Goal: Task Accomplishment & Management: Manage account settings

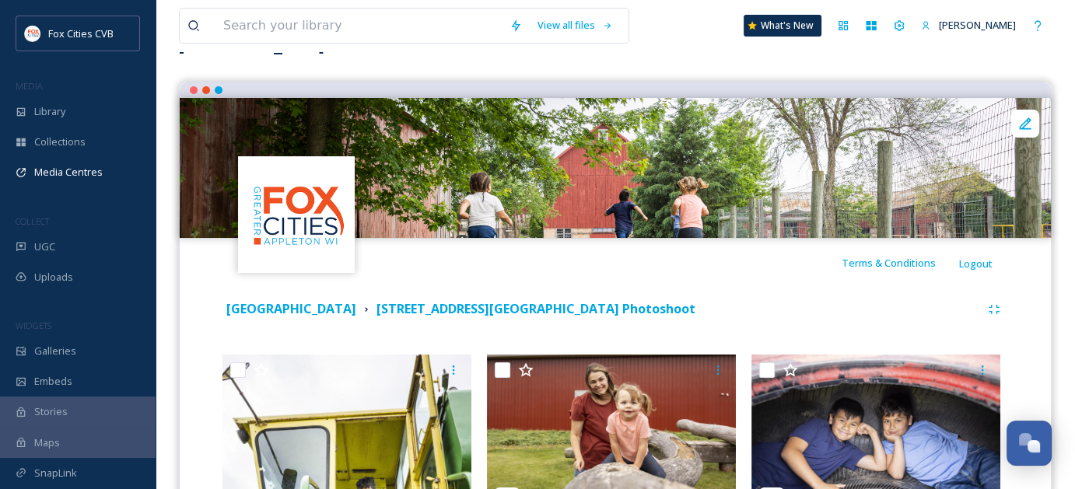
scroll to position [78, 0]
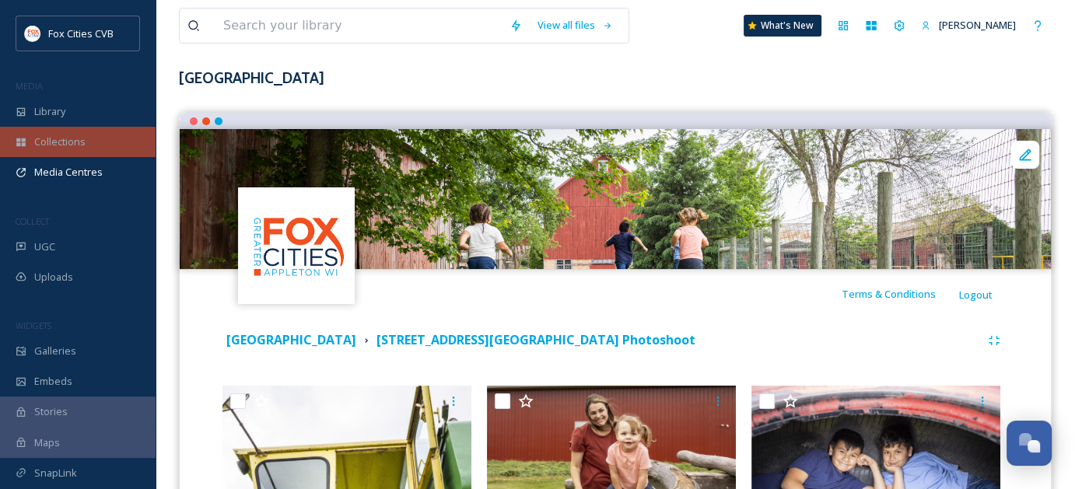
click at [78, 138] on span "Collections" at bounding box center [59, 142] width 51 height 15
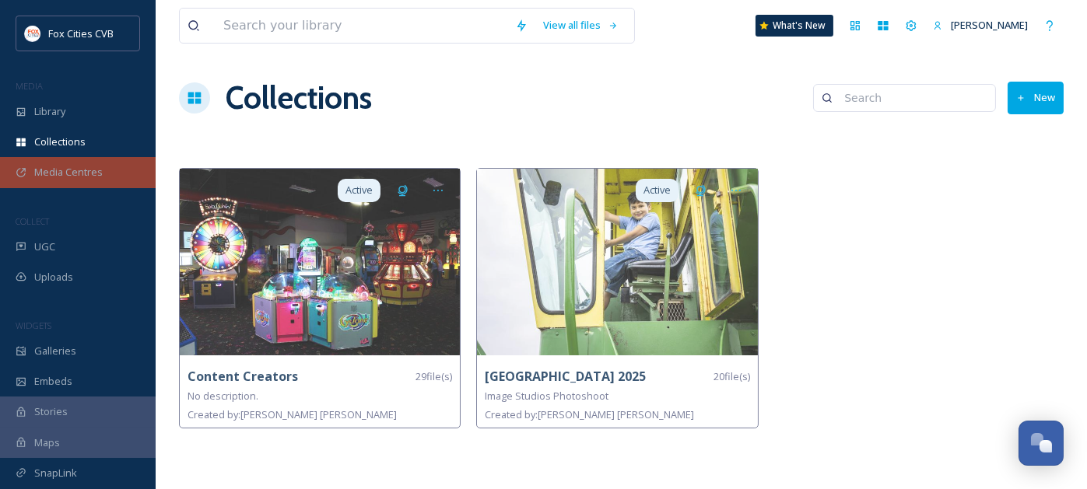
click at [93, 177] on span "Media Centres" at bounding box center [68, 172] width 68 height 15
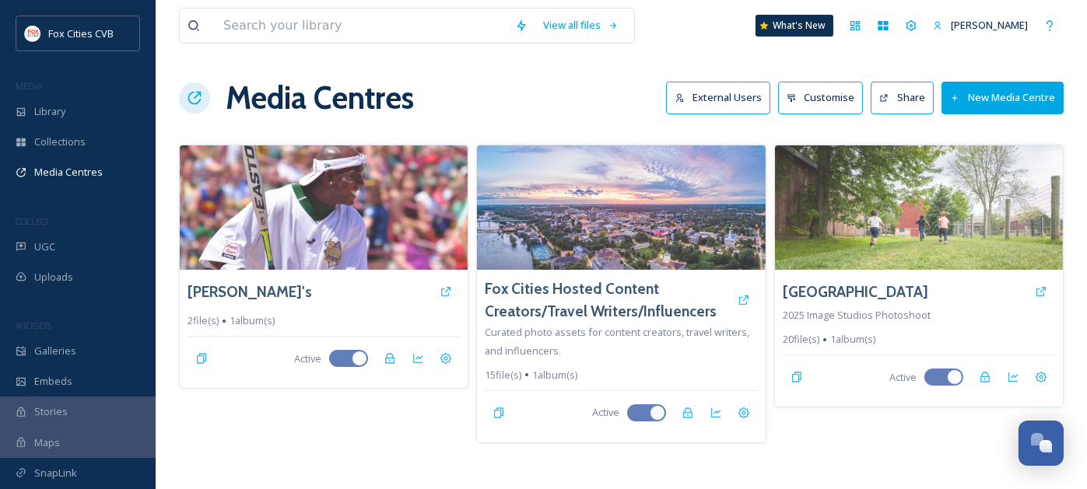
click at [1031, 93] on button "New Media Centre" at bounding box center [1002, 98] width 122 height 32
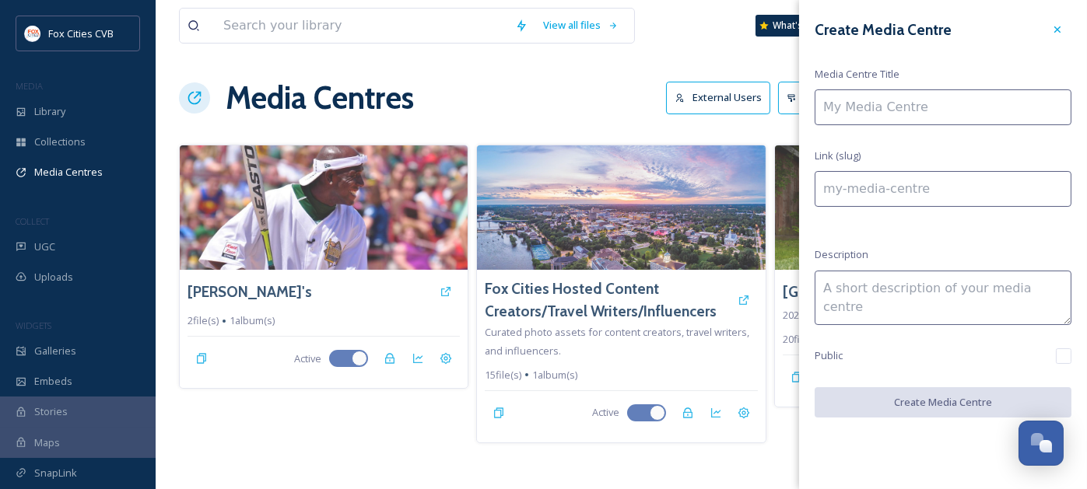
click at [954, 117] on input at bounding box center [942, 107] width 257 height 36
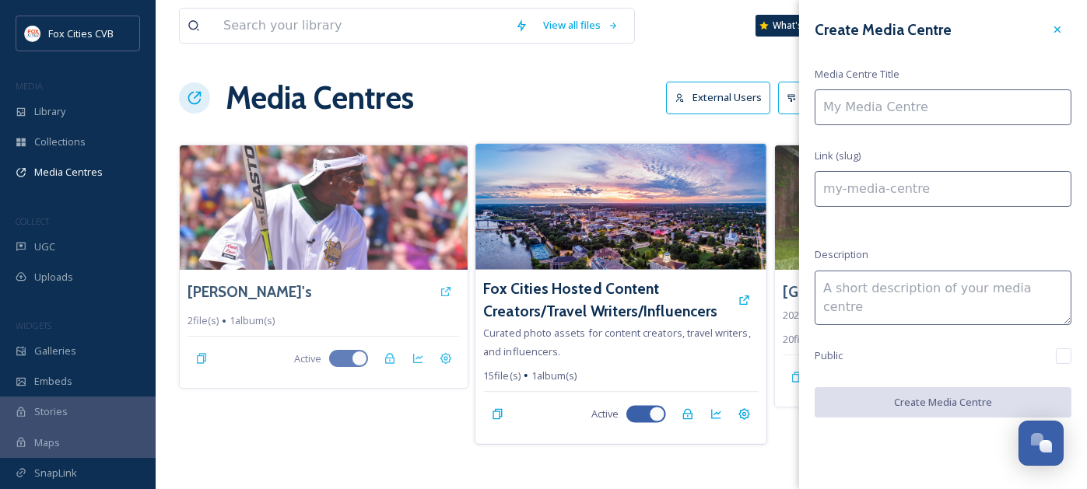
type input "T"
type input "t"
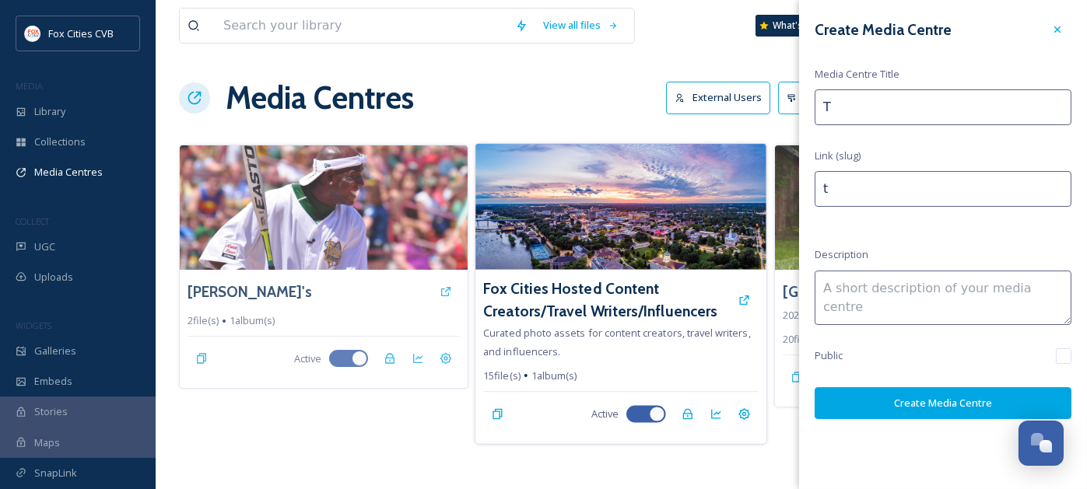
type input "Tr"
type input "tr"
type input "Tra"
type input "tra"
type input "Trav"
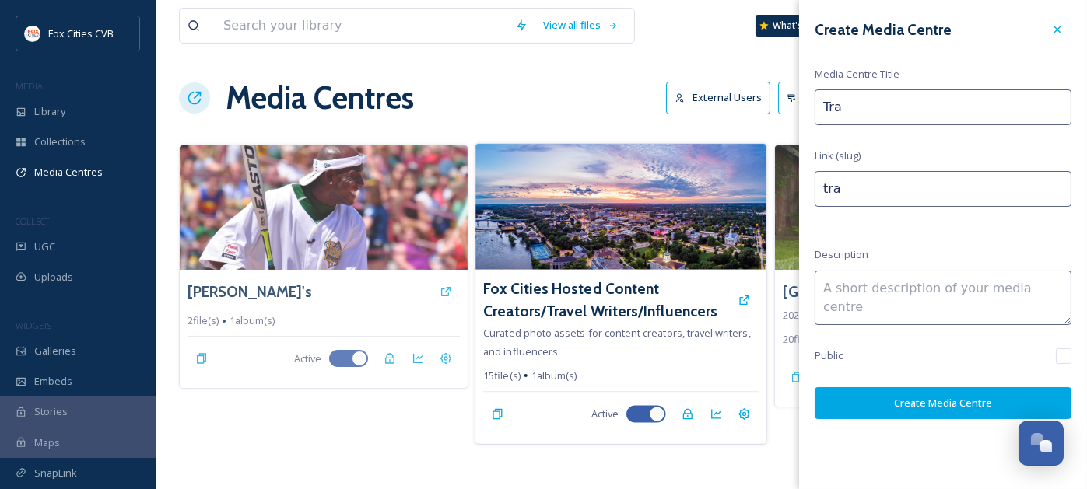
type input "trav"
type input "Trave"
type input "trave"
type input "Travel"
type input "travel"
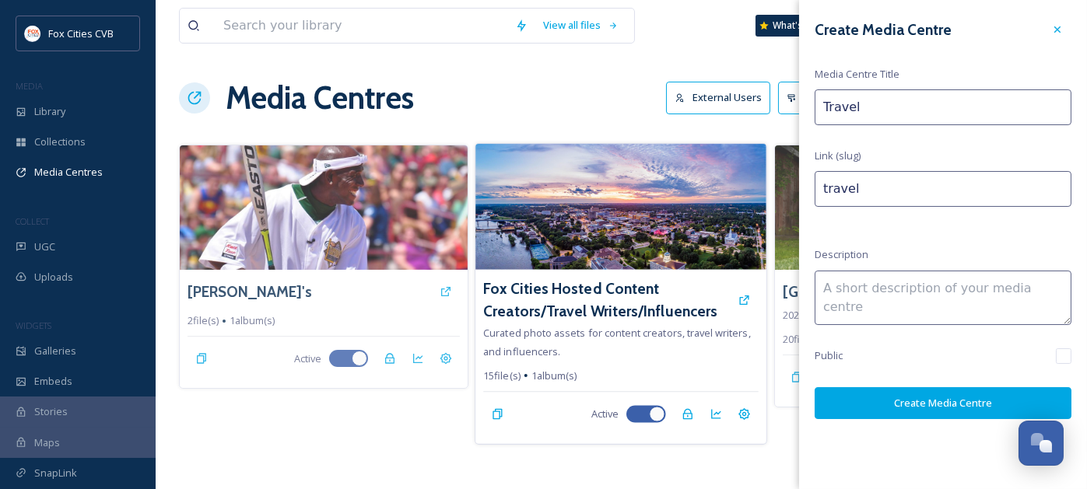
type input "Travel"
type input "travel-"
type input "Travel W"
type input "travel-w"
type input "Travel Wi"
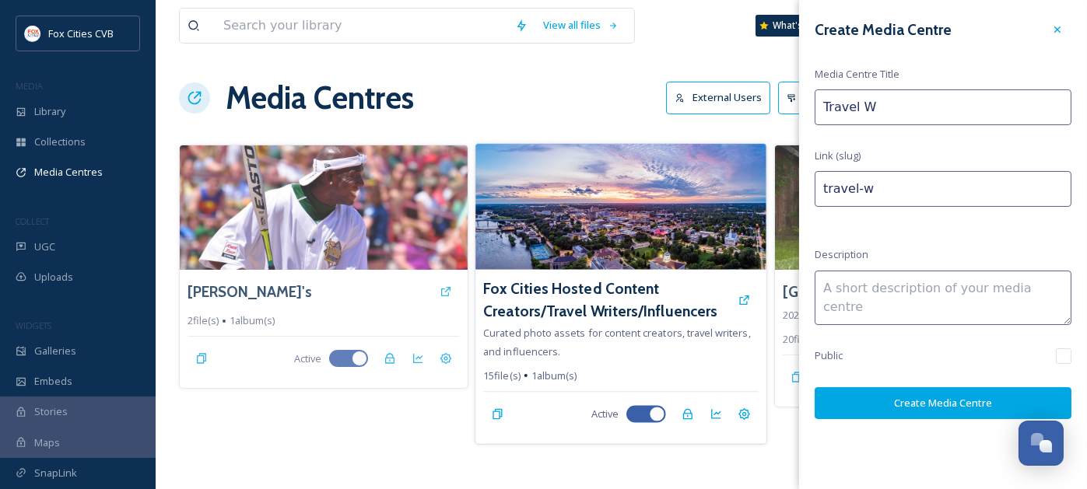
type input "travel-wi"
type input "Travel W"
type input "travel-w"
type input "Travel WI"
type input "travel-wi"
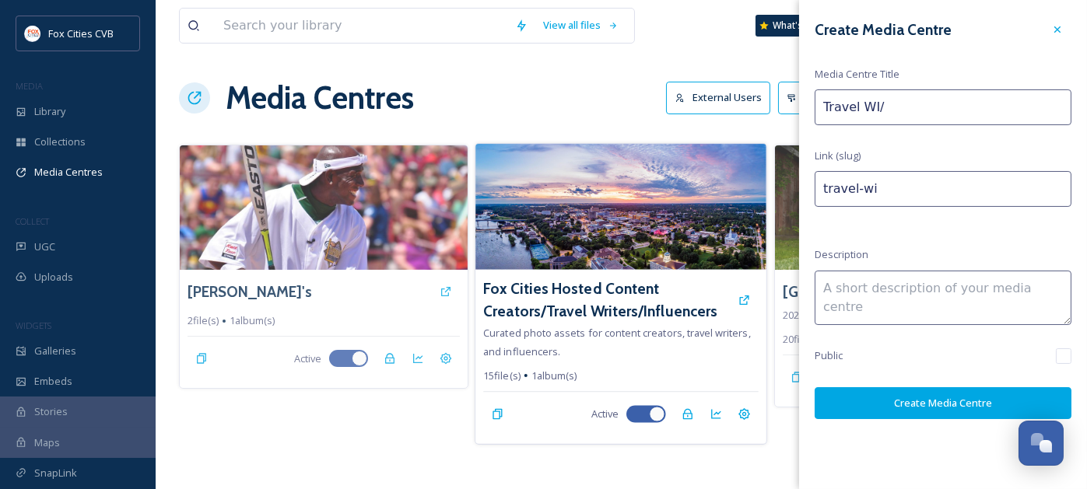
type input "Travel WI/T"
type input "travel-wit"
type input "Travel WI/Tu"
type input "travel-witu"
type input "Travel WI/Tur"
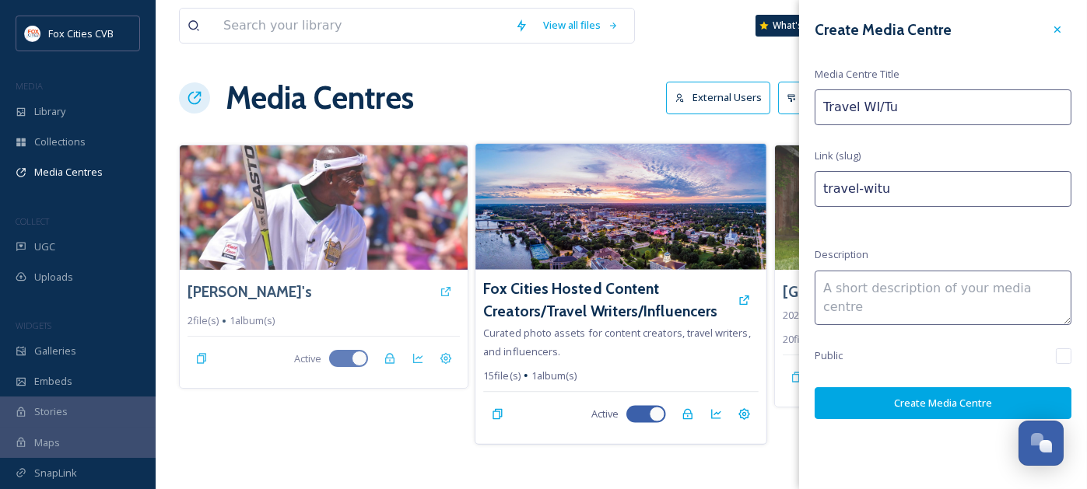
type input "travel-witur"
type input "Travel WI/Turn"
type input "travel-[GEOGRAPHIC_DATA]"
type input "Travel WI/Turne"
type input "travel-[GEOGRAPHIC_DATA]"
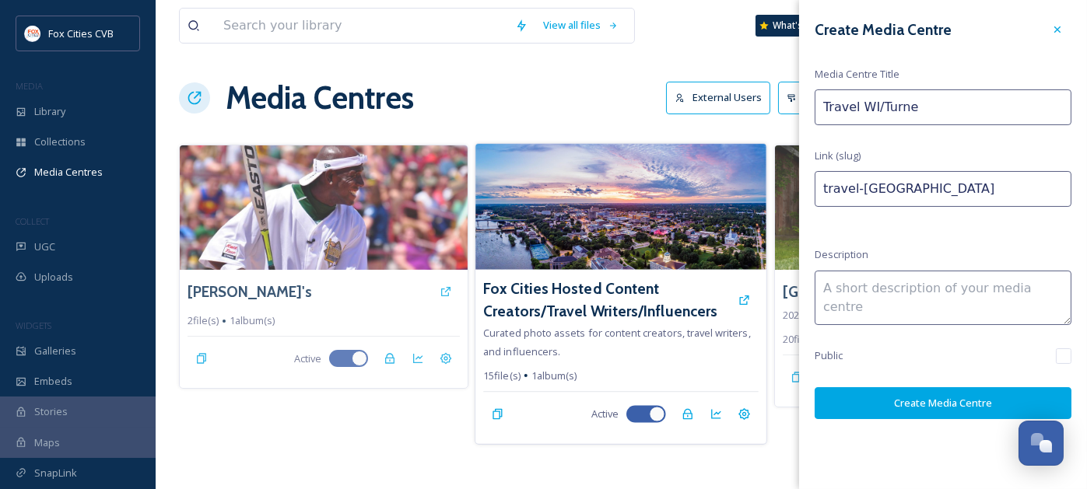
type input "Travel WI/[PERSON_NAME]"
type input "travel-witurner"
type input "Travel WI/[PERSON_NAME]"
type input "travel-[GEOGRAPHIC_DATA]-"
type input "Travel WI/[PERSON_NAME] P"
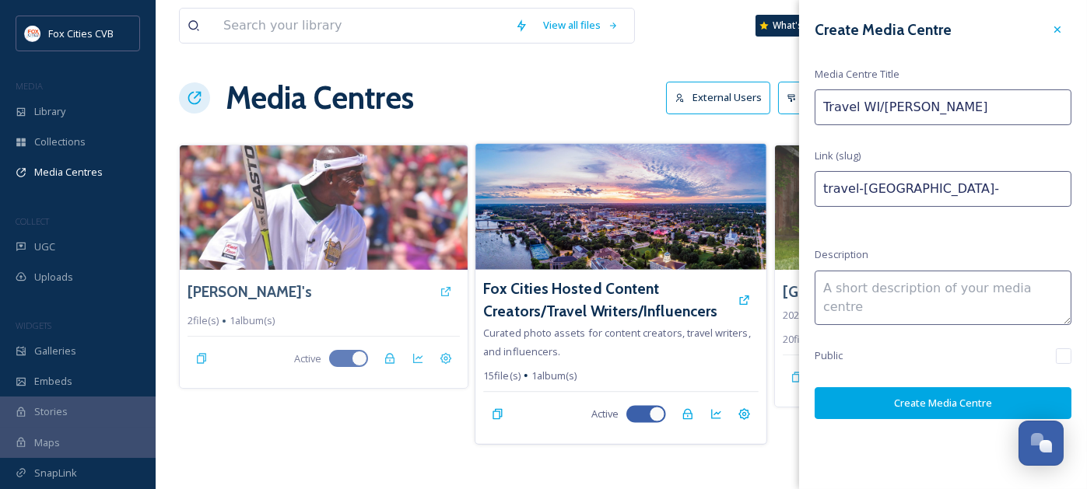
type input "travel-[GEOGRAPHIC_DATA]-p"
type input "Travel WI/[PERSON_NAME]"
type input "travel-[GEOGRAPHIC_DATA]-[GEOGRAPHIC_DATA]"
type input "Travel WI/[PERSON_NAME]"
type input "travel-[GEOGRAPHIC_DATA]-pr-"
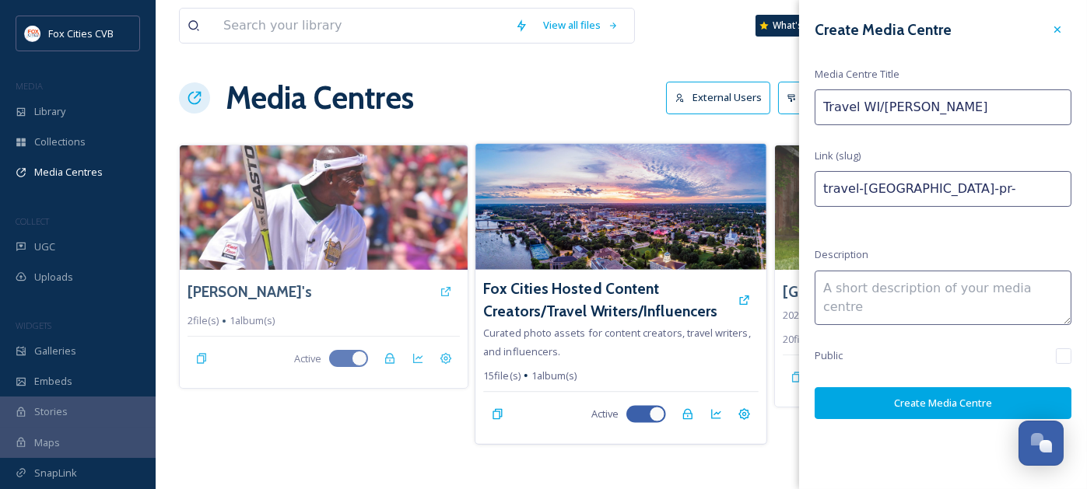
type input "Travel WI/[PERSON_NAME] V"
type input "travel-[GEOGRAPHIC_DATA]-pr-v"
type input "Travel WI/[PERSON_NAME] Vi"
type input "travel-[GEOGRAPHIC_DATA]-pr-vi"
type input "Travel WI/[PERSON_NAME] Vis"
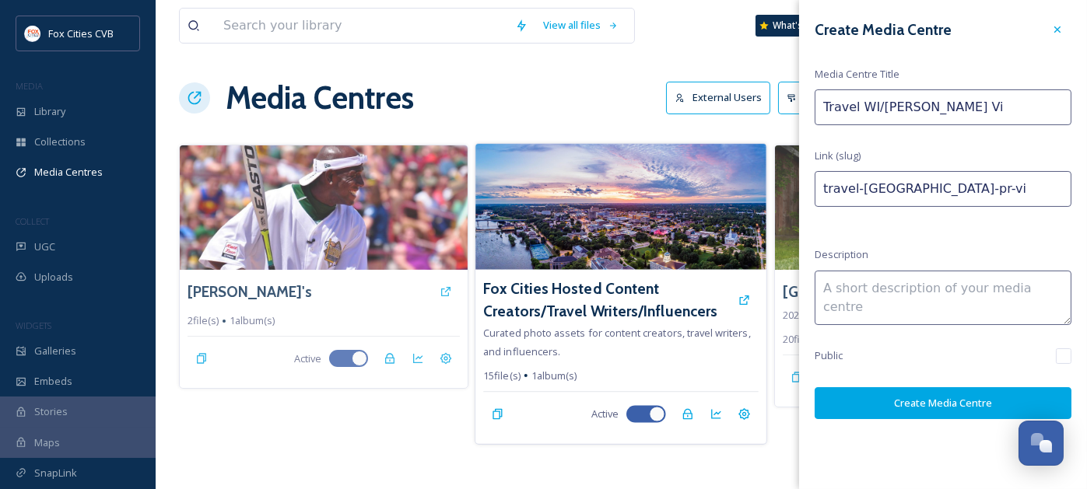
type input "travel-[GEOGRAPHIC_DATA]-pr-vis"
type input "Travel WI/[PERSON_NAME] Visi"
type input "travel-[GEOGRAPHIC_DATA]-pr-visi"
type input "Travel WI/[PERSON_NAME] Visit"
type input "travel-[GEOGRAPHIC_DATA]-pr-visit"
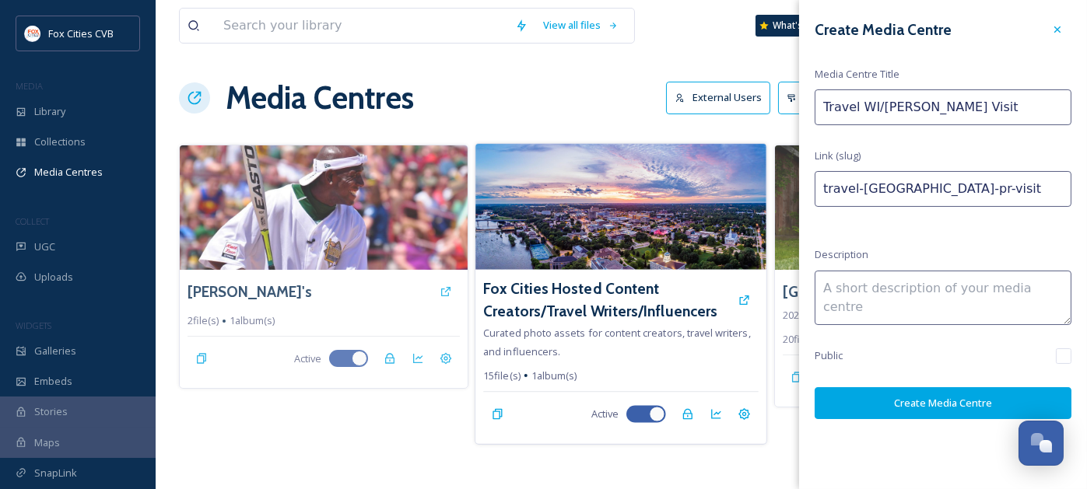
type input "Travel WI/[PERSON_NAME] Visit"
type input "travel-[GEOGRAPHIC_DATA]-pr-visit-"
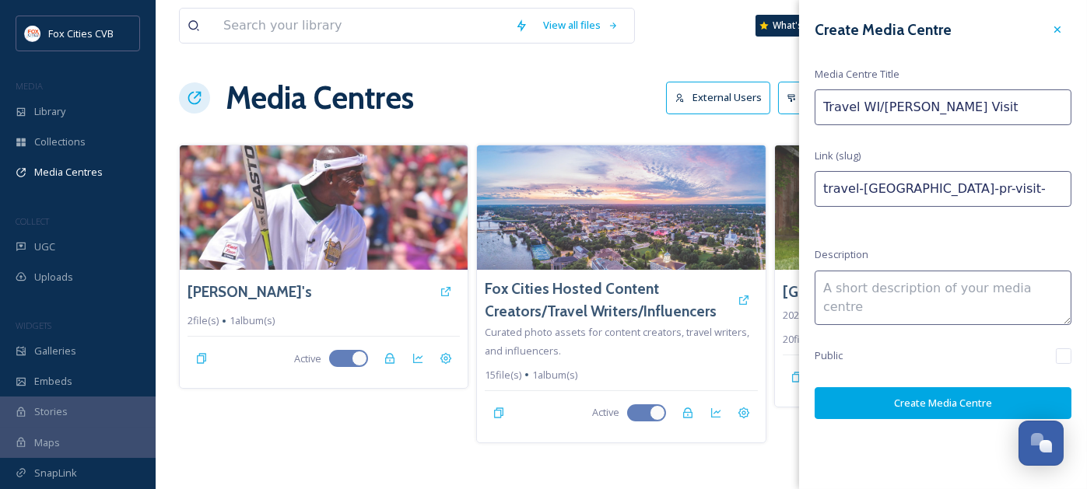
type input "Travel WI/[PERSON_NAME] Visit"
click at [876, 288] on textarea at bounding box center [942, 298] width 257 height 54
type textarea "[DATE] Immersion"
click at [844, 398] on button "Create Media Centre" at bounding box center [942, 403] width 257 height 32
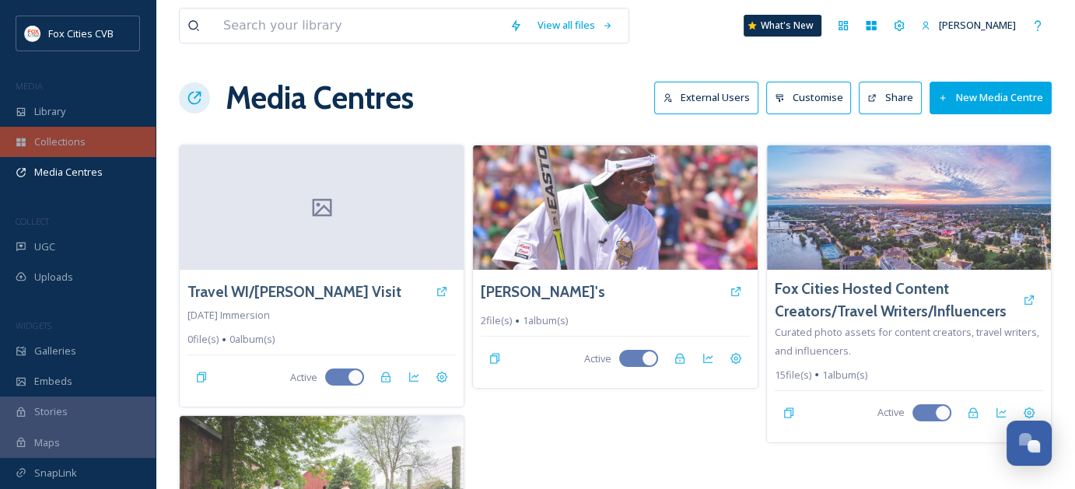
click at [60, 153] on div "Collections" at bounding box center [78, 142] width 156 height 30
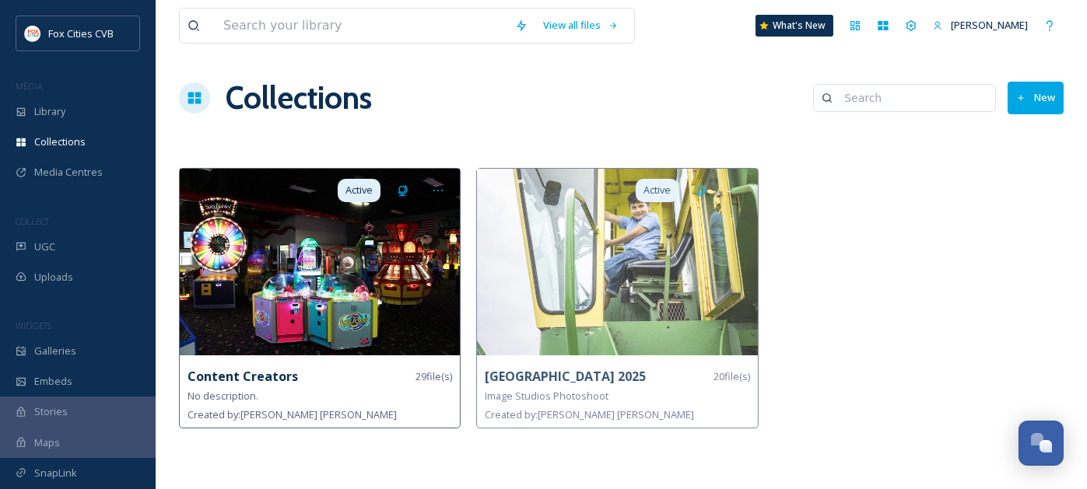
click at [366, 289] on img at bounding box center [320, 262] width 280 height 187
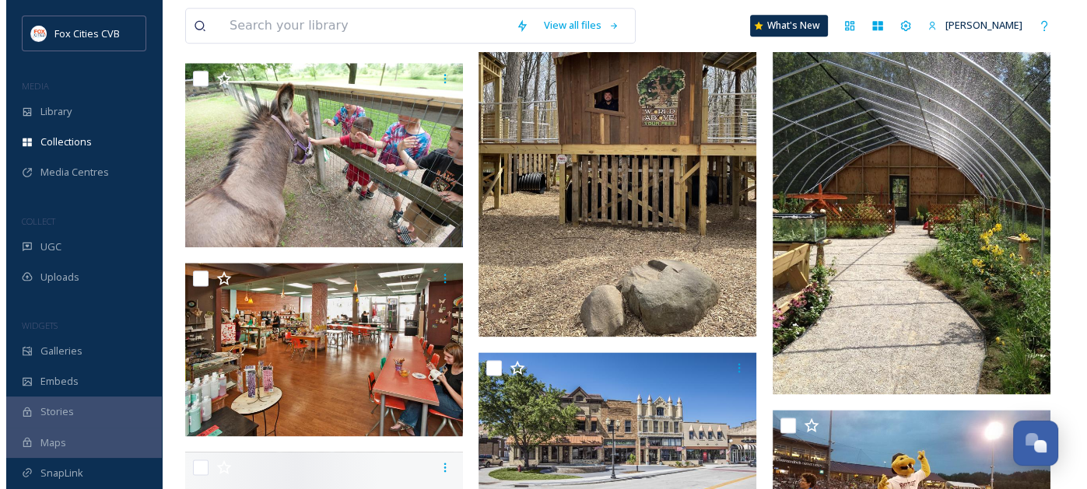
scroll to position [1945, 0]
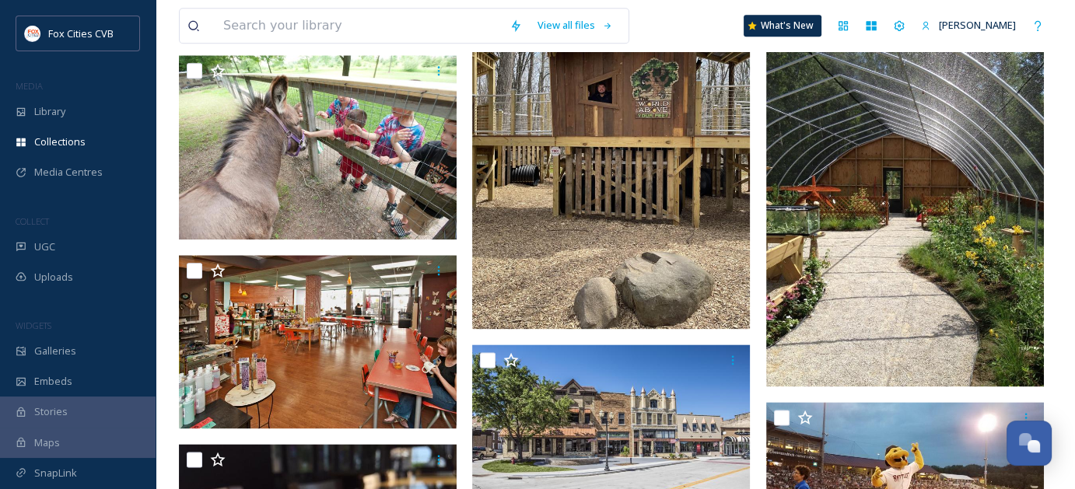
click at [592, 194] on img at bounding box center [611, 144] width 278 height 370
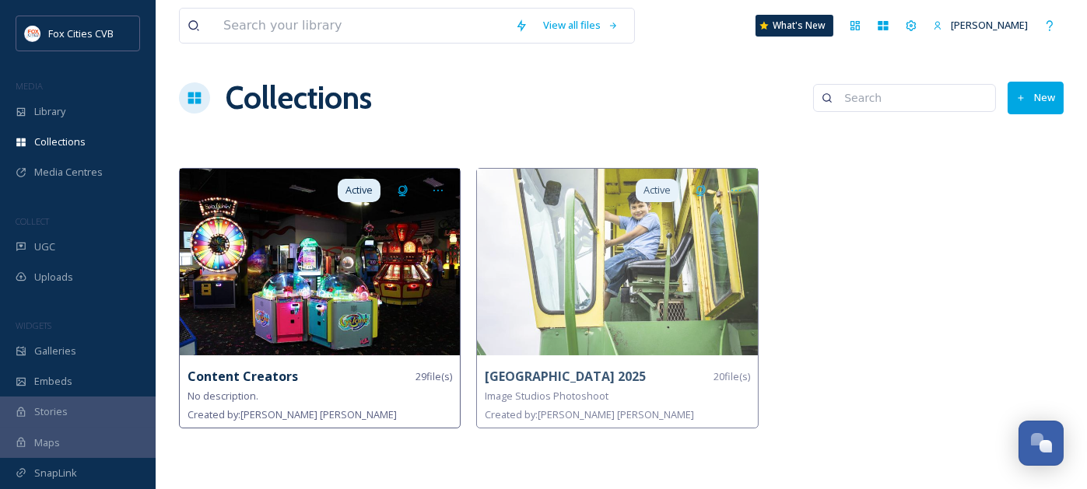
click at [305, 254] on img at bounding box center [320, 262] width 280 height 187
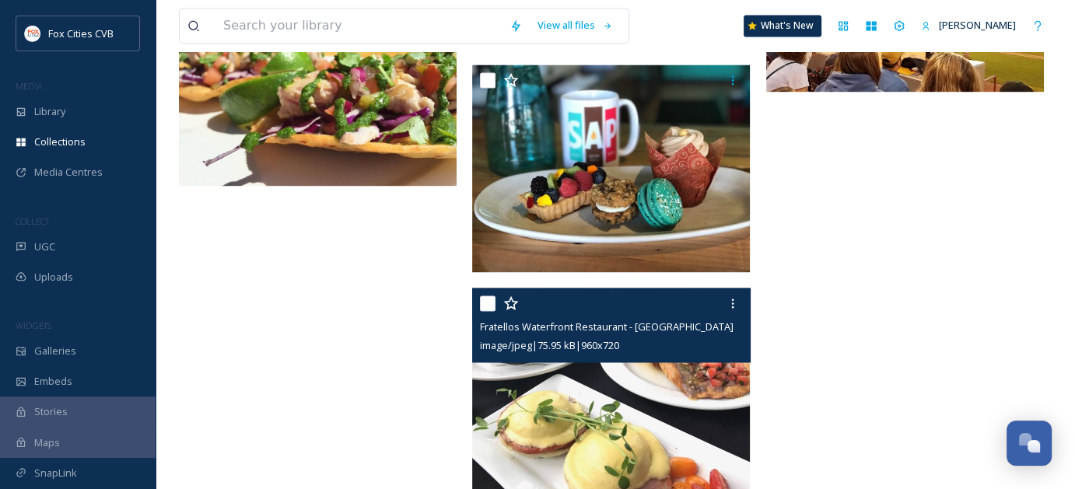
scroll to position [2425, 0]
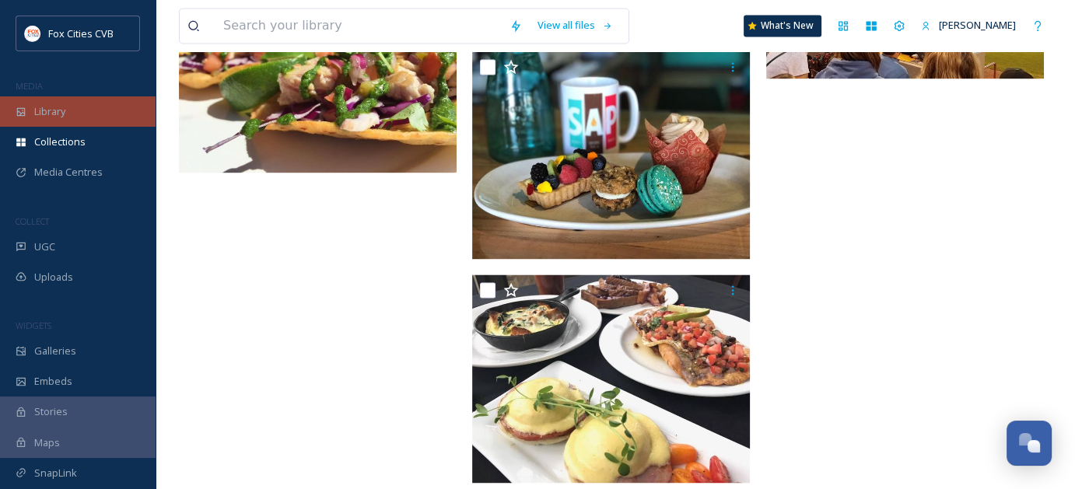
click at [37, 115] on span "Library" at bounding box center [49, 111] width 31 height 15
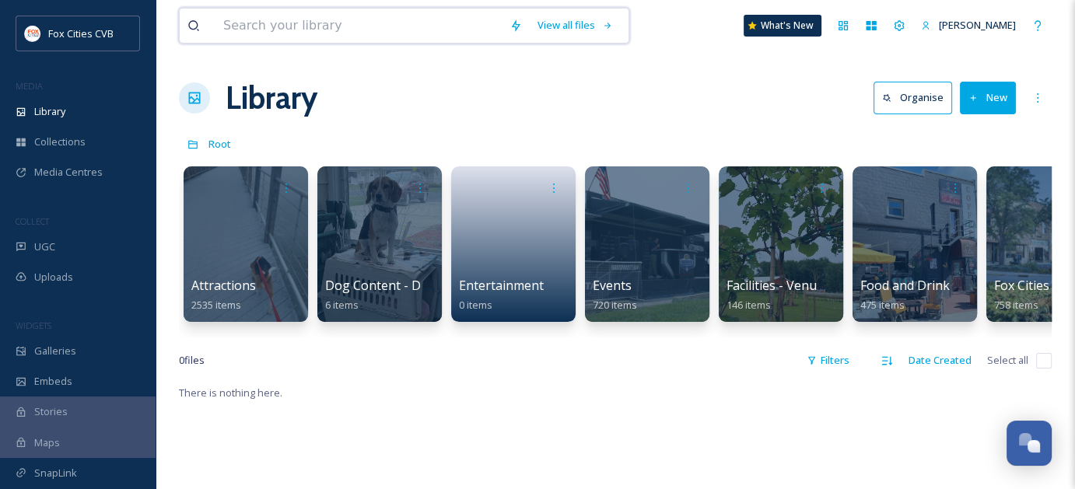
click at [315, 28] on input at bounding box center [358, 26] width 286 height 34
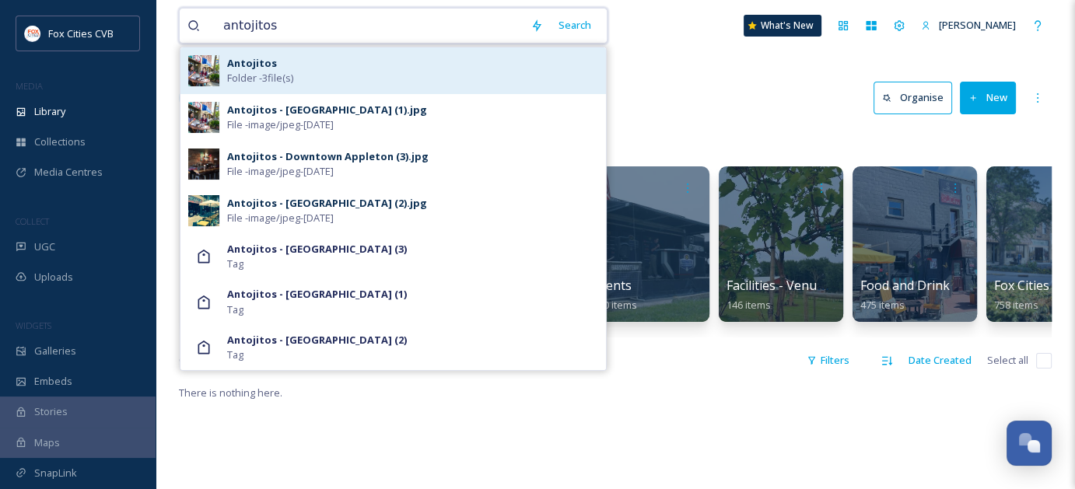
type input "antojitos"
click at [255, 72] on span "Folder - 3 file(s)" at bounding box center [260, 78] width 66 height 15
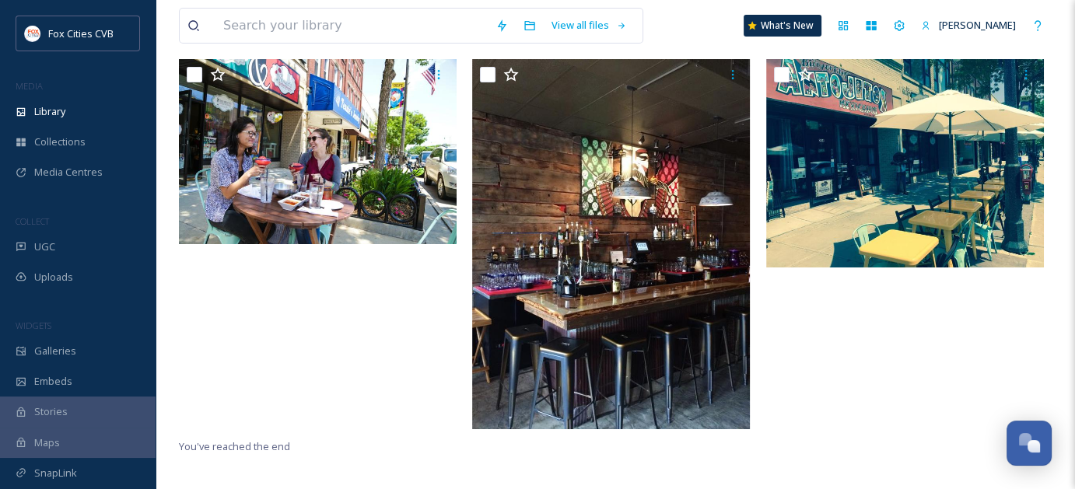
scroll to position [156, 0]
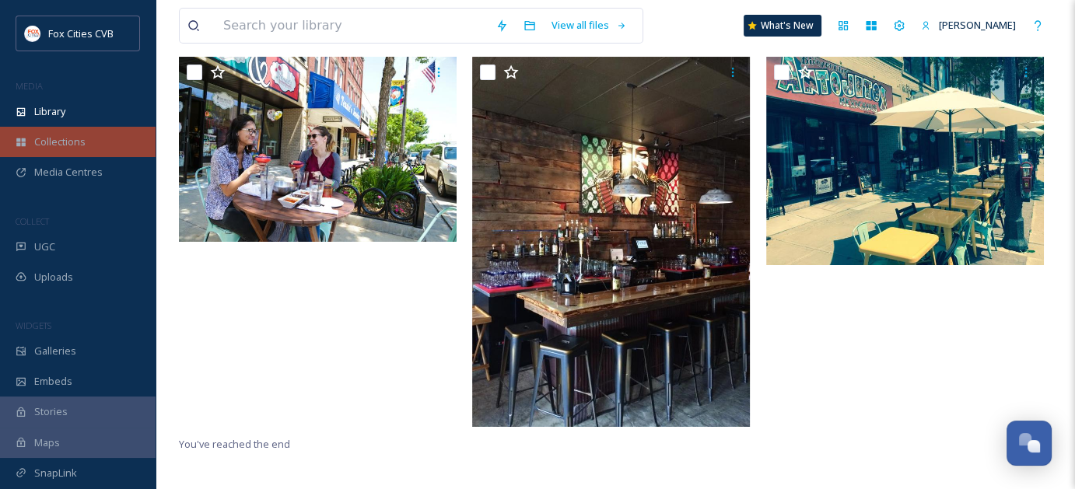
click at [42, 135] on span "Collections" at bounding box center [59, 142] width 51 height 15
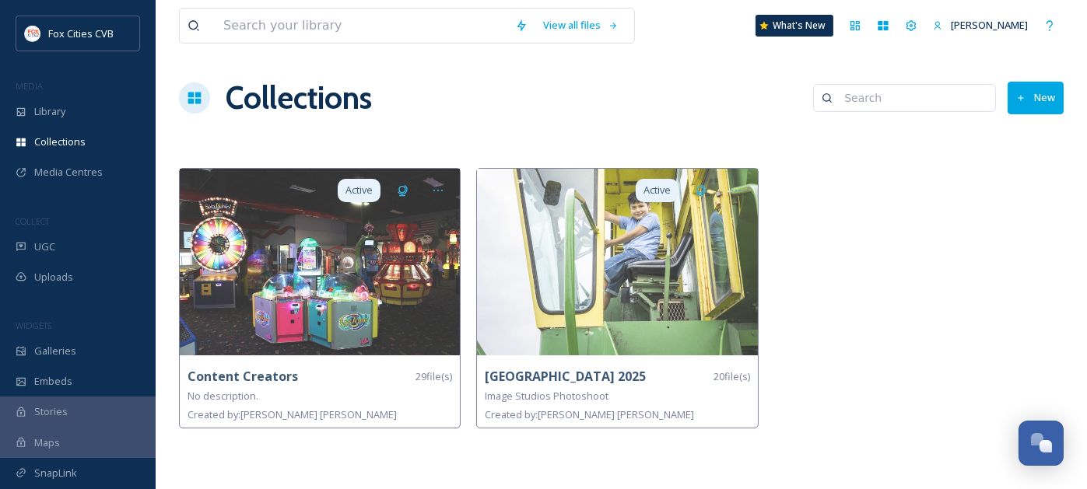
click at [1035, 106] on button "New" at bounding box center [1035, 98] width 56 height 32
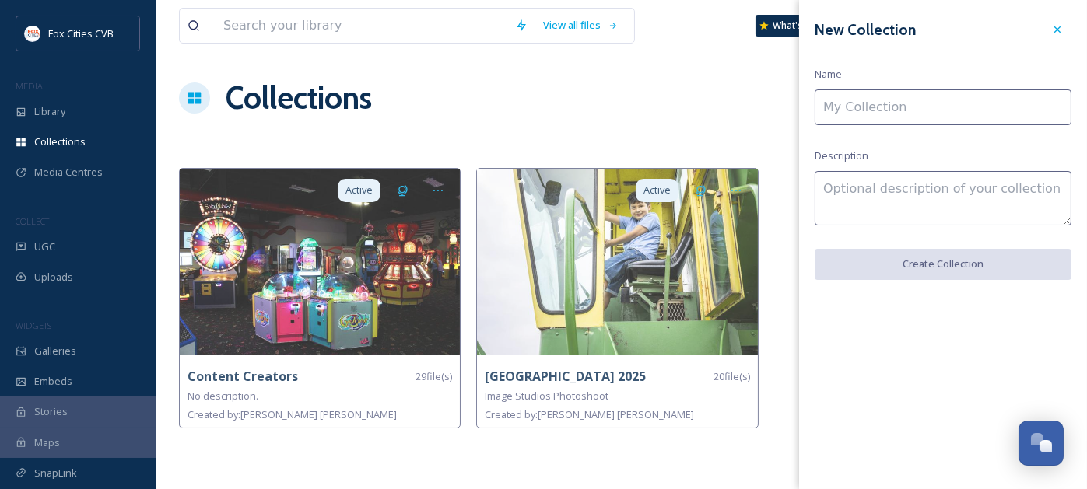
click at [970, 114] on input at bounding box center [942, 107] width 257 height 36
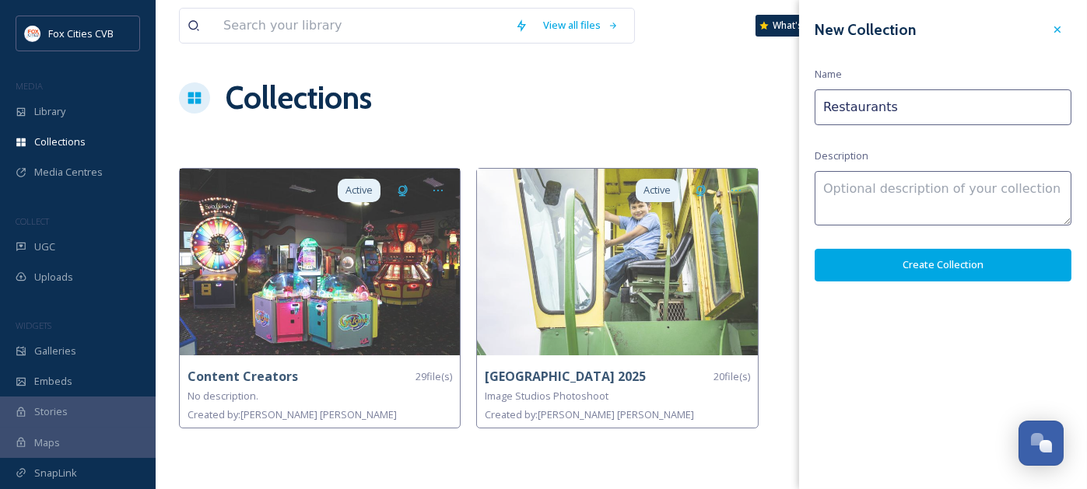
type input "Restaurants"
click at [934, 256] on button "Create Collection" at bounding box center [942, 265] width 257 height 32
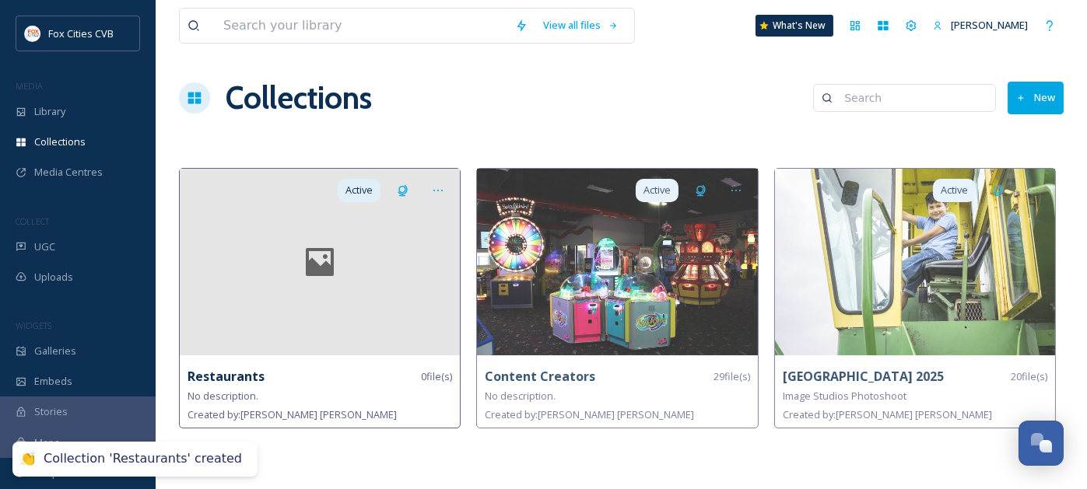
click at [379, 297] on div at bounding box center [320, 262] width 280 height 187
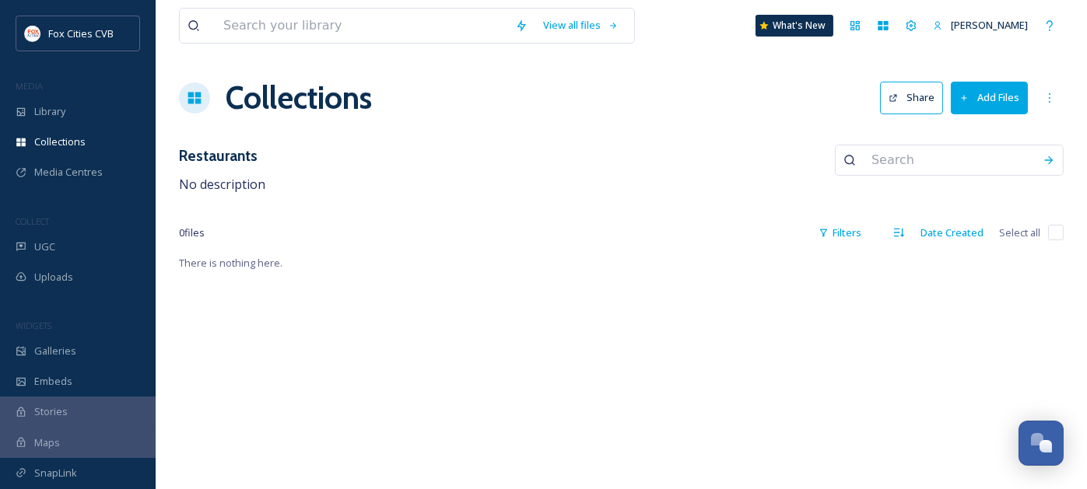
click at [988, 105] on button "Add Files" at bounding box center [989, 98] width 77 height 32
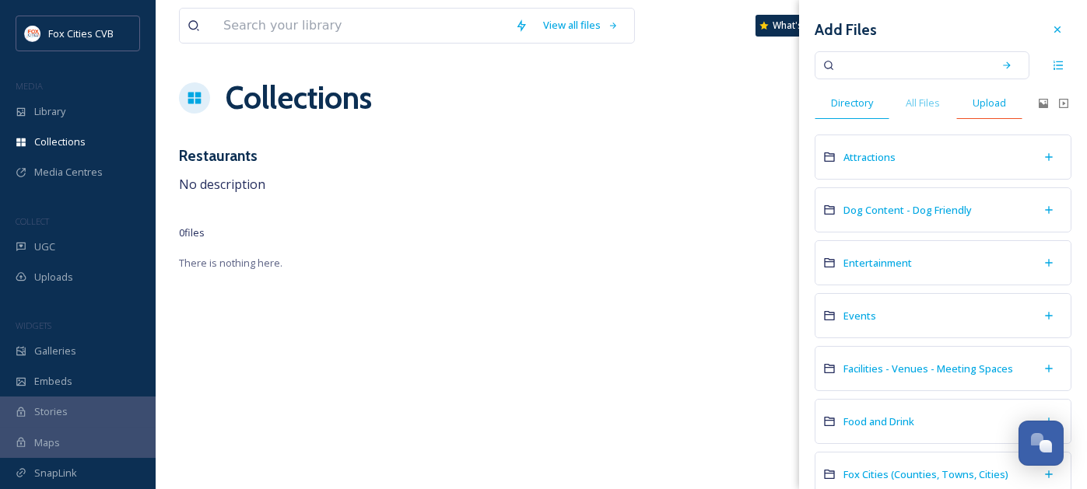
click at [996, 108] on span "Upload" at bounding box center [988, 103] width 33 height 15
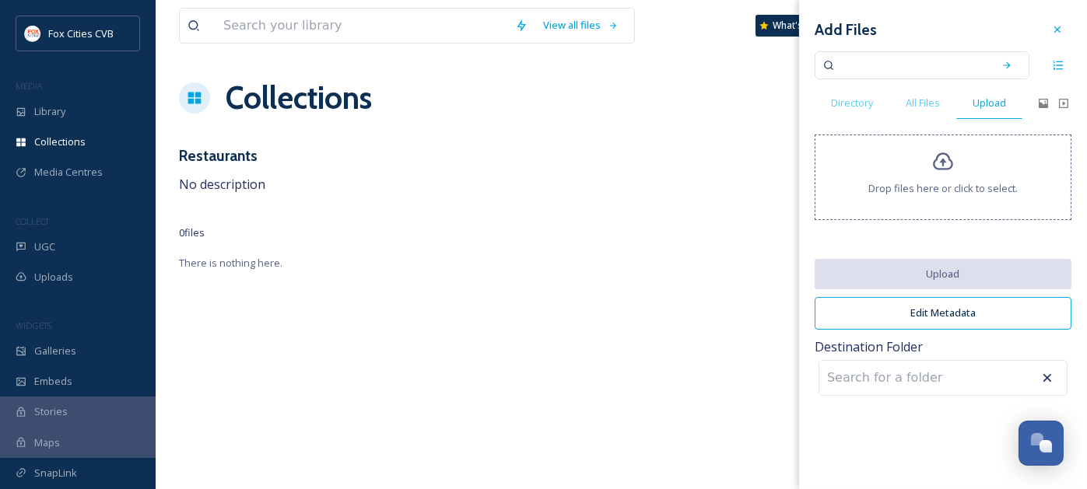
click at [962, 173] on div "Drop files here or click to select." at bounding box center [942, 178] width 257 height 86
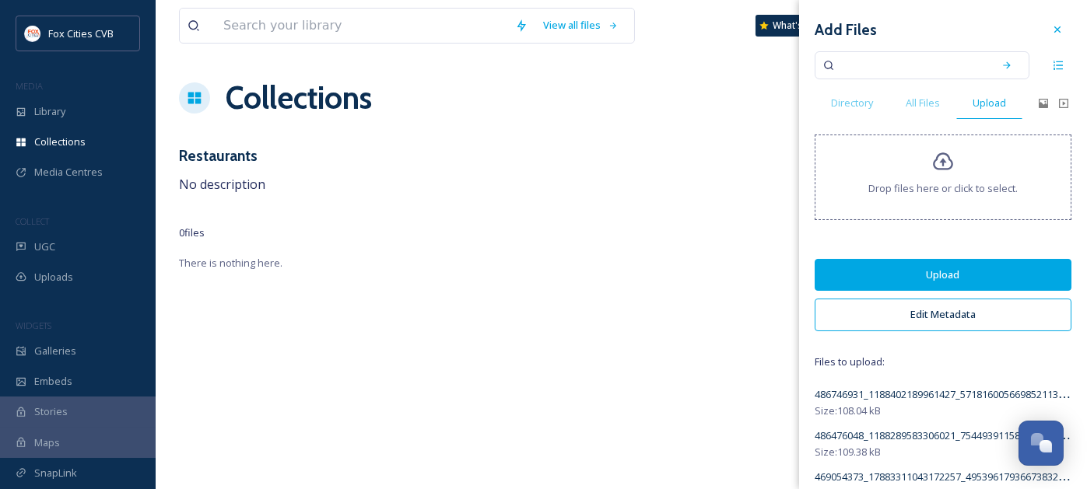
click at [912, 272] on button "Upload" at bounding box center [942, 275] width 257 height 32
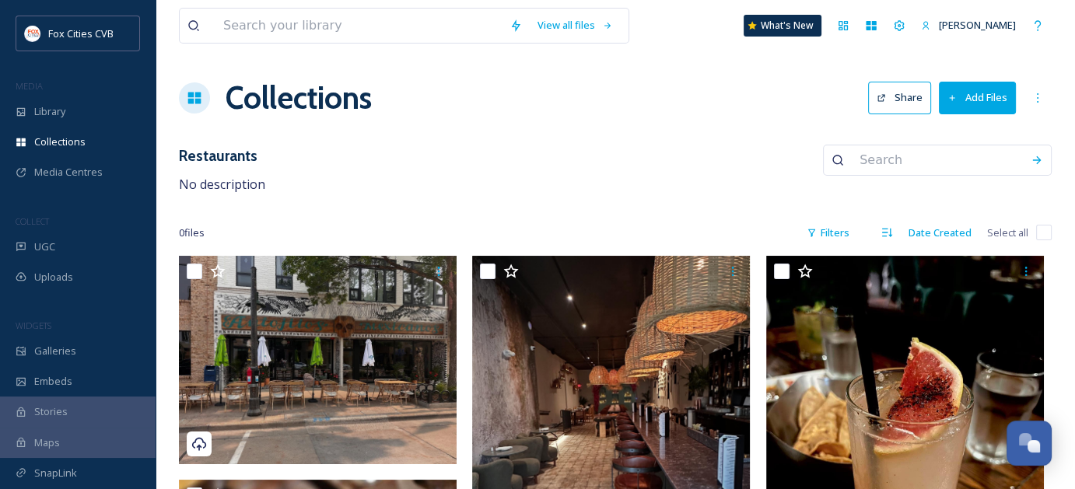
click at [485, 128] on div "View all files What's New [PERSON_NAME] Collections Share Add Files Restaurants…" at bounding box center [615, 380] width 919 height 760
click at [980, 106] on button "Add Files" at bounding box center [977, 98] width 77 height 32
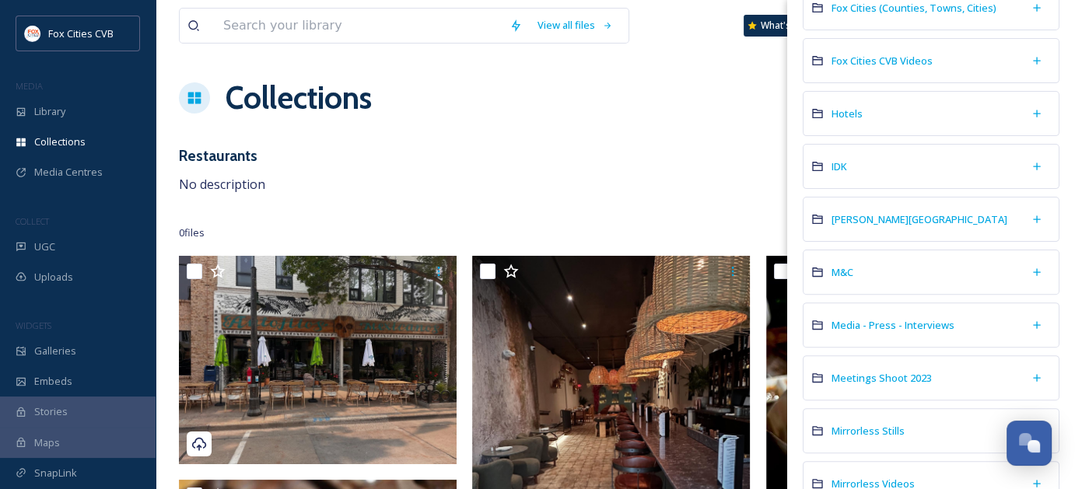
scroll to position [311, 0]
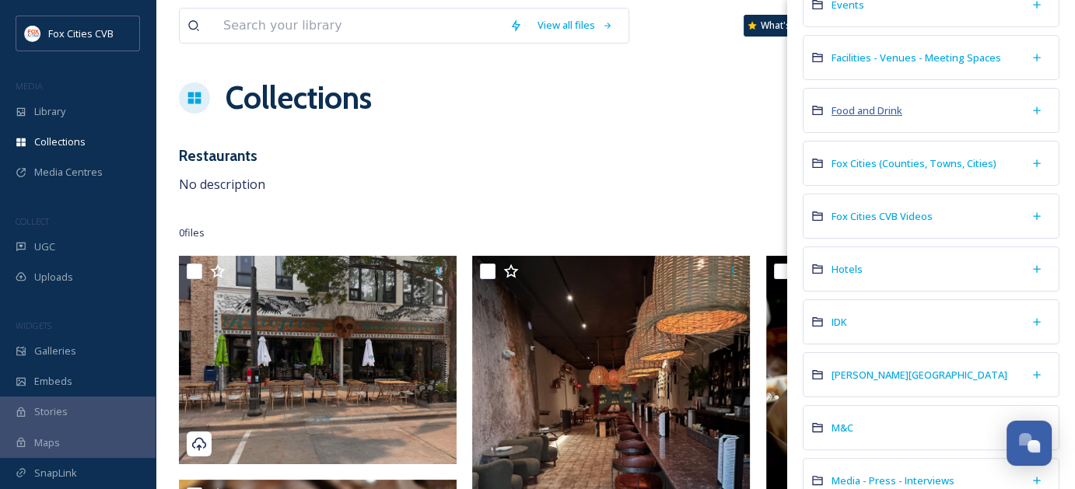
click at [877, 110] on span "Food and Drink" at bounding box center [867, 110] width 71 height 14
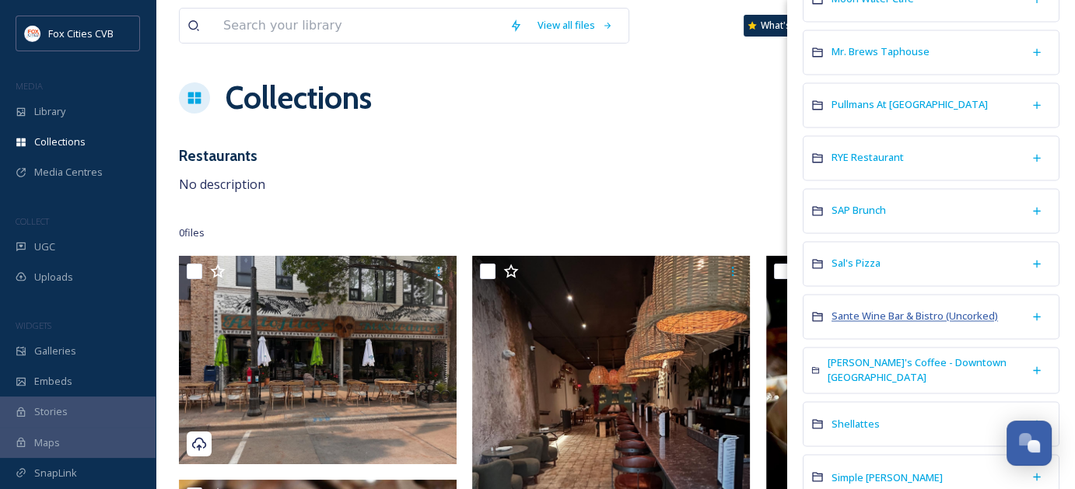
scroll to position [2489, 0]
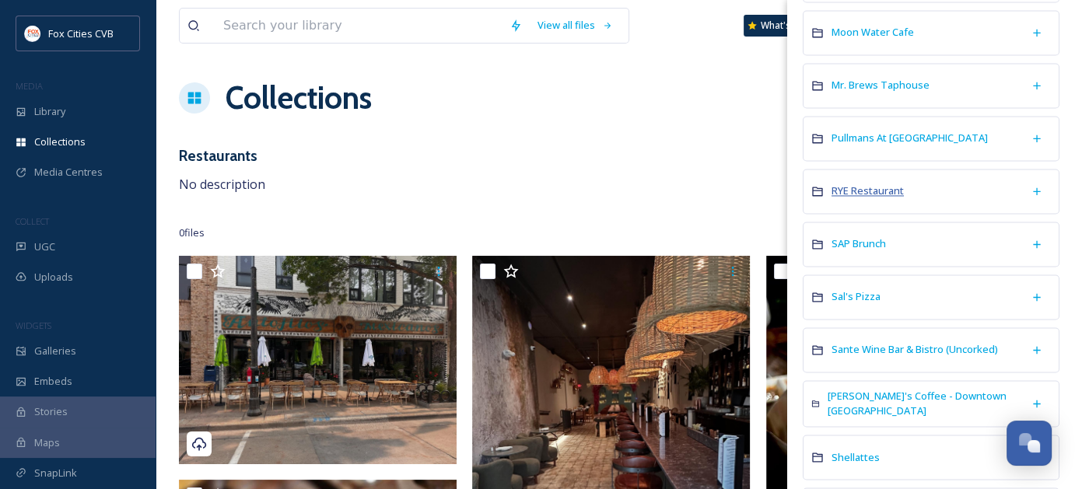
click at [877, 184] on span "RYE Restaurant" at bounding box center [868, 191] width 72 height 14
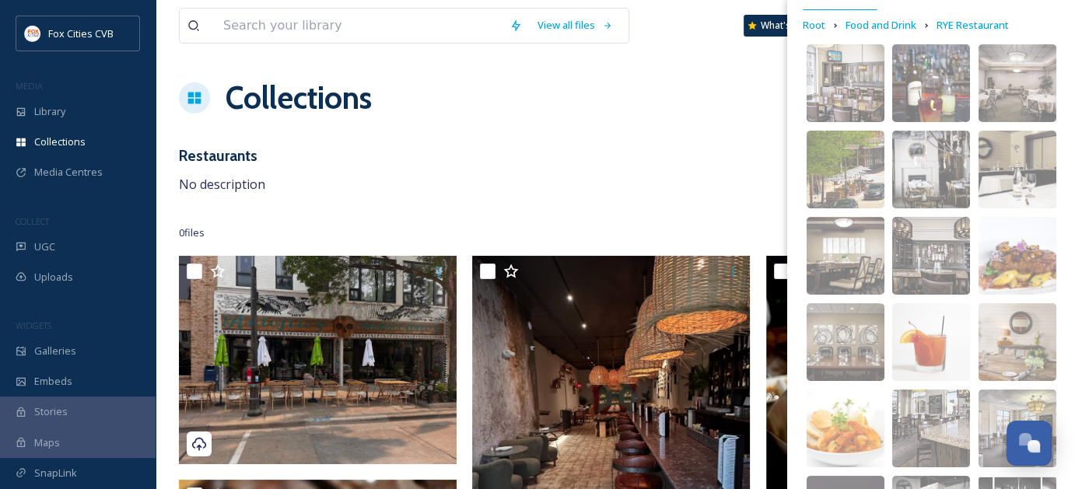
scroll to position [156, 0]
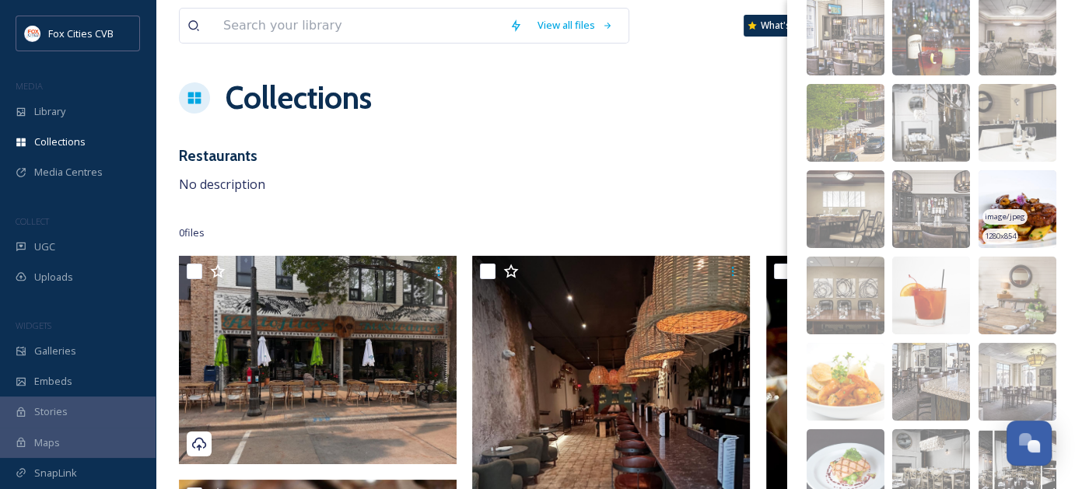
click at [1029, 221] on img at bounding box center [1018, 209] width 78 height 78
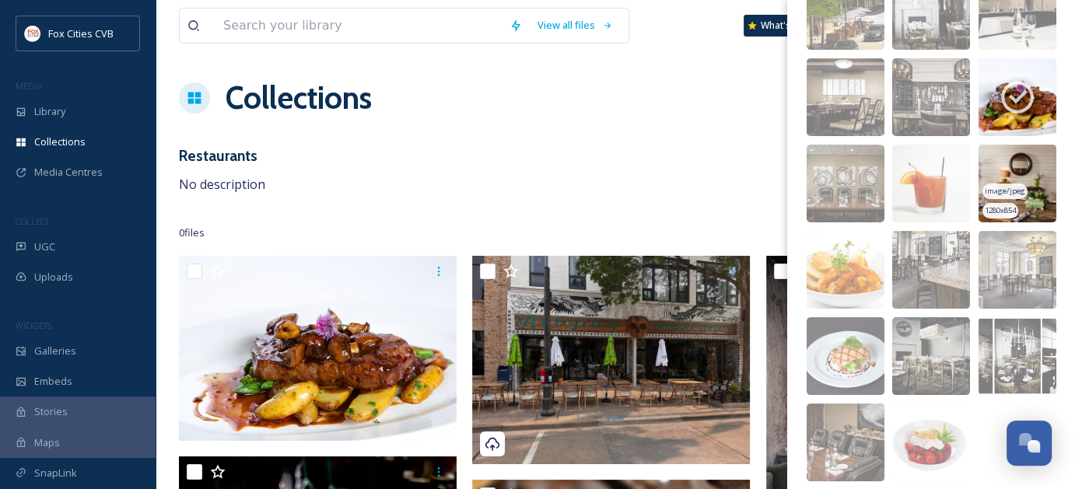
scroll to position [309, 0]
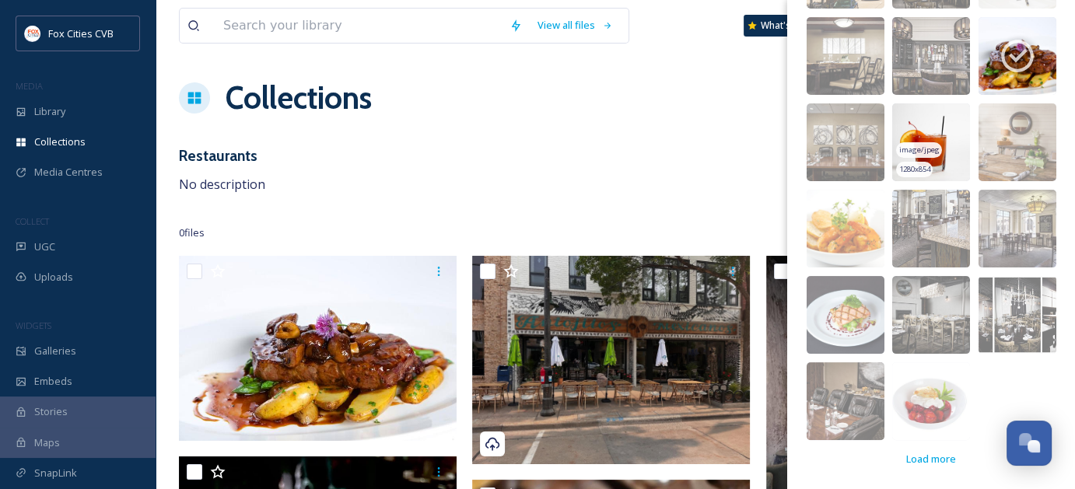
click at [947, 161] on img at bounding box center [931, 142] width 78 height 78
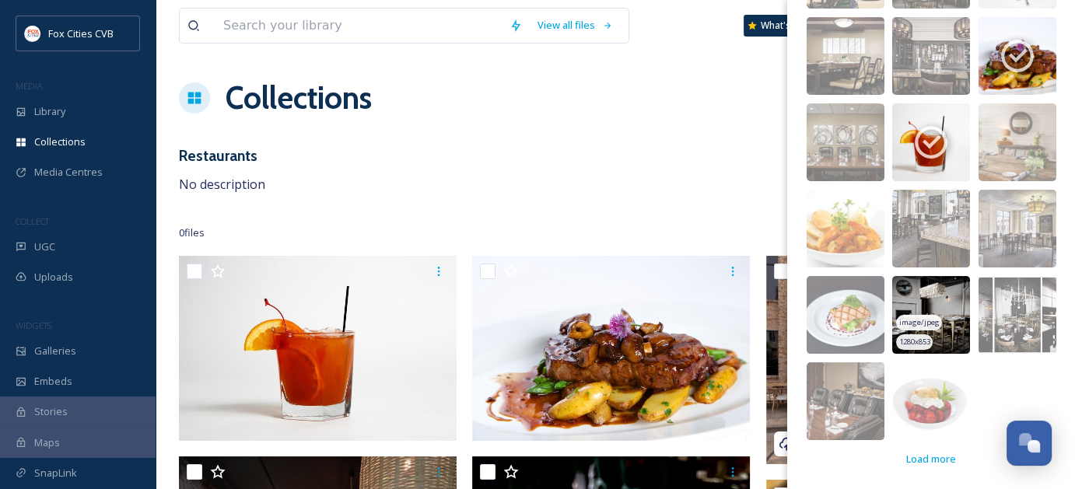
click at [949, 329] on img at bounding box center [931, 315] width 78 height 78
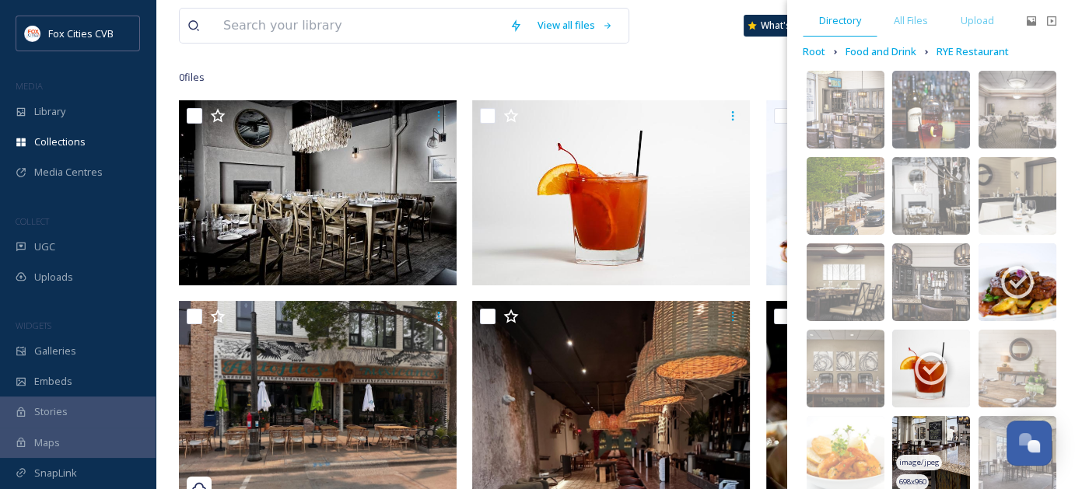
scroll to position [76, 0]
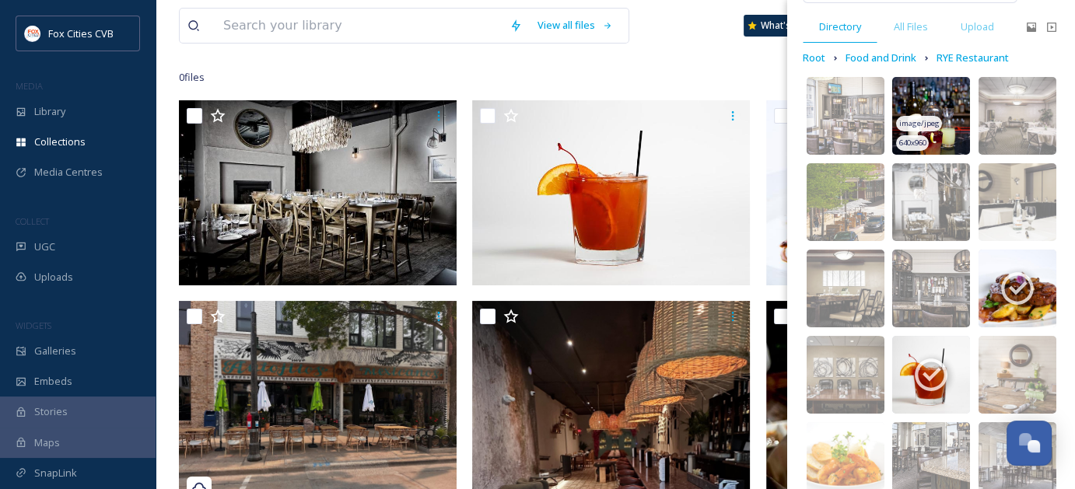
click at [941, 118] on img at bounding box center [931, 116] width 78 height 78
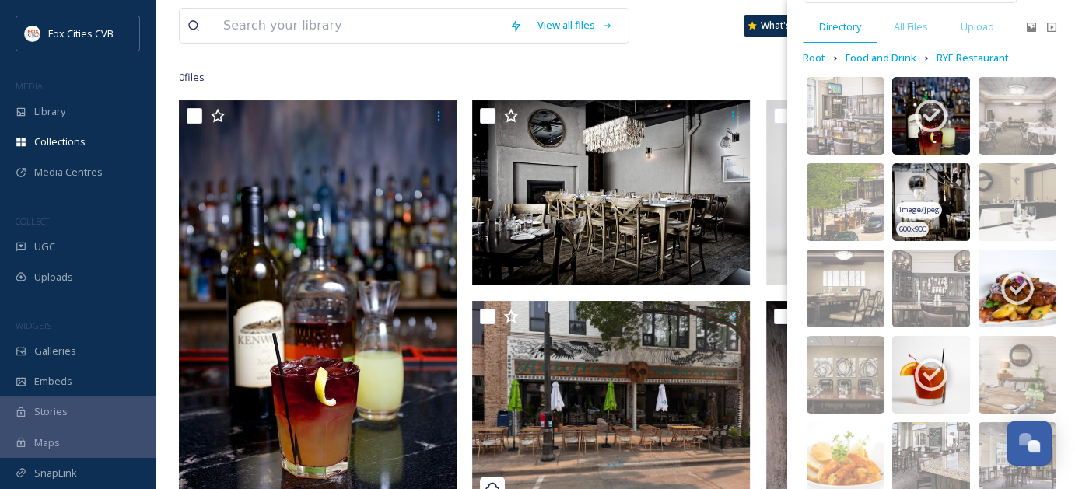
click at [935, 184] on img at bounding box center [931, 202] width 78 height 78
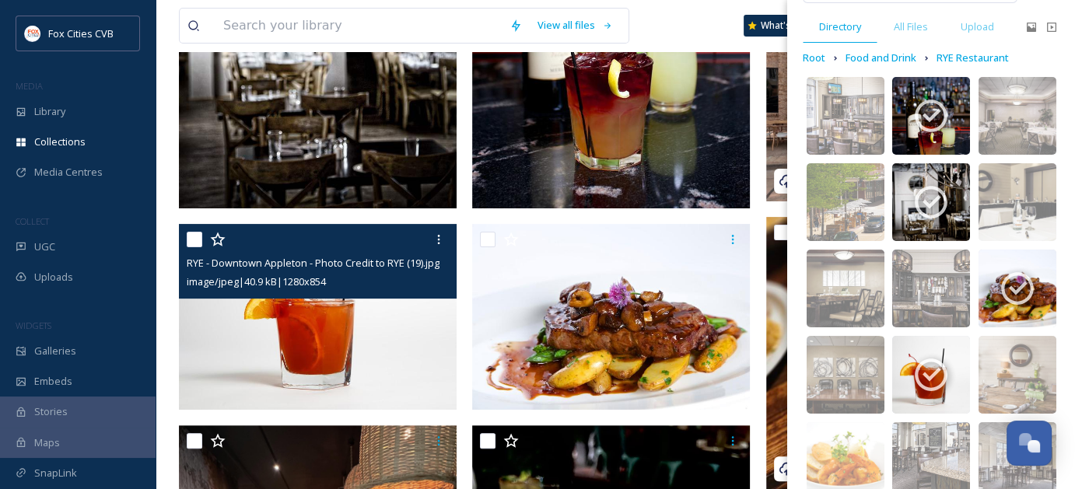
scroll to position [467, 0]
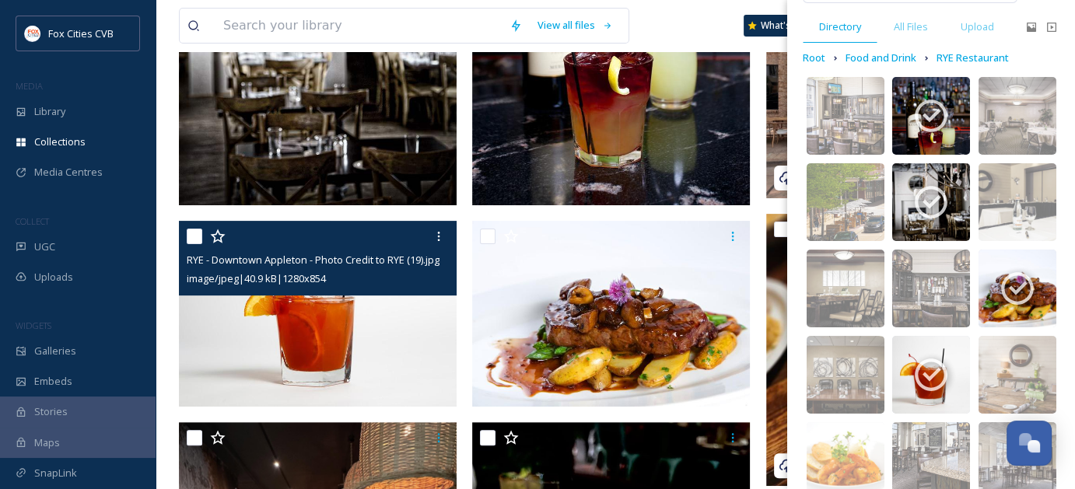
click at [393, 324] on img at bounding box center [318, 313] width 278 height 185
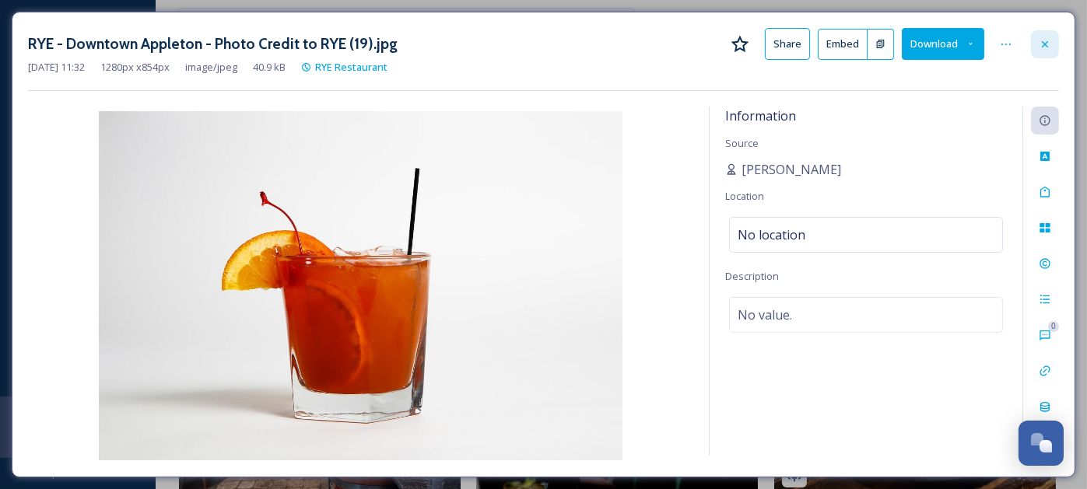
click at [1049, 46] on icon at bounding box center [1044, 44] width 12 height 12
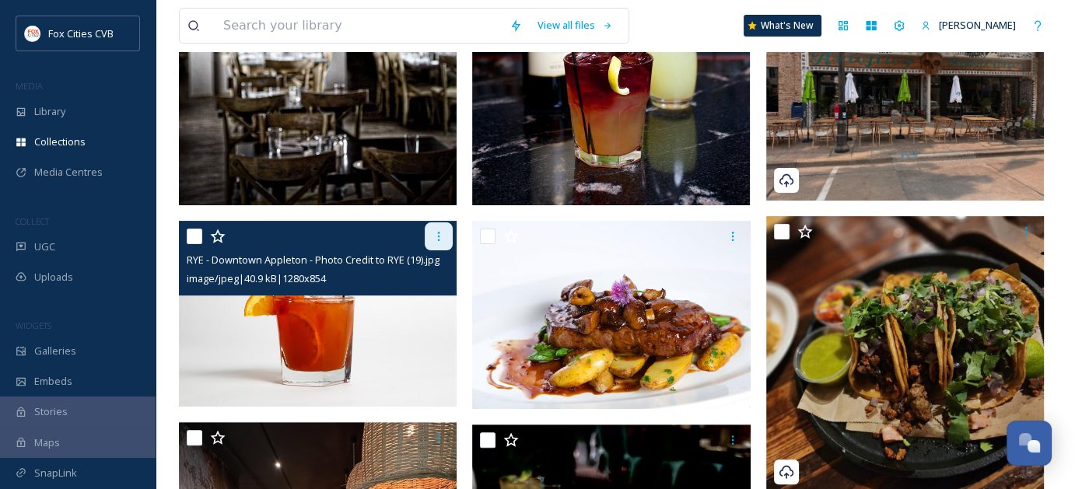
click at [437, 239] on icon at bounding box center [439, 236] width 12 height 12
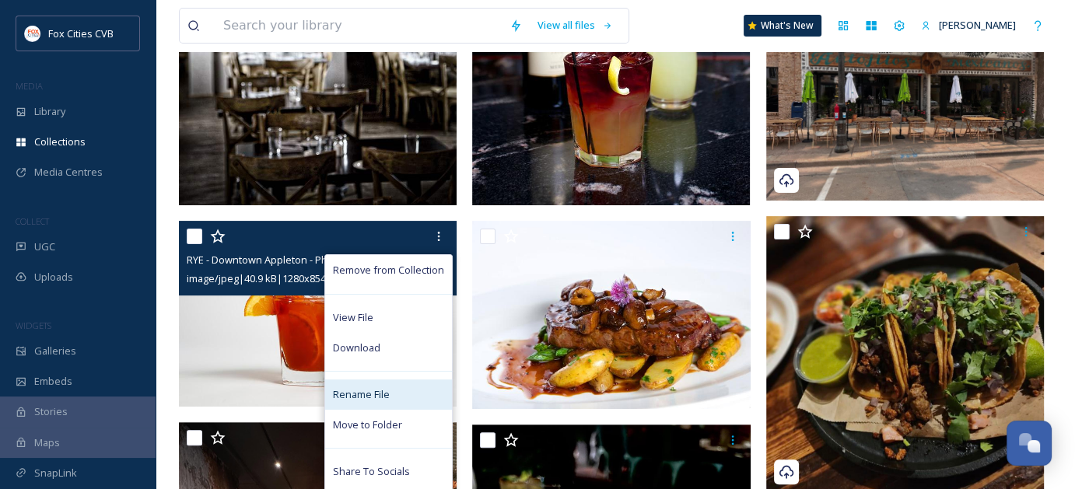
click at [374, 398] on span "Rename File" at bounding box center [361, 394] width 57 height 15
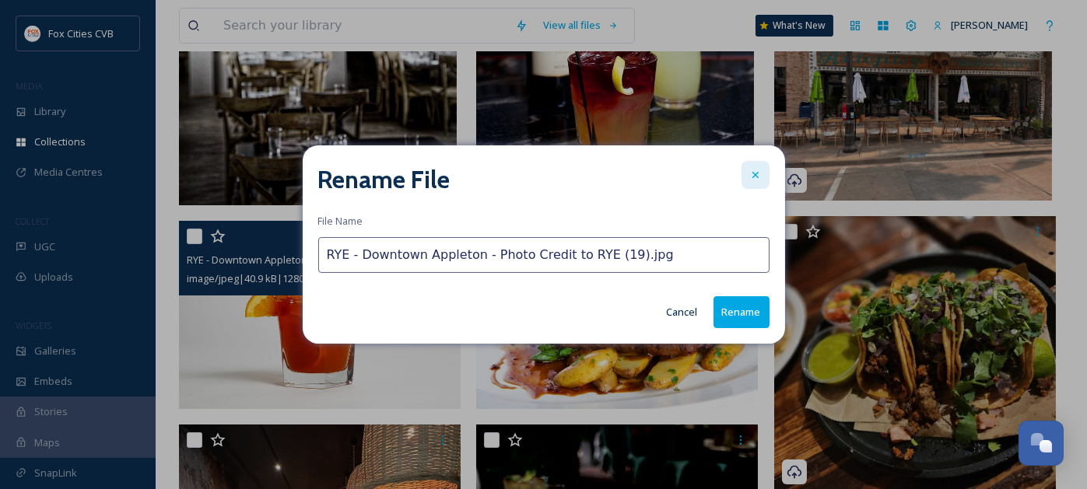
click at [751, 172] on icon at bounding box center [755, 175] width 12 height 12
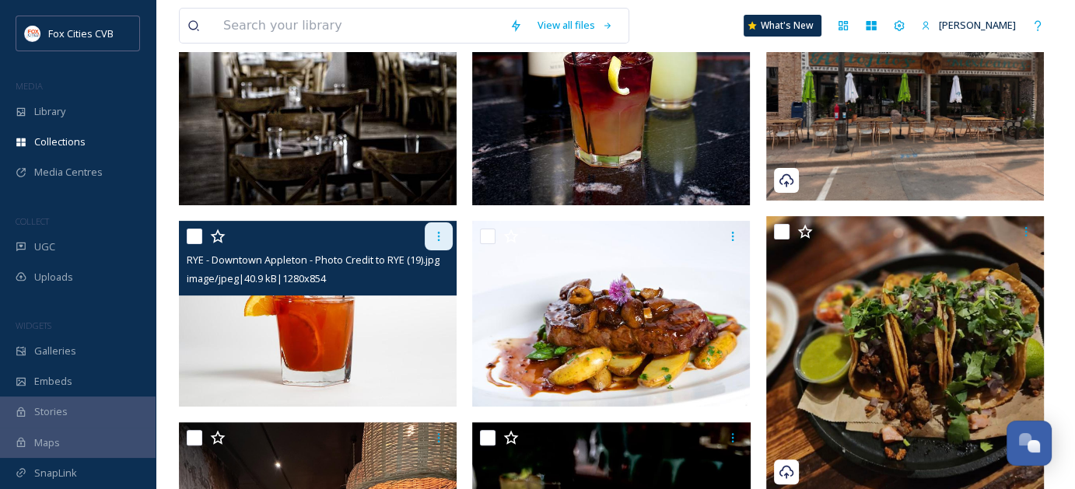
click at [448, 240] on div at bounding box center [439, 236] width 28 height 28
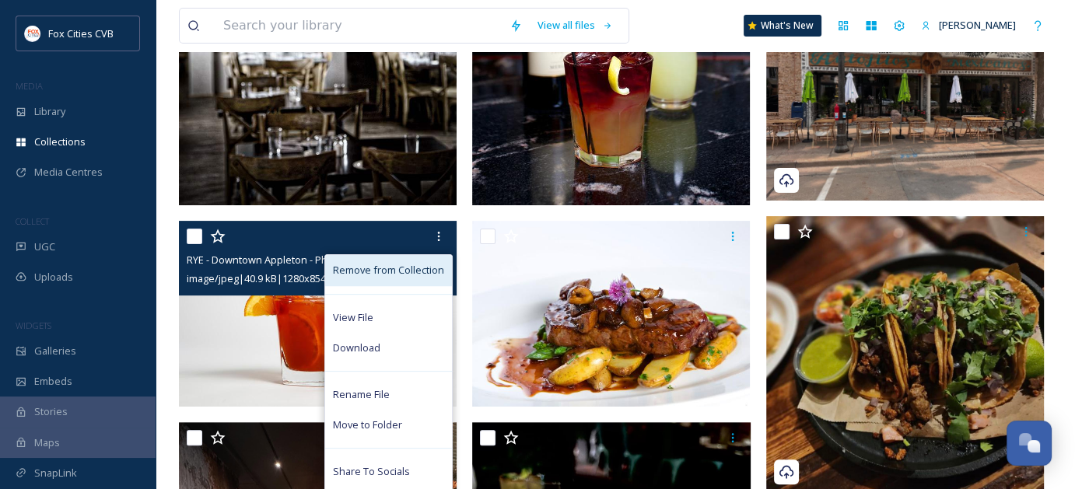
click at [423, 266] on span "Remove from Collection" at bounding box center [388, 270] width 111 height 15
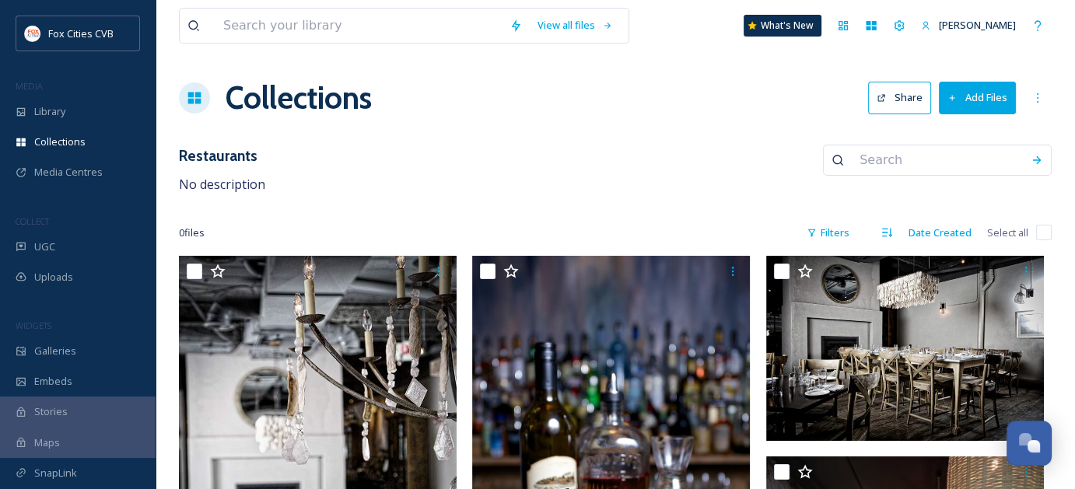
click at [974, 94] on button "Add Files" at bounding box center [977, 98] width 77 height 32
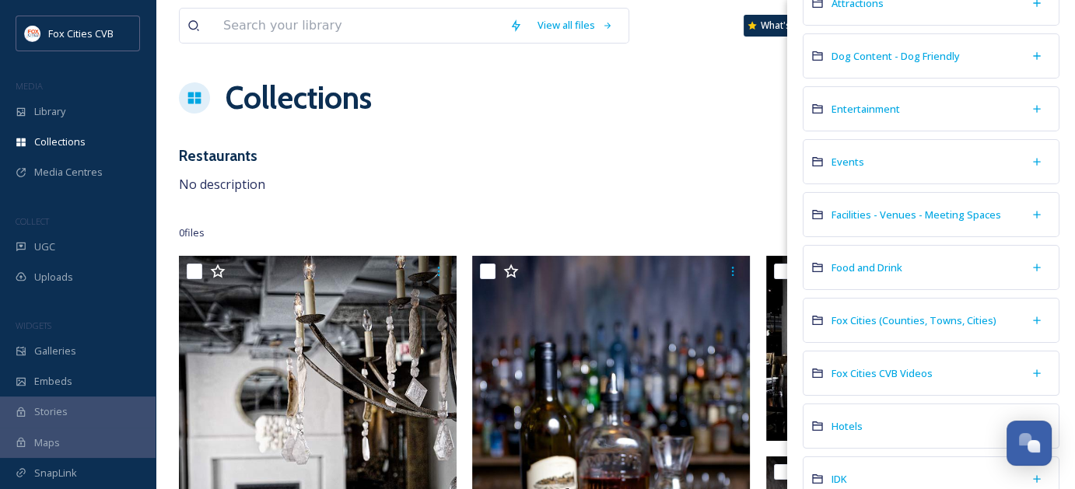
scroll to position [156, 0]
click at [894, 265] on span "Food and Drink" at bounding box center [867, 266] width 71 height 14
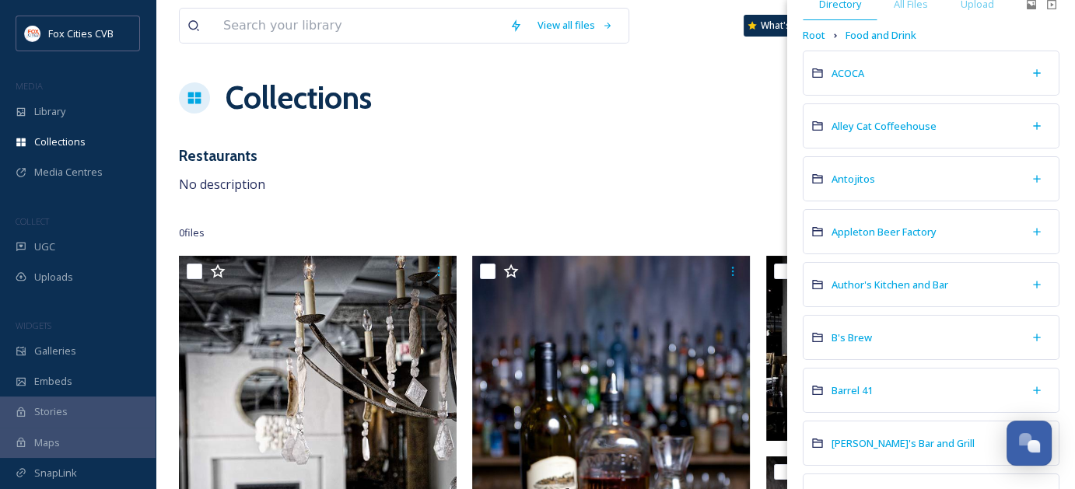
scroll to position [0, 0]
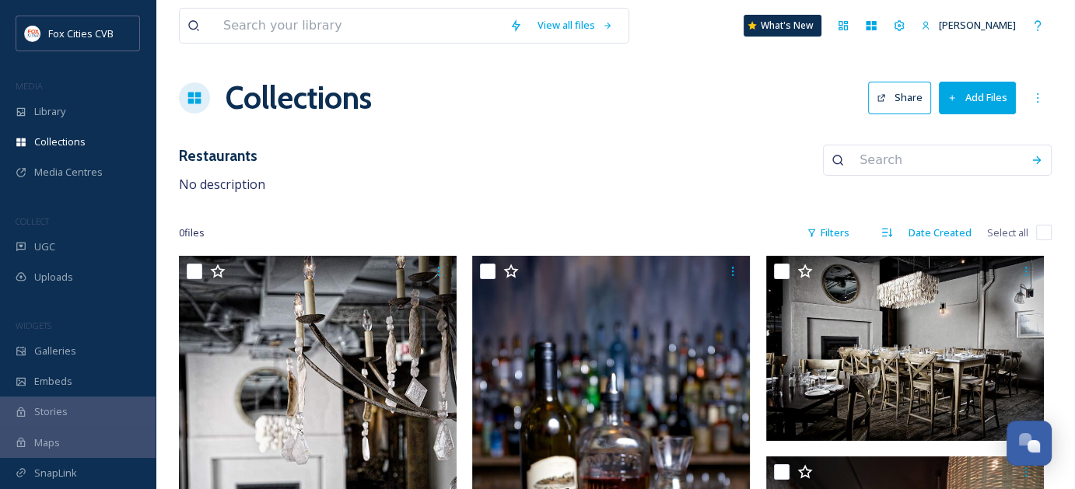
click at [989, 100] on button "Add Files" at bounding box center [977, 98] width 77 height 32
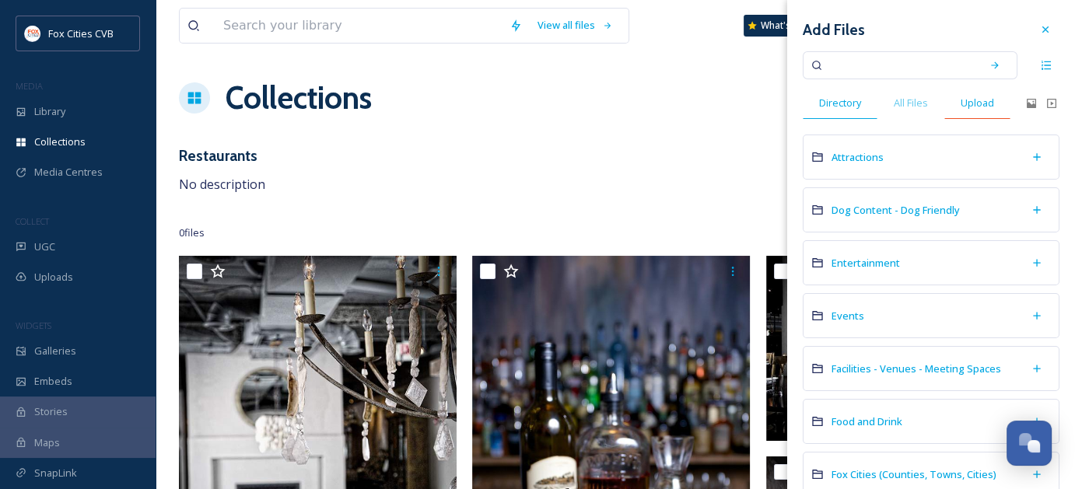
click at [972, 102] on span "Upload" at bounding box center [977, 103] width 33 height 15
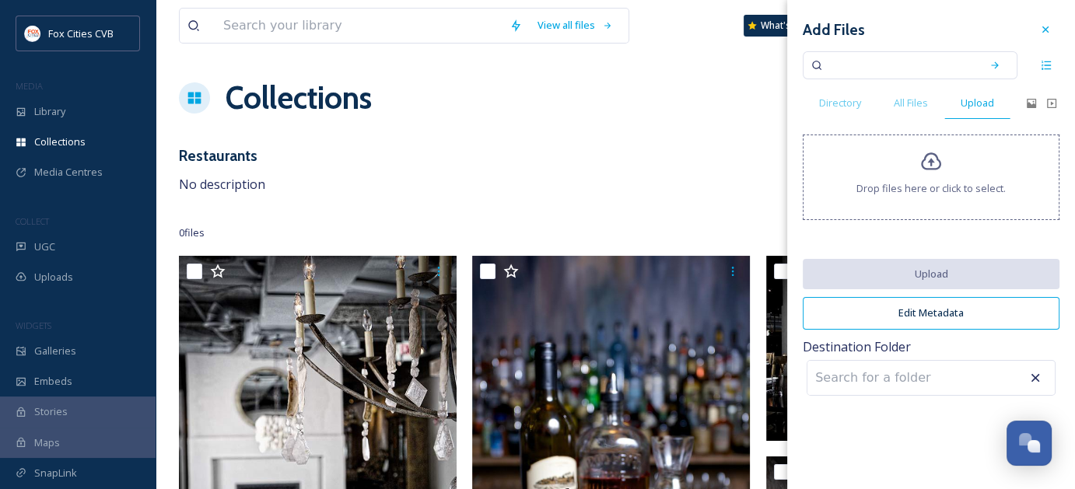
click at [913, 165] on div "Drop files here or click to select." at bounding box center [931, 178] width 257 height 86
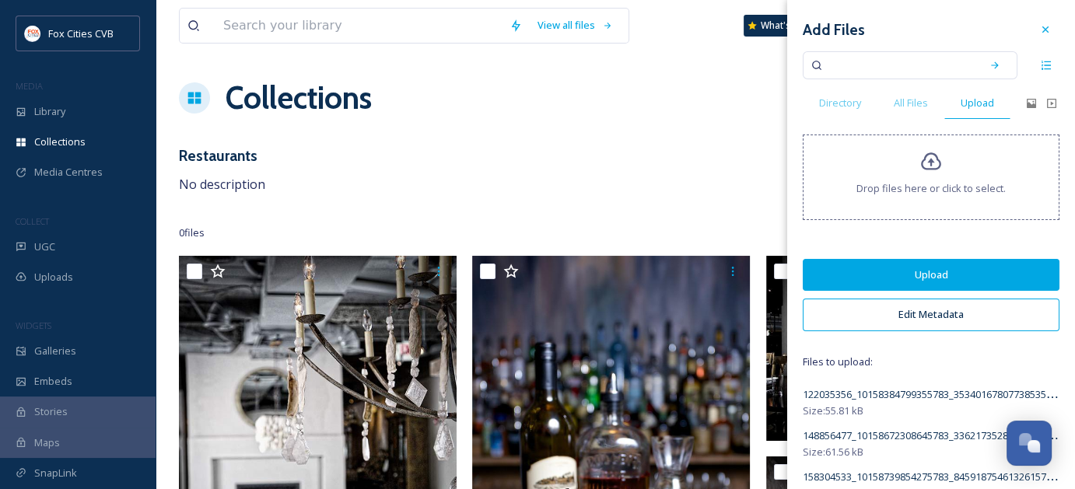
click at [947, 279] on button "Upload" at bounding box center [931, 275] width 257 height 32
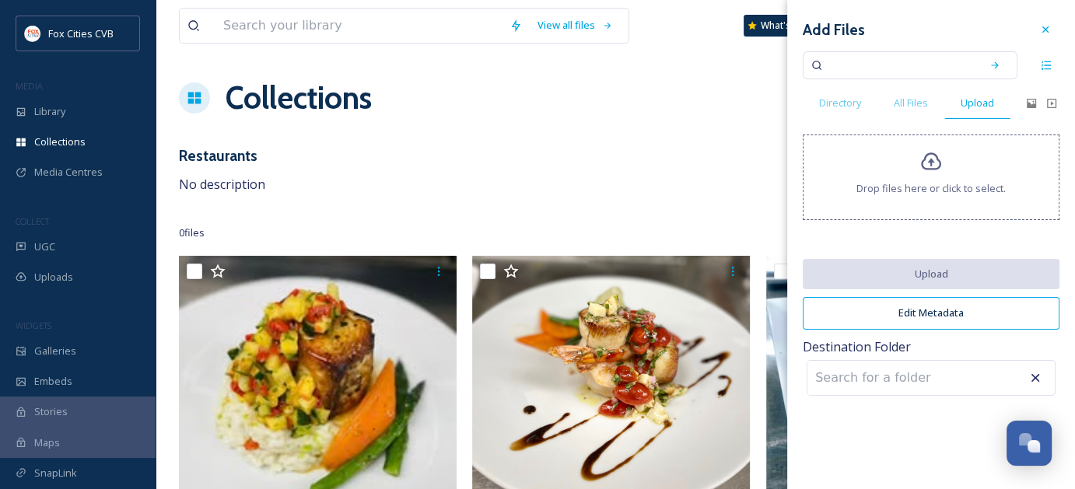
click at [533, 117] on div "Collections Share Add Files" at bounding box center [615, 98] width 873 height 47
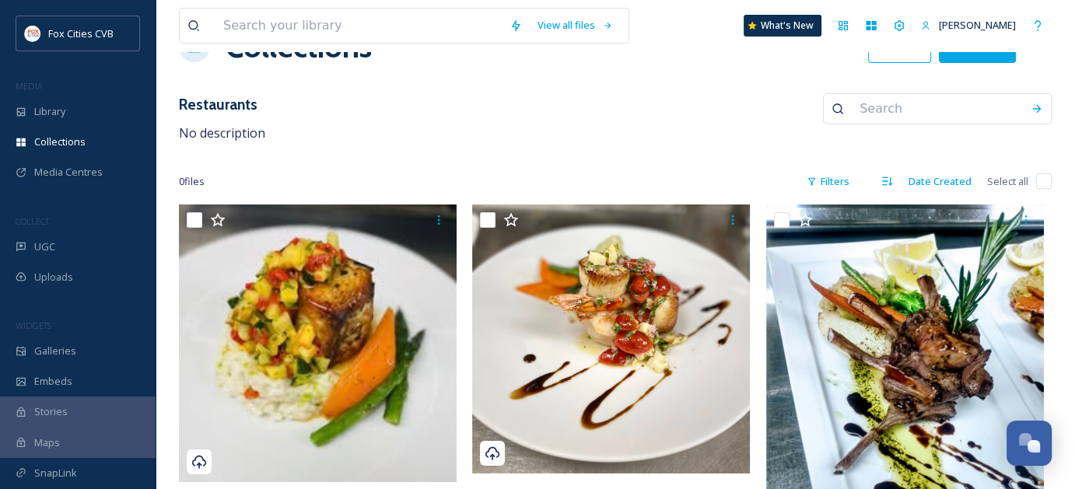
scroll to position [78, 0]
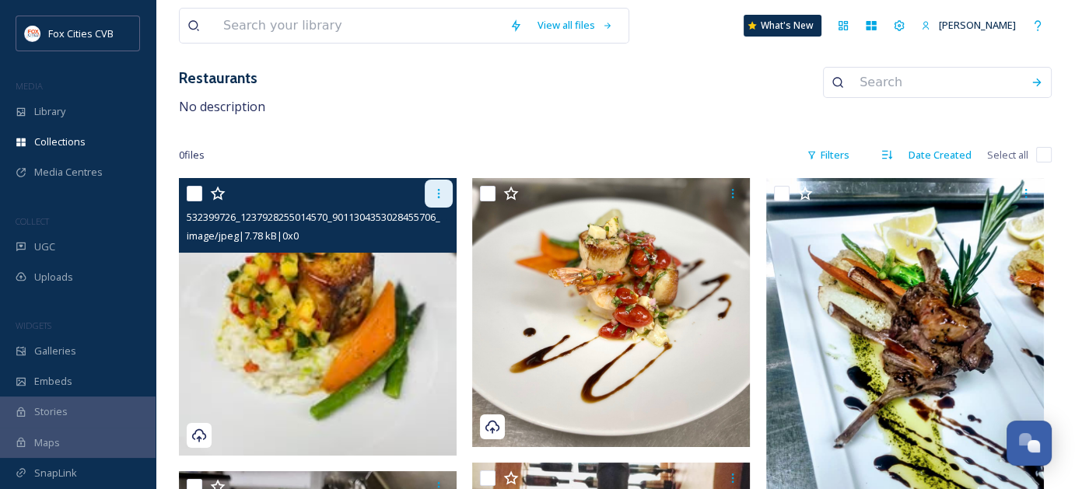
click at [442, 190] on icon at bounding box center [439, 193] width 12 height 12
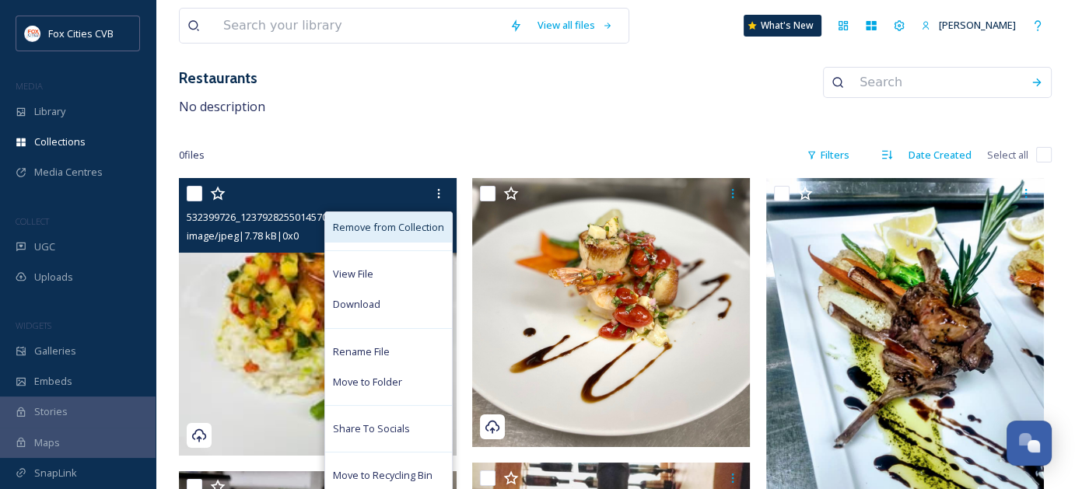
click at [390, 220] on span "Remove from Collection" at bounding box center [388, 227] width 111 height 15
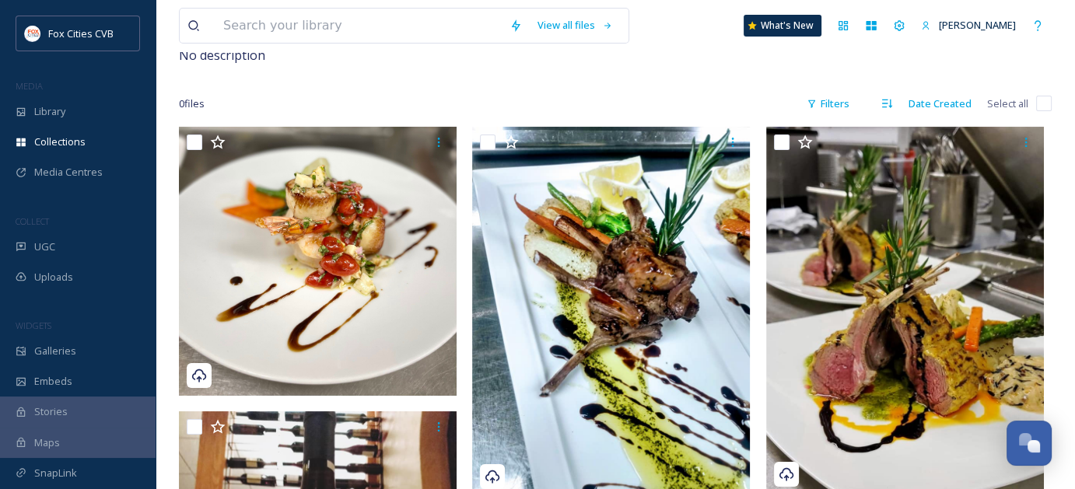
scroll to position [156, 0]
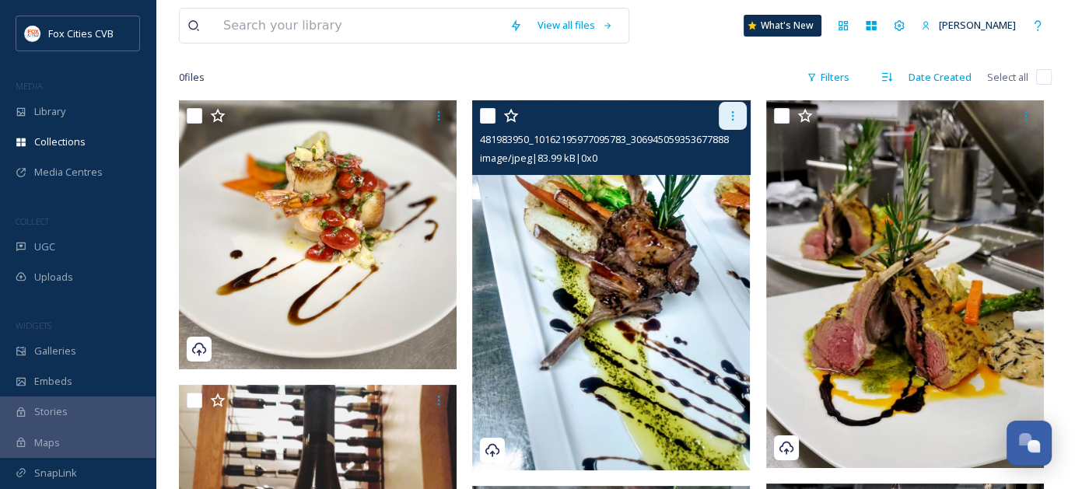
click at [724, 116] on div at bounding box center [733, 116] width 28 height 28
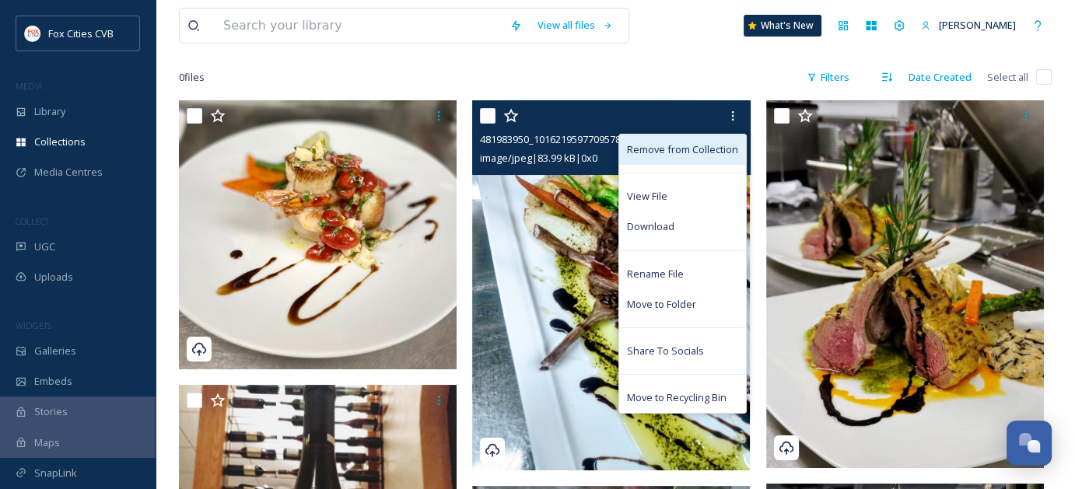
click at [713, 142] on span "Remove from Collection" at bounding box center [682, 149] width 111 height 15
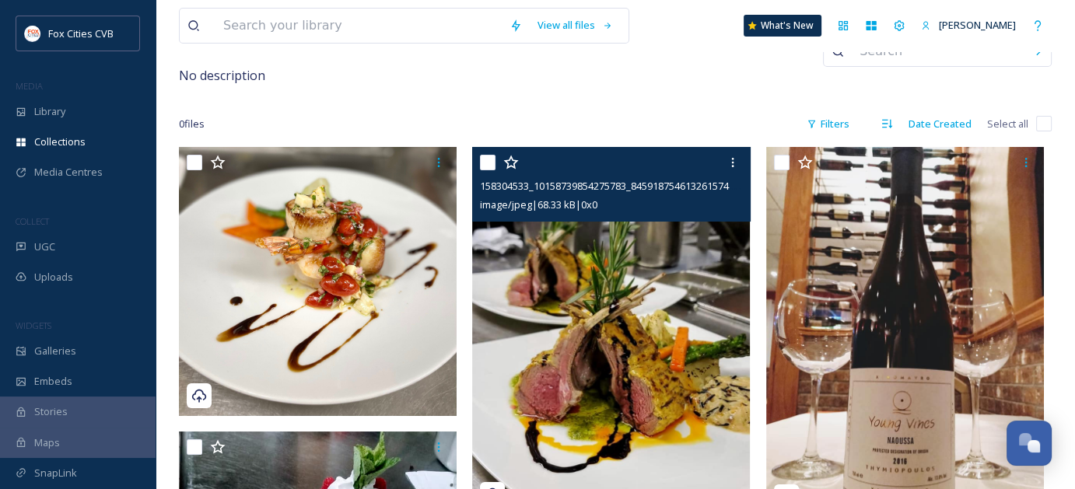
scroll to position [78, 0]
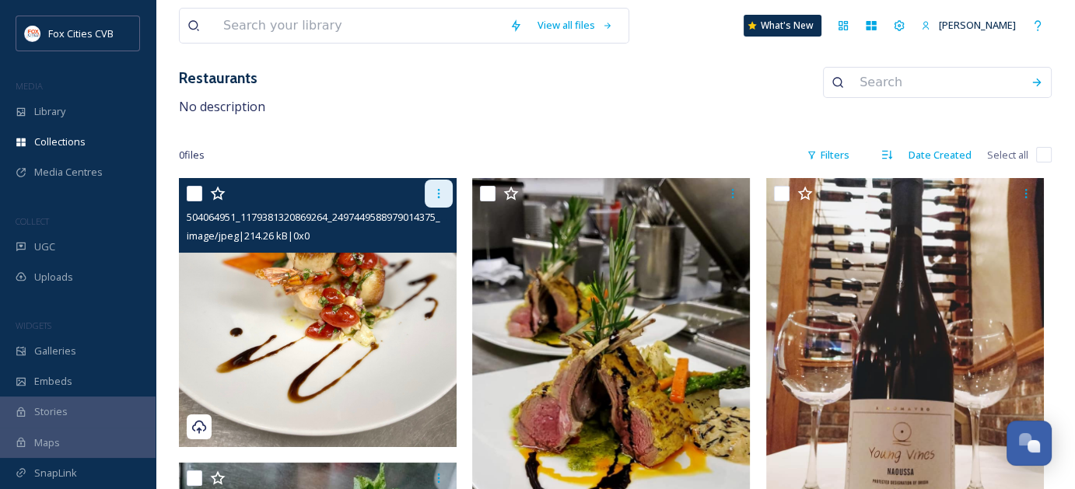
click at [444, 187] on icon at bounding box center [439, 193] width 12 height 12
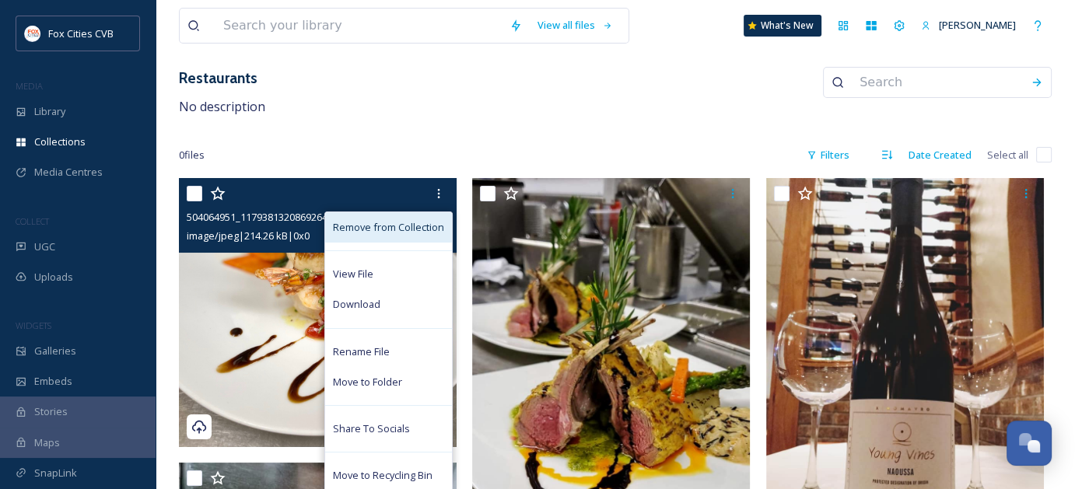
click at [415, 231] on span "Remove from Collection" at bounding box center [388, 227] width 111 height 15
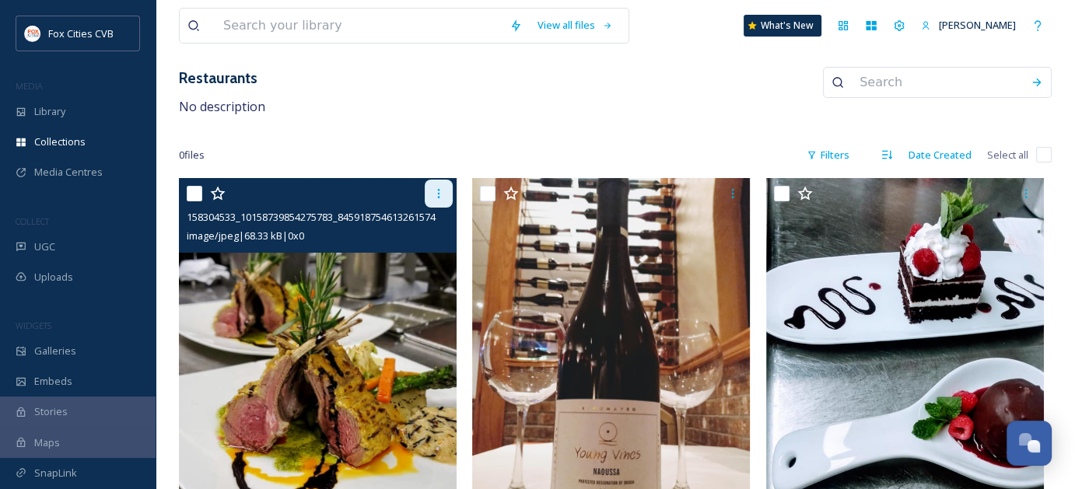
click at [440, 198] on icon at bounding box center [439, 193] width 12 height 12
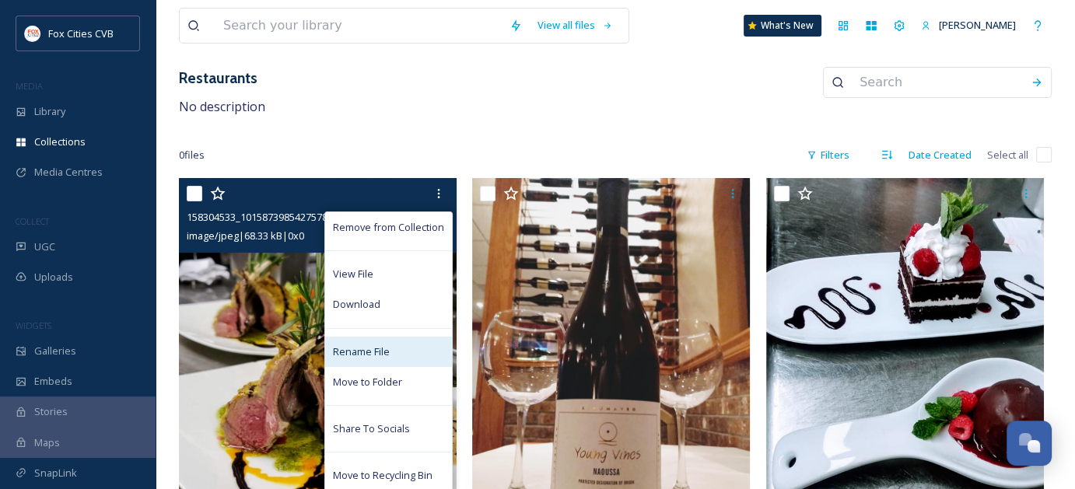
click at [366, 352] on span "Rename File" at bounding box center [361, 352] width 57 height 15
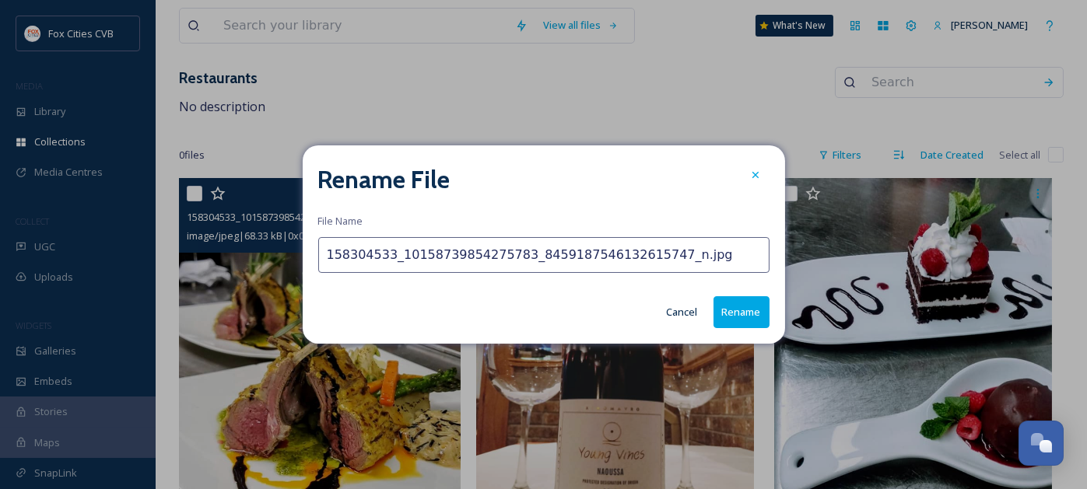
click at [681, 248] on input "158304533_10158739854275783_8459187546132615747_n.jpg" at bounding box center [543, 255] width 451 height 36
drag, startPoint x: 683, startPoint y: 252, endPoint x: 247, endPoint y: 251, distance: 436.4
click at [247, 251] on div "Rename File File Name 158304533_10158739854275783_8459187546132615747_n.jpg Can…" at bounding box center [543, 244] width 1087 height 489
type input "Rye Lamb Chops"
click at [738, 320] on button "Rename" at bounding box center [741, 312] width 56 height 32
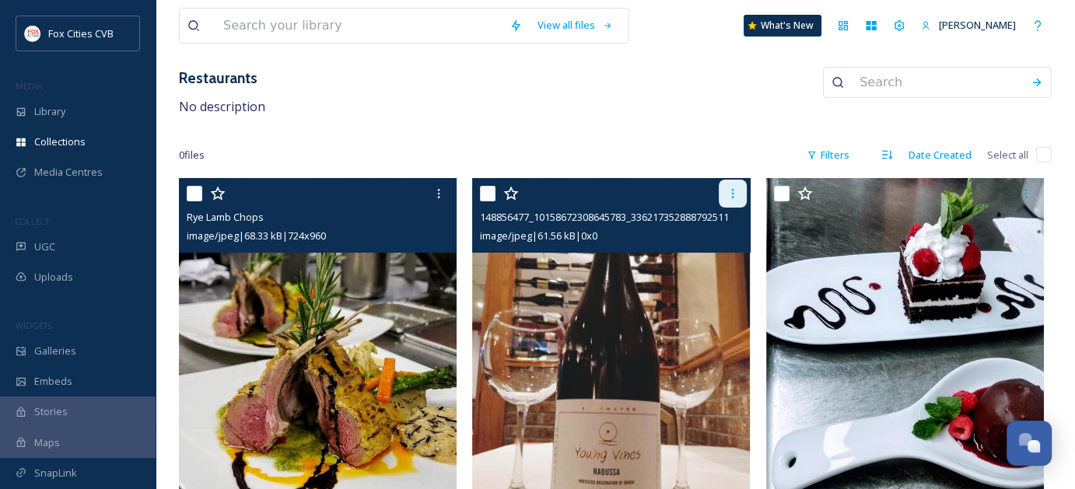
click at [737, 196] on icon at bounding box center [733, 193] width 12 height 12
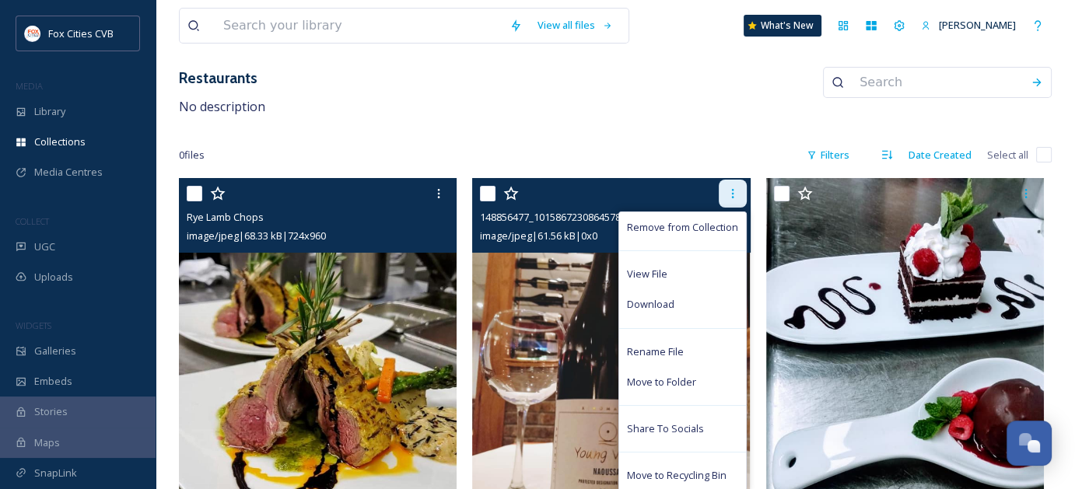
click at [737, 197] on icon at bounding box center [733, 193] width 12 height 12
click at [656, 350] on span "Rename File" at bounding box center [655, 352] width 57 height 15
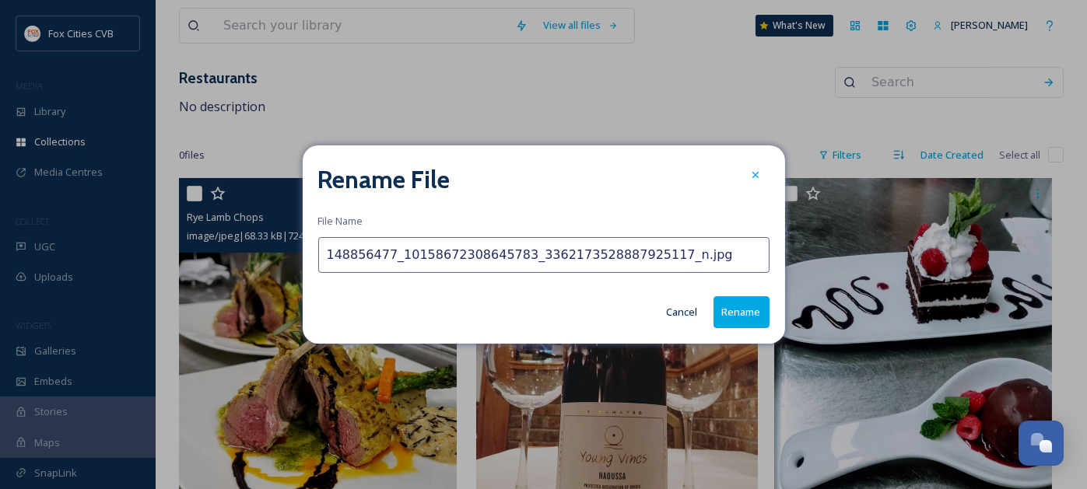
drag, startPoint x: 687, startPoint y: 265, endPoint x: 223, endPoint y: 240, distance: 464.3
click at [224, 240] on div "Rename File File Name 148856477_10158672308645783_3362173528887925117_n.jpg Can…" at bounding box center [543, 244] width 1087 height 489
type input "Apollon Wine"
click at [728, 302] on button "Rename" at bounding box center [741, 312] width 56 height 32
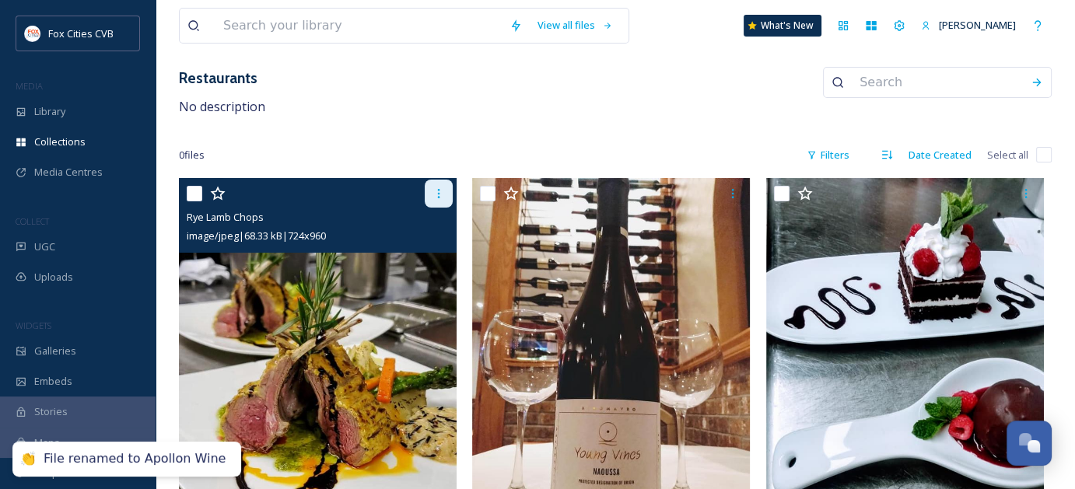
click at [435, 199] on div at bounding box center [439, 194] width 28 height 28
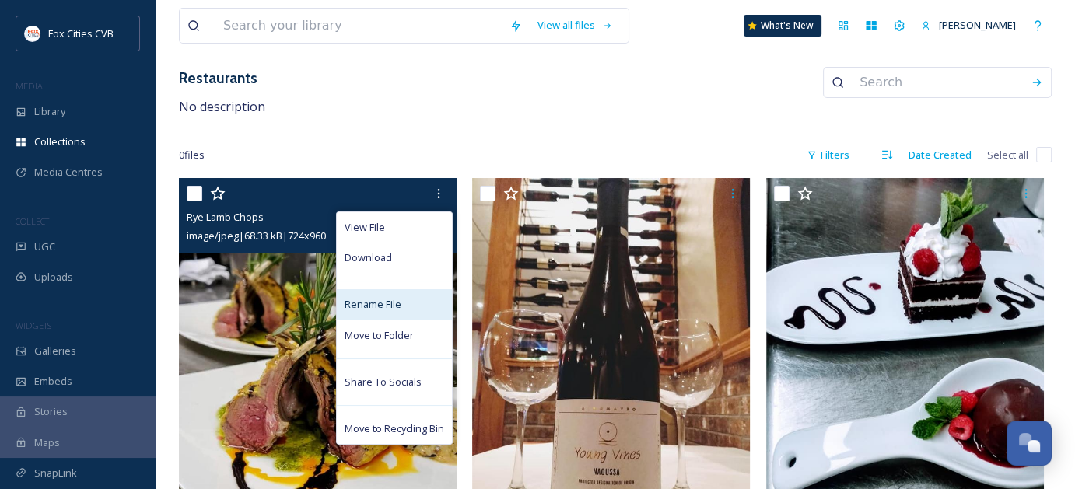
click at [387, 299] on span "Rename File" at bounding box center [373, 304] width 57 height 15
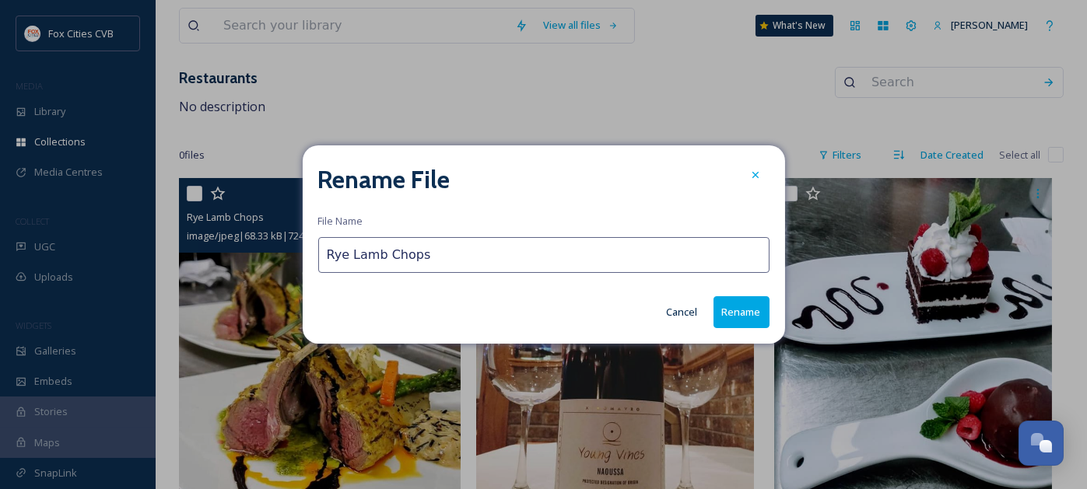
drag, startPoint x: 345, startPoint y: 256, endPoint x: 307, endPoint y: 253, distance: 37.5
click at [307, 253] on div "Rename File File Name Rye Lamb Chops Cancel Rename" at bounding box center [544, 244] width 482 height 198
type input "Apollon Lamb Chops"
click at [754, 310] on button "Rename" at bounding box center [741, 312] width 56 height 32
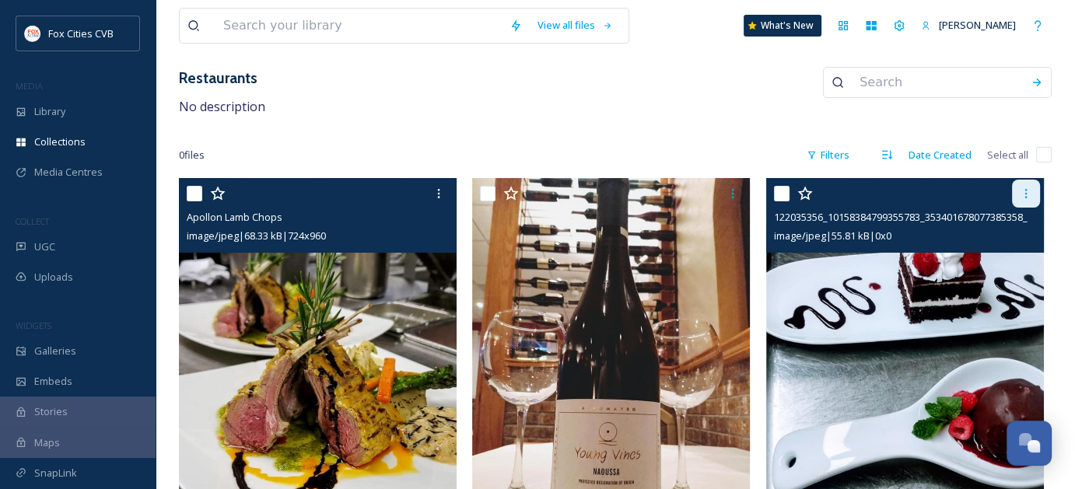
click at [1021, 191] on icon at bounding box center [1026, 193] width 12 height 12
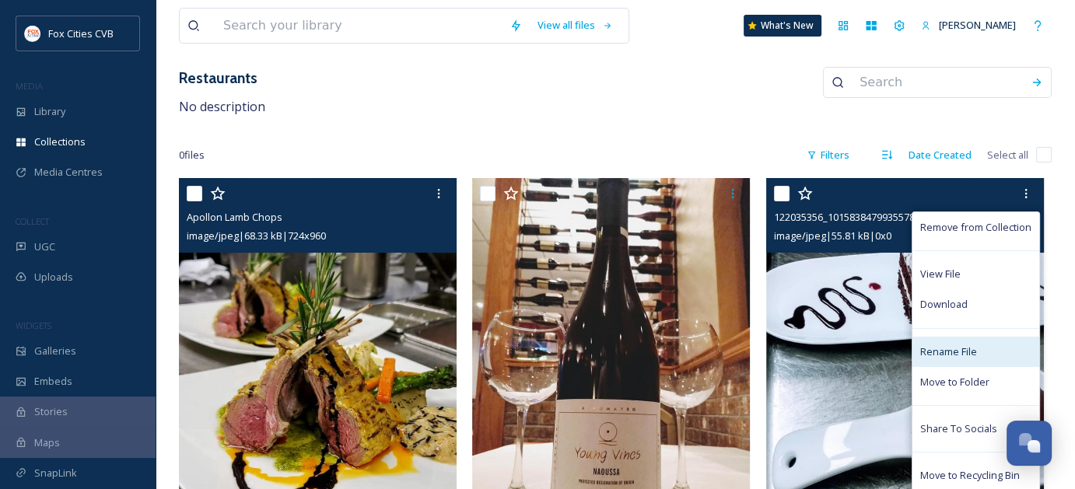
click at [956, 340] on div "Rename File" at bounding box center [975, 352] width 127 height 30
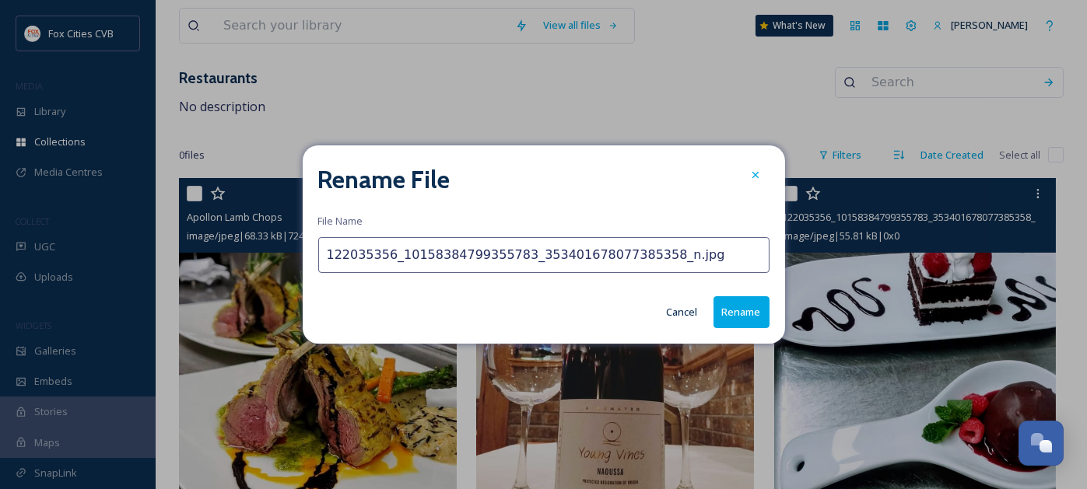
drag, startPoint x: 687, startPoint y: 264, endPoint x: 223, endPoint y: 219, distance: 465.8
click at [223, 221] on div "Rename File File Name 122035356_10158384799355783_353401678077385358_n.jpg Canc…" at bounding box center [543, 244] width 1087 height 489
type input "Rye Dessert"
click at [724, 322] on button "Rename" at bounding box center [741, 312] width 56 height 32
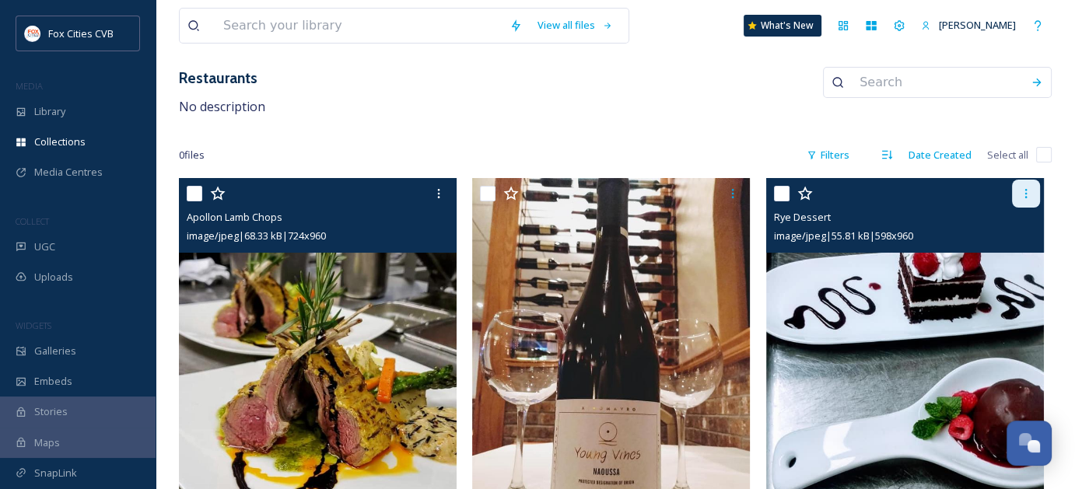
click at [1028, 194] on icon at bounding box center [1026, 193] width 12 height 12
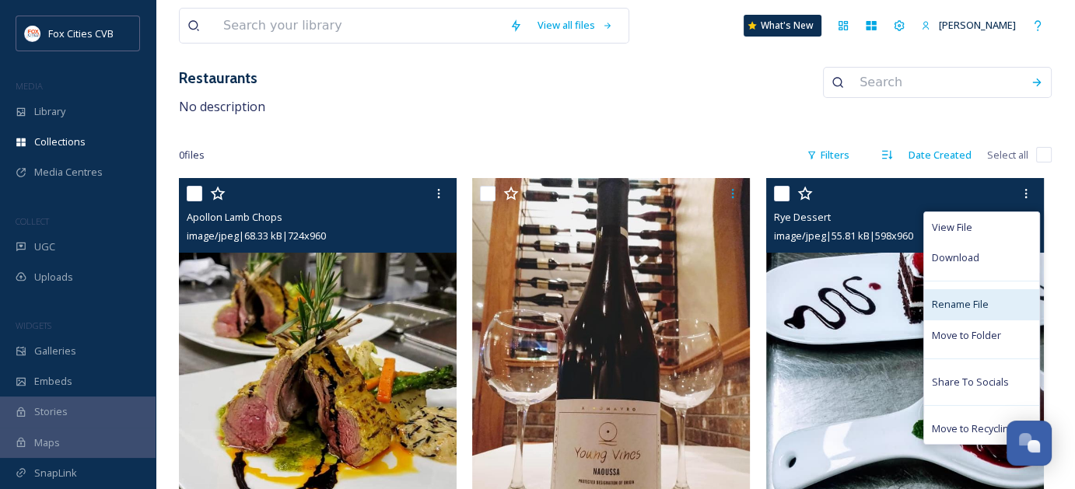
click at [968, 299] on span "Rename File" at bounding box center [960, 304] width 57 height 15
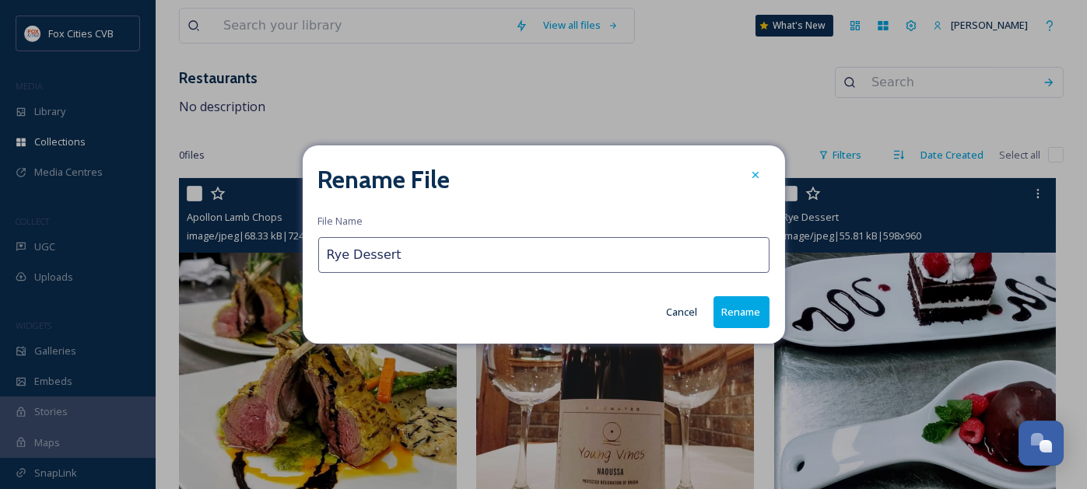
drag, startPoint x: 344, startPoint y: 261, endPoint x: 257, endPoint y: 255, distance: 87.3
click at [257, 256] on div "Rename File File Name Rye Dessert Cancel Rename" at bounding box center [543, 244] width 1087 height 489
type input "Apollon Dessert"
click at [722, 313] on button "Rename" at bounding box center [741, 312] width 56 height 32
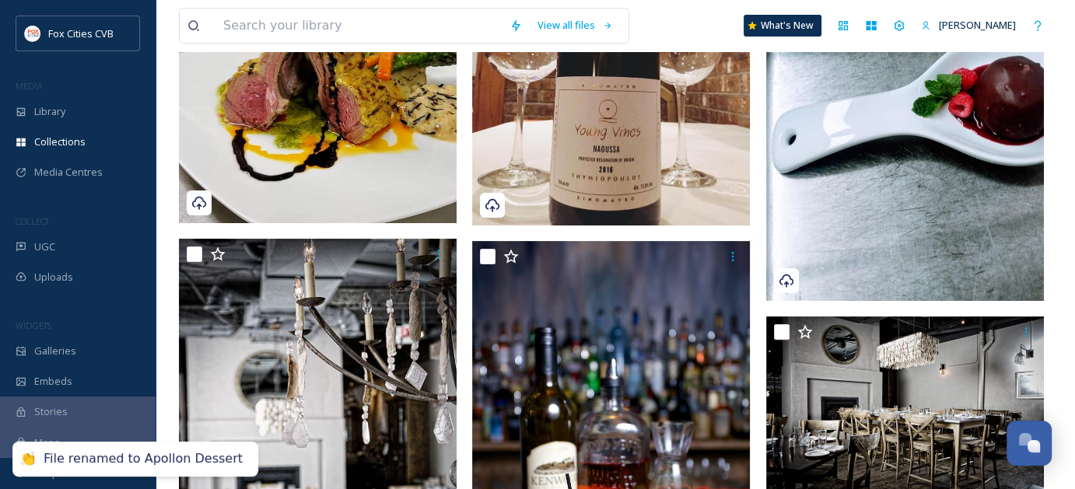
scroll to position [467, 0]
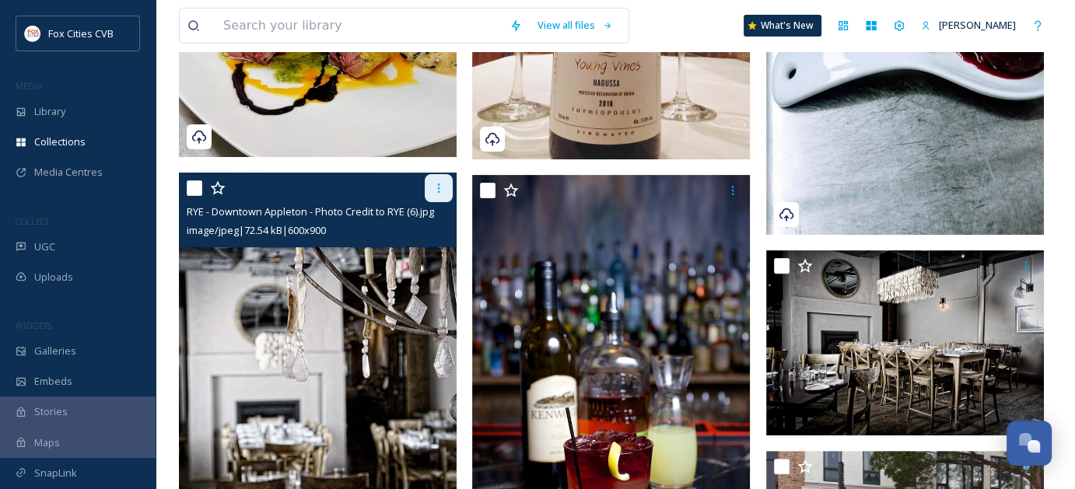
click at [439, 192] on icon at bounding box center [439, 188] width 12 height 12
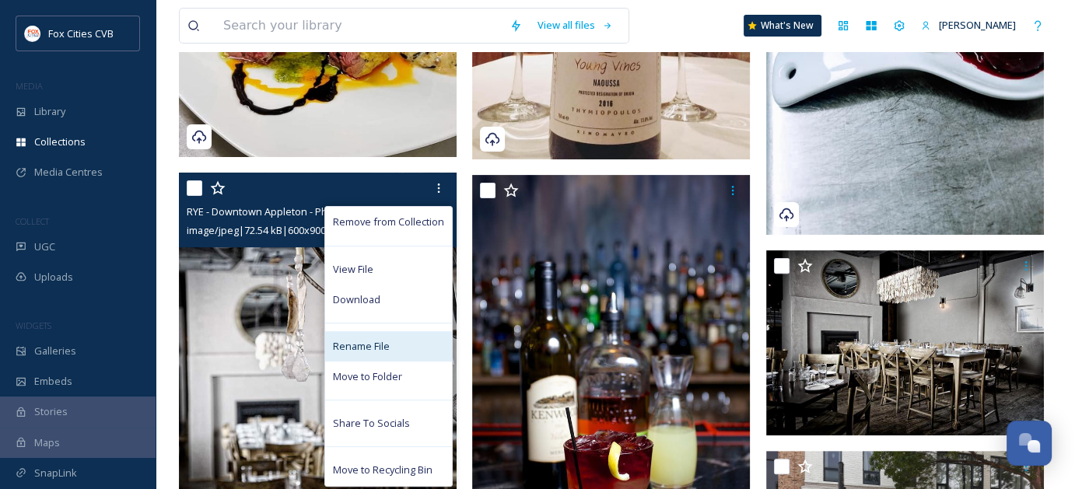
click at [373, 343] on span "Rename File" at bounding box center [361, 346] width 57 height 15
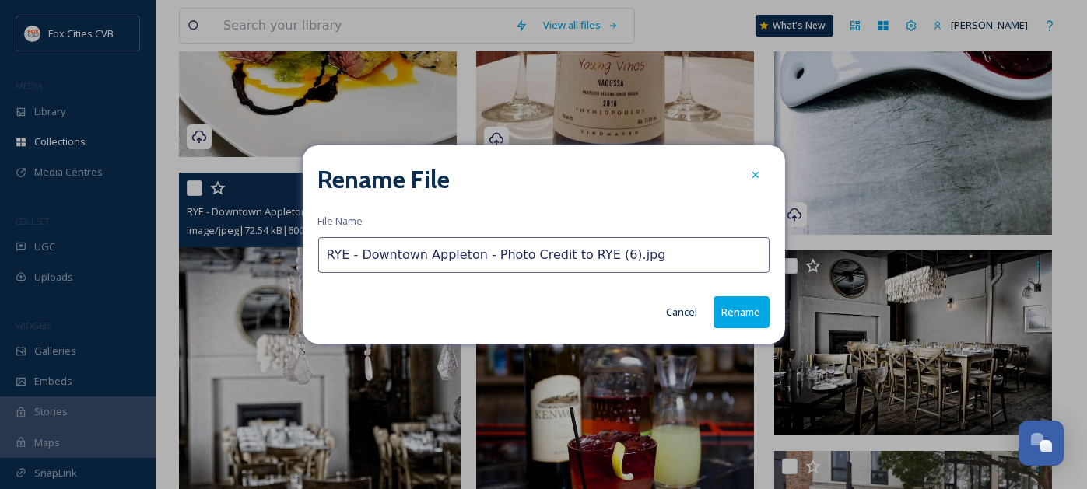
drag, startPoint x: 660, startPoint y: 254, endPoint x: 352, endPoint y: 249, distance: 308.1
click at [352, 249] on input "RYE - Downtown Appleton - Photo Credit to RYE (6).jpg" at bounding box center [543, 255] width 451 height 36
type input "RYE Dining Room"
click at [747, 311] on button "Rename" at bounding box center [741, 312] width 56 height 32
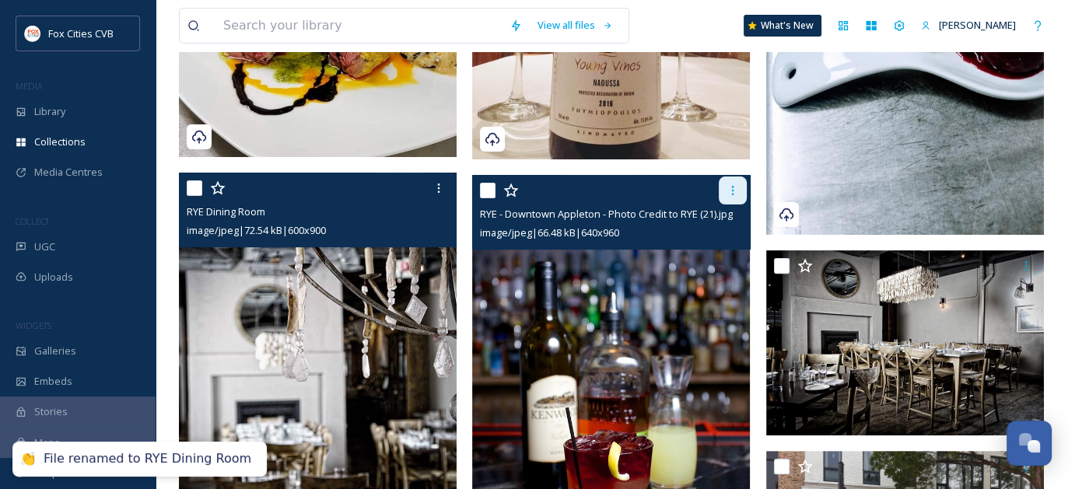
click at [736, 194] on icon at bounding box center [733, 190] width 12 height 12
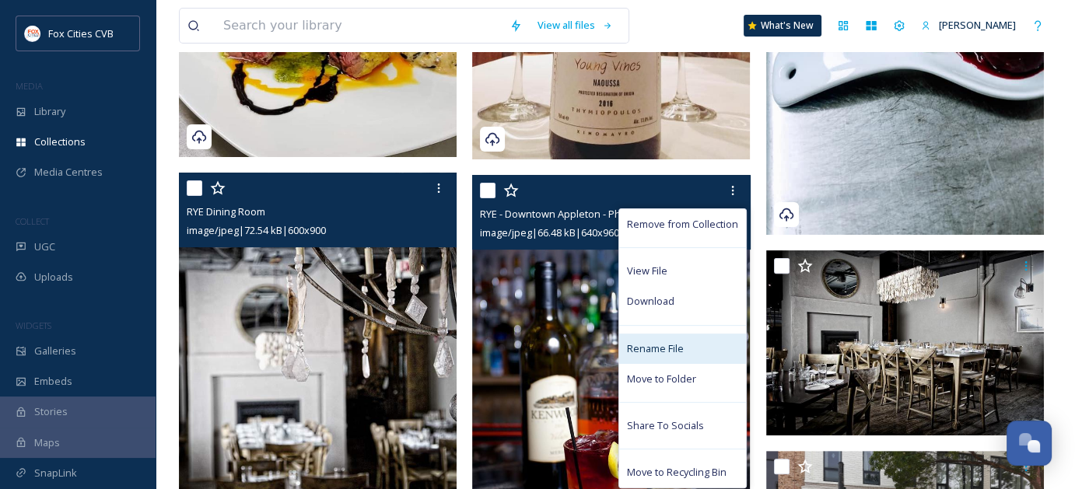
click at [667, 342] on span "Rename File" at bounding box center [655, 348] width 57 height 15
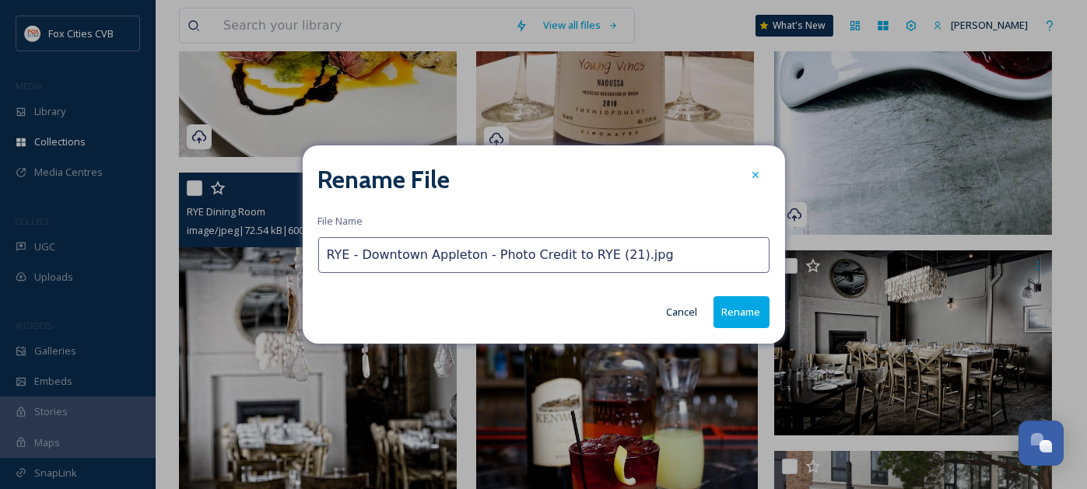
drag, startPoint x: 674, startPoint y: 258, endPoint x: 349, endPoint y: 261, distance: 325.2
click at [349, 261] on input "RYE - Downtown Appleton - Photo Credit to RYE (21).jpg" at bounding box center [543, 255] width 451 height 36
type input "RYE cocktails"
click at [742, 318] on button "Rename" at bounding box center [741, 312] width 56 height 32
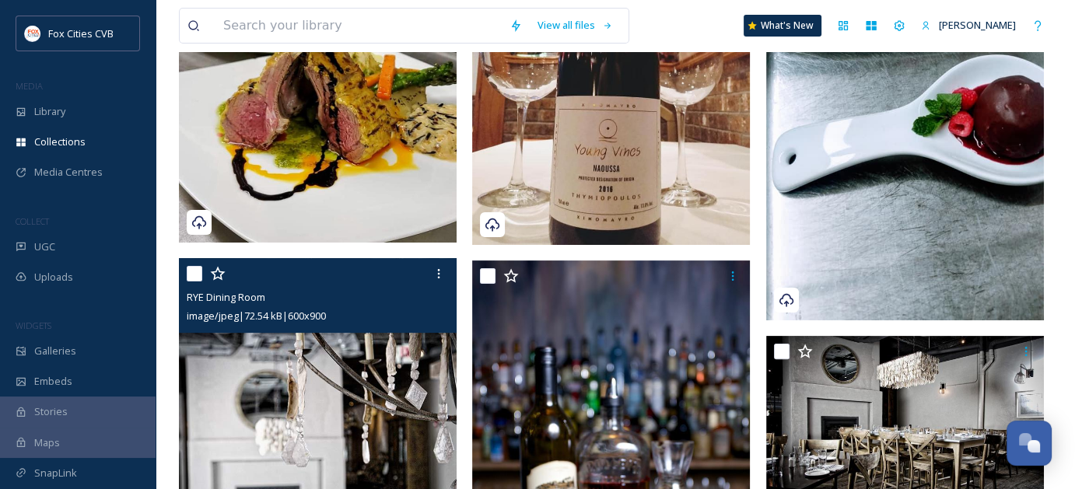
scroll to position [389, 0]
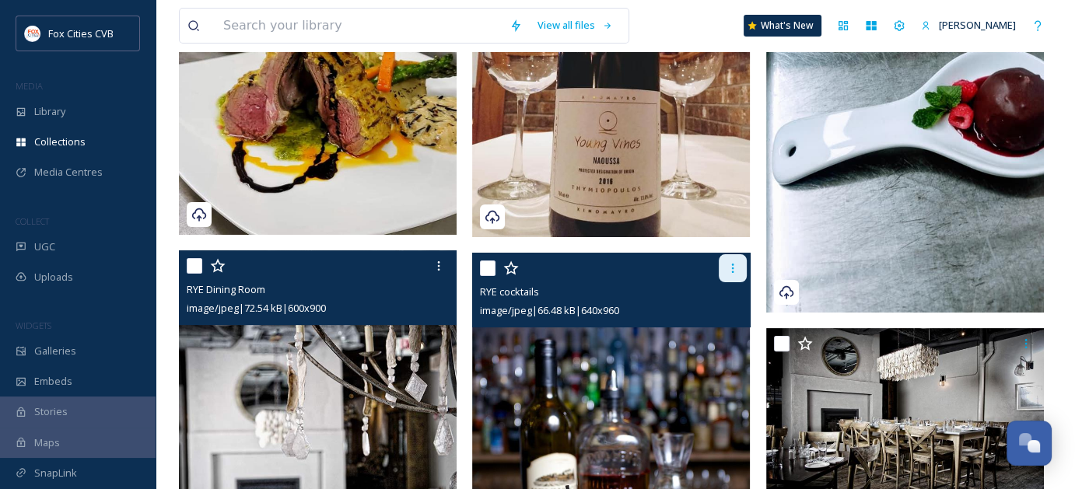
click at [729, 271] on icon at bounding box center [733, 268] width 12 height 12
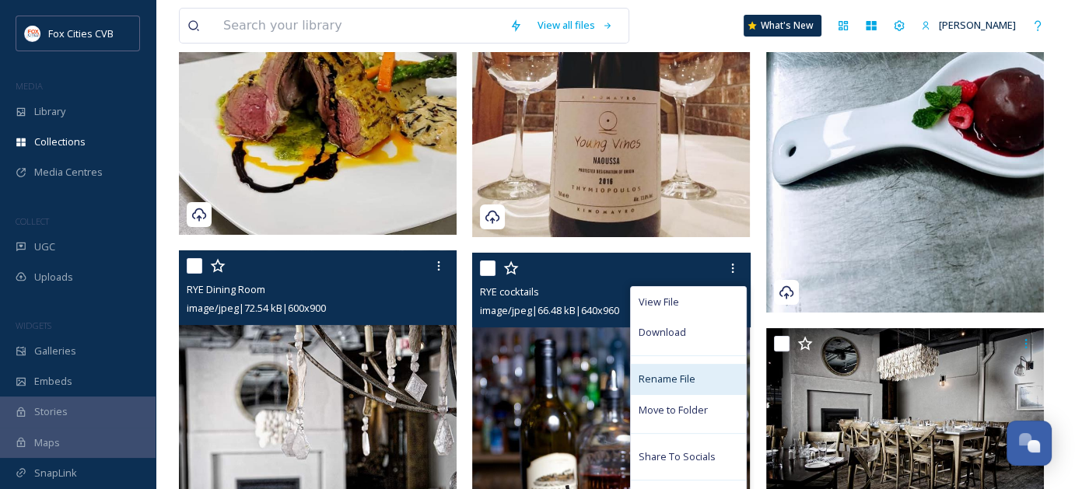
click at [683, 372] on span "Rename File" at bounding box center [667, 379] width 57 height 15
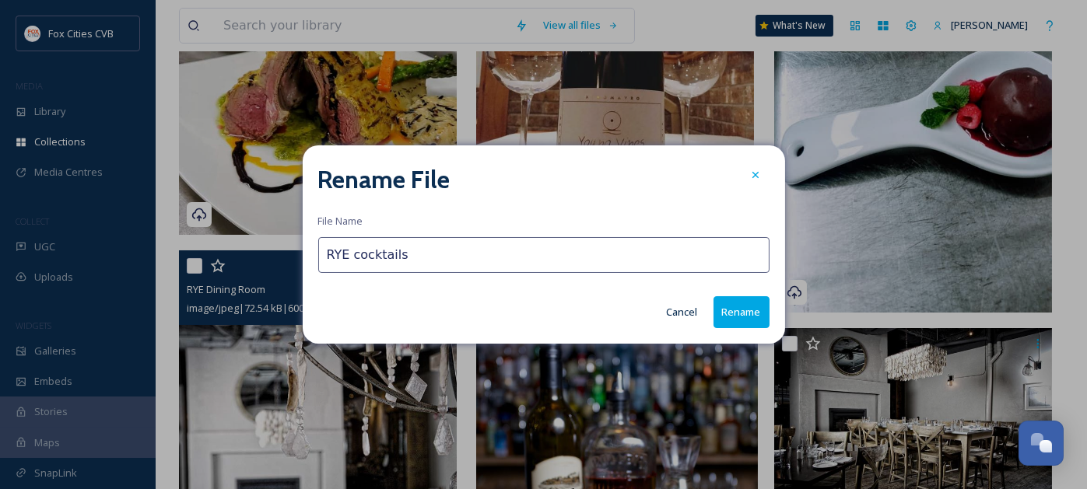
click at [355, 253] on input "RYE cocktails" at bounding box center [543, 255] width 451 height 36
type input "RYE Cocktails"
click at [740, 302] on button "Rename" at bounding box center [741, 312] width 56 height 32
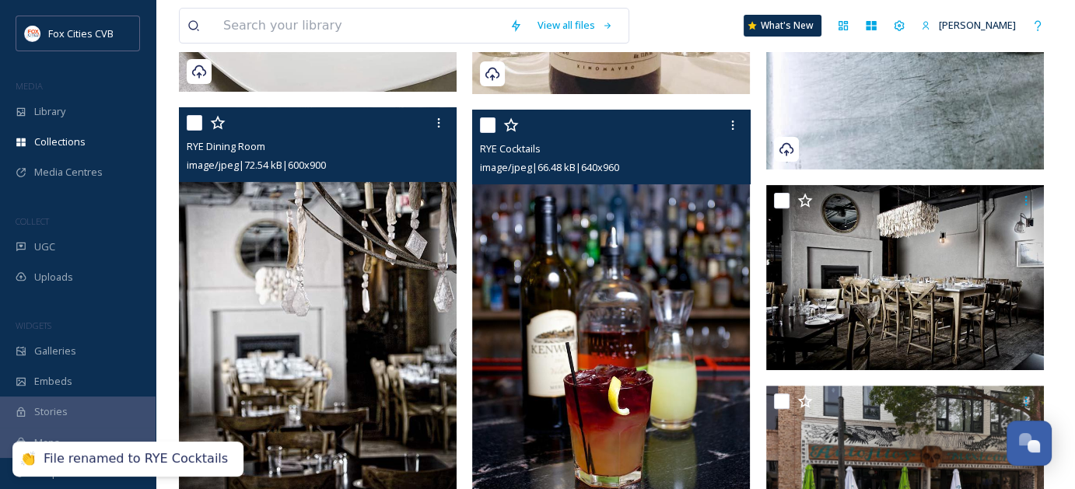
scroll to position [545, 0]
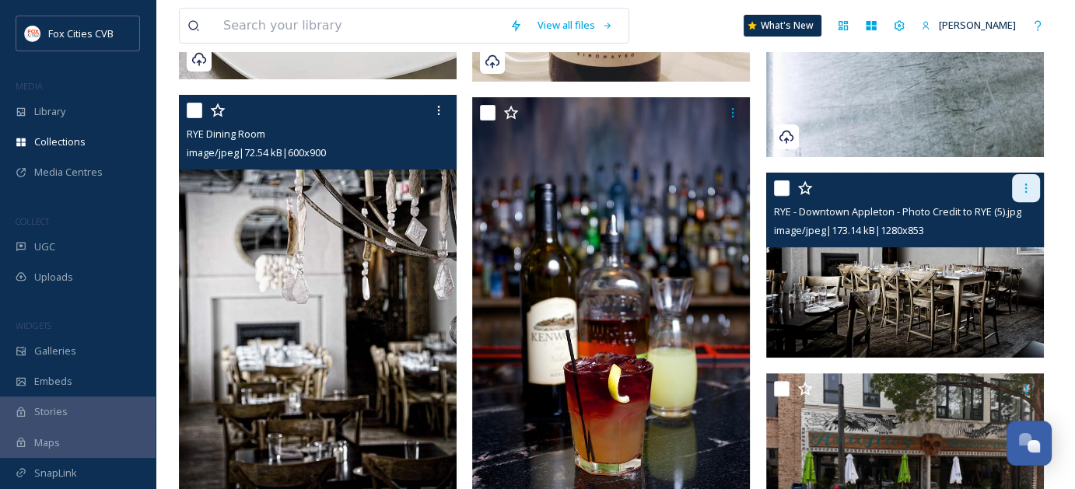
click at [1020, 182] on icon at bounding box center [1026, 188] width 12 height 12
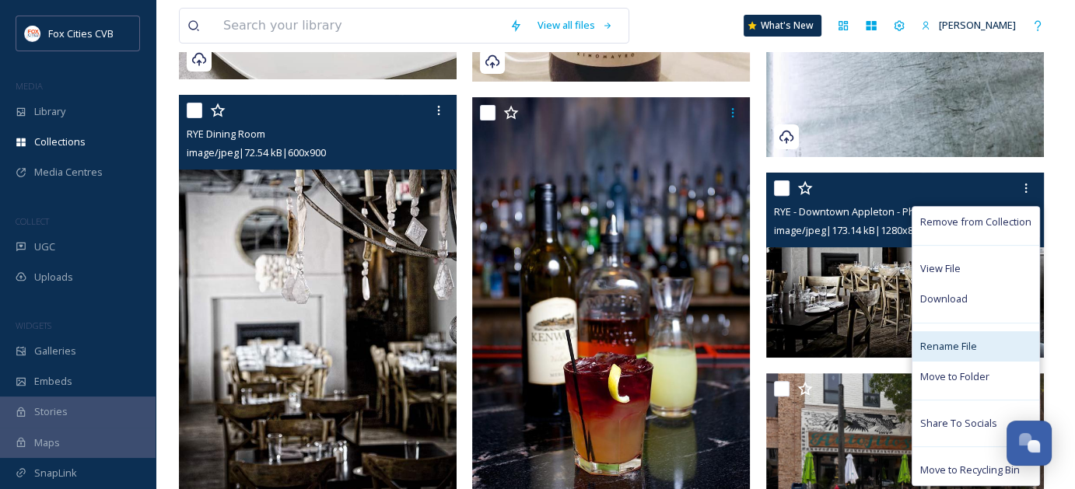
click at [962, 346] on span "Rename File" at bounding box center [948, 346] width 57 height 15
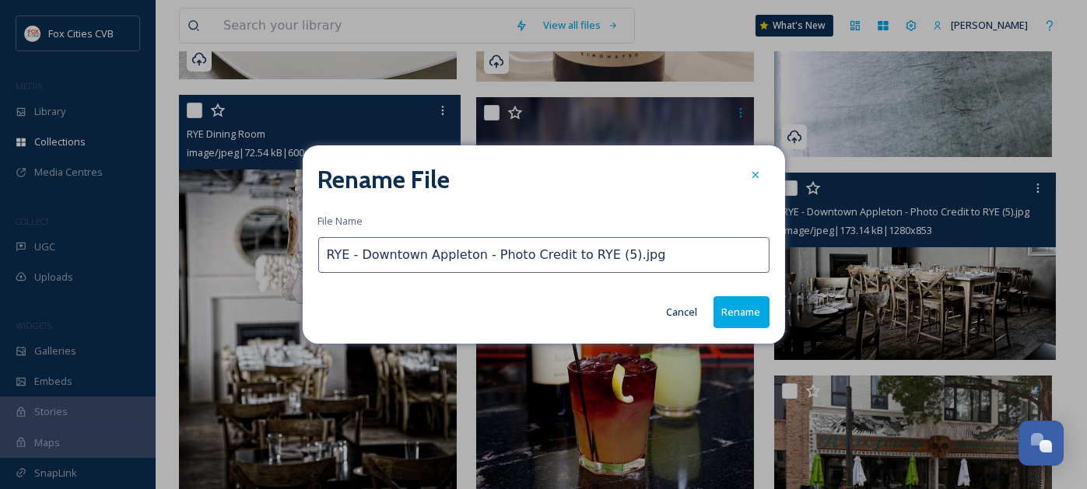
drag, startPoint x: 660, startPoint y: 262, endPoint x: 352, endPoint y: 250, distance: 308.3
click at [352, 250] on input "RYE - Downtown Appleton - Photo Credit to RYE (5).jpg" at bounding box center [543, 255] width 451 height 36
type input "RYE Dining Room 2"
click at [739, 322] on button "Rename" at bounding box center [741, 312] width 56 height 32
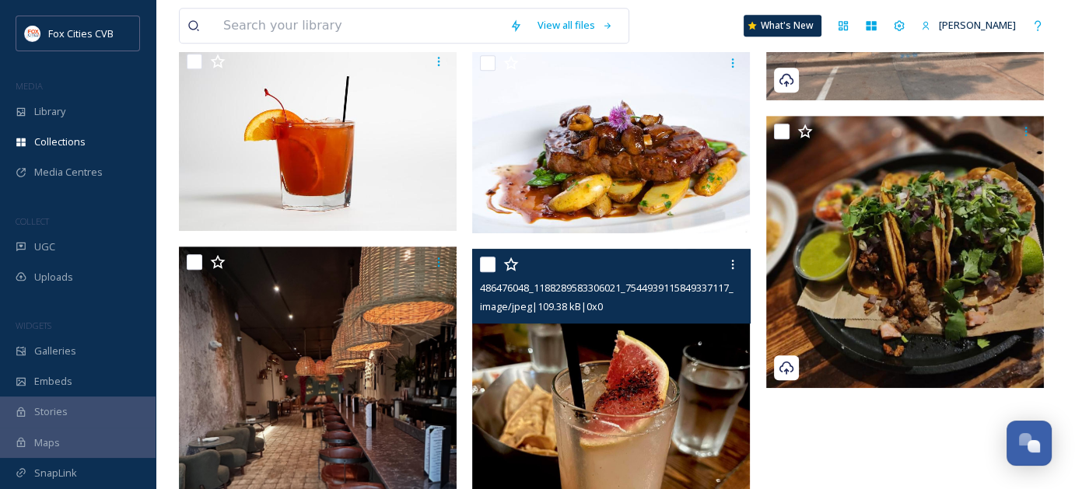
scroll to position [856, 0]
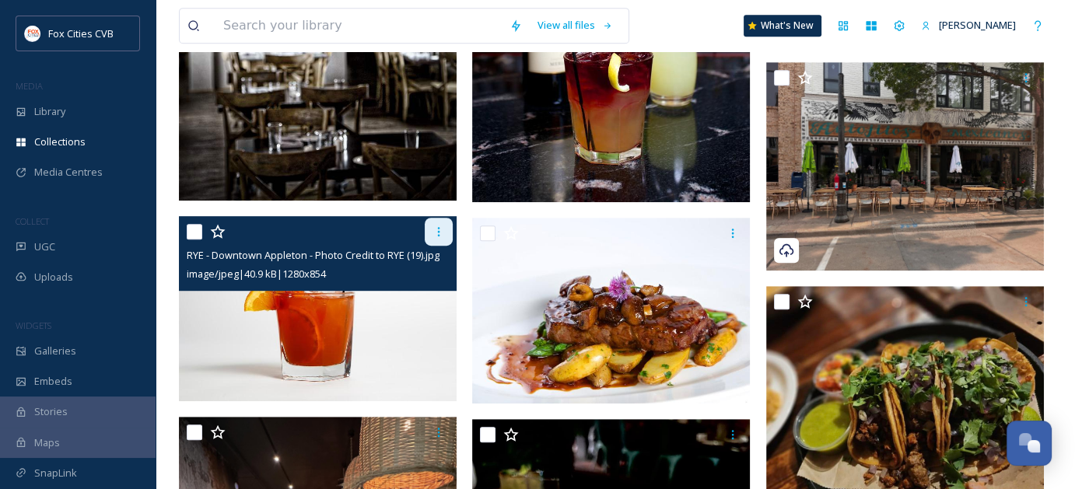
click at [445, 236] on div at bounding box center [439, 232] width 28 height 28
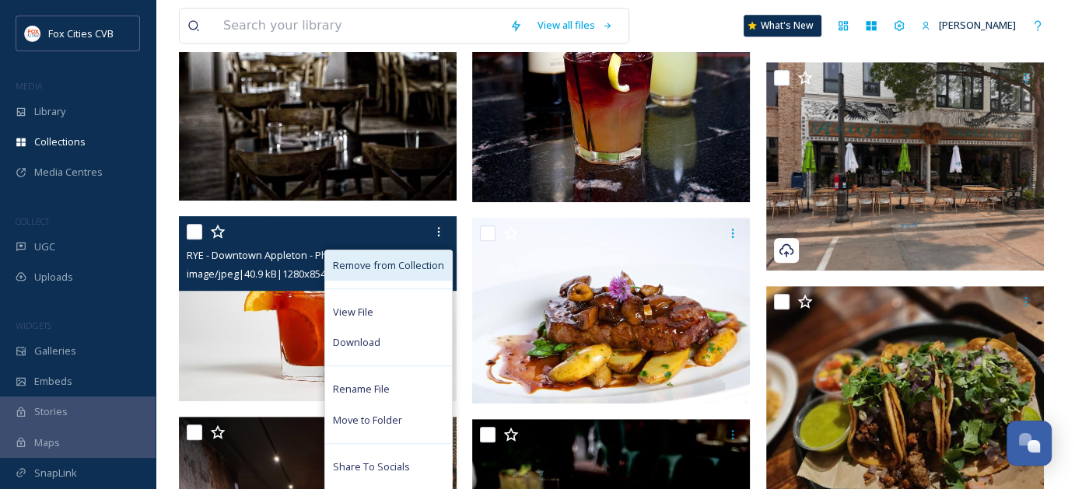
click at [429, 263] on span "Remove from Collection" at bounding box center [388, 265] width 111 height 15
click at [394, 265] on span "Remove from Collection" at bounding box center [388, 265] width 111 height 15
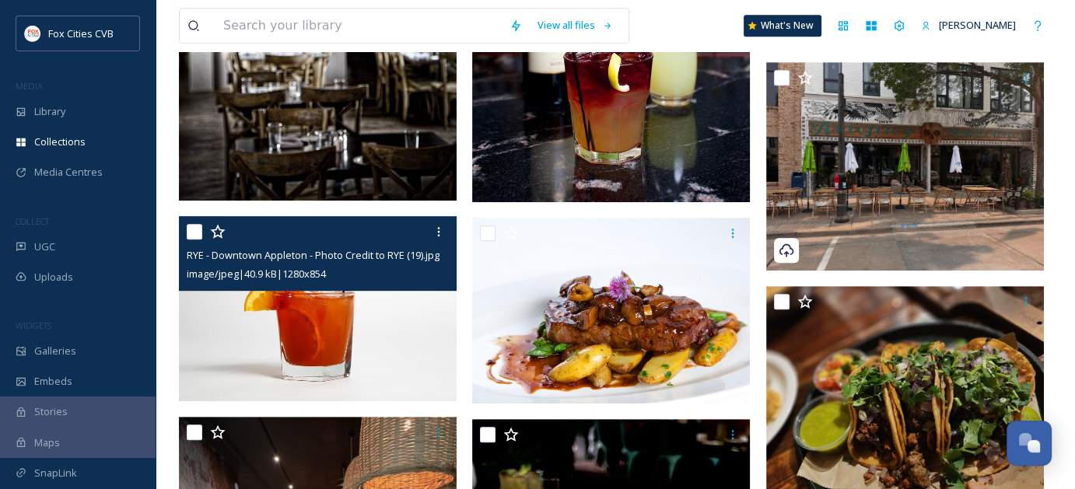
click at [191, 233] on input "checkbox" at bounding box center [195, 232] width 16 height 16
checkbox input "true"
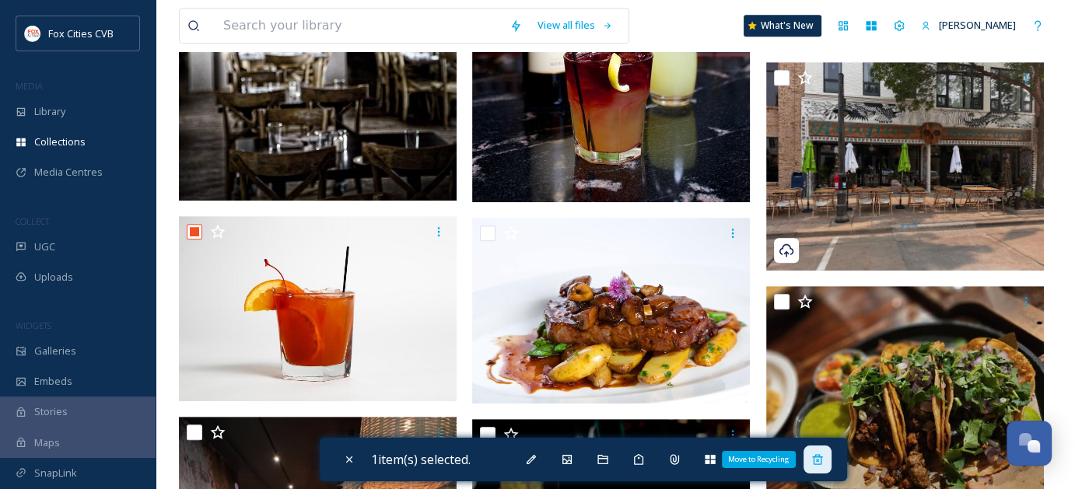
click at [824, 465] on icon at bounding box center [817, 460] width 12 height 12
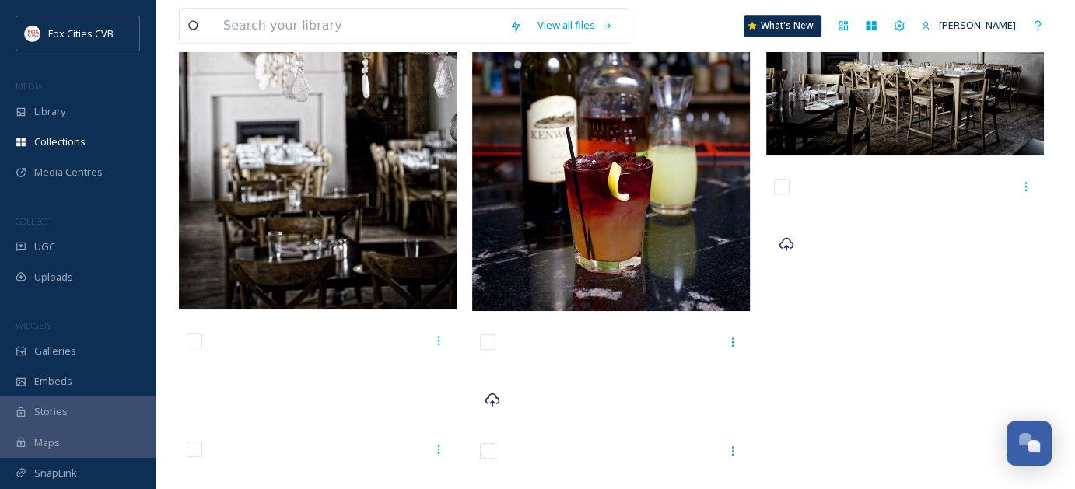
scroll to position [965, 0]
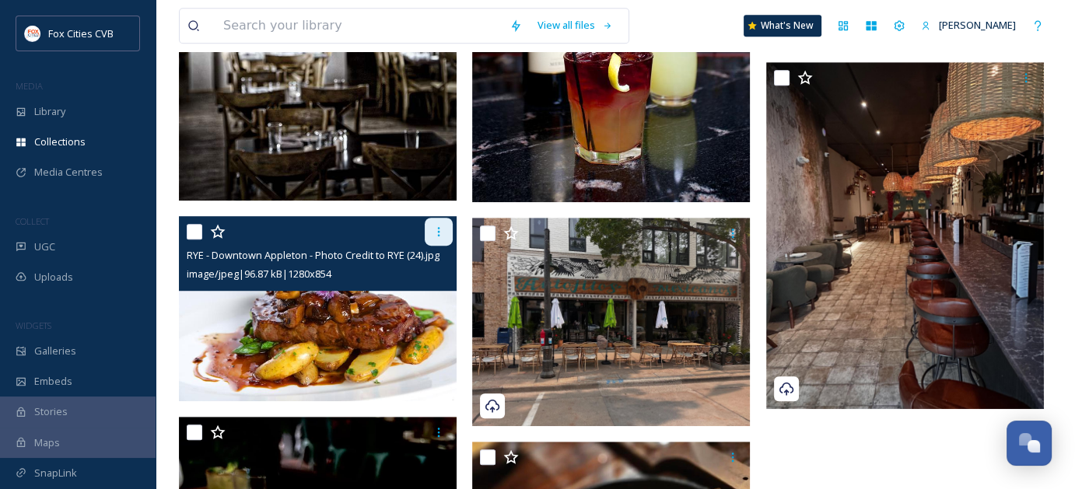
click at [443, 230] on icon at bounding box center [439, 232] width 12 height 12
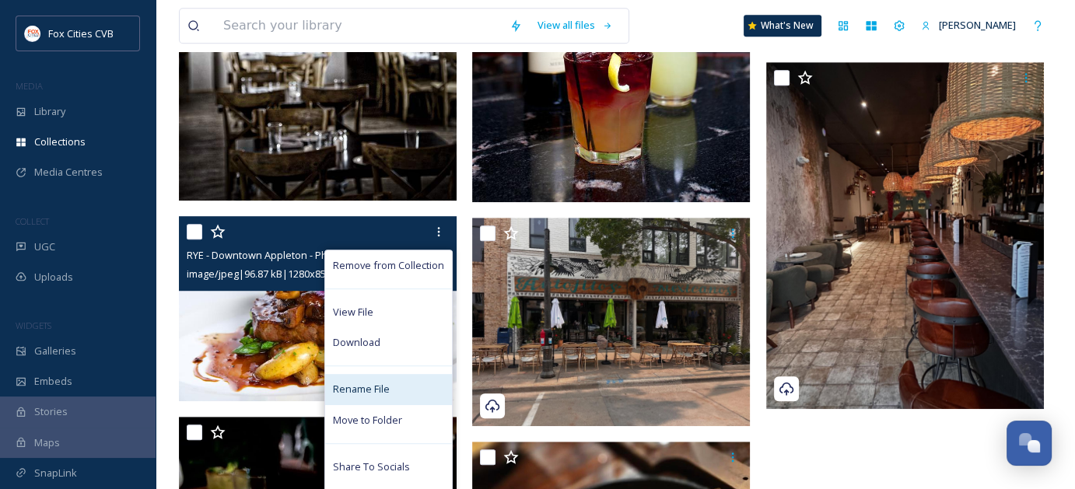
click at [380, 386] on span "Rename File" at bounding box center [361, 389] width 57 height 15
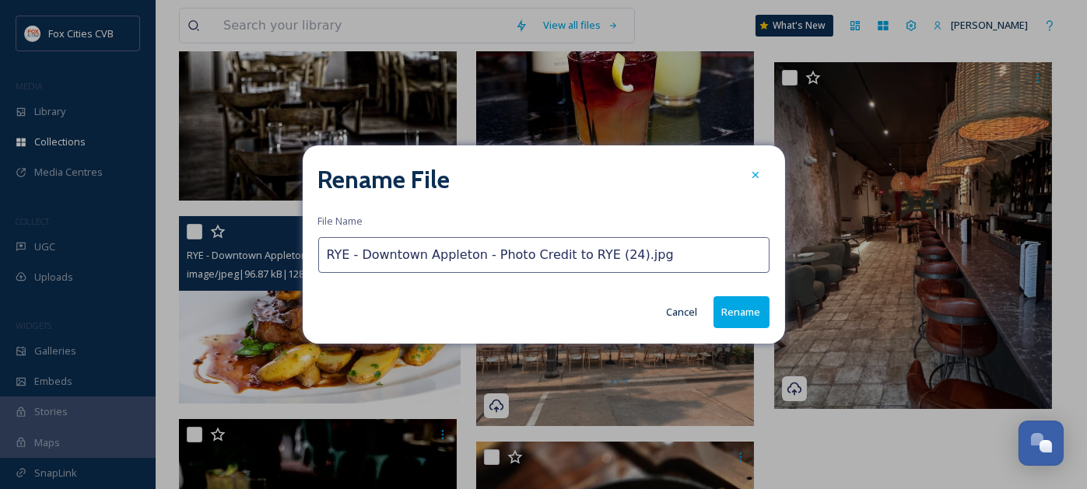
drag, startPoint x: 650, startPoint y: 254, endPoint x: 352, endPoint y: 269, distance: 298.3
click at [352, 269] on input "RYE - Downtown Appleton - Photo Credit to RYE (24).jpg" at bounding box center [543, 255] width 451 height 36
type input "RYE Steak"
click at [747, 312] on button "Rename" at bounding box center [741, 312] width 56 height 32
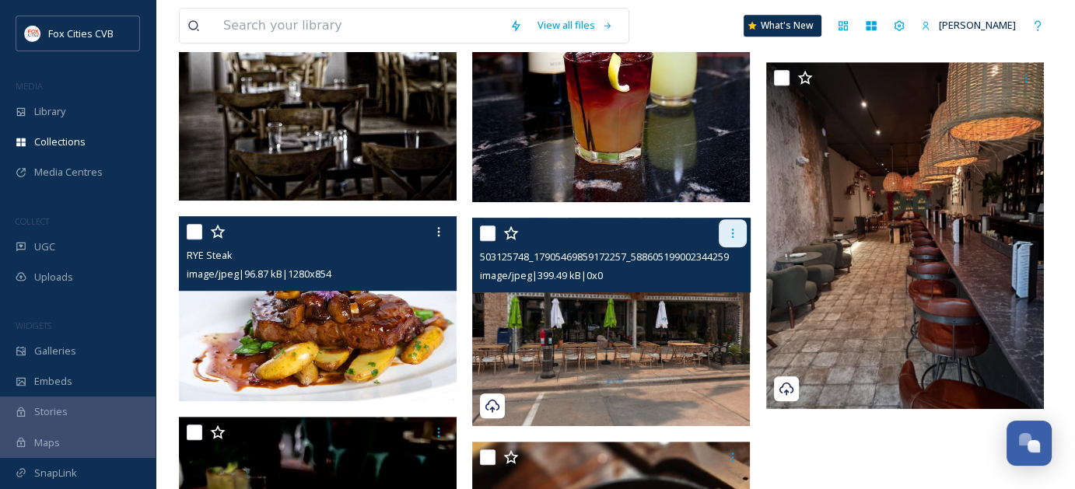
click at [734, 236] on icon at bounding box center [733, 233] width 12 height 12
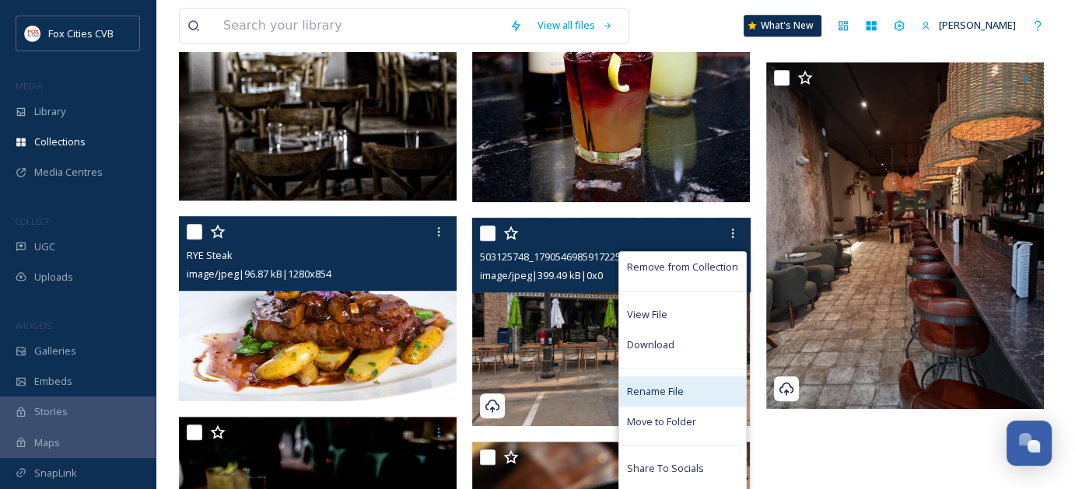
click at [678, 387] on span "Rename File" at bounding box center [655, 391] width 57 height 15
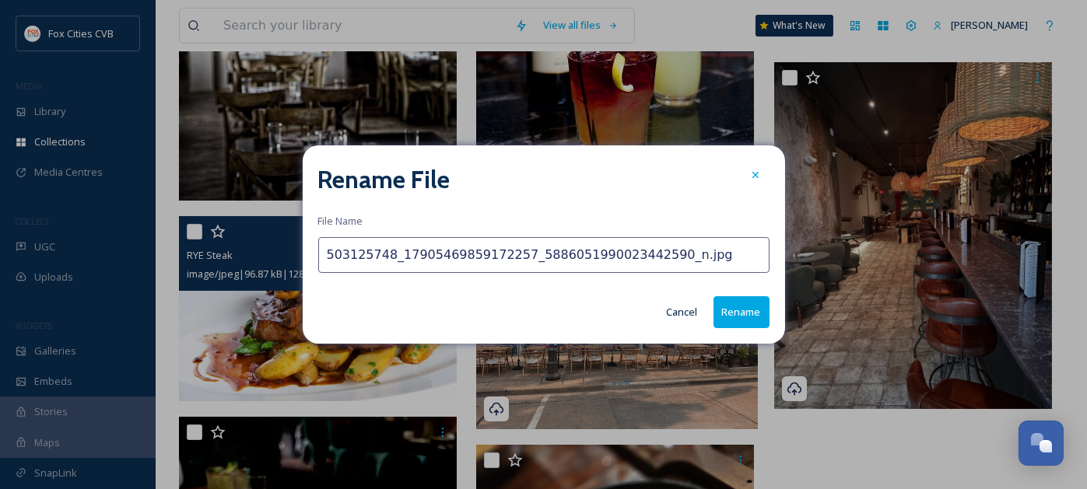
drag, startPoint x: 695, startPoint y: 259, endPoint x: 183, endPoint y: 229, distance: 513.5
click at [184, 230] on div "Rename File File Name 503125748_17905469859172257_5886051990023442590_n.jpg Can…" at bounding box center [543, 244] width 1087 height 489
drag, startPoint x: 435, startPoint y: 254, endPoint x: 324, endPoint y: 243, distance: 111.7
click at [324, 243] on input "Antojitos Mexicanos Exterior" at bounding box center [543, 255] width 451 height 36
type input "Antojitos Mexicanos Exterior"
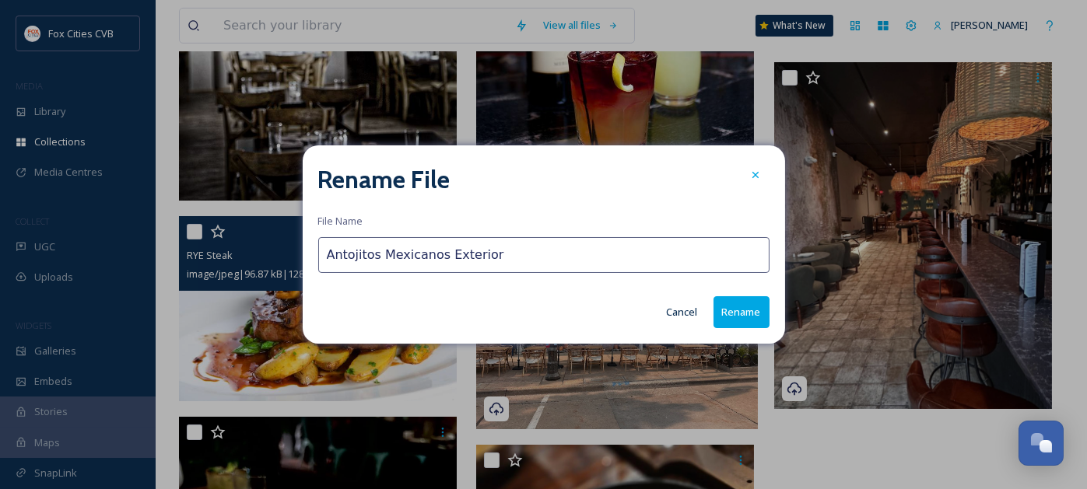
click at [730, 319] on button "Rename" at bounding box center [741, 312] width 56 height 32
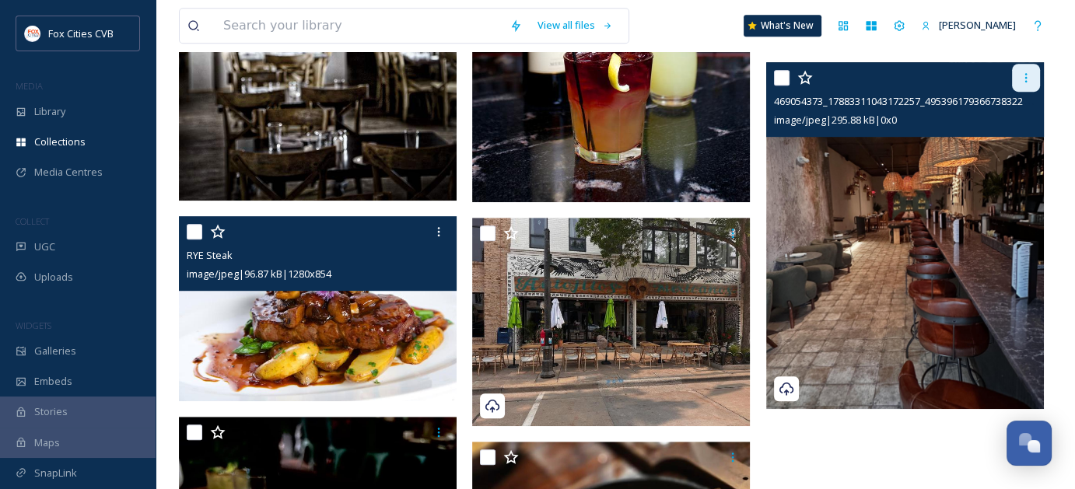
click at [1021, 85] on div at bounding box center [1026, 78] width 28 height 28
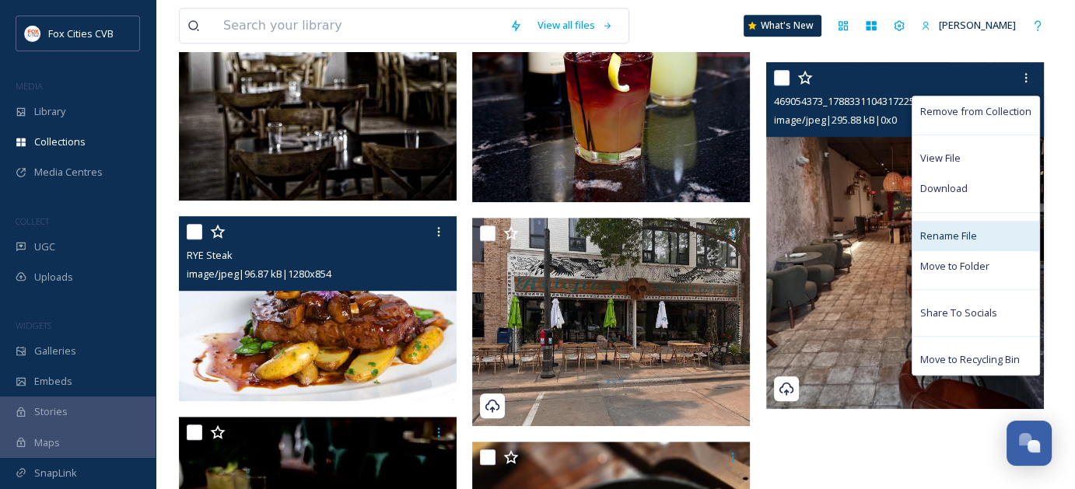
click at [956, 233] on span "Rename File" at bounding box center [948, 236] width 57 height 15
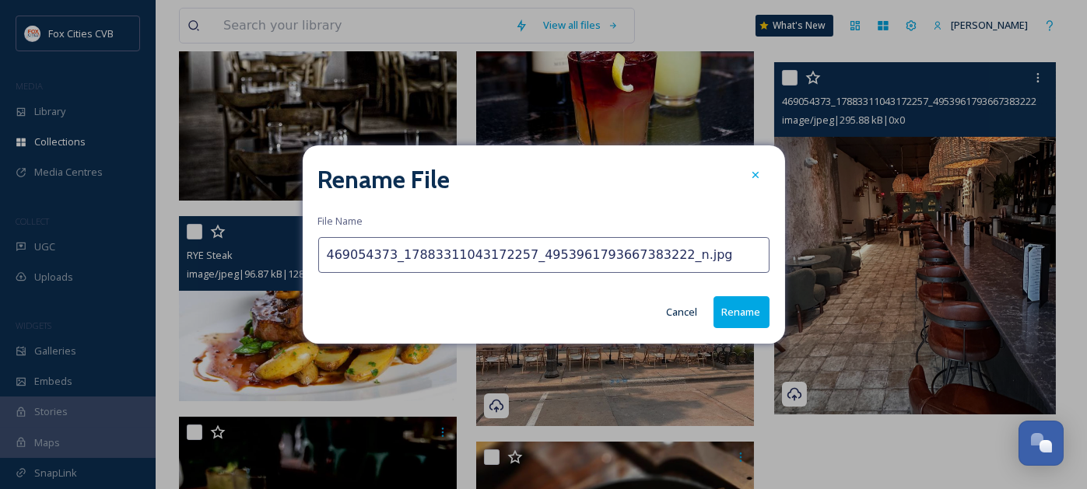
drag, startPoint x: 703, startPoint y: 257, endPoint x: 295, endPoint y: 245, distance: 408.6
click at [295, 245] on div "Rename File File Name 469054373_17883311043172257_4953961793667383222_n.jpg Can…" at bounding box center [543, 244] width 1087 height 489
paste input "Antojitos Mexicanos"
type input "Antojitos Mexicanos Bar"
click at [747, 305] on button "Rename" at bounding box center [741, 312] width 56 height 32
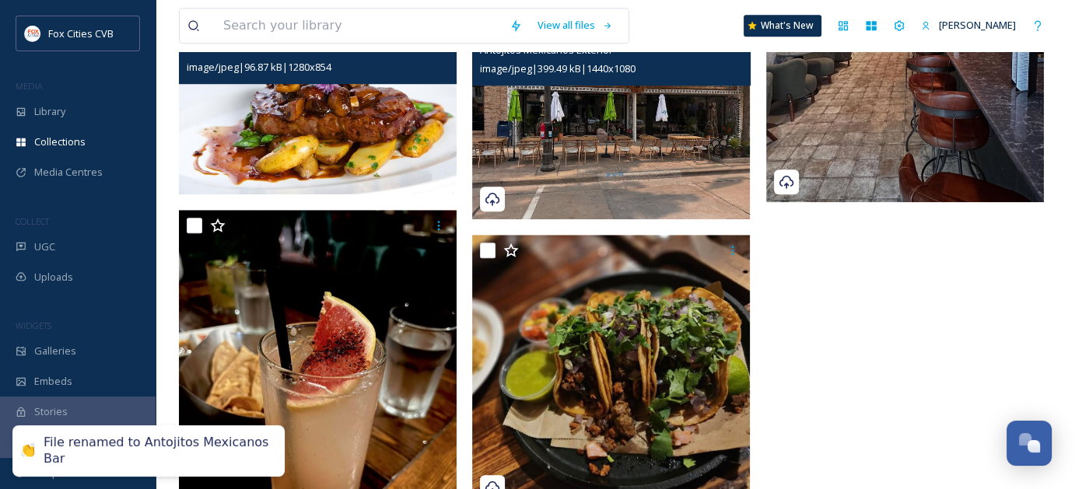
scroll to position [1197, 0]
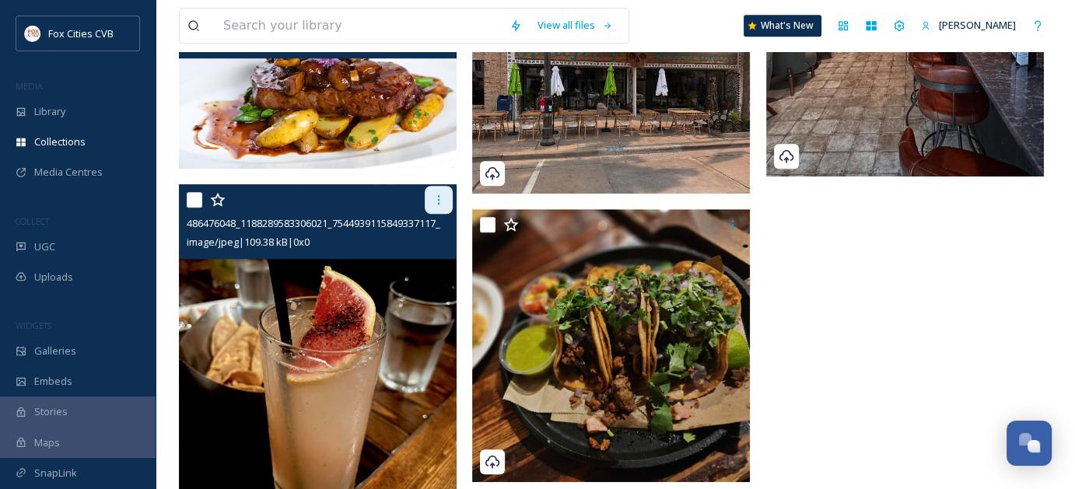
click at [441, 204] on icon at bounding box center [439, 200] width 12 height 12
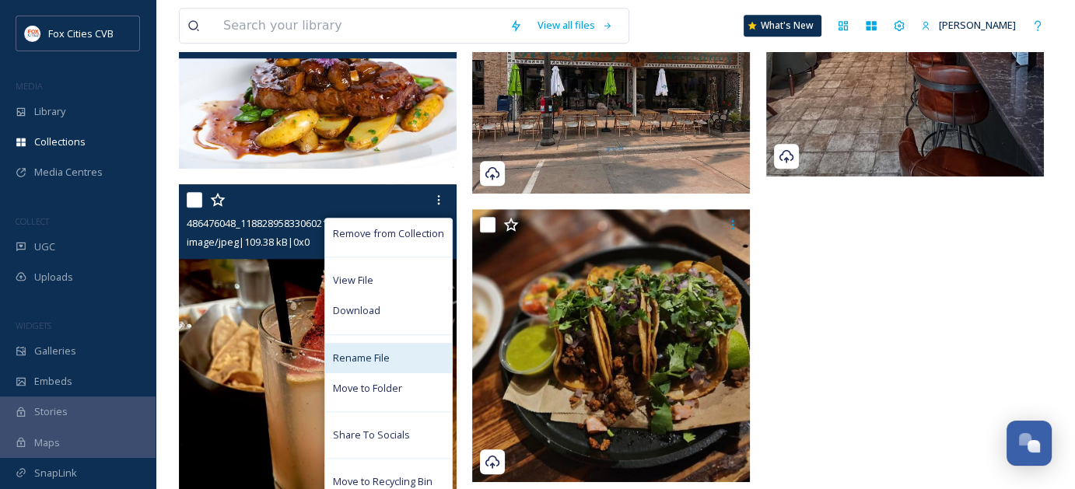
click at [361, 355] on span "Rename File" at bounding box center [361, 358] width 57 height 15
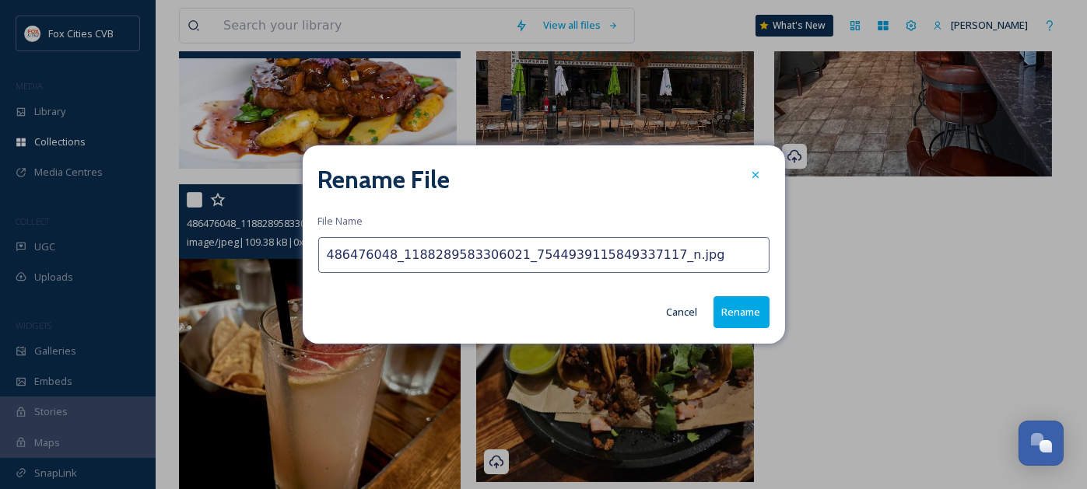
drag, startPoint x: 684, startPoint y: 253, endPoint x: 310, endPoint y: 250, distance: 373.4
click at [310, 250] on div "Rename File File Name 486476048_1188289583306021_7544939115849337117_n.jpg Canc…" at bounding box center [544, 244] width 482 height 198
paste input "Antojitos Mexicanos"
type input "Antojitos Mexicanos Paloma"
click at [726, 317] on button "Rename" at bounding box center [741, 312] width 56 height 32
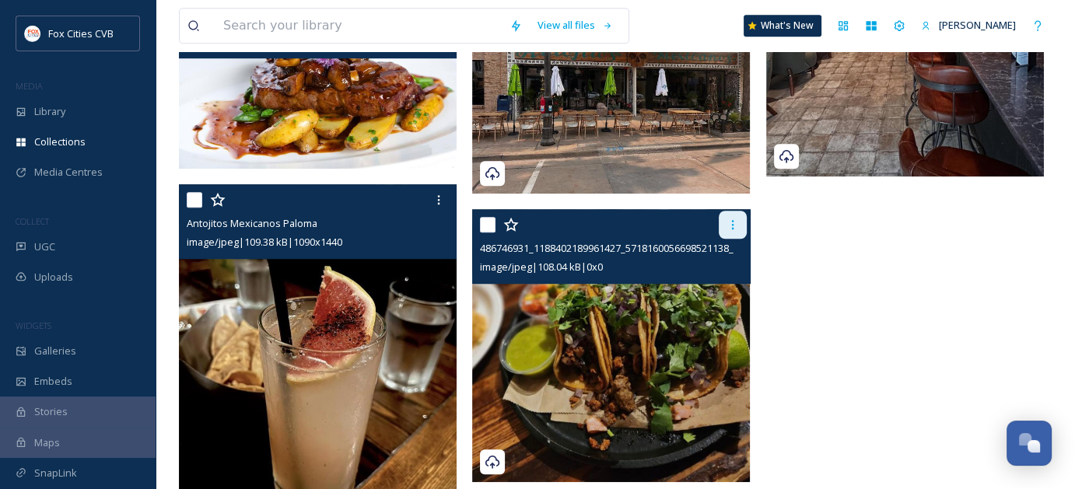
click at [730, 225] on icon at bounding box center [733, 225] width 12 height 12
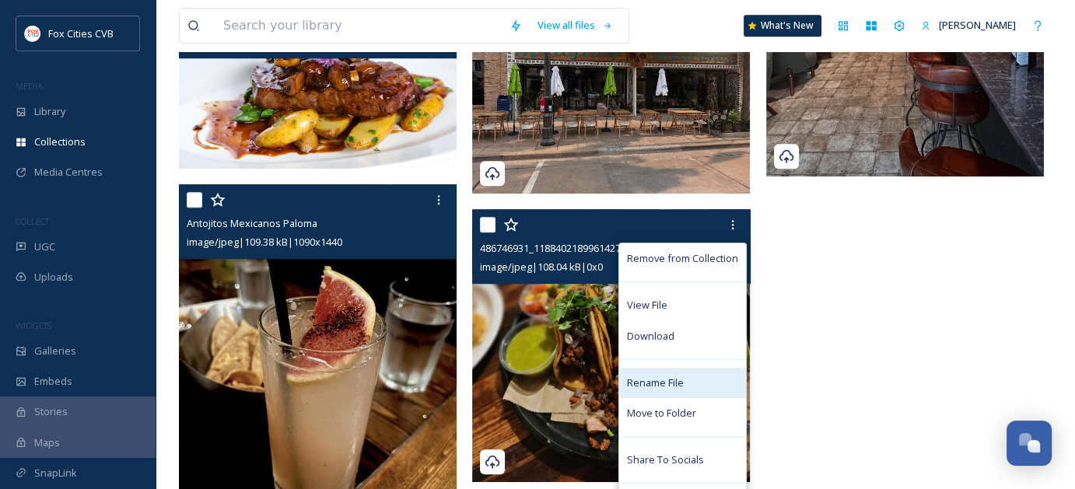
click at [676, 377] on span "Rename File" at bounding box center [655, 383] width 57 height 15
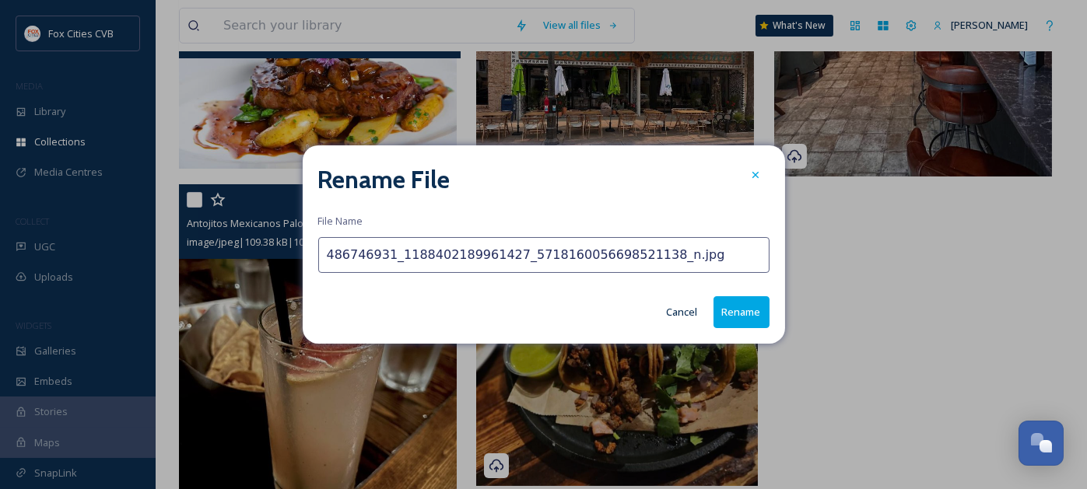
drag, startPoint x: 695, startPoint y: 252, endPoint x: 279, endPoint y: 236, distance: 415.7
click at [278, 233] on div "Rename File File Name 486746931_1188402189961427_5718160056698521138_n.jpg Canc…" at bounding box center [543, 244] width 1087 height 489
paste input "Antojitos Mexicanos"
type input "Antojitos Mexicanos Tacos"
click at [727, 314] on button "Rename" at bounding box center [741, 312] width 56 height 32
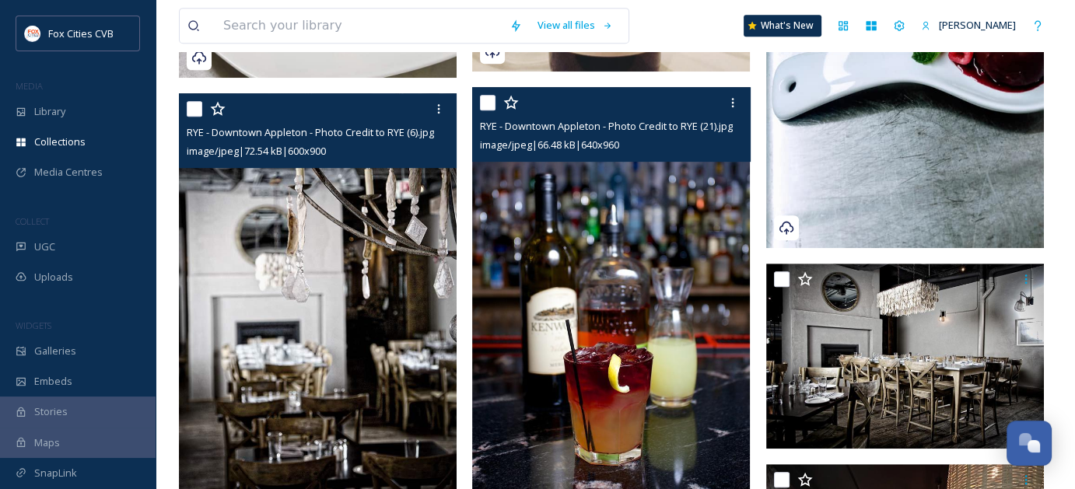
scroll to position [837, 0]
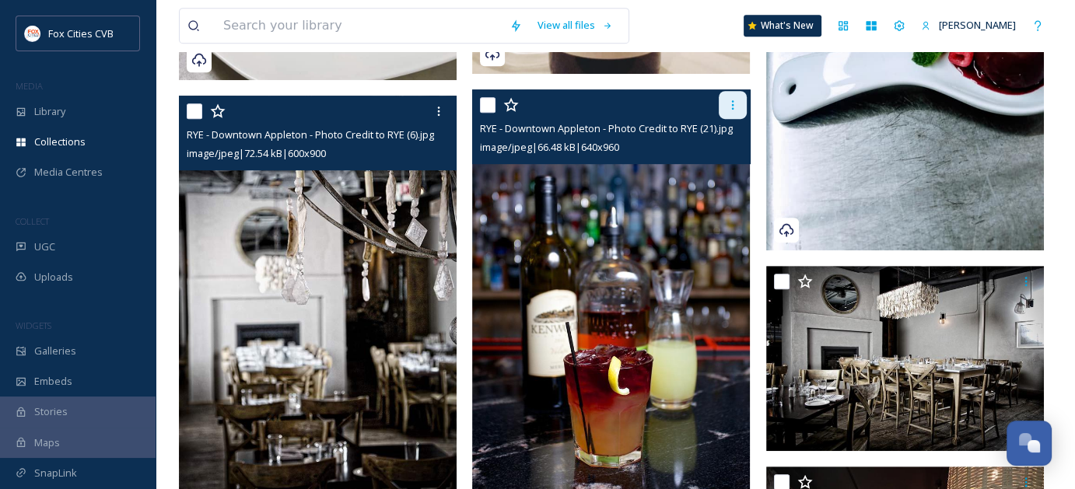
click at [738, 104] on div at bounding box center [733, 105] width 28 height 28
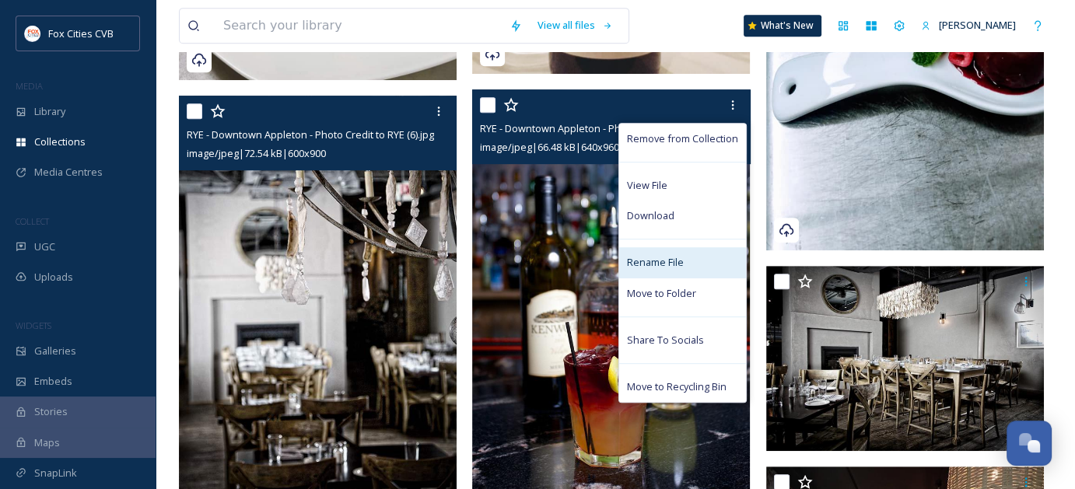
click at [678, 260] on span "Rename File" at bounding box center [655, 262] width 57 height 15
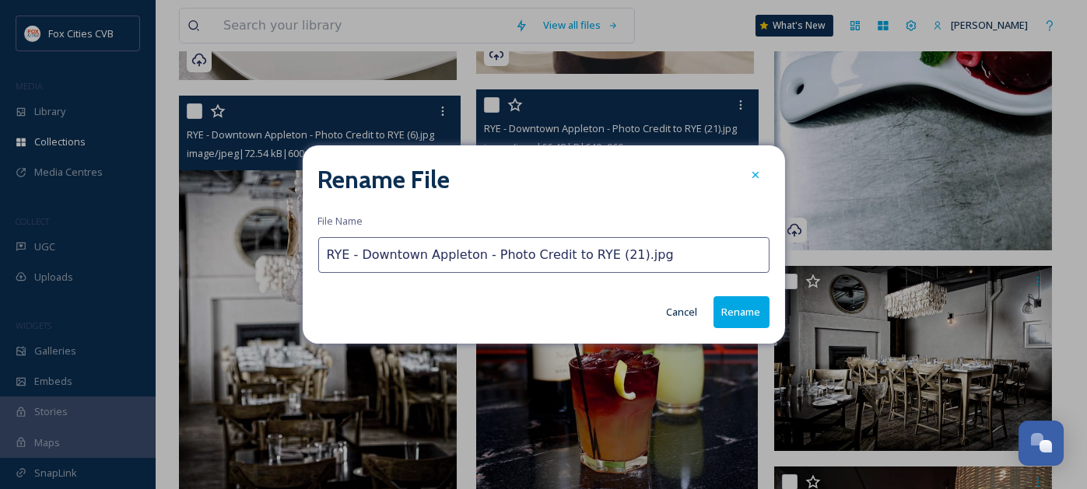
drag, startPoint x: 668, startPoint y: 258, endPoint x: 350, endPoint y: 243, distance: 318.5
click at [350, 243] on input "RYE - Downtown Appleton - Photo Credit to RYE (21).jpg" at bounding box center [543, 255] width 451 height 36
type input "RYE Cocktails"
click at [744, 310] on button "Rename" at bounding box center [741, 312] width 56 height 32
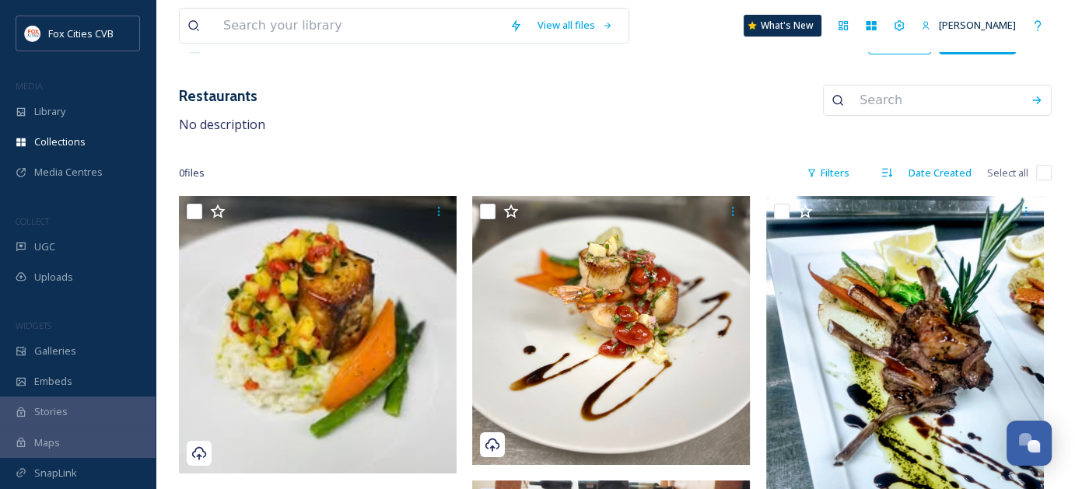
scroll to position [156, 0]
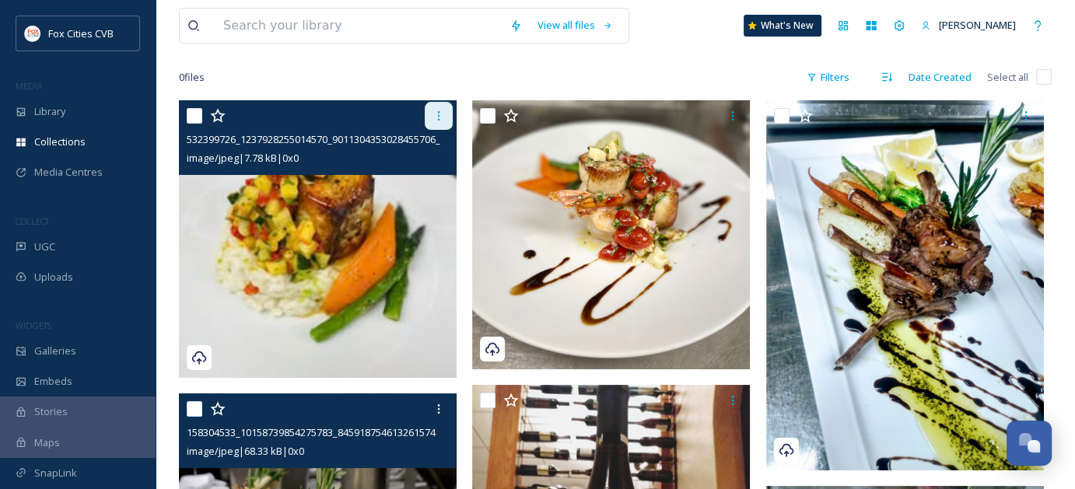
click at [434, 112] on icon at bounding box center [439, 116] width 12 height 12
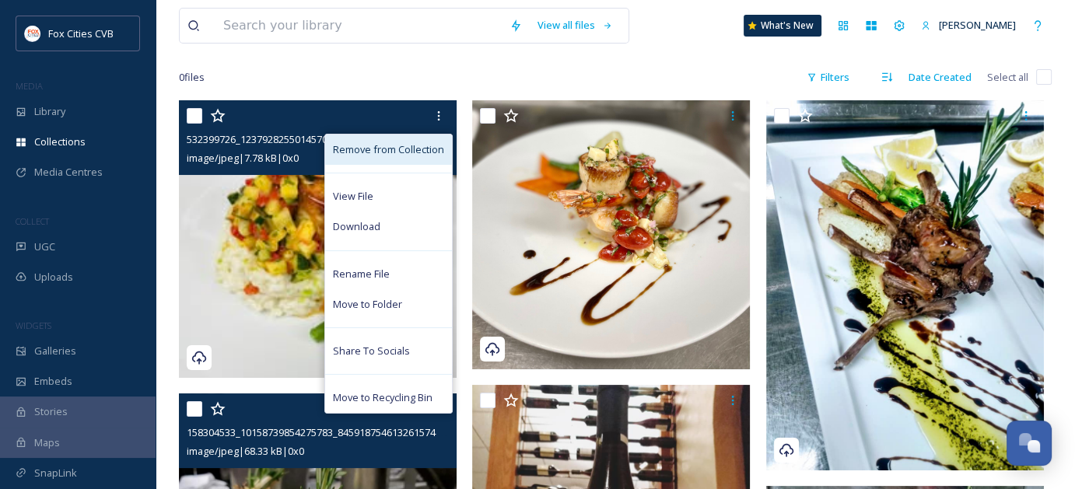
click at [363, 142] on span "Remove from Collection" at bounding box center [388, 149] width 111 height 15
click at [375, 150] on span "Remove from Collection" at bounding box center [388, 149] width 111 height 15
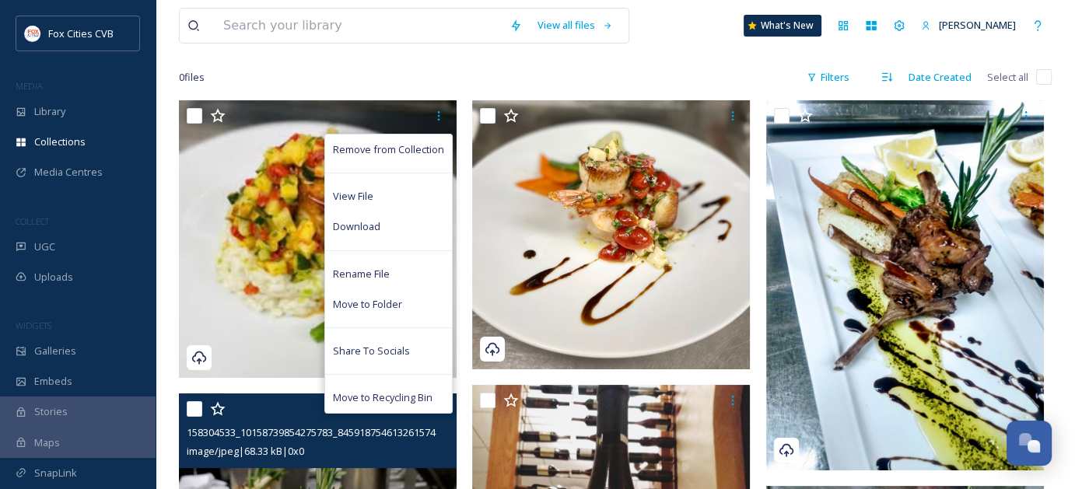
click at [357, 80] on div "0 file s Filters Date Created Select all" at bounding box center [615, 77] width 873 height 30
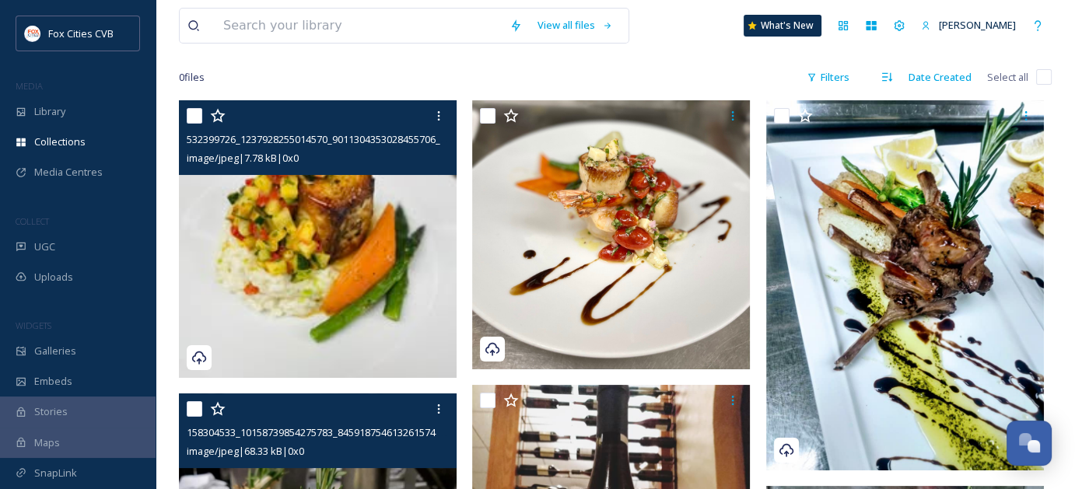
click at [190, 113] on input "checkbox" at bounding box center [195, 116] width 16 height 16
checkbox input "true"
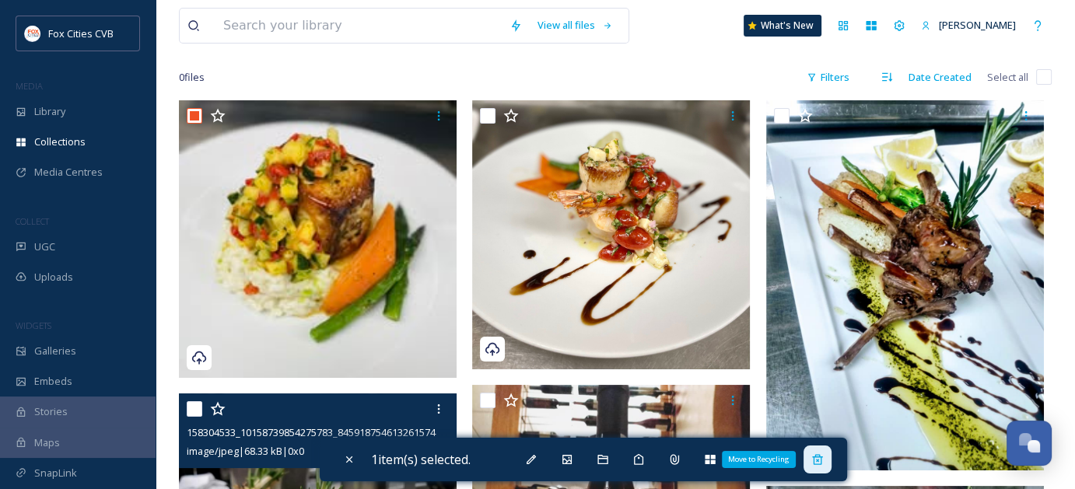
click at [827, 468] on div "Move to Recycling" at bounding box center [818, 460] width 28 height 28
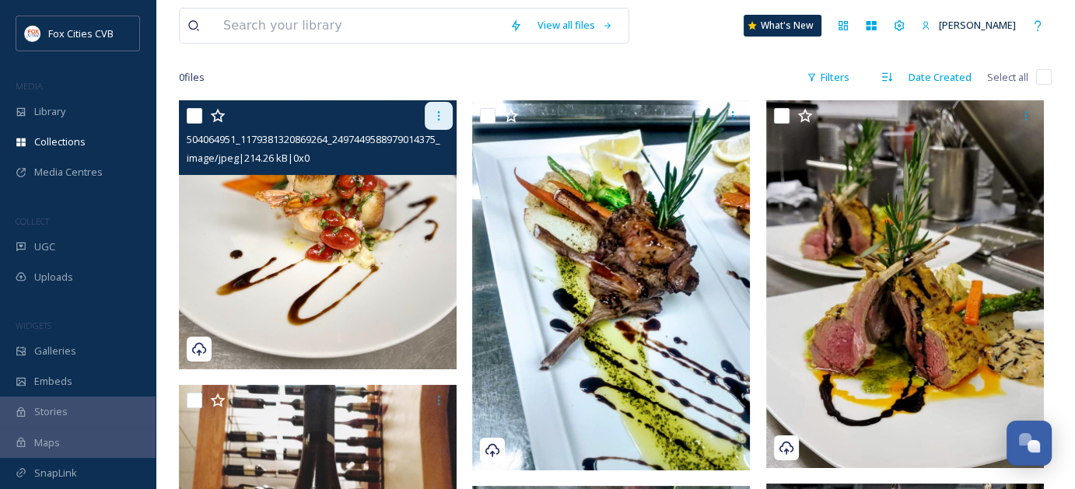
click at [434, 117] on icon at bounding box center [439, 116] width 12 height 12
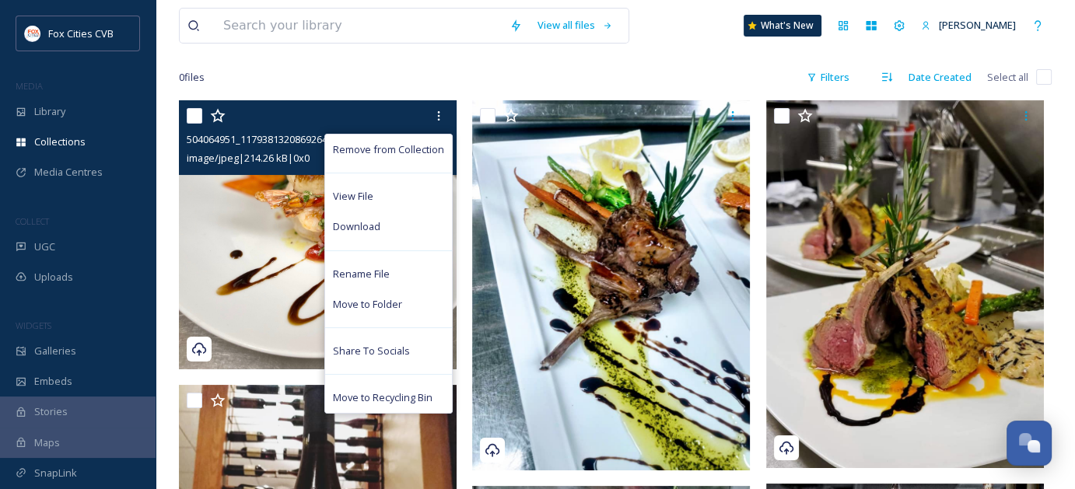
click at [405, 396] on span "Move to Recycling Bin" at bounding box center [383, 398] width 100 height 15
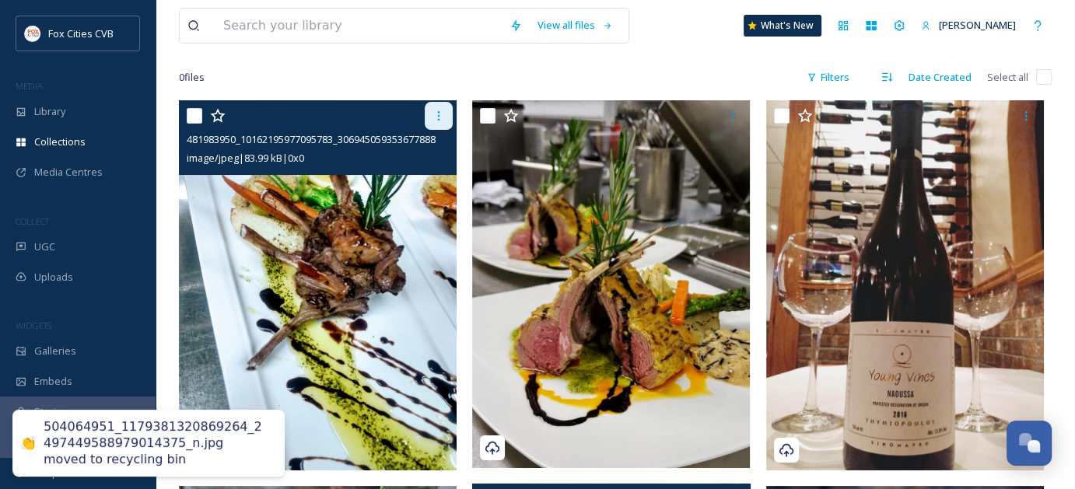
click at [441, 112] on icon at bounding box center [439, 116] width 12 height 12
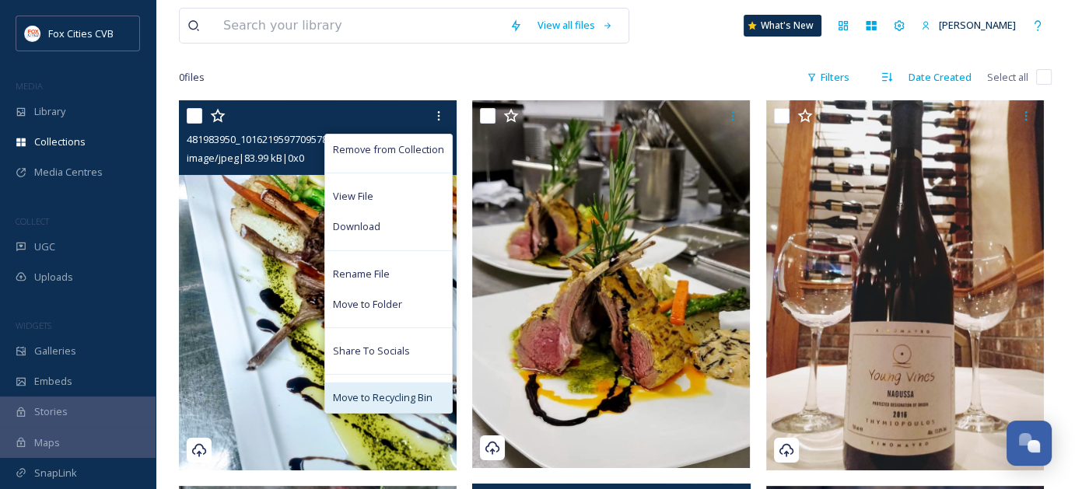
click at [396, 398] on span "Move to Recycling Bin" at bounding box center [383, 398] width 100 height 15
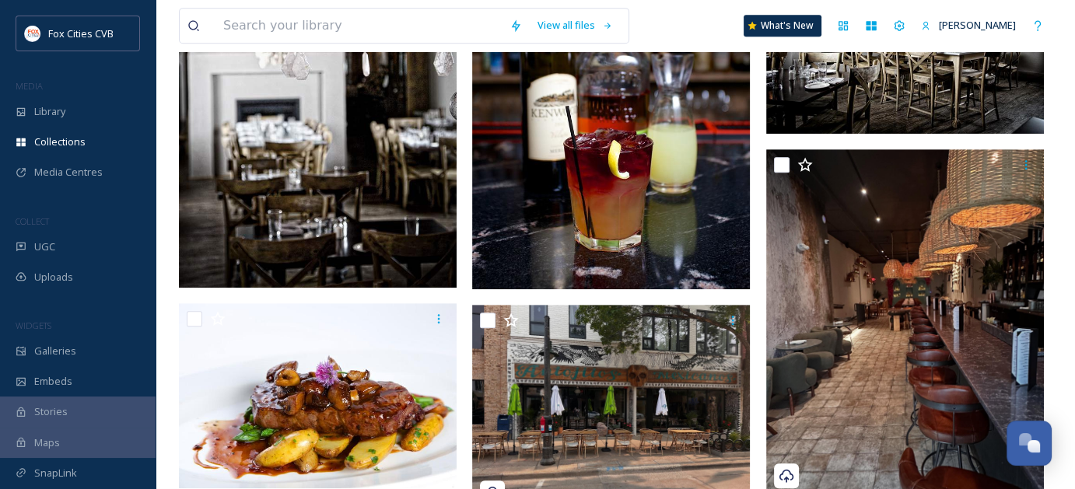
scroll to position [856, 0]
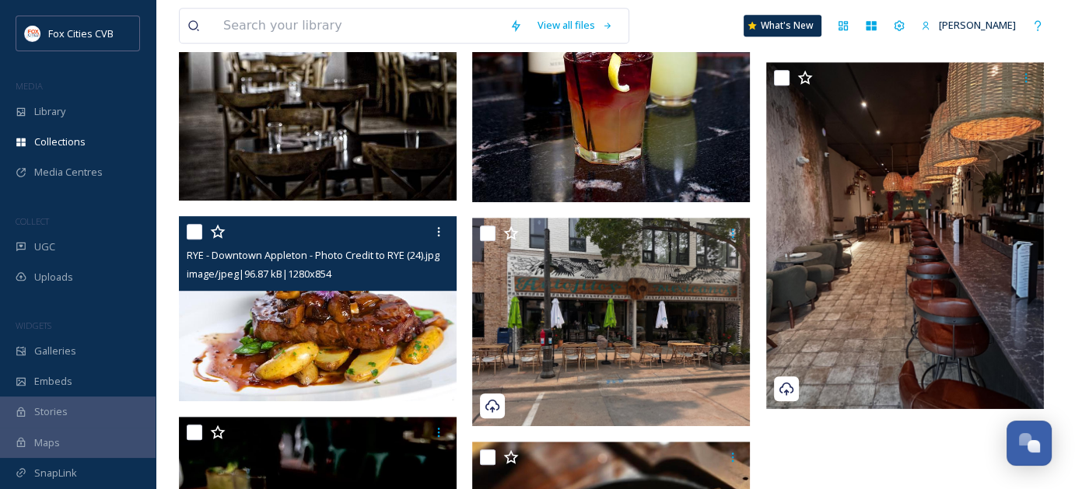
click at [191, 226] on input "checkbox" at bounding box center [195, 232] width 16 height 16
checkbox input "true"
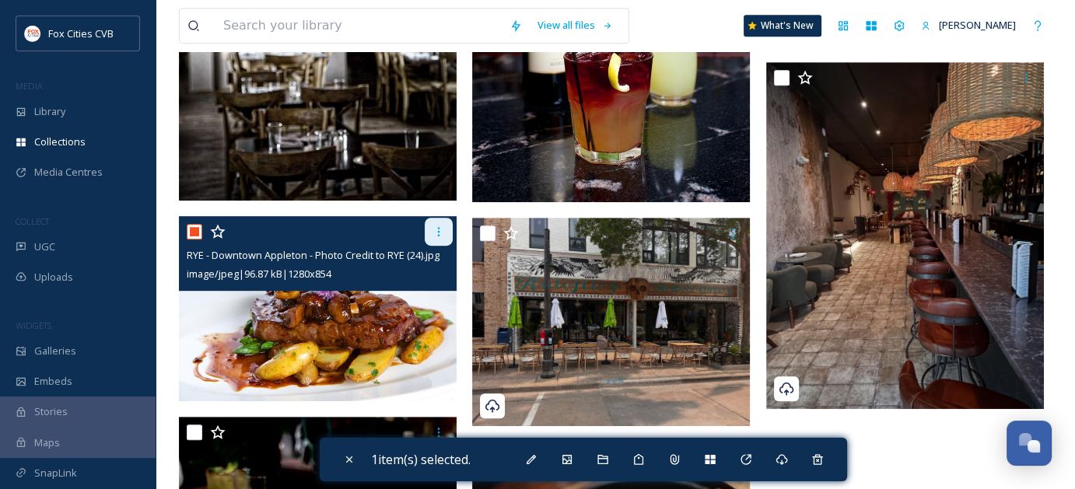
click at [436, 235] on icon at bounding box center [439, 232] width 12 height 12
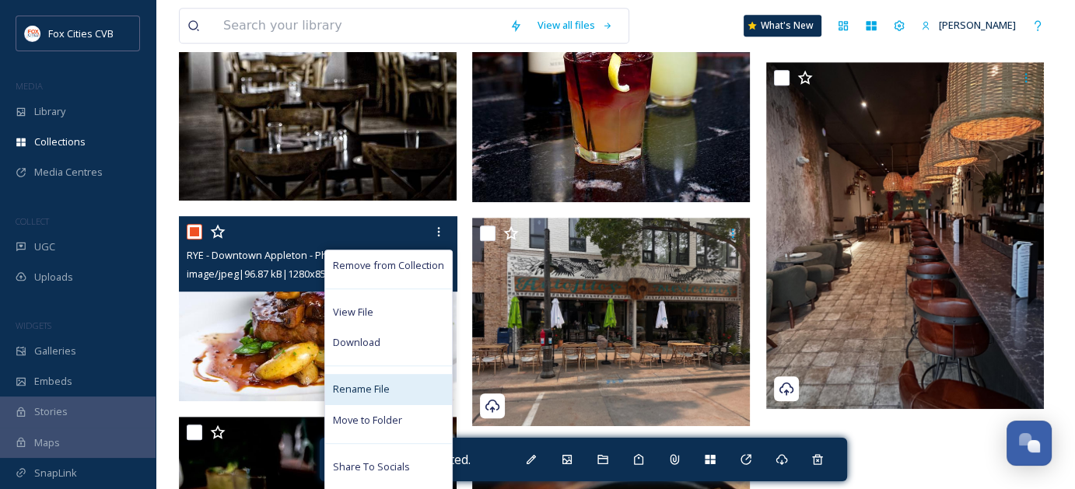
click at [375, 390] on span "Rename File" at bounding box center [361, 389] width 57 height 15
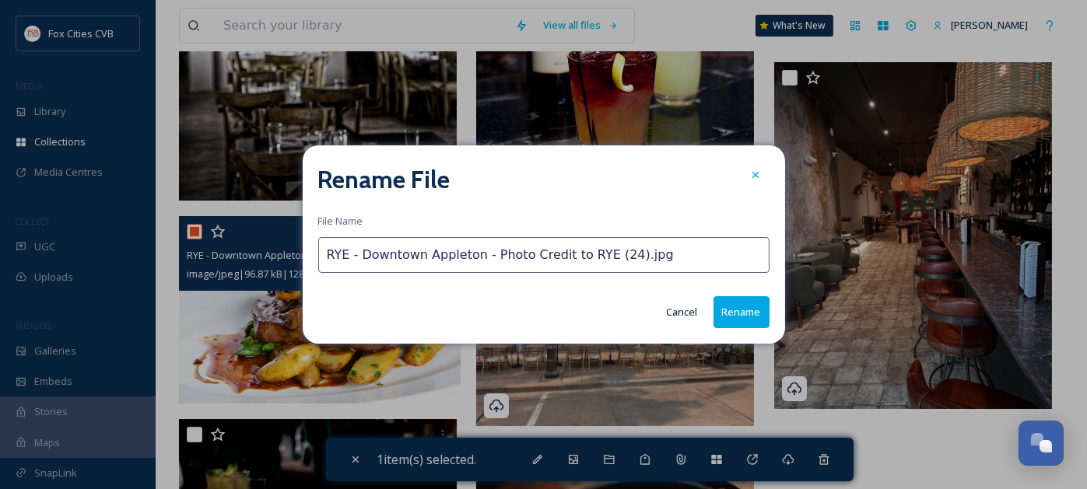
drag, startPoint x: 688, startPoint y: 255, endPoint x: 350, endPoint y: 257, distance: 338.4
click at [350, 257] on input "RYE - Downtown Appleton - Photo Credit to RYE (24).jpg" at bounding box center [543, 255] width 451 height 36
type input "RYE Entree"
click at [749, 308] on button "Rename" at bounding box center [741, 312] width 56 height 32
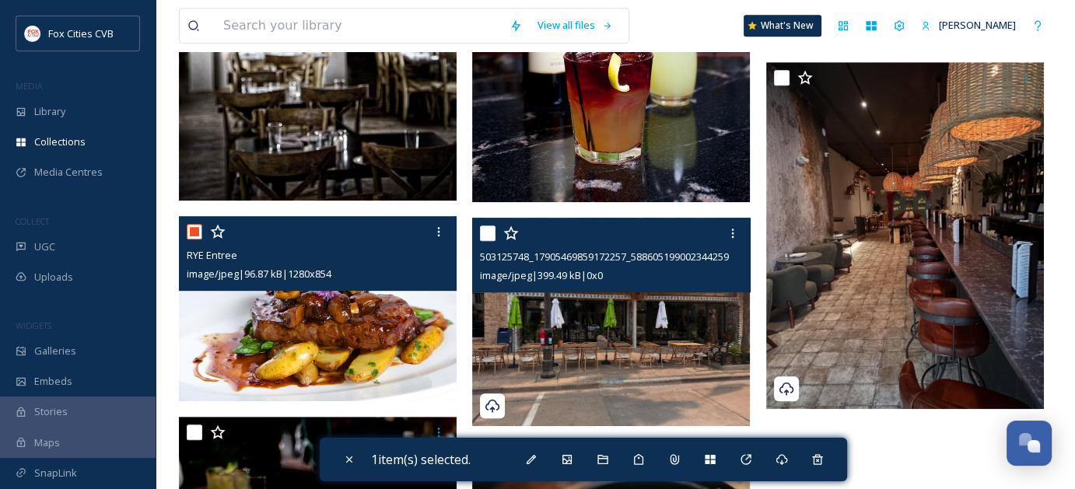
click at [489, 233] on input "checkbox" at bounding box center [488, 234] width 16 height 16
checkbox input "true"
click at [722, 238] on div at bounding box center [733, 233] width 28 height 28
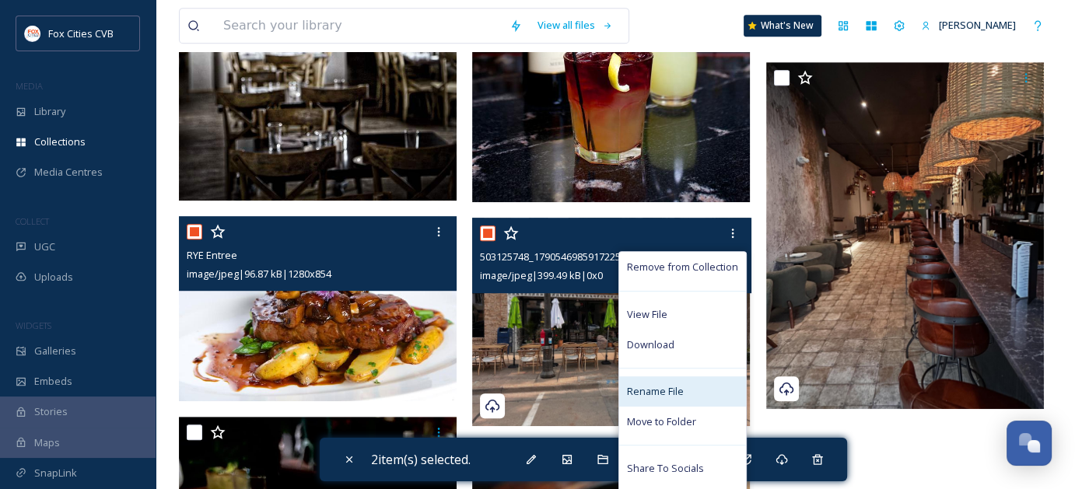
click at [680, 394] on span "Rename File" at bounding box center [655, 391] width 57 height 15
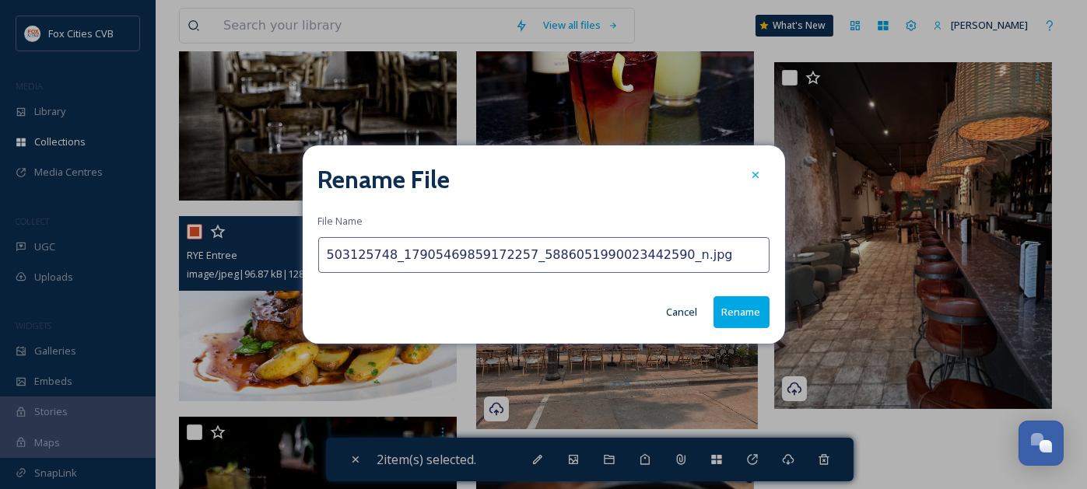
drag, startPoint x: 693, startPoint y: 250, endPoint x: 296, endPoint y: 228, distance: 397.3
click at [296, 229] on div "Rename File File Name 503125748_17905469859172257_5886051990023442590_n.jpg Can…" at bounding box center [543, 244] width 1087 height 489
type input "Antojitos Mexicanos Exterior"
click at [749, 318] on button "Rename" at bounding box center [741, 312] width 56 height 32
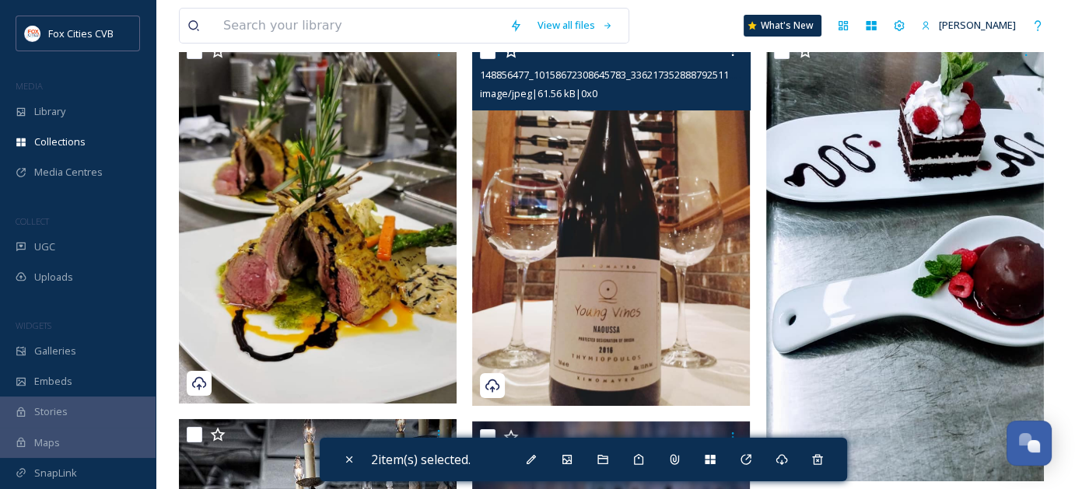
scroll to position [0, 0]
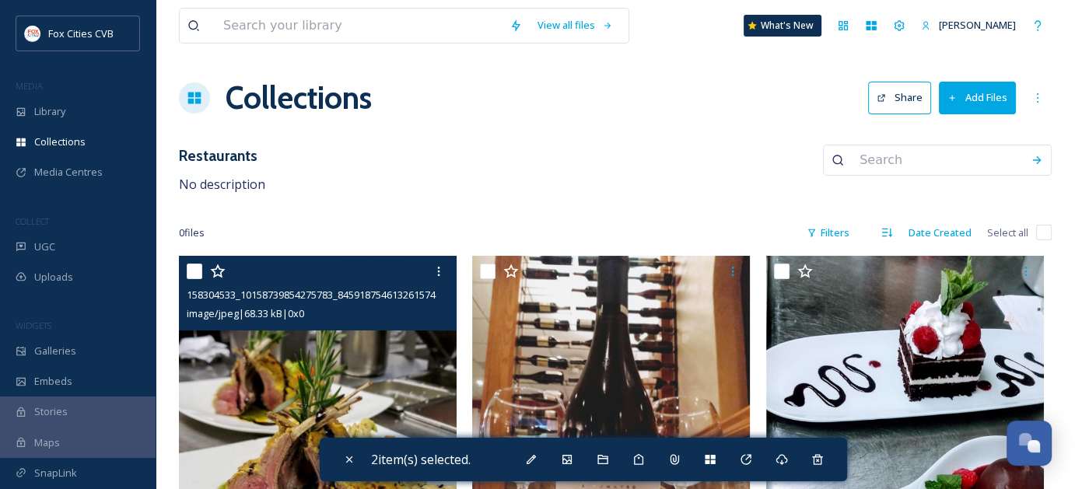
click at [192, 271] on input "checkbox" at bounding box center [195, 272] width 16 height 16
checkbox input "true"
click at [437, 270] on icon at bounding box center [439, 271] width 12 height 12
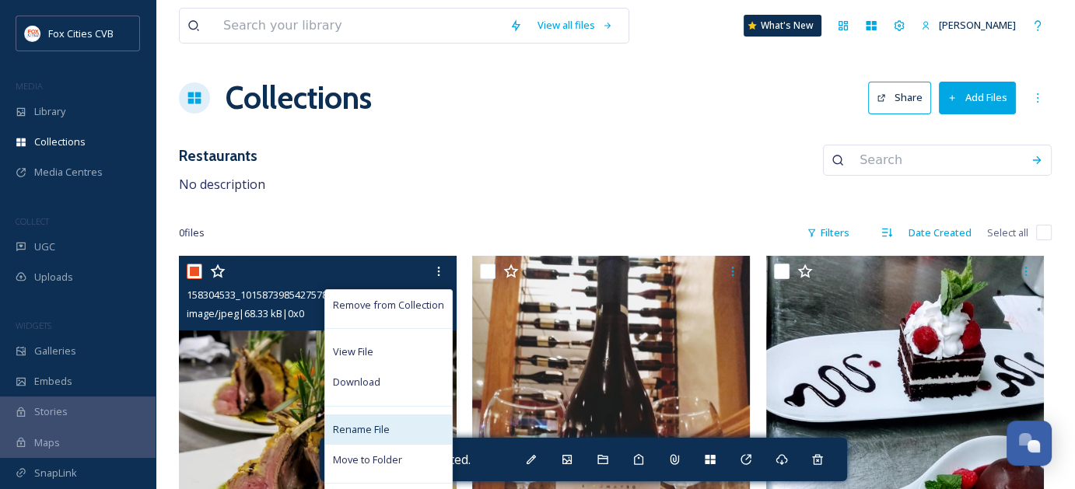
click at [368, 433] on span "Rename File" at bounding box center [361, 429] width 57 height 15
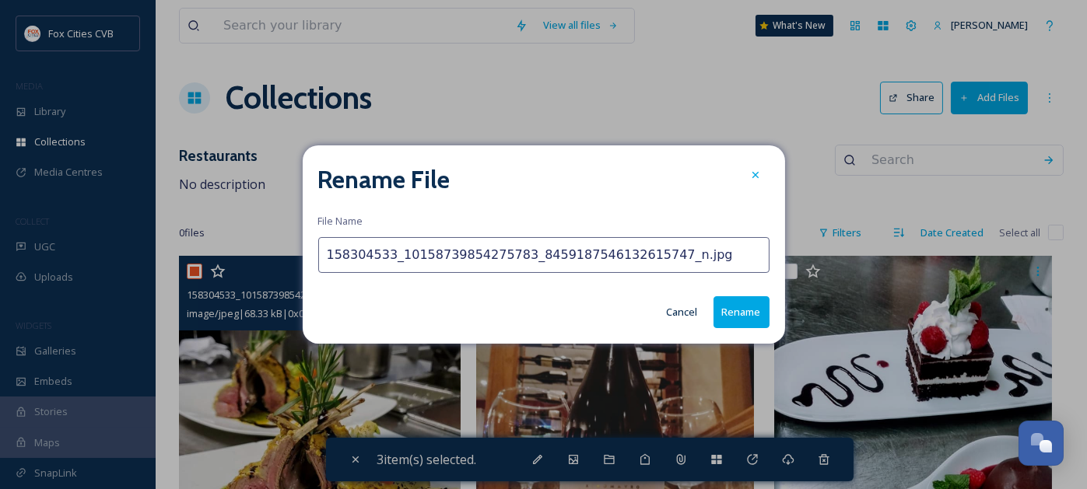
drag, startPoint x: 681, startPoint y: 256, endPoint x: 284, endPoint y: 242, distance: 397.0
click at [284, 242] on div "Rename File File Name 158304533_10158739854275783_8459187546132615747_n.jpg Can…" at bounding box center [543, 244] width 1087 height 489
type input "Apollon Entree"
click at [755, 311] on button "Rename" at bounding box center [741, 312] width 56 height 32
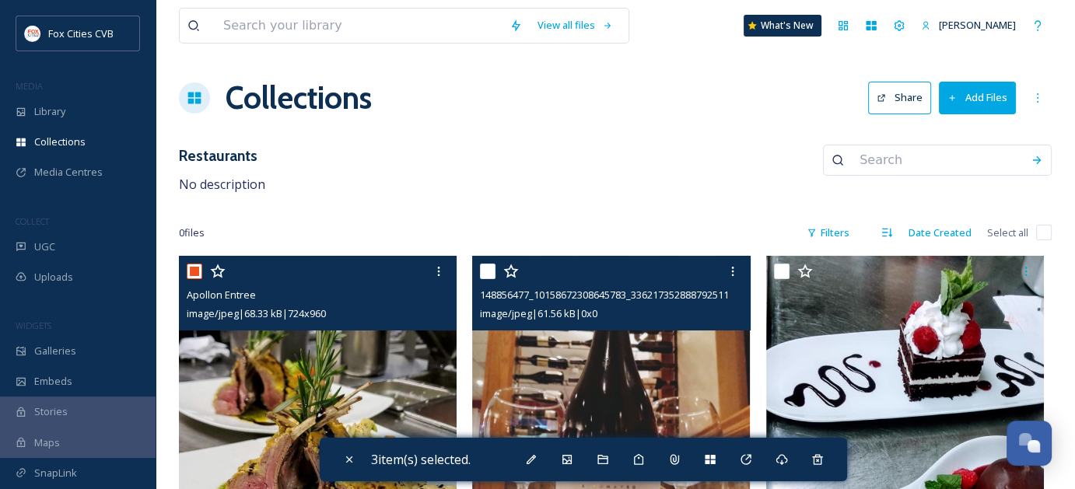
click at [483, 272] on input "checkbox" at bounding box center [488, 272] width 16 height 16
checkbox input "true"
click at [728, 273] on icon at bounding box center [733, 271] width 12 height 12
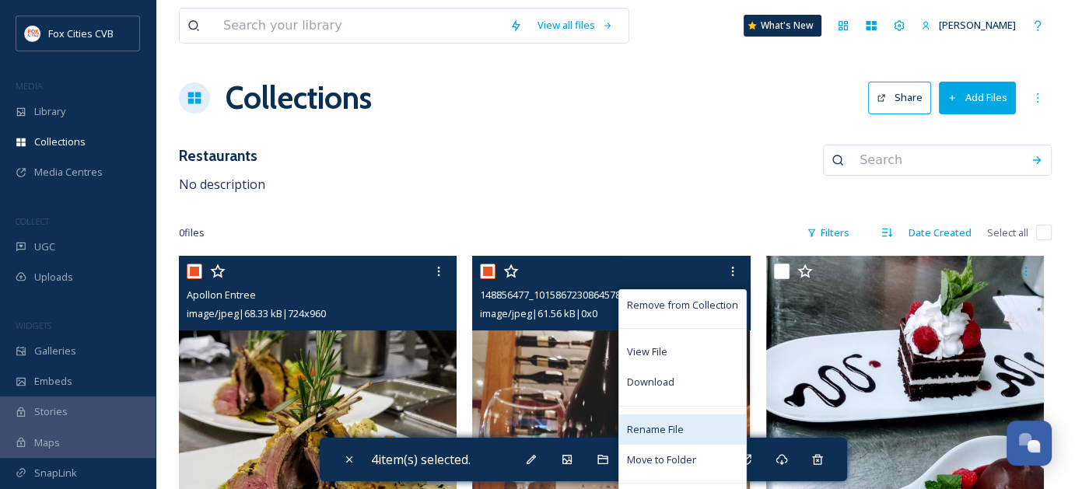
click at [685, 421] on div "Rename File" at bounding box center [682, 430] width 127 height 30
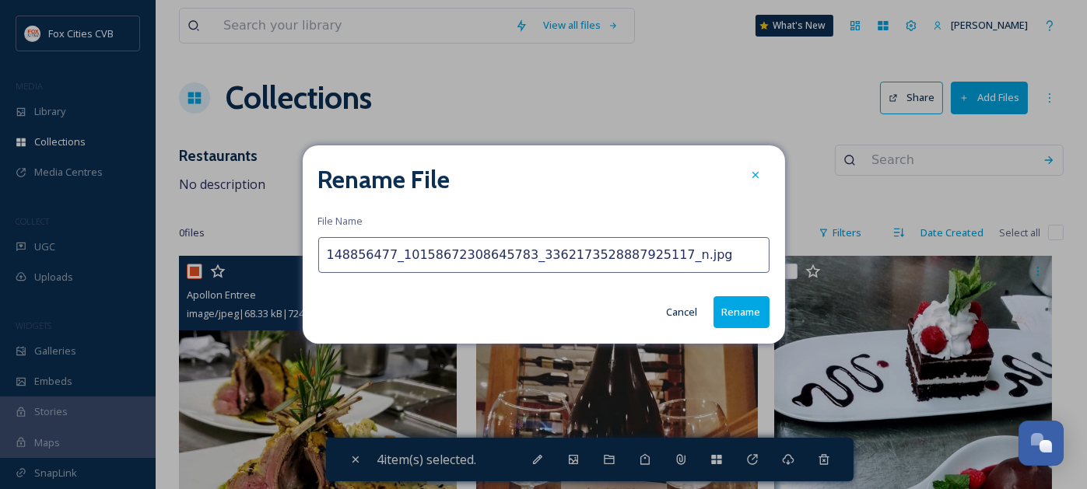
drag, startPoint x: 699, startPoint y: 257, endPoint x: 297, endPoint y: 262, distance: 401.4
click at [297, 262] on div "Rename File File Name 148856477_10158672308645783_3362173528887925117_n.jpg Can…" at bounding box center [543, 244] width 1087 height 489
type input "Apollon Wine"
click at [735, 308] on button "Rename" at bounding box center [741, 312] width 56 height 32
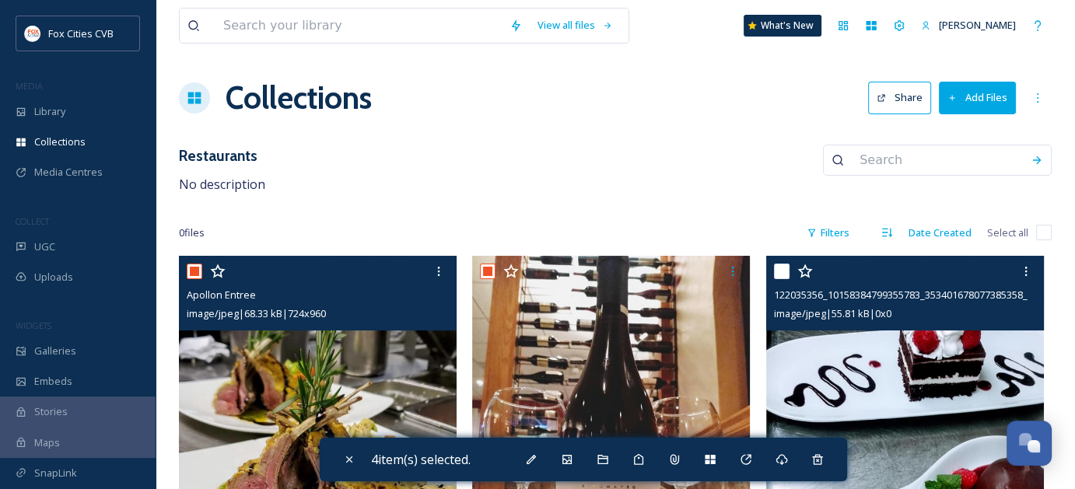
click at [782, 271] on input "checkbox" at bounding box center [782, 272] width 16 height 16
checkbox input "true"
click at [1017, 273] on div at bounding box center [1026, 271] width 28 height 28
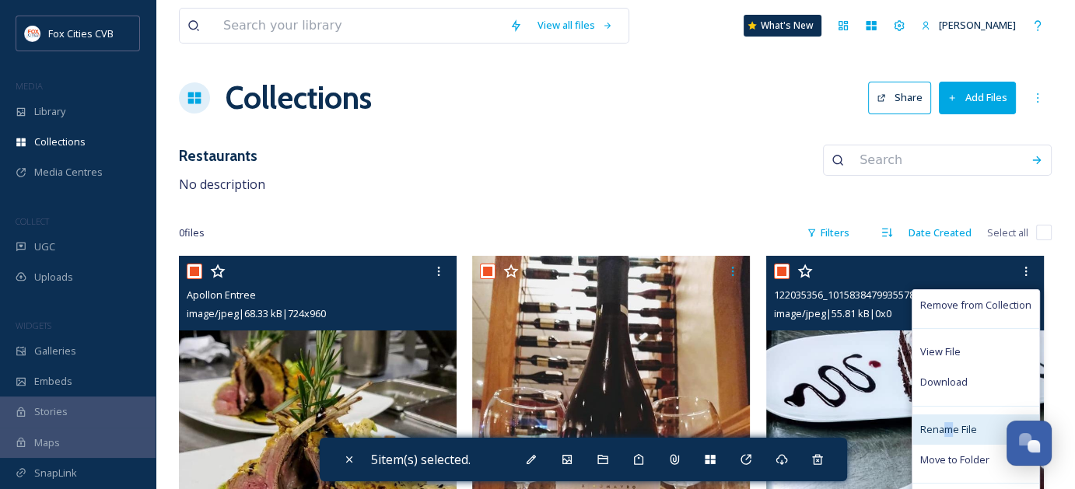
click at [947, 426] on span "Rename File" at bounding box center [948, 429] width 57 height 15
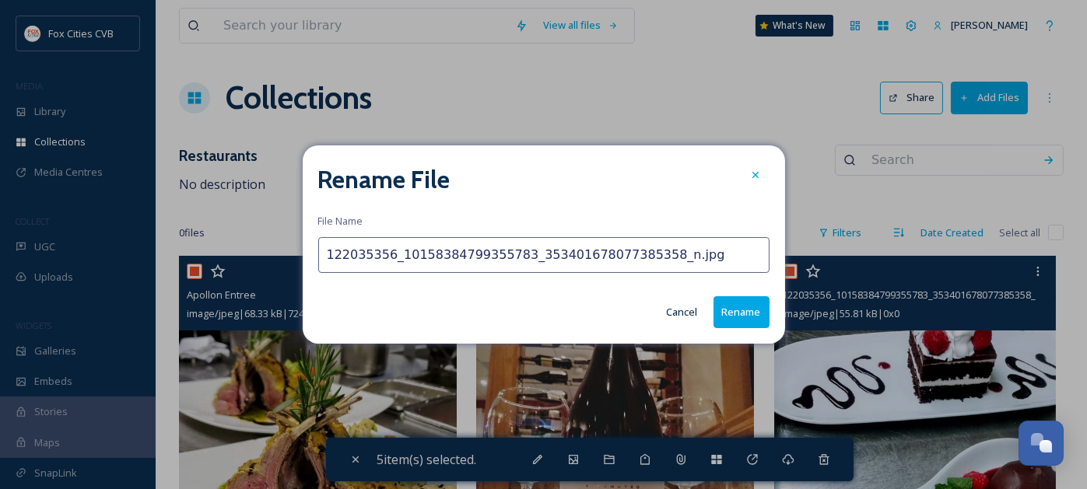
drag, startPoint x: 695, startPoint y: 258, endPoint x: 228, endPoint y: 206, distance: 469.6
click at [228, 206] on div "Rename File File Name 122035356_10158384799355783_353401678077385358_n.jpg Canc…" at bounding box center [543, 244] width 1087 height 489
type input "Apollon Dessert"
click at [733, 317] on button "Rename" at bounding box center [741, 312] width 56 height 32
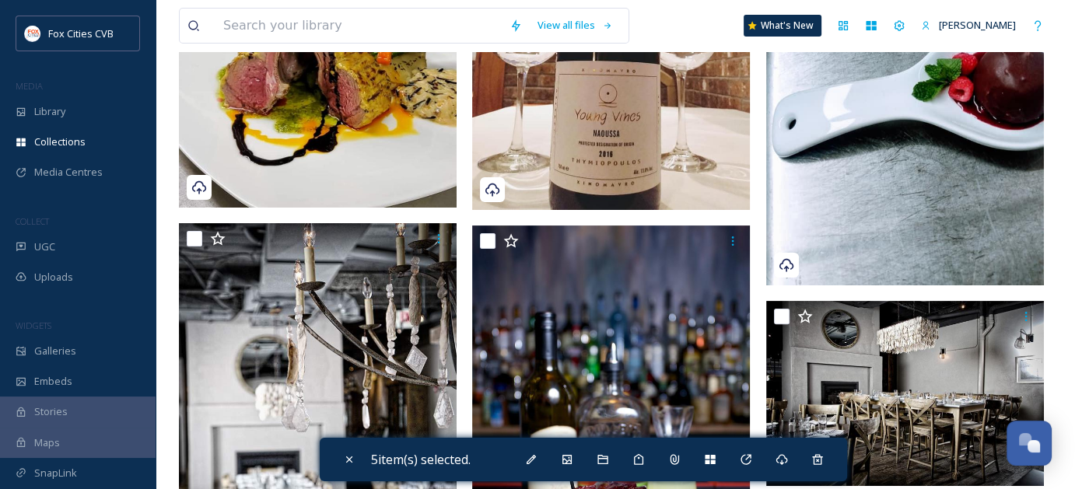
scroll to position [389, 0]
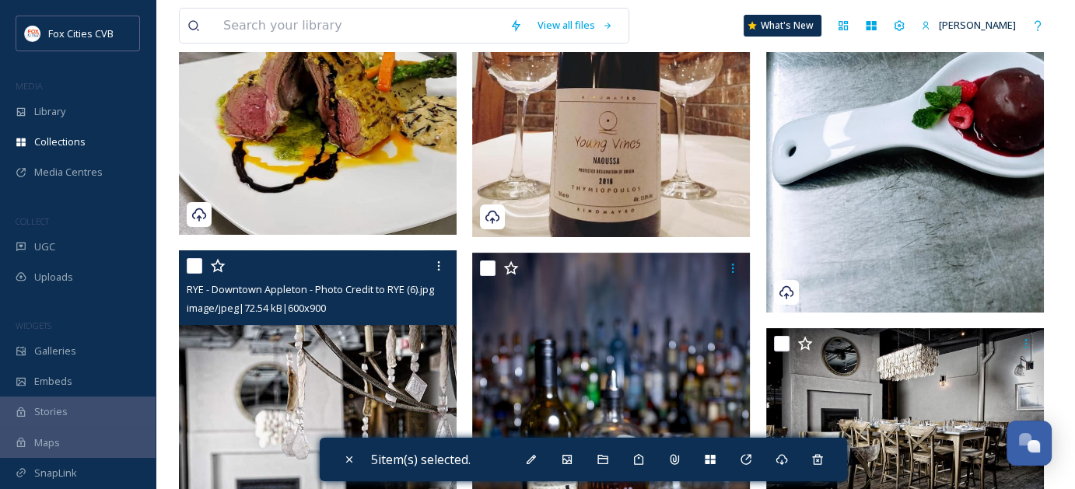
click at [193, 264] on input "checkbox" at bounding box center [195, 266] width 16 height 16
checkbox input "true"
click at [436, 271] on icon at bounding box center [439, 266] width 12 height 12
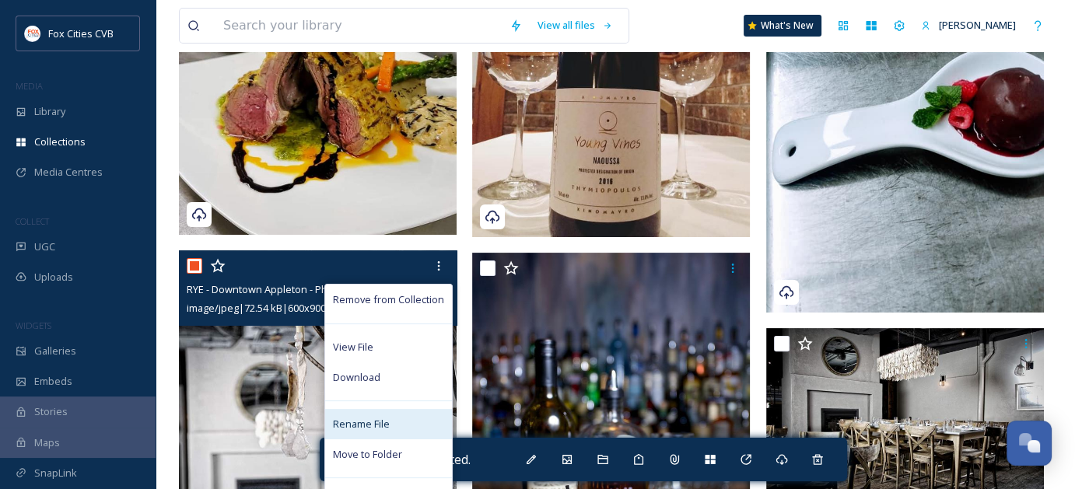
click at [375, 426] on span "Rename File" at bounding box center [361, 424] width 57 height 15
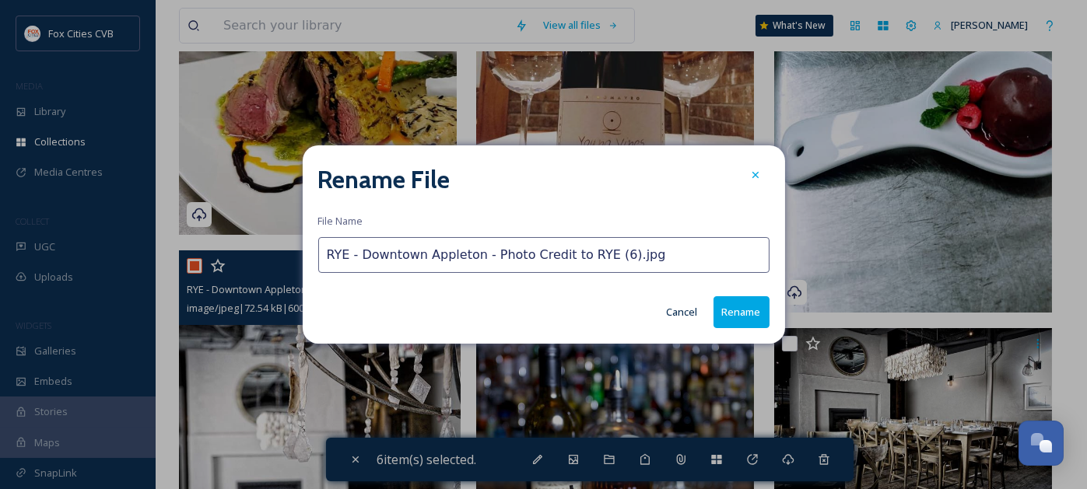
drag, startPoint x: 618, startPoint y: 258, endPoint x: 348, endPoint y: 256, distance: 269.9
click at [348, 256] on input "RYE - Downtown Appleton - Photo Credit to RYE (6).jpg" at bounding box center [543, 255] width 451 height 36
type input "RYE Interior"
click at [734, 308] on button "Rename" at bounding box center [741, 312] width 56 height 32
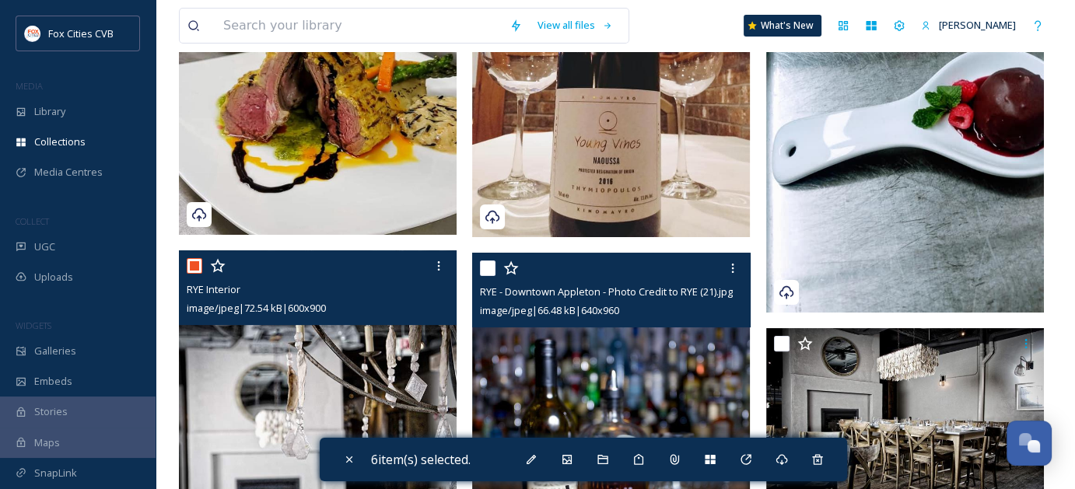
click at [487, 269] on input "checkbox" at bounding box center [488, 269] width 16 height 16
checkbox input "true"
click at [738, 271] on div at bounding box center [733, 268] width 28 height 28
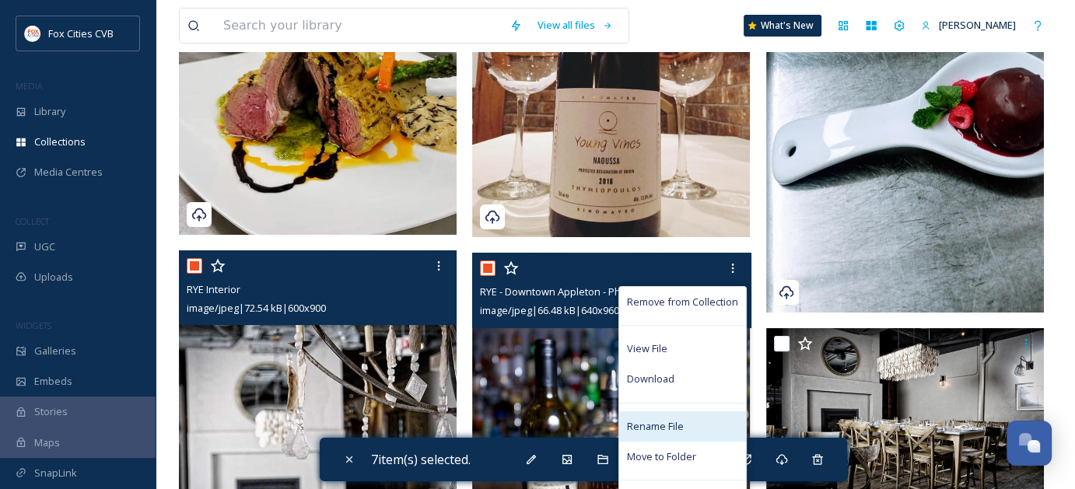
click at [667, 428] on span "Rename File" at bounding box center [655, 426] width 57 height 15
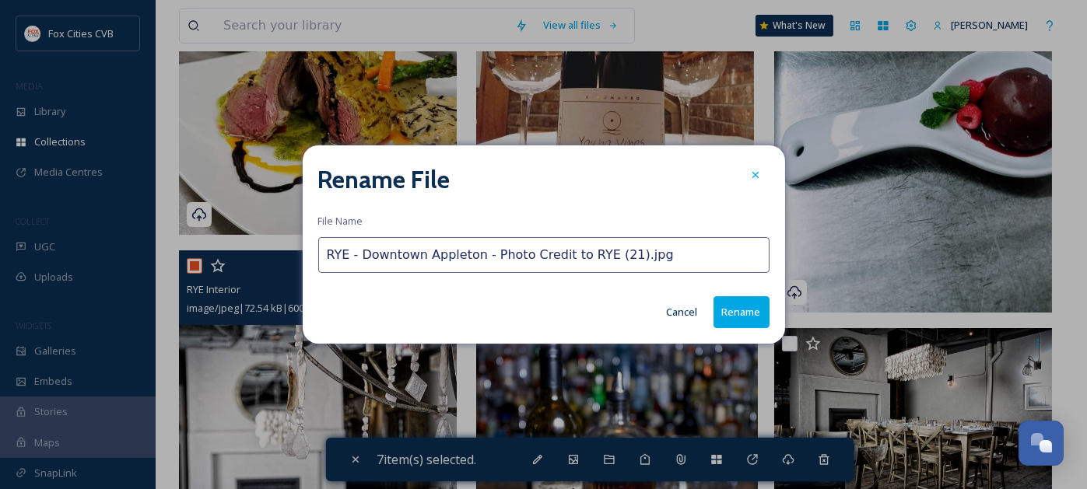
drag, startPoint x: 657, startPoint y: 258, endPoint x: 350, endPoint y: 261, distance: 307.3
click at [350, 261] on input "RYE - Downtown Appleton - Photo Credit to RYE (21).jpg" at bounding box center [543, 255] width 451 height 36
type input "RYE Interior 2"
click at [753, 304] on button "Rename" at bounding box center [741, 312] width 56 height 32
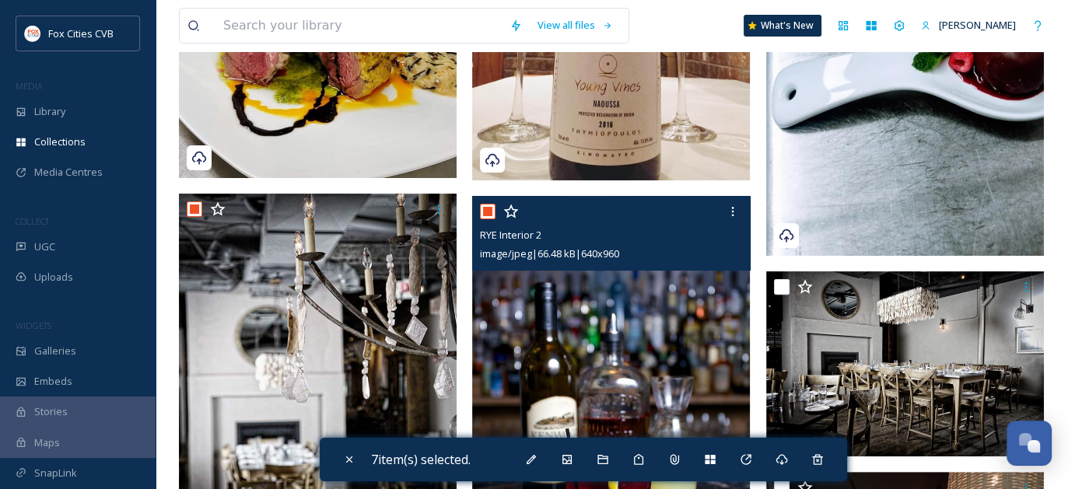
scroll to position [467, 0]
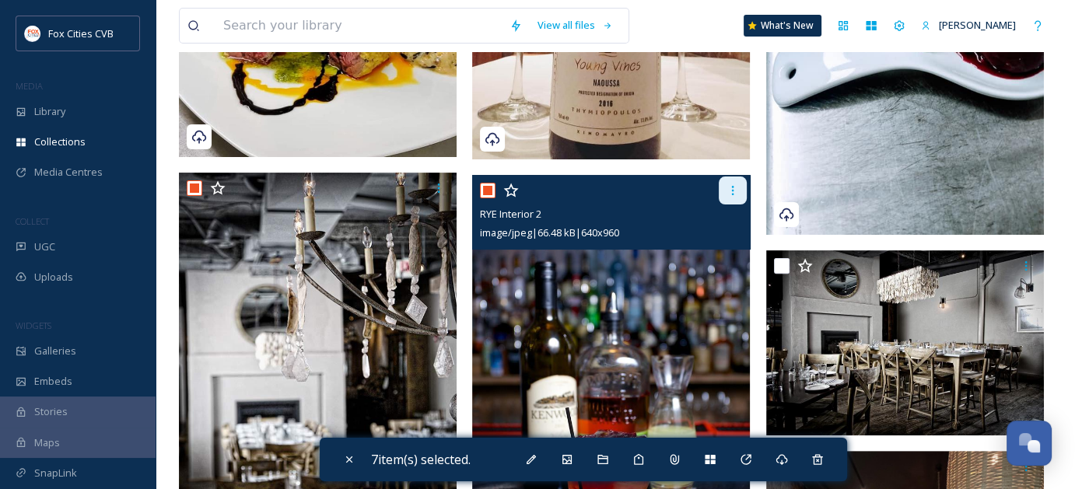
click at [730, 194] on icon at bounding box center [733, 190] width 12 height 12
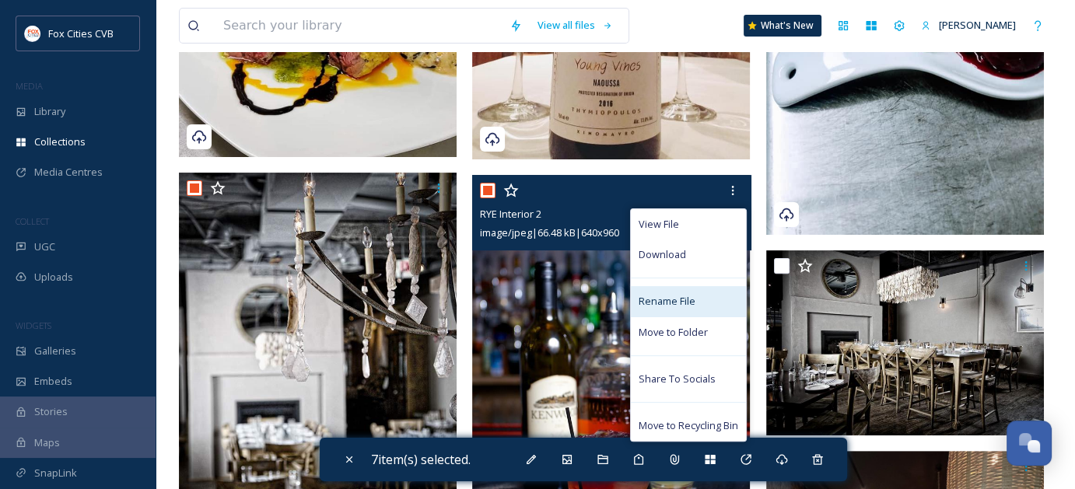
click at [695, 293] on div "Rename File" at bounding box center [688, 301] width 115 height 30
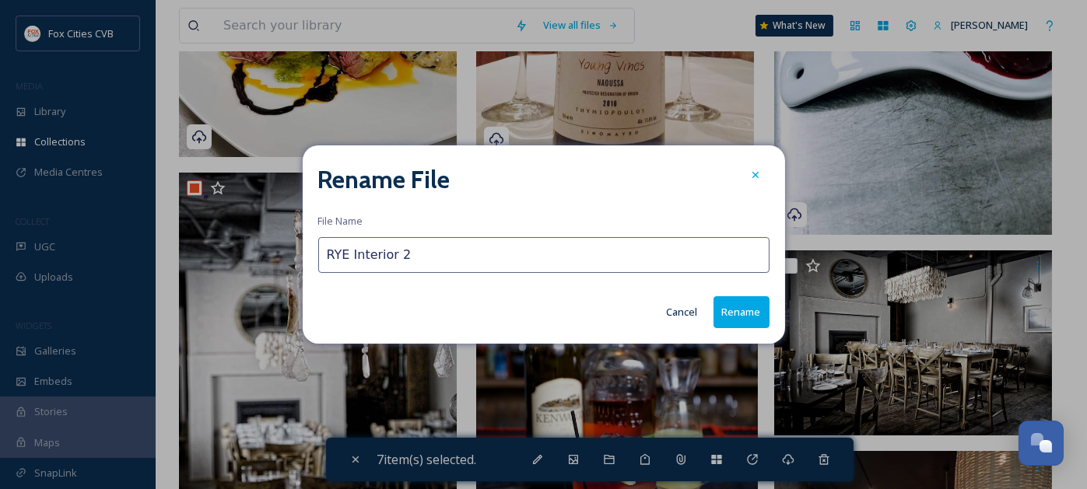
drag, startPoint x: 425, startPoint y: 246, endPoint x: 349, endPoint y: 254, distance: 75.9
click at [349, 254] on input "RYE Interior 2" at bounding box center [543, 255] width 451 height 36
type input "RYE Cocktails"
click at [743, 314] on button "Rename" at bounding box center [741, 312] width 56 height 32
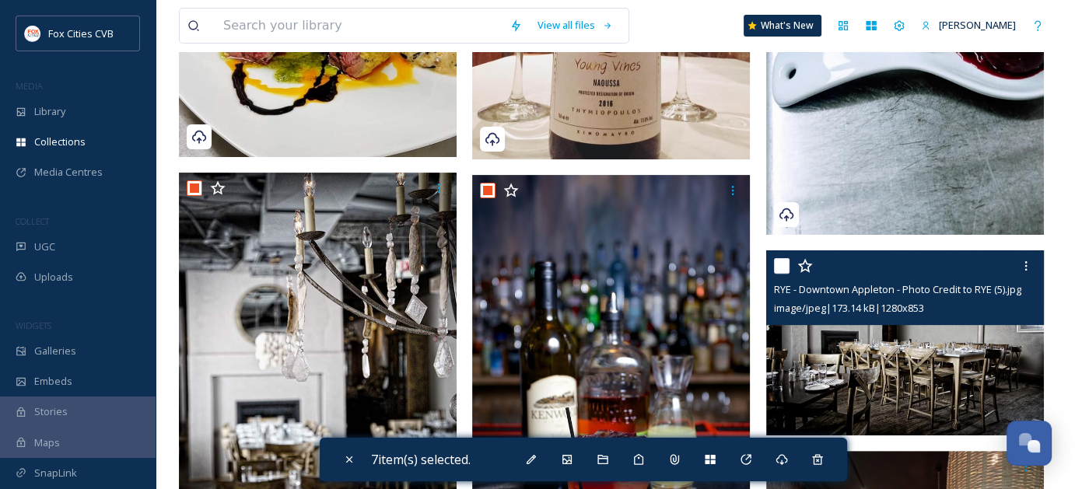
click at [784, 267] on input "checkbox" at bounding box center [782, 266] width 16 height 16
checkbox input "true"
click at [1021, 271] on div at bounding box center [1026, 266] width 28 height 28
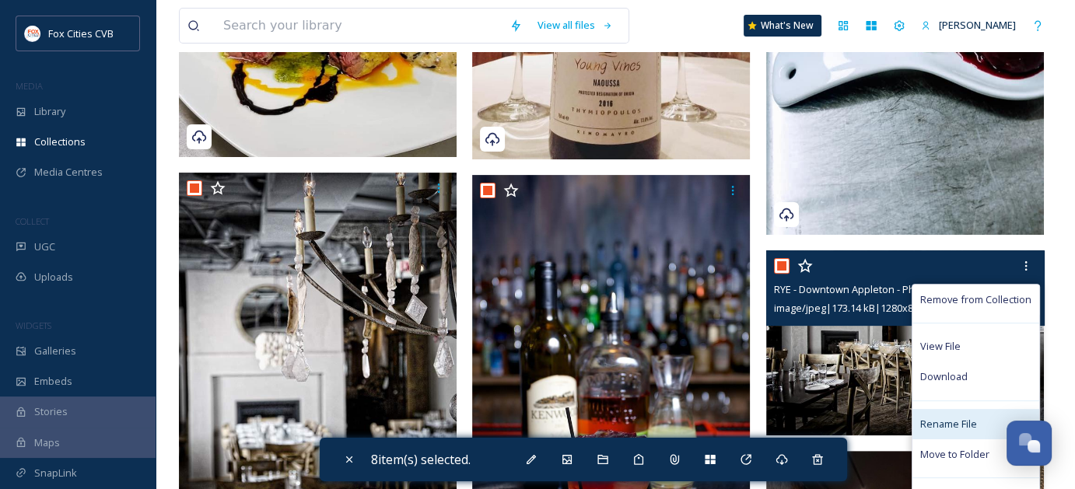
click at [956, 417] on span "Rename File" at bounding box center [948, 424] width 57 height 15
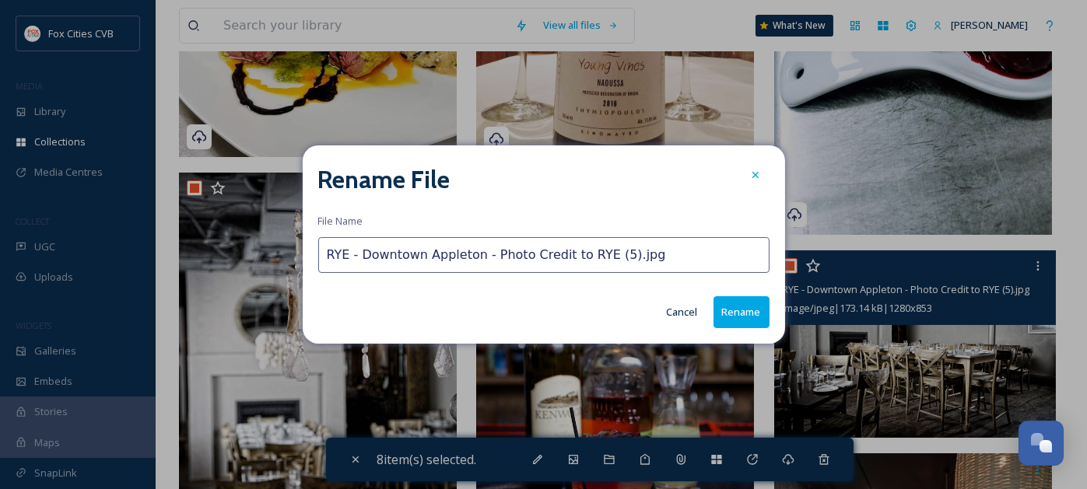
drag, startPoint x: 643, startPoint y: 257, endPoint x: 351, endPoint y: 255, distance: 292.5
click at [351, 255] on input "RYE - Downtown Appleton - Photo Credit to RYE (5).jpg" at bounding box center [543, 255] width 451 height 36
type input "RYE Interior 2"
click at [744, 315] on button "Rename" at bounding box center [741, 312] width 56 height 32
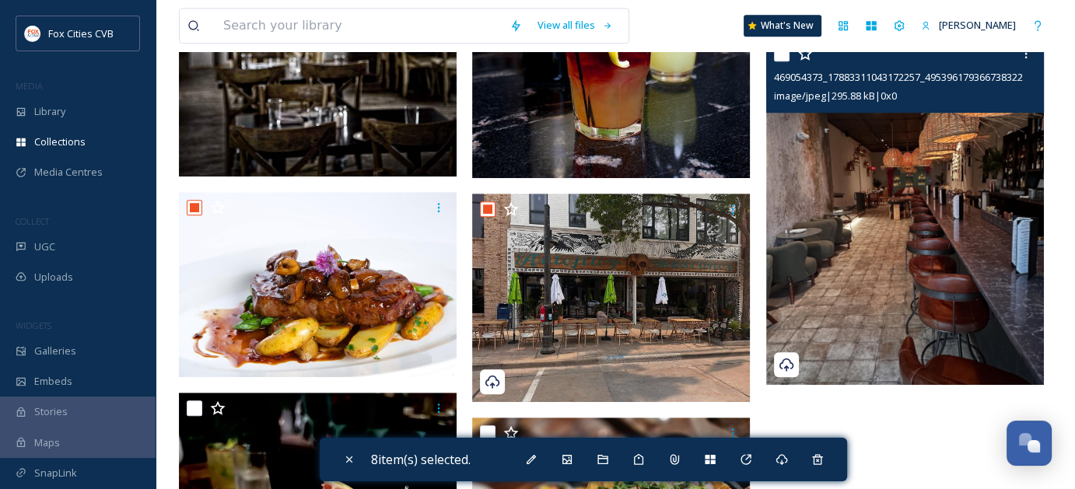
scroll to position [778, 0]
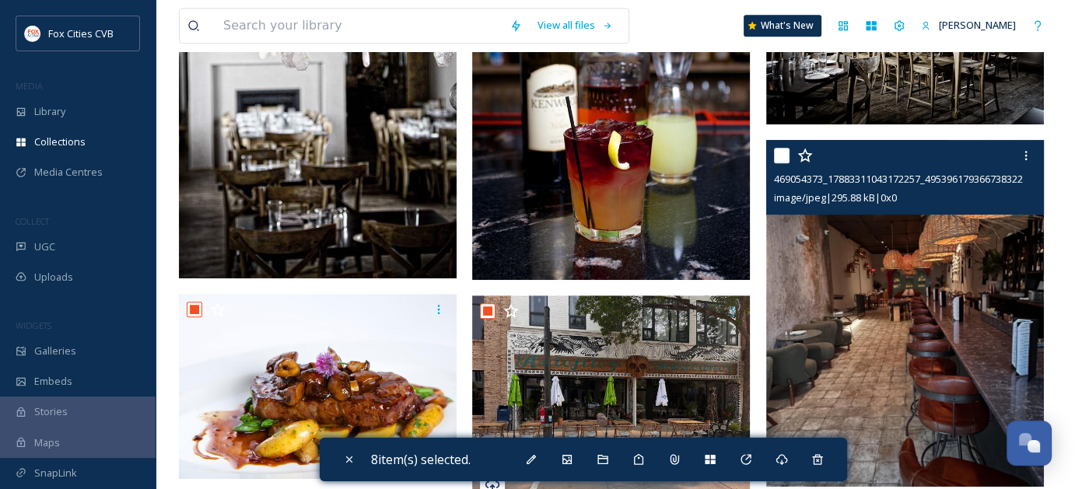
click at [784, 155] on input "checkbox" at bounding box center [782, 156] width 16 height 16
checkbox input "true"
click at [1027, 155] on icon at bounding box center [1026, 155] width 12 height 12
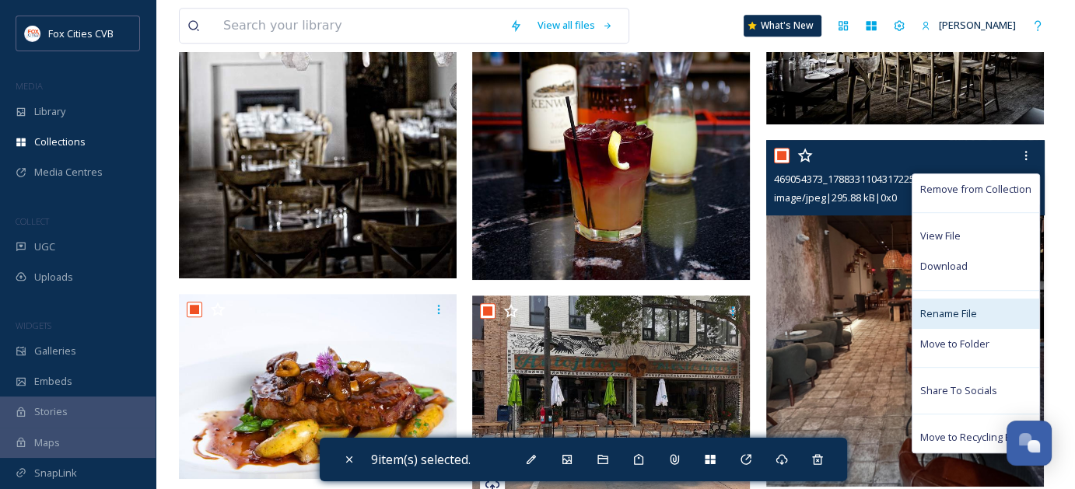
click at [962, 301] on div "Rename File" at bounding box center [975, 314] width 127 height 30
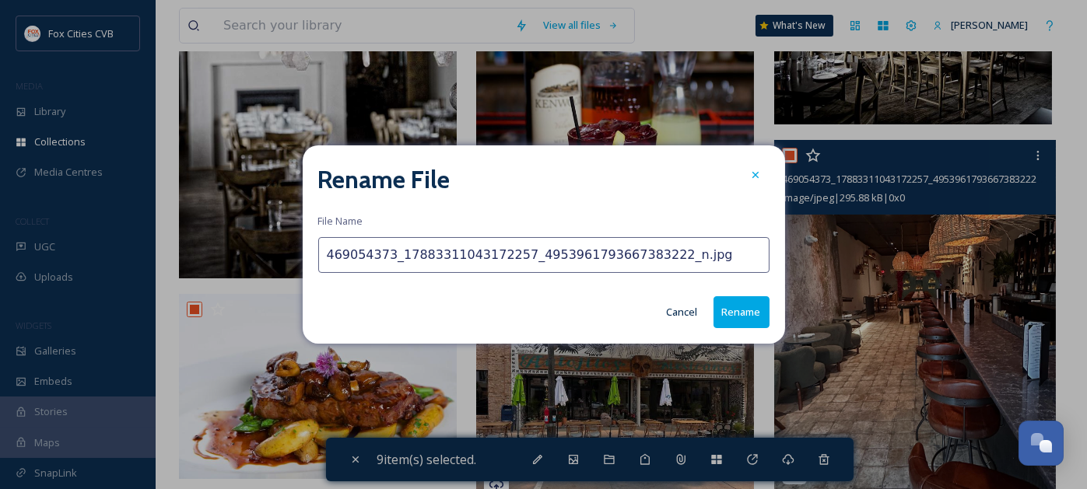
drag, startPoint x: 703, startPoint y: 265, endPoint x: 182, endPoint y: 225, distance: 522.8
click at [182, 226] on div "Rename File File Name 469054373_17883311043172257_4953961793667383222_n.jpg Can…" at bounding box center [543, 244] width 1087 height 489
type input "Antojitos Mexicanos Bar"
click at [734, 310] on button "Rename" at bounding box center [741, 312] width 56 height 32
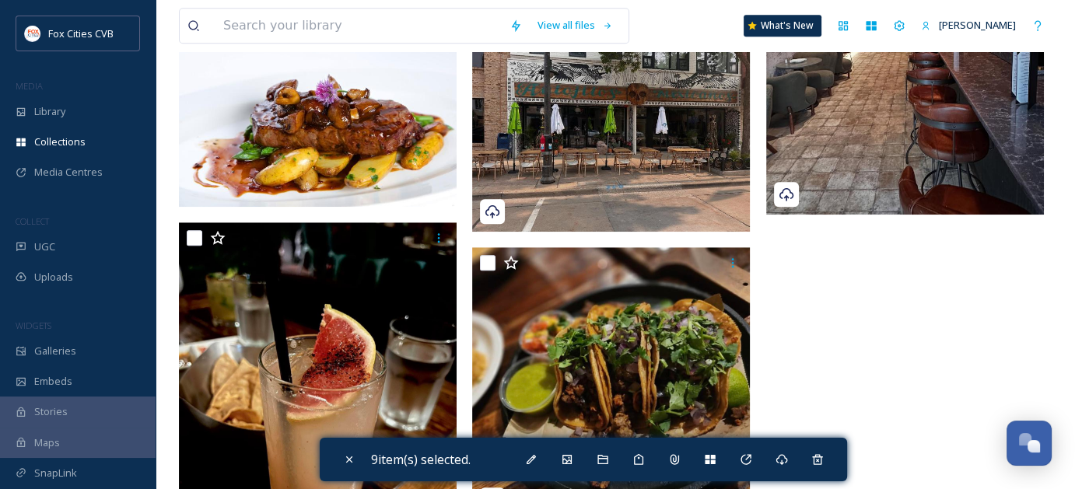
scroll to position [1089, 0]
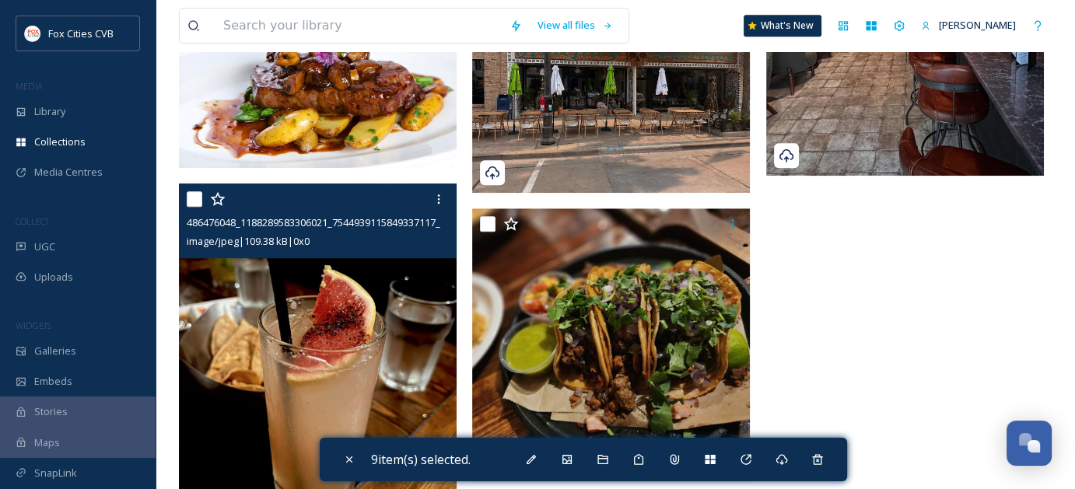
click at [199, 204] on input "checkbox" at bounding box center [195, 199] width 16 height 16
checkbox input "true"
click at [435, 206] on div at bounding box center [439, 199] width 28 height 28
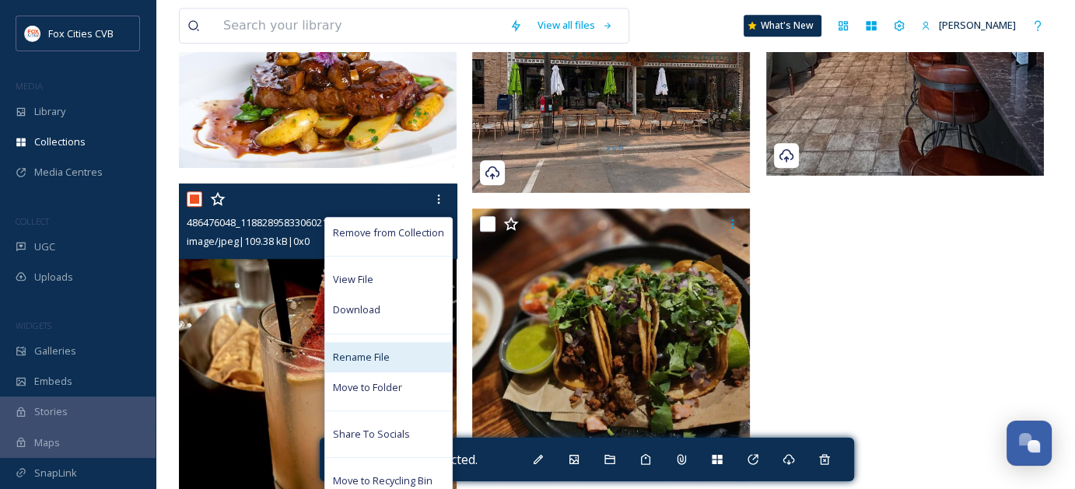
click at [372, 352] on span "Rename File" at bounding box center [361, 357] width 57 height 15
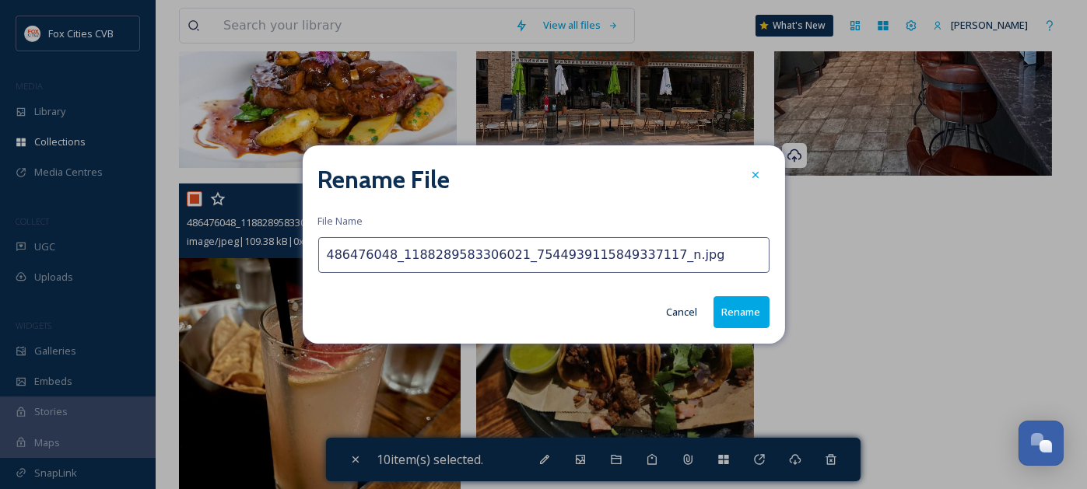
drag, startPoint x: 713, startPoint y: 262, endPoint x: 178, endPoint y: 289, distance: 535.1
click at [178, 289] on div "Rename File File Name 486476048_1188289583306021_7544939115849337117_n.jpg Canc…" at bounding box center [543, 244] width 1087 height 489
type input "Antojitos Mexicanos Cocktails"
click at [734, 320] on button "Rename" at bounding box center [741, 312] width 56 height 32
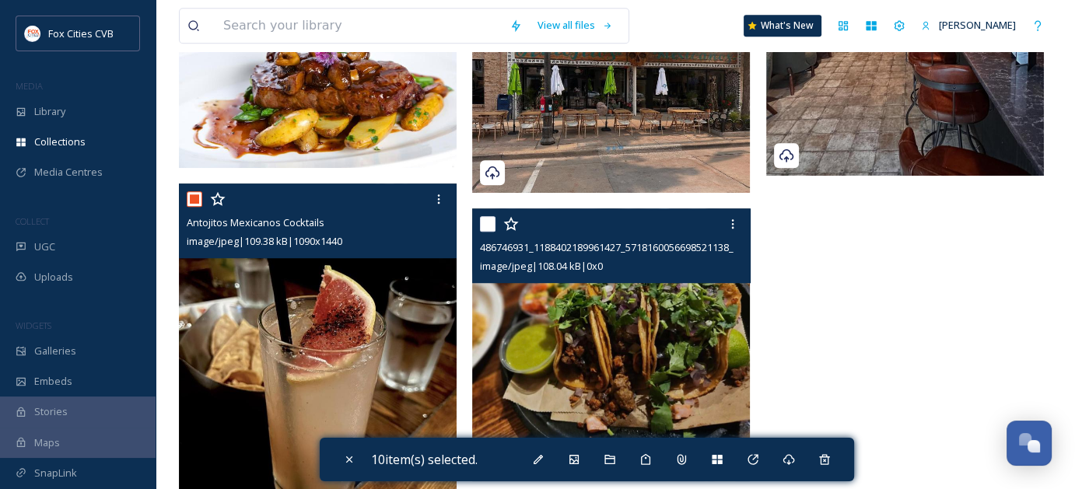
click at [487, 225] on input "checkbox" at bounding box center [488, 224] width 16 height 16
checkbox input "true"
click at [727, 228] on icon at bounding box center [733, 224] width 12 height 12
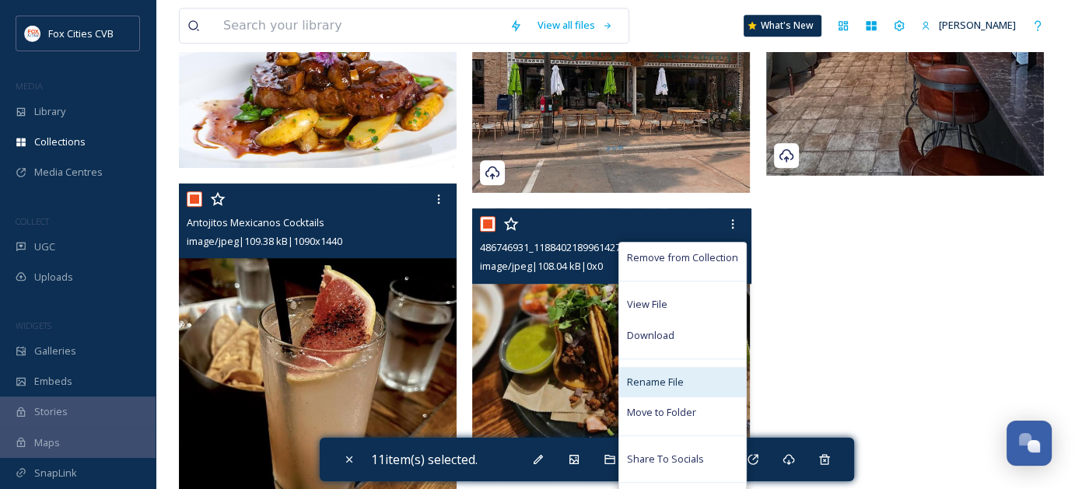
click at [664, 371] on div "Rename File" at bounding box center [682, 382] width 127 height 30
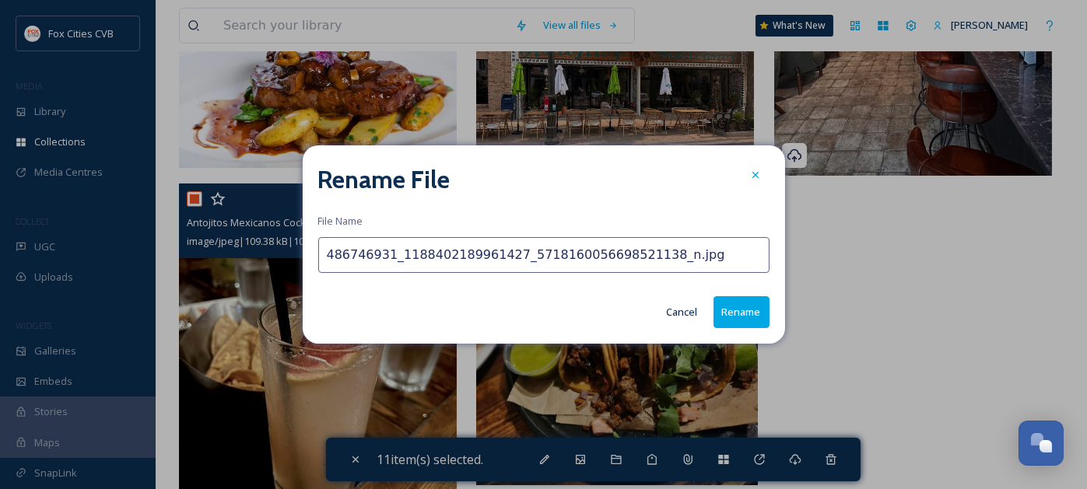
drag, startPoint x: 697, startPoint y: 260, endPoint x: 291, endPoint y: 241, distance: 406.5
click at [291, 241] on div "Rename File File Name 486746931_1188402189961427_5718160056698521138_n.jpg Canc…" at bounding box center [543, 244] width 1087 height 489
type input "Antijitos Mexicanos Tacos"
click at [728, 312] on button "Rename" at bounding box center [741, 312] width 56 height 32
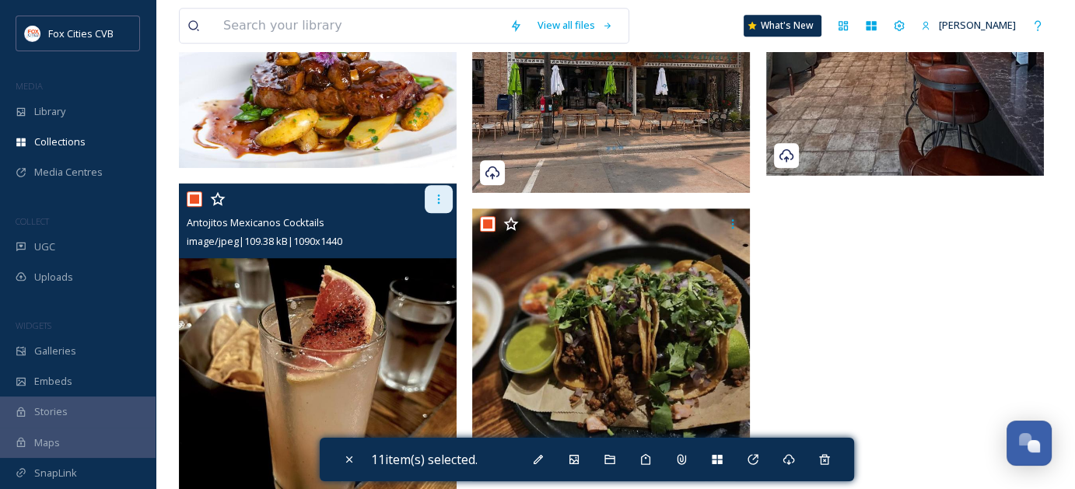
click at [443, 194] on icon at bounding box center [439, 199] width 12 height 12
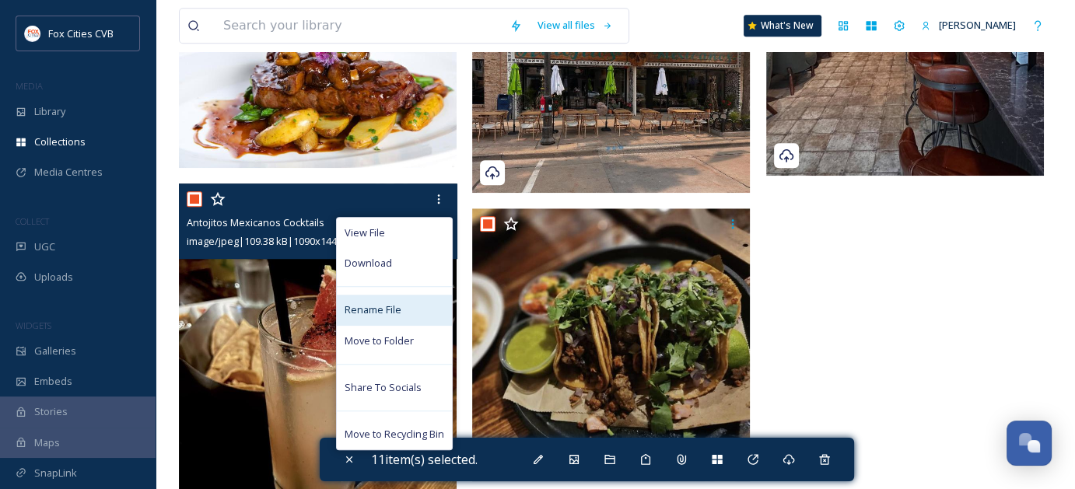
click at [402, 318] on div "Rename File" at bounding box center [394, 310] width 115 height 30
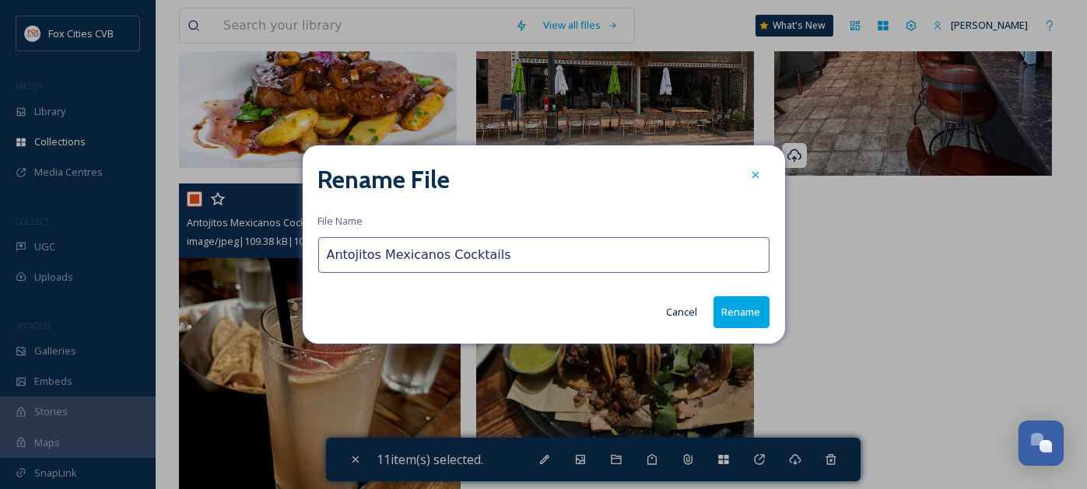
drag, startPoint x: 492, startPoint y: 261, endPoint x: 442, endPoint y: 258, distance: 49.8
click at [442, 258] on input "Antojitos Mexicanos Cocktails" at bounding box center [543, 255] width 451 height 36
type input "Antojitos Mexicanos Paloma"
click at [730, 309] on button "Rename" at bounding box center [741, 312] width 56 height 32
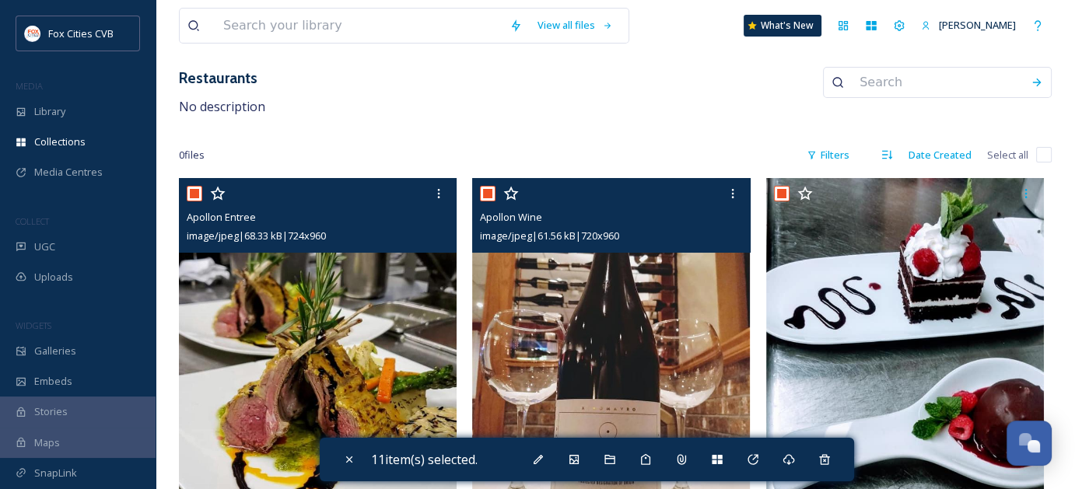
scroll to position [0, 0]
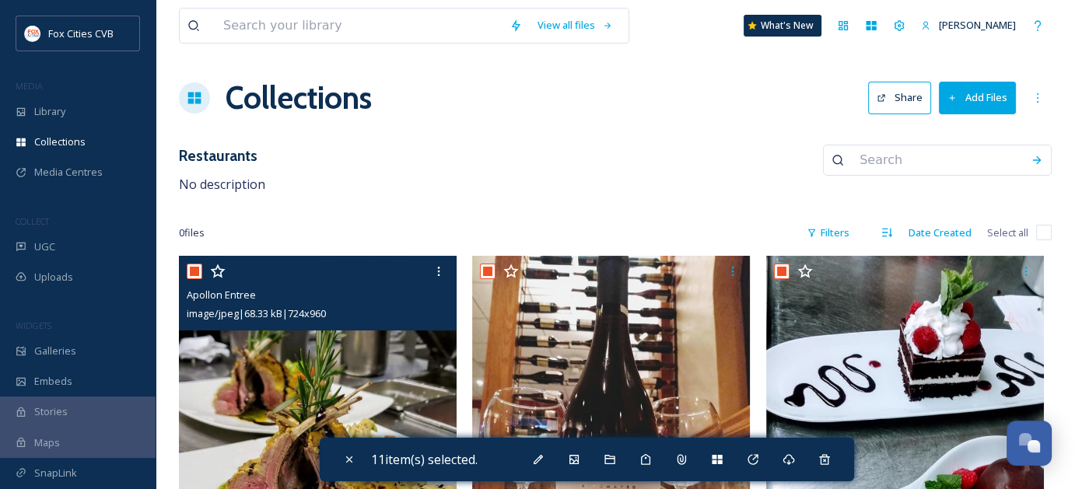
click at [981, 102] on button "Add Files" at bounding box center [977, 98] width 77 height 32
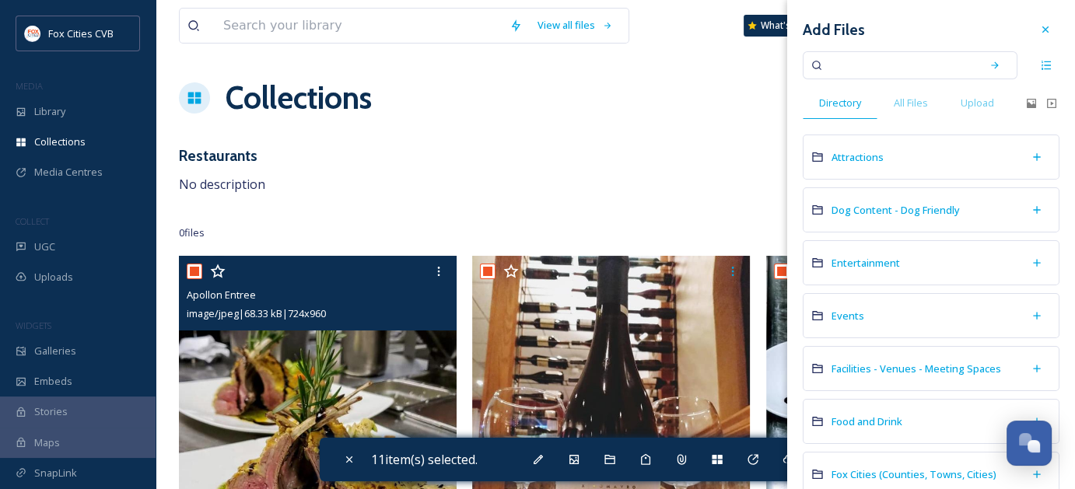
click at [899, 73] on input at bounding box center [899, 65] width 147 height 34
type input "globe"
click at [989, 67] on icon at bounding box center [994, 65] width 11 height 11
click at [891, 415] on span "Food and Drink" at bounding box center [867, 422] width 71 height 14
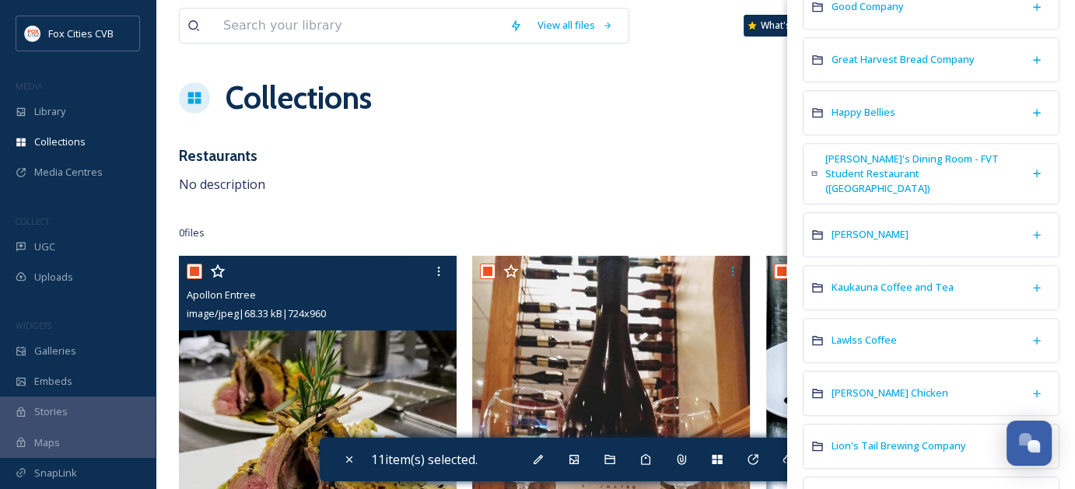
scroll to position [1556, 0]
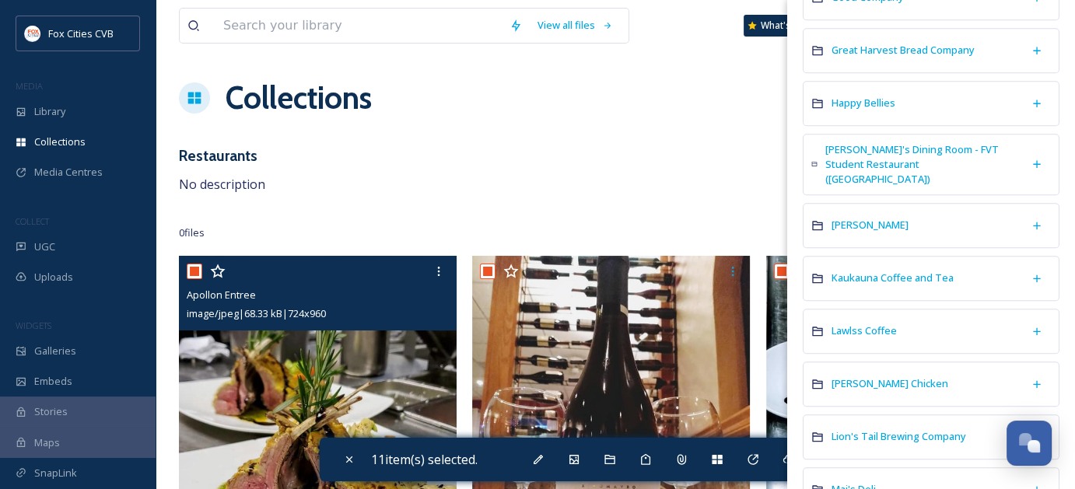
click at [657, 227] on div "0 file s Filters Date Created Select all" at bounding box center [615, 233] width 873 height 30
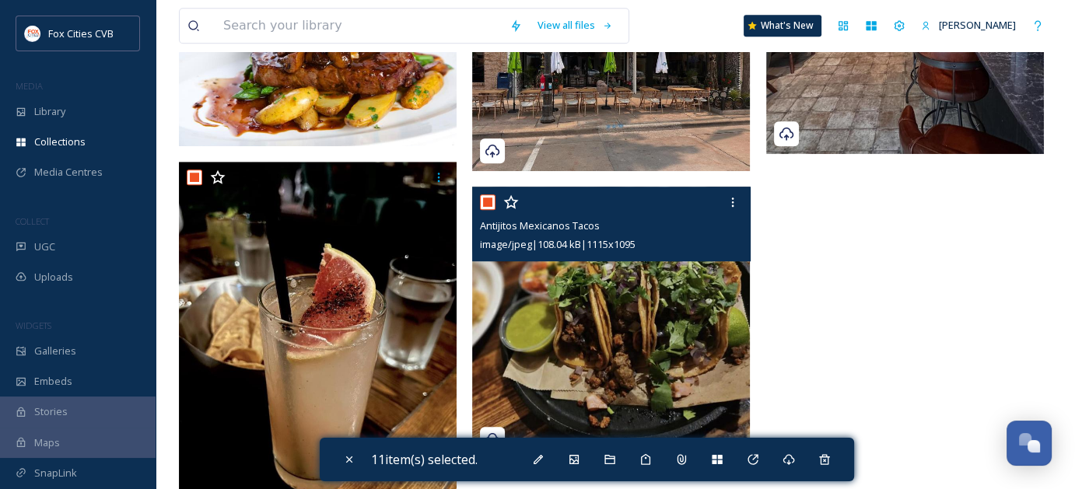
scroll to position [1157, 0]
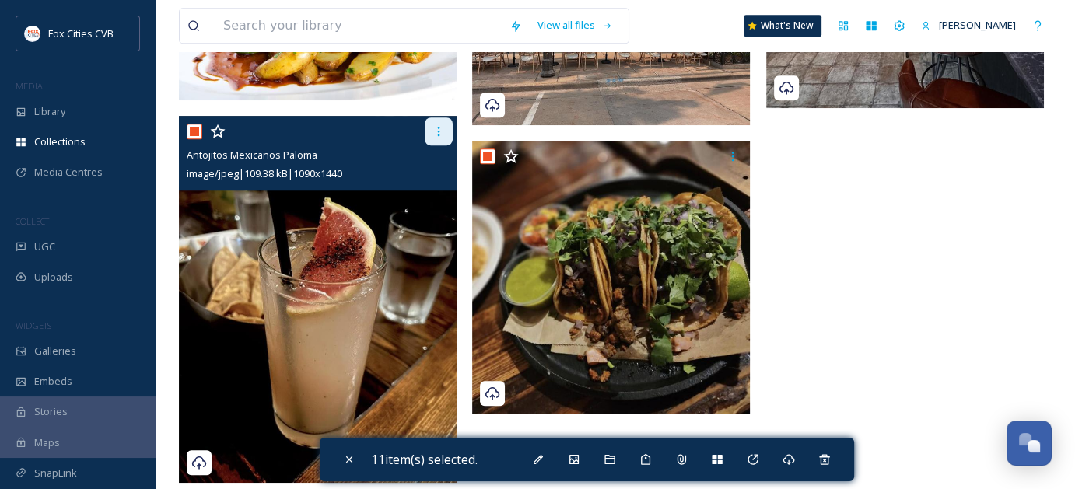
click at [442, 128] on icon at bounding box center [439, 131] width 12 height 12
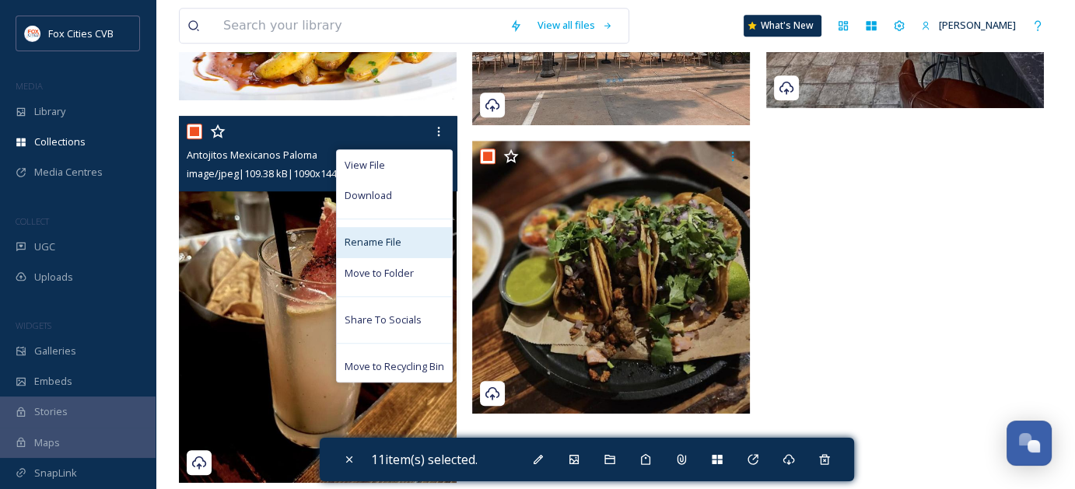
click at [398, 246] on span "Rename File" at bounding box center [373, 242] width 57 height 15
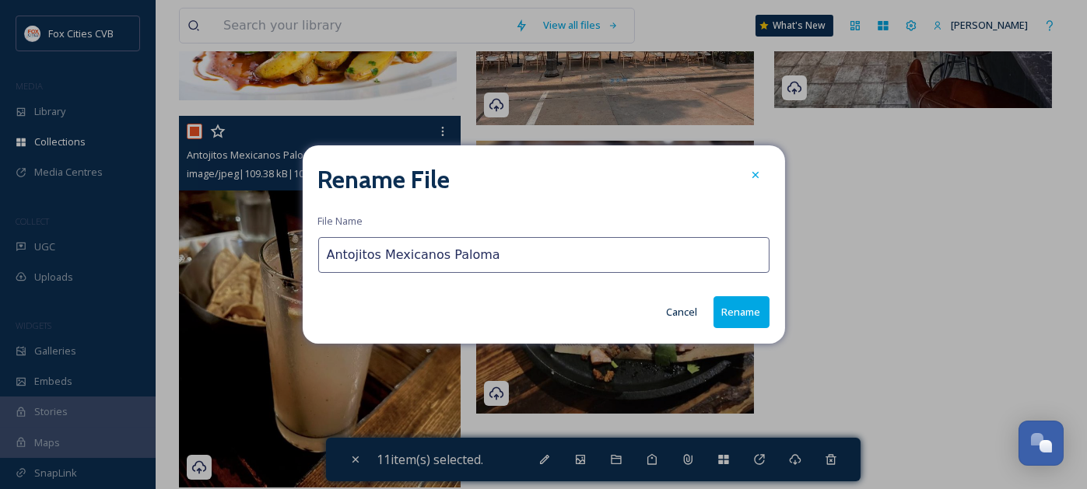
drag, startPoint x: 503, startPoint y: 256, endPoint x: 440, endPoint y: 254, distance: 63.0
click at [440, 254] on input "Antojitos Mexicanos Paloma" at bounding box center [543, 255] width 451 height 36
type input "Antojitos Mexicanos Cocktail"
click at [732, 324] on button "Rename" at bounding box center [741, 312] width 56 height 32
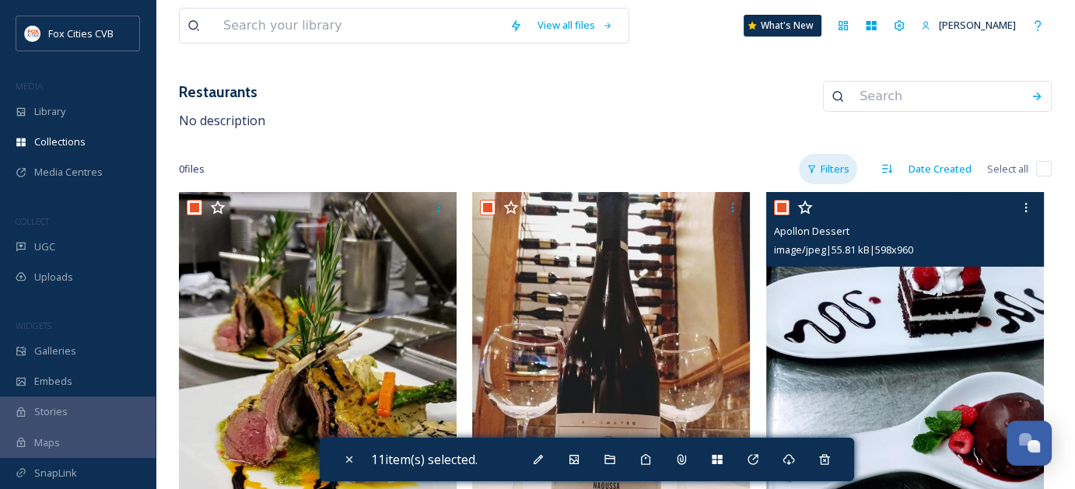
scroll to position [0, 0]
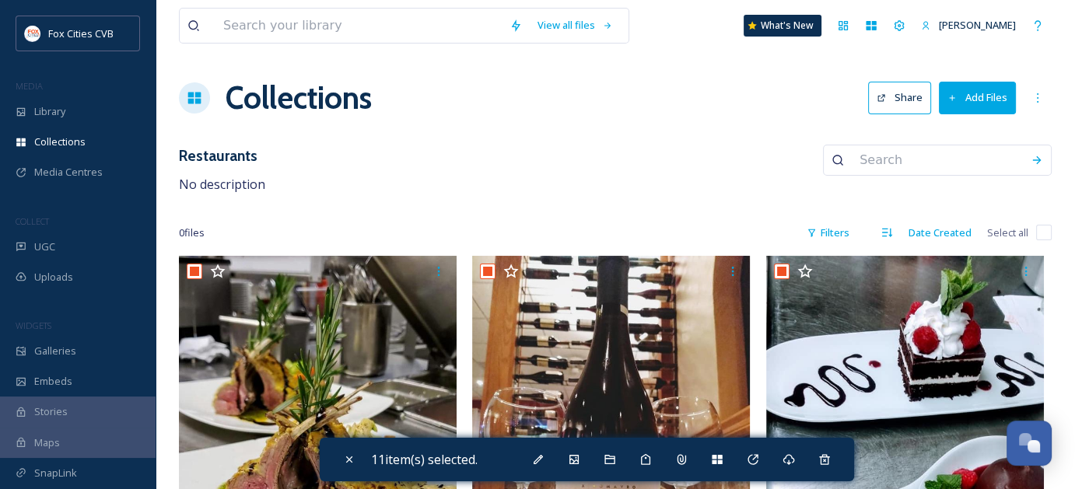
click at [977, 103] on button "Add Files" at bounding box center [977, 98] width 77 height 32
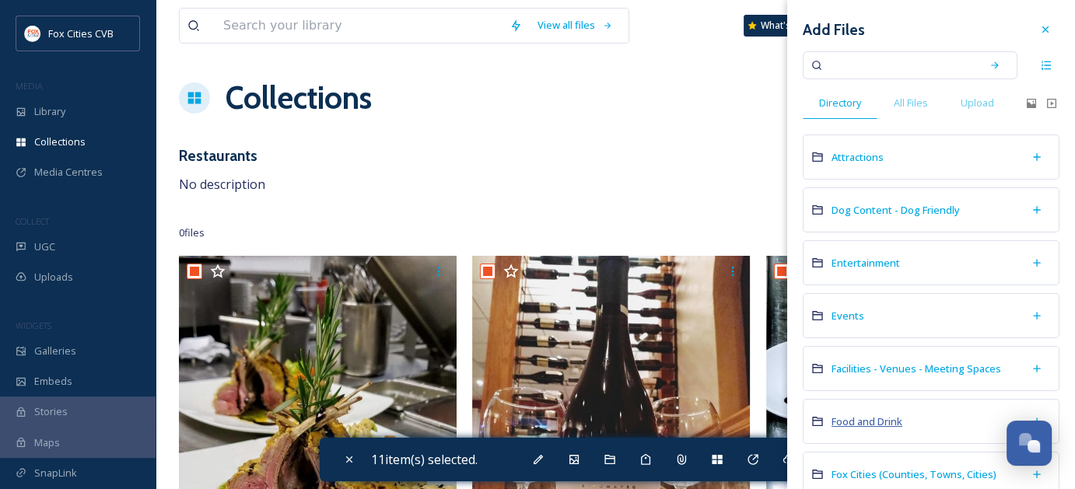
click at [880, 419] on span "Food and Drink" at bounding box center [867, 422] width 71 height 14
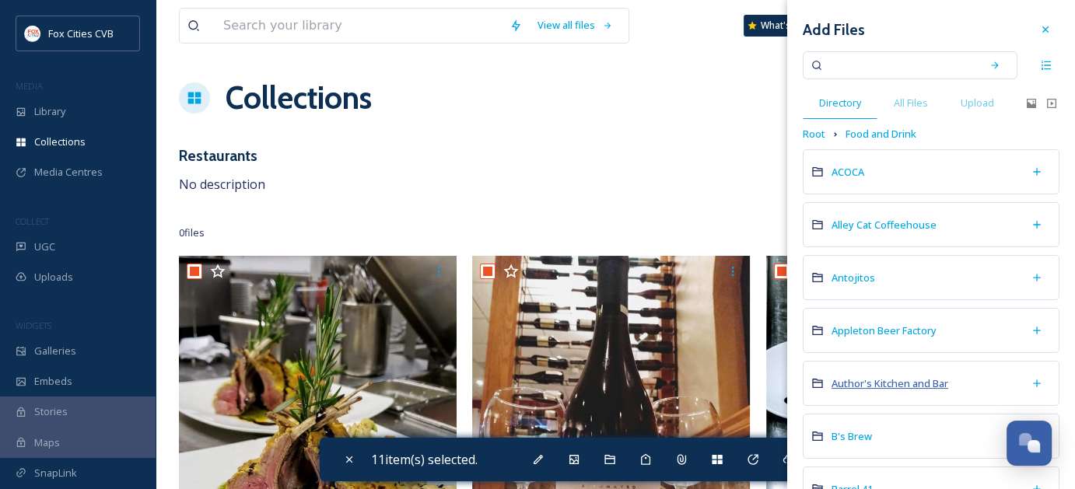
click at [906, 382] on span "Author's Kitchen and Bar" at bounding box center [890, 384] width 117 height 14
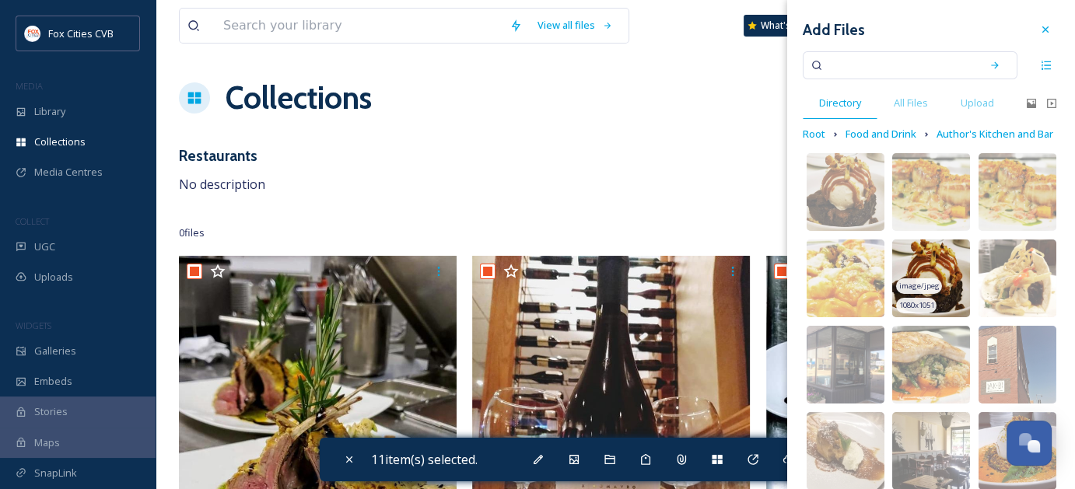
scroll to position [35, 0]
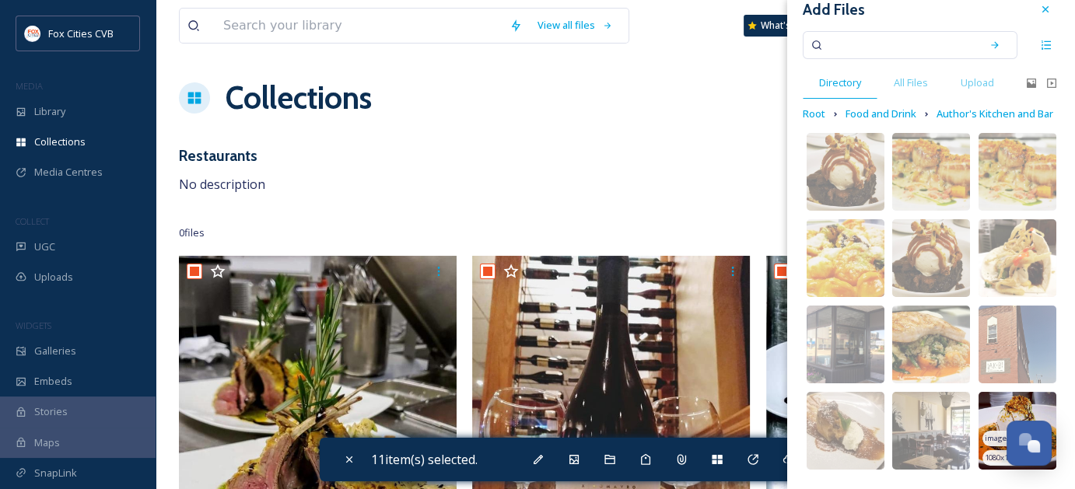
click at [993, 416] on img at bounding box center [1018, 431] width 78 height 78
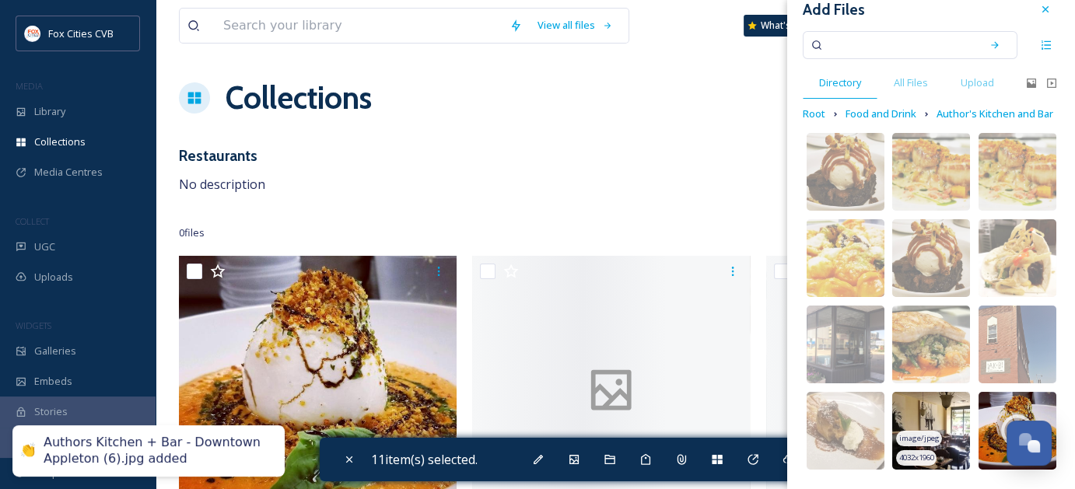
click at [946, 426] on img at bounding box center [931, 431] width 78 height 78
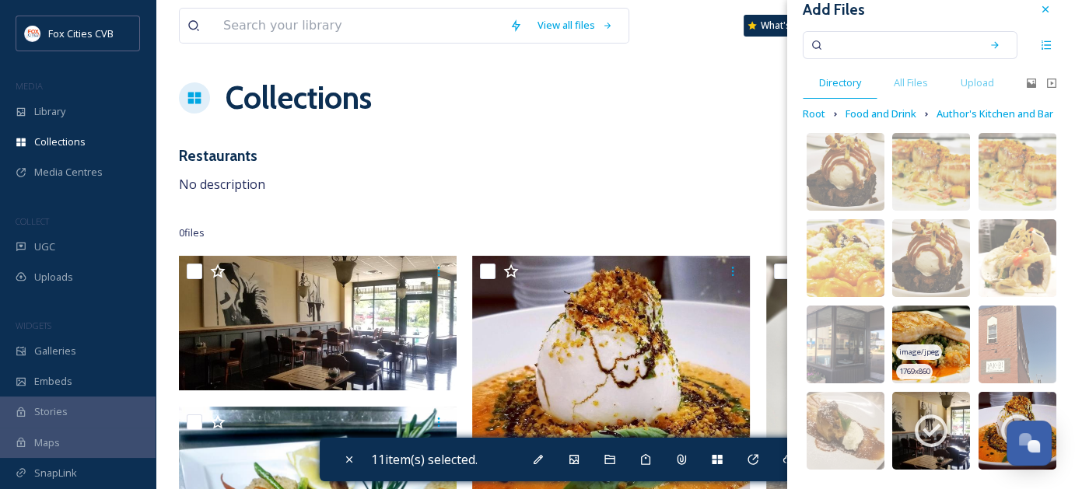
click at [928, 364] on div "1769 x 860" at bounding box center [914, 372] width 36 height 16
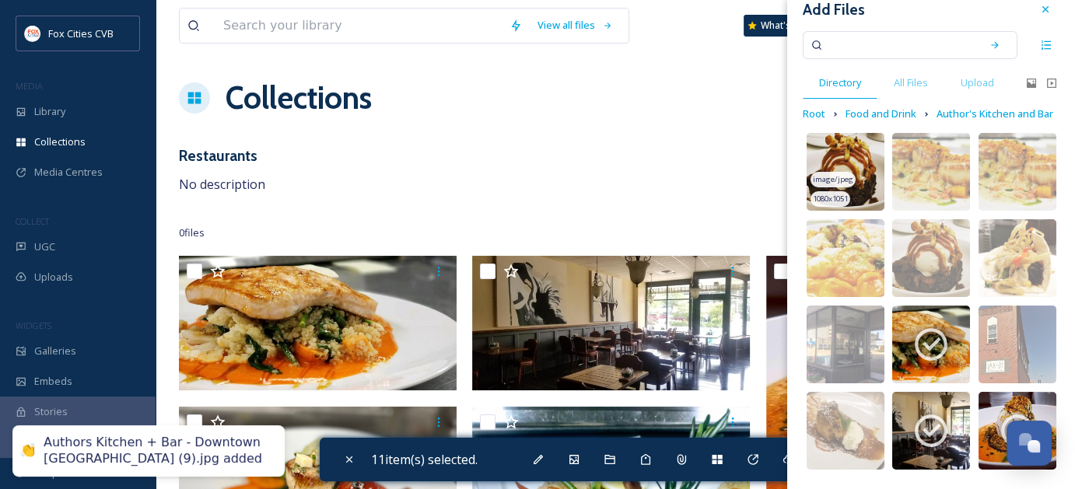
click at [867, 154] on img at bounding box center [846, 172] width 78 height 78
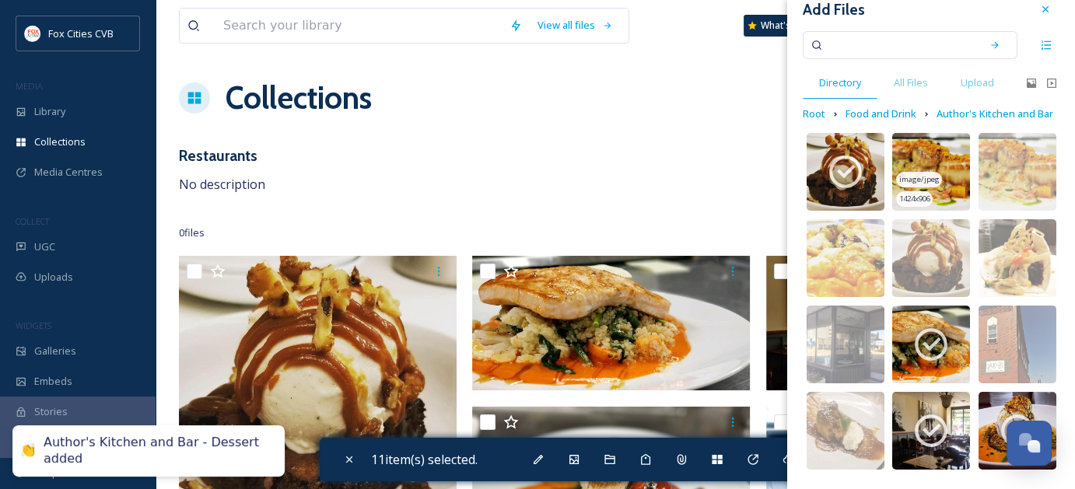
click at [933, 170] on img at bounding box center [931, 172] width 78 height 78
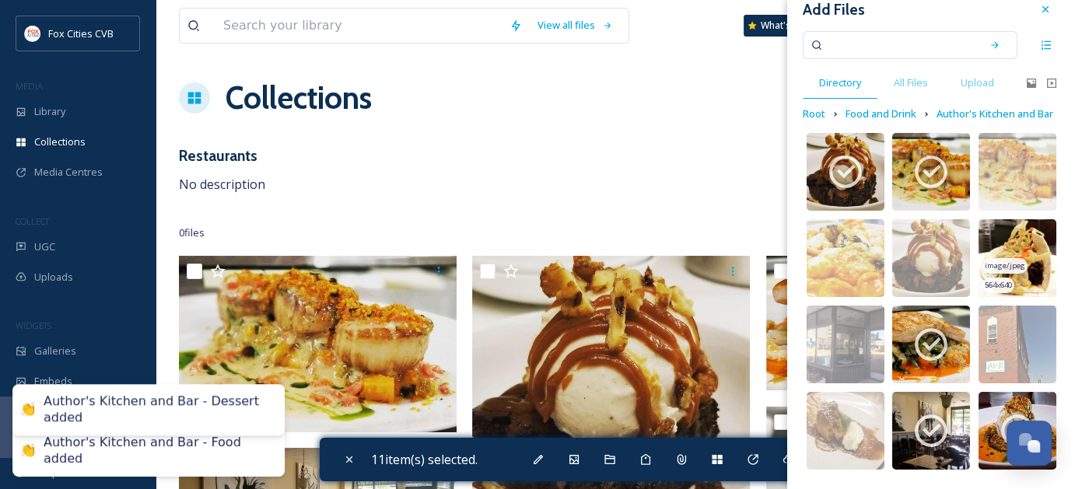
click at [991, 268] on span "image/jpeg" at bounding box center [1005, 266] width 40 height 11
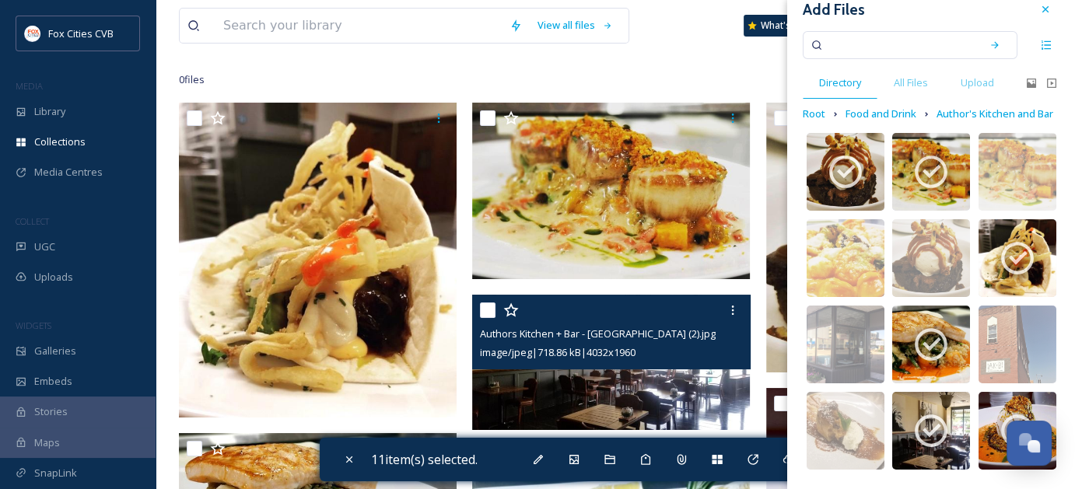
scroll to position [156, 0]
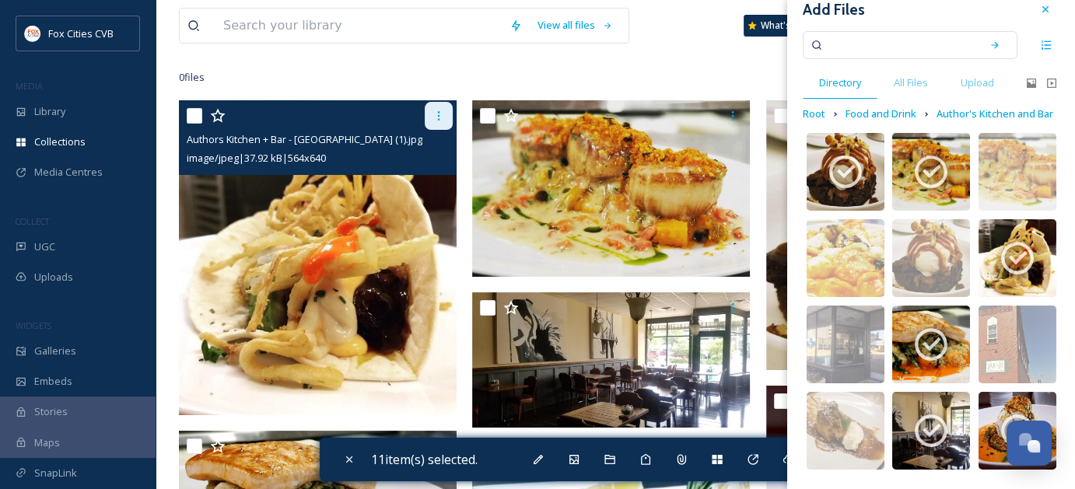
click at [447, 121] on div at bounding box center [439, 116] width 28 height 28
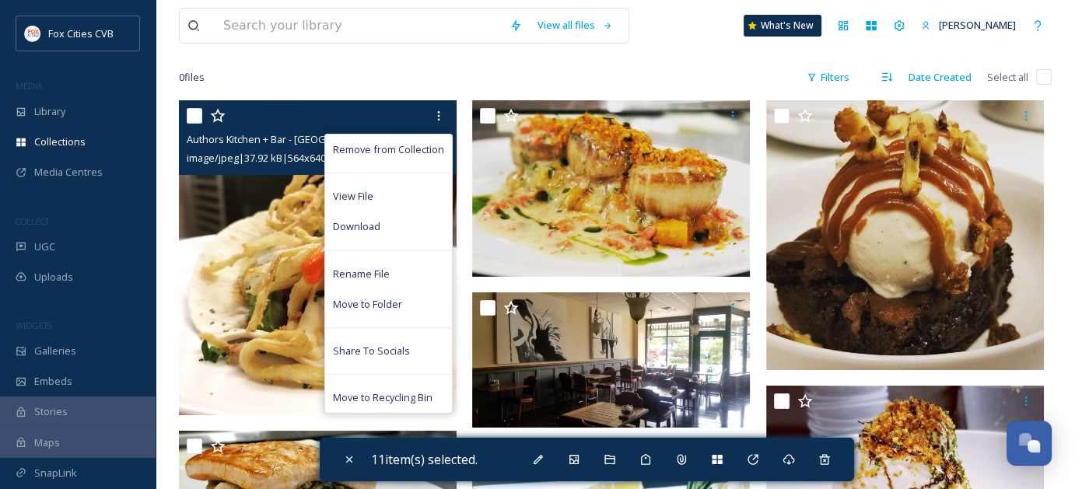
click at [193, 120] on input "checkbox" at bounding box center [195, 116] width 16 height 16
checkbox input "true"
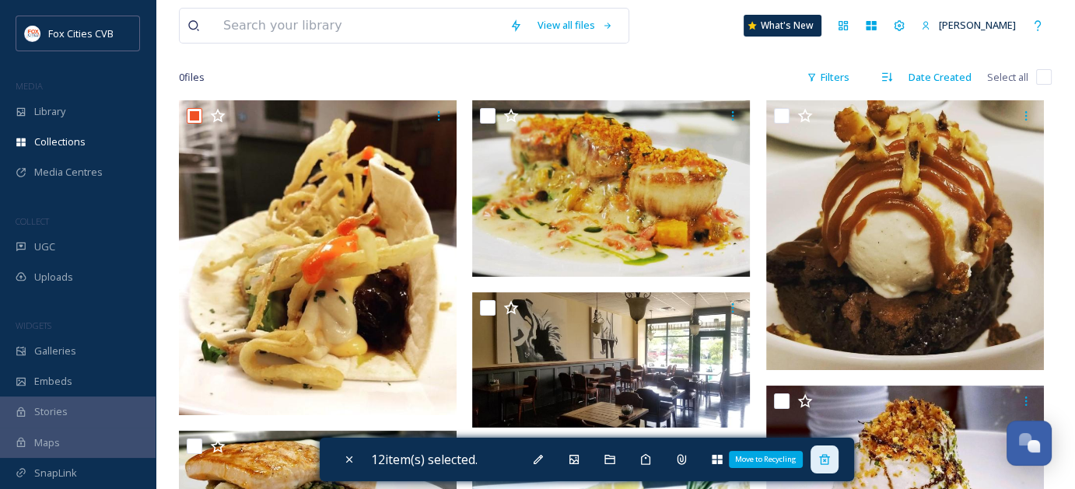
click at [826, 467] on div "Move to Recycling" at bounding box center [825, 460] width 28 height 28
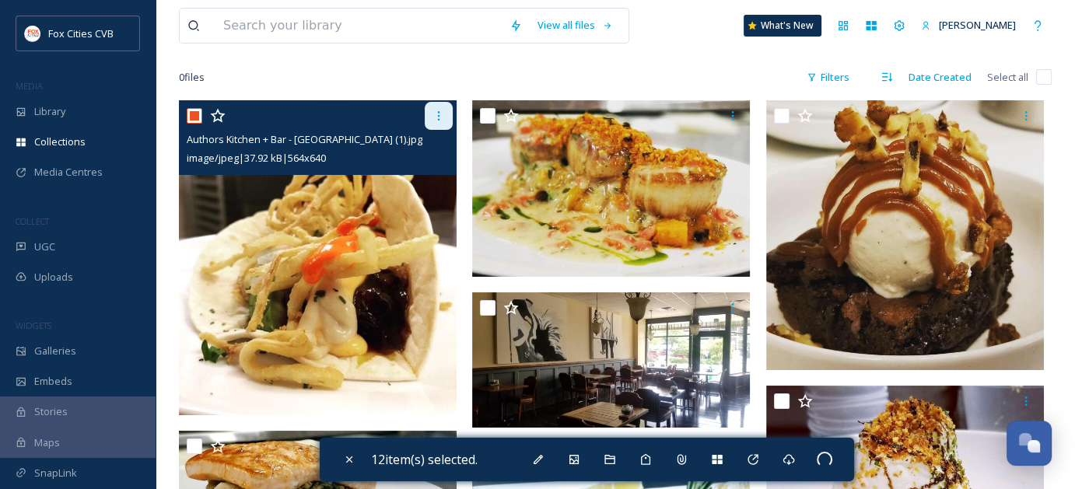
click at [436, 110] on icon at bounding box center [439, 116] width 12 height 12
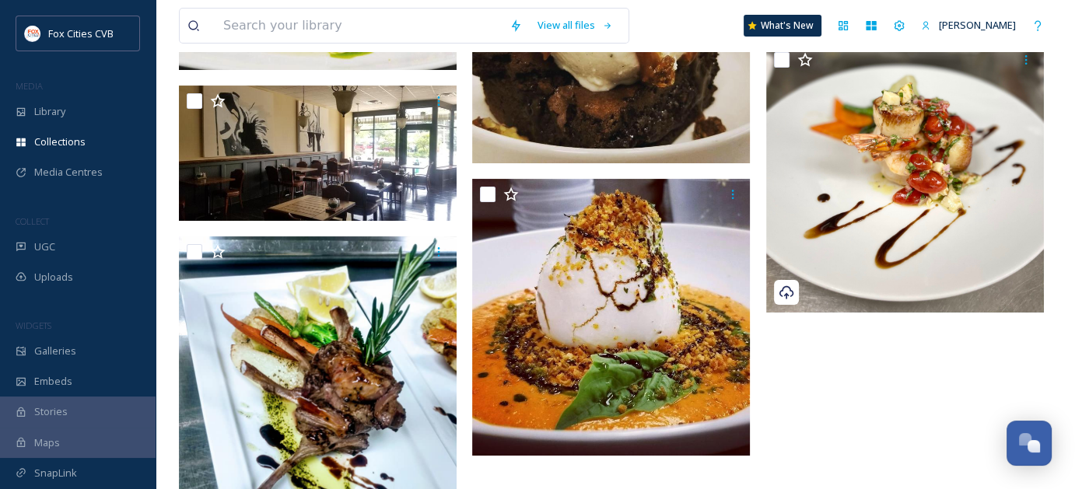
scroll to position [389, 0]
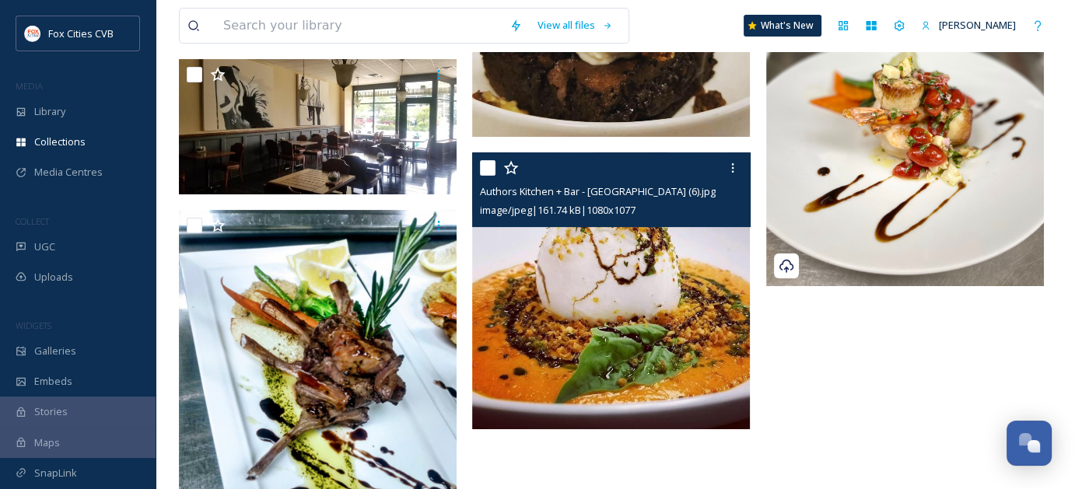
click at [487, 169] on input "checkbox" at bounding box center [488, 168] width 16 height 16
checkbox input "true"
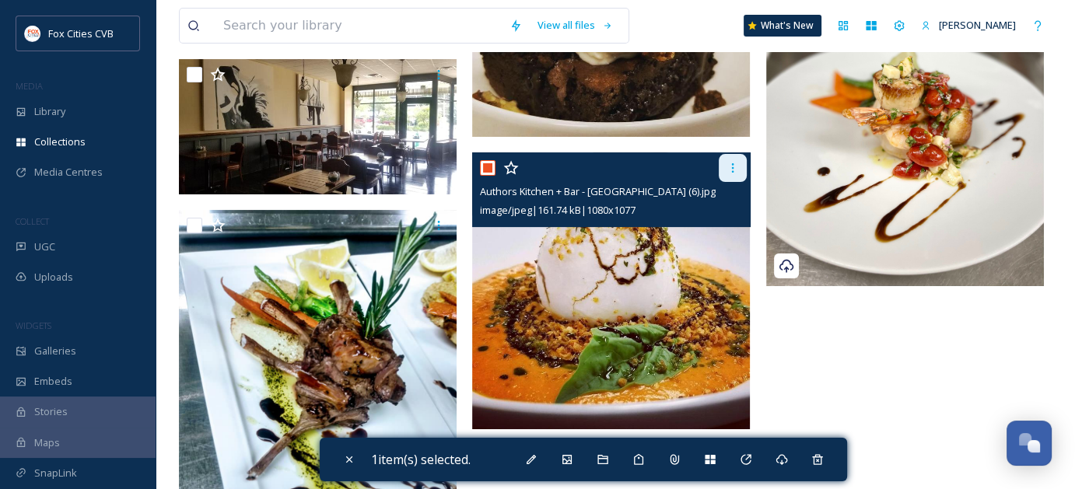
click at [732, 162] on icon at bounding box center [733, 168] width 12 height 12
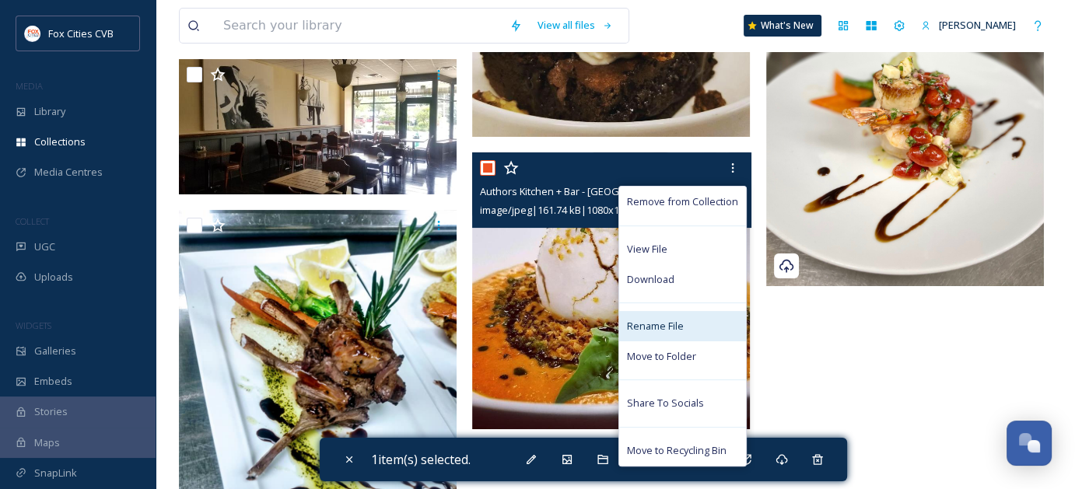
click at [667, 327] on span "Rename File" at bounding box center [655, 326] width 57 height 15
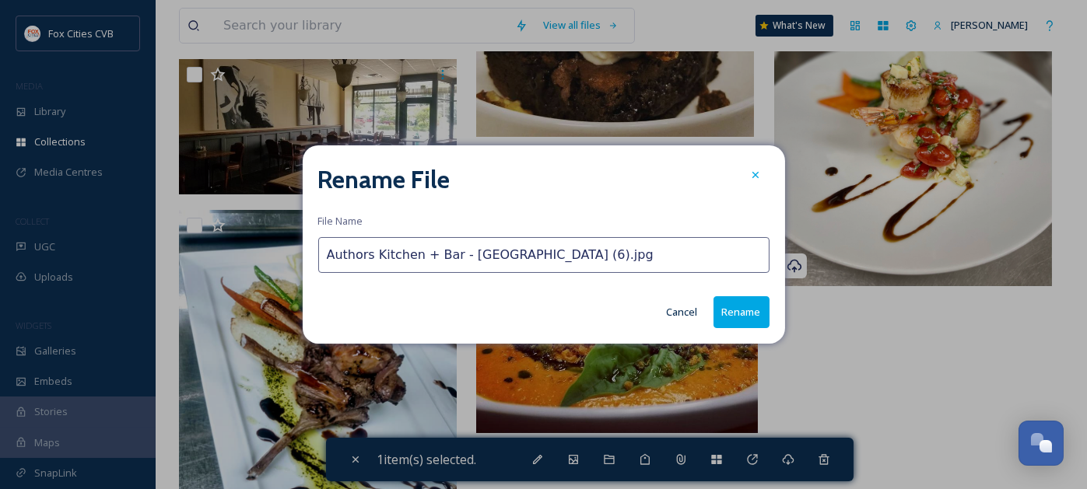
drag, startPoint x: 633, startPoint y: 250, endPoint x: 451, endPoint y: 268, distance: 183.0
click at [451, 268] on input "Authors Kitchen + Bar - [GEOGRAPHIC_DATA] (6).jpg" at bounding box center [543, 255] width 451 height 36
type input "Authors Kitchen + Bar Entree"
click at [757, 309] on button "Rename" at bounding box center [741, 312] width 56 height 32
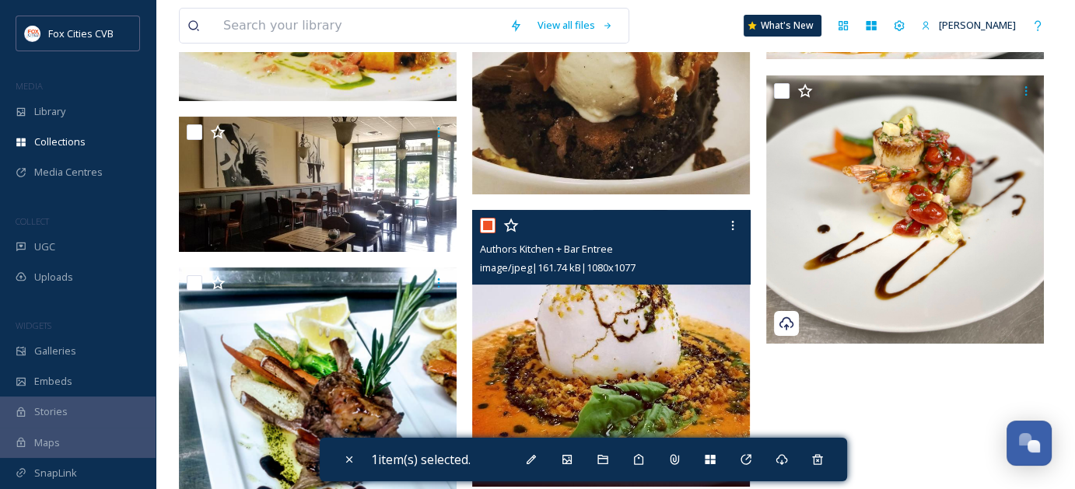
scroll to position [233, 0]
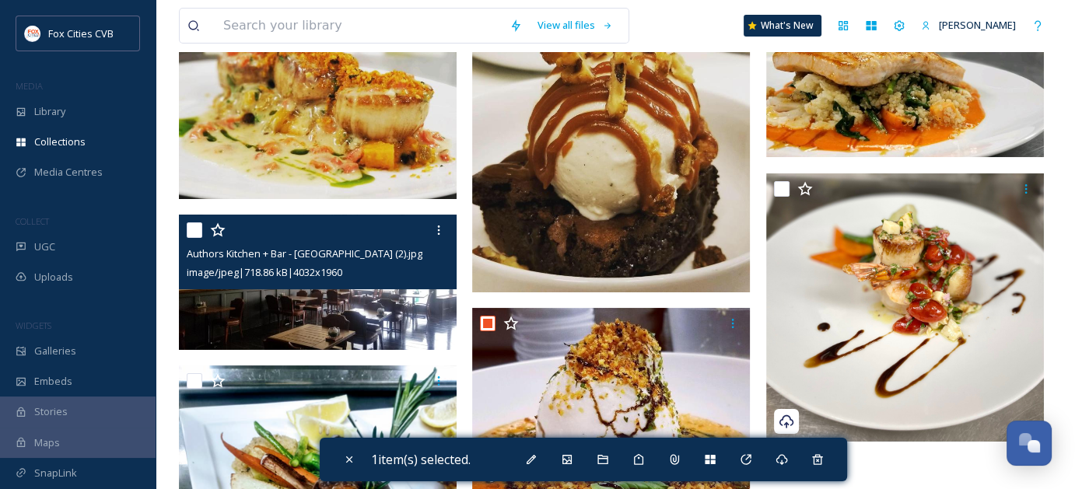
click at [198, 233] on input "checkbox" at bounding box center [195, 230] width 16 height 16
checkbox input "true"
click at [439, 230] on icon at bounding box center [439, 230] width 12 height 12
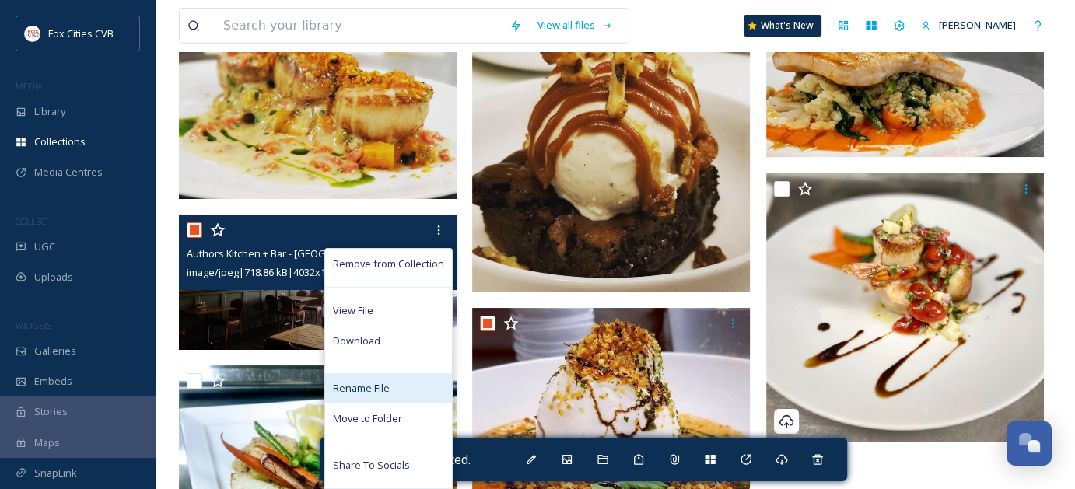
click at [365, 387] on span "Rename File" at bounding box center [361, 388] width 57 height 15
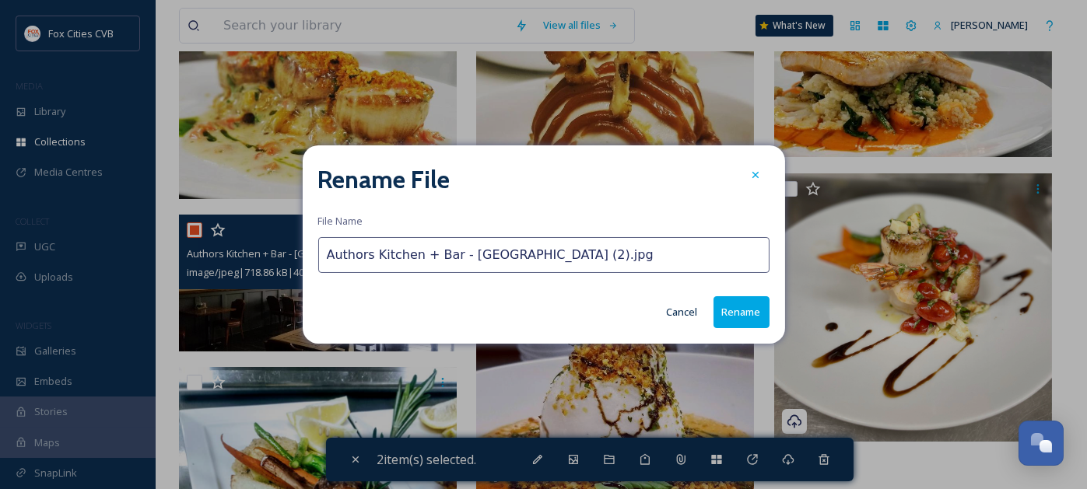
drag, startPoint x: 635, startPoint y: 260, endPoint x: 451, endPoint y: 258, distance: 183.6
click at [451, 258] on input "Authors Kitchen + Bar - [GEOGRAPHIC_DATA] (2).jpg" at bounding box center [543, 255] width 451 height 36
type input "Authors Kitchen + Bar Interior"
click at [741, 306] on button "Rename" at bounding box center [741, 312] width 56 height 32
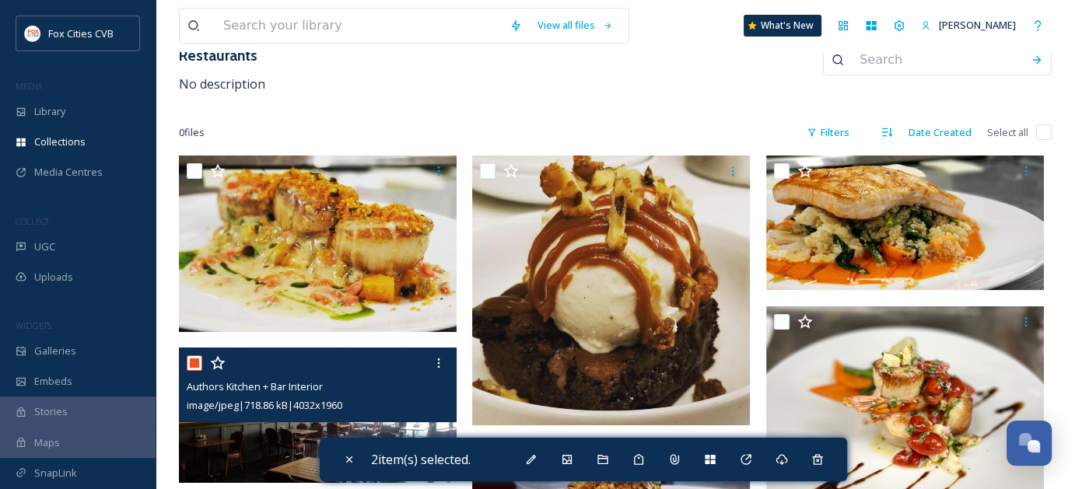
scroll to position [78, 0]
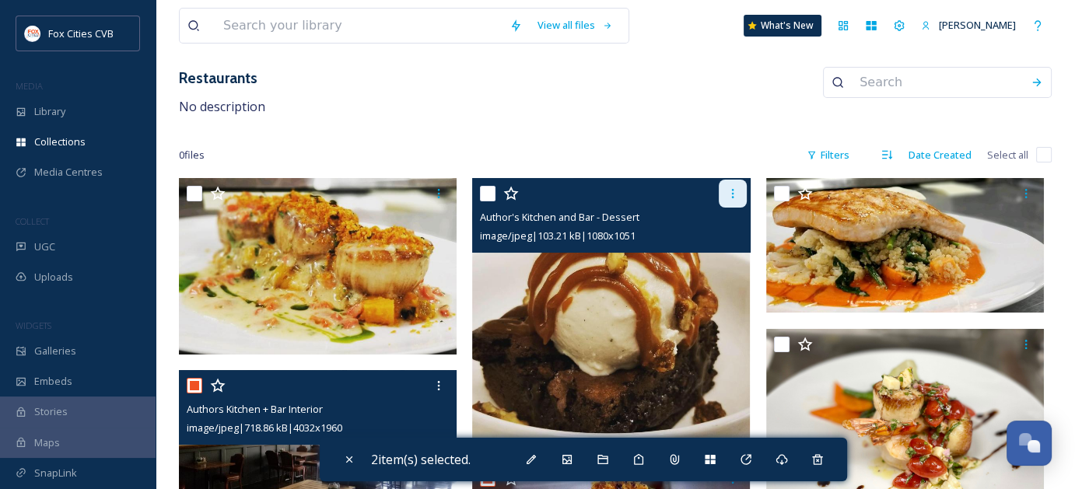
click at [739, 189] on div at bounding box center [733, 194] width 28 height 28
click at [489, 190] on input "checkbox" at bounding box center [488, 194] width 16 height 16
checkbox input "true"
click at [724, 190] on div at bounding box center [733, 194] width 28 height 28
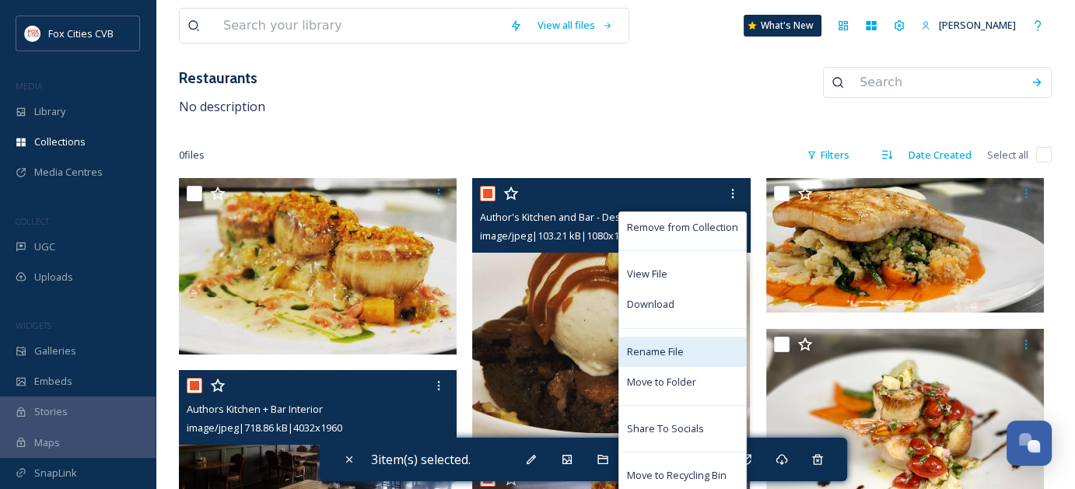
click at [674, 357] on span "Rename File" at bounding box center [655, 352] width 57 height 15
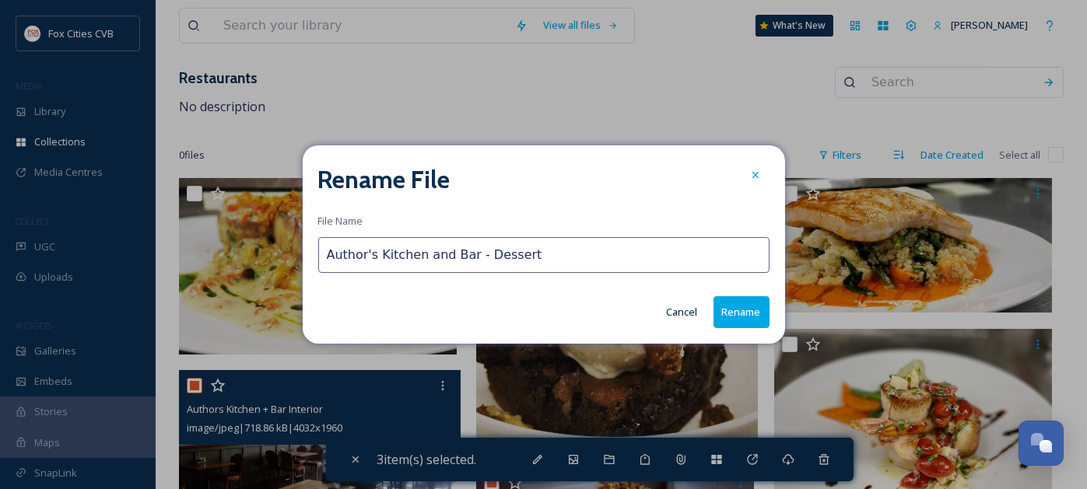
drag, startPoint x: 548, startPoint y: 265, endPoint x: 468, endPoint y: 268, distance: 81.0
click at [468, 268] on input "Author's Kitchen and Bar - Dessert" at bounding box center [543, 255] width 451 height 36
drag, startPoint x: 558, startPoint y: 268, endPoint x: 519, endPoint y: 247, distance: 44.2
click at [558, 267] on input "Author's Kitchen and Bar - Dessert" at bounding box center [543, 255] width 451 height 36
click at [508, 251] on input "Author's Kitchen and Bar - Dessert" at bounding box center [543, 255] width 451 height 36
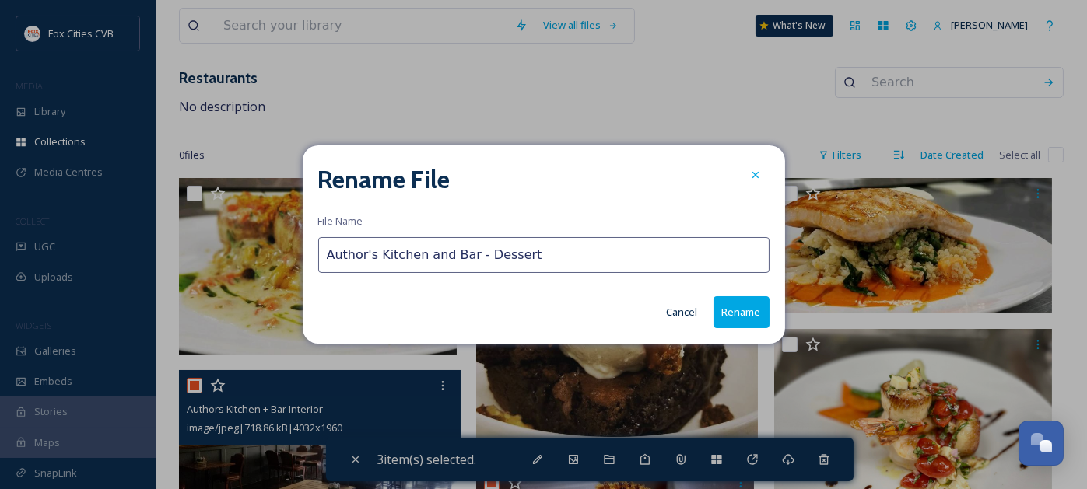
click at [471, 253] on input "Author's Kitchen and Bar - Dessert" at bounding box center [543, 255] width 451 height 36
click at [472, 250] on input "Author's Kitchen and Bar - Dessert" at bounding box center [543, 255] width 451 height 36
type input "Author's Kitchen and Bar Dessert"
click at [755, 304] on button "Rename" at bounding box center [741, 312] width 56 height 32
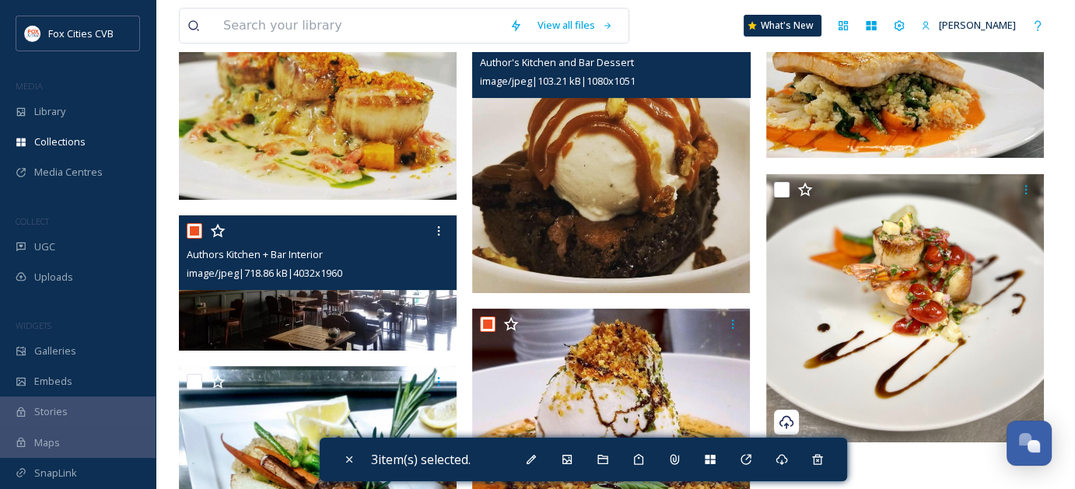
scroll to position [233, 0]
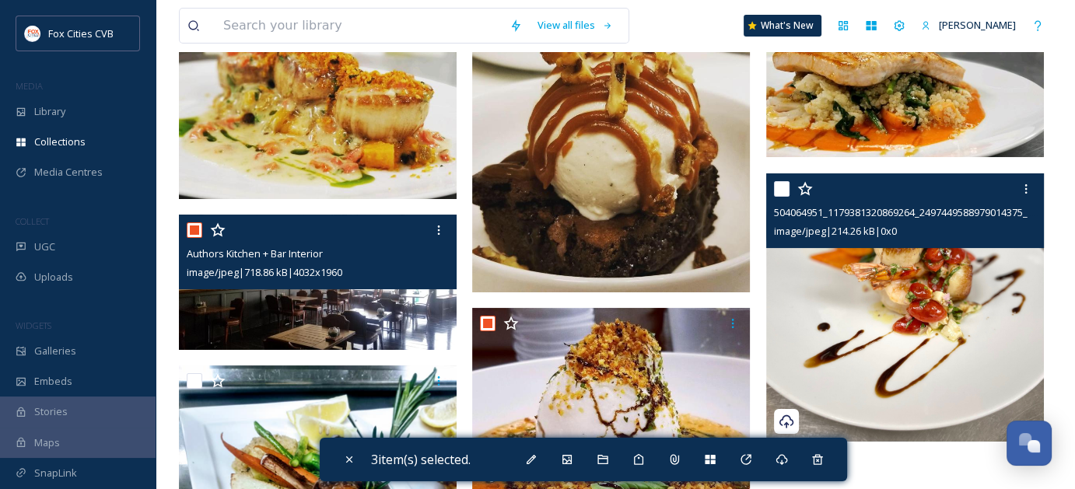
click at [783, 188] on input "checkbox" at bounding box center [782, 189] width 16 height 16
checkbox input "true"
click at [1031, 190] on icon at bounding box center [1026, 189] width 12 height 12
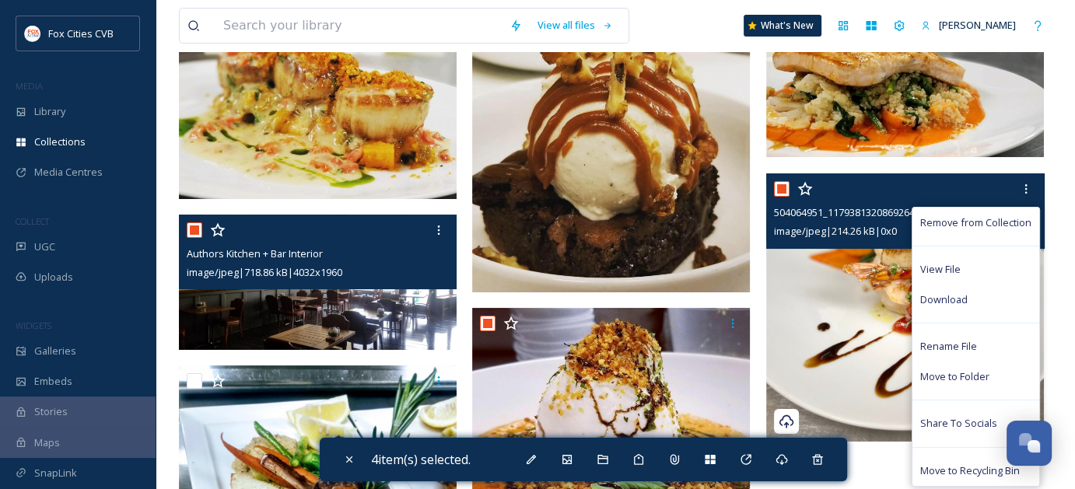
click at [976, 466] on span "Move to Recycling Bin" at bounding box center [970, 471] width 100 height 15
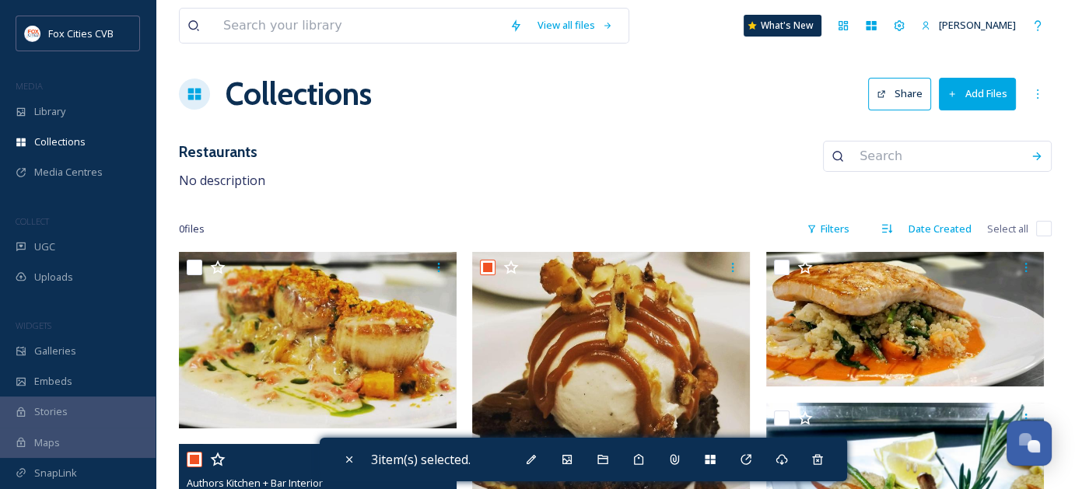
scroll to position [0, 0]
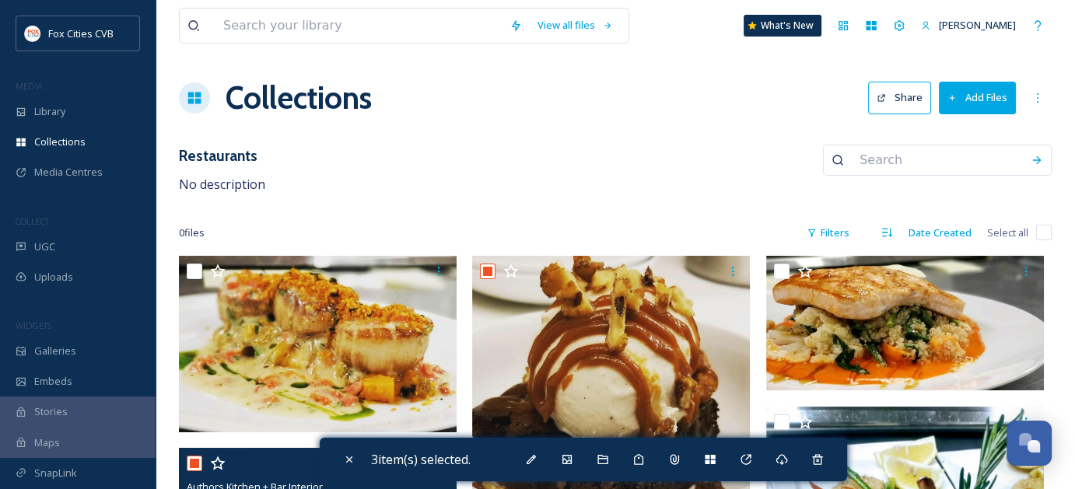
click at [569, 90] on div "Collections Share Add Files" at bounding box center [615, 98] width 873 height 47
click at [555, 107] on div "Collections Share Add Files" at bounding box center [615, 98] width 873 height 47
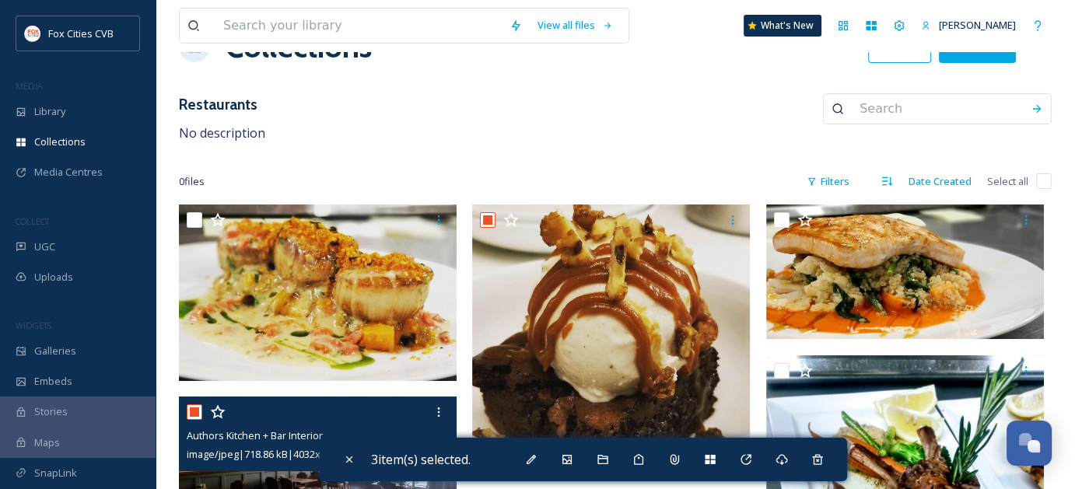
scroll to position [78, 0]
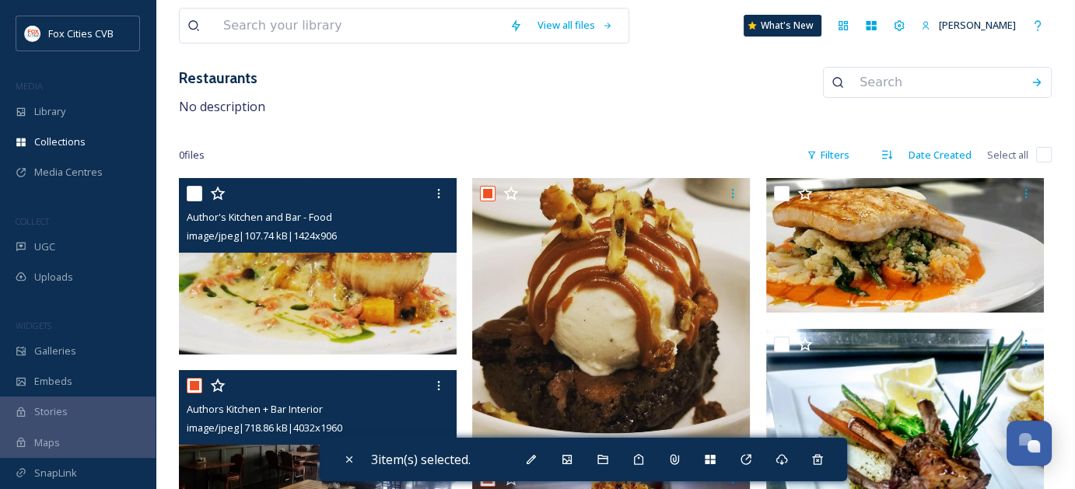
click at [191, 190] on input "checkbox" at bounding box center [195, 194] width 16 height 16
checkbox input "true"
click at [442, 194] on icon at bounding box center [439, 193] width 12 height 12
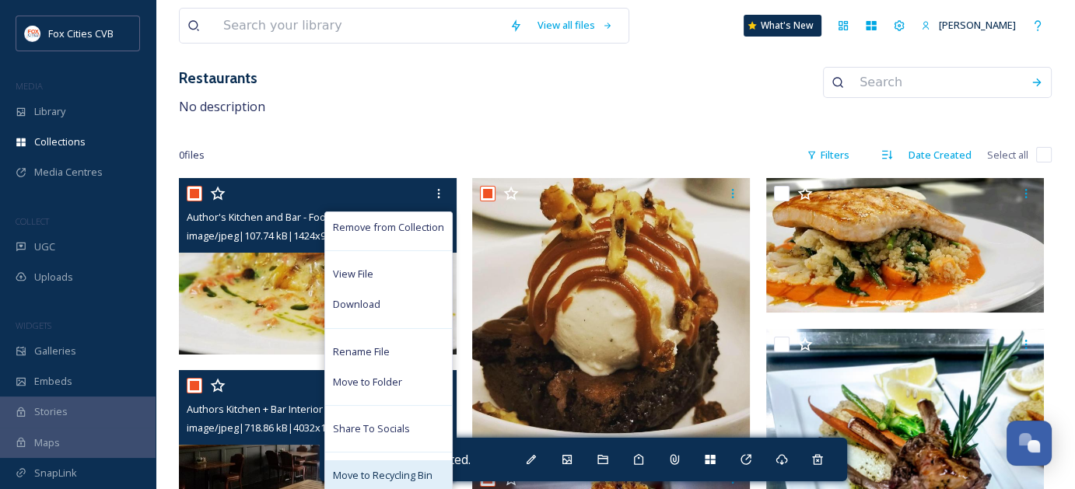
click at [355, 476] on span "Move to Recycling Bin" at bounding box center [383, 475] width 100 height 15
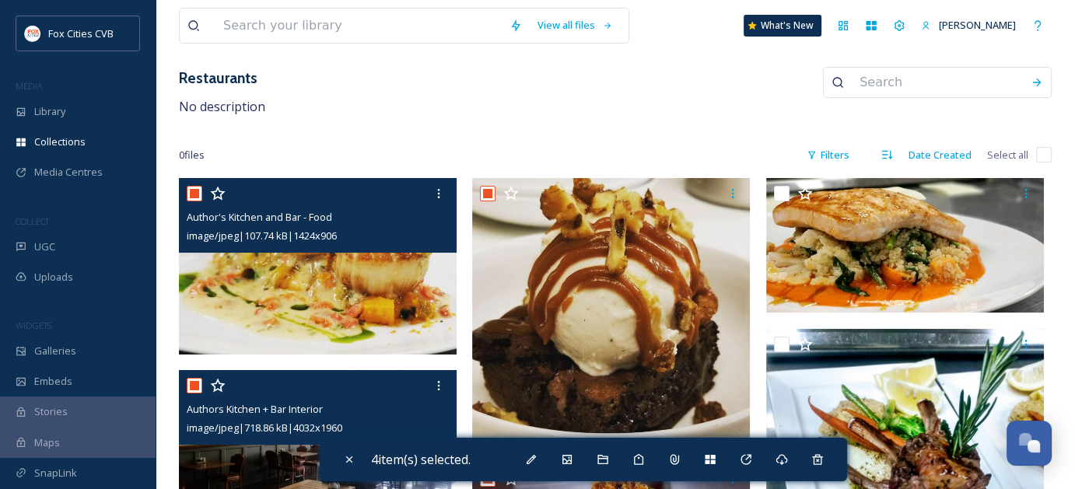
scroll to position [0, 0]
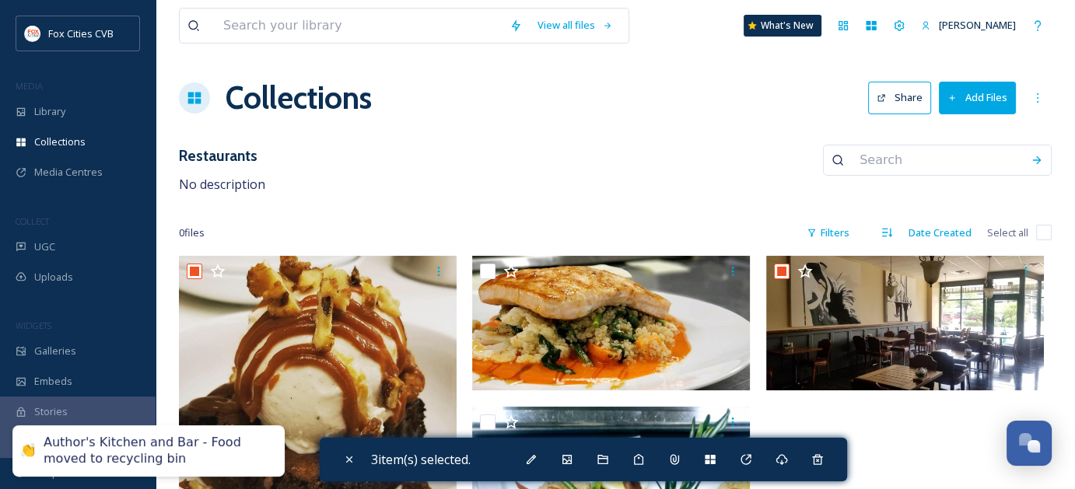
click at [409, 179] on div "Restaurants No description" at bounding box center [615, 170] width 873 height 50
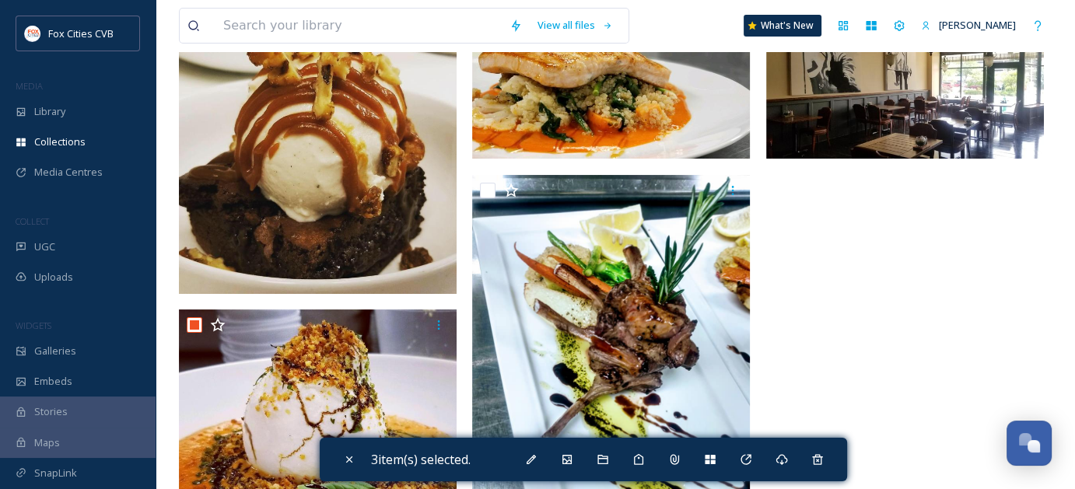
scroll to position [311, 0]
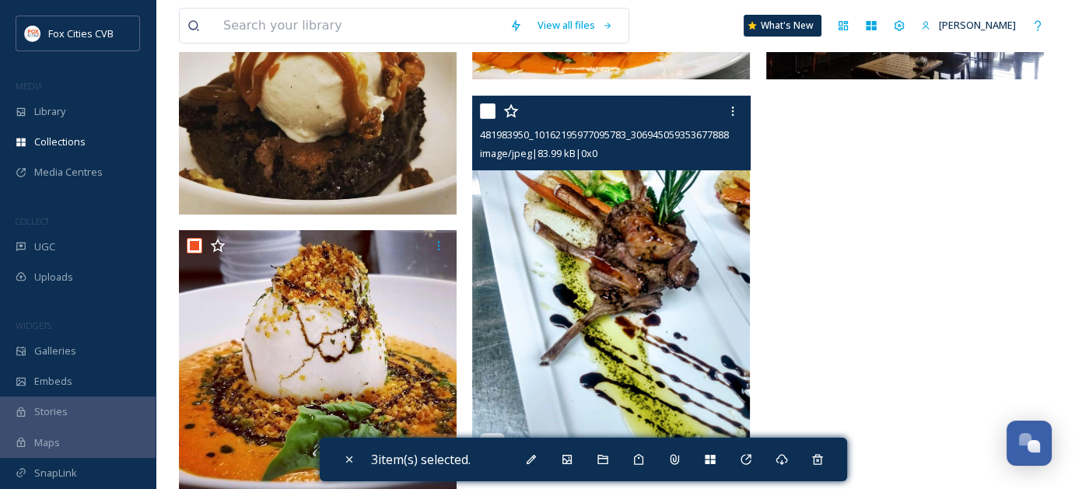
click at [485, 107] on input "checkbox" at bounding box center [488, 111] width 16 height 16
checkbox input "true"
click at [734, 112] on icon at bounding box center [733, 111] width 12 height 12
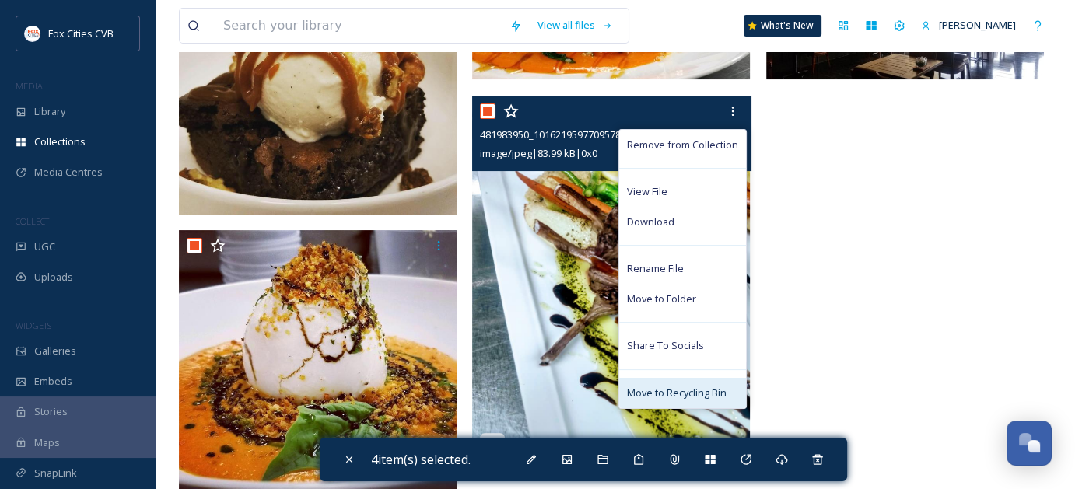
click at [667, 389] on span "Move to Recycling Bin" at bounding box center [677, 393] width 100 height 15
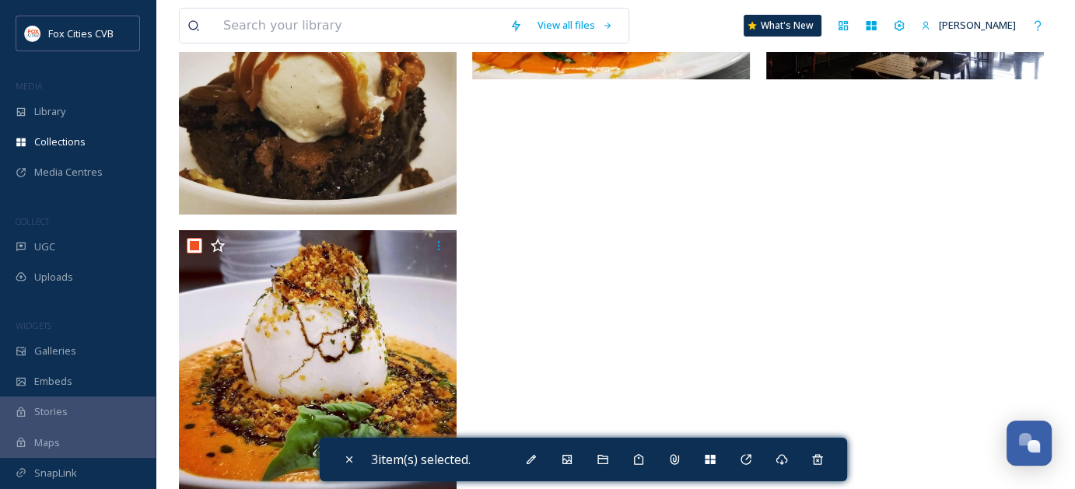
click at [872, 325] on div at bounding box center [908, 230] width 285 height 570
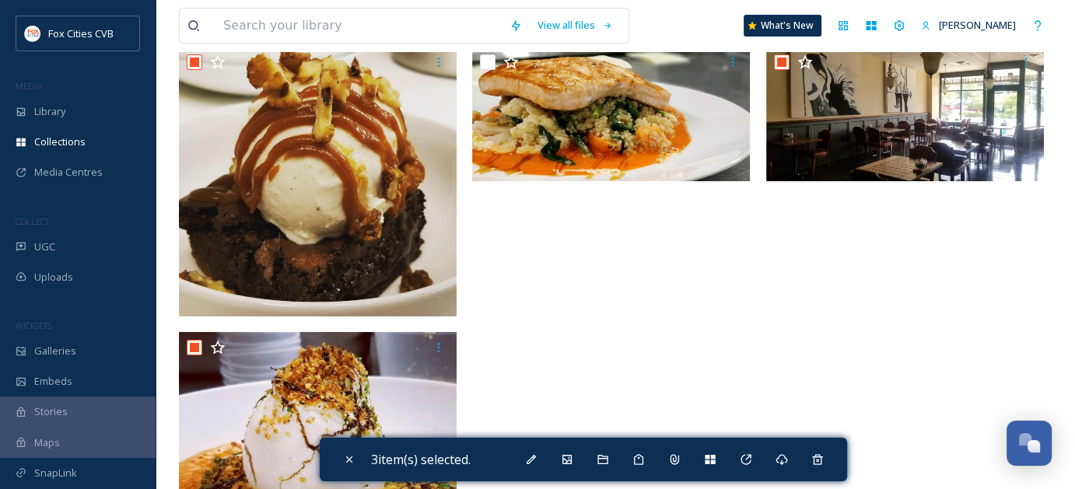
scroll to position [0, 0]
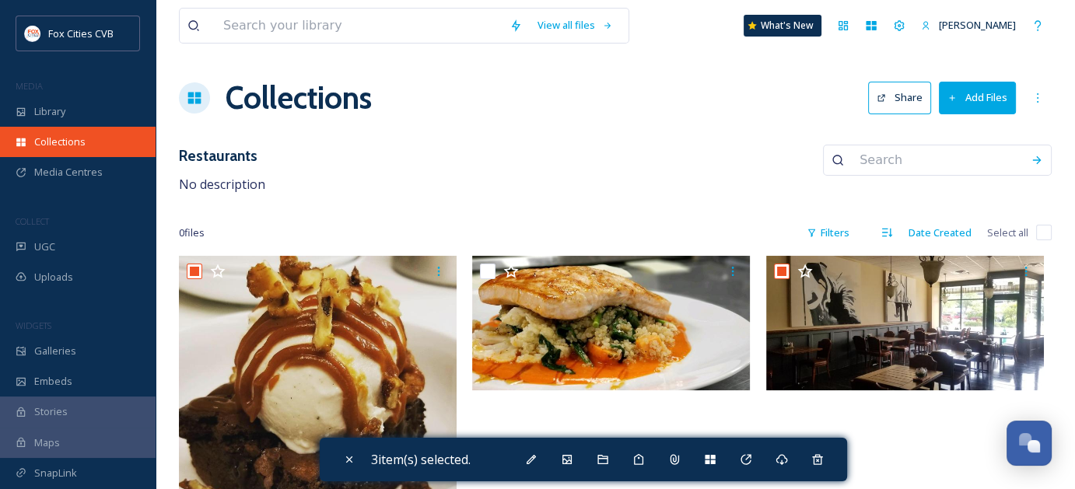
click at [67, 140] on span "Collections" at bounding box center [59, 142] width 51 height 15
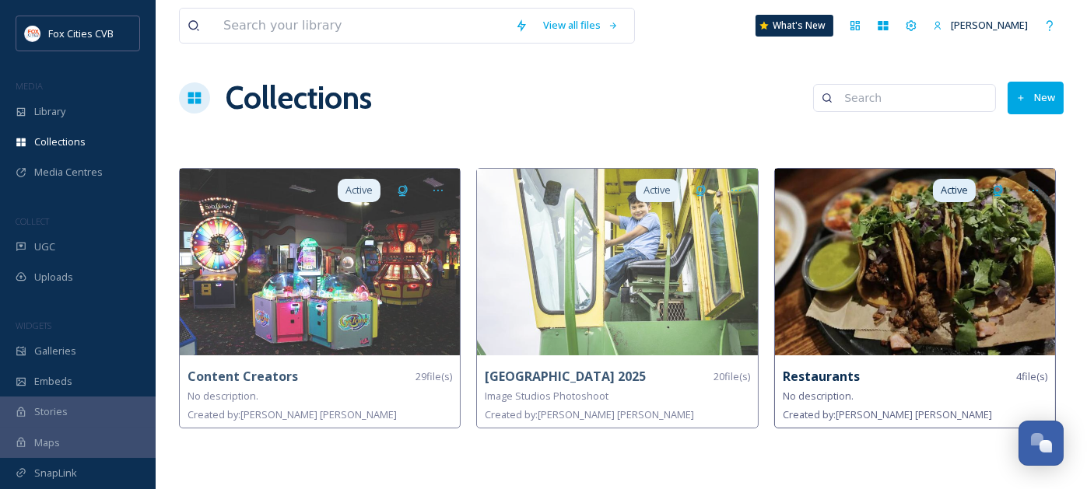
click at [902, 299] on img at bounding box center [915, 262] width 280 height 187
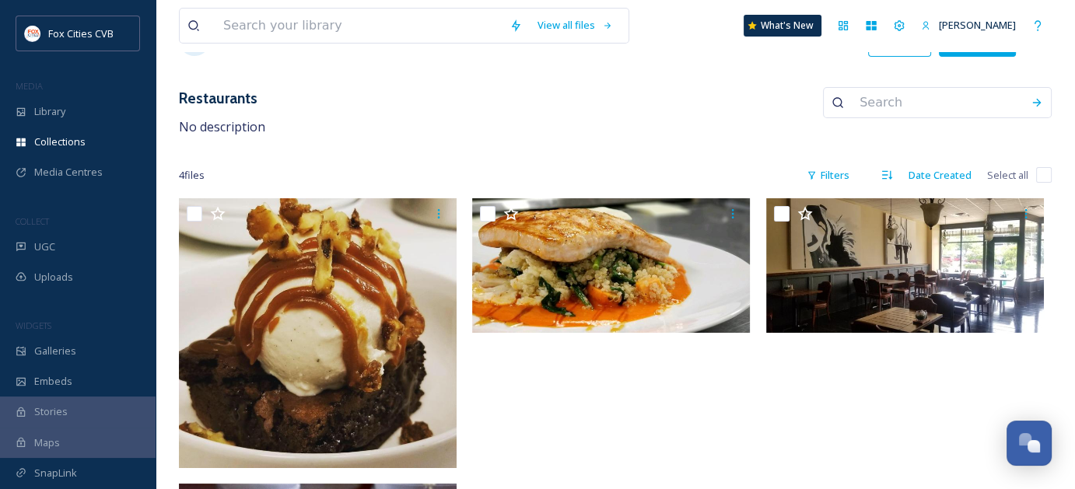
scroll to position [25, 0]
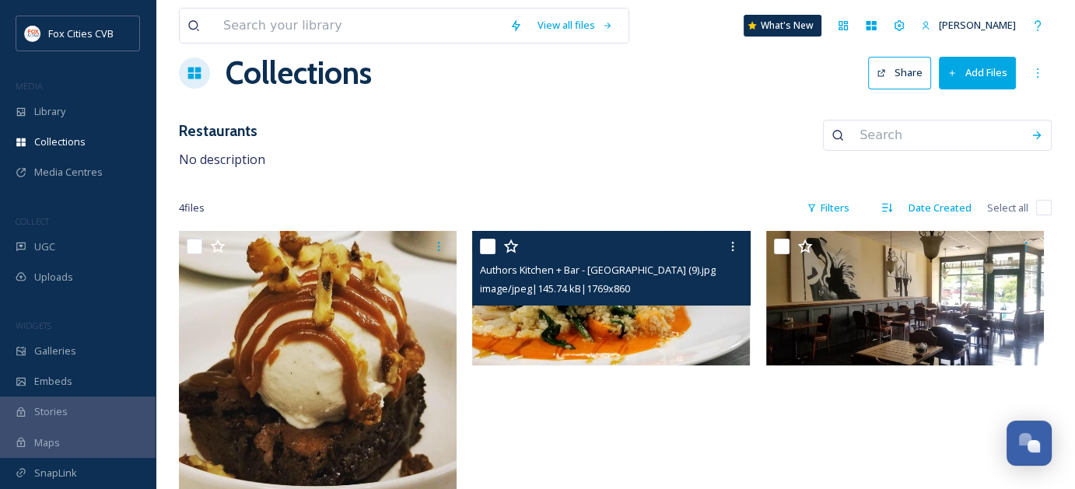
click at [489, 247] on input "checkbox" at bounding box center [488, 247] width 16 height 16
checkbox input "true"
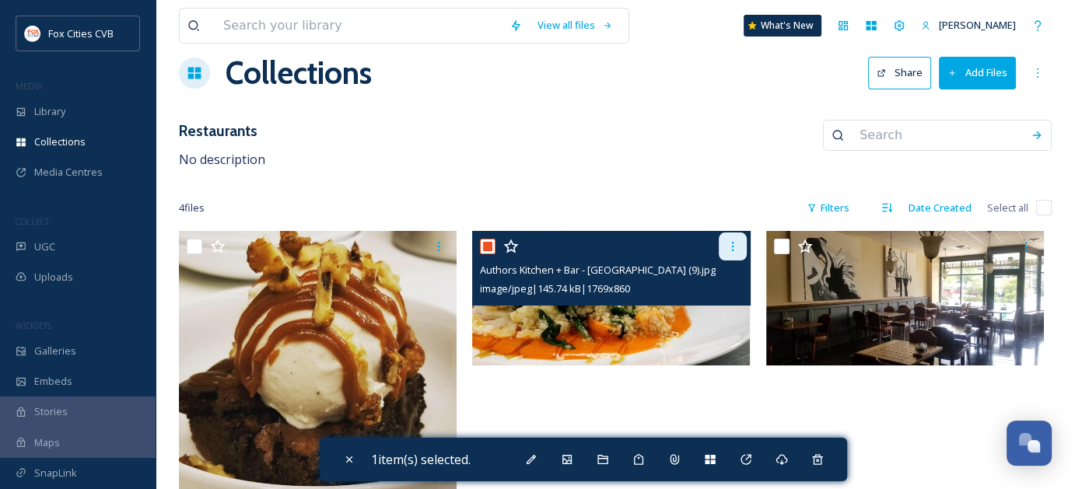
click at [730, 253] on div at bounding box center [733, 247] width 28 height 28
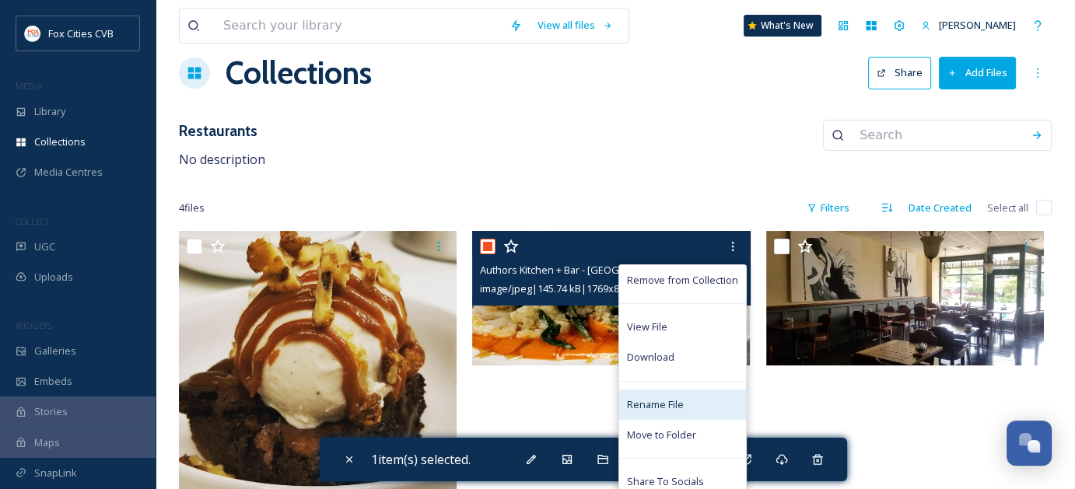
click at [678, 400] on span "Rename File" at bounding box center [655, 405] width 57 height 15
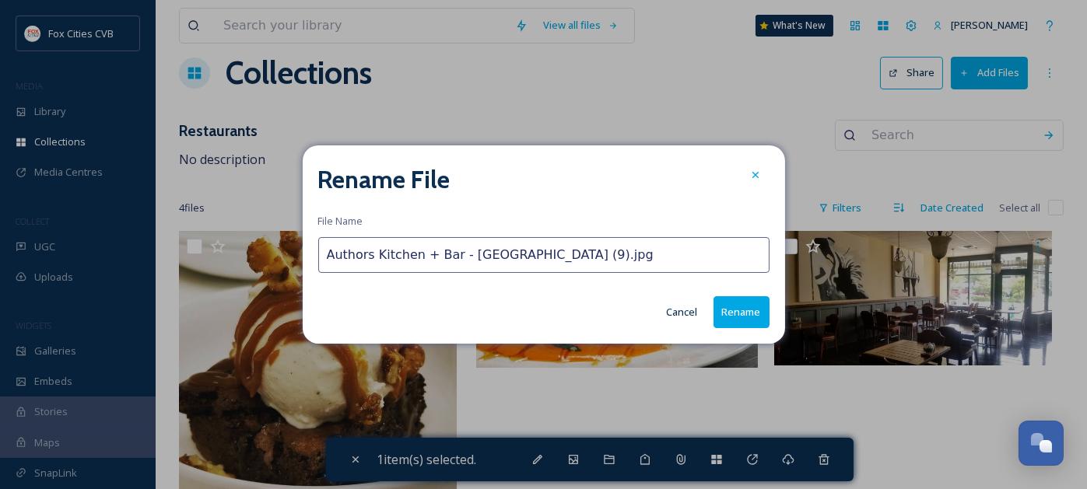
drag, startPoint x: 634, startPoint y: 265, endPoint x: 450, endPoint y: 254, distance: 184.7
click at [450, 254] on input "Authors Kitchen + Bar - [GEOGRAPHIC_DATA] (9).jpg" at bounding box center [543, 255] width 451 height 36
type input "Authors Kitchen + Bar Entree"
click at [735, 313] on button "Rename" at bounding box center [741, 312] width 56 height 32
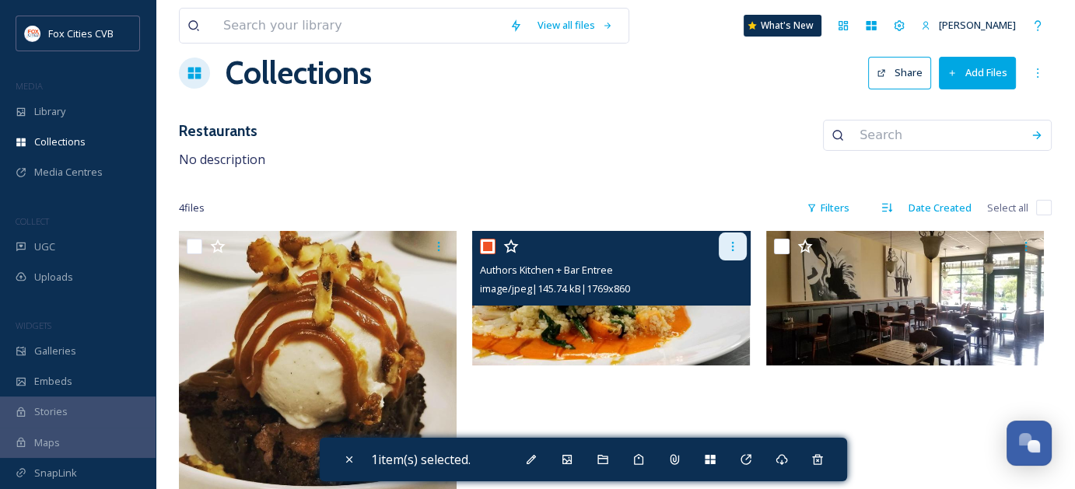
click at [730, 250] on icon at bounding box center [733, 246] width 12 height 12
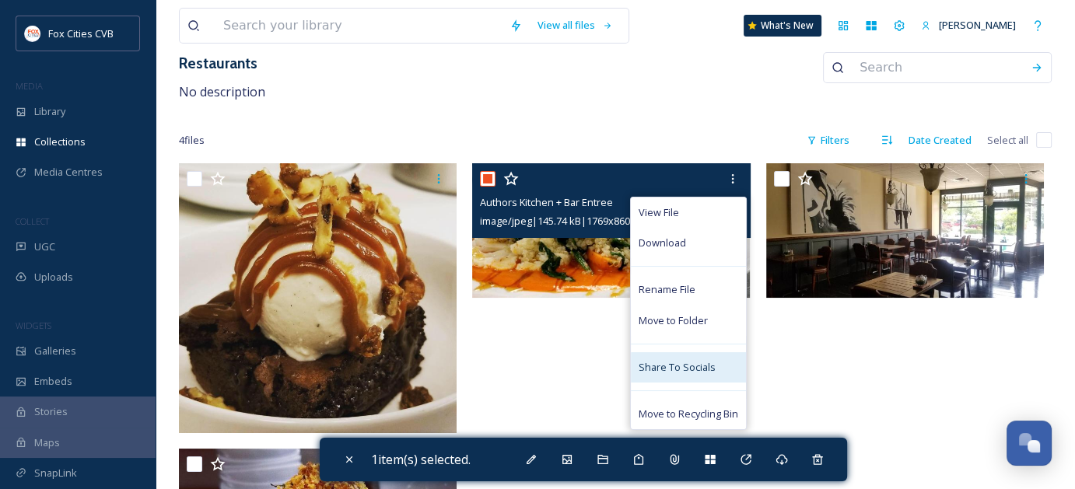
scroll to position [180, 0]
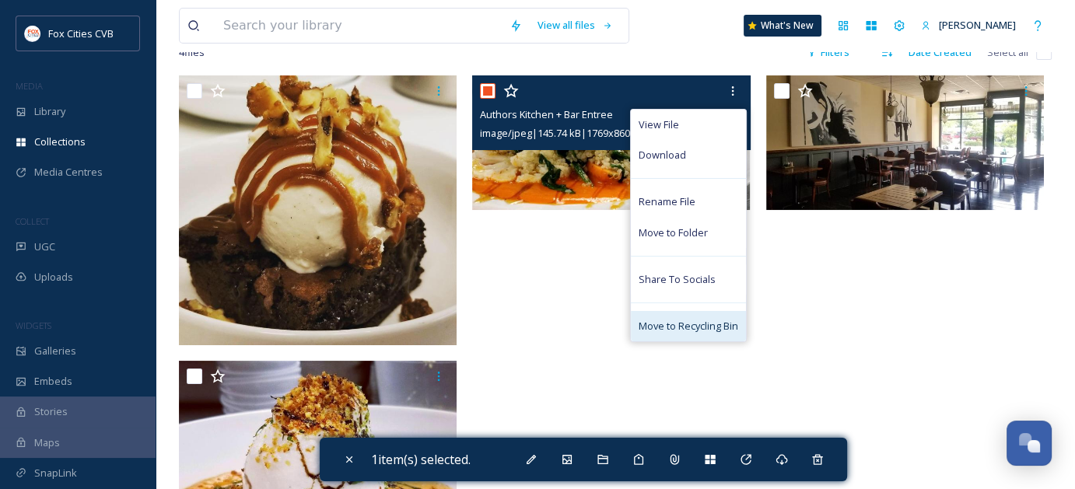
click at [678, 324] on span "Move to Recycling Bin" at bounding box center [689, 326] width 100 height 15
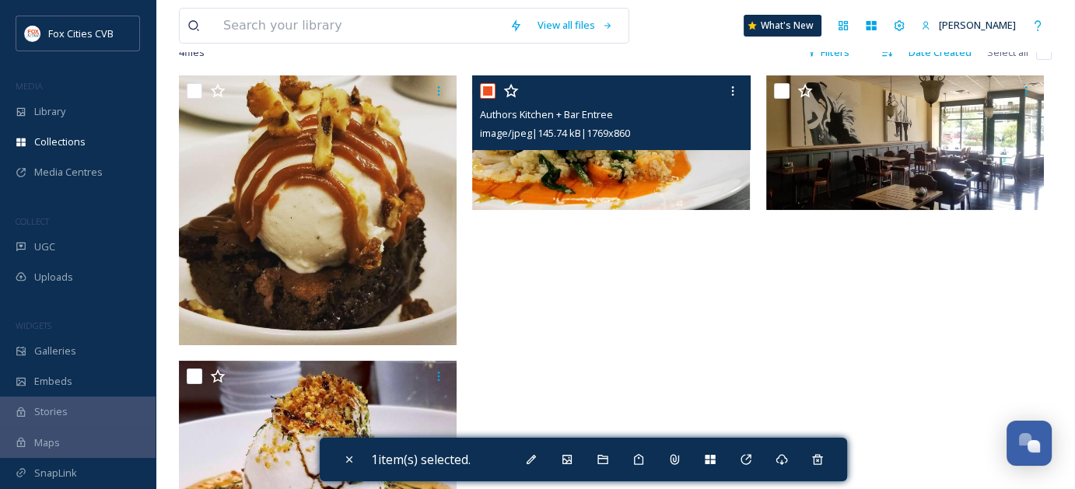
scroll to position [50, 0]
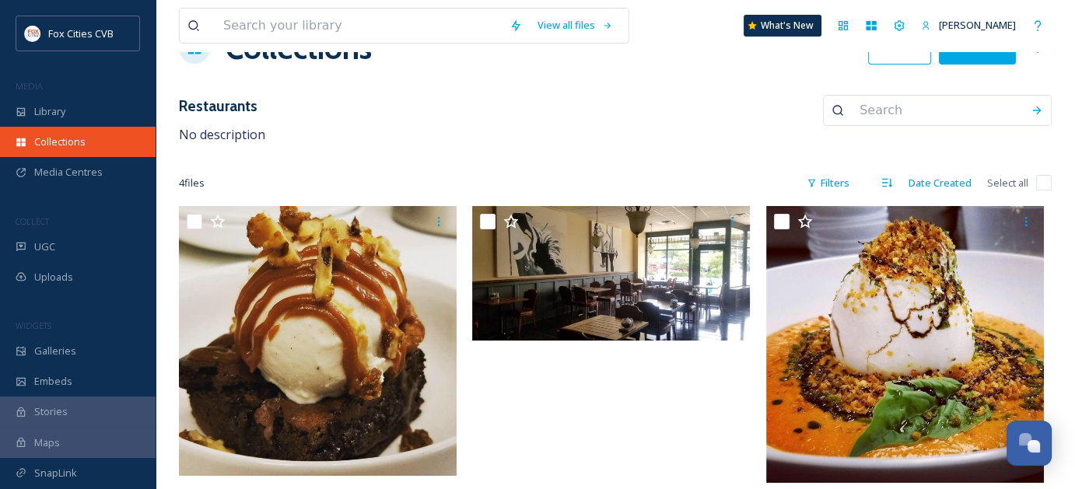
click at [66, 150] on div "Collections" at bounding box center [78, 142] width 156 height 30
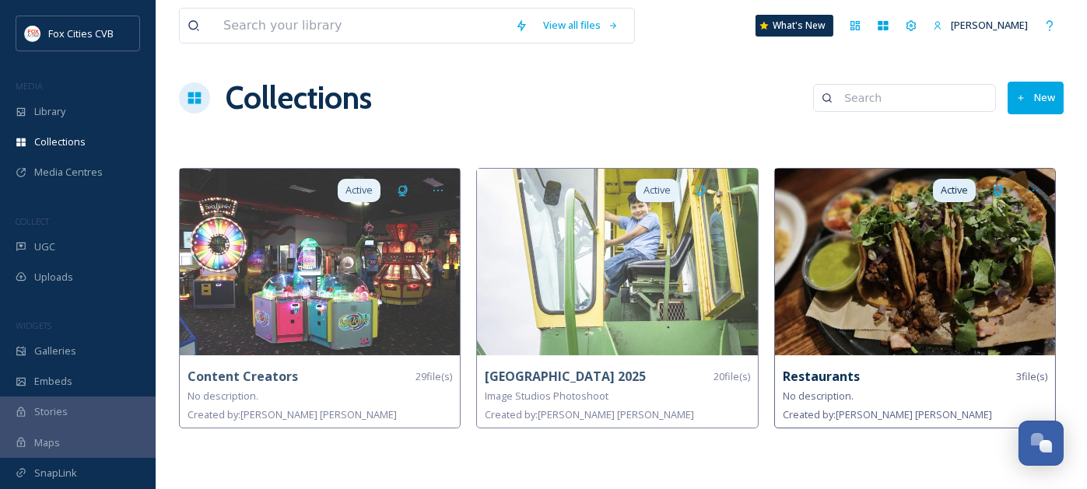
click at [900, 270] on img at bounding box center [915, 262] width 280 height 187
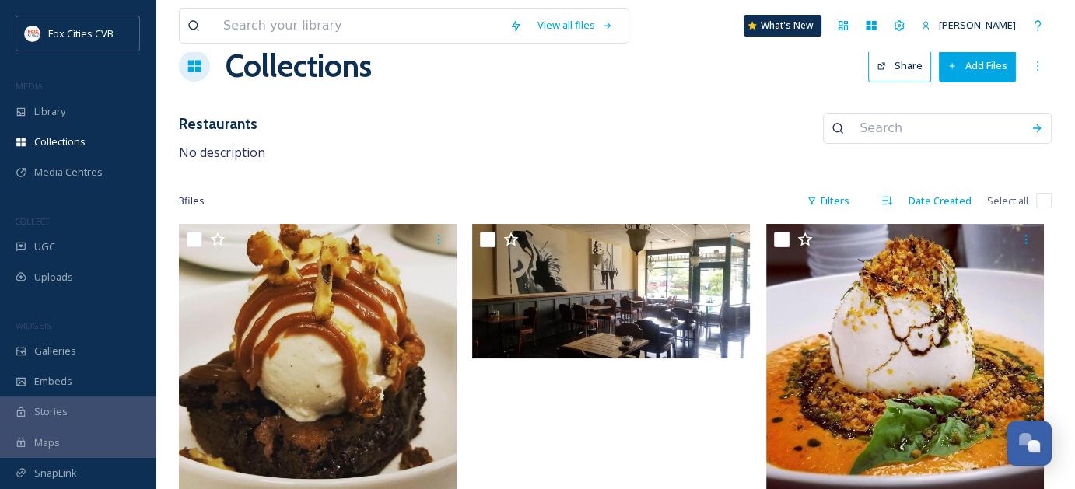
scroll to position [50, 0]
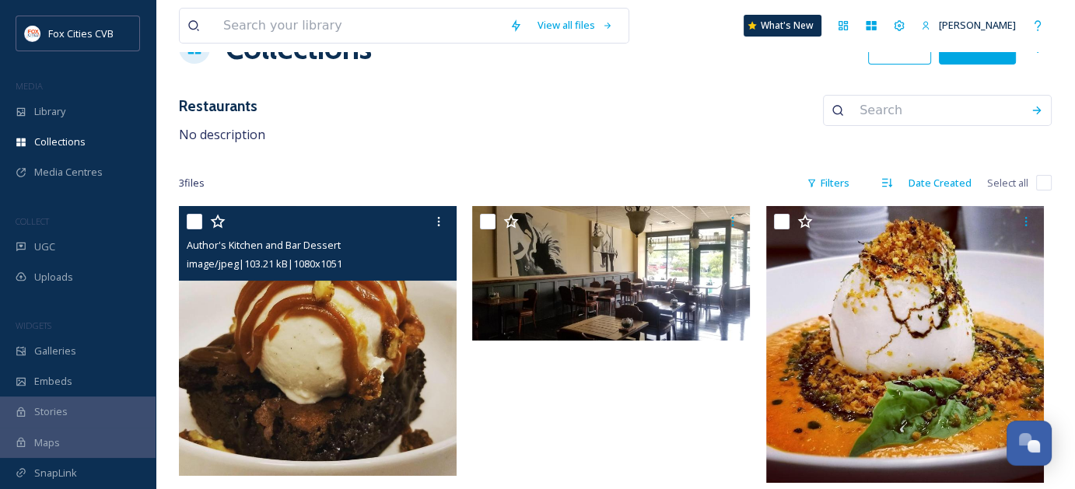
click at [200, 223] on input "checkbox" at bounding box center [195, 222] width 16 height 16
checkbox input "true"
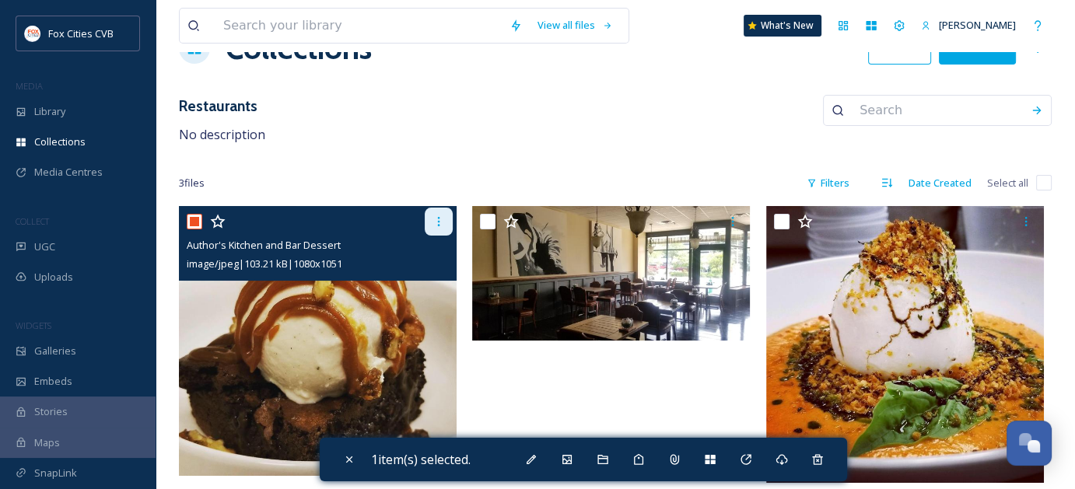
click at [433, 224] on icon at bounding box center [439, 221] width 12 height 12
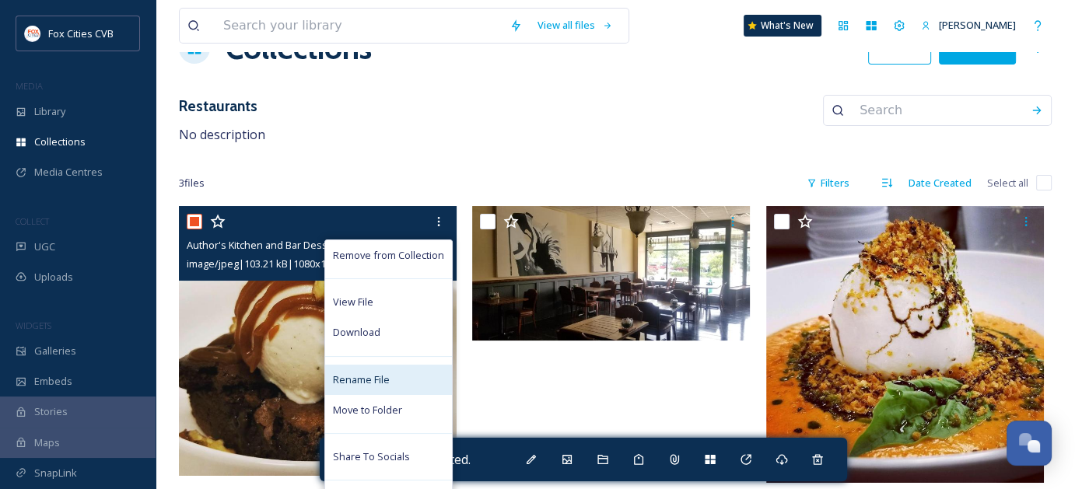
click at [390, 373] on span "Rename File" at bounding box center [361, 380] width 57 height 15
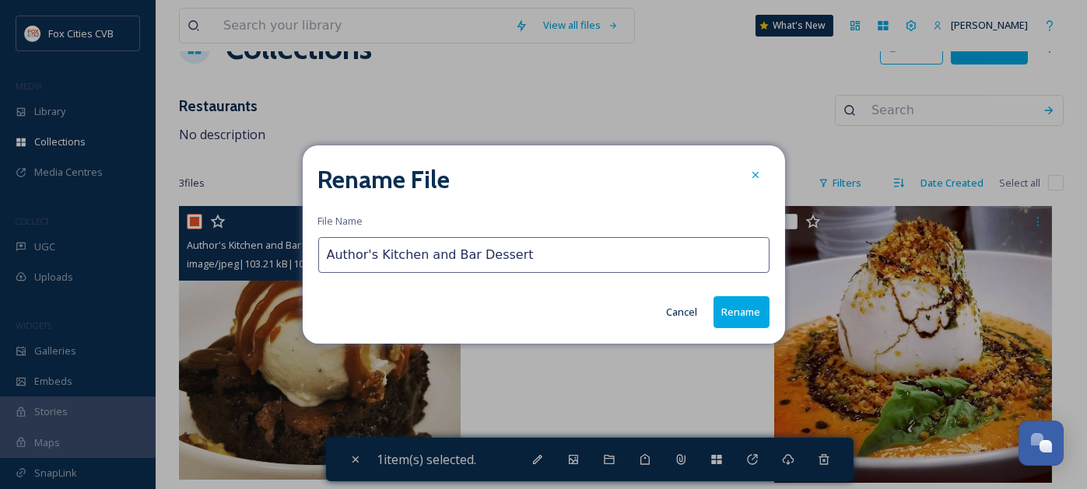
click at [445, 256] on input "Author's Kitchen and Bar Dessert" at bounding box center [543, 255] width 451 height 36
type input "Author's Kitchen + Bar Dessert"
click at [732, 306] on button "Rename" at bounding box center [741, 312] width 56 height 32
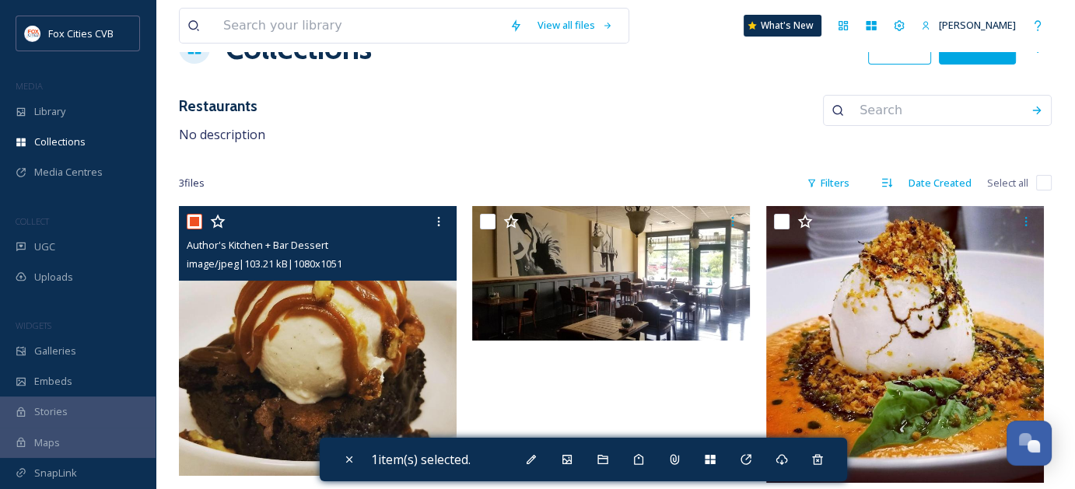
click at [590, 149] on div "View all files What's New [PERSON_NAME] Collections Share Add Files Restaurants…" at bounding box center [615, 220] width 919 height 541
click at [198, 217] on input "checkbox" at bounding box center [195, 222] width 16 height 16
checkbox input "false"
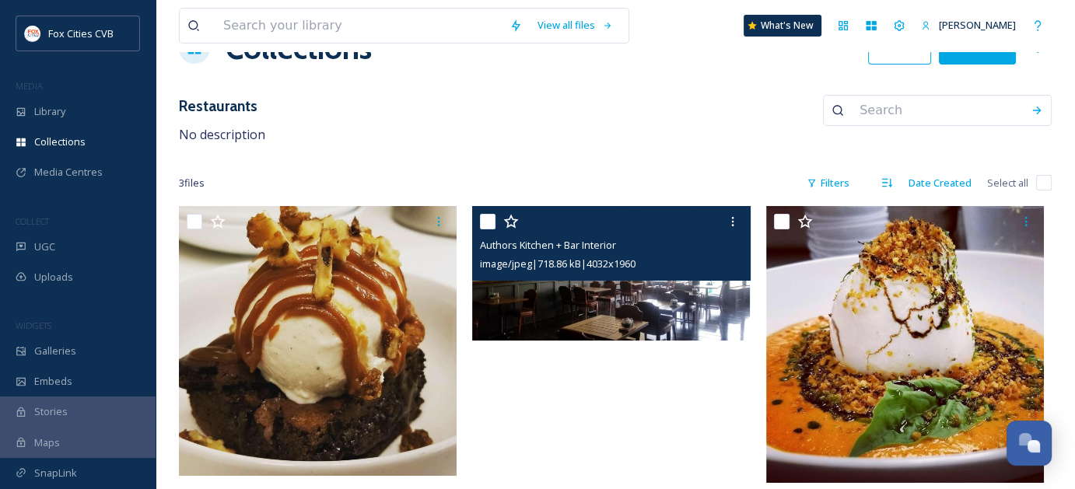
click at [486, 221] on input "checkbox" at bounding box center [488, 222] width 16 height 16
checkbox input "true"
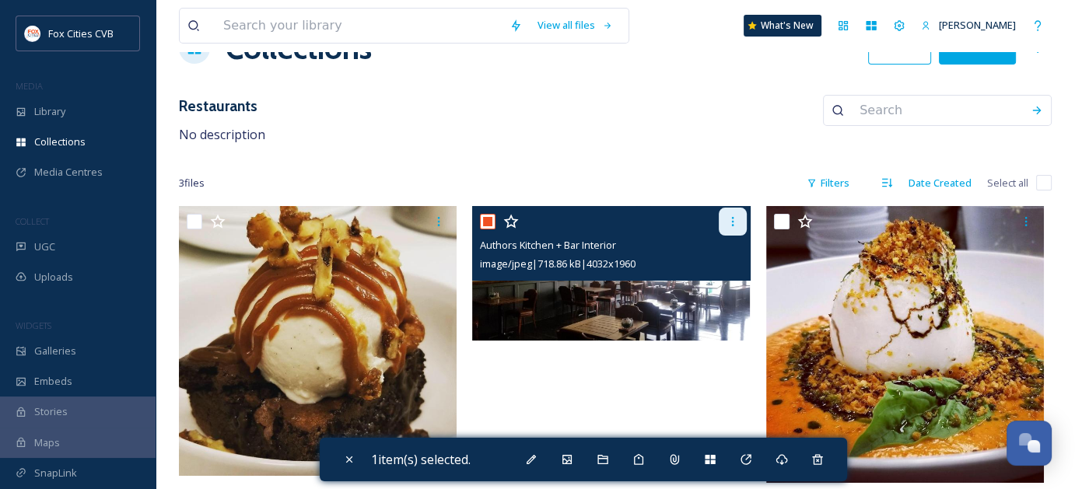
click at [737, 225] on icon at bounding box center [733, 221] width 12 height 12
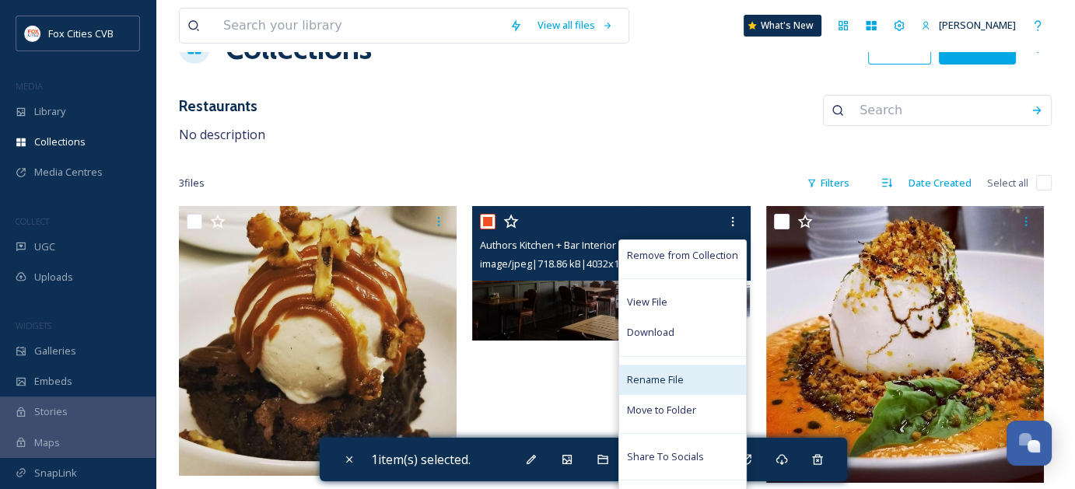
click at [664, 389] on div "Rename File" at bounding box center [682, 380] width 127 height 30
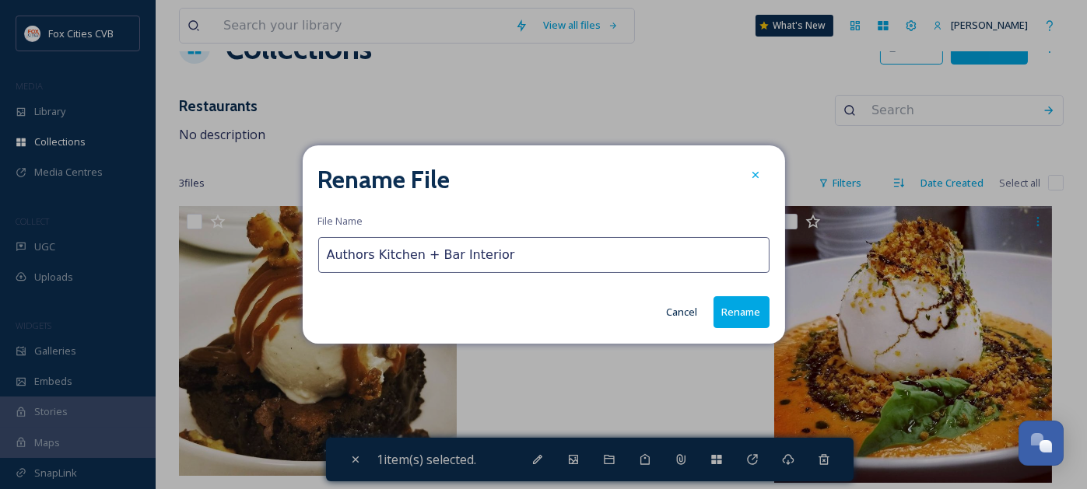
click at [362, 260] on input "Authors Kitchen + Bar Interior" at bounding box center [543, 255] width 451 height 36
type input "Author's Kitchen + Bar Interior"
click at [737, 306] on button "Rename" at bounding box center [741, 312] width 56 height 32
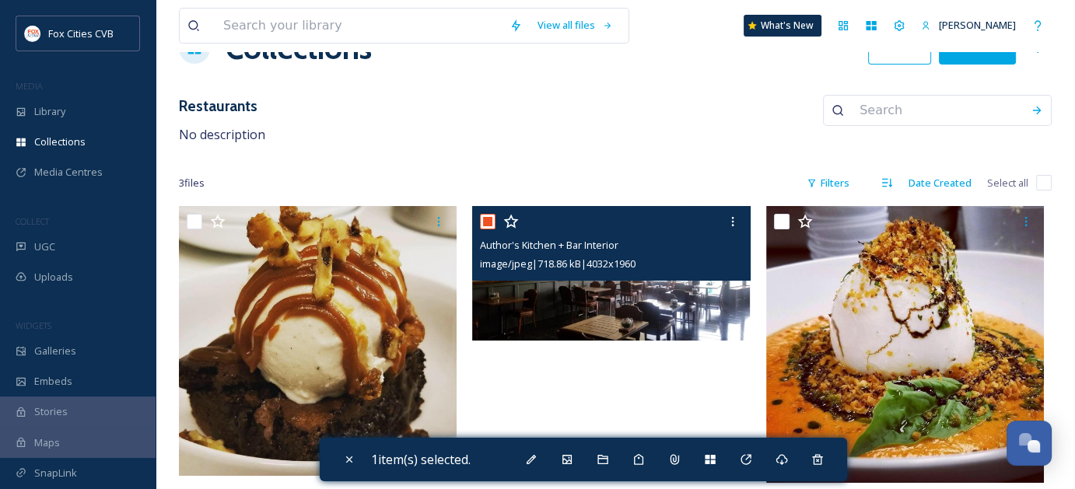
click at [490, 226] on input "checkbox" at bounding box center [488, 222] width 16 height 16
checkbox input "false"
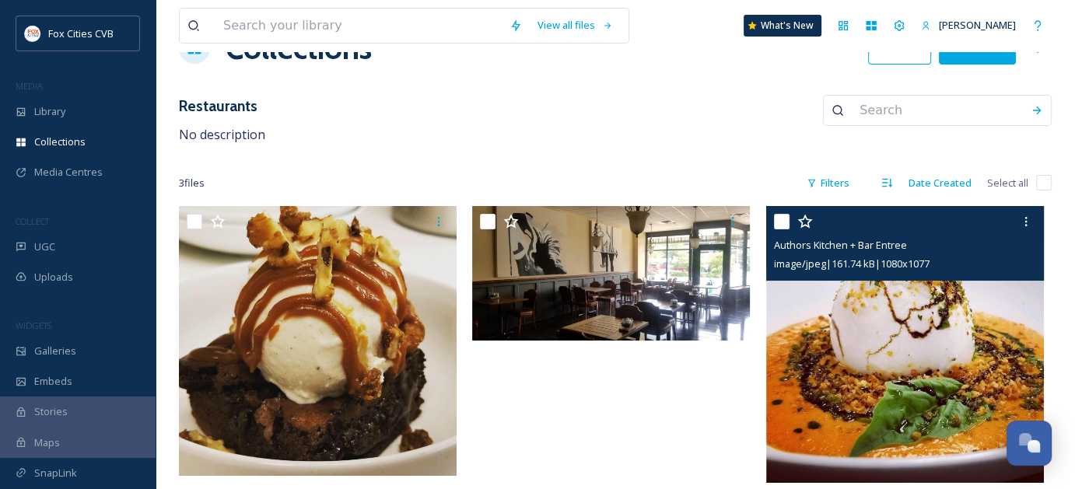
click at [780, 222] on input "checkbox" at bounding box center [782, 222] width 16 height 16
checkbox input "true"
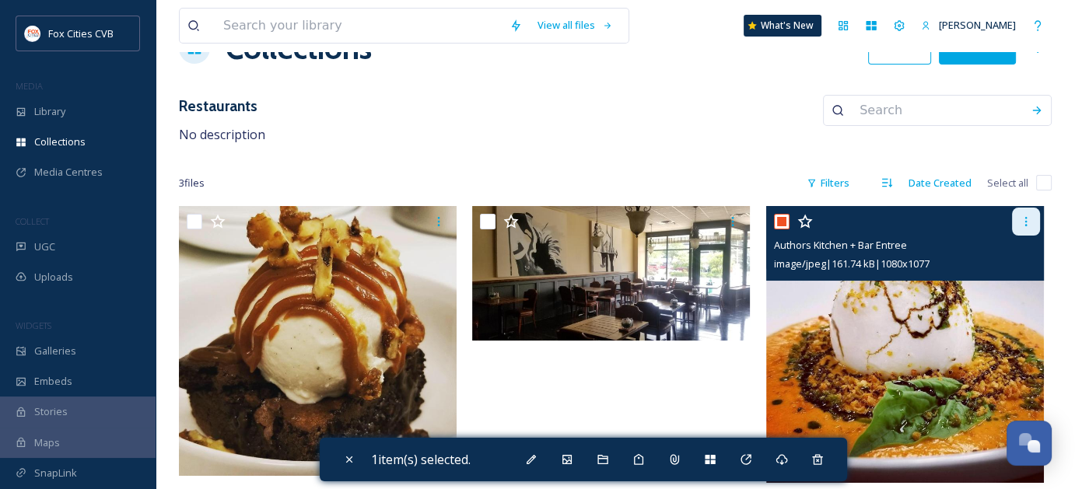
click at [1019, 226] on div at bounding box center [1026, 222] width 28 height 28
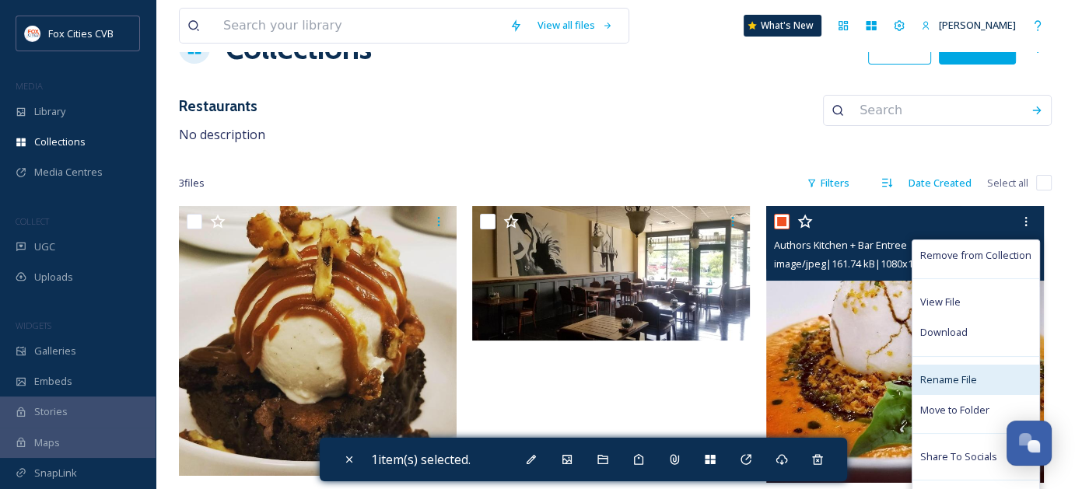
click at [953, 390] on div "Rename File" at bounding box center [975, 380] width 127 height 30
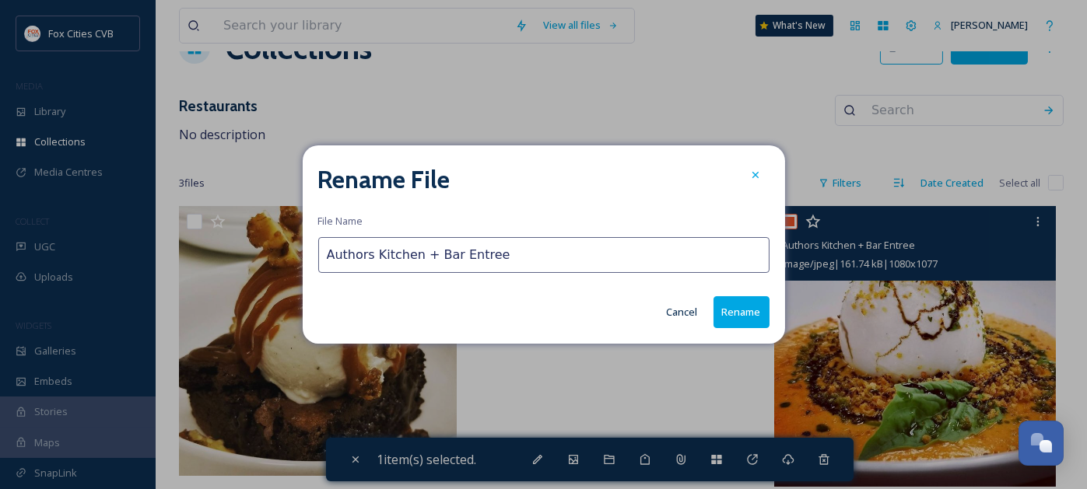
click at [365, 264] on input "Authors Kitchen + Bar Entree" at bounding box center [543, 255] width 451 height 36
type input "Author's Kitchen + Bar Entree"
click at [734, 319] on button "Rename" at bounding box center [741, 312] width 56 height 32
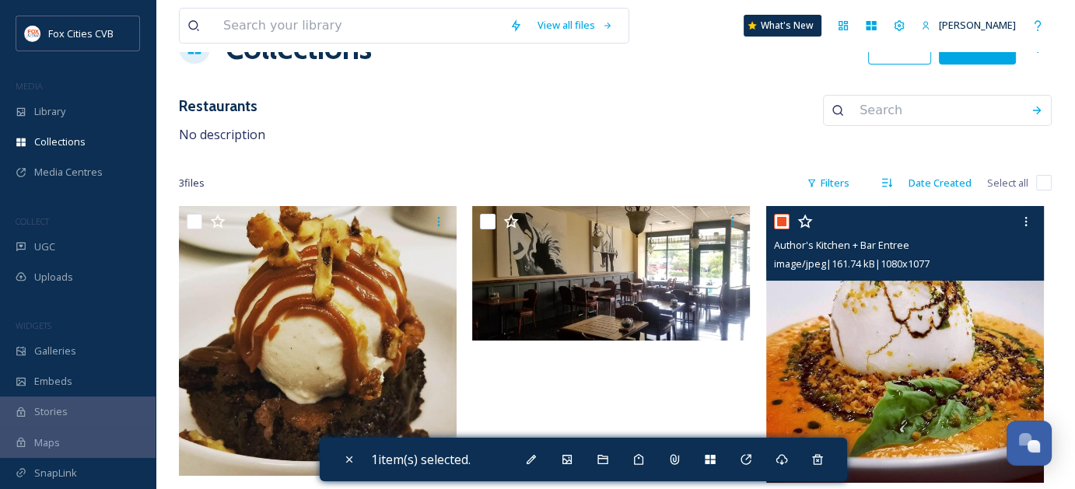
click at [580, 398] on div at bounding box center [614, 348] width 285 height 285
click at [568, 378] on div at bounding box center [614, 348] width 285 height 285
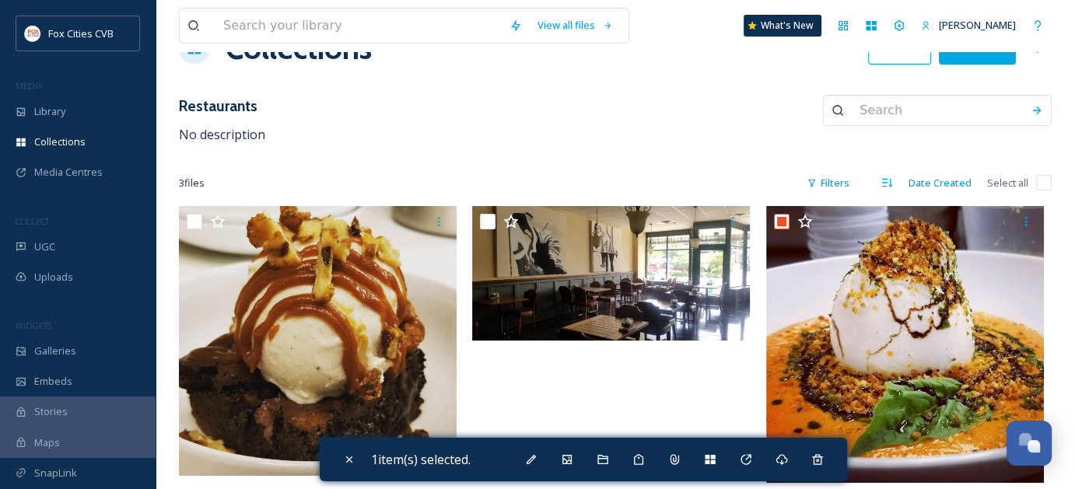
click at [551, 77] on div "View all files What's New [PERSON_NAME] Collections Share Add Files Restaurants…" at bounding box center [615, 220] width 919 height 541
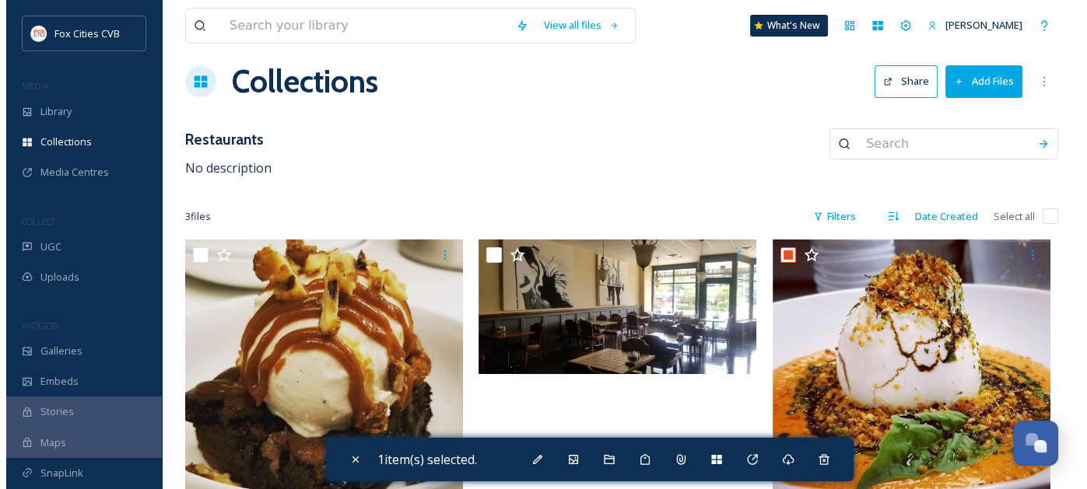
scroll to position [0, 0]
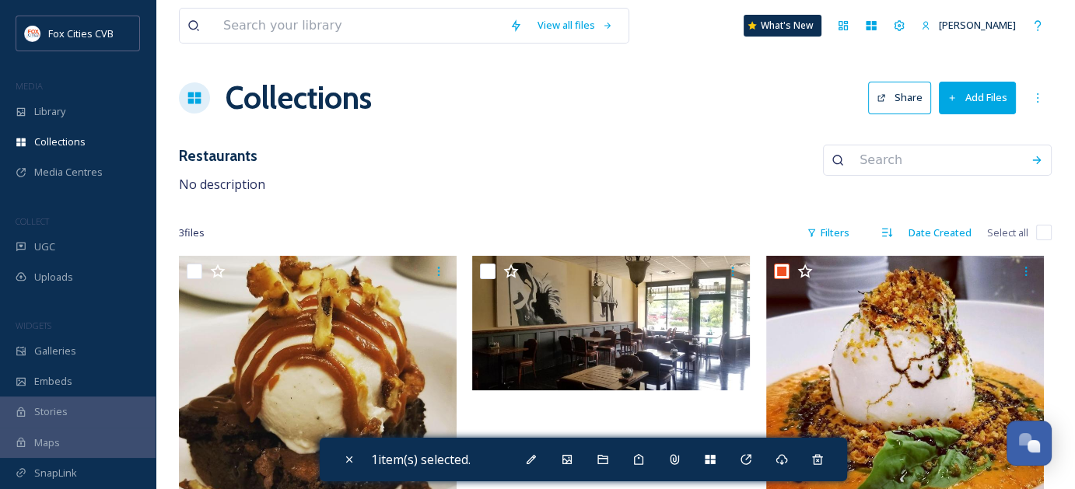
click at [977, 100] on button "Add Files" at bounding box center [977, 98] width 77 height 32
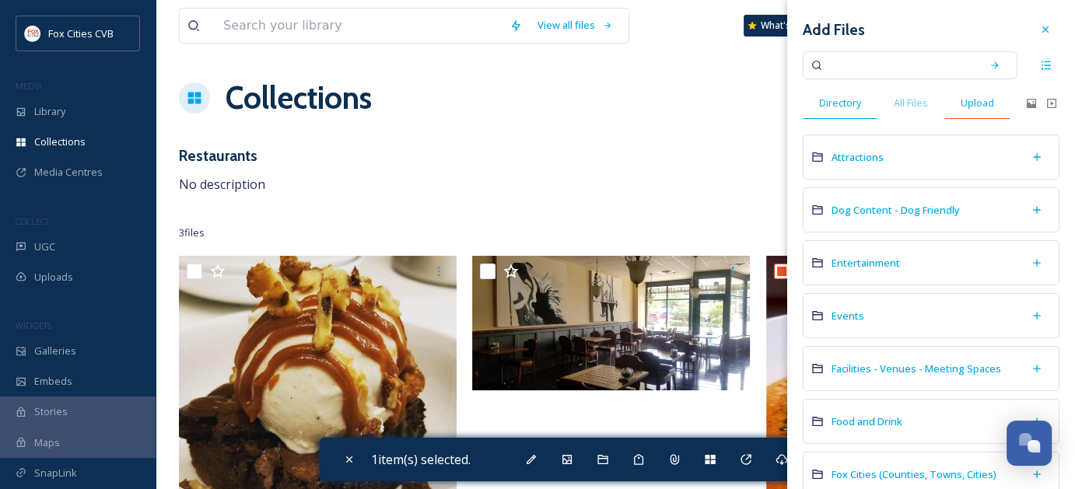
click at [976, 101] on span "Upload" at bounding box center [977, 103] width 33 height 15
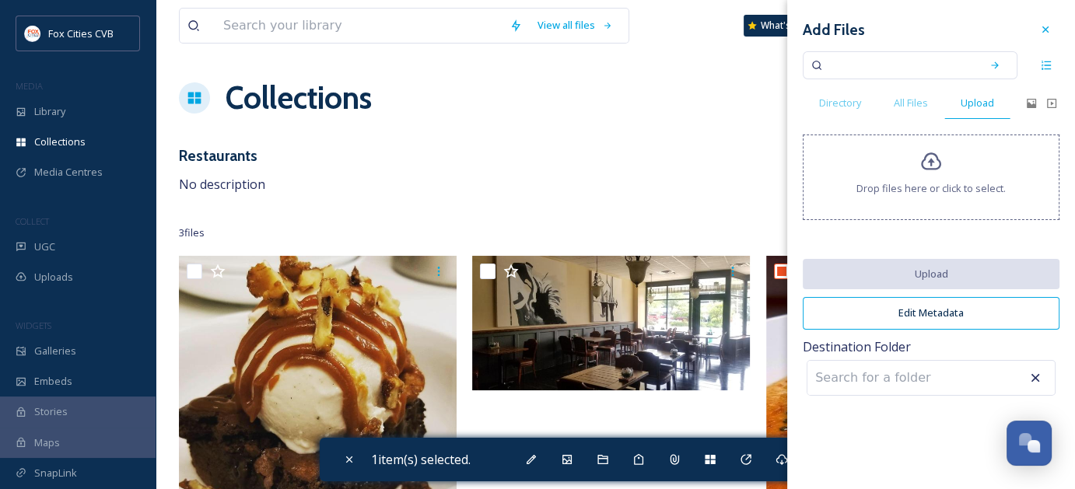
click at [946, 154] on div "Drop files here or click to select." at bounding box center [931, 178] width 257 height 86
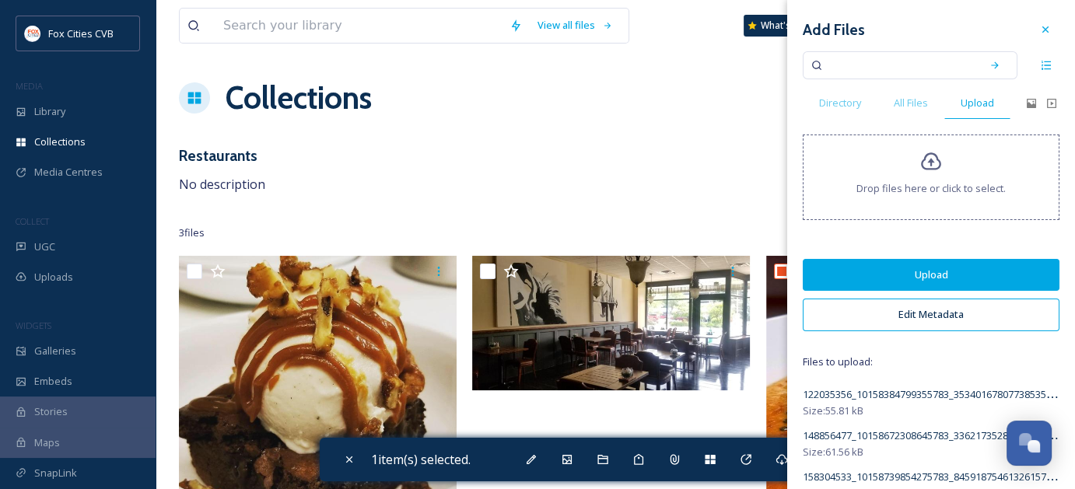
click at [978, 275] on button "Upload" at bounding box center [931, 275] width 257 height 32
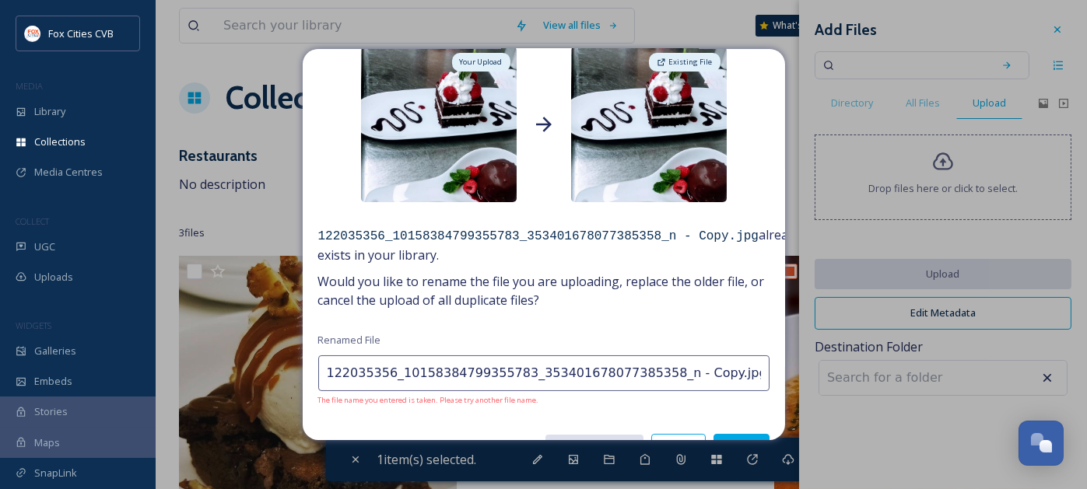
scroll to position [117, 0]
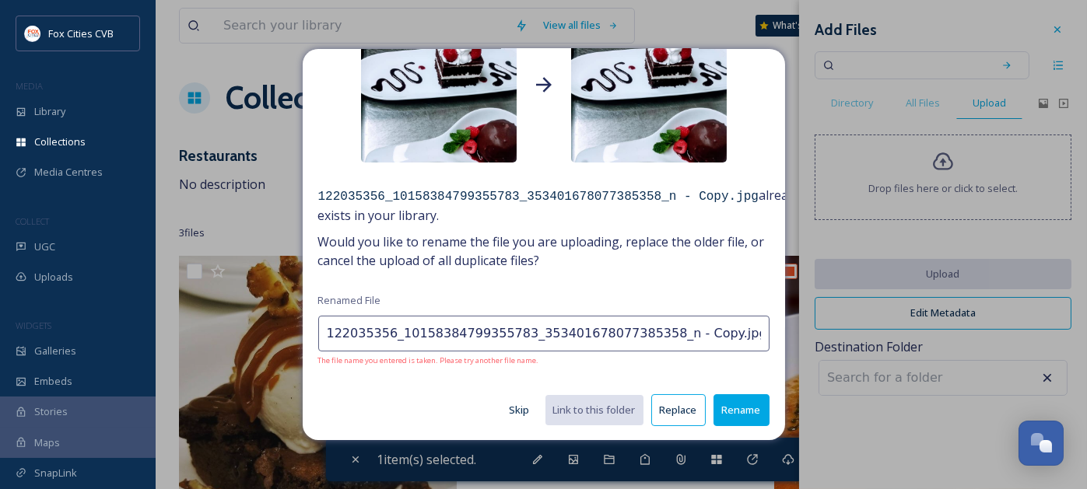
click at [508, 404] on button "Skip" at bounding box center [520, 410] width 36 height 30
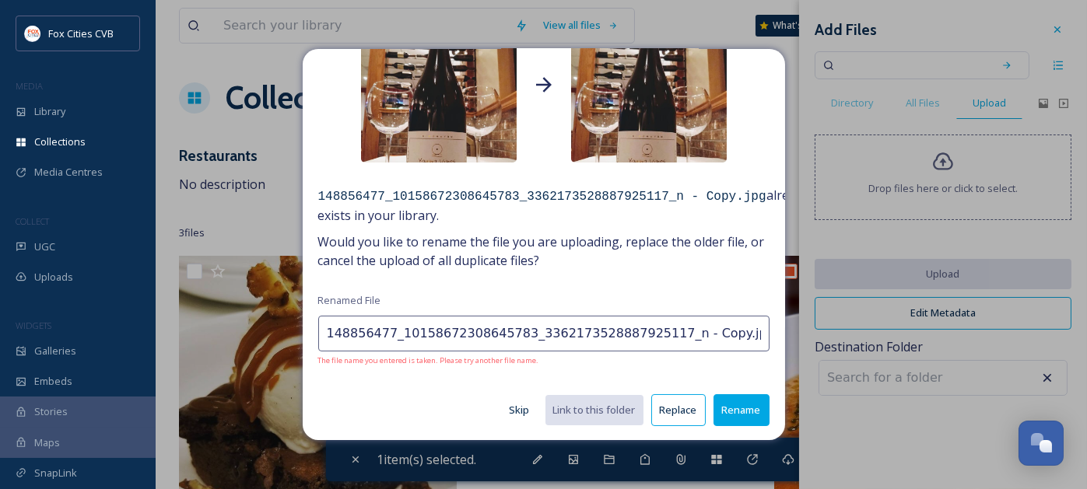
click at [510, 410] on button "Skip" at bounding box center [520, 410] width 36 height 30
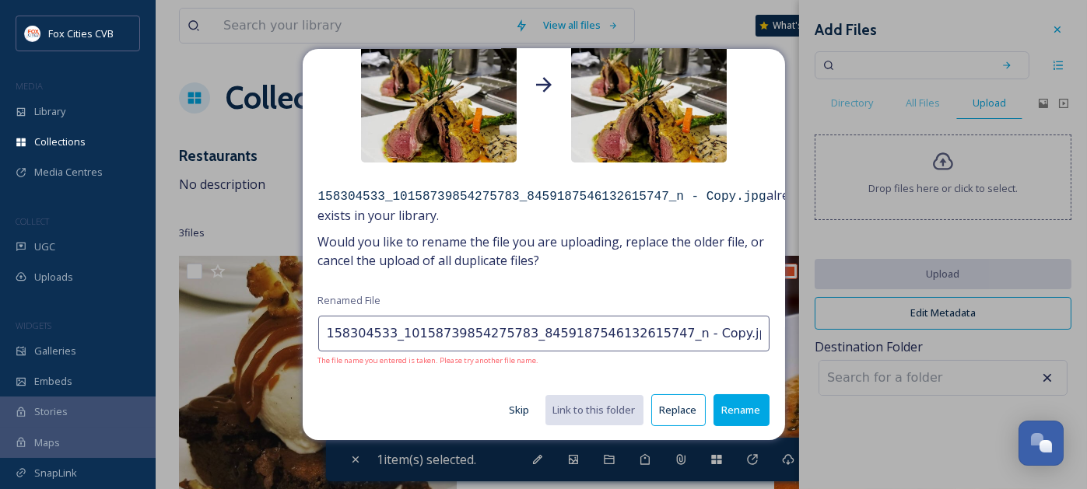
click at [510, 410] on button "Skip" at bounding box center [520, 410] width 36 height 30
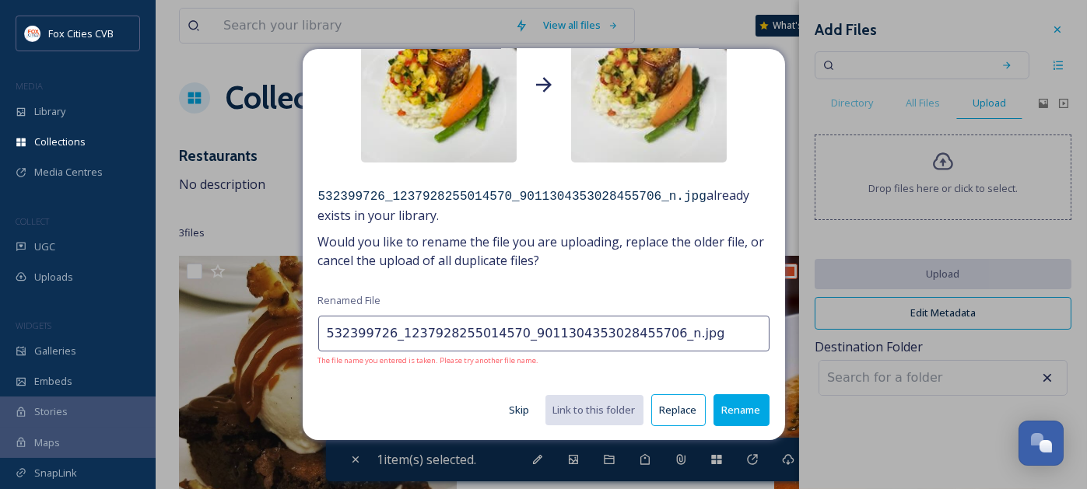
click at [510, 410] on button "Skip" at bounding box center [520, 410] width 36 height 30
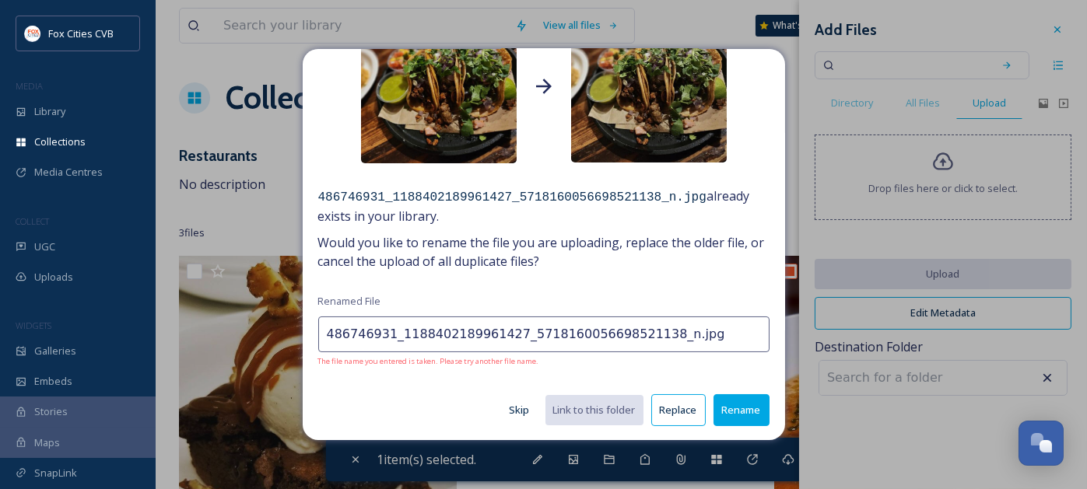
click at [510, 410] on button "Skip" at bounding box center [520, 410] width 36 height 30
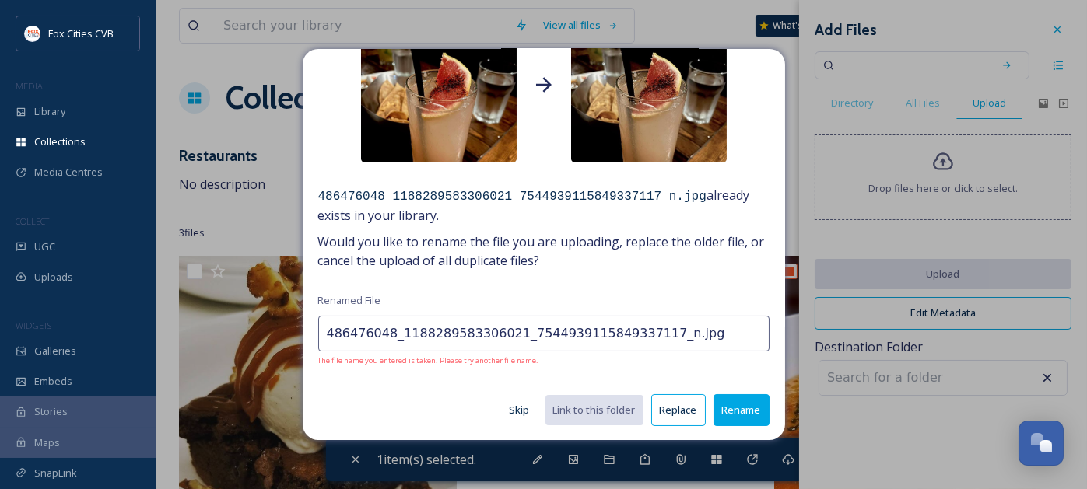
click at [510, 409] on button "Skip" at bounding box center [520, 410] width 36 height 30
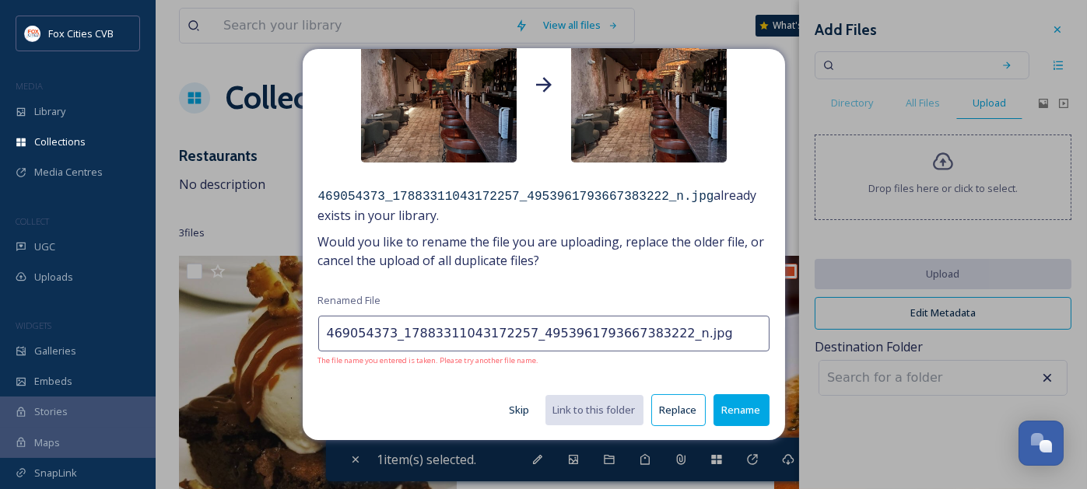
click at [510, 409] on button "Skip" at bounding box center [520, 410] width 36 height 30
type input "503125748_17905469859172257_5886051990023442590_n.jpg"
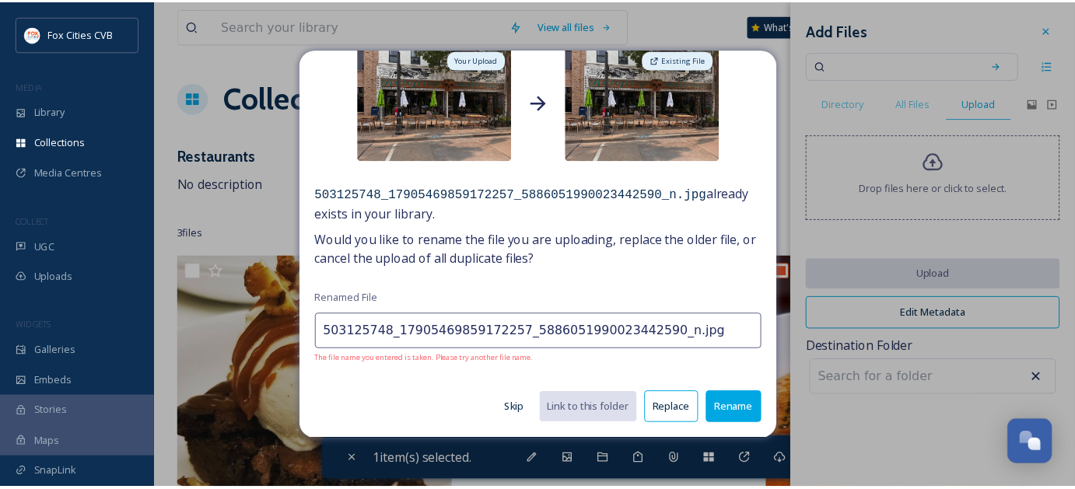
scroll to position [79, 0]
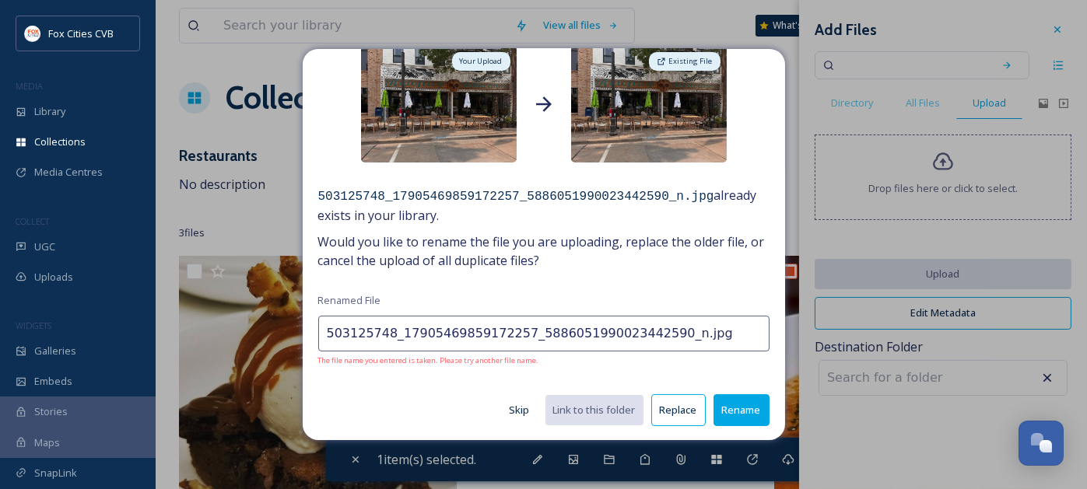
click at [510, 409] on button "Skip" at bounding box center [520, 410] width 36 height 30
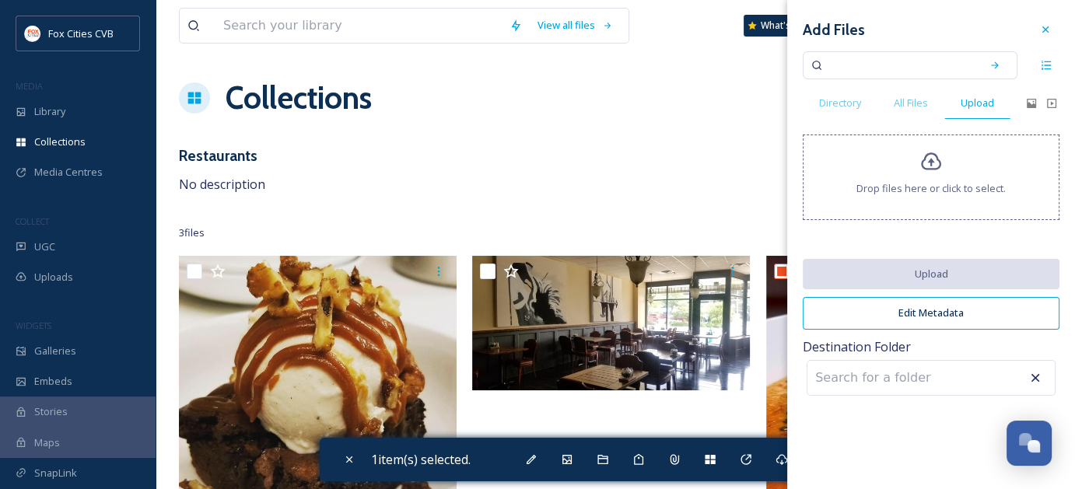
click at [541, 147] on div "Restaurants No description" at bounding box center [615, 170] width 873 height 50
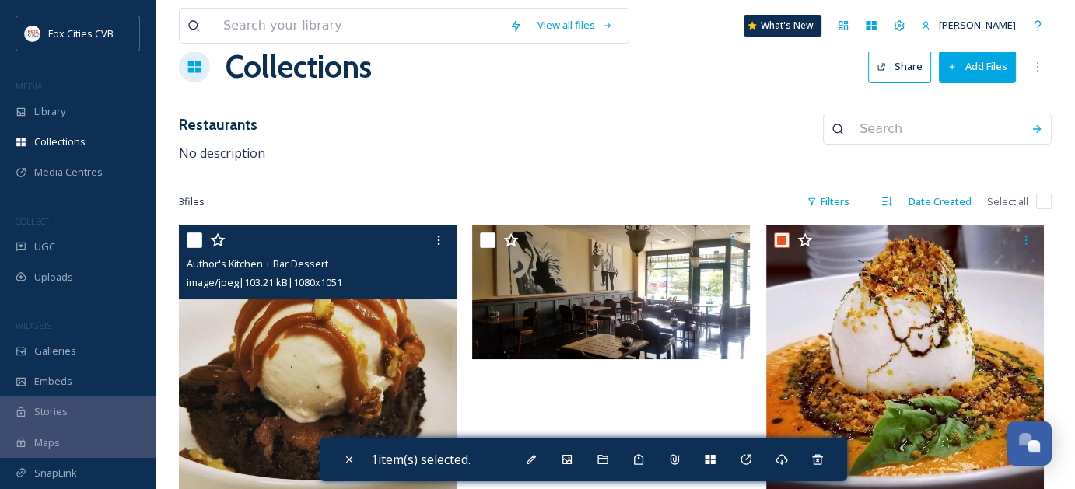
scroll to position [0, 0]
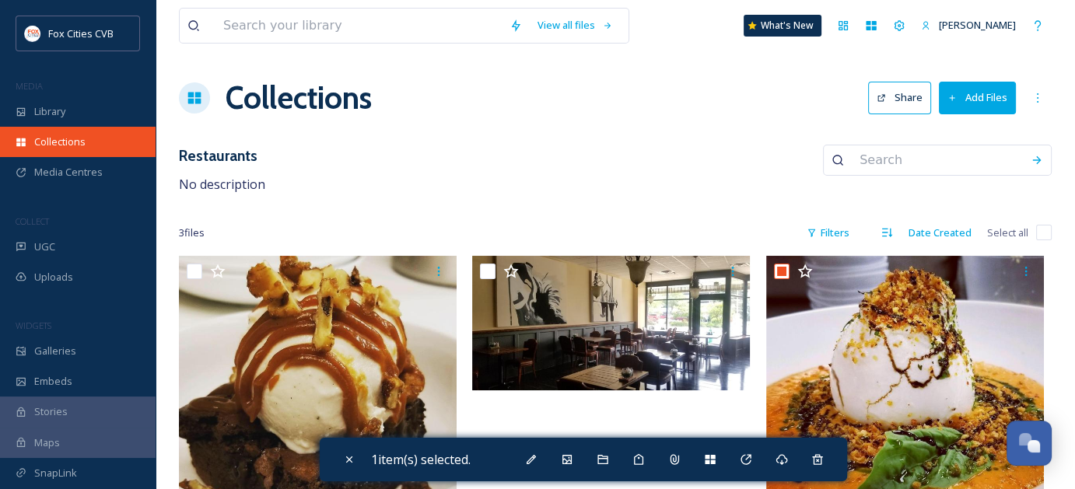
click at [75, 138] on span "Collections" at bounding box center [59, 142] width 51 height 15
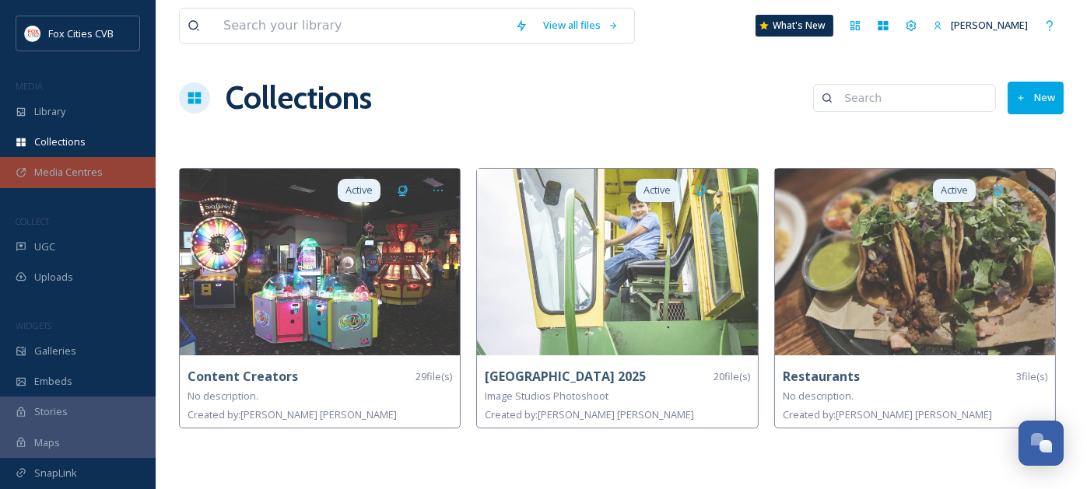
click at [54, 173] on span "Media Centres" at bounding box center [68, 172] width 68 height 15
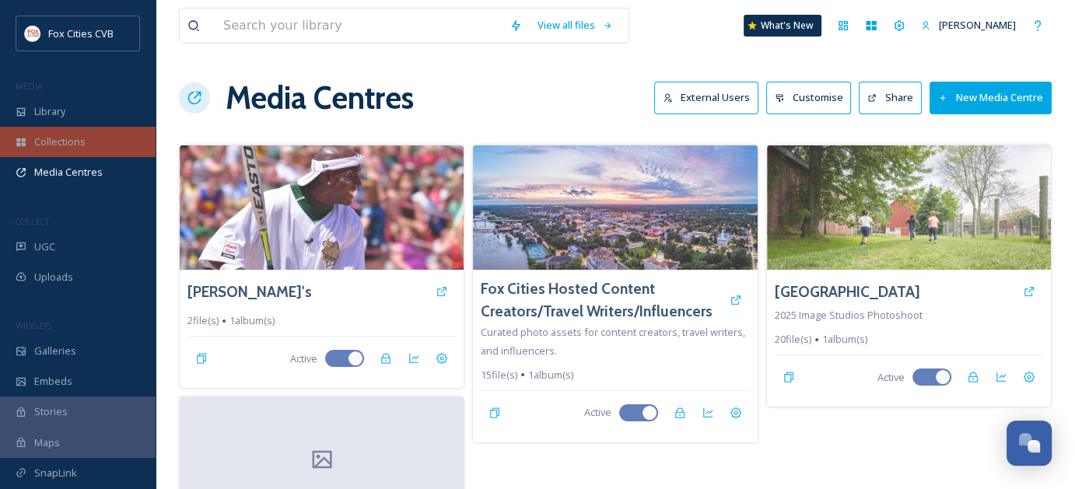
click at [63, 142] on span "Collections" at bounding box center [59, 142] width 51 height 15
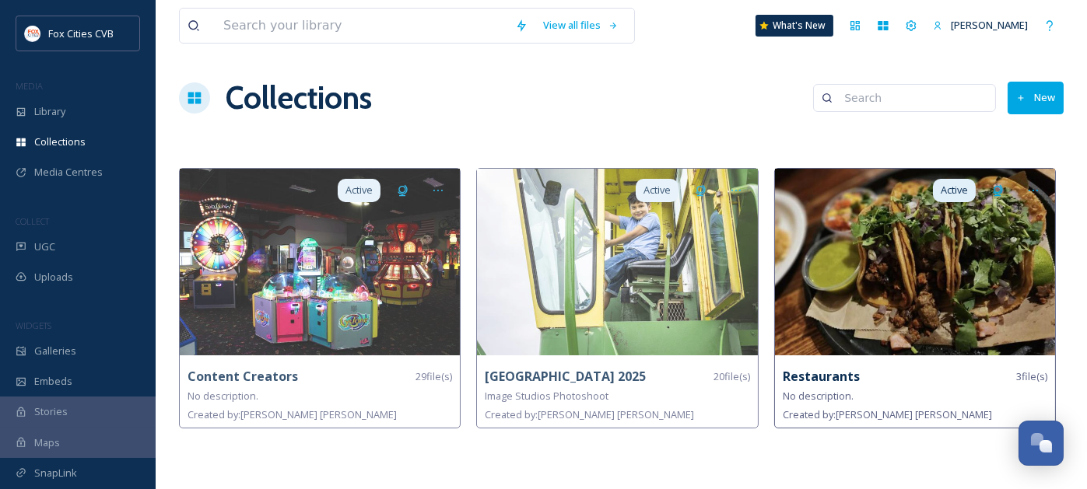
click at [877, 252] on img at bounding box center [915, 262] width 280 height 187
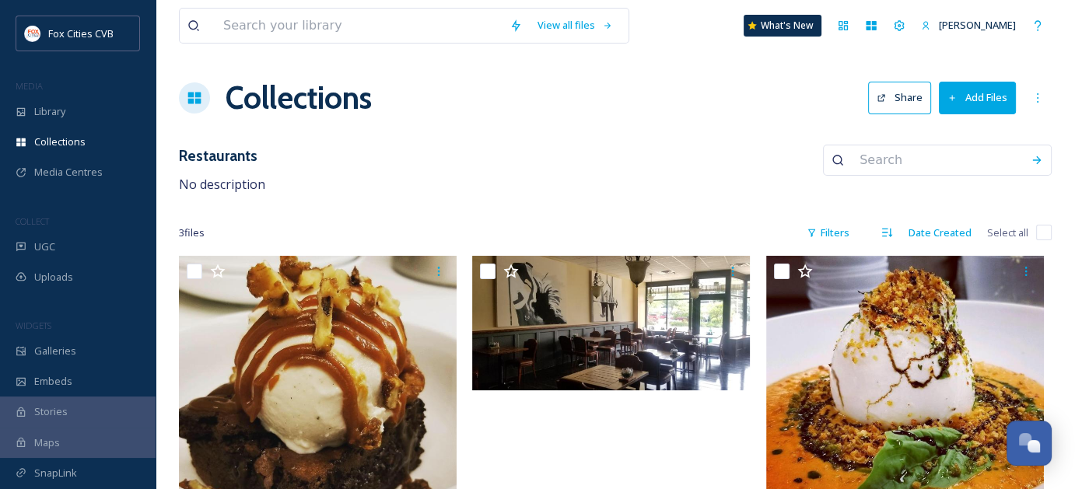
click at [983, 100] on button "Add Files" at bounding box center [977, 98] width 77 height 32
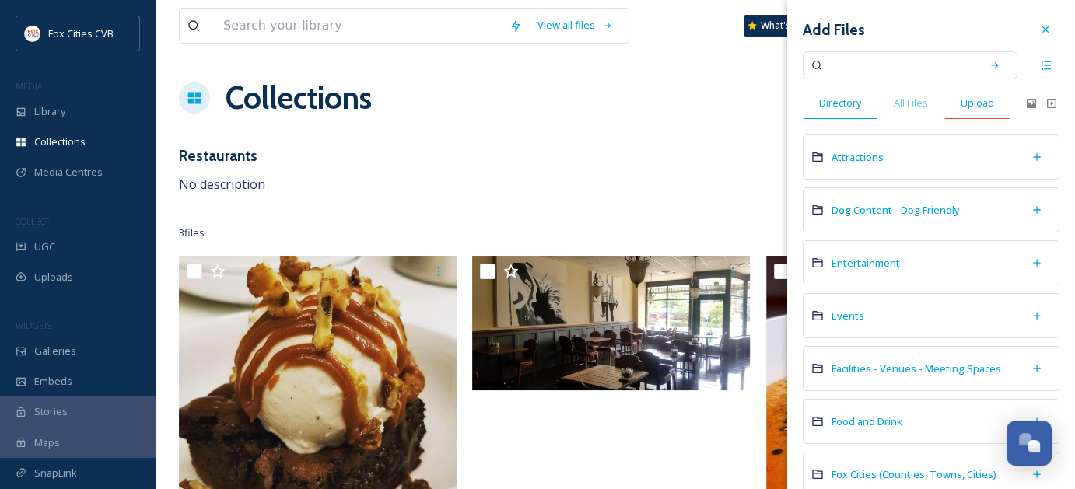
click at [979, 107] on span "Upload" at bounding box center [977, 103] width 33 height 15
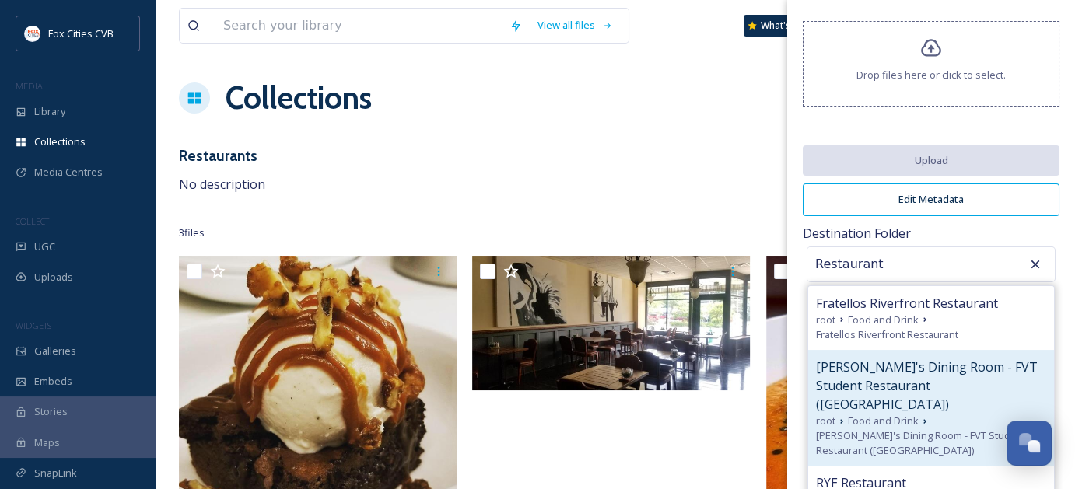
scroll to position [118, 0]
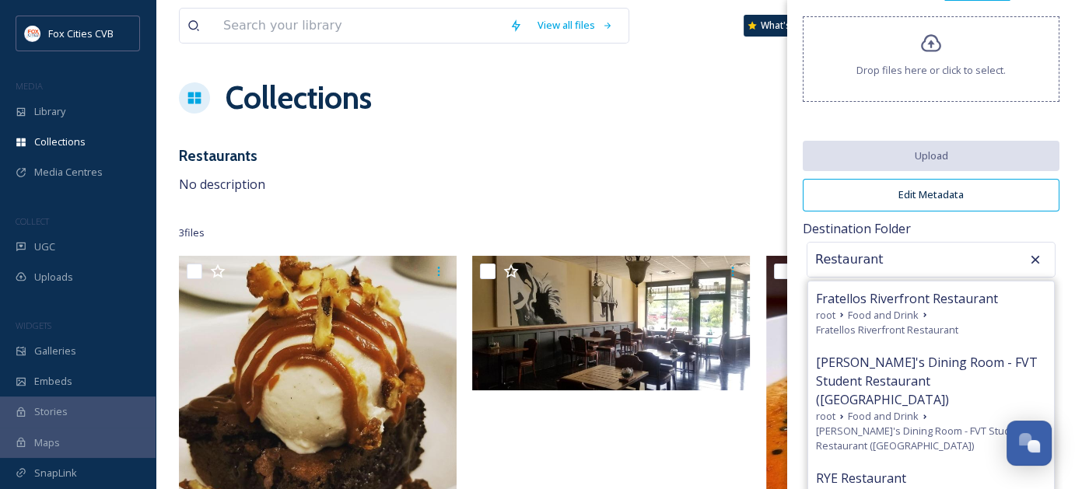
type input "Restaurant"
click at [1028, 252] on icon at bounding box center [1036, 260] width 16 height 16
click at [1028, 255] on icon at bounding box center [1036, 260] width 16 height 16
click at [1028, 261] on icon at bounding box center [1036, 260] width 16 height 16
click at [1031, 257] on icon at bounding box center [1035, 259] width 9 height 9
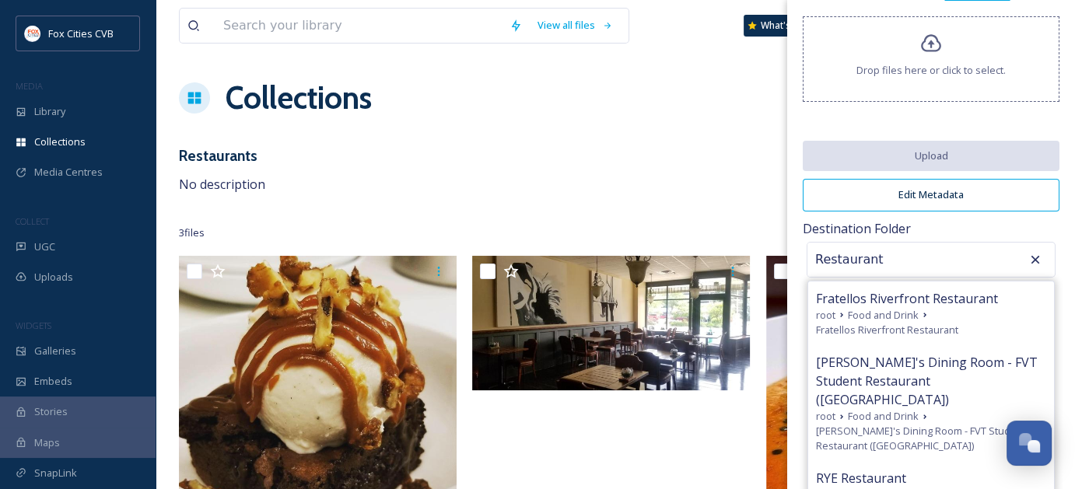
click at [636, 180] on div "Restaurants No description" at bounding box center [615, 170] width 873 height 50
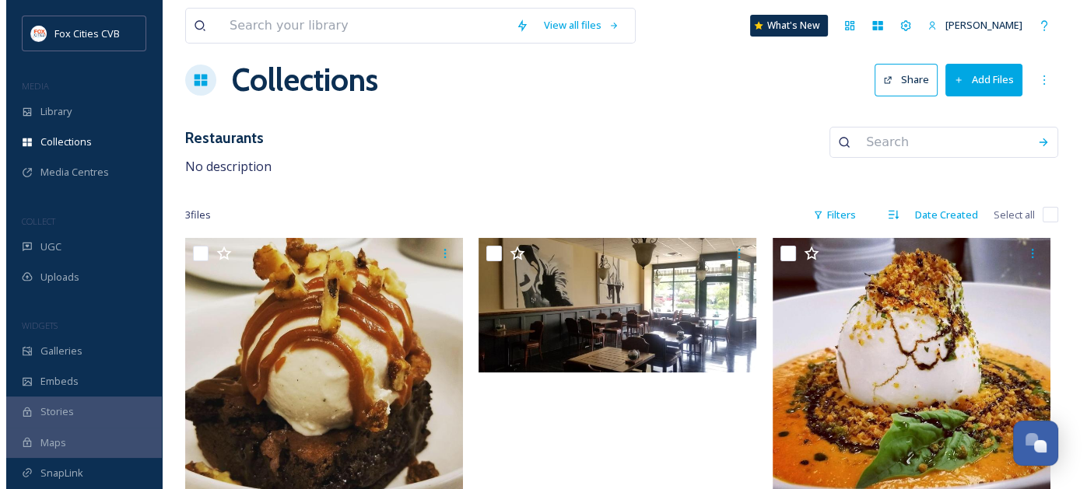
scroll to position [0, 0]
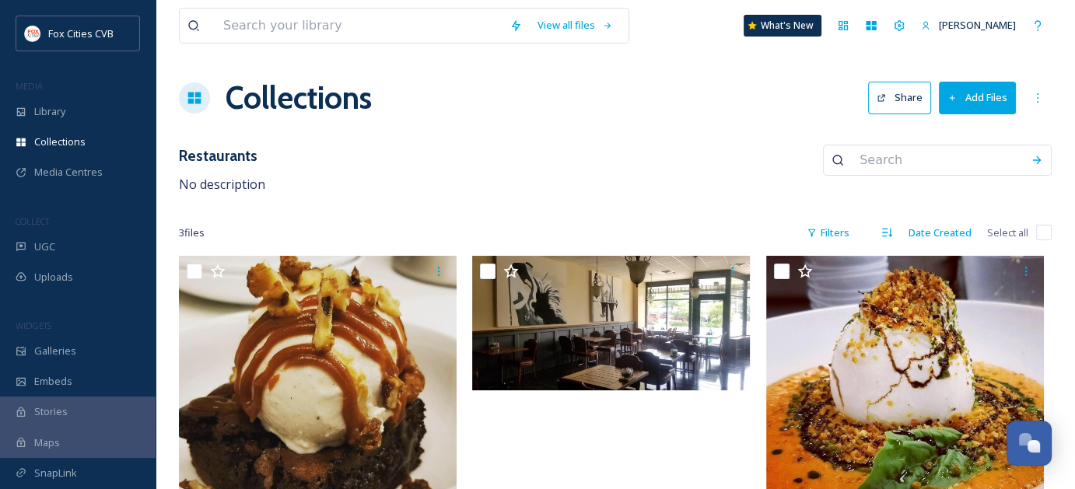
click at [980, 96] on button "Add Files" at bounding box center [977, 98] width 77 height 32
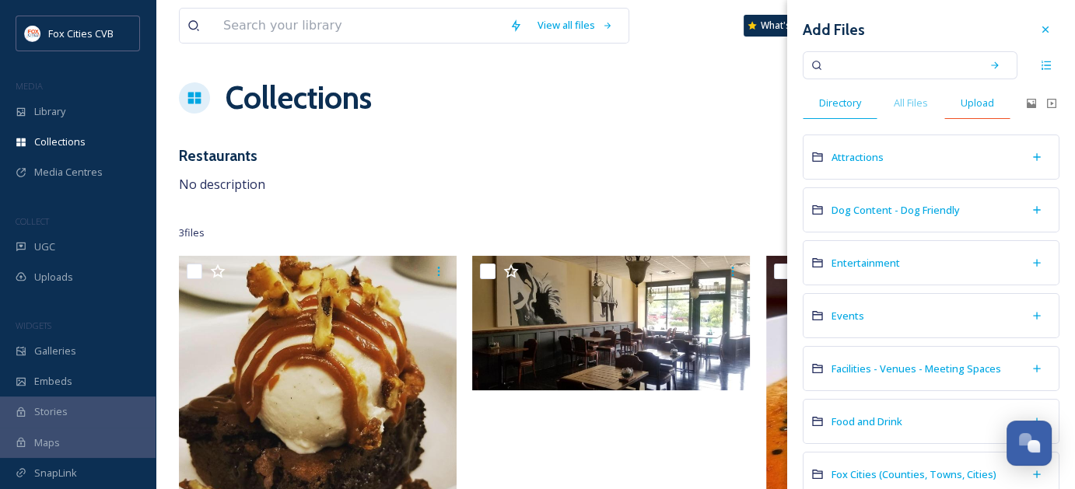
click at [979, 106] on span "Upload" at bounding box center [977, 103] width 33 height 15
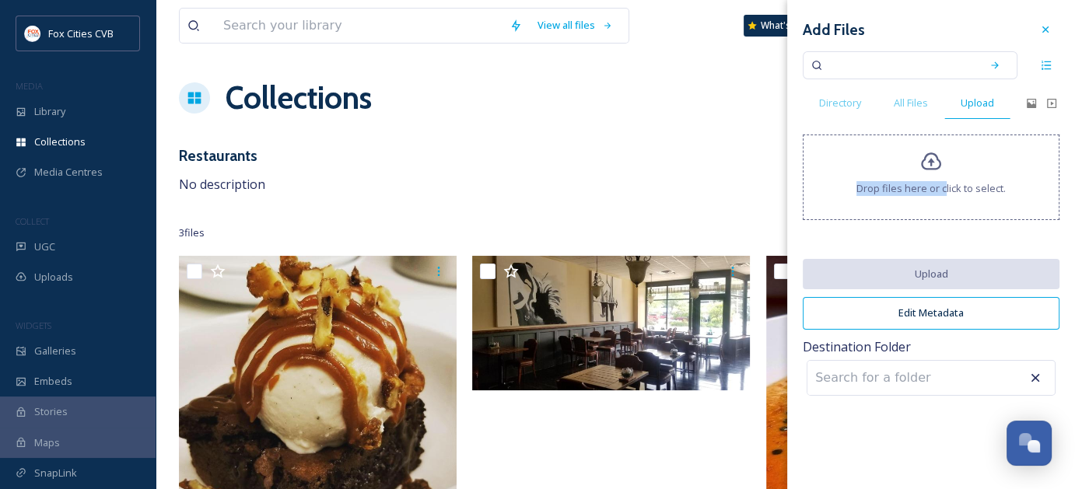
click at [946, 175] on div "Drop files here or click to select." at bounding box center [931, 178] width 257 height 86
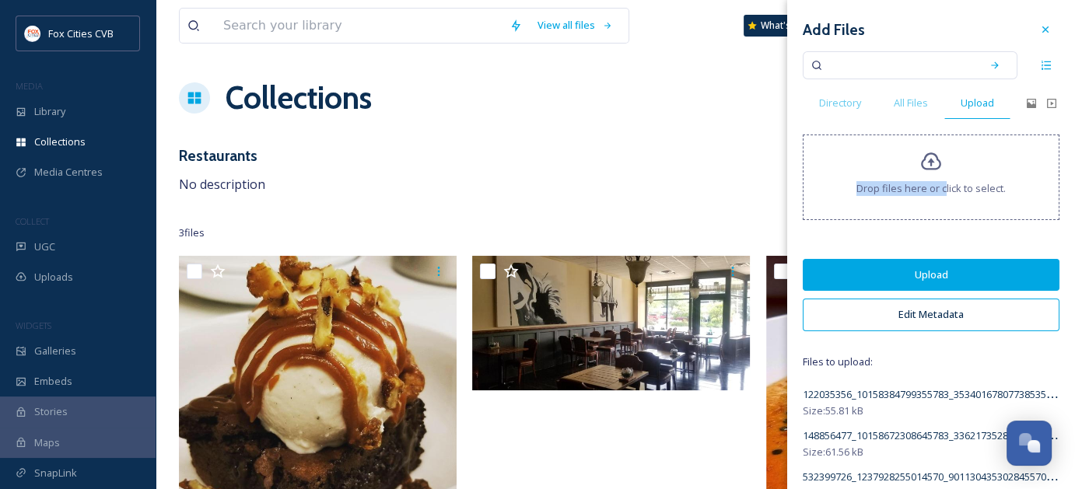
click at [912, 273] on button "Upload" at bounding box center [931, 275] width 257 height 32
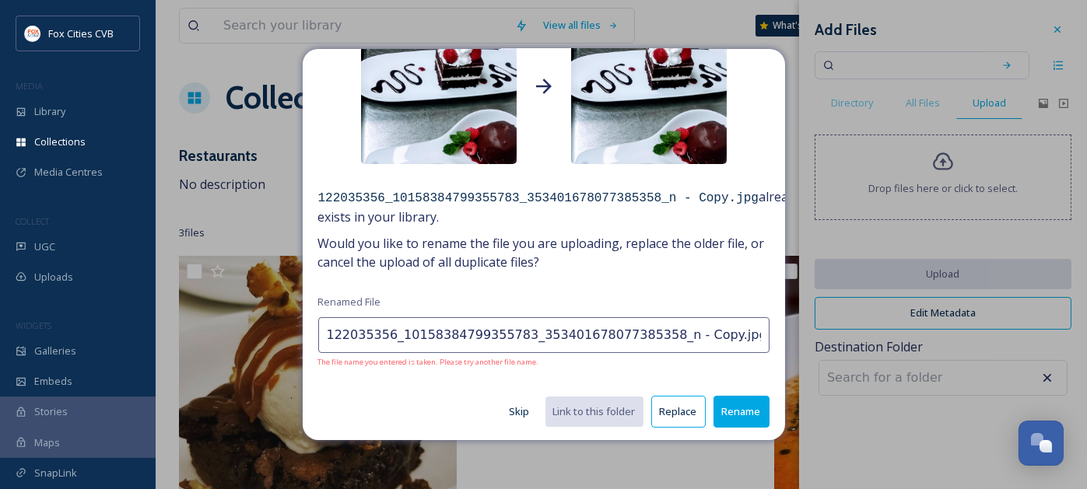
scroll to position [117, 0]
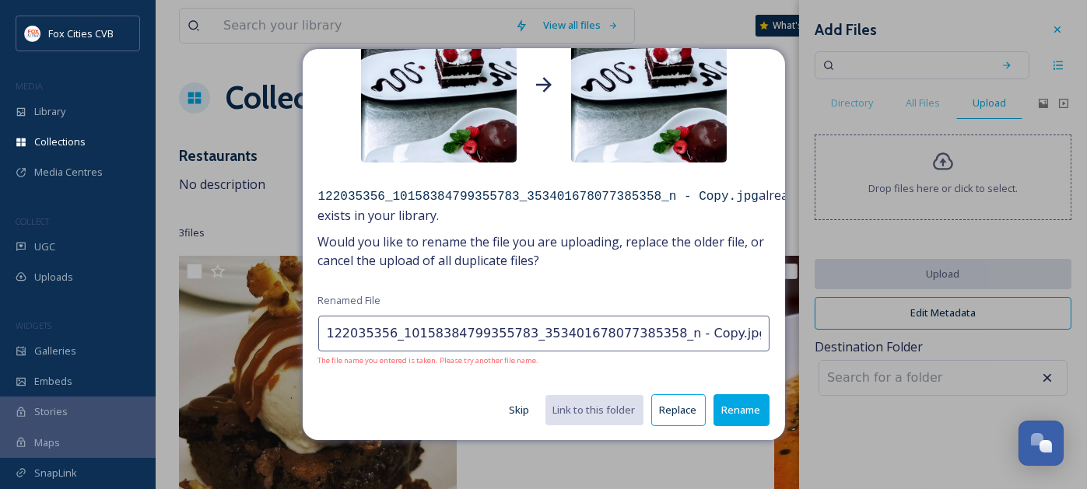
click at [677, 416] on button "Replace" at bounding box center [678, 410] width 54 height 32
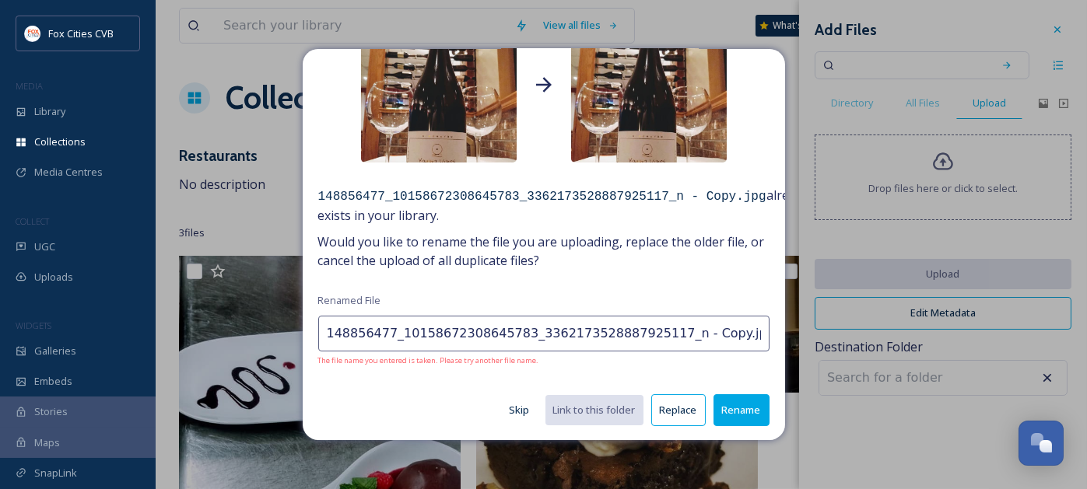
click at [674, 413] on button "Replace" at bounding box center [678, 410] width 54 height 32
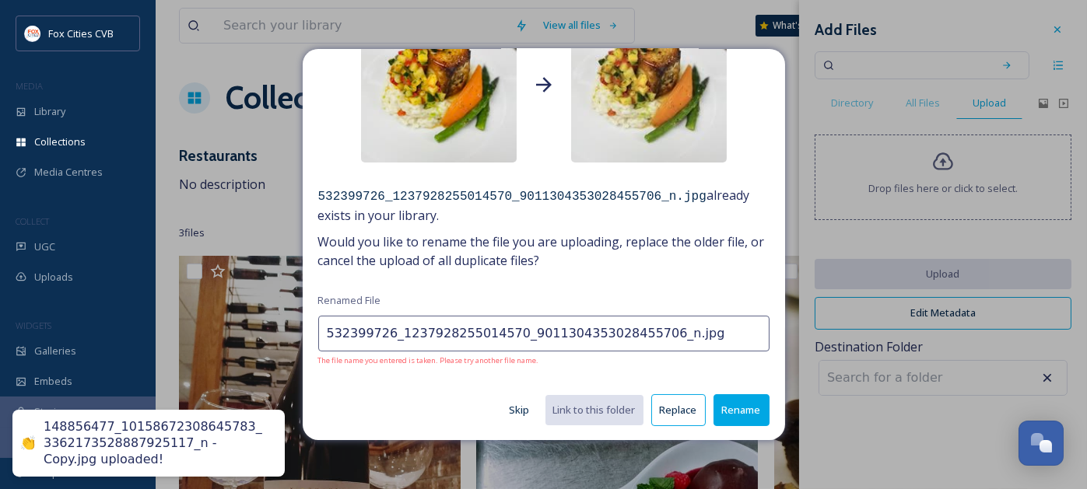
click at [674, 414] on button "Replace" at bounding box center [678, 410] width 54 height 32
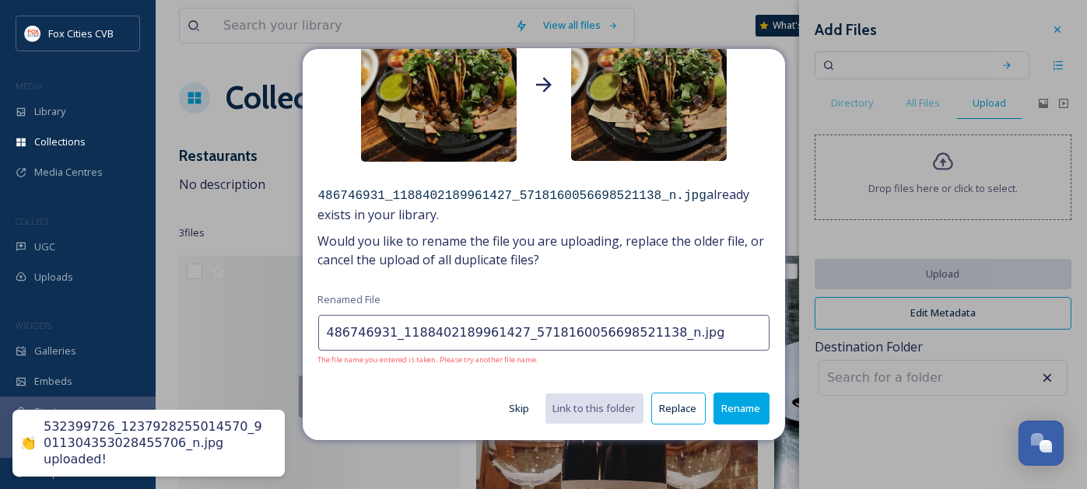
scroll to position [114, 0]
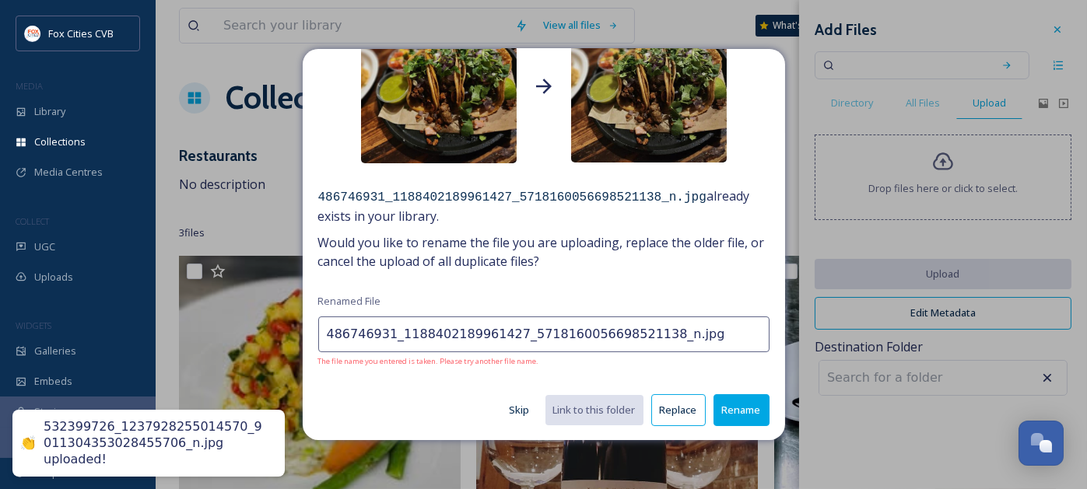
click at [674, 414] on button "Replace" at bounding box center [678, 410] width 54 height 32
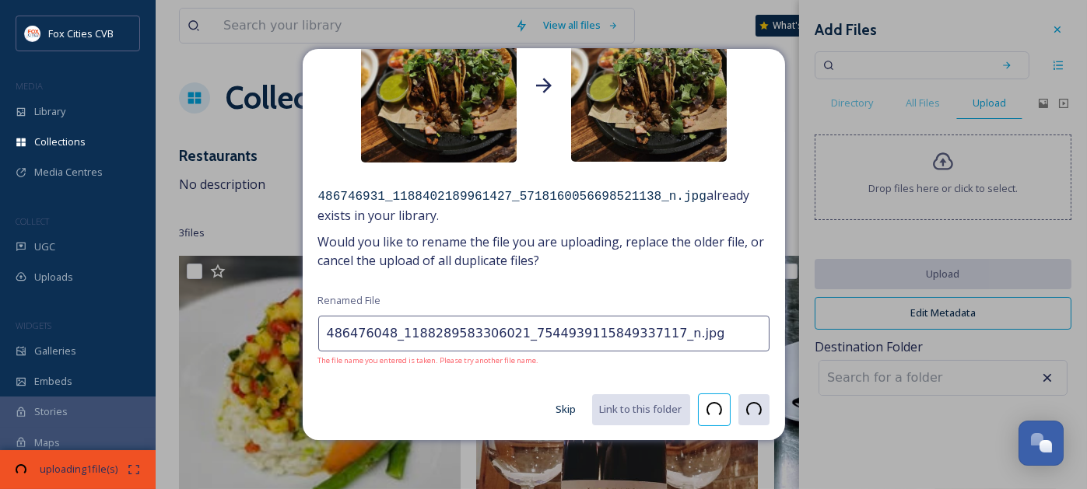
scroll to position [117, 0]
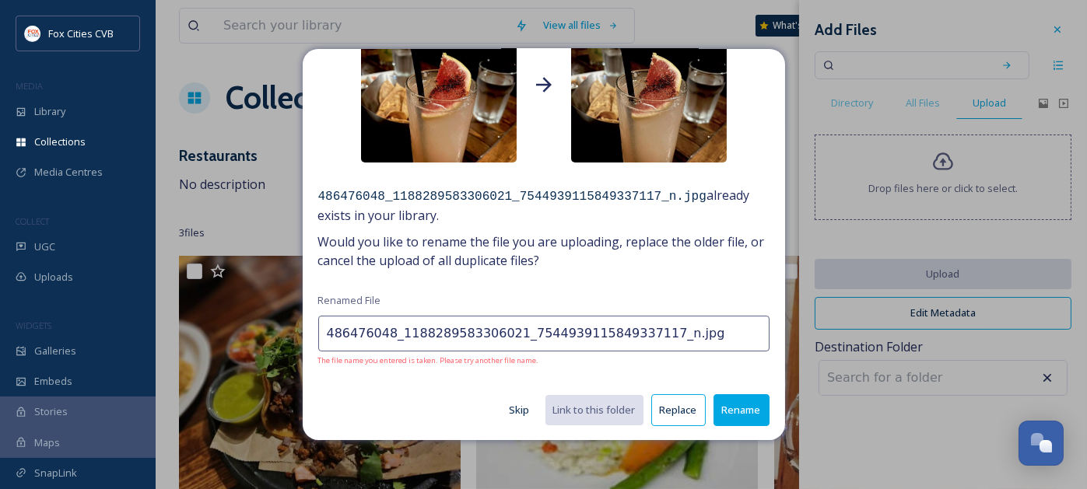
click at [674, 414] on button "Replace" at bounding box center [678, 410] width 54 height 32
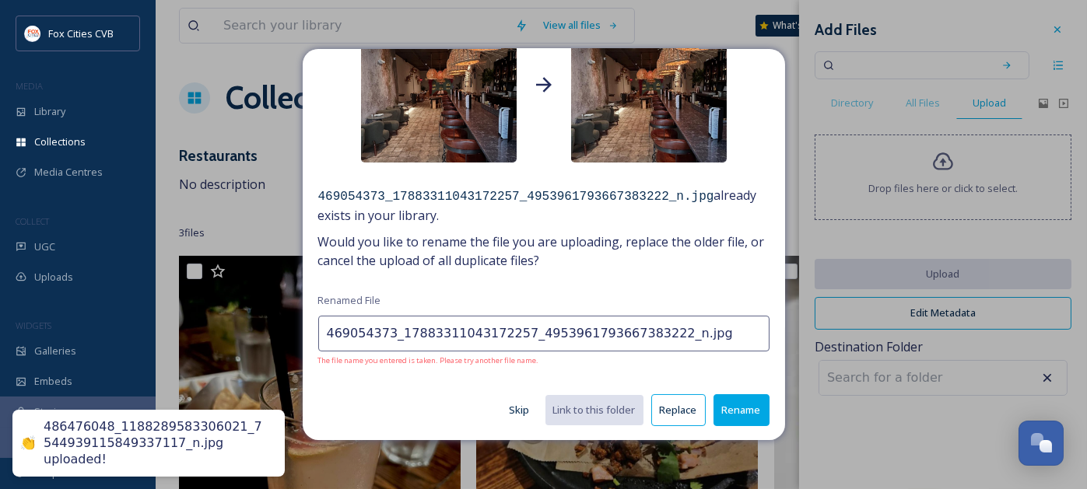
click at [674, 414] on button "Replace" at bounding box center [678, 410] width 54 height 32
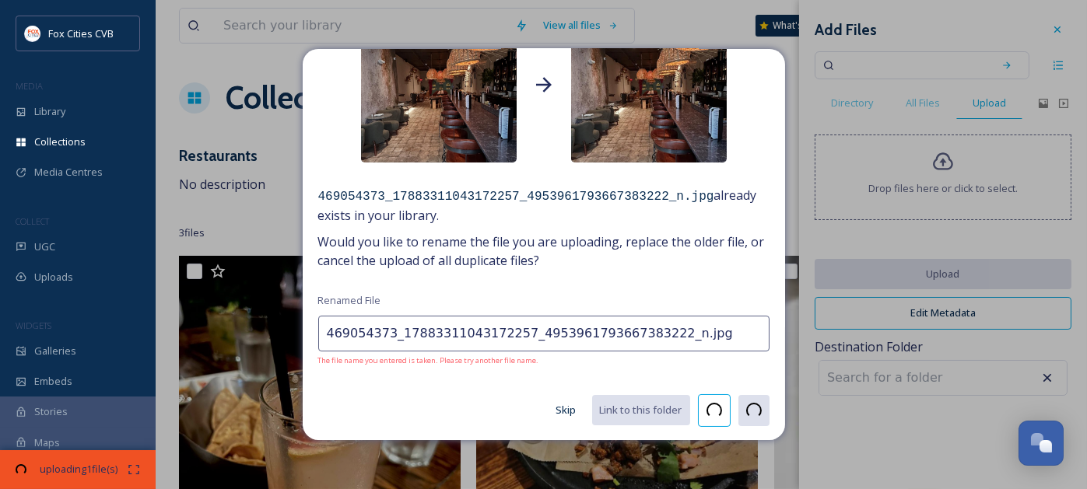
type input "503125748_17905469859172257_5886051990023442590_n.jpg"
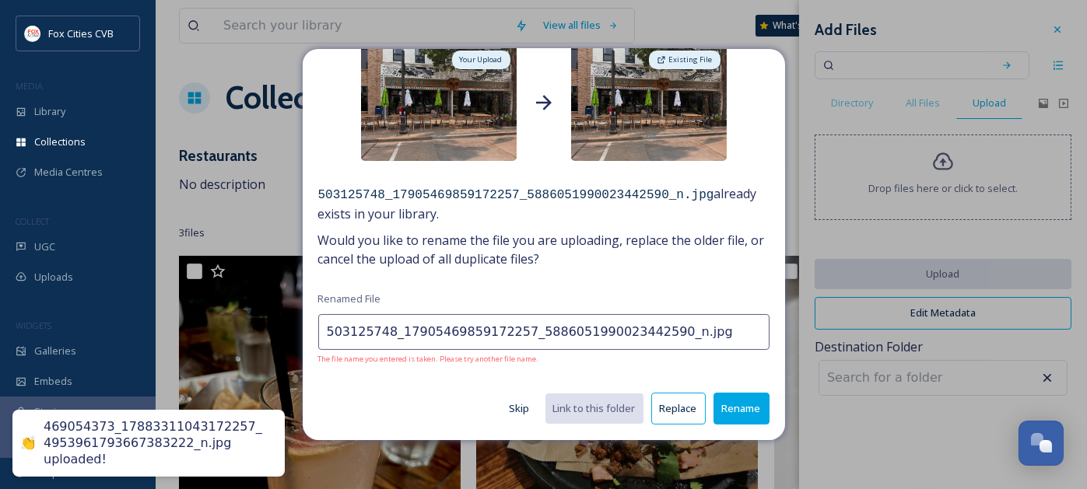
scroll to position [79, 0]
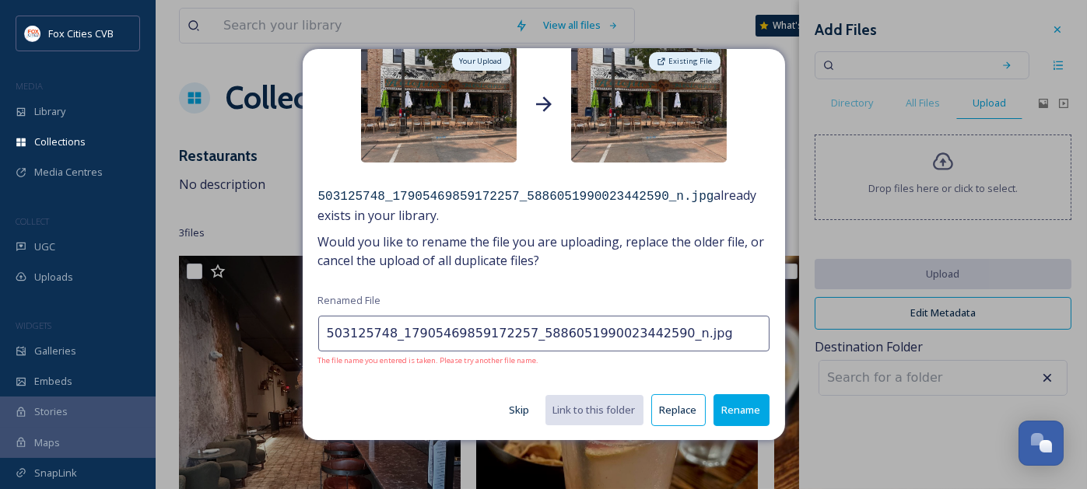
click at [674, 414] on button "Replace" at bounding box center [678, 410] width 54 height 32
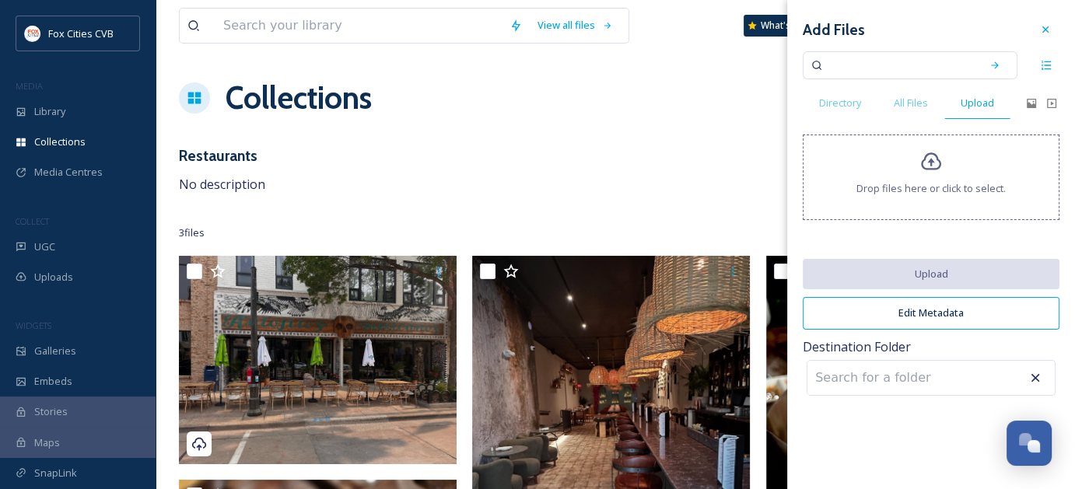
click at [1049, 31] on icon at bounding box center [1045, 29] width 12 height 12
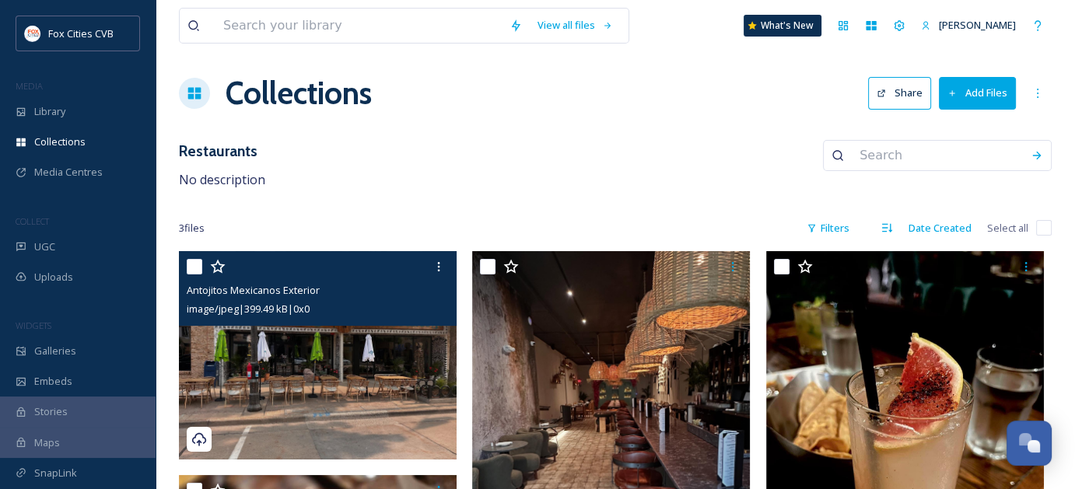
scroll to position [0, 0]
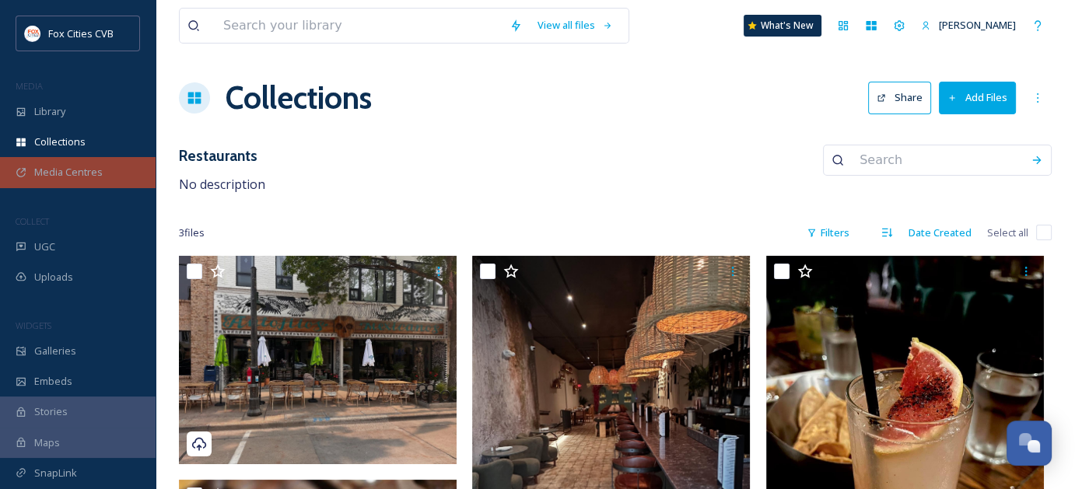
click at [80, 170] on span "Media Centres" at bounding box center [68, 172] width 68 height 15
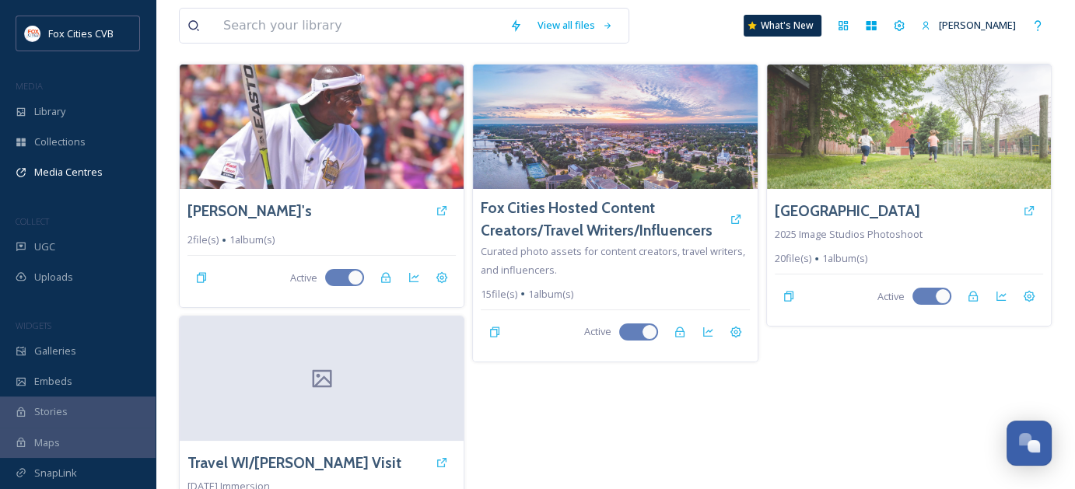
scroll to position [169, 0]
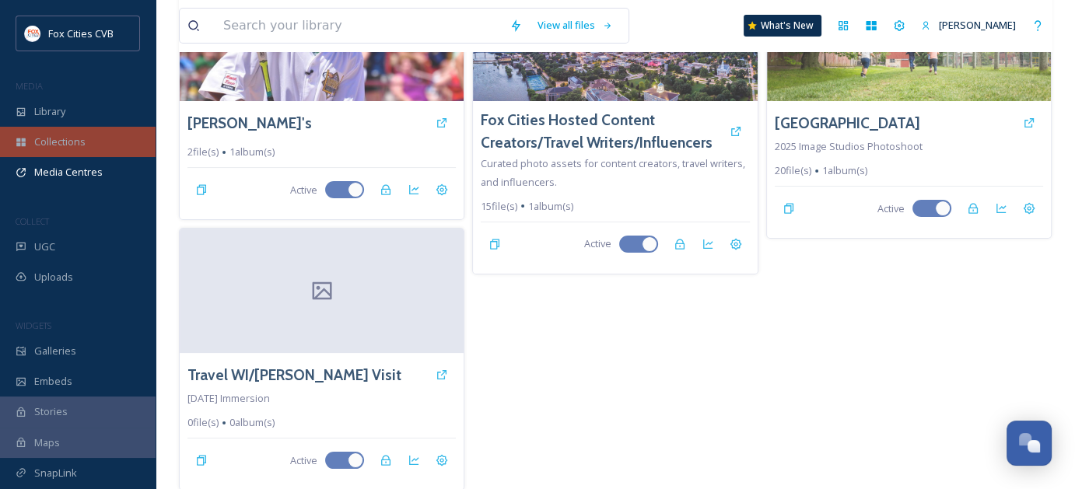
click at [19, 144] on icon at bounding box center [20, 142] width 9 height 9
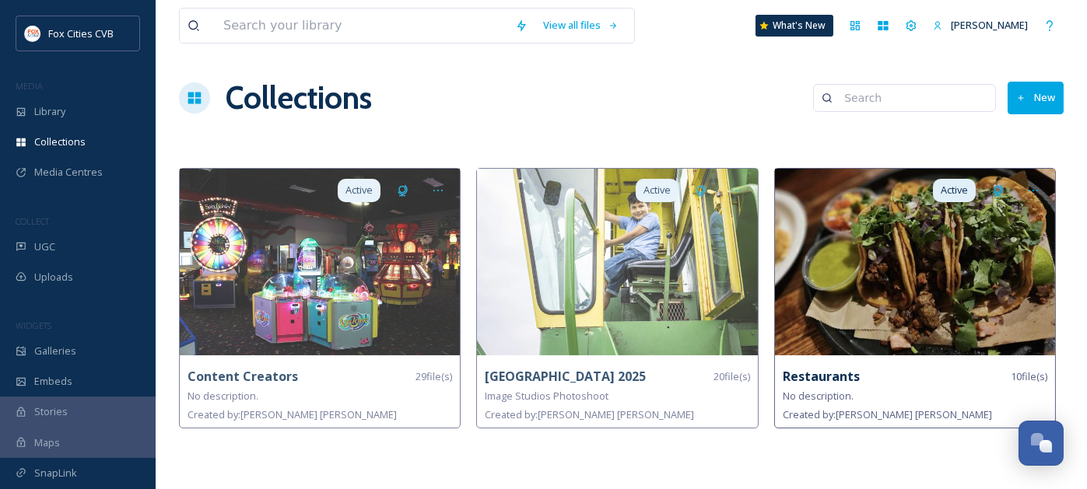
click at [881, 312] on img at bounding box center [915, 262] width 280 height 187
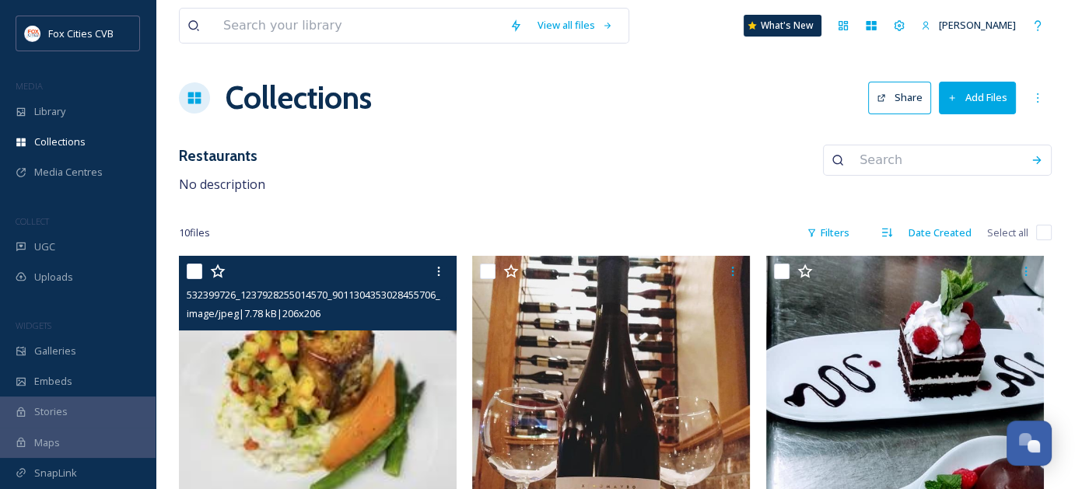
click at [197, 269] on input "checkbox" at bounding box center [195, 272] width 16 height 16
checkbox input "true"
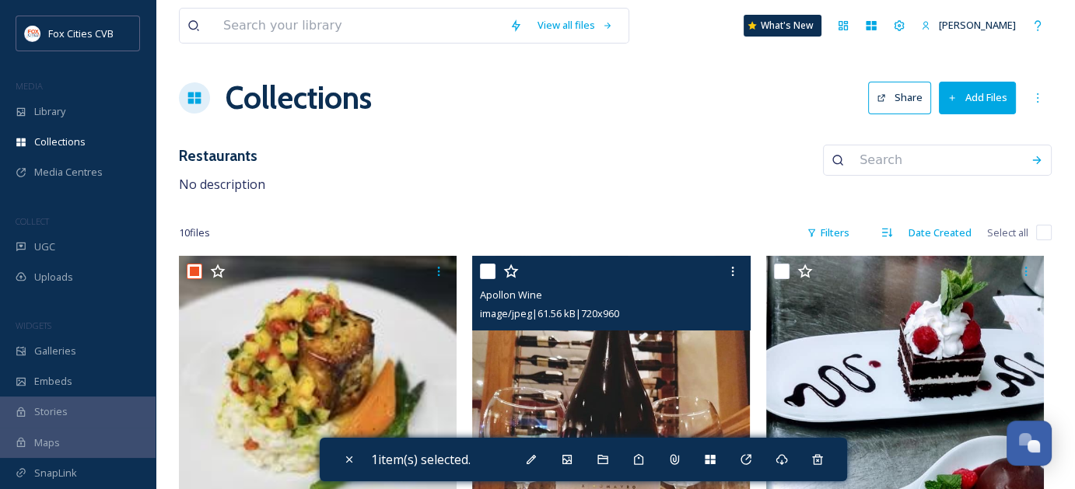
click at [483, 268] on input "checkbox" at bounding box center [488, 272] width 16 height 16
checkbox input "true"
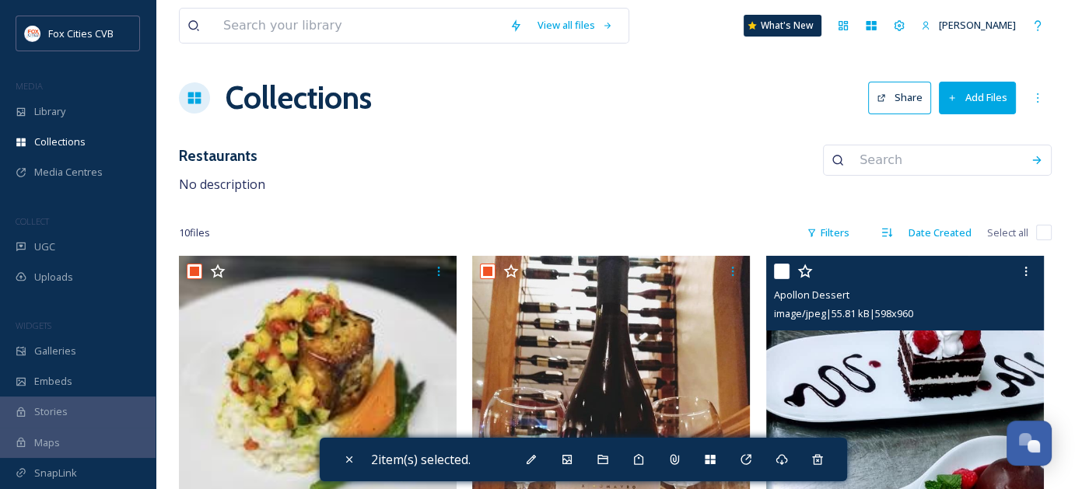
click at [783, 271] on input "checkbox" at bounding box center [782, 272] width 16 height 16
checkbox input "true"
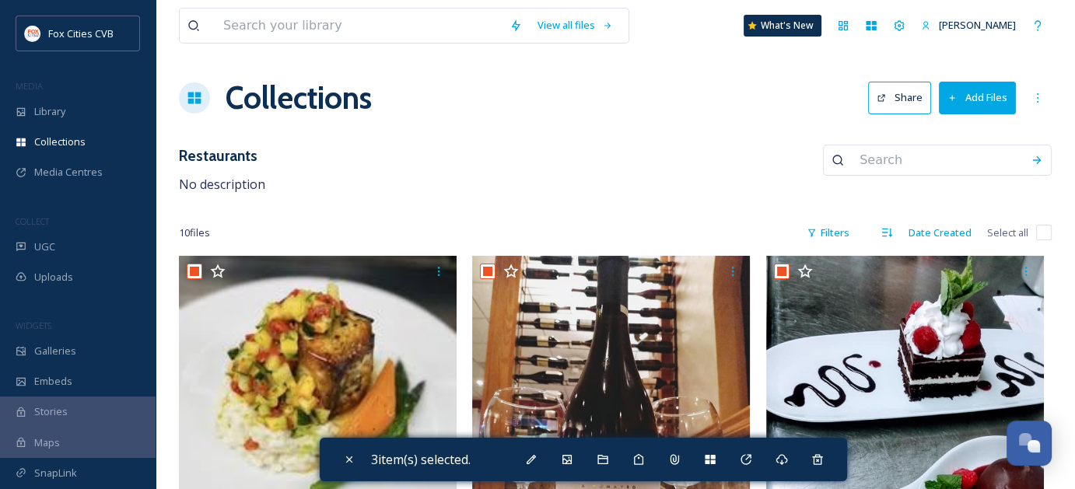
click at [1045, 236] on input "checkbox" at bounding box center [1044, 233] width 16 height 16
checkbox input "true"
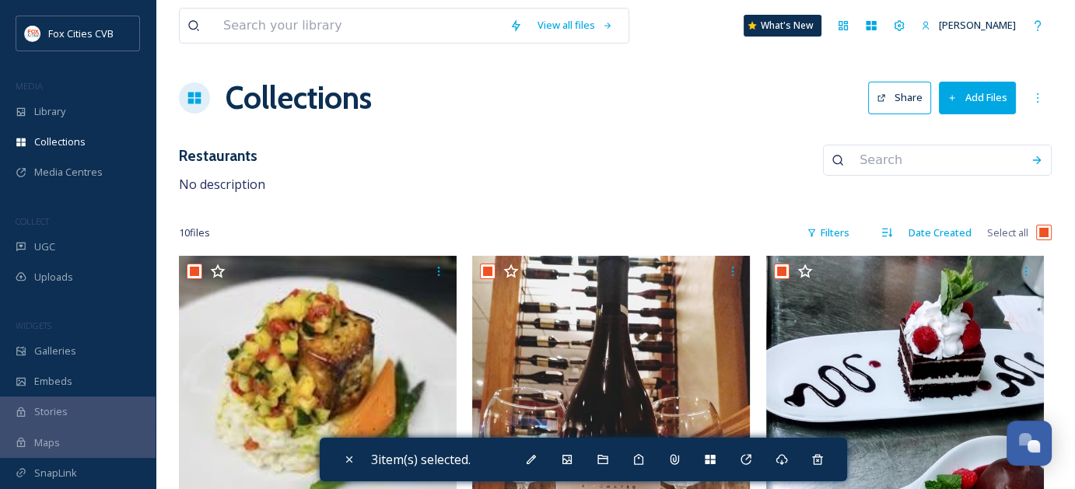
checkbox input "true"
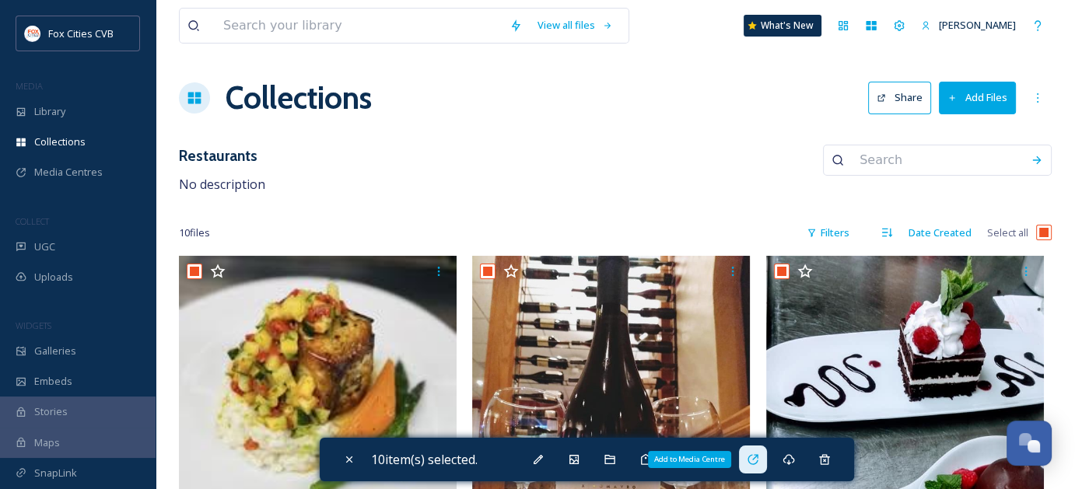
click at [758, 454] on icon at bounding box center [753, 460] width 12 height 12
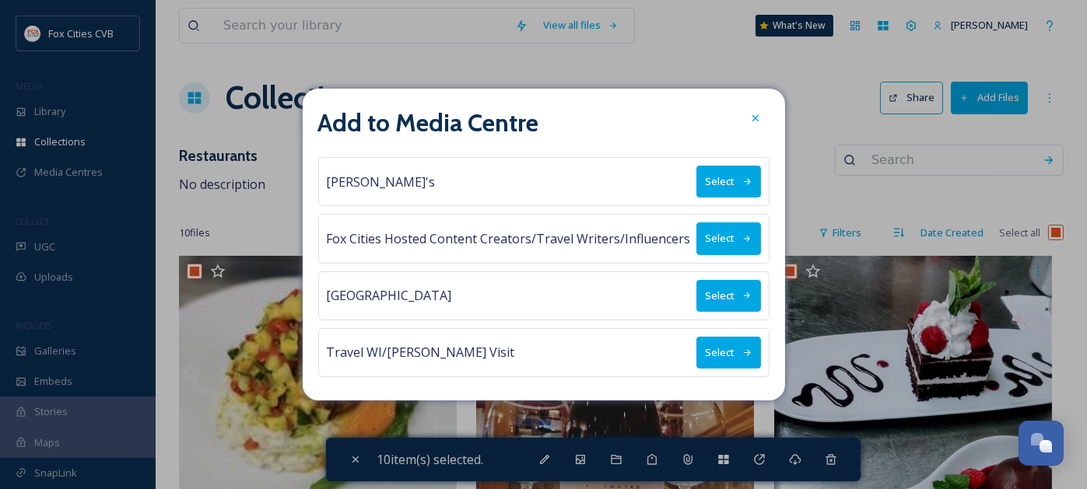
click at [723, 348] on button "Select" at bounding box center [728, 353] width 65 height 32
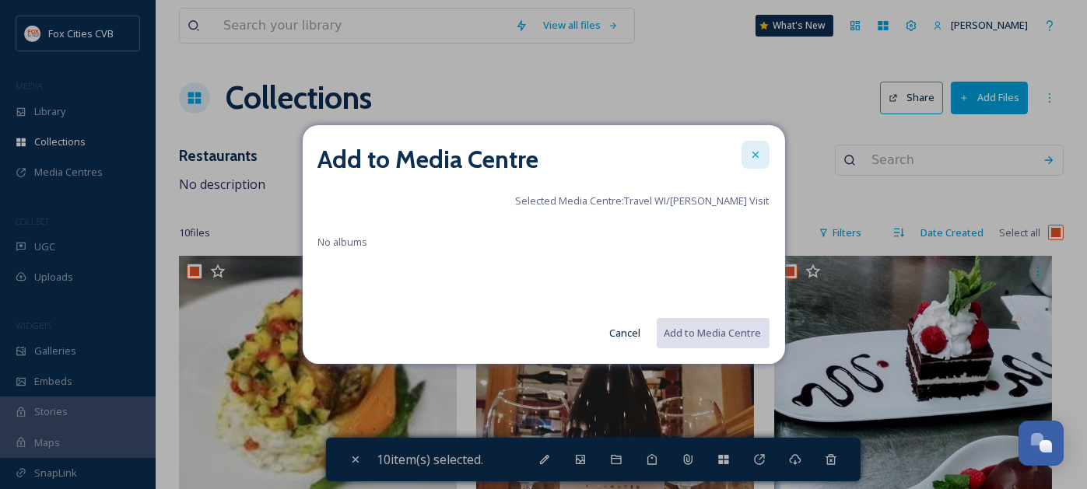
click at [749, 156] on icon at bounding box center [755, 155] width 12 height 12
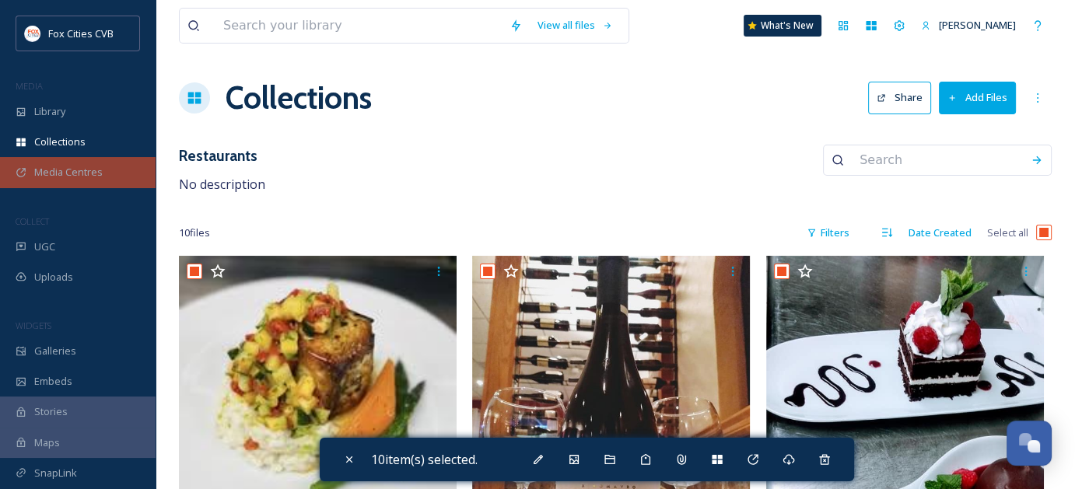
click at [66, 173] on span "Media Centres" at bounding box center [68, 172] width 68 height 15
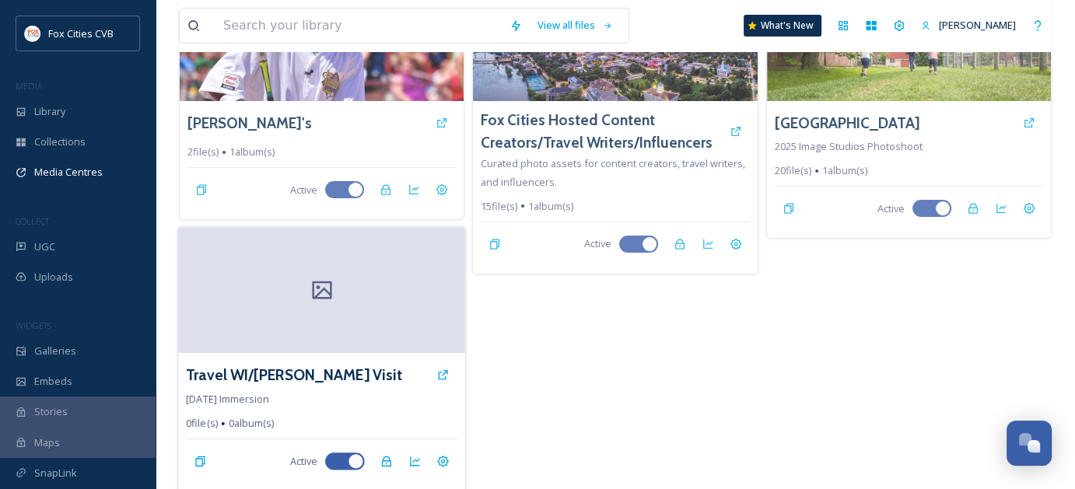
scroll to position [170, 0]
click at [373, 311] on div at bounding box center [321, 290] width 287 height 126
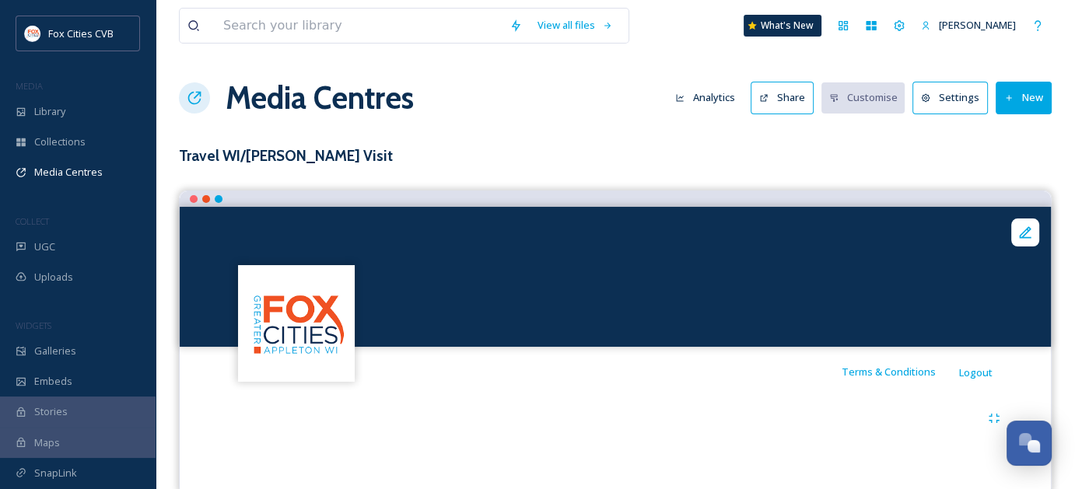
click at [1021, 101] on button "New" at bounding box center [1024, 98] width 56 height 32
click at [1009, 142] on div "Add Files" at bounding box center [1018, 134] width 66 height 30
click at [1012, 168] on span "Add Album" at bounding box center [1018, 164] width 51 height 15
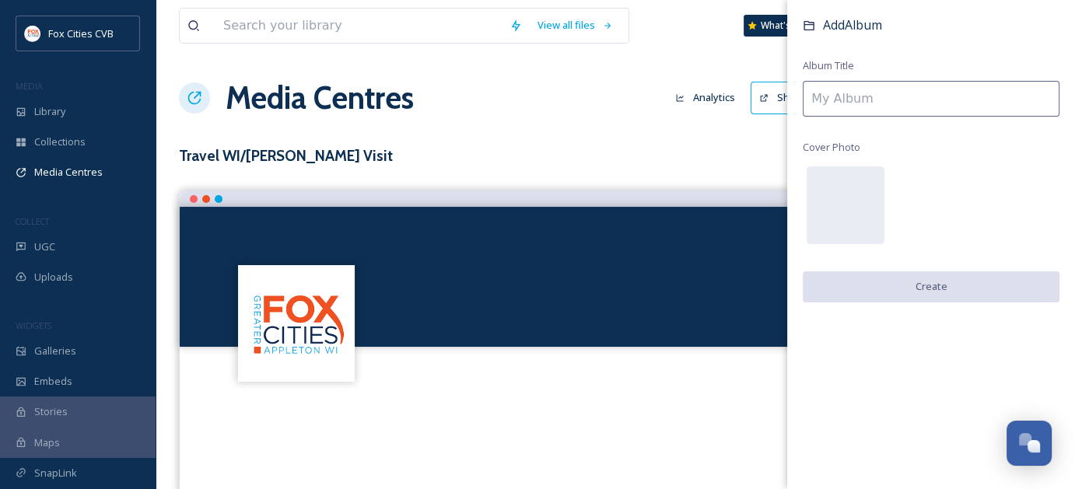
click at [891, 100] on input at bounding box center [931, 99] width 257 height 36
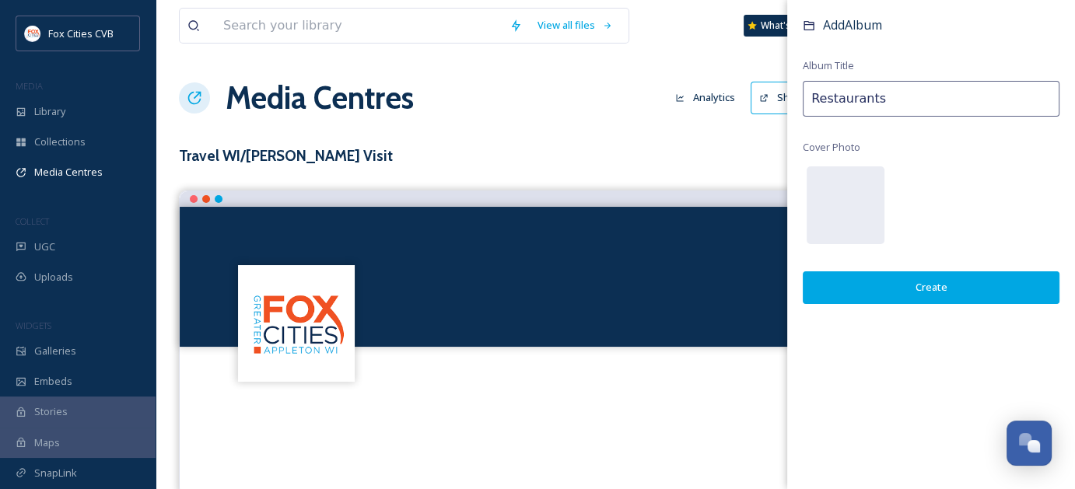
type input "Restaurants"
click at [845, 285] on button "Create" at bounding box center [931, 287] width 257 height 32
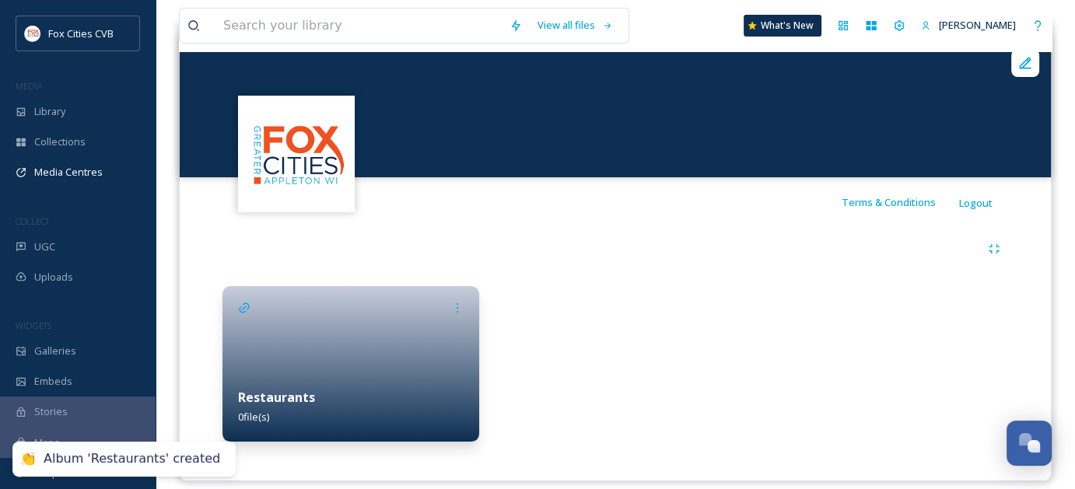
scroll to position [184, 0]
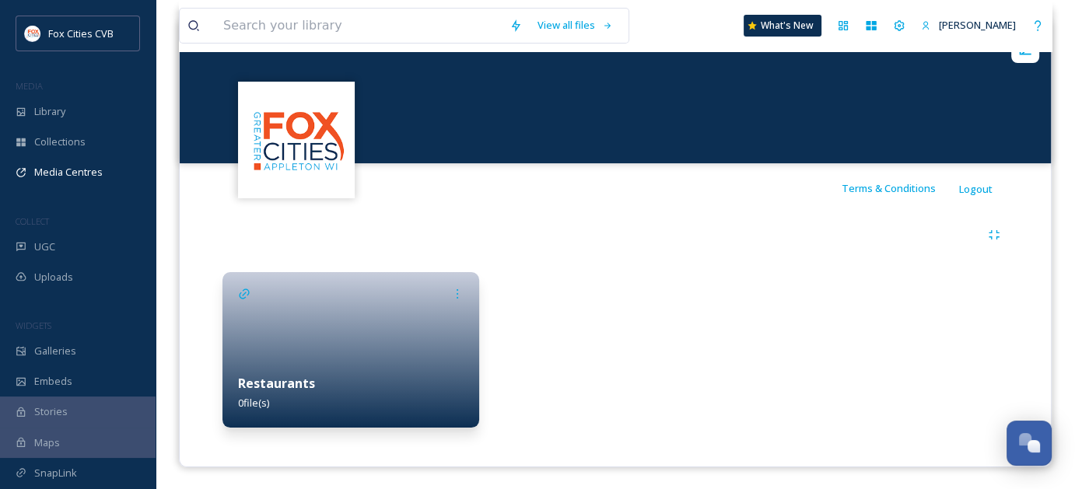
click at [458, 331] on div at bounding box center [350, 350] width 257 height 156
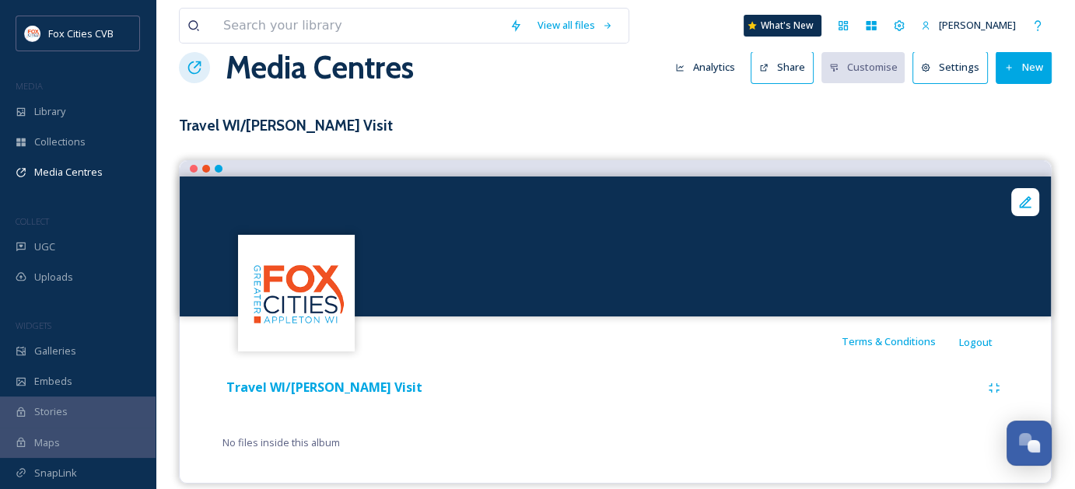
scroll to position [47, 0]
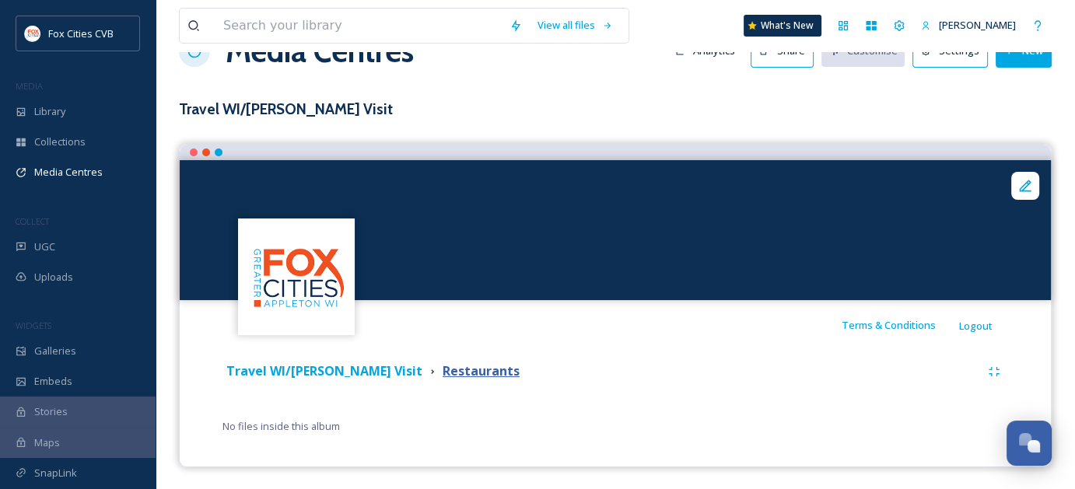
click at [477, 373] on div "Restaurants" at bounding box center [474, 371] width 97 height 19
click at [452, 366] on strong "Restaurants" at bounding box center [481, 370] width 77 height 17
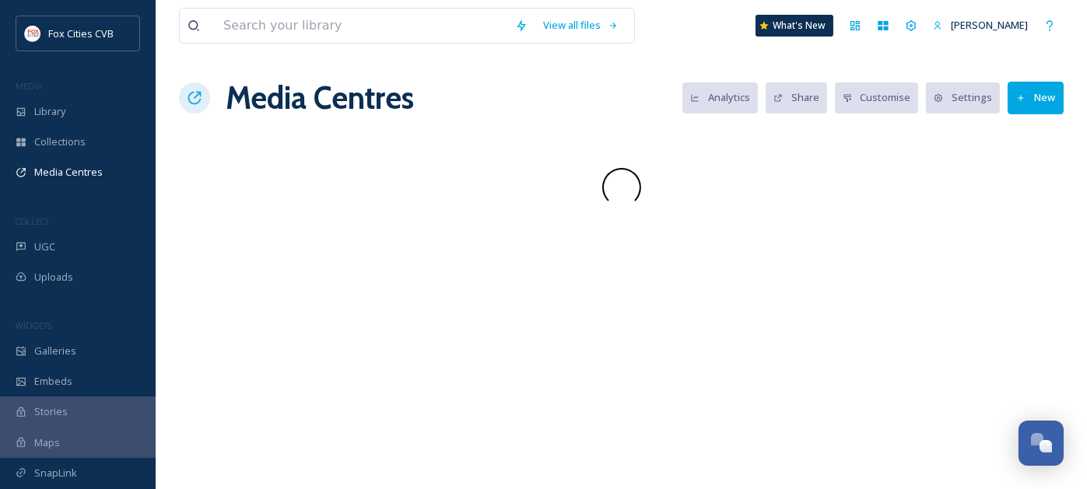
click at [451, 368] on div "View all files What's New [PERSON_NAME] Media Centres Analytics Share Customise…" at bounding box center [621, 244] width 931 height 489
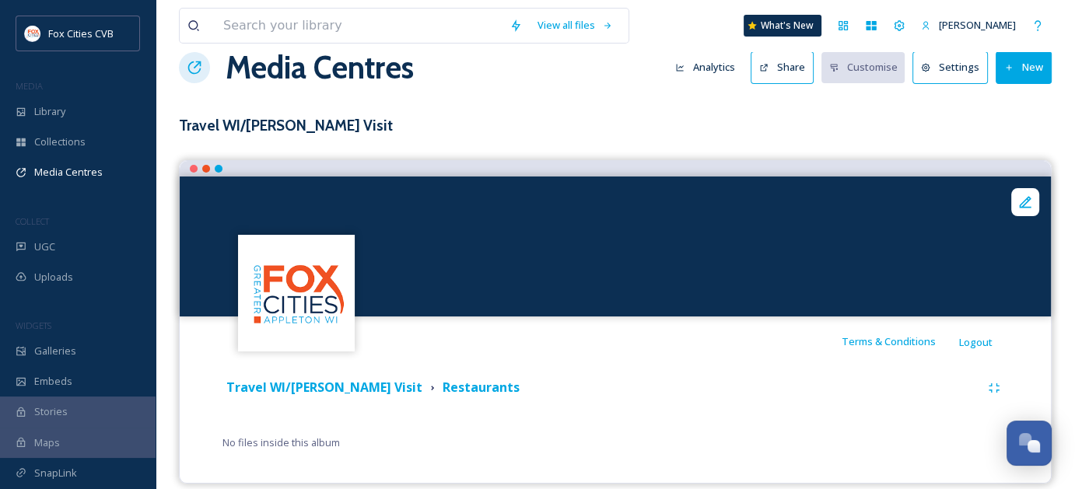
scroll to position [47, 0]
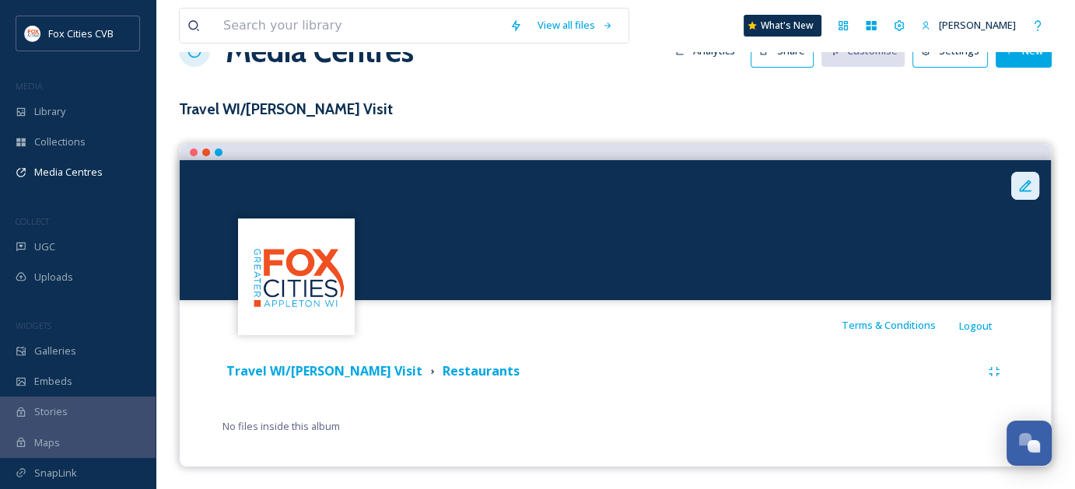
click at [1024, 186] on icon at bounding box center [1025, 186] width 16 height 16
click at [565, 362] on div "Travel WI/[PERSON_NAME] Visit Restaurants" at bounding box center [601, 371] width 758 height 19
click at [443, 370] on strong "Restaurants" at bounding box center [481, 370] width 77 height 17
click at [281, 299] on img at bounding box center [296, 276] width 113 height 113
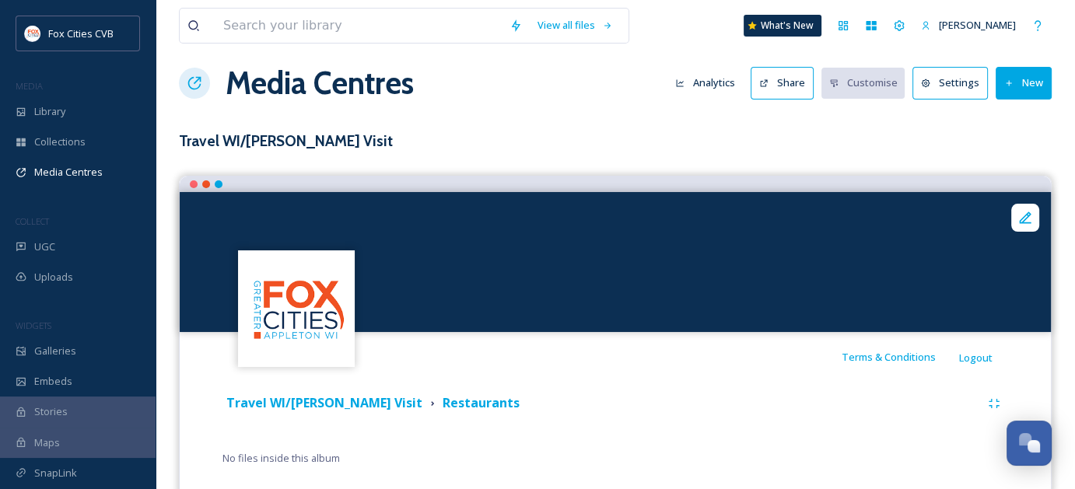
scroll to position [0, 0]
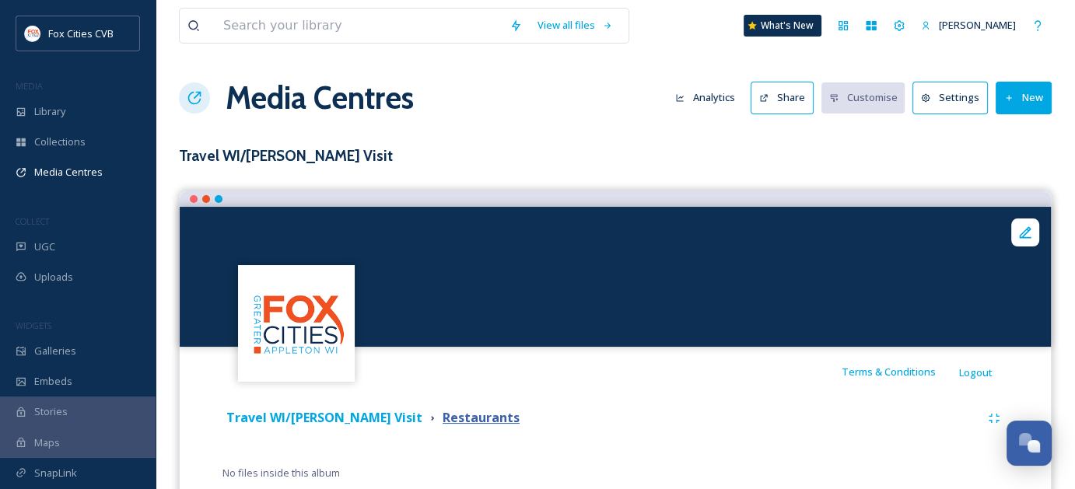
click at [454, 417] on strong "Restaurants" at bounding box center [481, 417] width 77 height 17
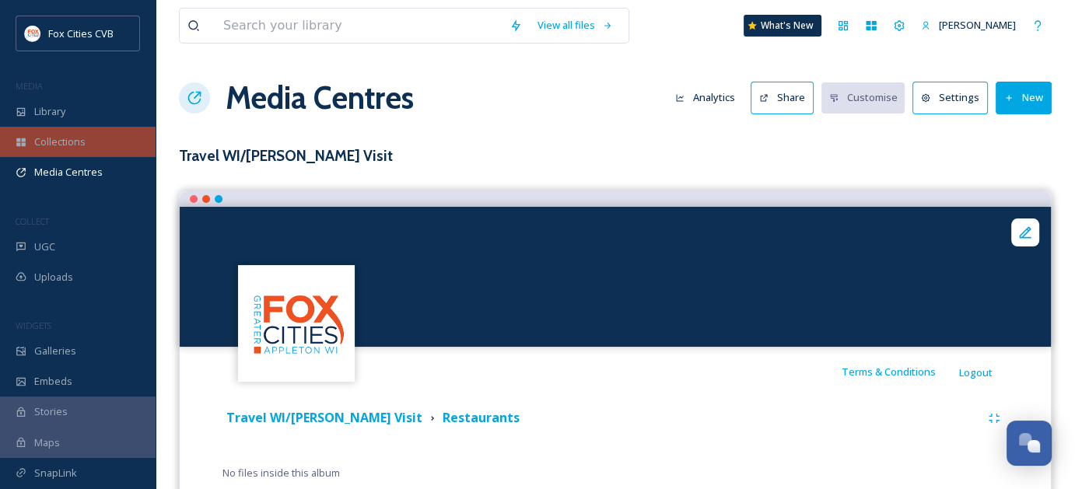
click at [79, 142] on span "Collections" at bounding box center [59, 142] width 51 height 15
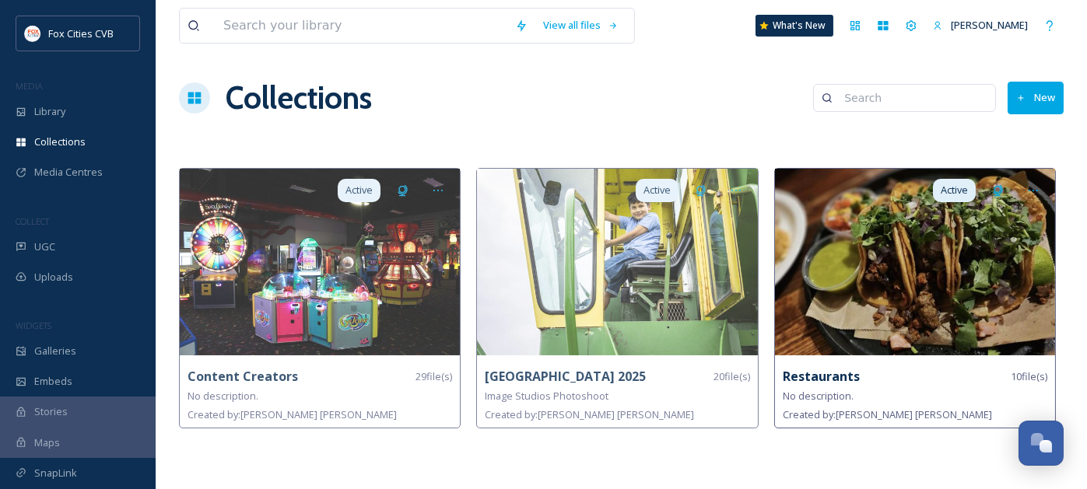
click at [867, 318] on img at bounding box center [915, 262] width 280 height 187
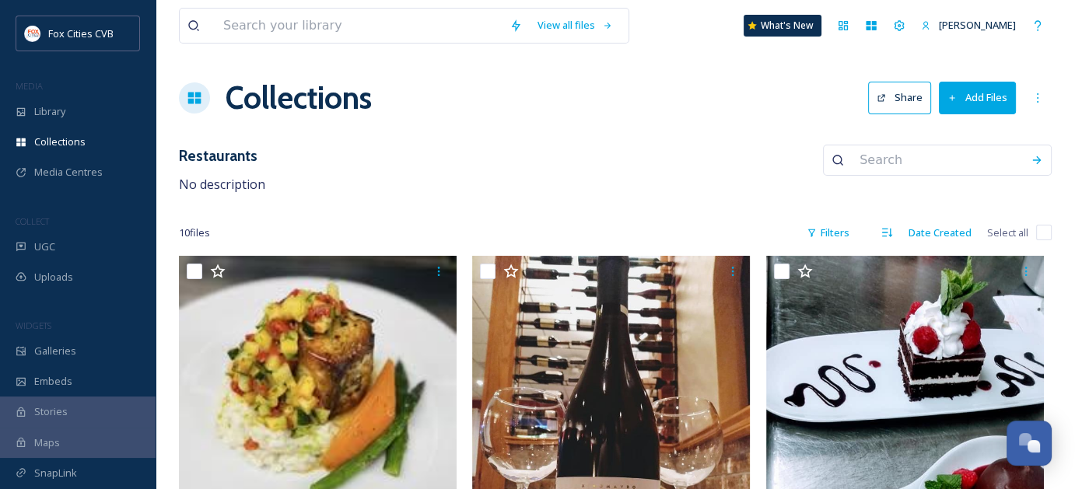
click at [1041, 226] on input "checkbox" at bounding box center [1044, 233] width 16 height 16
checkbox input "true"
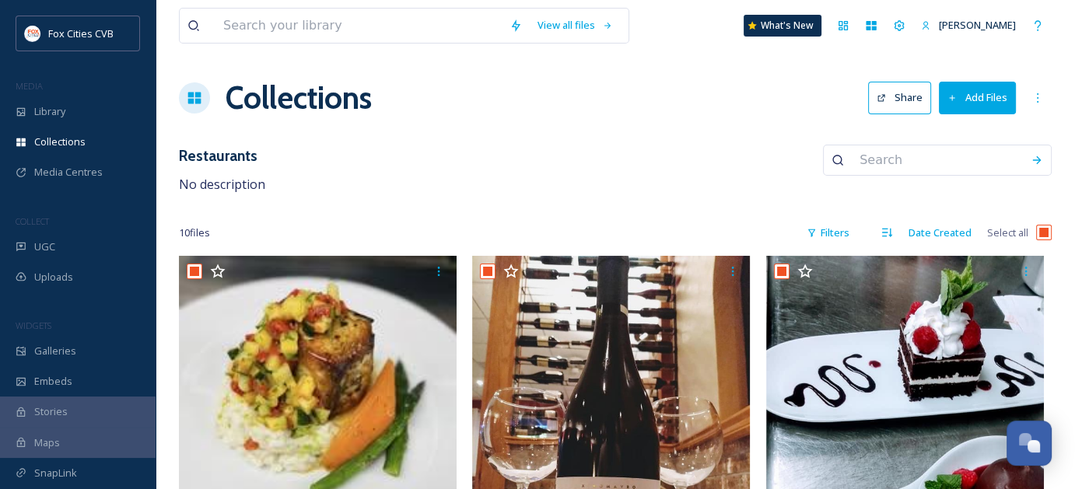
checkbox input "true"
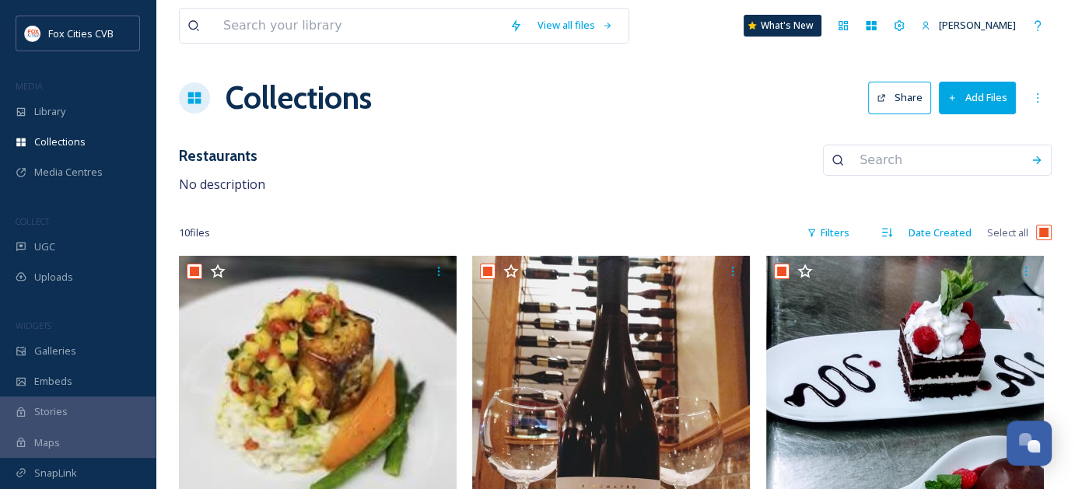
checkbox input "true"
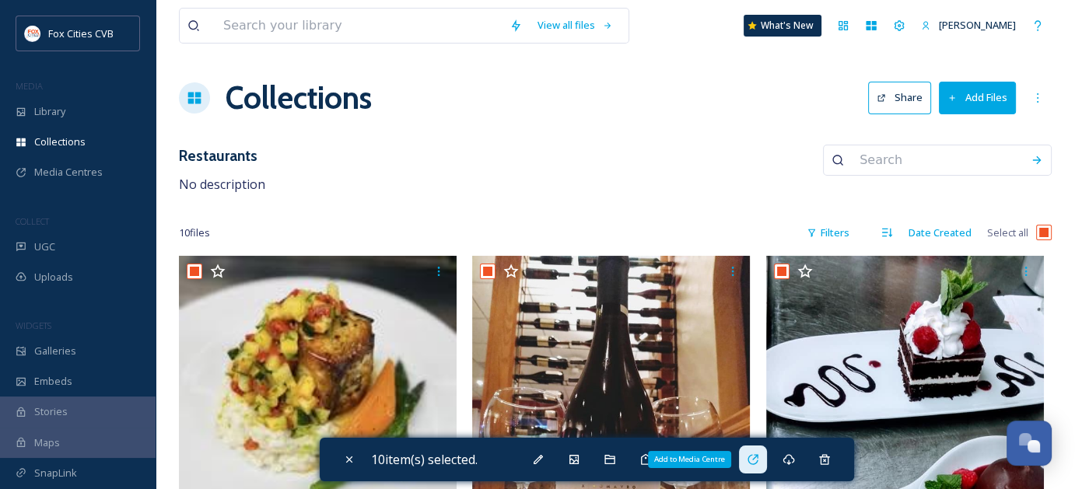
click at [759, 454] on icon at bounding box center [753, 460] width 12 height 12
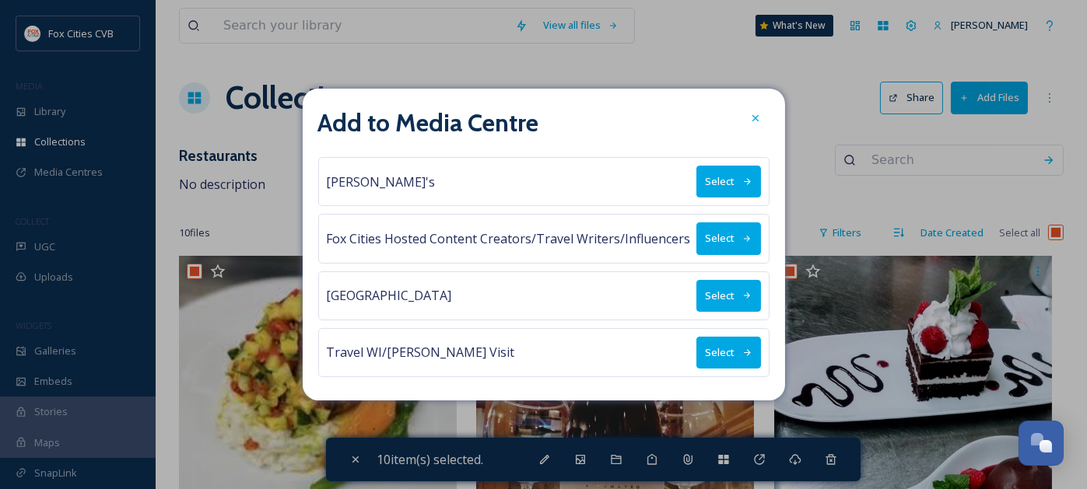
click at [707, 343] on button "Select" at bounding box center [728, 353] width 65 height 32
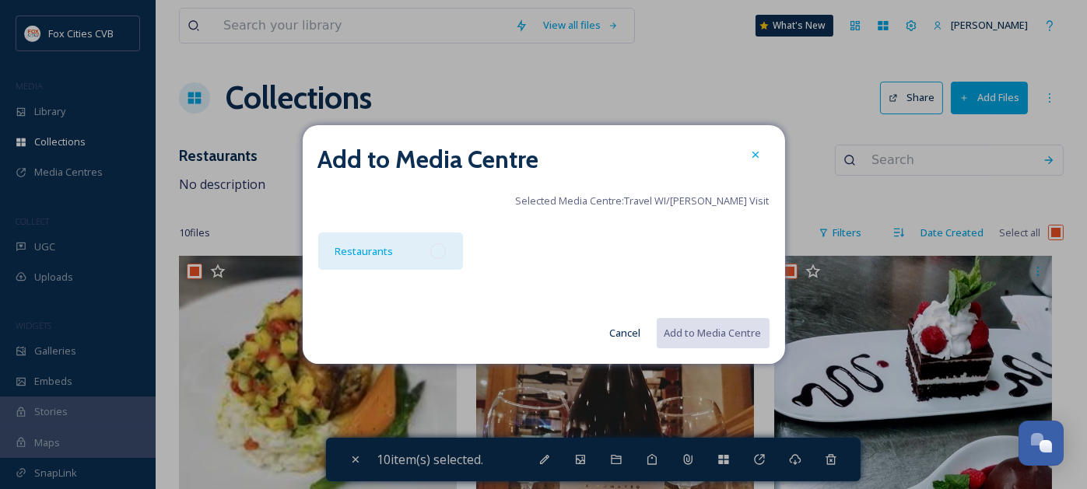
click at [440, 256] on div at bounding box center [438, 251] width 16 height 16
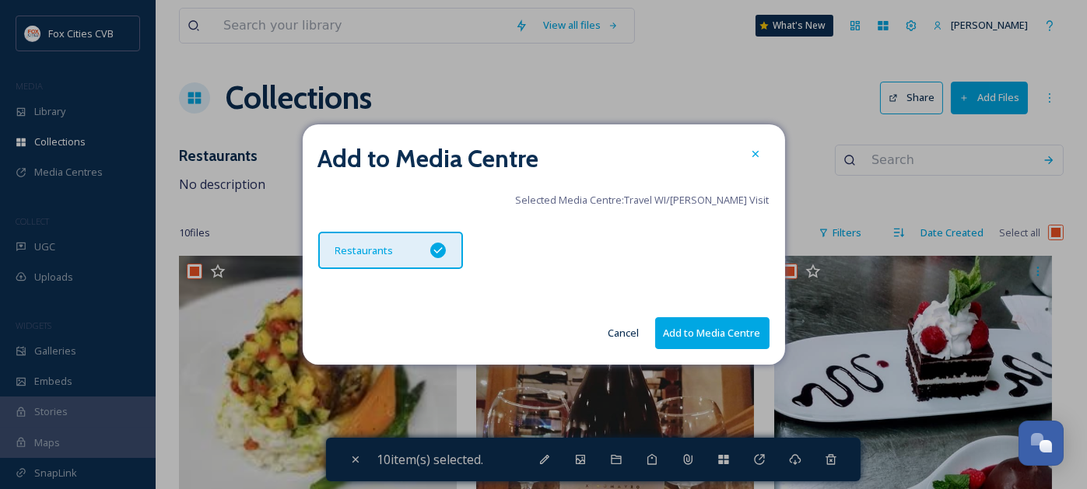
click at [727, 327] on button "Add to Media Centre" at bounding box center [712, 333] width 114 height 32
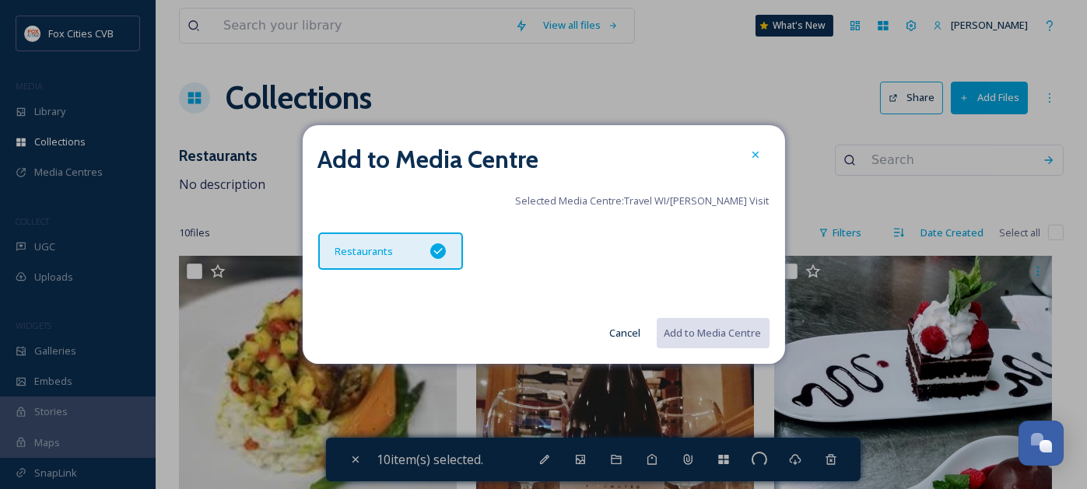
checkbox input "false"
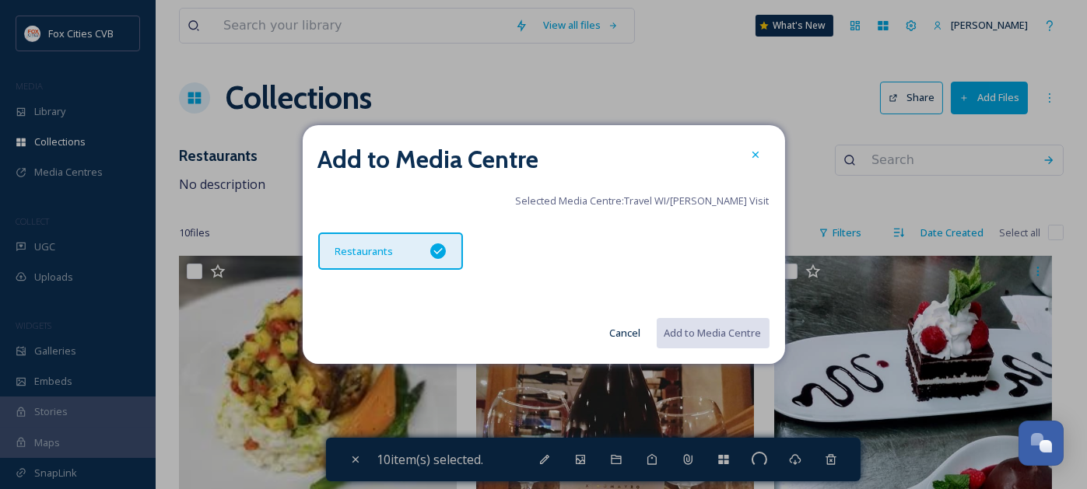
checkbox input "false"
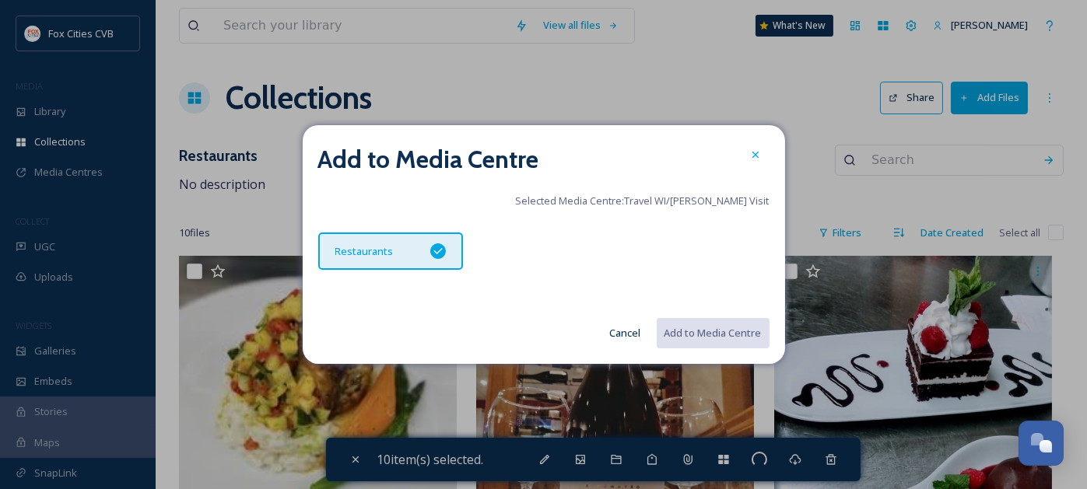
checkbox input "false"
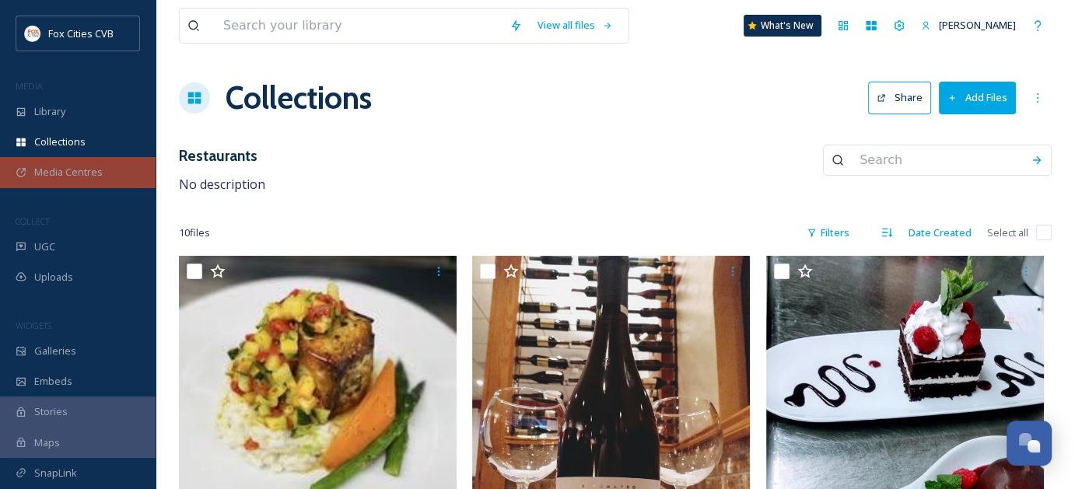
click at [79, 173] on span "Media Centres" at bounding box center [68, 172] width 68 height 15
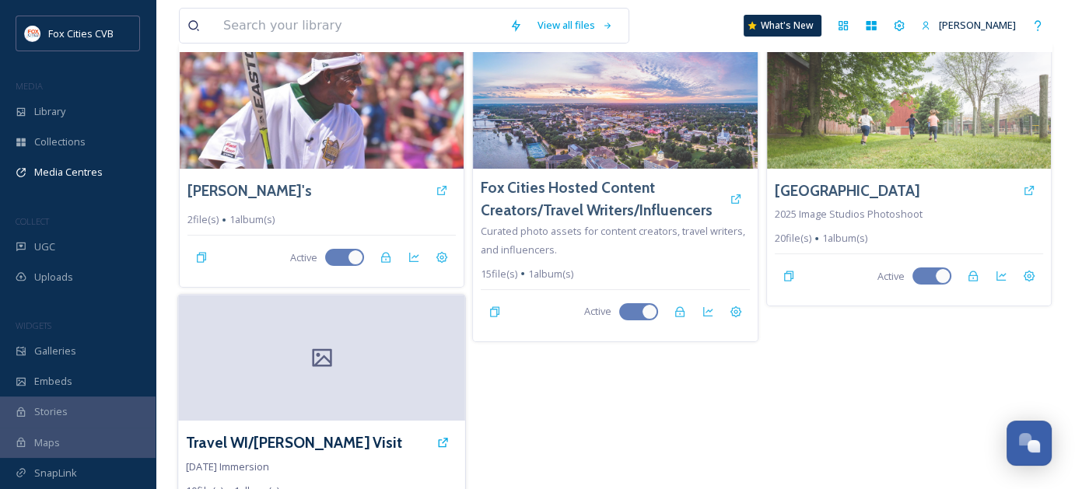
scroll to position [169, 0]
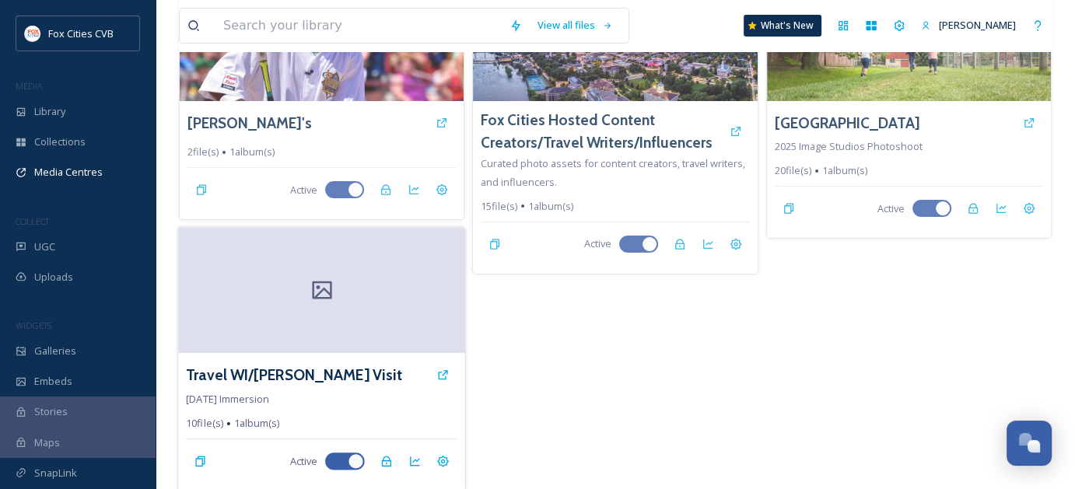
click at [352, 290] on div at bounding box center [321, 291] width 287 height 126
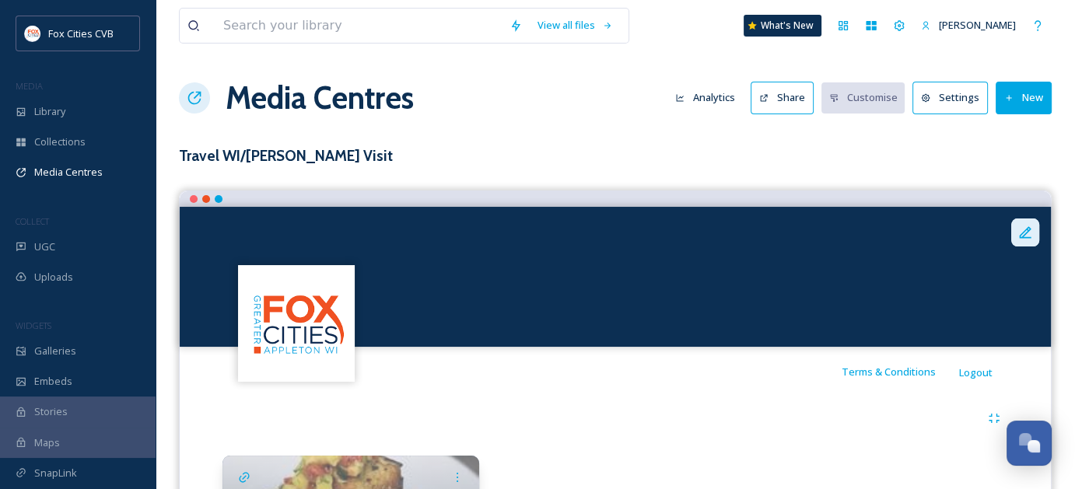
click at [1022, 230] on icon at bounding box center [1025, 233] width 16 height 16
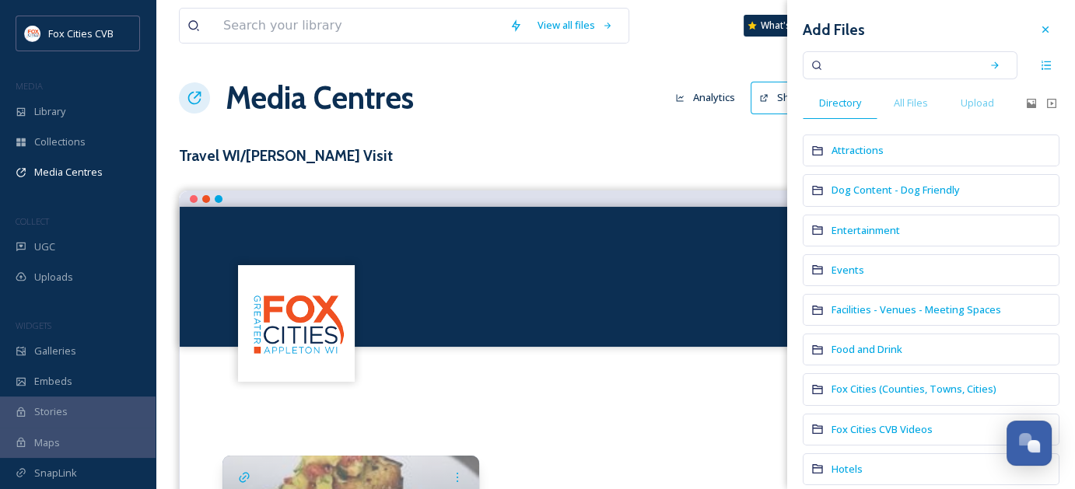
click at [877, 71] on input at bounding box center [899, 65] width 147 height 34
type input "skyline"
click at [989, 69] on div "Search" at bounding box center [995, 65] width 28 height 28
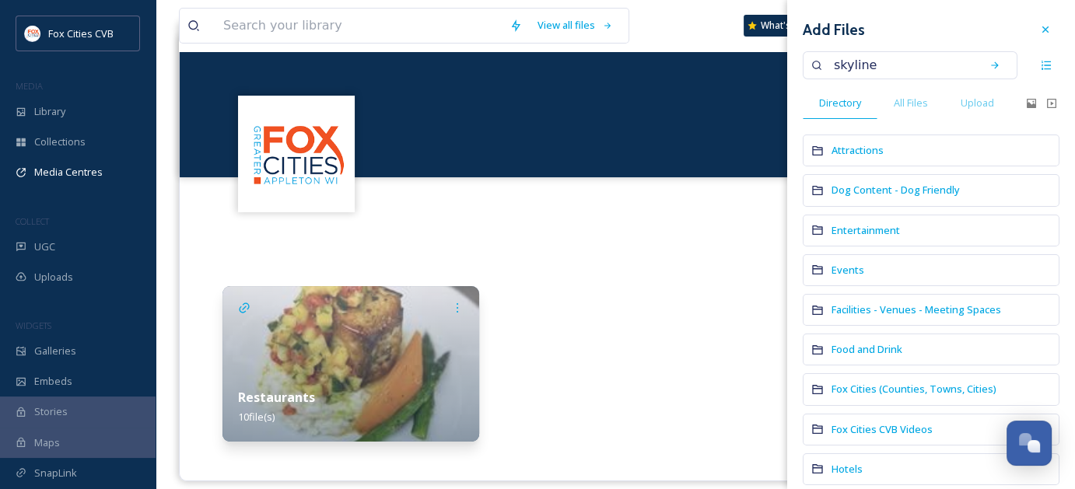
scroll to position [184, 0]
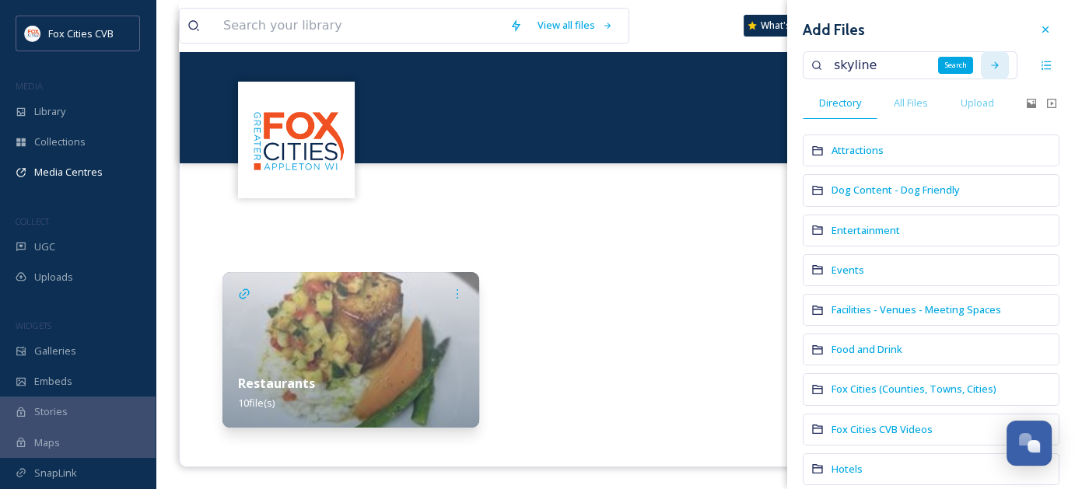
click at [989, 61] on icon at bounding box center [994, 65] width 11 height 11
drag, startPoint x: 904, startPoint y: 69, endPoint x: 808, endPoint y: 68, distance: 95.7
click at [808, 68] on div "skyline" at bounding box center [910, 65] width 215 height 28
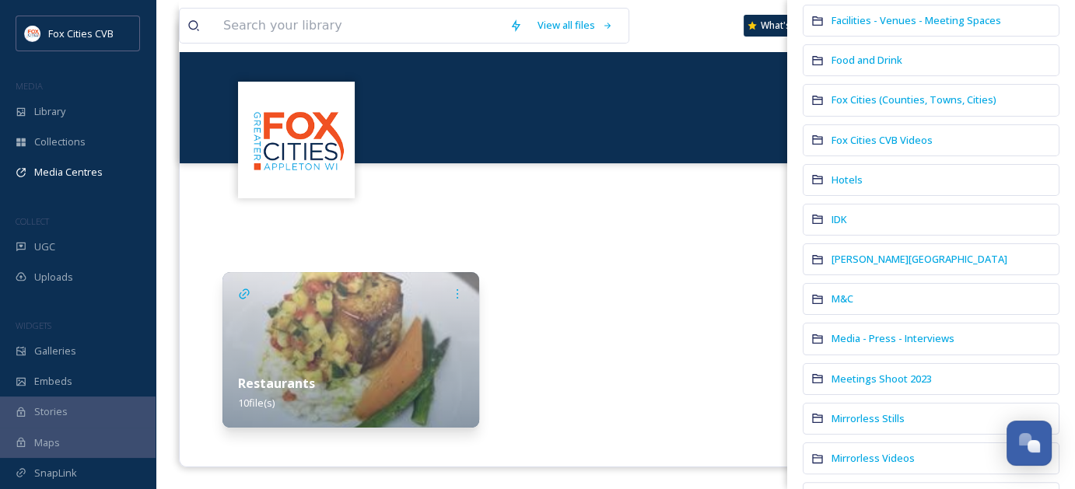
scroll to position [232, 0]
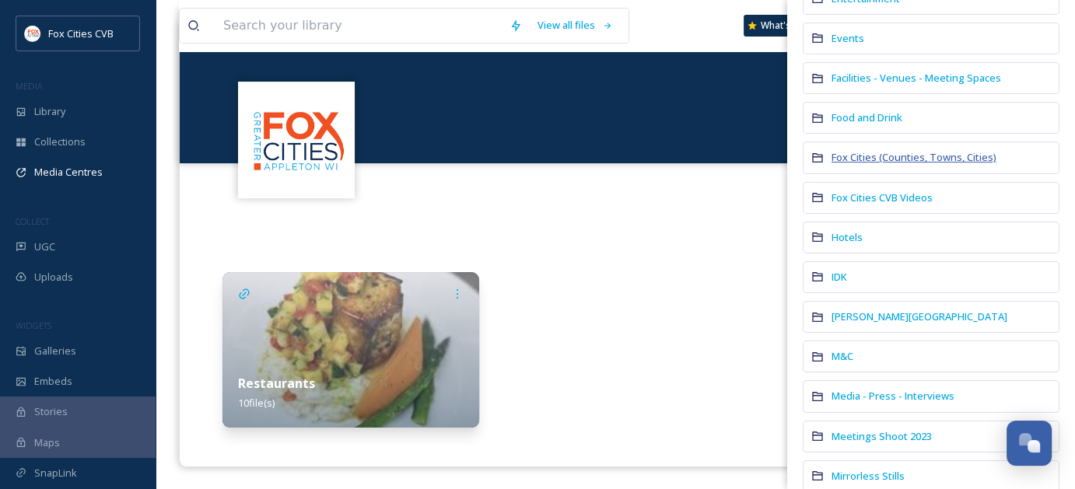
click at [950, 150] on span "Fox Cities (Counties, Towns, Cities)" at bounding box center [914, 157] width 165 height 14
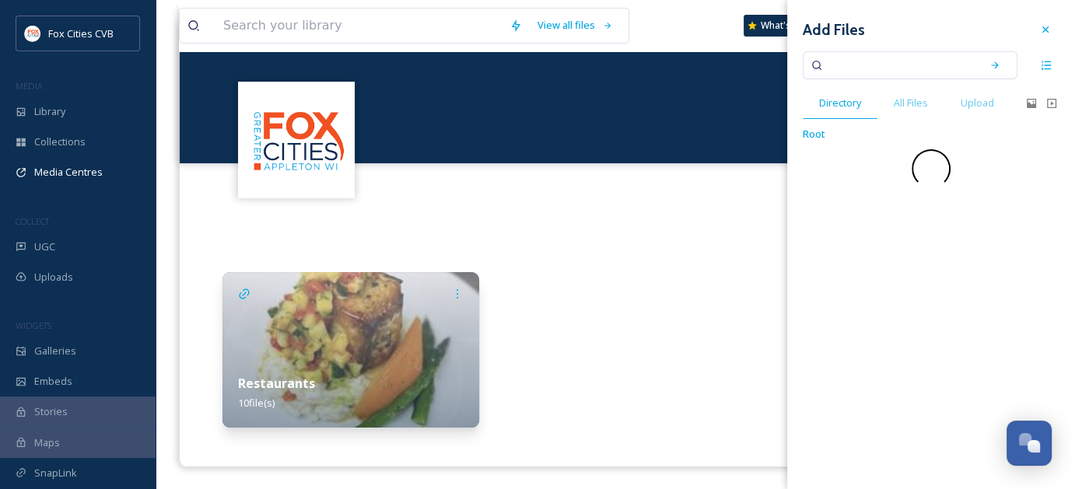
scroll to position [0, 0]
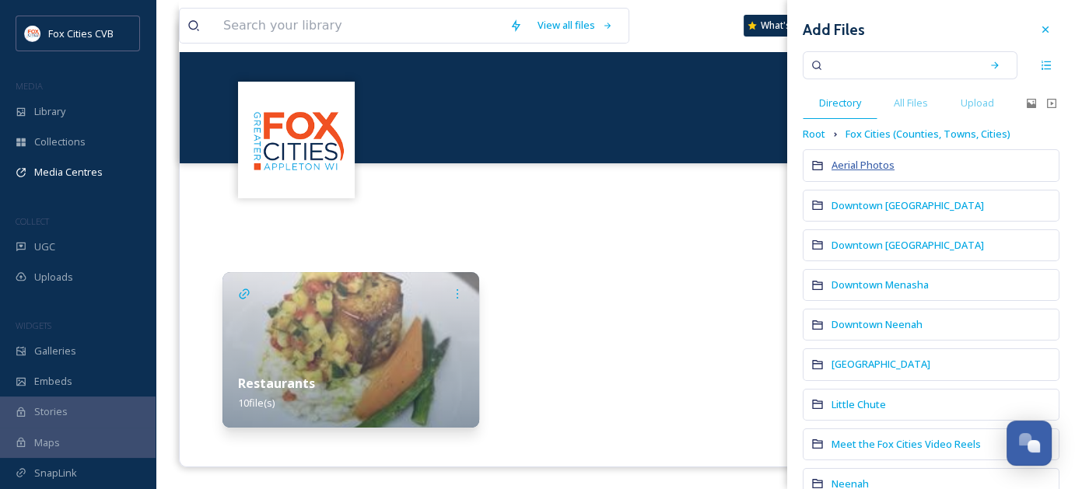
click at [877, 162] on span "Aerial Photos" at bounding box center [863, 165] width 63 height 14
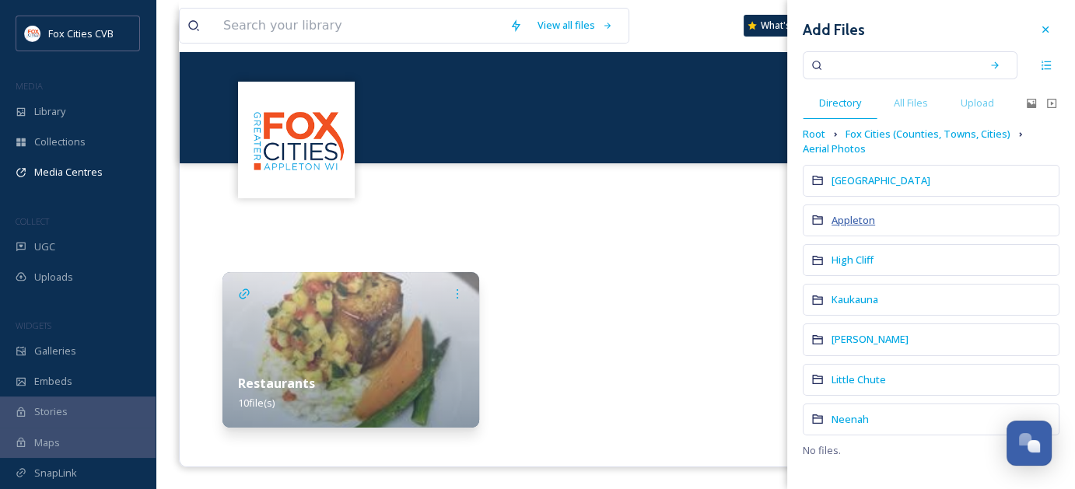
click at [848, 225] on span "Appleton" at bounding box center [854, 220] width 44 height 14
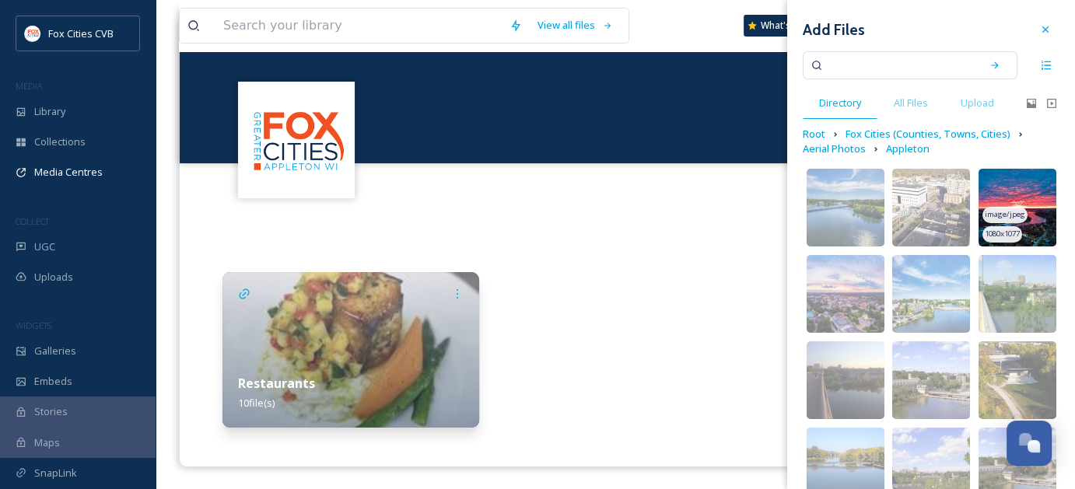
click at [1028, 202] on img at bounding box center [1018, 208] width 78 height 78
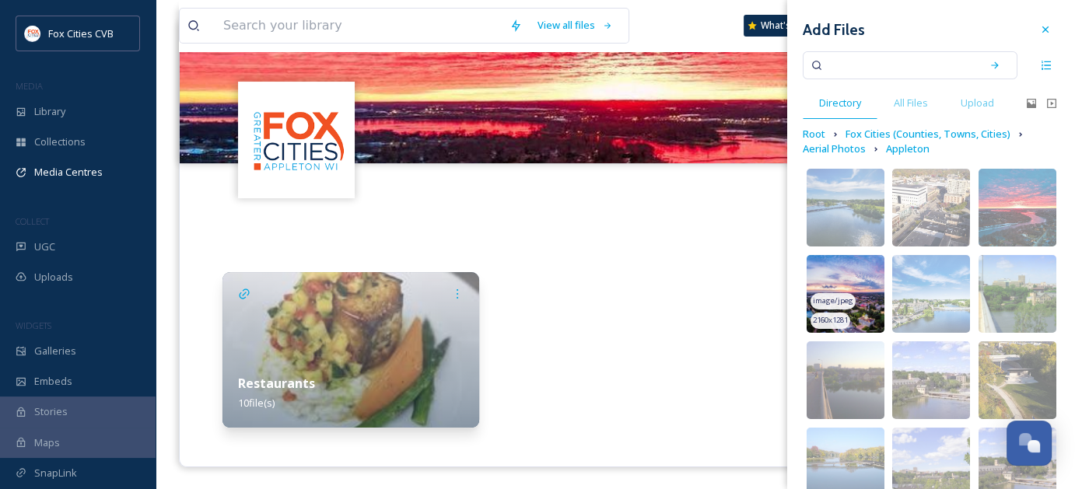
click at [871, 290] on img at bounding box center [846, 294] width 78 height 78
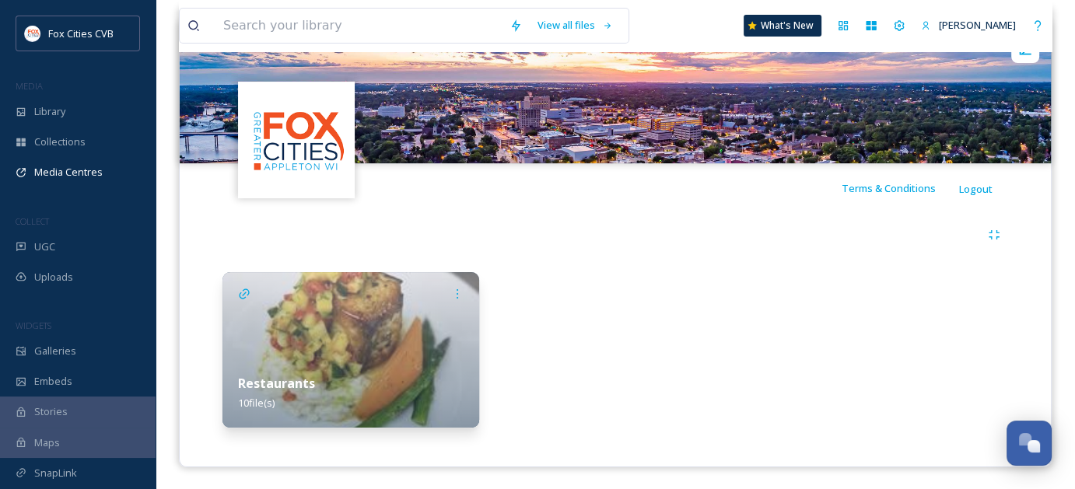
click at [643, 299] on div at bounding box center [615, 350] width 257 height 156
click at [408, 337] on img at bounding box center [350, 350] width 257 height 156
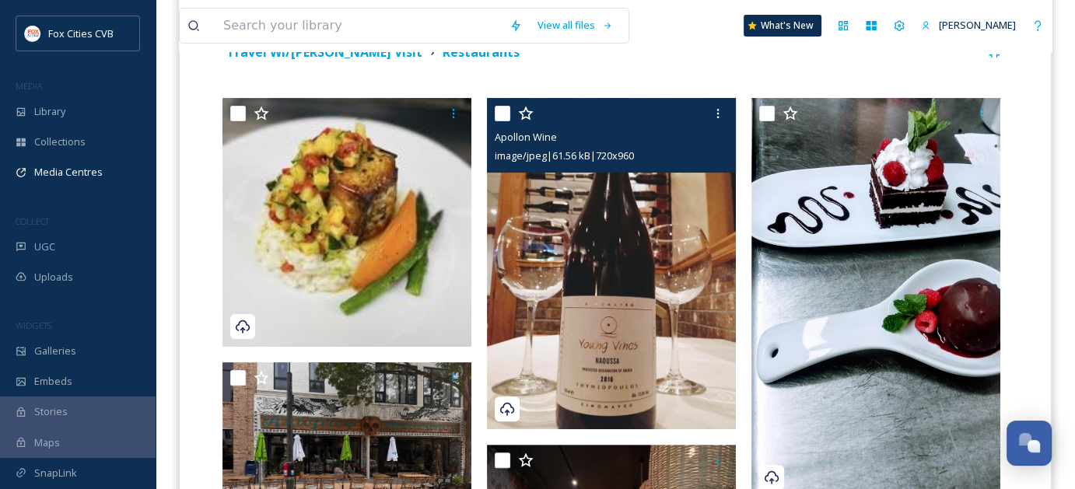
scroll to position [378, 0]
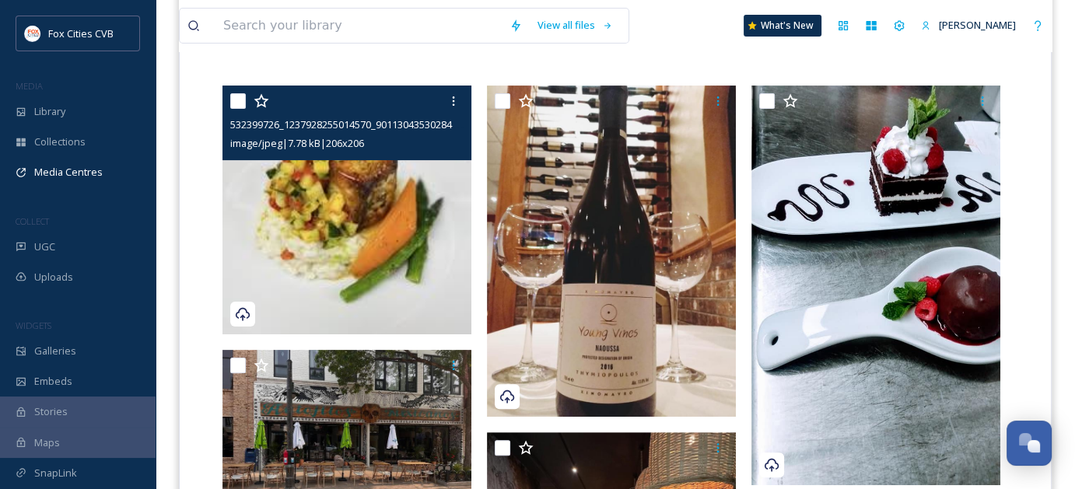
click at [240, 107] on div at bounding box center [348, 101] width 237 height 28
click at [239, 101] on input "checkbox" at bounding box center [238, 101] width 16 height 16
checkbox input "true"
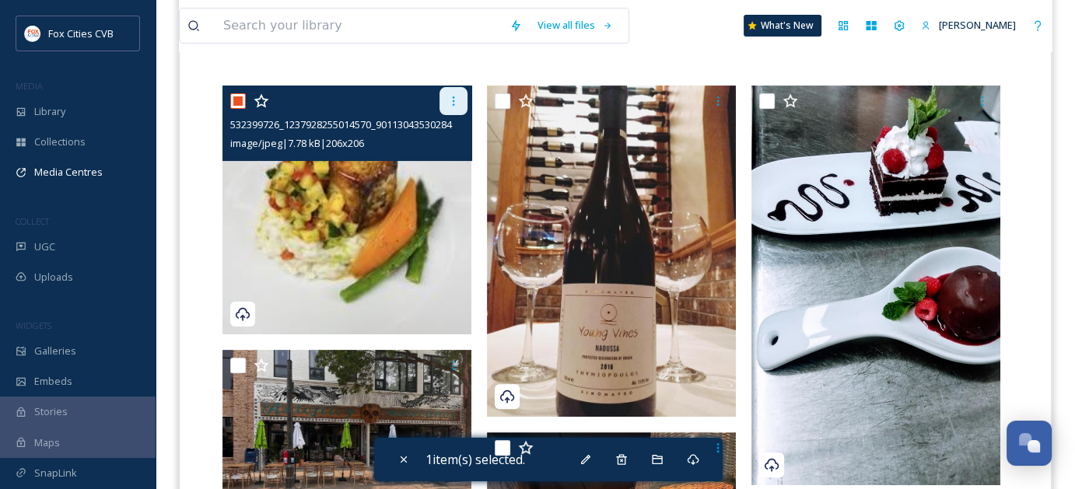
click at [450, 105] on icon at bounding box center [453, 101] width 12 height 12
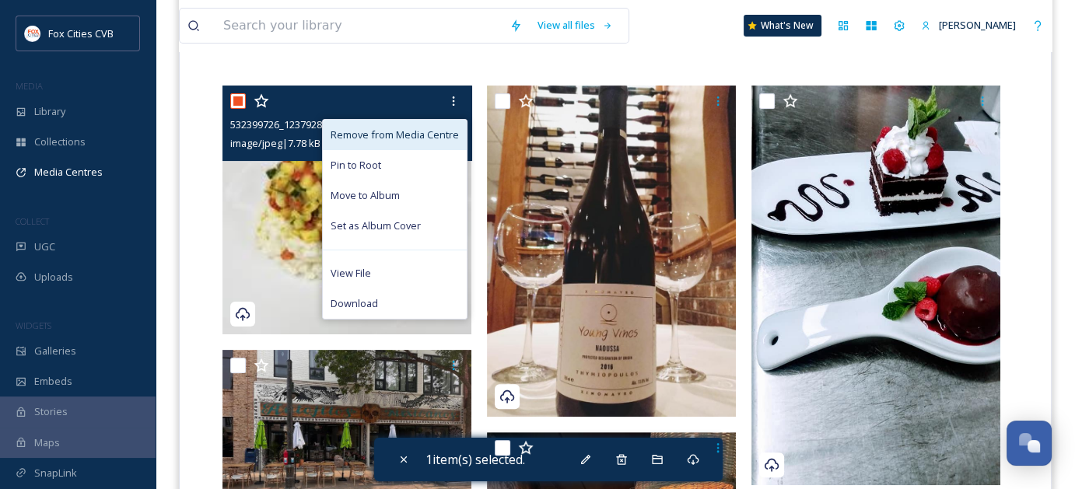
click at [375, 138] on span "Remove from Media Centre" at bounding box center [395, 135] width 128 height 15
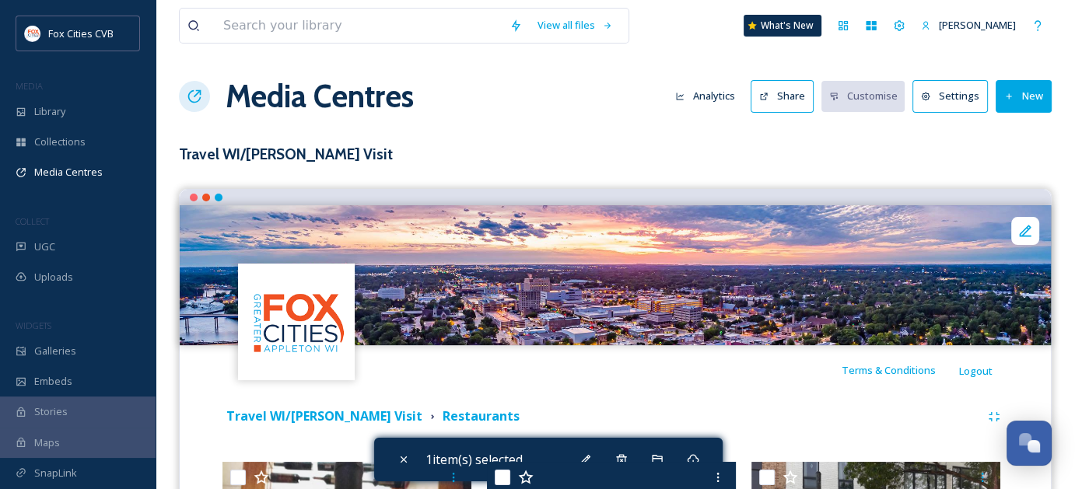
scroll to position [0, 0]
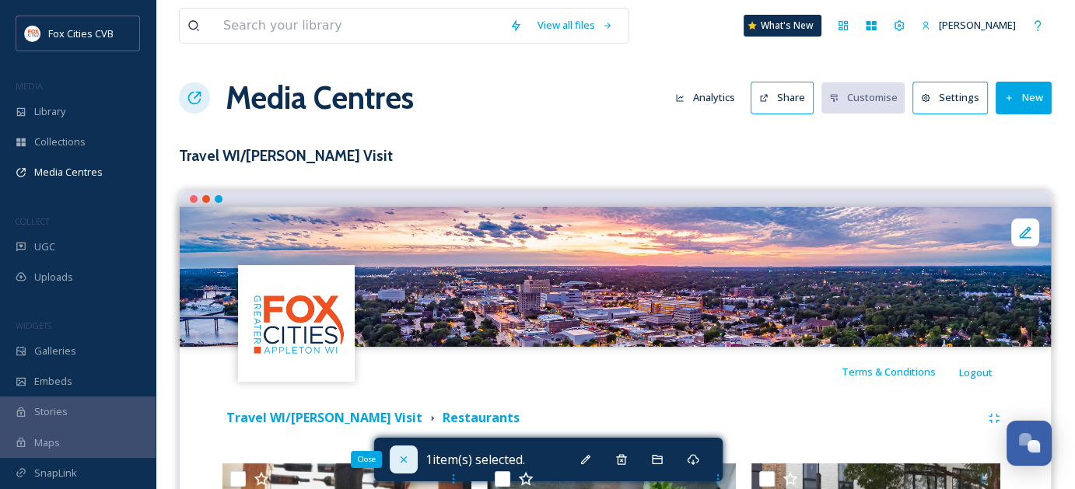
click at [398, 457] on icon at bounding box center [404, 460] width 12 height 12
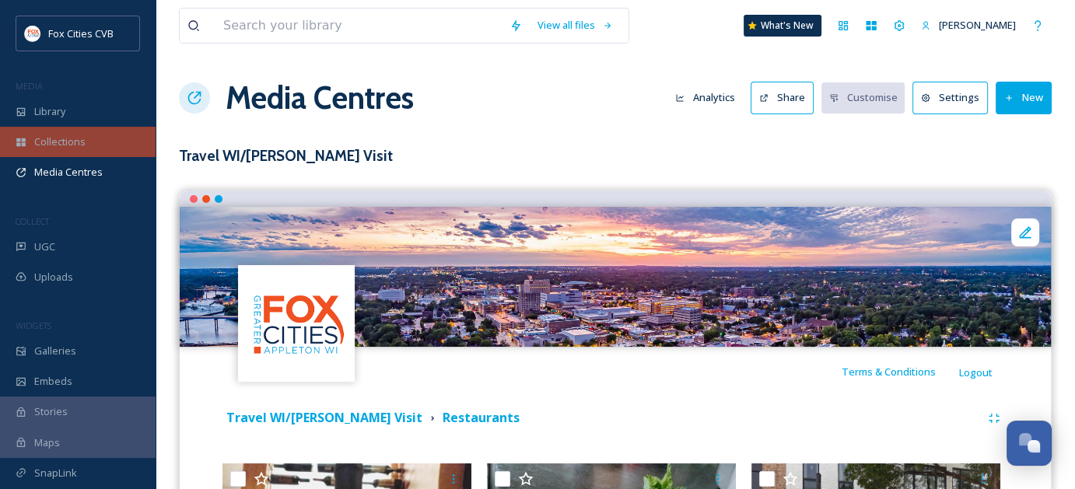
click at [63, 150] on div "Collections" at bounding box center [78, 142] width 156 height 30
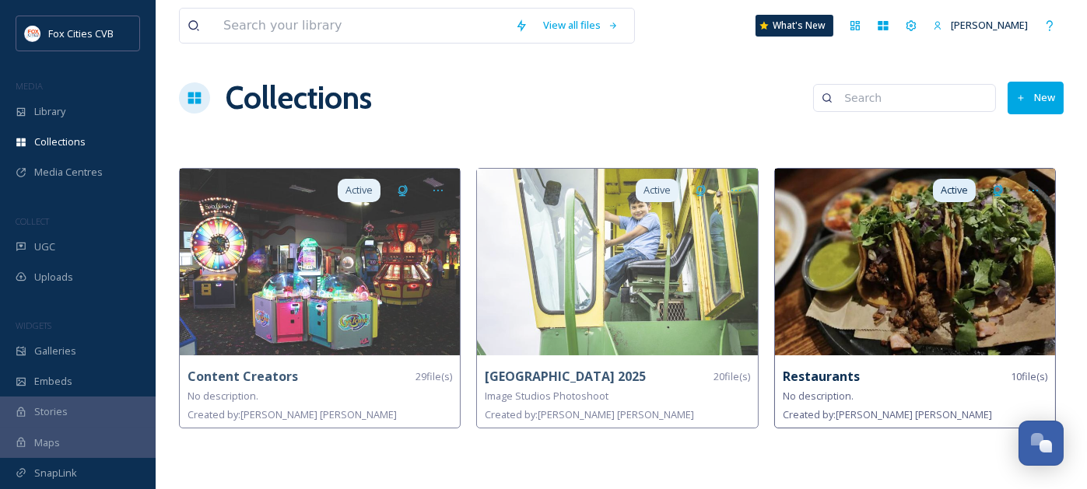
click at [884, 276] on img at bounding box center [915, 262] width 280 height 187
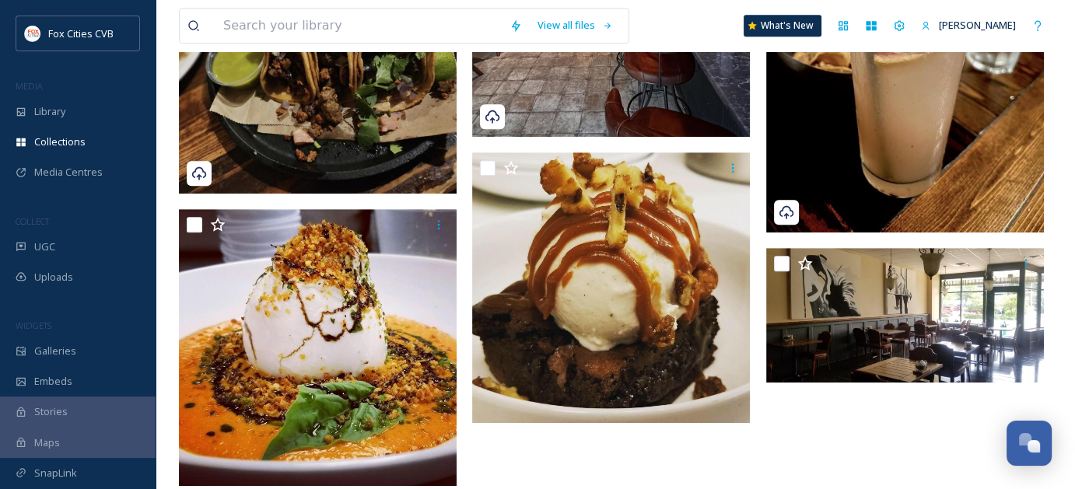
scroll to position [855, 0]
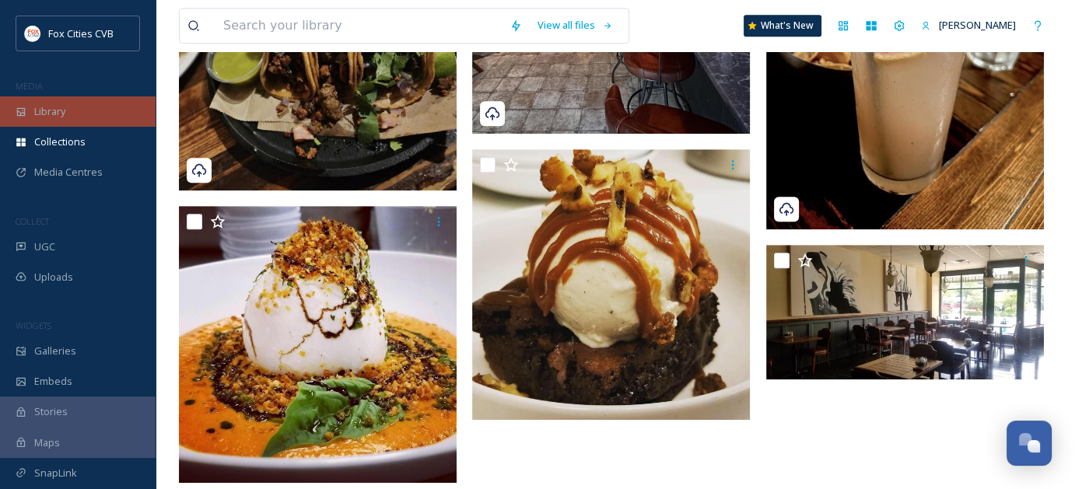
click at [75, 107] on div "Library" at bounding box center [78, 111] width 156 height 30
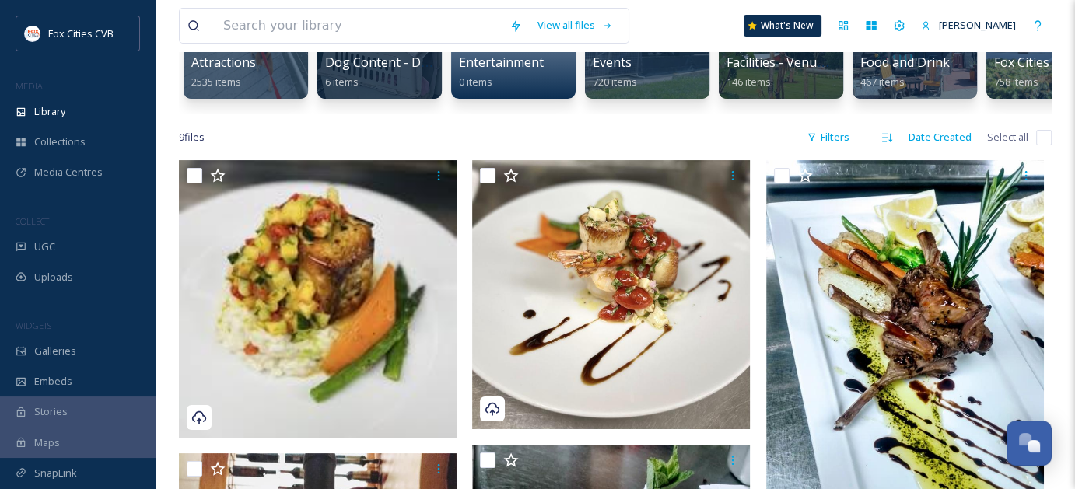
scroll to position [233, 0]
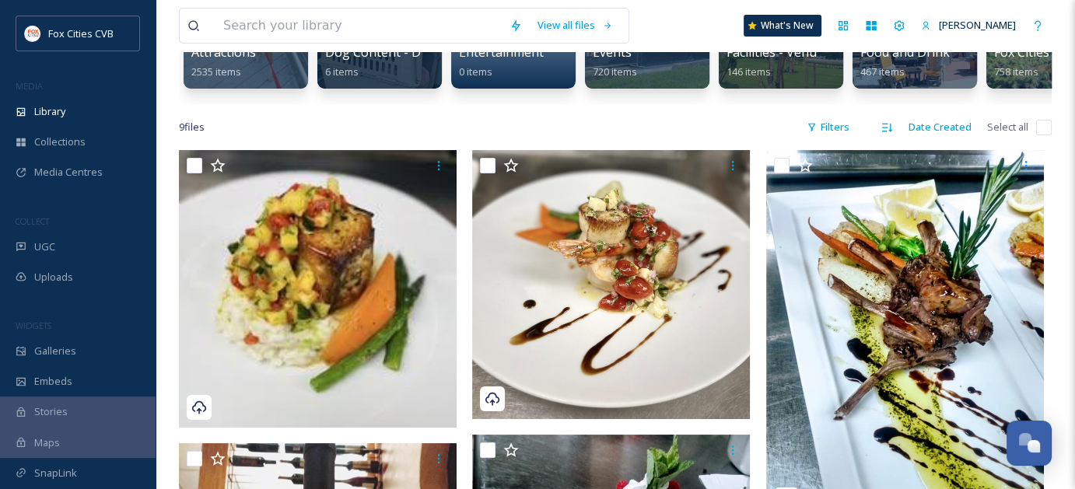
click at [1040, 135] on input "checkbox" at bounding box center [1044, 128] width 16 height 16
checkbox input "true"
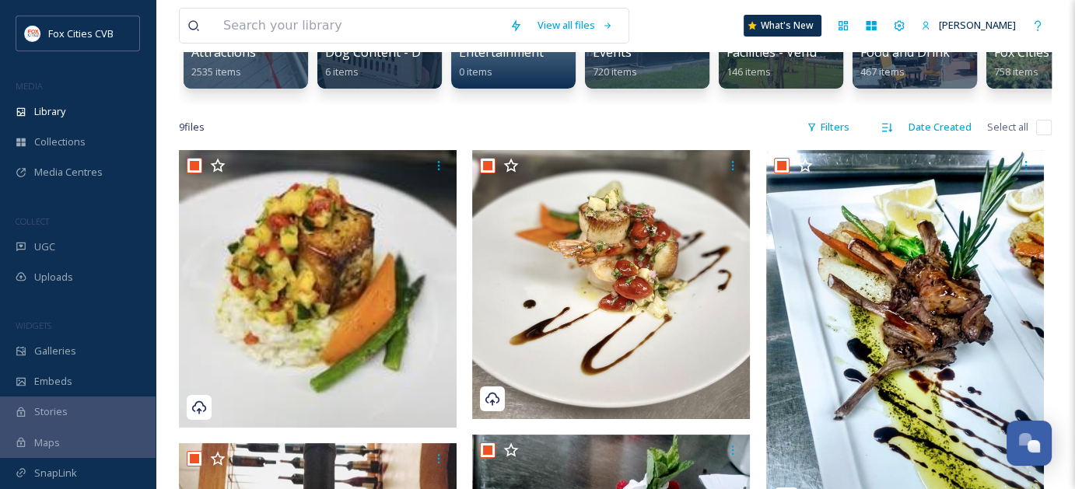
checkbox input "true"
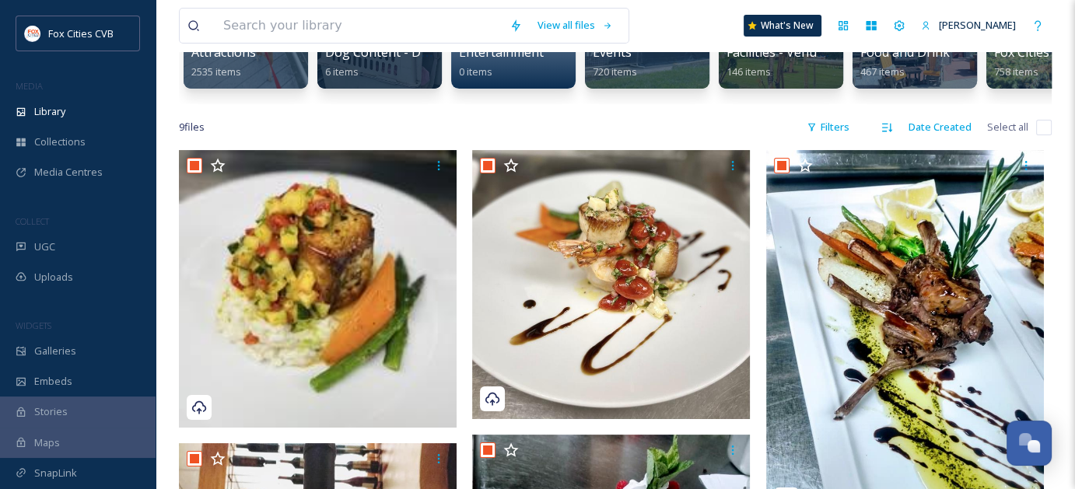
checkbox input "true"
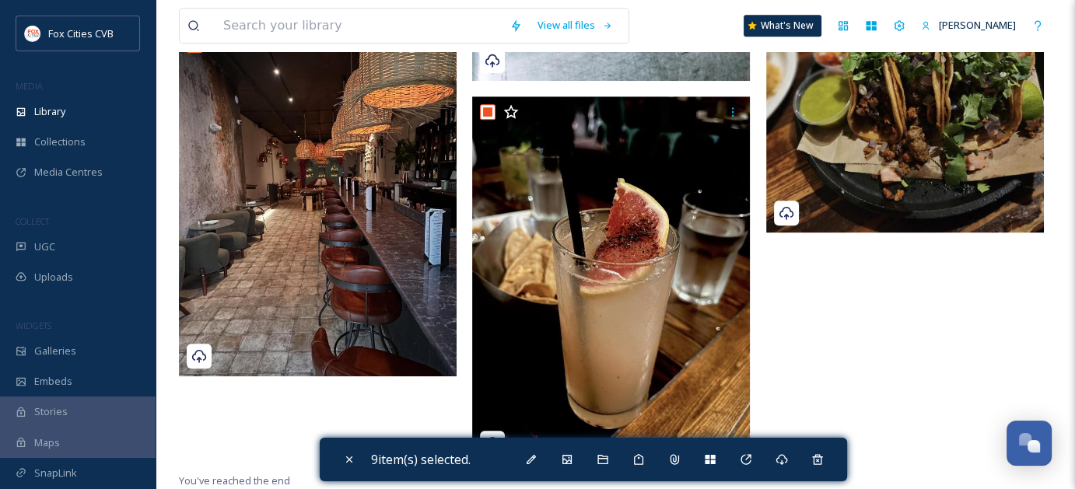
scroll to position [1045, 0]
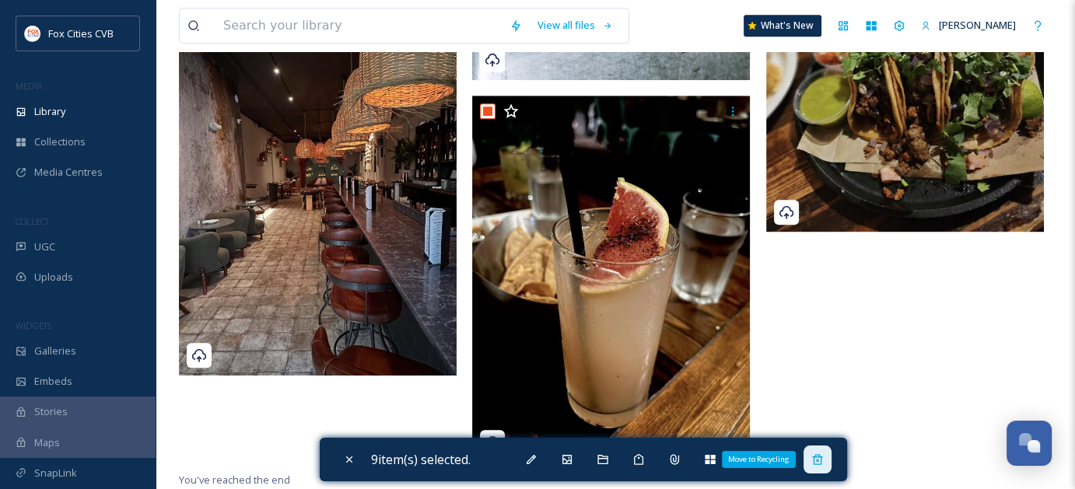
click at [821, 461] on icon at bounding box center [817, 459] width 10 height 10
checkbox input "false"
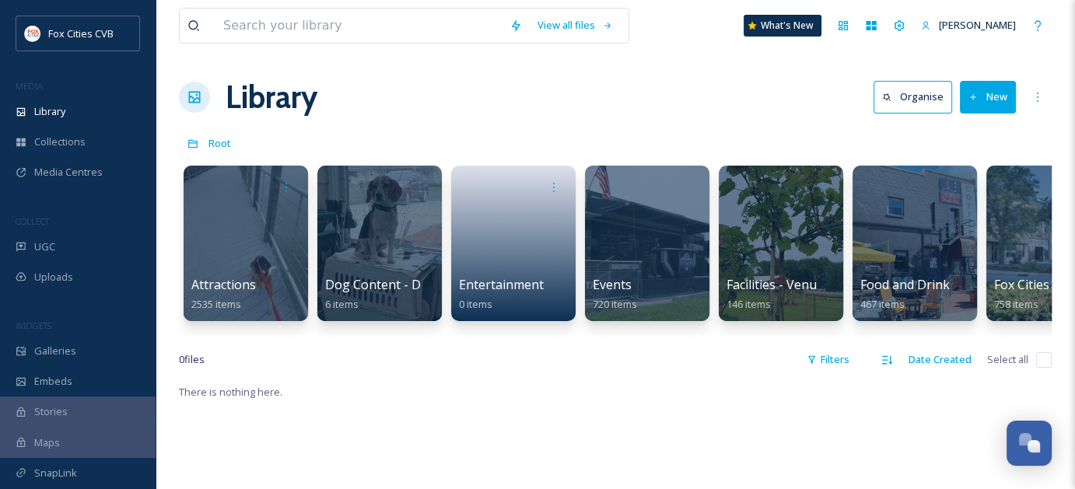
scroll to position [0, 0]
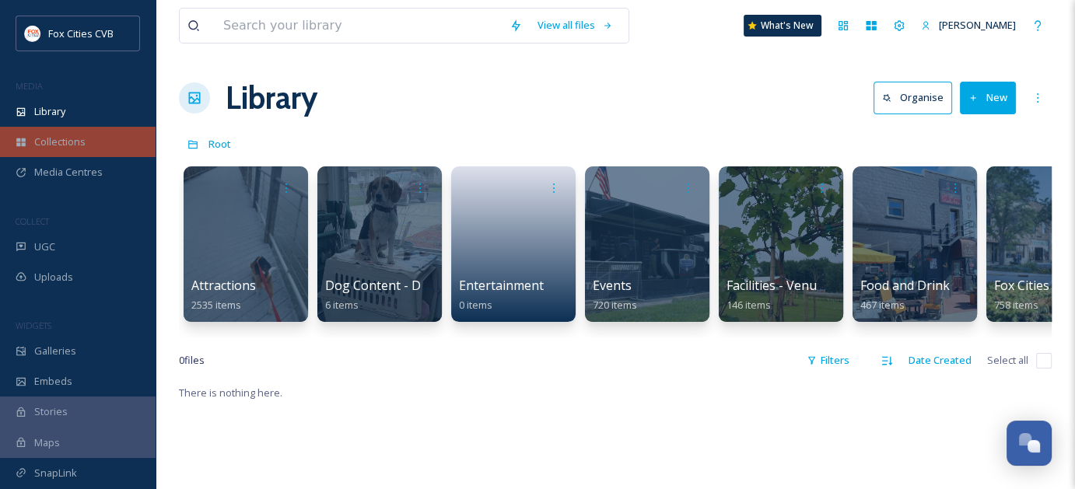
click at [68, 145] on span "Collections" at bounding box center [59, 142] width 51 height 15
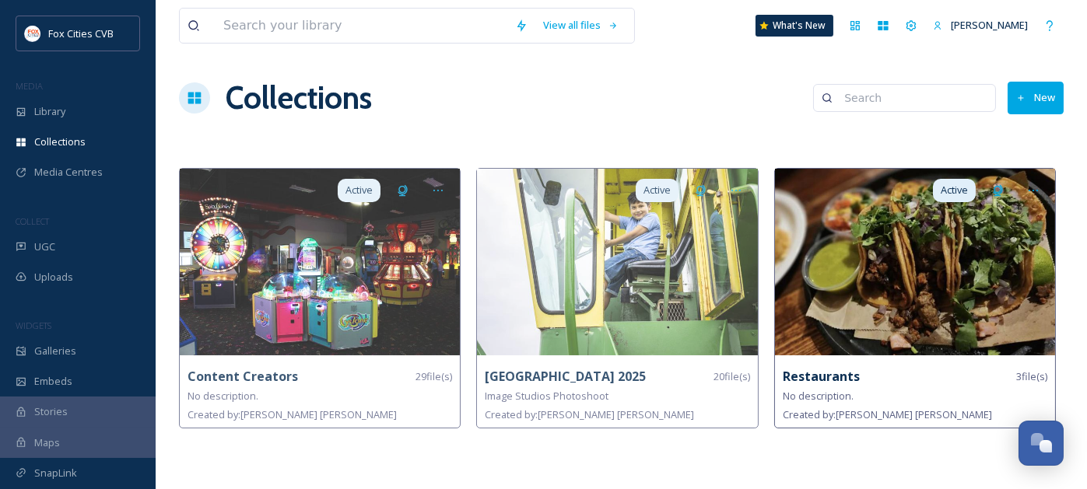
click at [863, 253] on img at bounding box center [915, 262] width 280 height 187
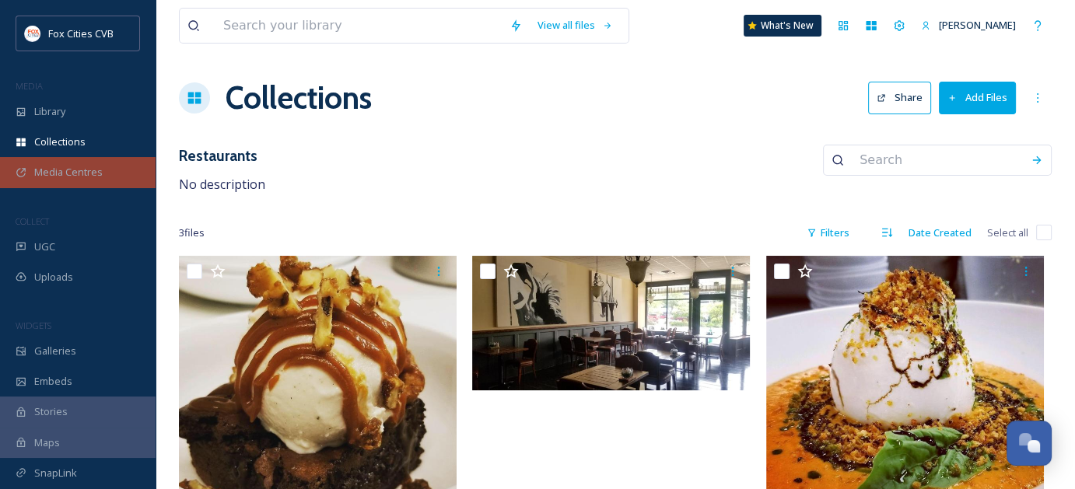
click at [56, 177] on span "Media Centres" at bounding box center [68, 172] width 68 height 15
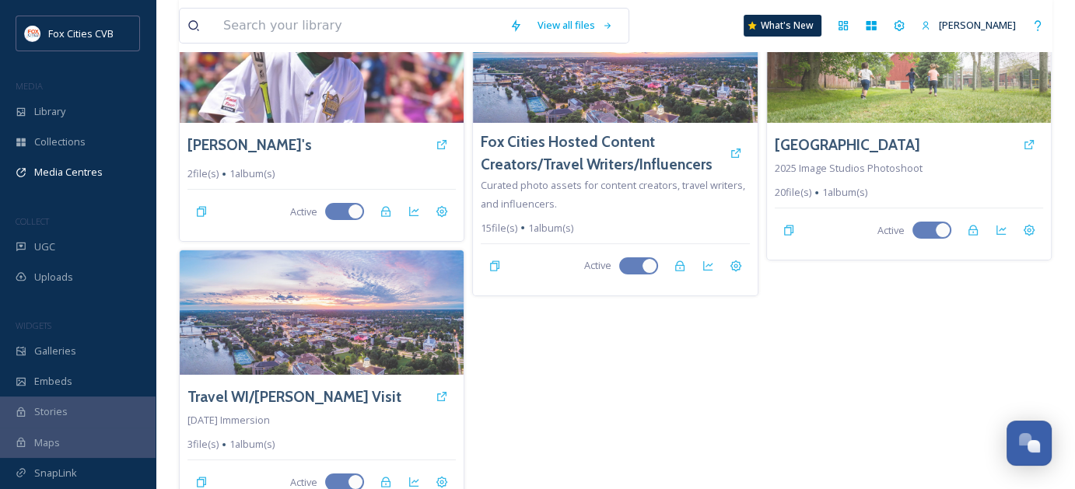
scroll to position [169, 0]
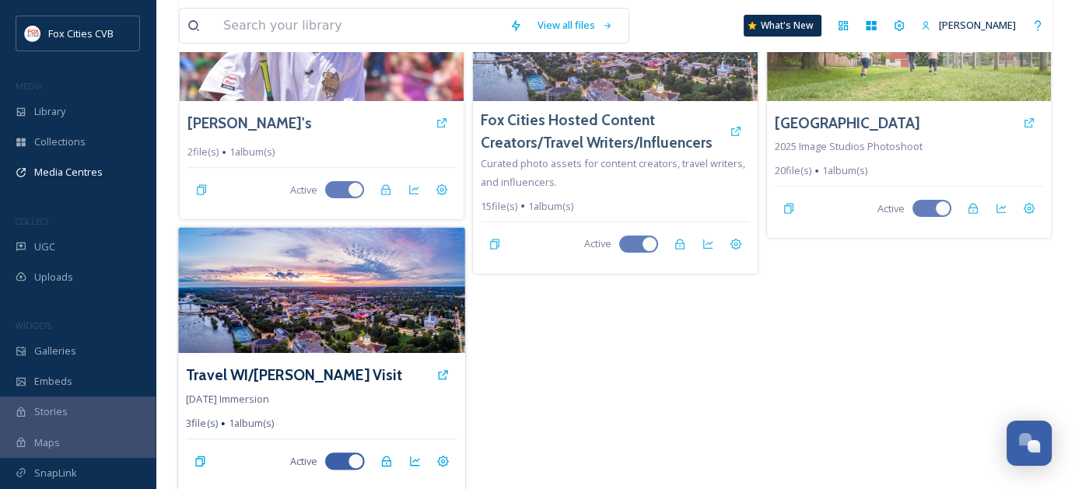
click at [370, 379] on div "Travel WI/[PERSON_NAME] Visit" at bounding box center [321, 375] width 271 height 28
click at [394, 329] on img at bounding box center [321, 291] width 287 height 126
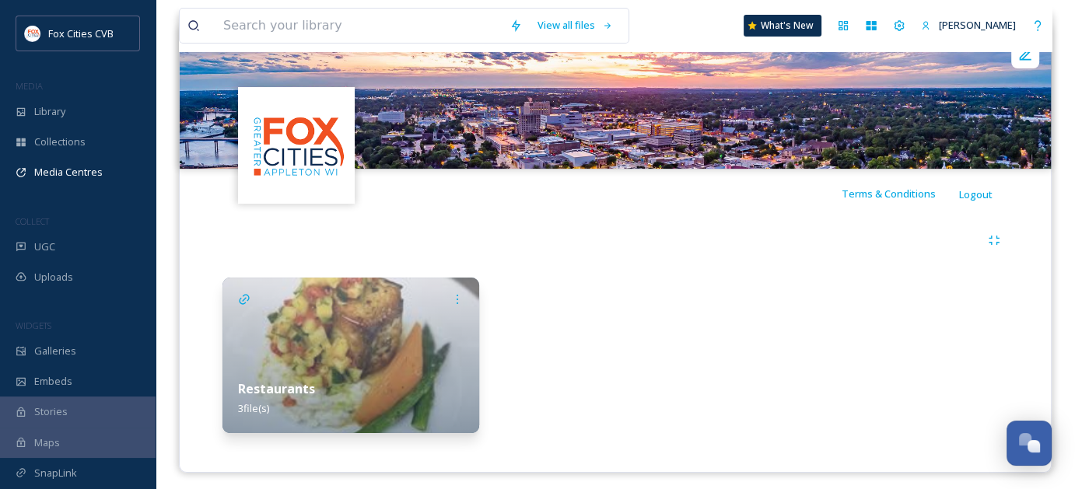
scroll to position [184, 0]
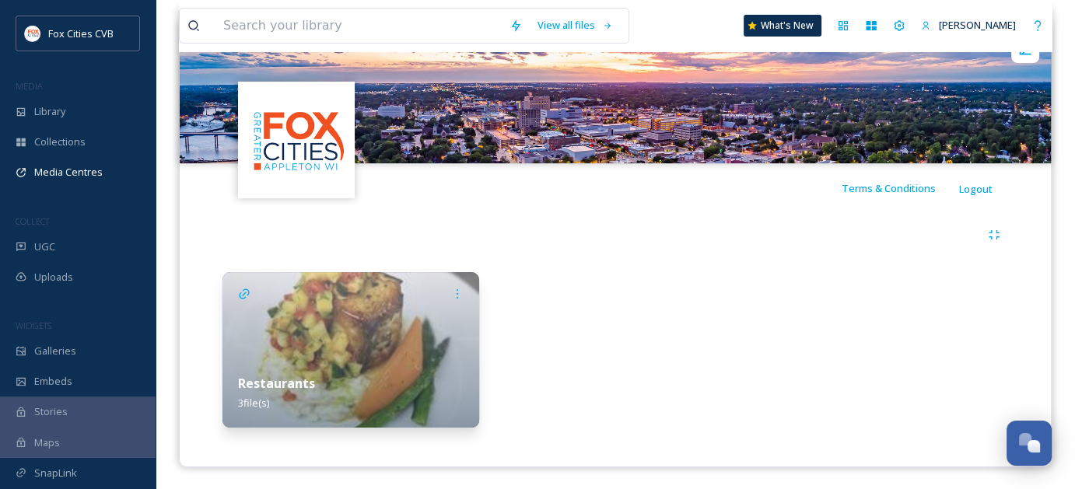
click at [397, 364] on div "Restaurants 3 file(s)" at bounding box center [350, 393] width 257 height 69
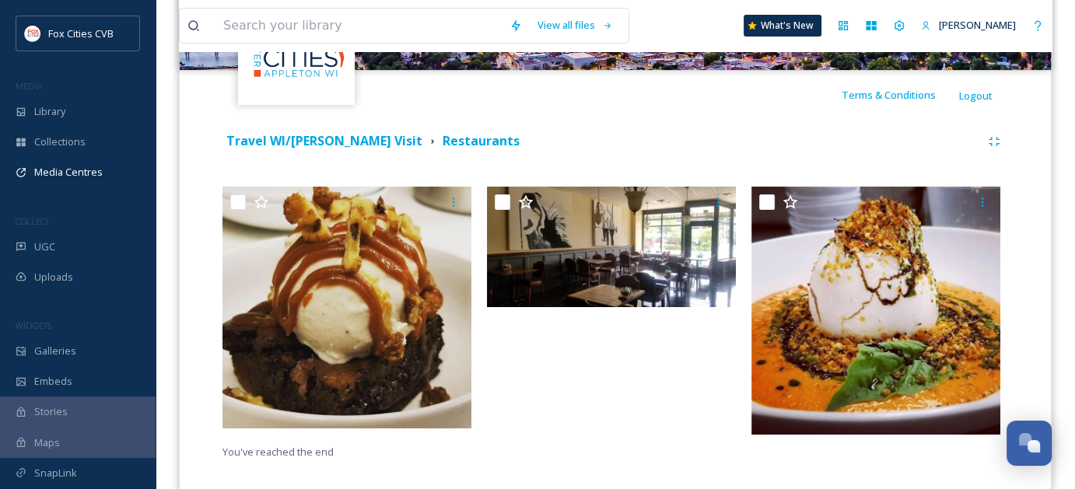
scroll to position [303, 0]
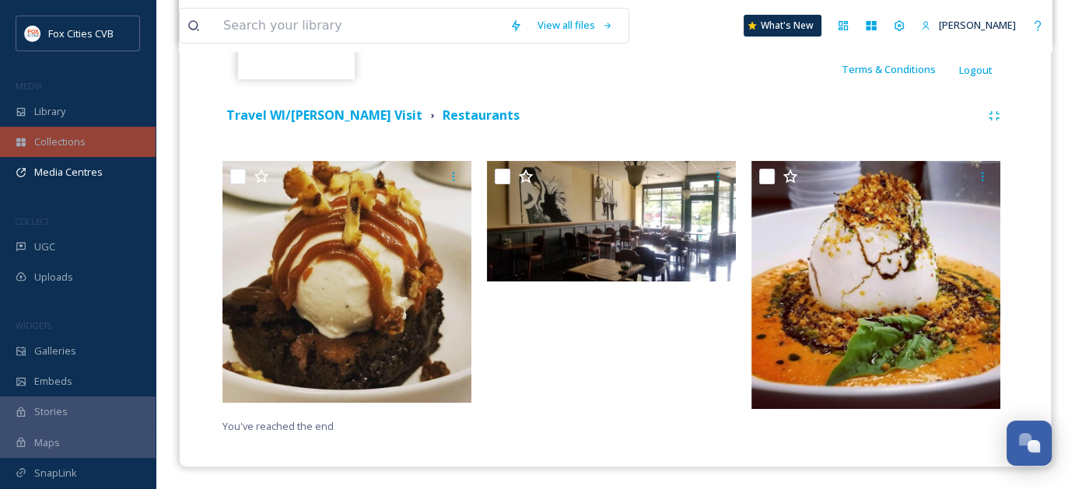
click at [47, 135] on span "Collections" at bounding box center [59, 142] width 51 height 15
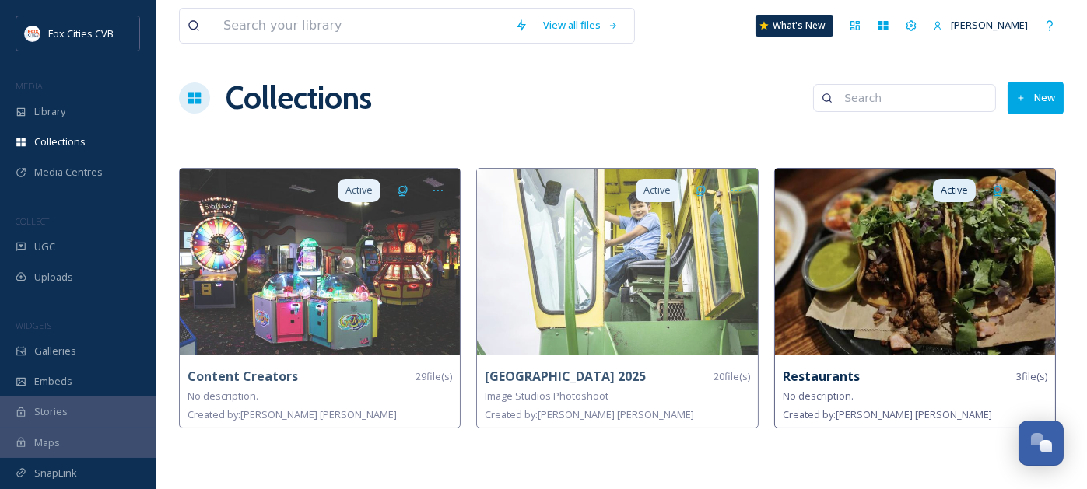
click at [877, 282] on img at bounding box center [915, 262] width 280 height 187
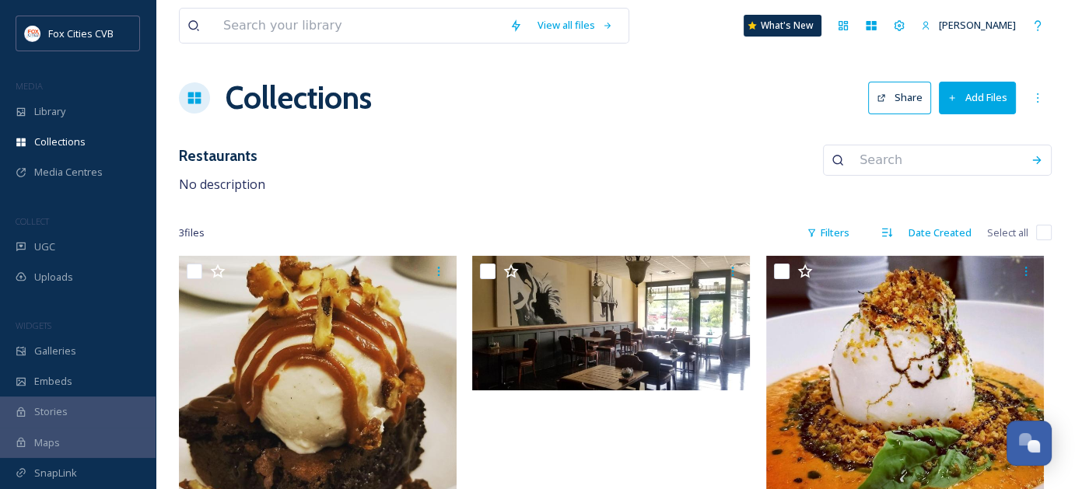
click at [992, 90] on button "Add Files" at bounding box center [977, 98] width 77 height 32
click at [481, 114] on div "Collections Share Add Files" at bounding box center [615, 98] width 873 height 47
click at [54, 117] on span "Library" at bounding box center [49, 111] width 31 height 15
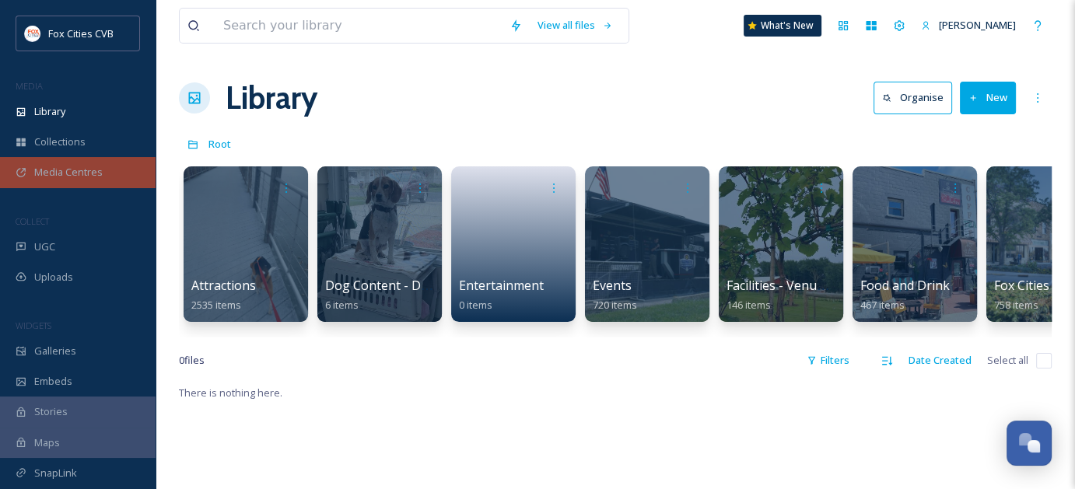
click at [104, 166] on div "Media Centres" at bounding box center [78, 172] width 156 height 30
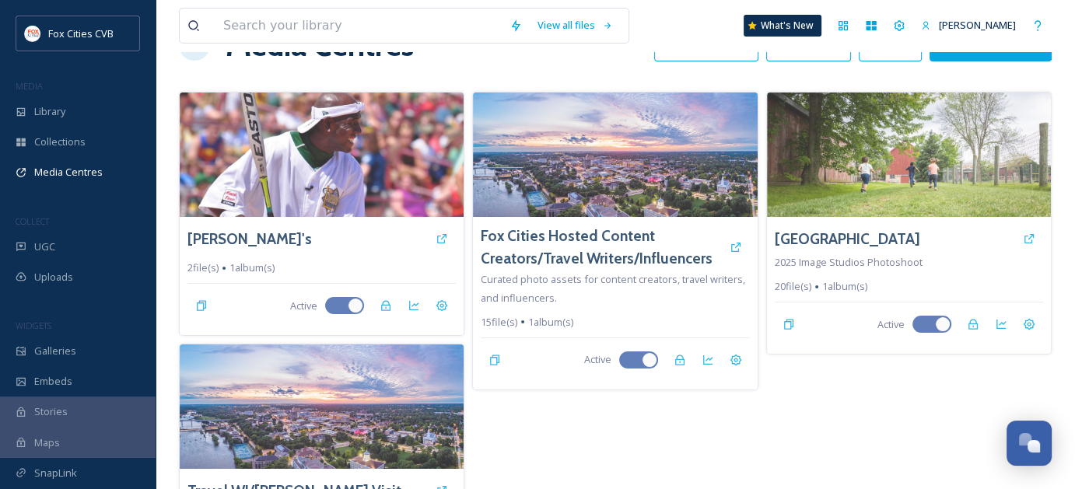
scroll to position [119, 0]
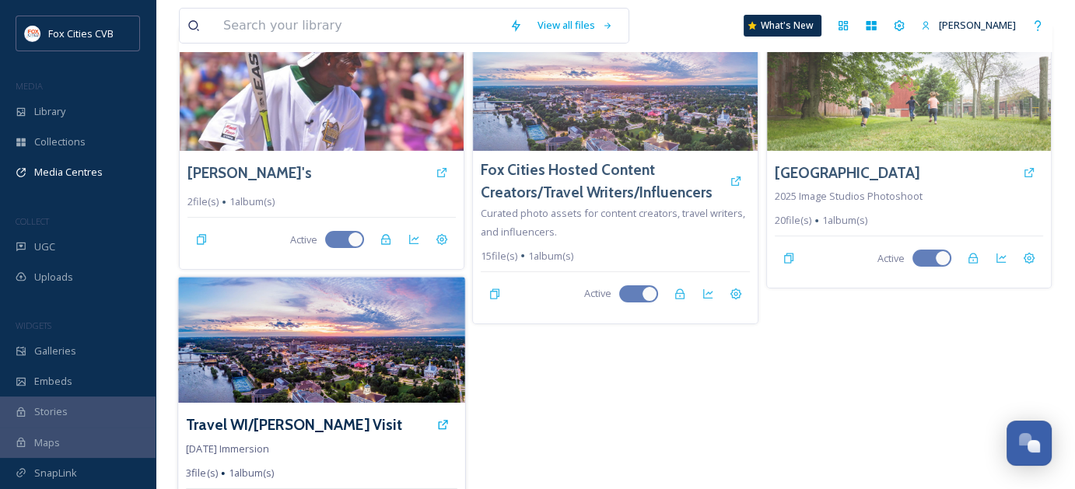
click at [350, 386] on img at bounding box center [321, 341] width 287 height 126
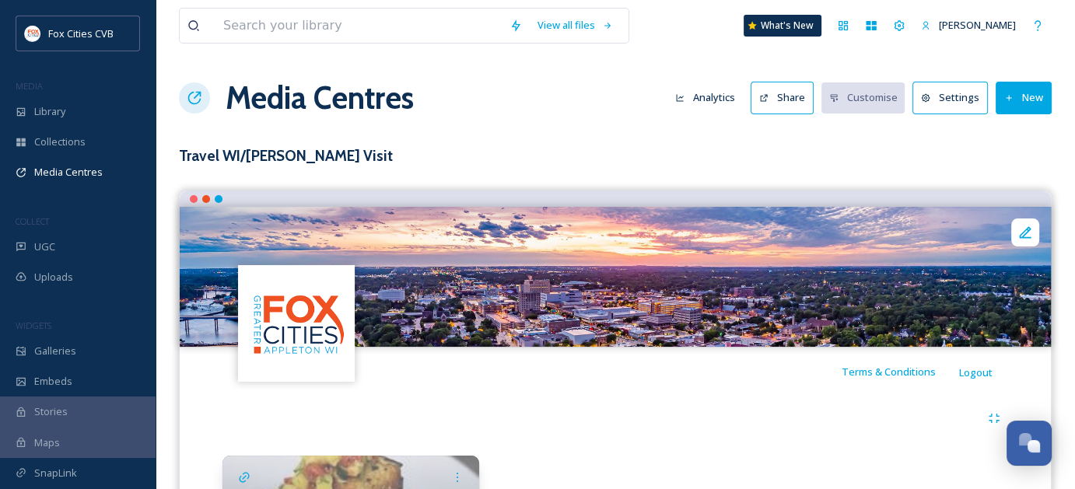
click at [1021, 98] on button "New" at bounding box center [1024, 98] width 56 height 32
click at [1016, 163] on span "Add Album" at bounding box center [1018, 164] width 51 height 15
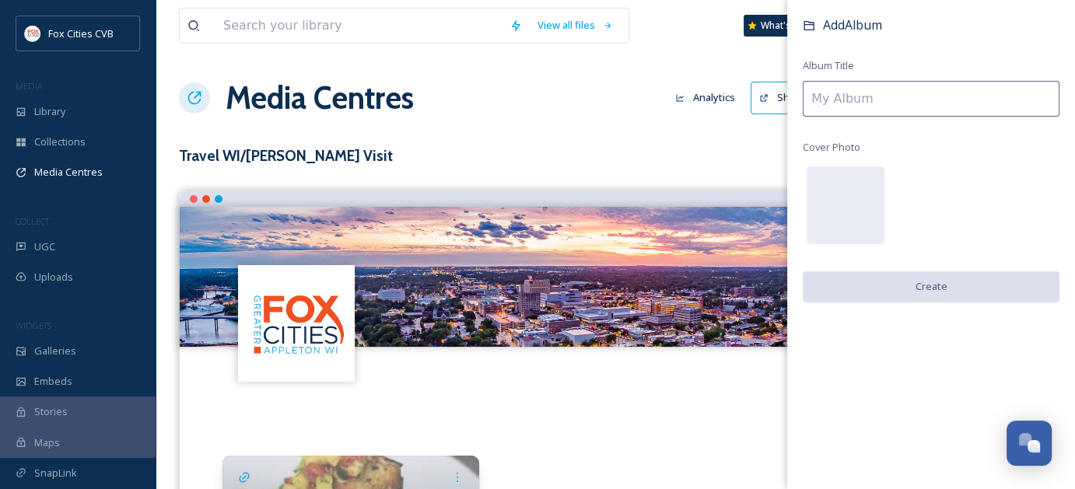
click at [885, 107] on input at bounding box center [931, 99] width 257 height 36
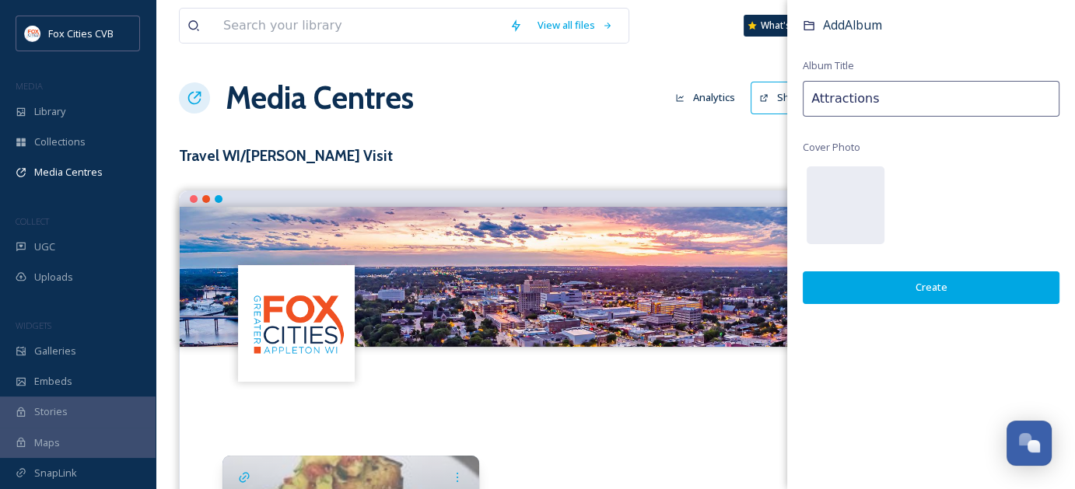
type input "Attractions"
click at [1029, 293] on button "Create" at bounding box center [931, 287] width 257 height 32
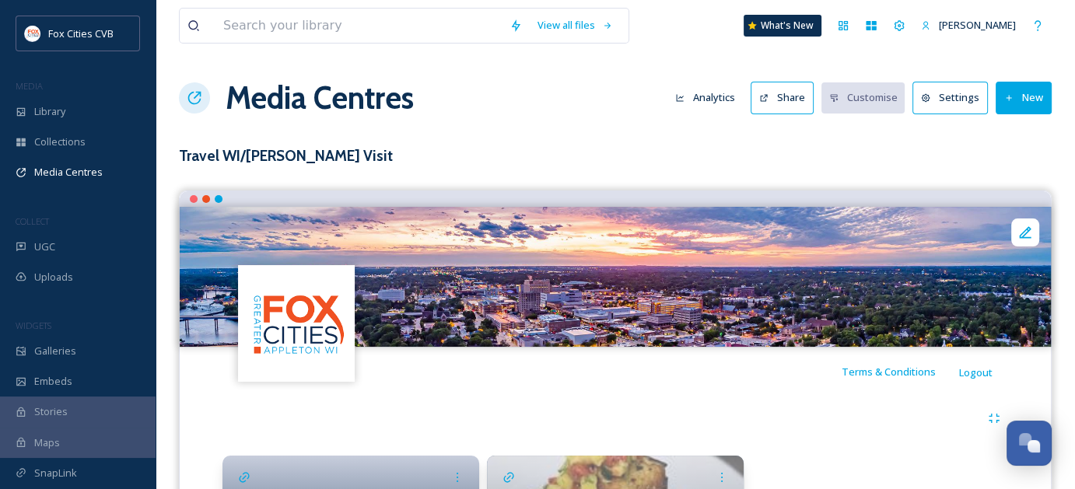
click at [1029, 101] on button "New" at bounding box center [1024, 98] width 56 height 32
click at [1016, 171] on div "Add Album" at bounding box center [1018, 164] width 66 height 30
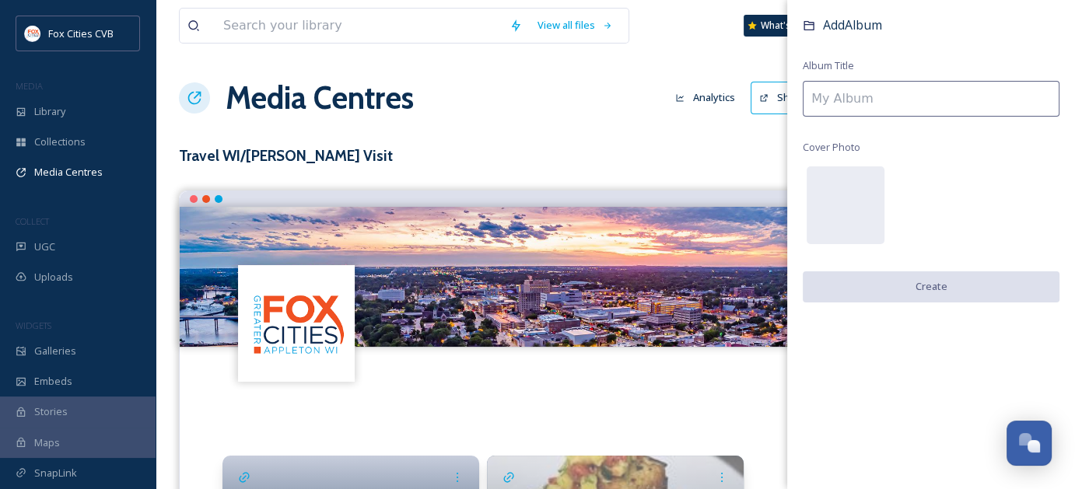
click at [926, 90] on input at bounding box center [931, 99] width 257 height 36
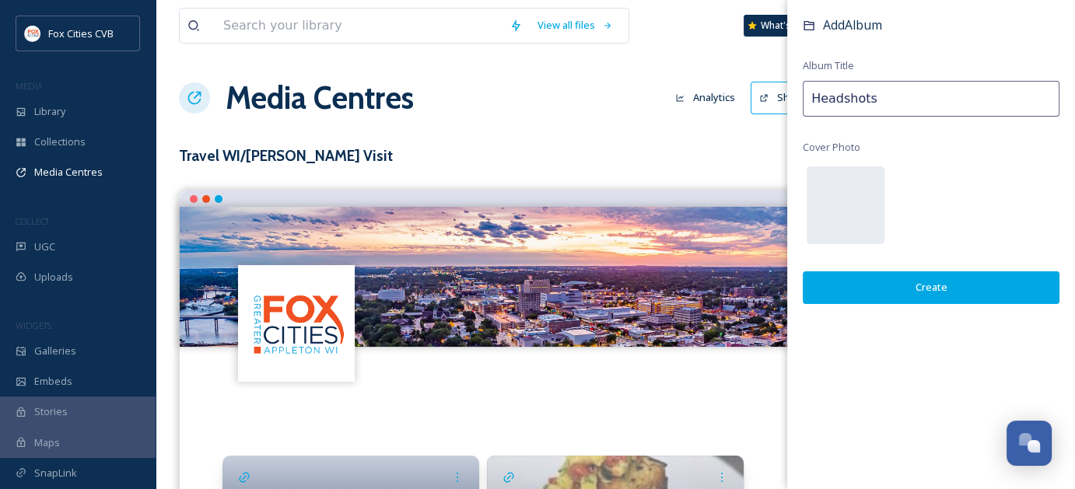
type input "Headshots"
click at [935, 277] on button "Create" at bounding box center [931, 287] width 257 height 32
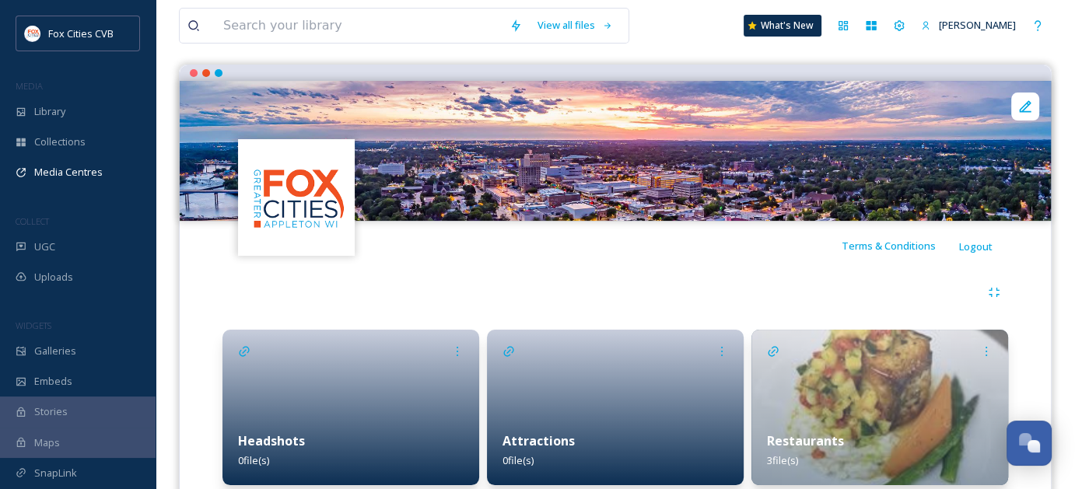
scroll to position [184, 0]
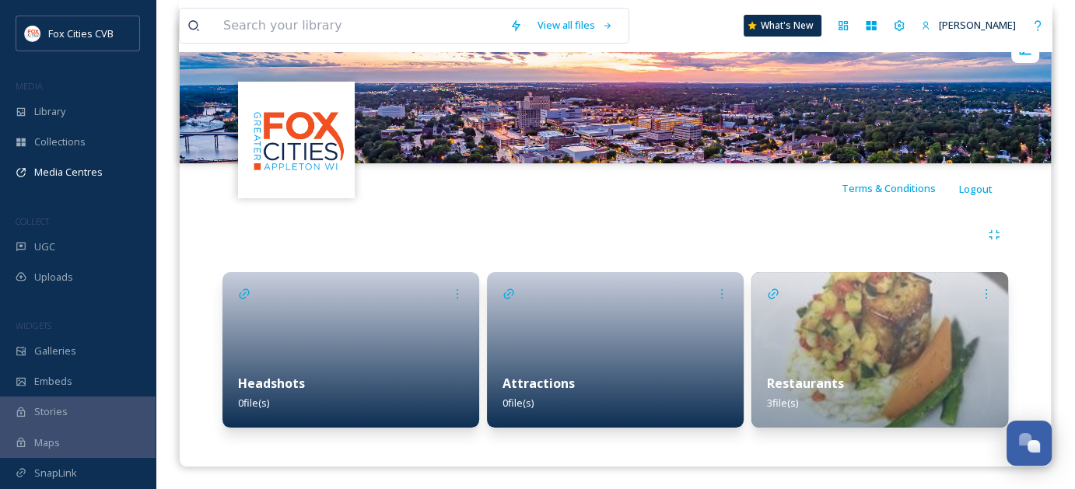
click at [346, 378] on div "Headshots 0 file(s)" at bounding box center [350, 393] width 257 height 69
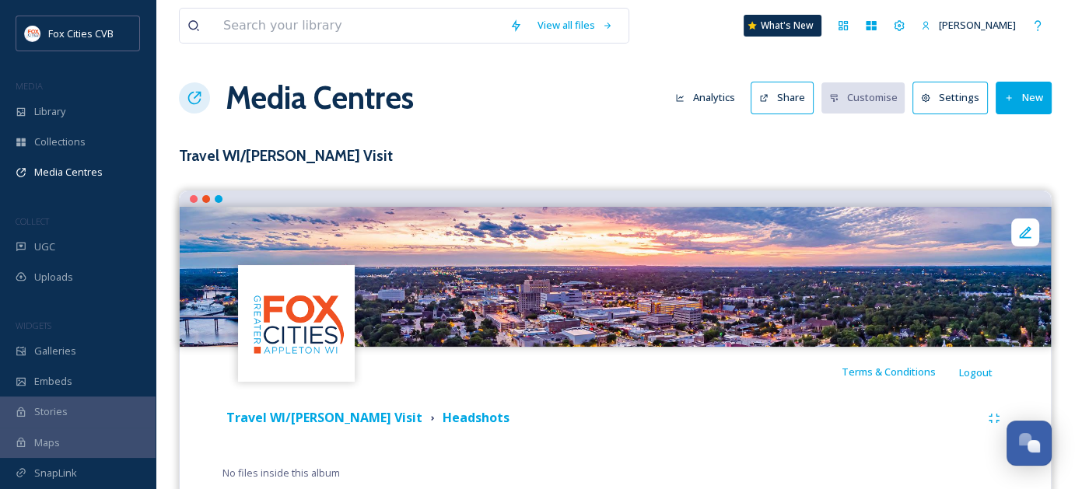
click at [1035, 94] on button "New" at bounding box center [1024, 98] width 56 height 32
click at [1021, 135] on span "Add Files" at bounding box center [1014, 134] width 42 height 15
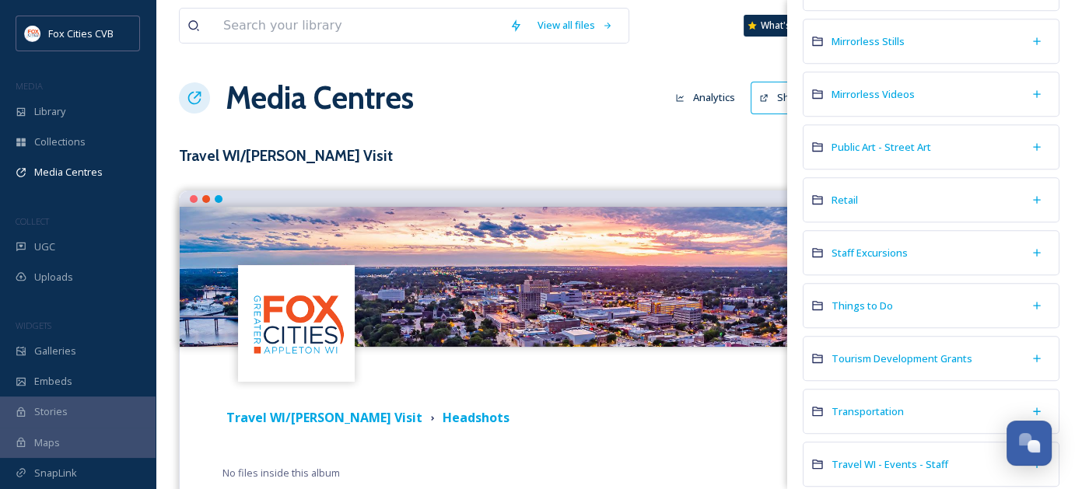
scroll to position [934, 0]
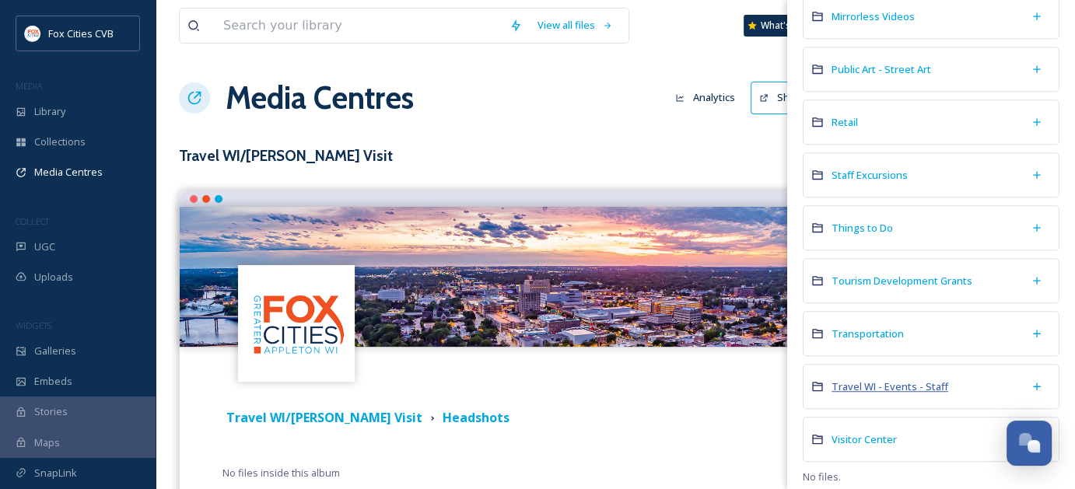
click at [919, 380] on span "Travel WI - Events - Staff" at bounding box center [890, 387] width 117 height 14
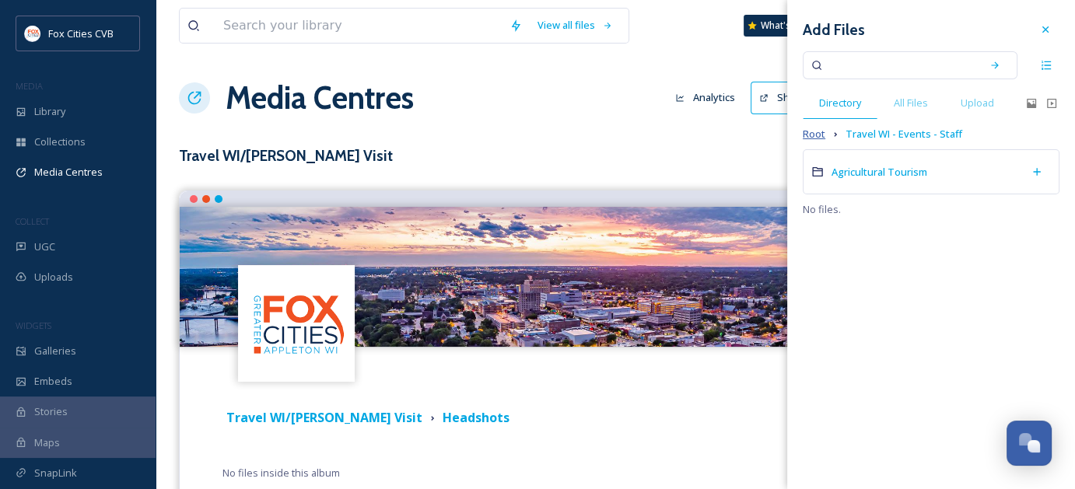
click at [817, 137] on span "Root" at bounding box center [814, 134] width 23 height 15
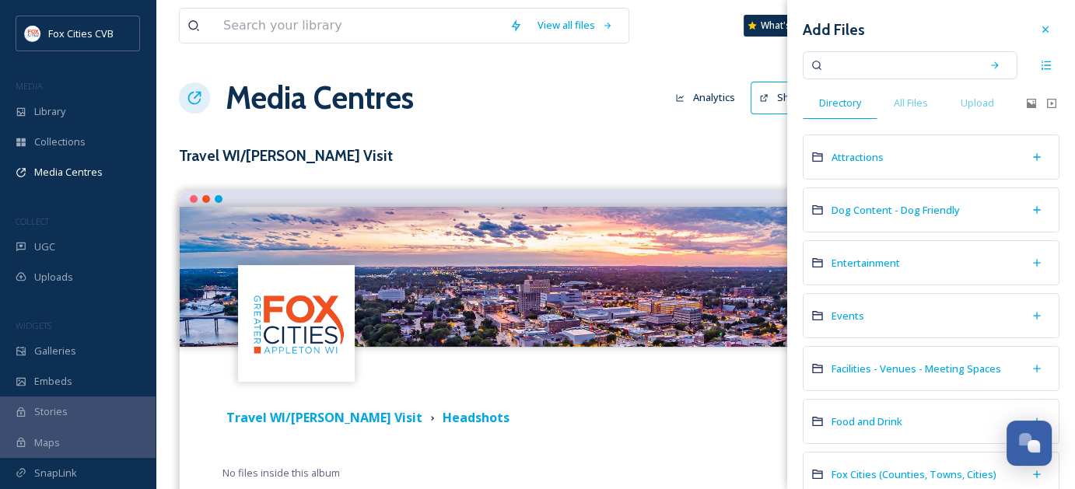
click at [871, 74] on input at bounding box center [899, 65] width 147 height 34
click at [981, 65] on div "Search" at bounding box center [995, 65] width 28 height 28
click at [989, 70] on div "Search" at bounding box center [995, 65] width 28 height 28
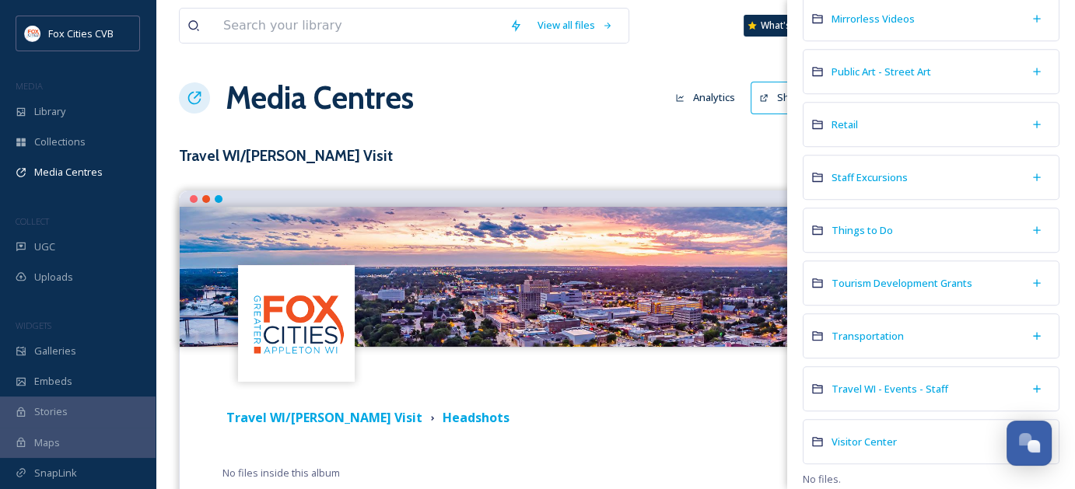
scroll to position [934, 0]
click at [860, 433] on span "Visitor Center" at bounding box center [864, 440] width 65 height 14
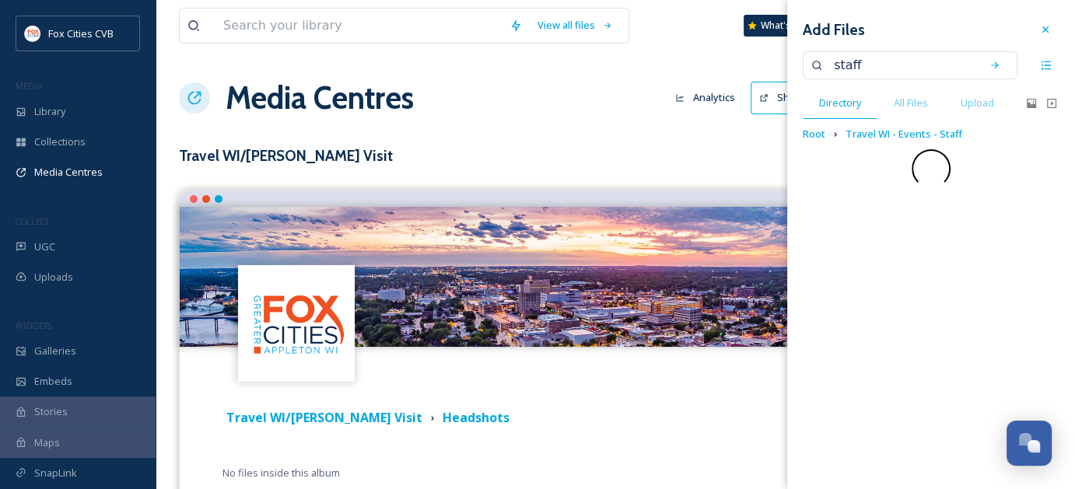
scroll to position [0, 0]
drag, startPoint x: 906, startPoint y: 74, endPoint x: 834, endPoint y: 75, distance: 72.3
click at [834, 75] on input "staff" at bounding box center [899, 65] width 147 height 34
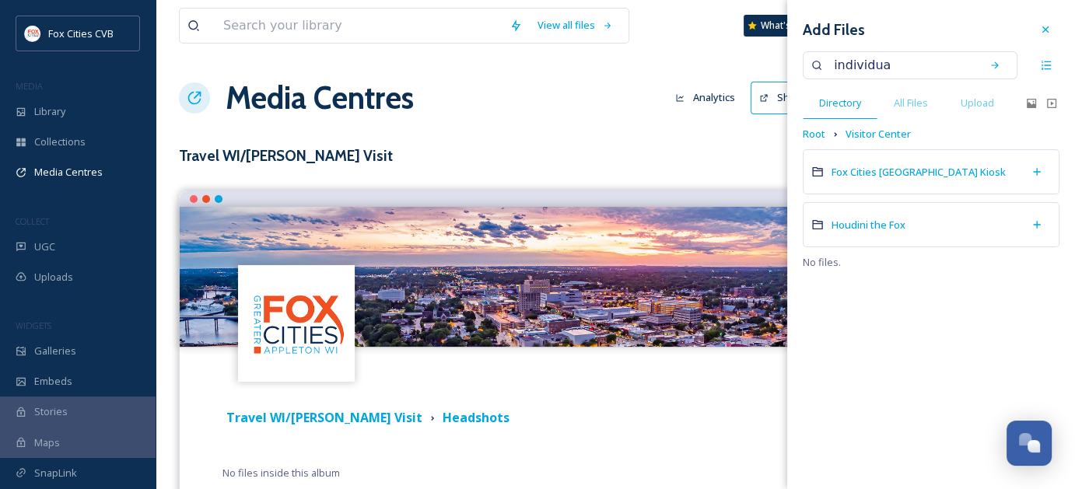
type input "individual"
click at [996, 72] on div "Search" at bounding box center [995, 65] width 28 height 28
click at [895, 103] on span "All Files" at bounding box center [911, 103] width 34 height 15
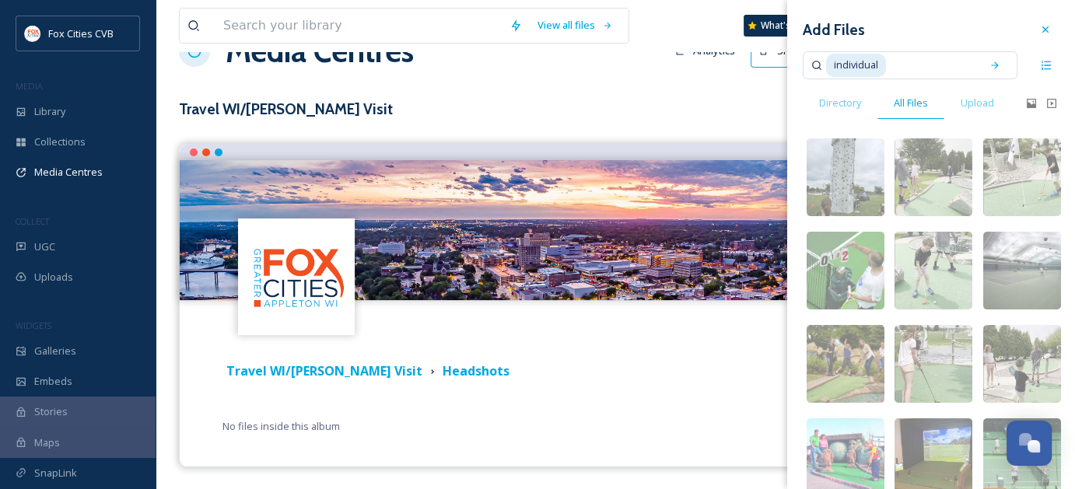
click at [893, 73] on input at bounding box center [931, 65] width 86 height 34
click at [879, 65] on span "individual" at bounding box center [856, 65] width 60 height 23
drag, startPoint x: 878, startPoint y: 65, endPoint x: 744, endPoint y: 66, distance: 133.8
click at [744, 66] on div "View all files What's New [PERSON_NAME] Media Centres Analytics Share Customise…" at bounding box center [615, 222] width 919 height 538
click at [989, 73] on div "Search" at bounding box center [995, 65] width 28 height 28
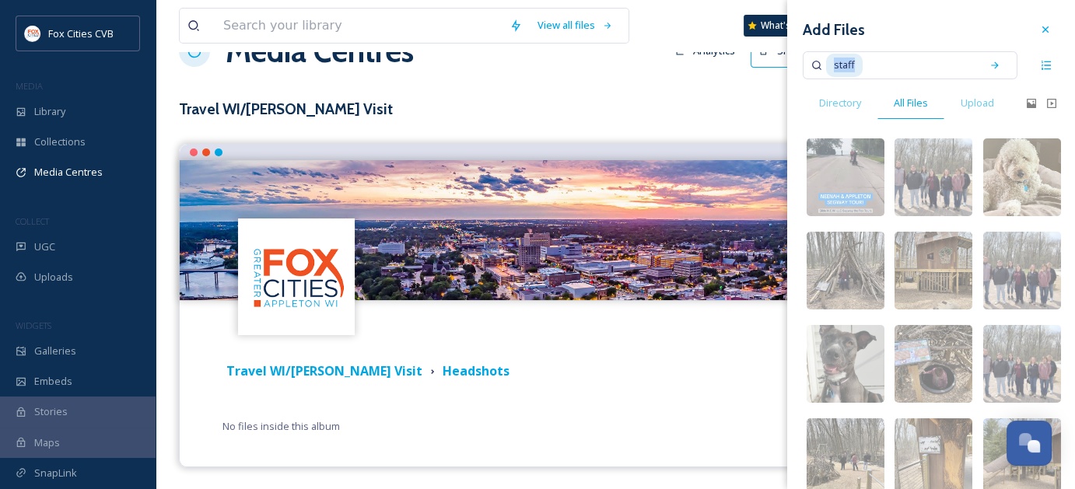
drag, startPoint x: 859, startPoint y: 68, endPoint x: 832, endPoint y: 65, distance: 27.5
click at [832, 65] on span "staff" at bounding box center [844, 65] width 37 height 23
click at [989, 66] on icon at bounding box center [994, 65] width 11 height 11
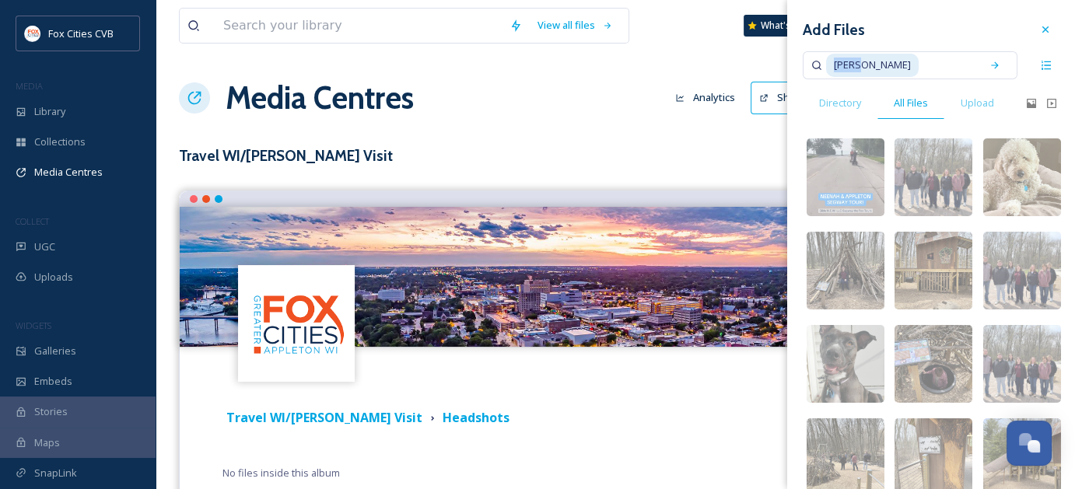
drag, startPoint x: 860, startPoint y: 63, endPoint x: 834, endPoint y: 69, distance: 26.4
click at [834, 69] on span "[PERSON_NAME]" at bounding box center [872, 65] width 93 height 23
click at [989, 69] on icon at bounding box center [994, 65] width 11 height 11
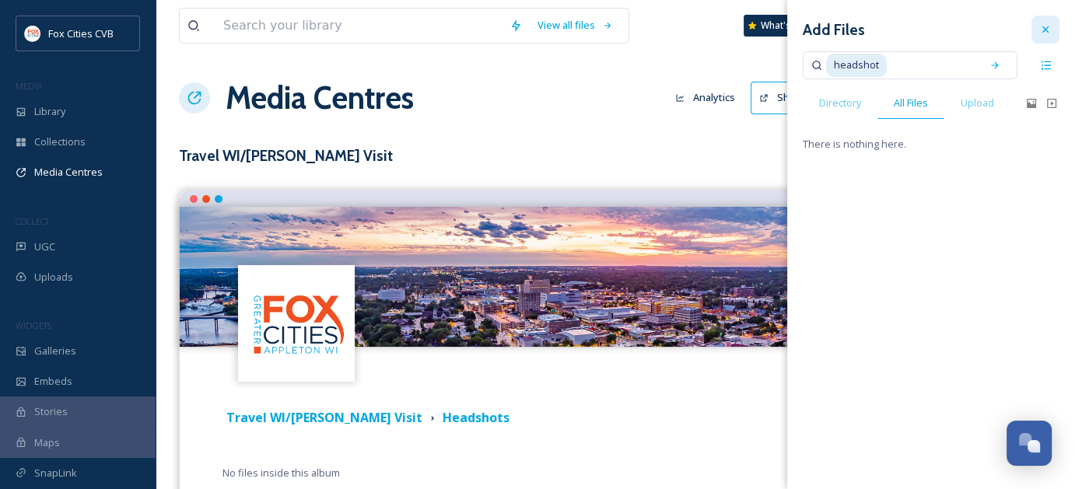
click at [1042, 30] on icon at bounding box center [1045, 29] width 12 height 12
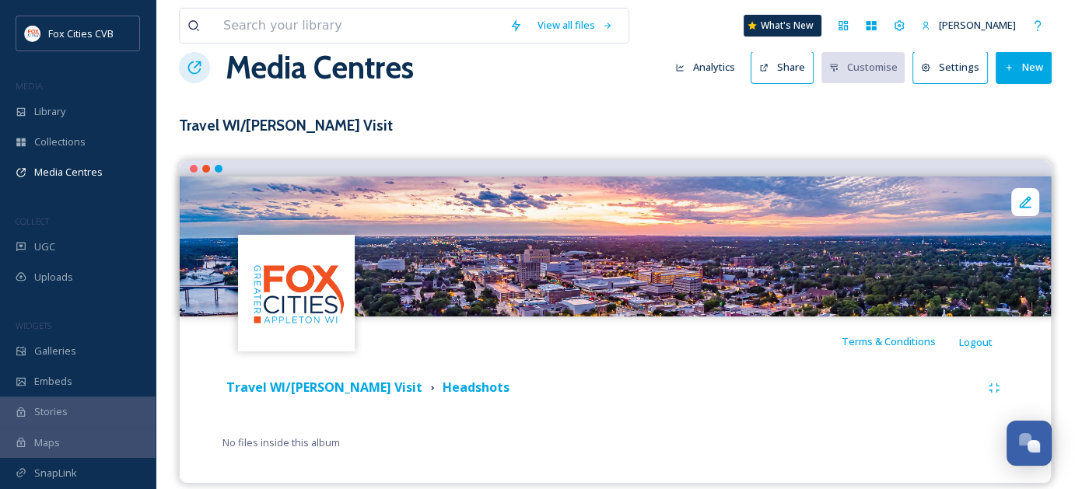
scroll to position [47, 0]
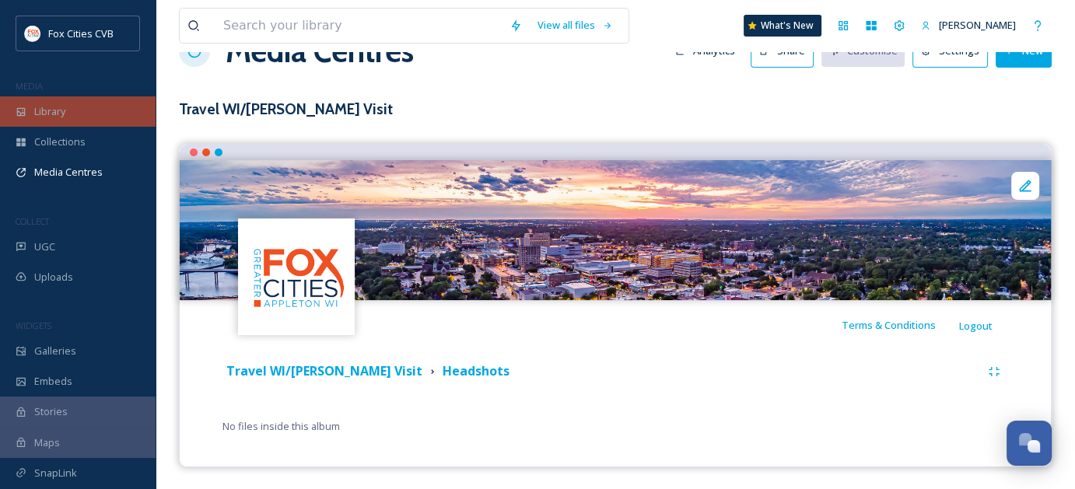
click at [69, 117] on div "Library" at bounding box center [78, 111] width 156 height 30
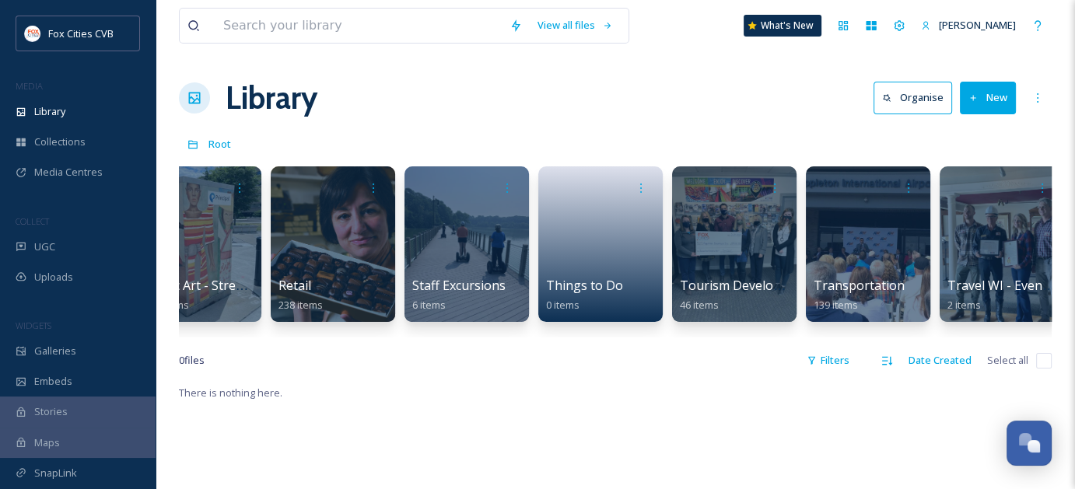
scroll to position [0, 2338]
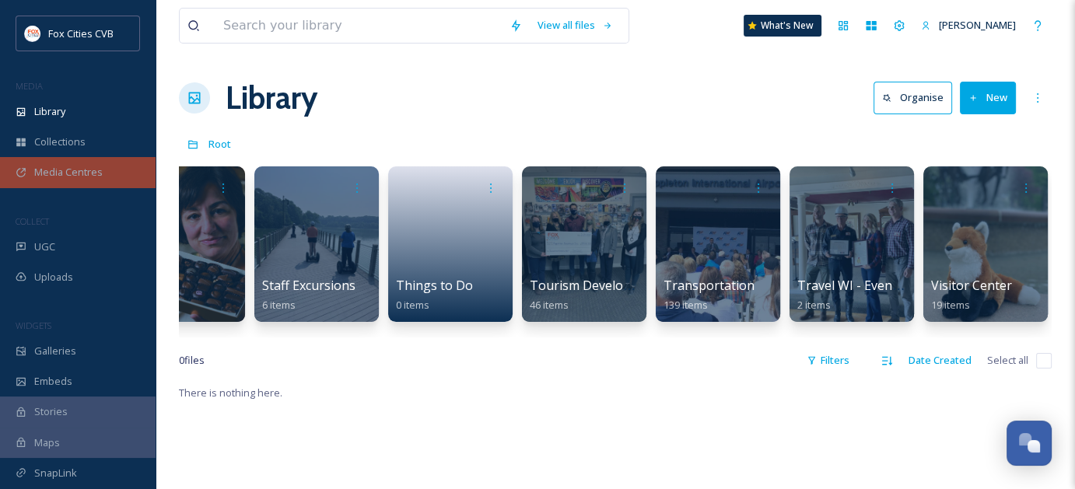
click at [81, 170] on span "Media Centres" at bounding box center [68, 172] width 68 height 15
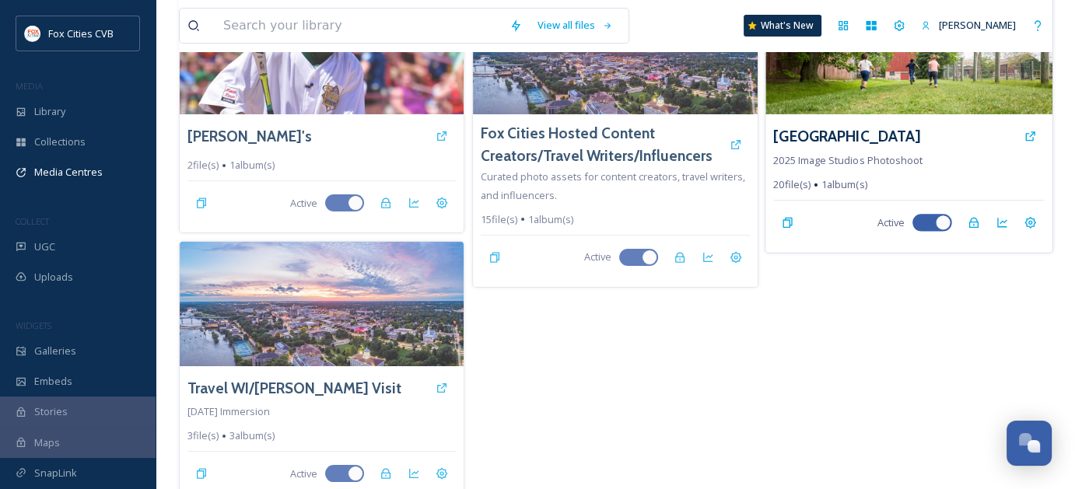
scroll to position [169, 0]
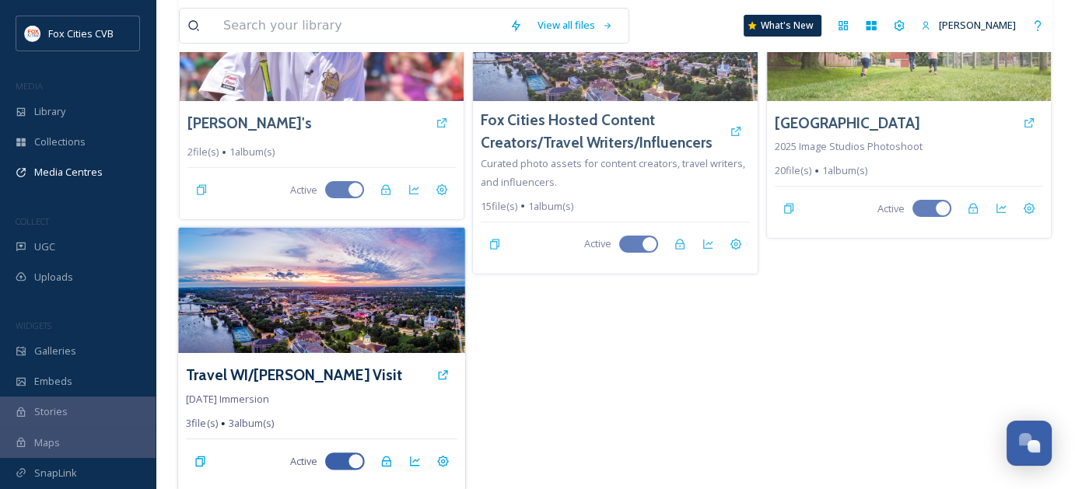
click at [362, 327] on img at bounding box center [321, 291] width 287 height 126
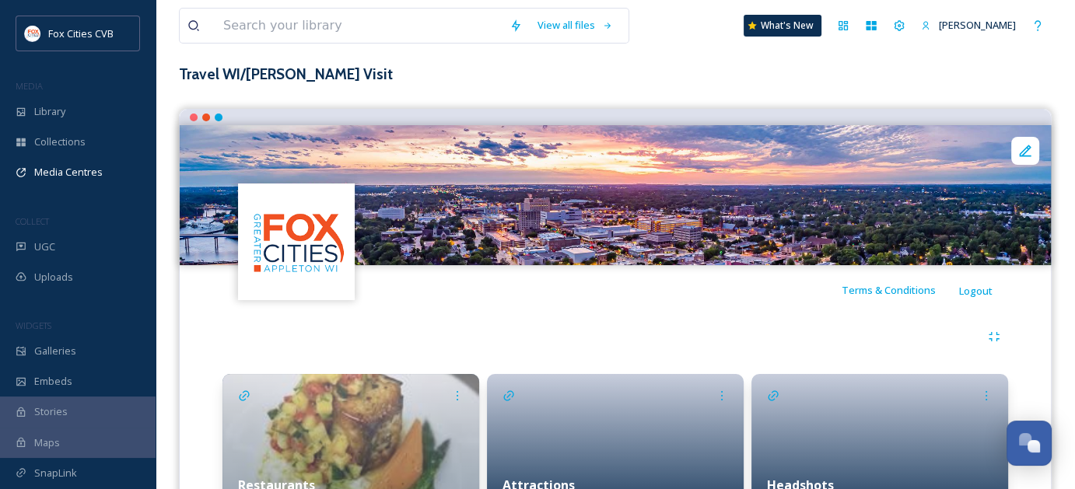
scroll to position [184, 0]
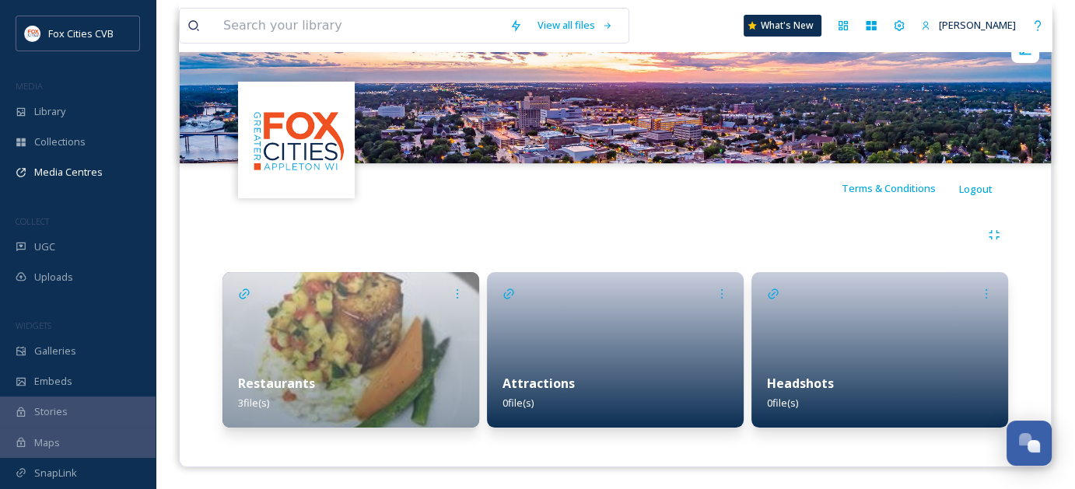
click at [815, 352] on div at bounding box center [879, 350] width 257 height 156
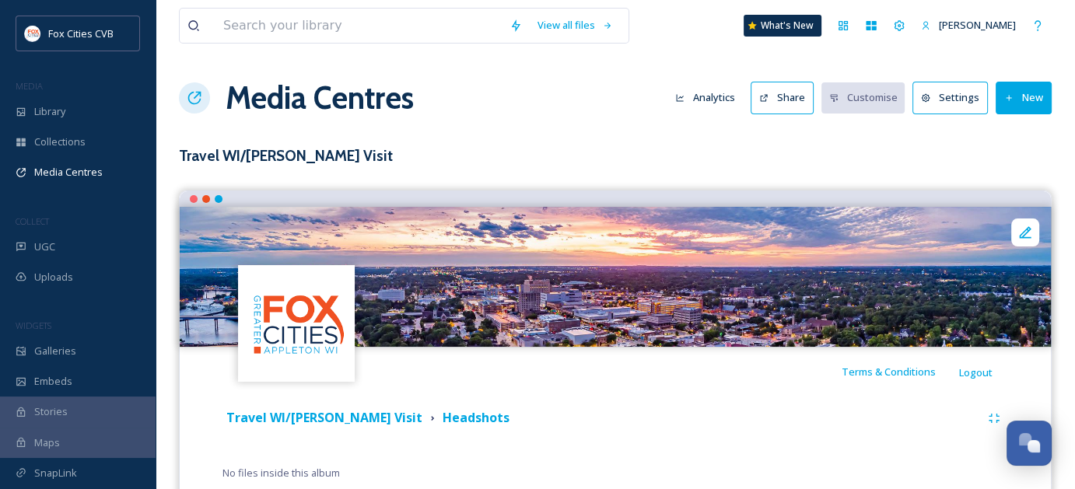
click at [1022, 86] on button "New" at bounding box center [1024, 98] width 56 height 32
click at [997, 130] on span "Add Files" at bounding box center [1014, 134] width 42 height 15
click at [751, 152] on h3 "Travel WI/[PERSON_NAME] Visit" at bounding box center [615, 156] width 873 height 23
click at [1010, 97] on icon at bounding box center [1009, 98] width 10 height 10
click at [1027, 131] on span "Add Files" at bounding box center [1014, 134] width 42 height 15
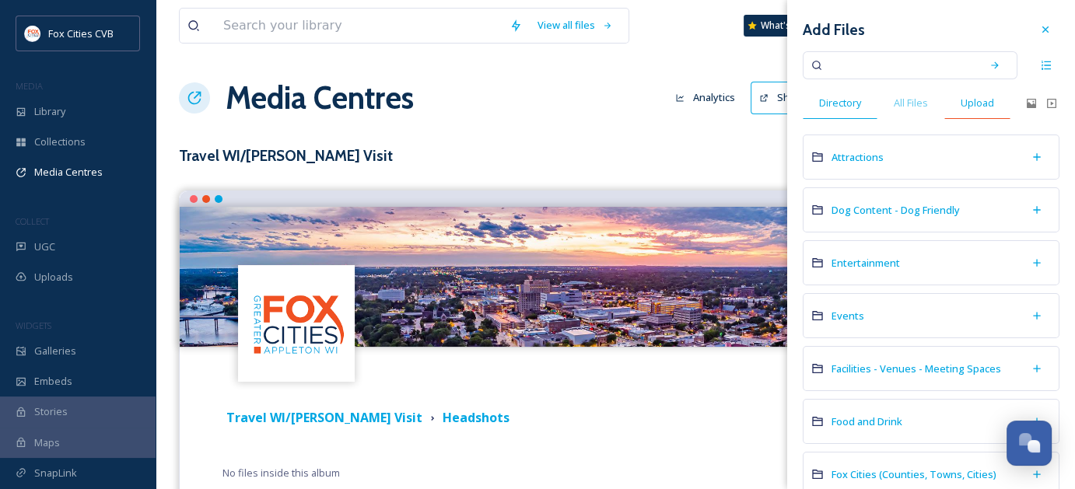
click at [970, 100] on span "Upload" at bounding box center [977, 103] width 33 height 15
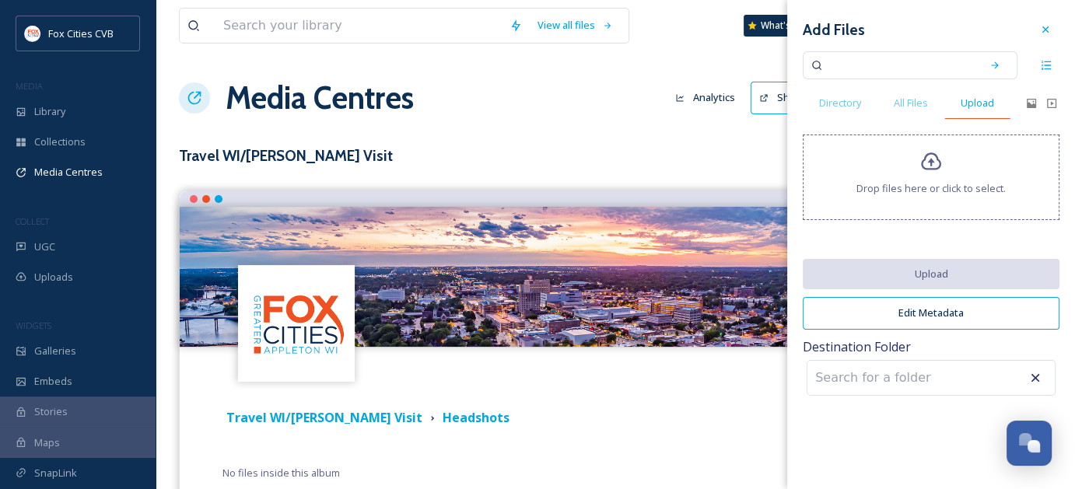
click at [975, 98] on span "Upload" at bounding box center [977, 103] width 33 height 15
click at [959, 181] on span "Drop files here or click to select." at bounding box center [930, 188] width 149 height 15
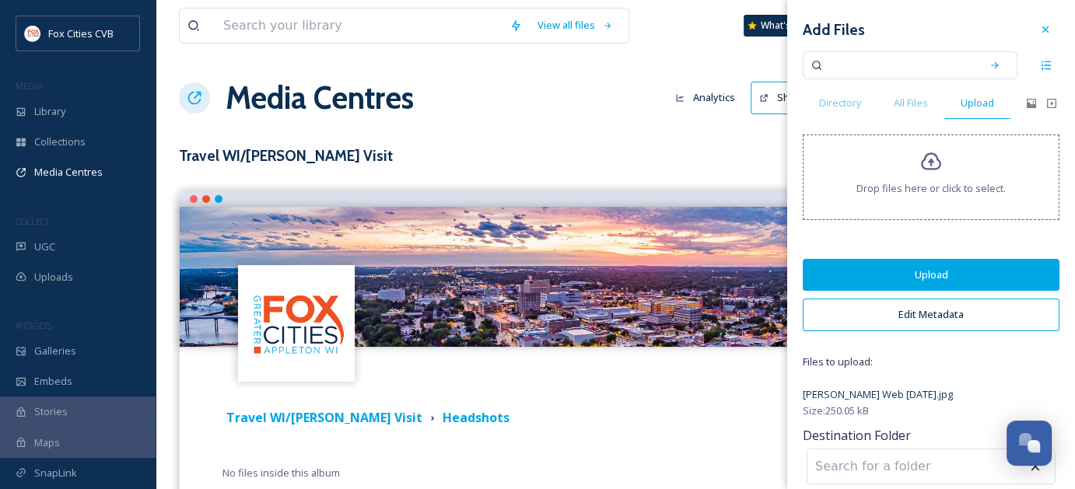
click at [902, 273] on button "Upload" at bounding box center [931, 275] width 257 height 32
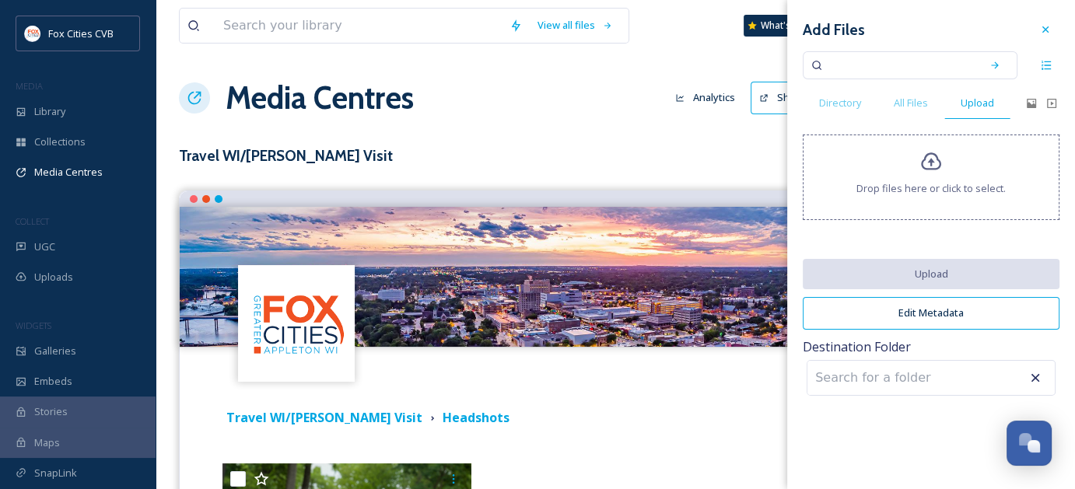
click at [956, 166] on div "Drop files here or click to select." at bounding box center [931, 178] width 257 height 86
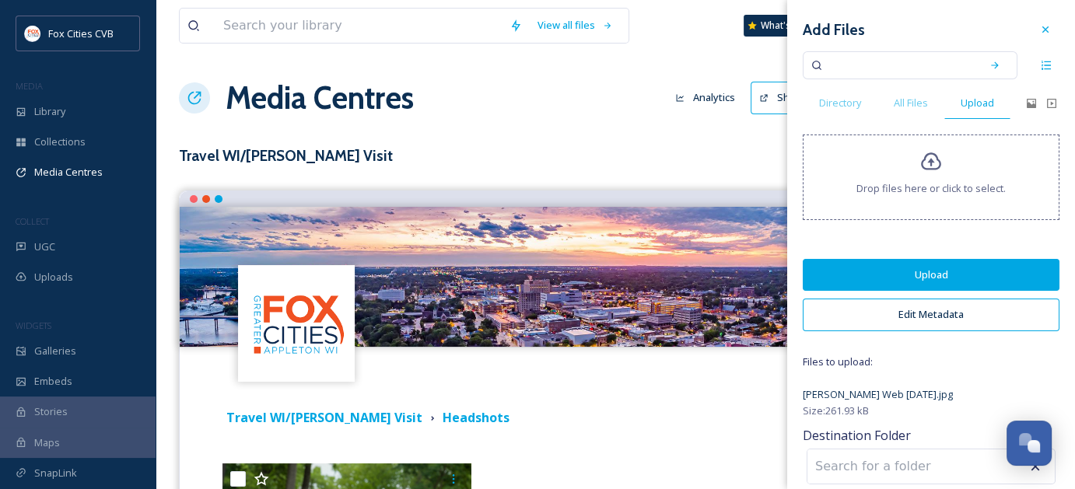
click at [923, 268] on button "Upload" at bounding box center [931, 275] width 257 height 32
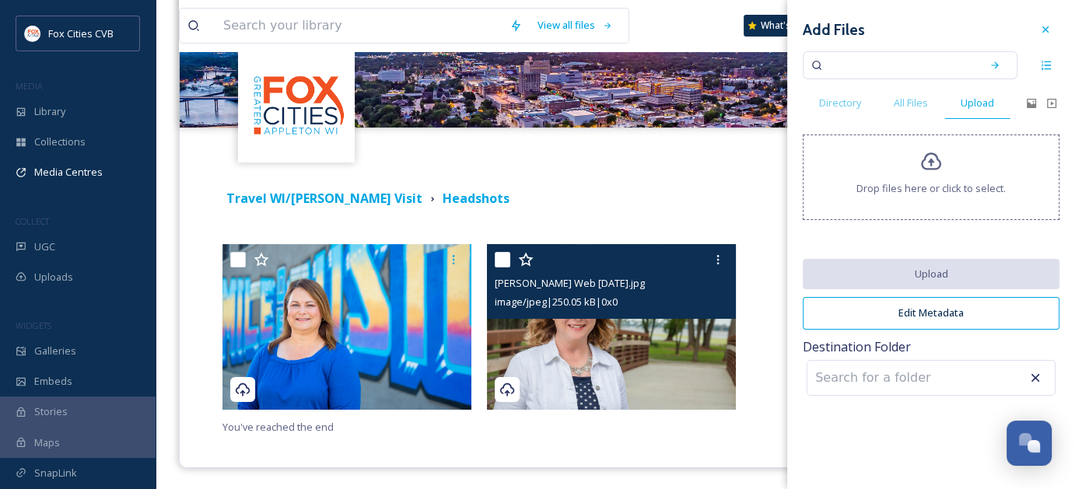
scroll to position [220, 0]
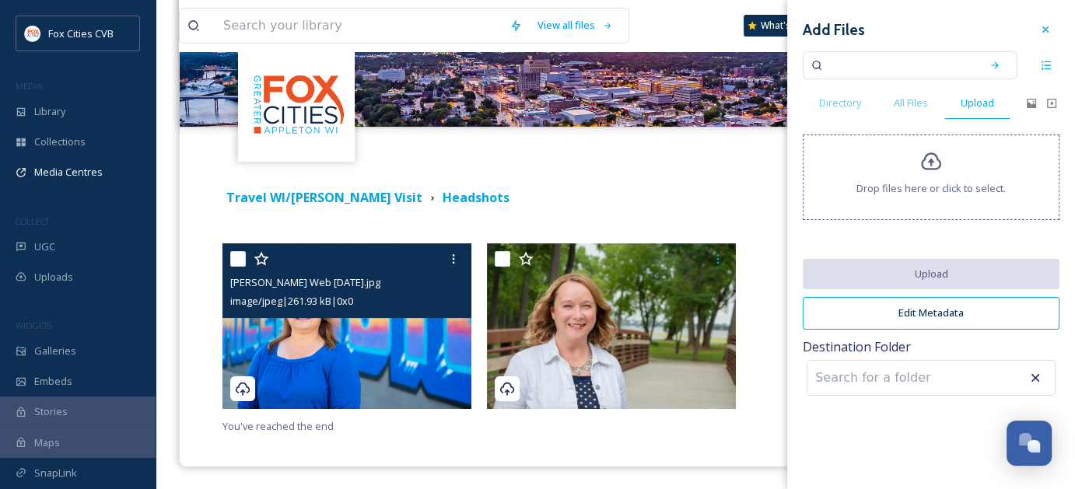
click at [240, 261] on input "checkbox" at bounding box center [238, 259] width 16 height 16
checkbox input "true"
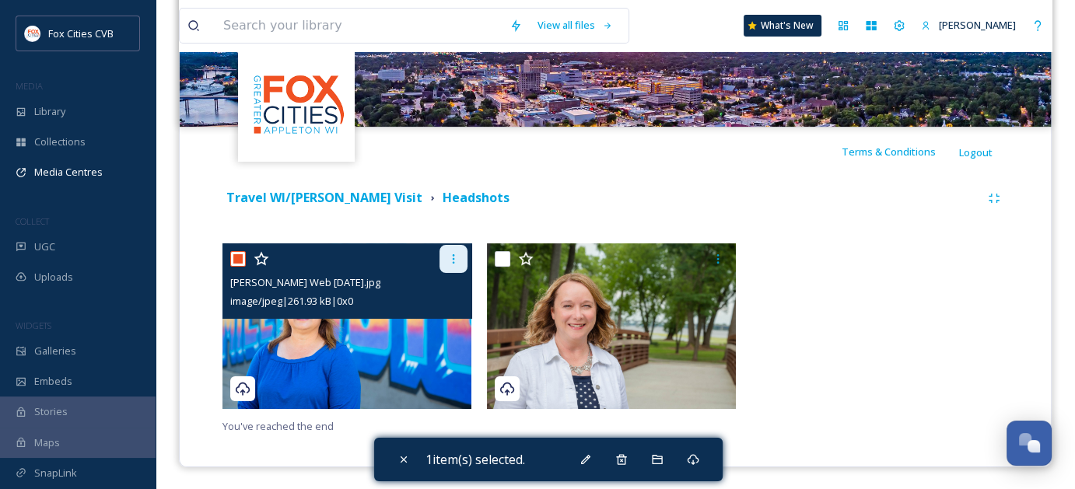
click at [452, 266] on div at bounding box center [454, 259] width 28 height 28
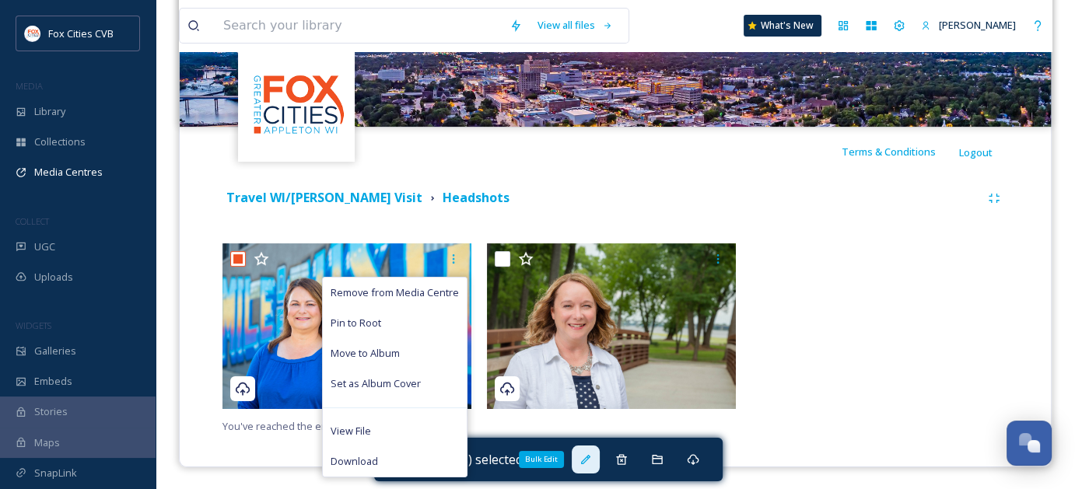
click at [583, 451] on div "Bulk Edit" at bounding box center [586, 460] width 28 height 28
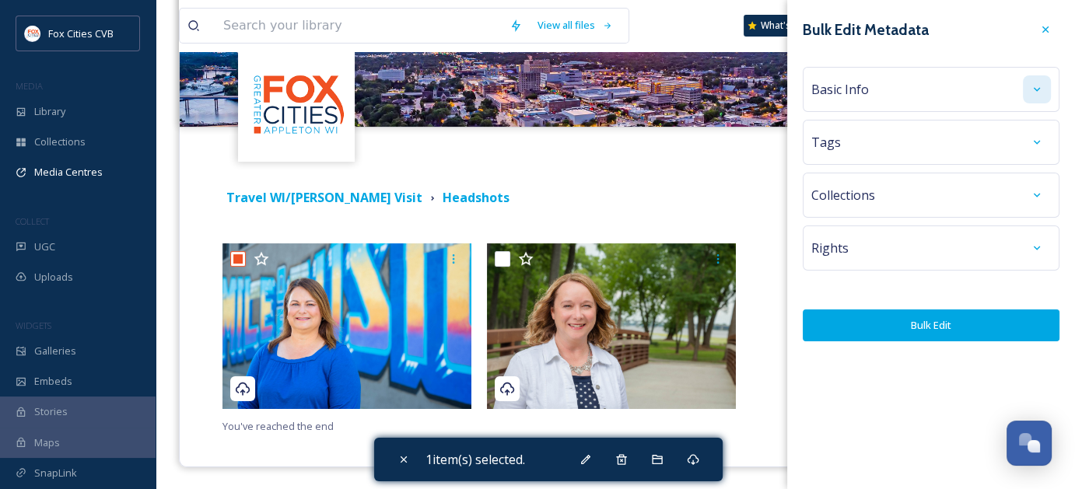
click at [1030, 86] on div at bounding box center [1037, 89] width 28 height 28
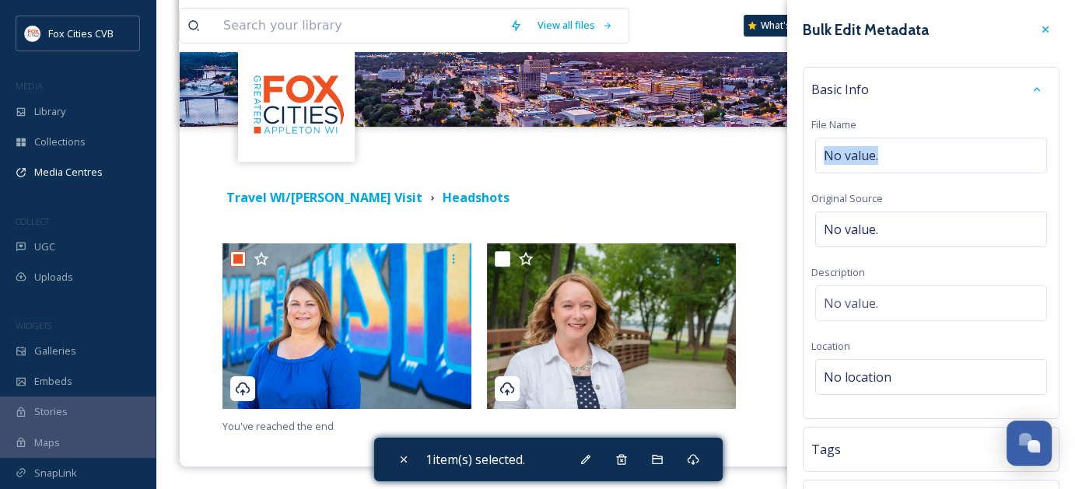
drag, startPoint x: 952, startPoint y: 152, endPoint x: 790, endPoint y: 156, distance: 161.8
click at [790, 158] on div "Bulk Edit Metadata Basic Info File Name No value. Original Source No value. Des…" at bounding box center [931, 332] width 288 height 664
click at [884, 149] on div "No value." at bounding box center [931, 156] width 232 height 36
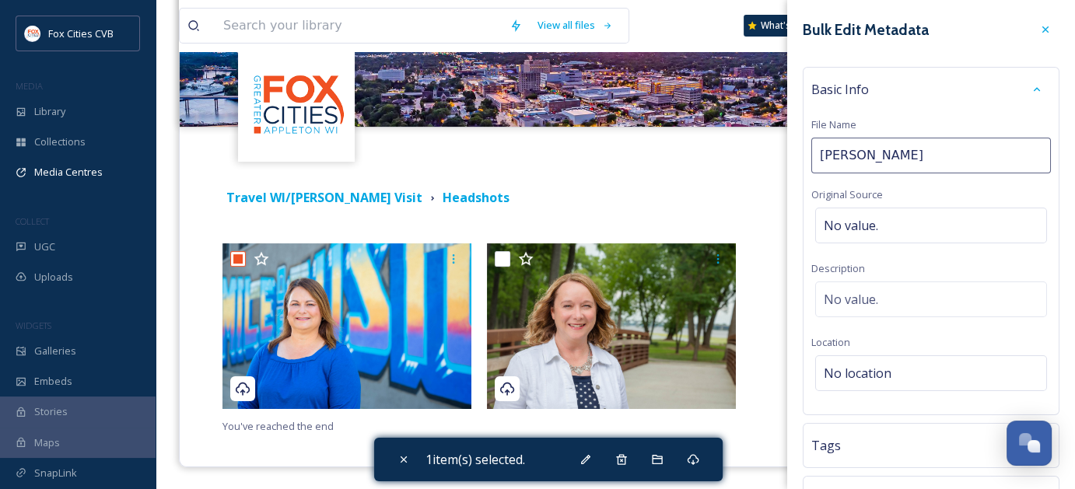
type input "[PERSON_NAME]"
click at [759, 168] on div "Terms & Conditions Logout" at bounding box center [615, 152] width 871 height 50
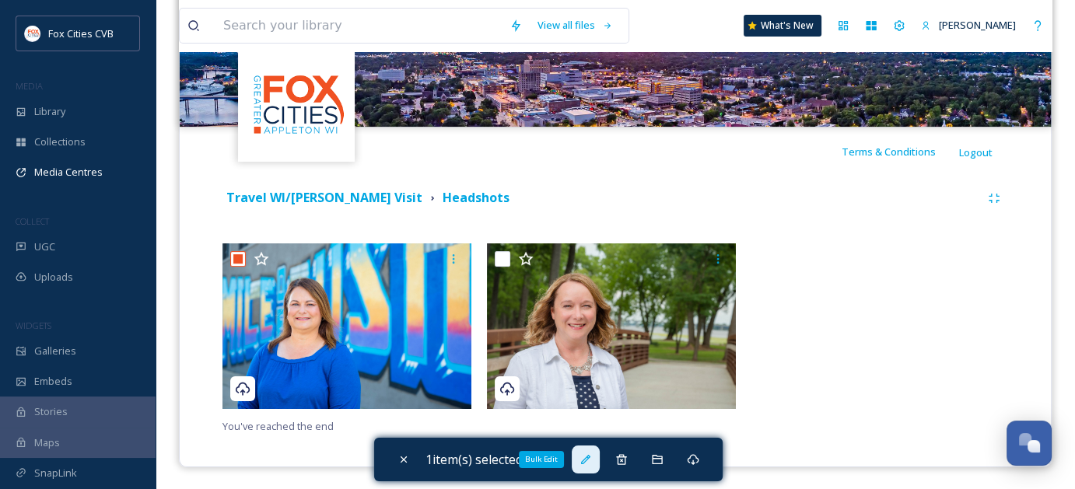
click at [585, 464] on icon at bounding box center [586, 460] width 12 height 12
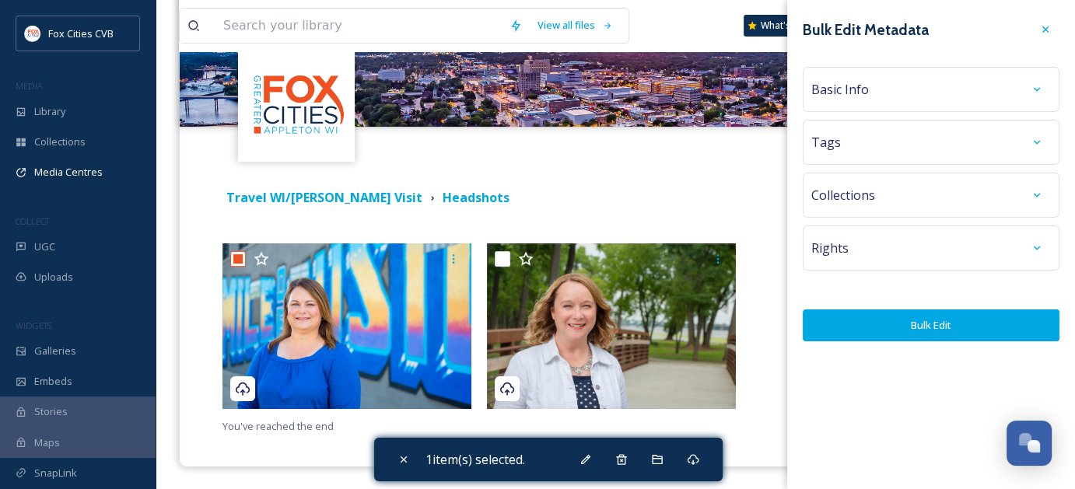
click at [963, 71] on div "Basic Info" at bounding box center [931, 89] width 257 height 45
click at [963, 75] on div "Basic Info" at bounding box center [931, 89] width 240 height 28
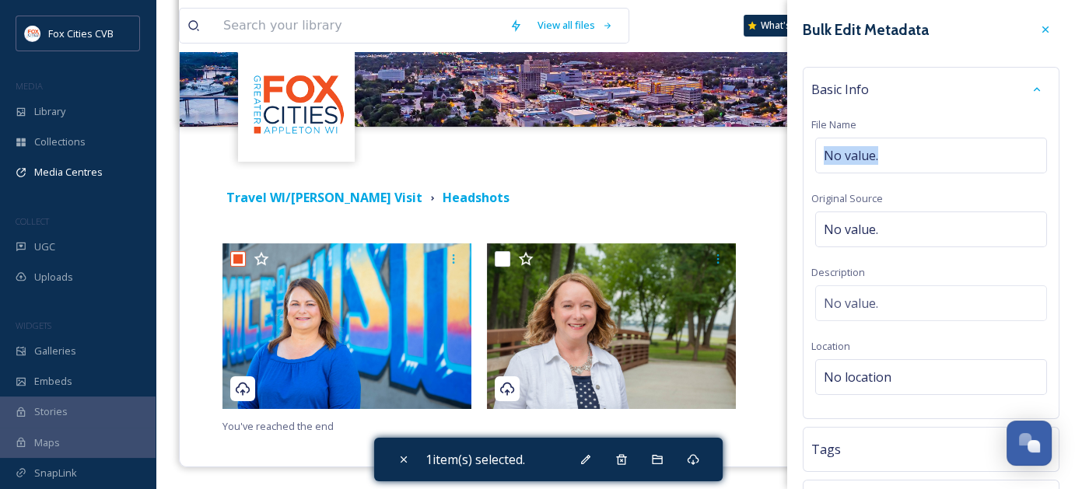
drag, startPoint x: 937, startPoint y: 155, endPoint x: 803, endPoint y: 161, distance: 134.7
click at [803, 161] on div "Basic Info File Name No value. Original Source No value. Description No value. …" at bounding box center [931, 243] width 257 height 352
click at [894, 166] on div "No value." at bounding box center [931, 156] width 232 height 36
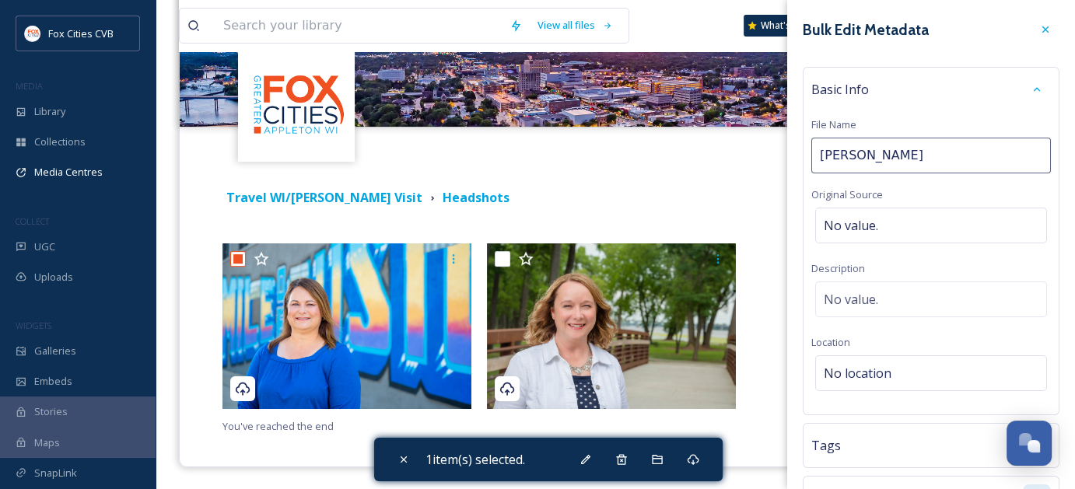
type input "[PERSON_NAME]"
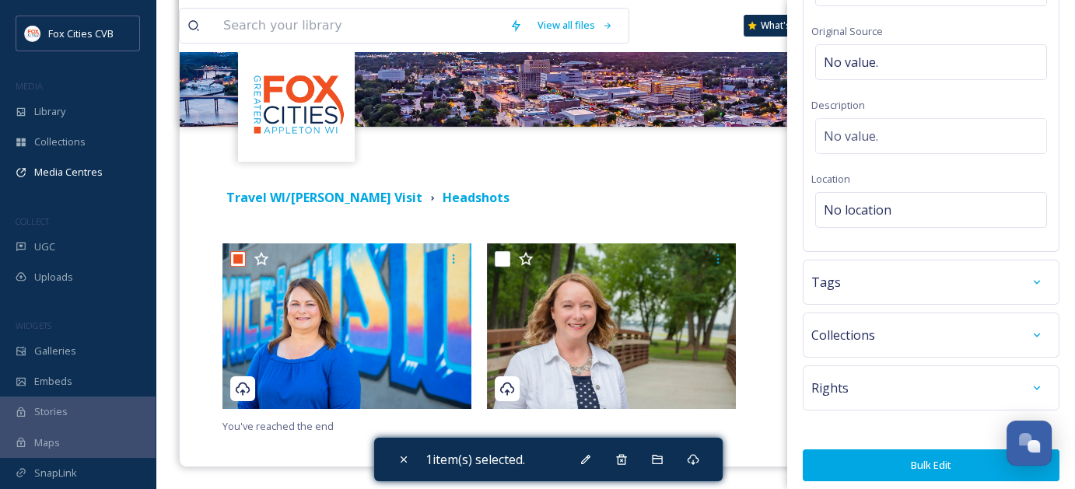
scroll to position [170, 0]
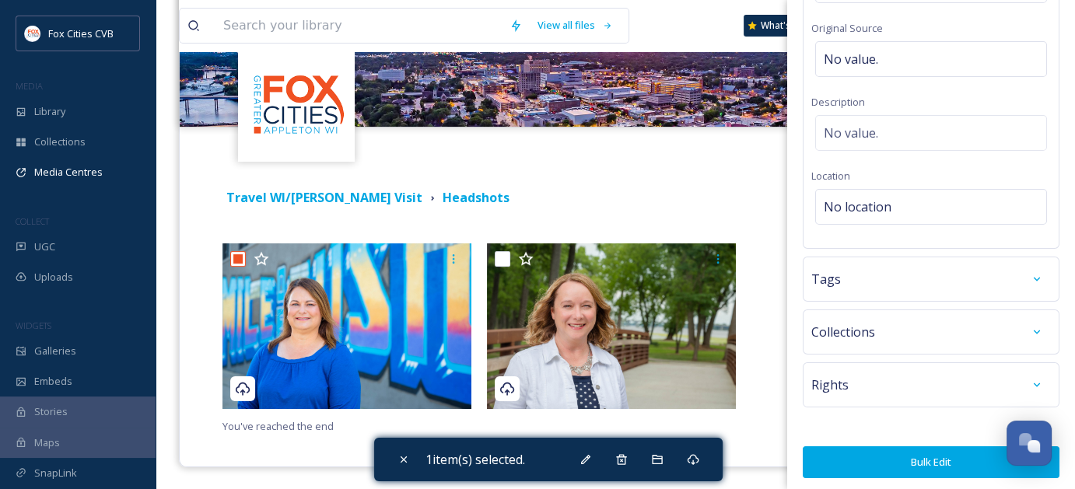
click at [925, 452] on button "Bulk Edit" at bounding box center [931, 463] width 257 height 32
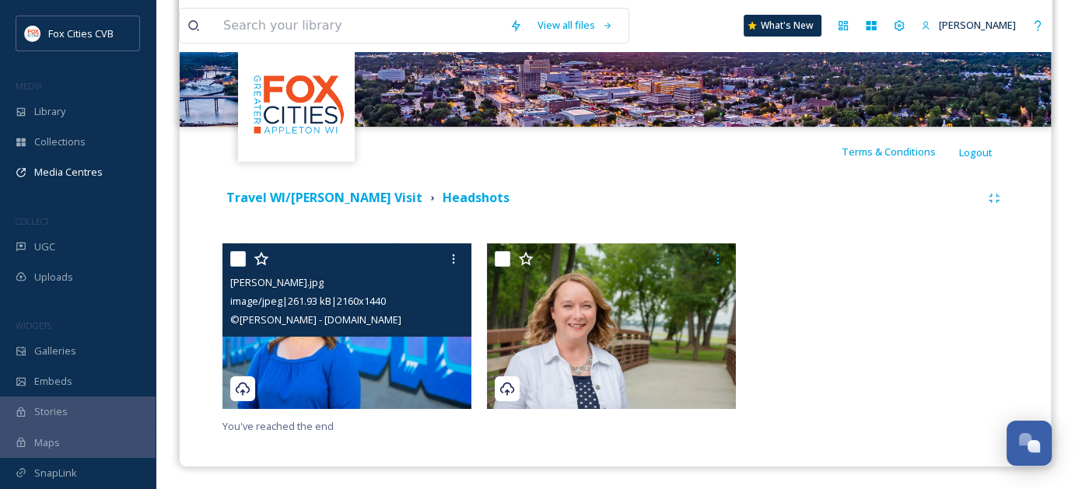
click at [240, 257] on input "checkbox" at bounding box center [238, 259] width 16 height 16
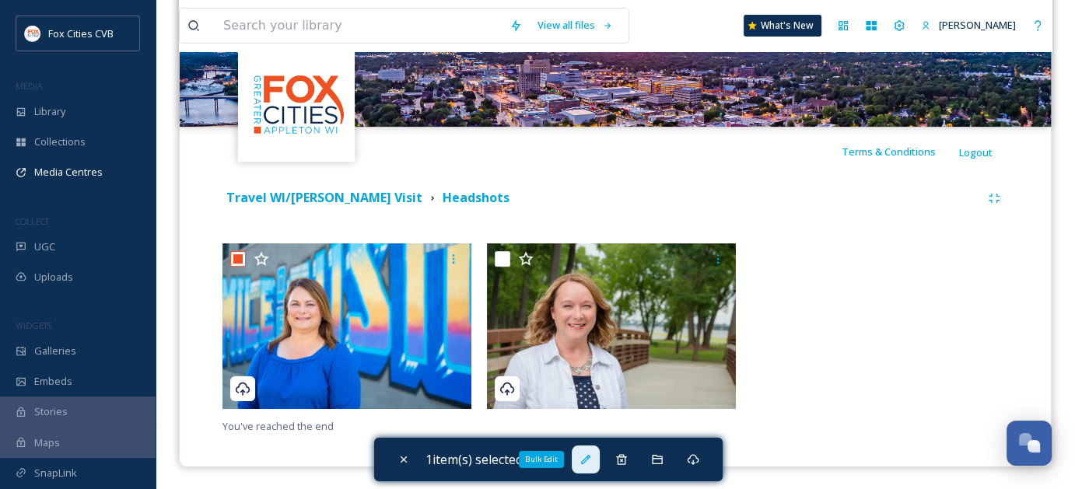
click at [597, 459] on div "Bulk Edit" at bounding box center [586, 460] width 28 height 28
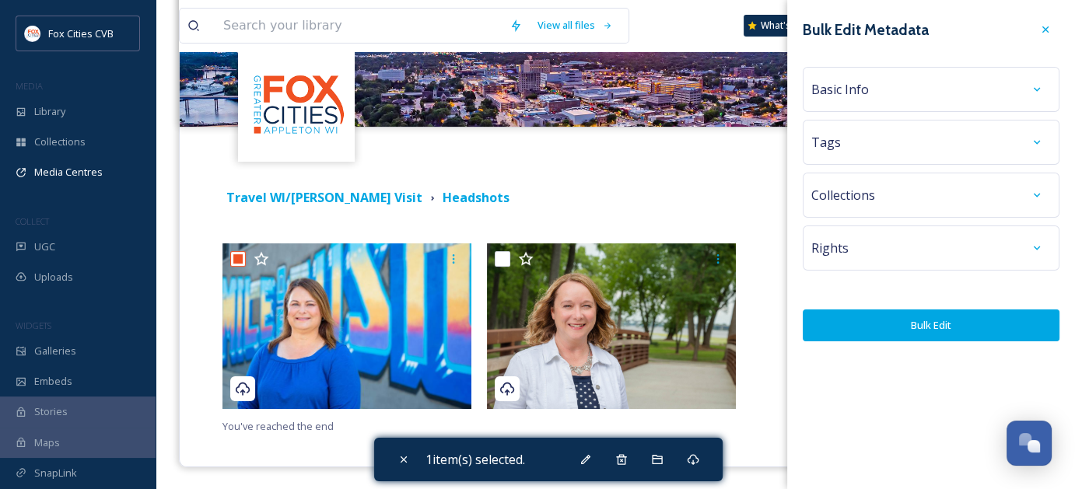
click at [1000, 84] on div "Basic Info" at bounding box center [931, 89] width 240 height 28
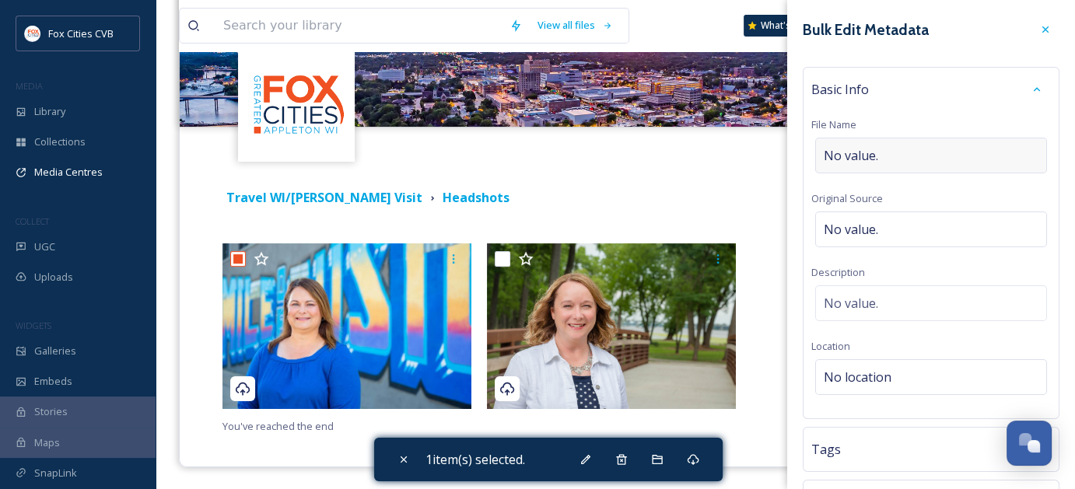
click at [975, 152] on div "No value." at bounding box center [931, 156] width 232 height 36
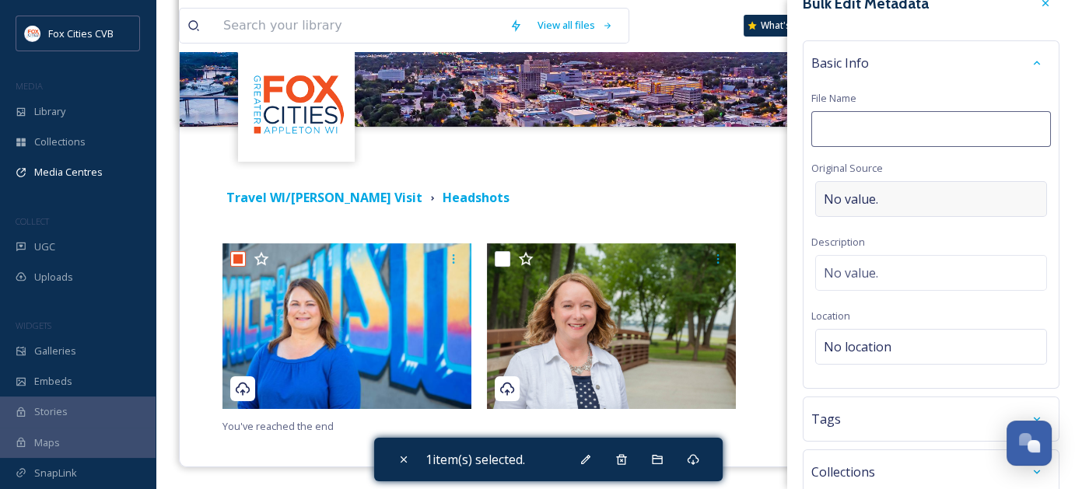
scroll to position [0, 0]
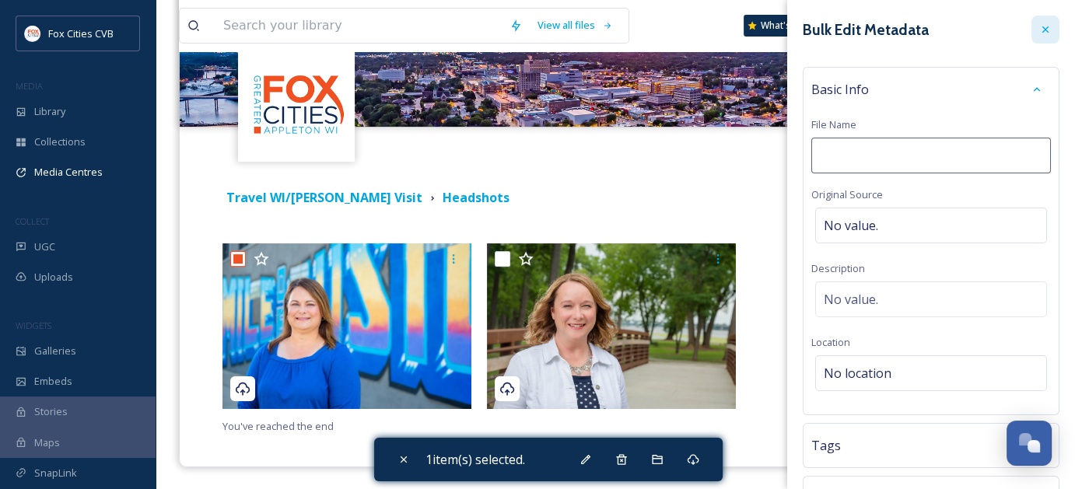
click at [1031, 27] on div at bounding box center [1045, 30] width 28 height 28
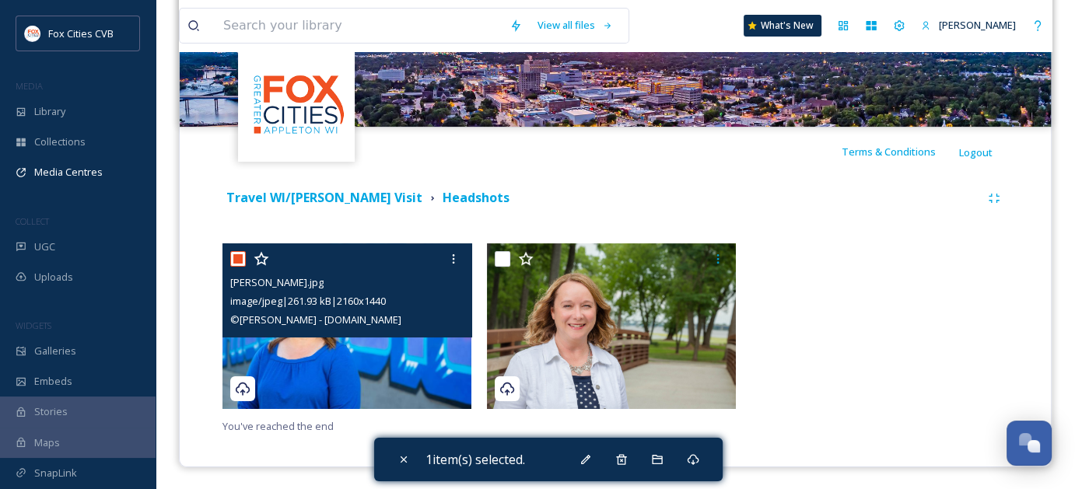
click at [233, 252] on input "checkbox" at bounding box center [238, 259] width 16 height 16
checkbox input "false"
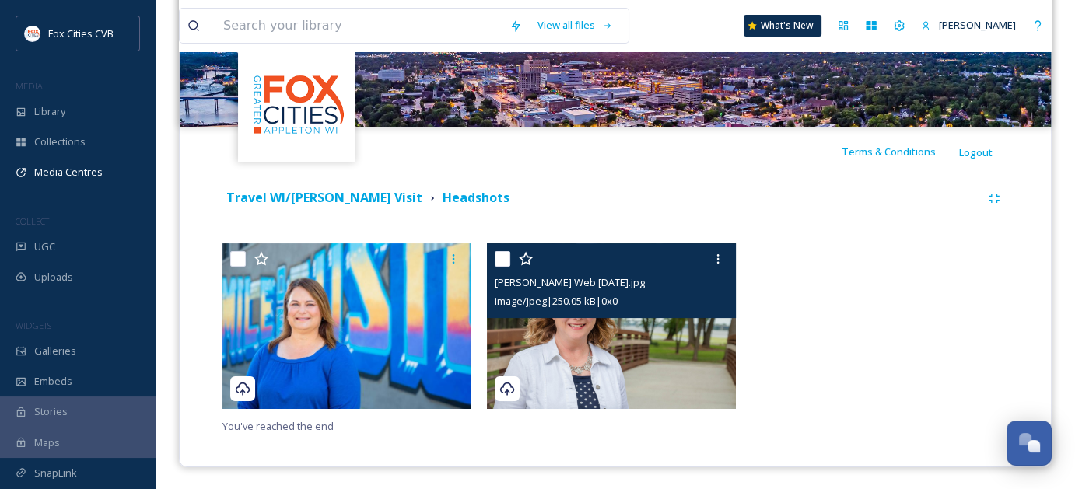
click at [500, 254] on input "checkbox" at bounding box center [503, 259] width 16 height 16
checkbox input "true"
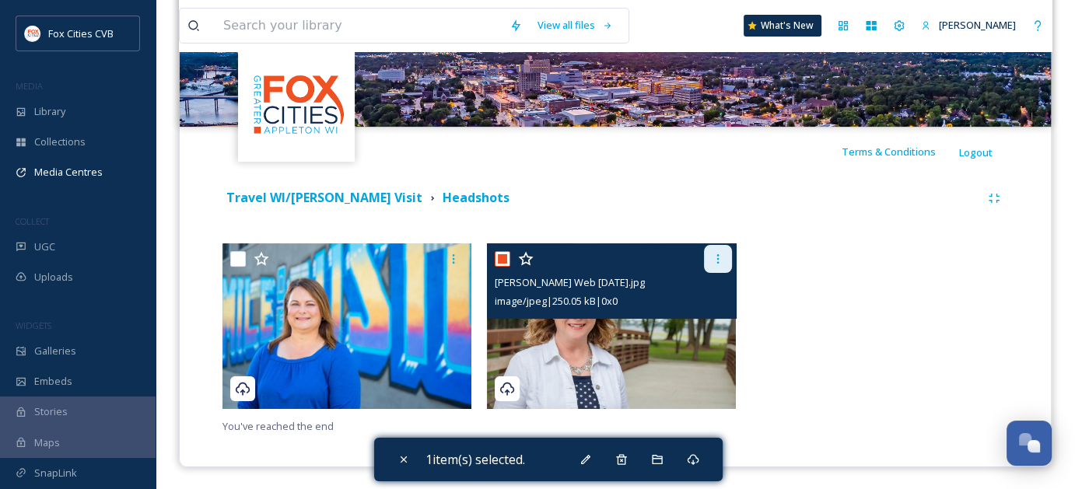
click at [720, 261] on icon at bounding box center [718, 259] width 12 height 12
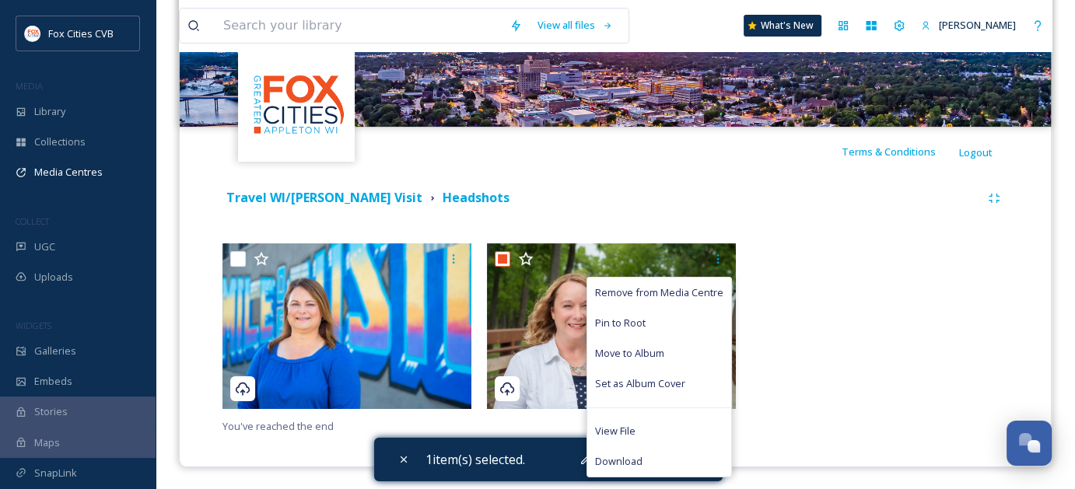
click at [800, 416] on div "Remove from Media Centre Pin to Root Move to Album Set as Album Cover View File…" at bounding box center [615, 339] width 786 height 192
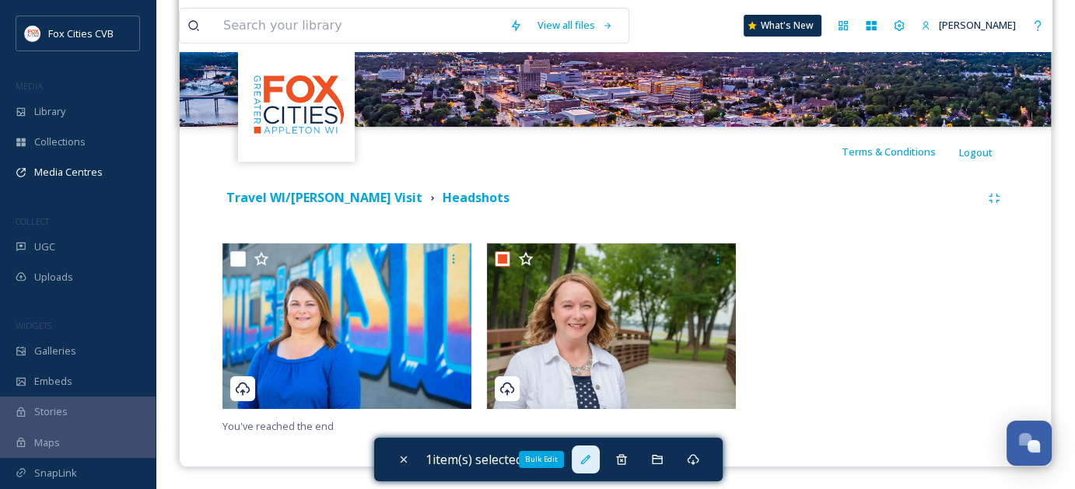
click at [590, 463] on icon at bounding box center [586, 460] width 12 height 12
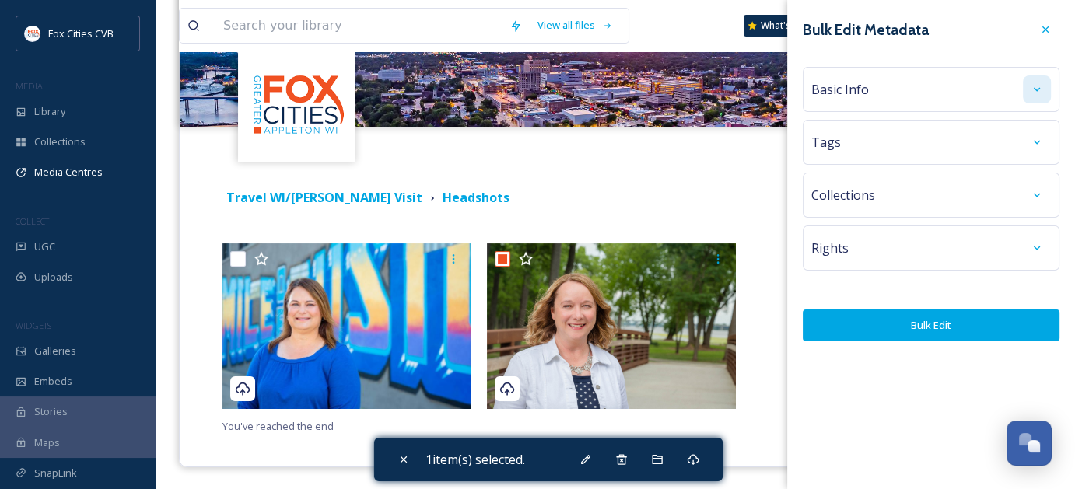
click at [1025, 86] on div at bounding box center [1037, 89] width 28 height 28
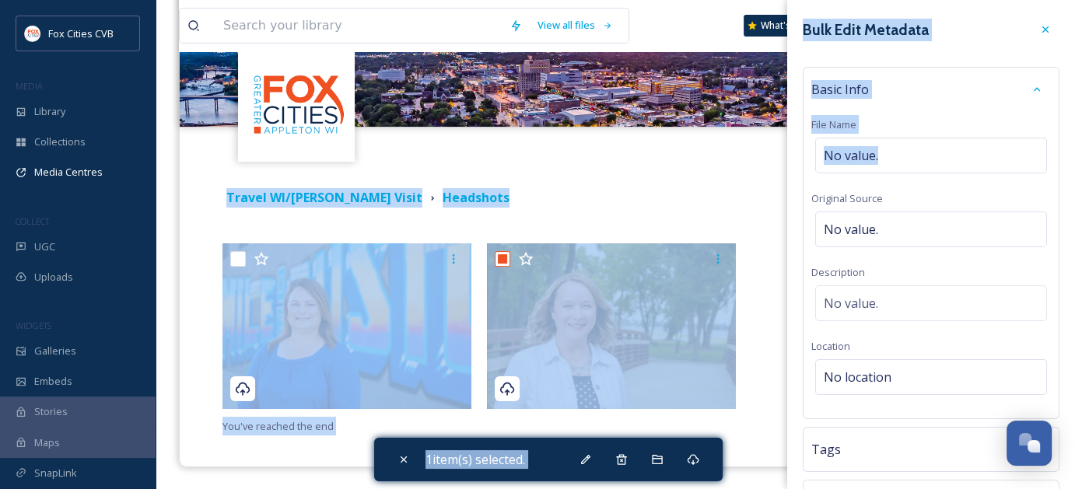
drag, startPoint x: 941, startPoint y: 159, endPoint x: 751, endPoint y: 163, distance: 190.6
click at [751, 163] on div "Terms & Conditions Logout [DATE] Immersion Travel WI/[PERSON_NAME] Visit Headsh…" at bounding box center [615, 218] width 873 height 497
click at [881, 138] on div "No value." at bounding box center [931, 156] width 232 height 36
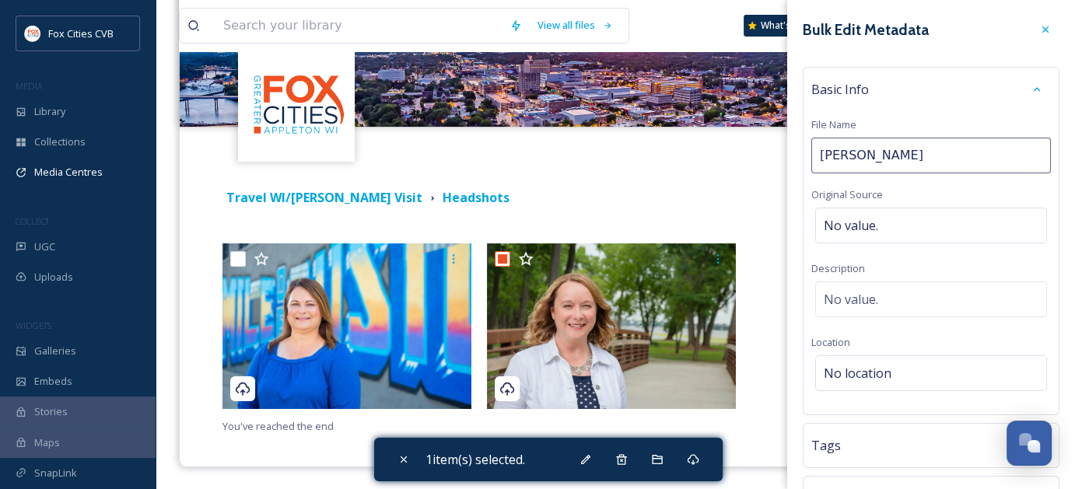
type input "[PERSON_NAME]"
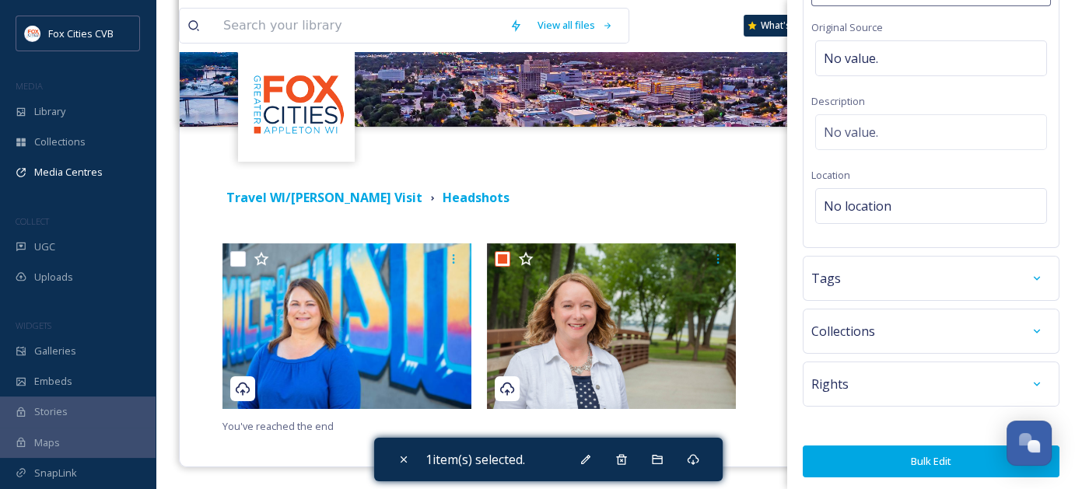
scroll to position [170, 0]
click at [928, 454] on button "Bulk Edit" at bounding box center [931, 463] width 257 height 32
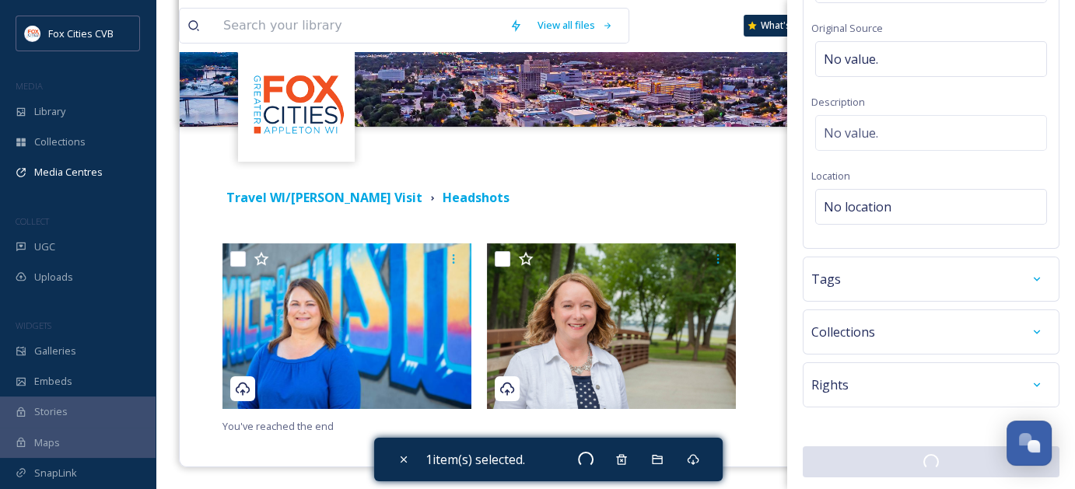
checkbox input "false"
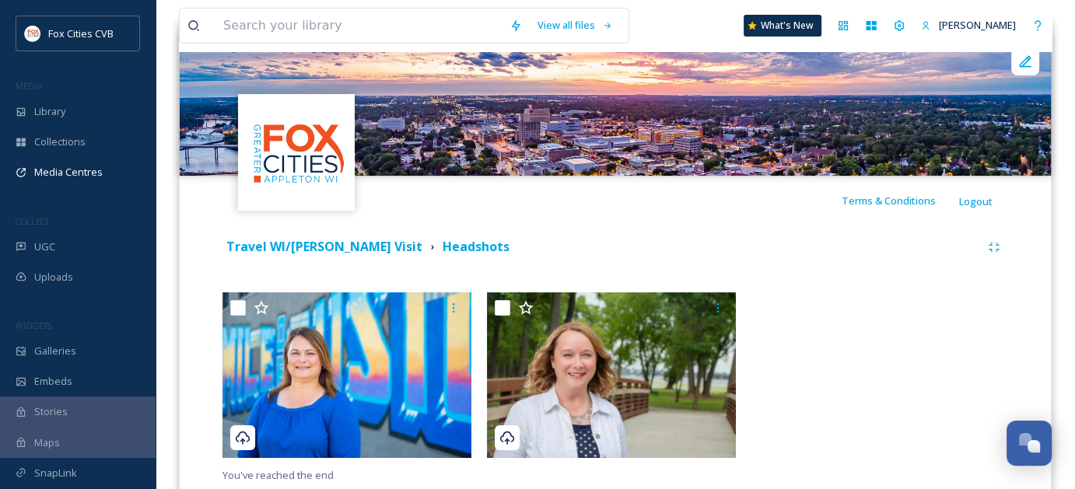
scroll to position [0, 0]
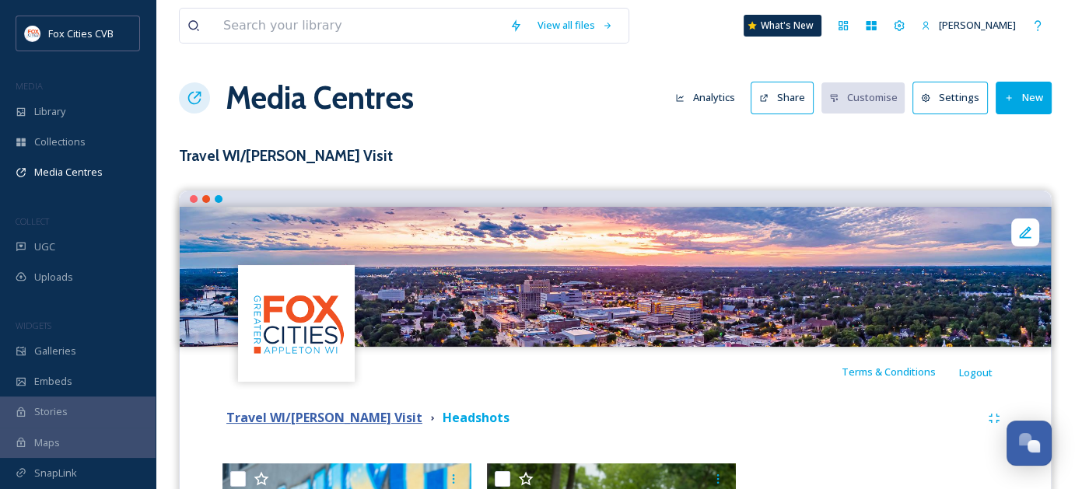
click at [321, 412] on strong "Travel WI/[PERSON_NAME] Visit" at bounding box center [324, 417] width 196 height 17
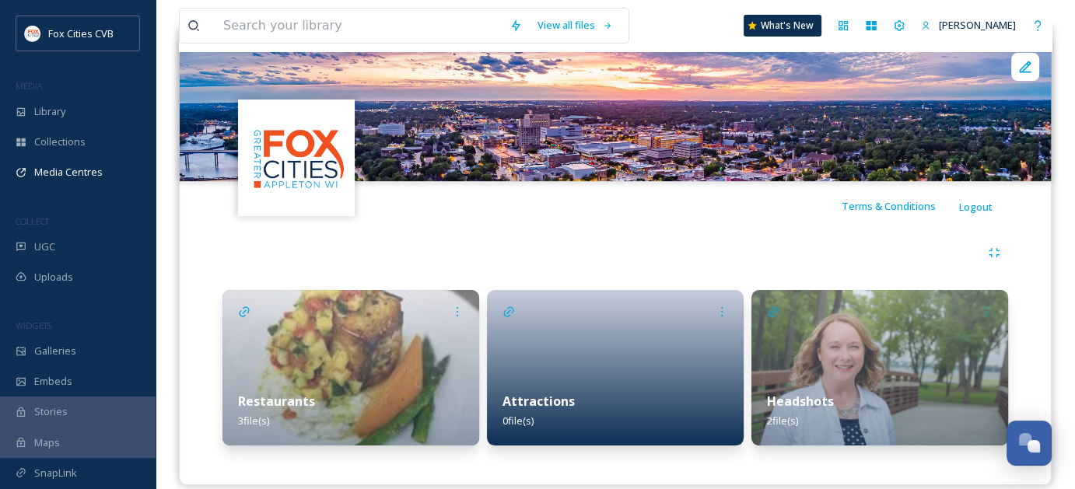
scroll to position [184, 0]
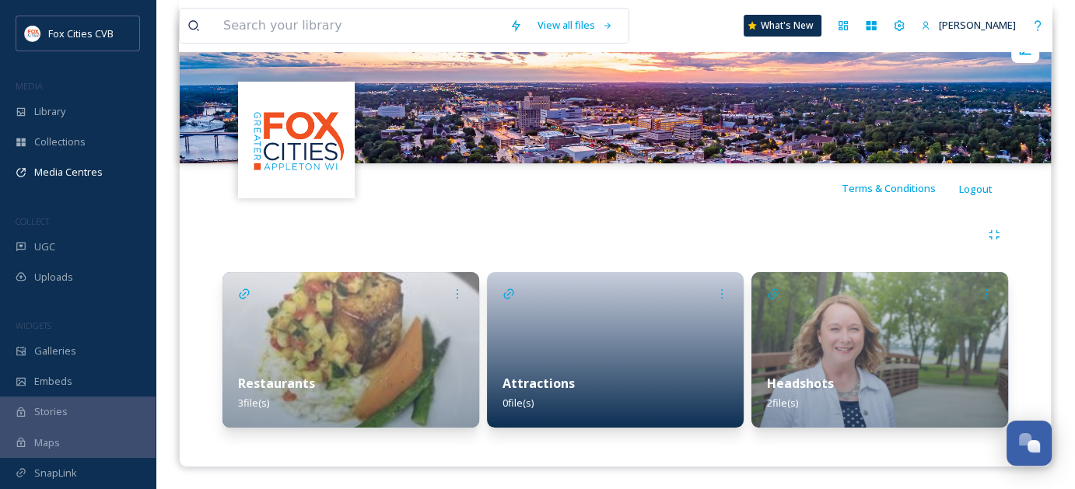
click at [619, 320] on div at bounding box center [615, 350] width 257 height 156
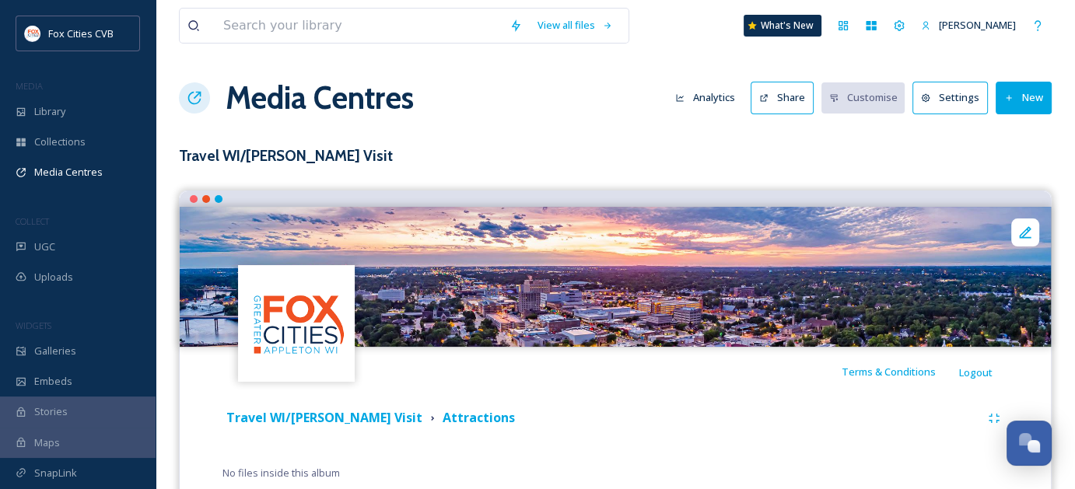
click at [1032, 107] on button "New" at bounding box center [1024, 98] width 56 height 32
click at [1015, 138] on span "Add Files" at bounding box center [1014, 134] width 42 height 15
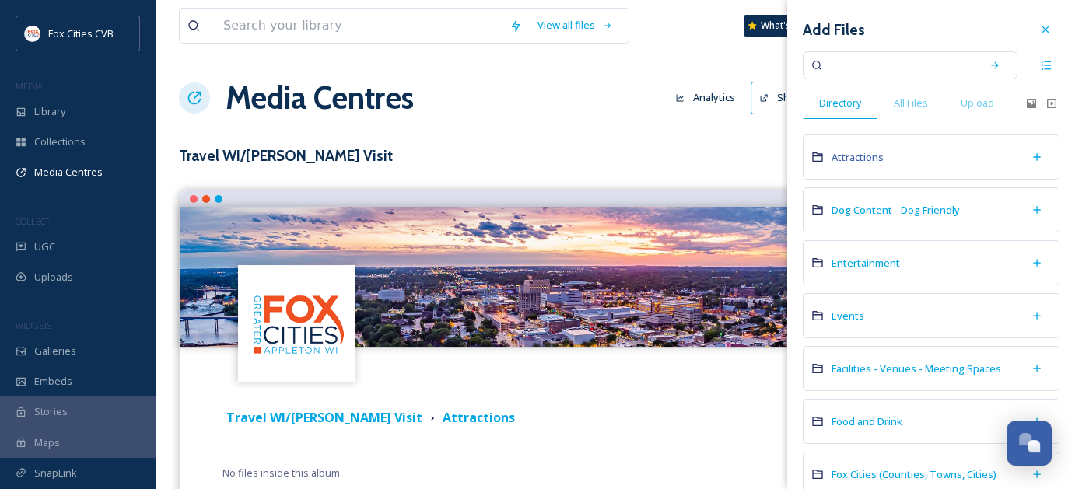
click at [867, 152] on span "Attractions" at bounding box center [858, 157] width 52 height 14
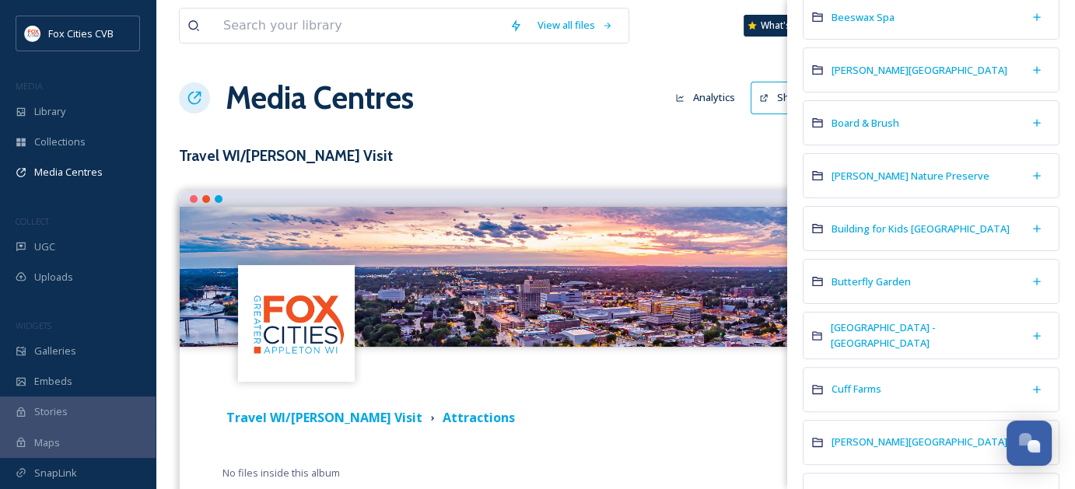
scroll to position [416, 0]
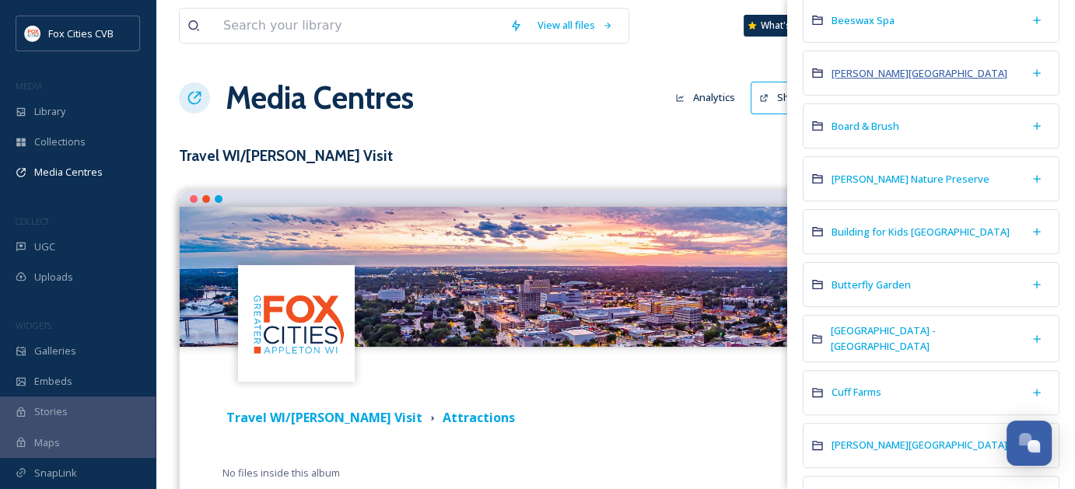
click at [909, 77] on span "[PERSON_NAME][GEOGRAPHIC_DATA]" at bounding box center [920, 73] width 176 height 15
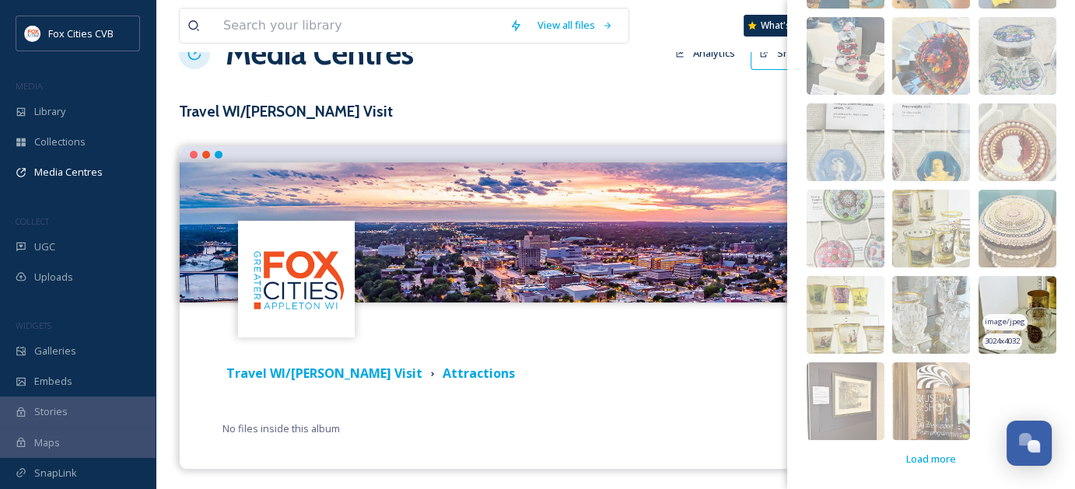
scroll to position [47, 0]
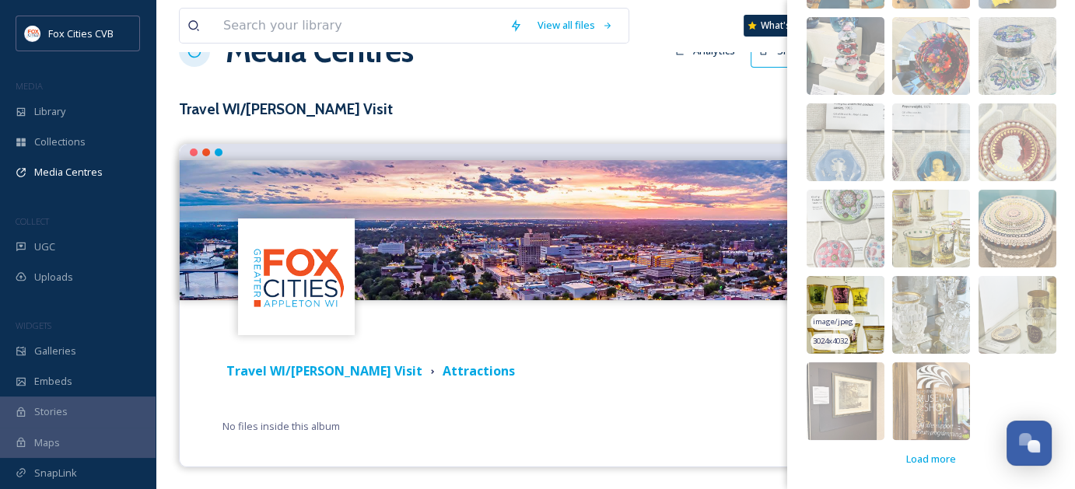
click at [870, 313] on img at bounding box center [846, 315] width 78 height 78
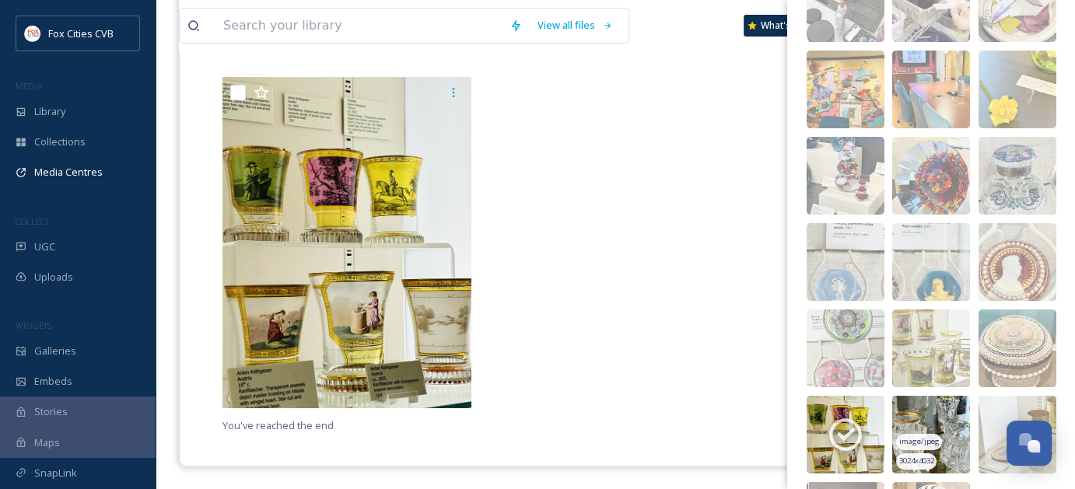
scroll to position [169, 0]
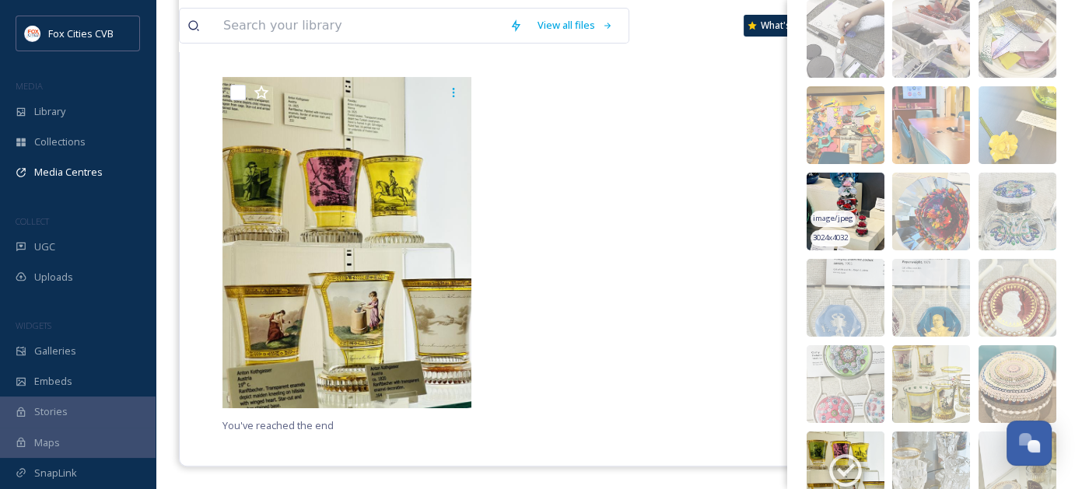
click at [870, 200] on img at bounding box center [846, 212] width 78 height 78
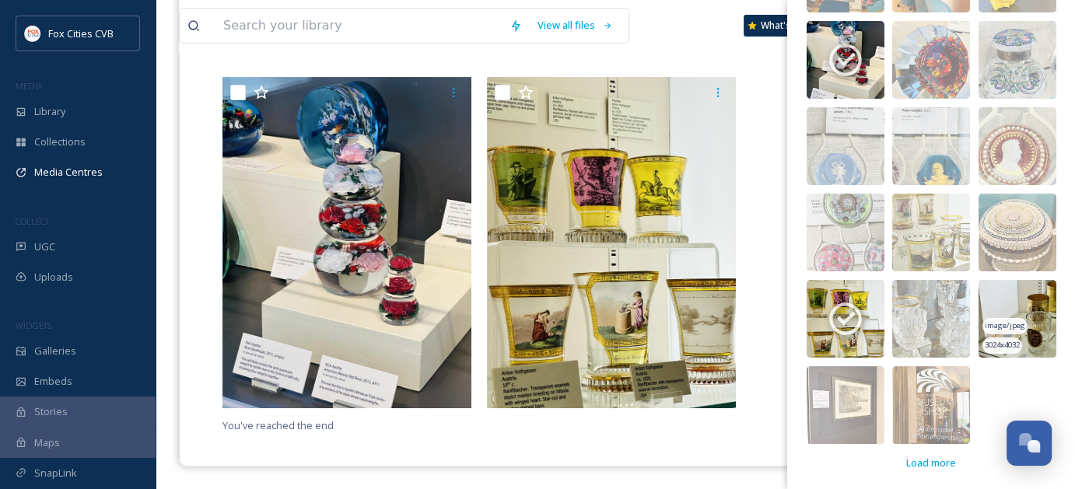
scroll to position [324, 0]
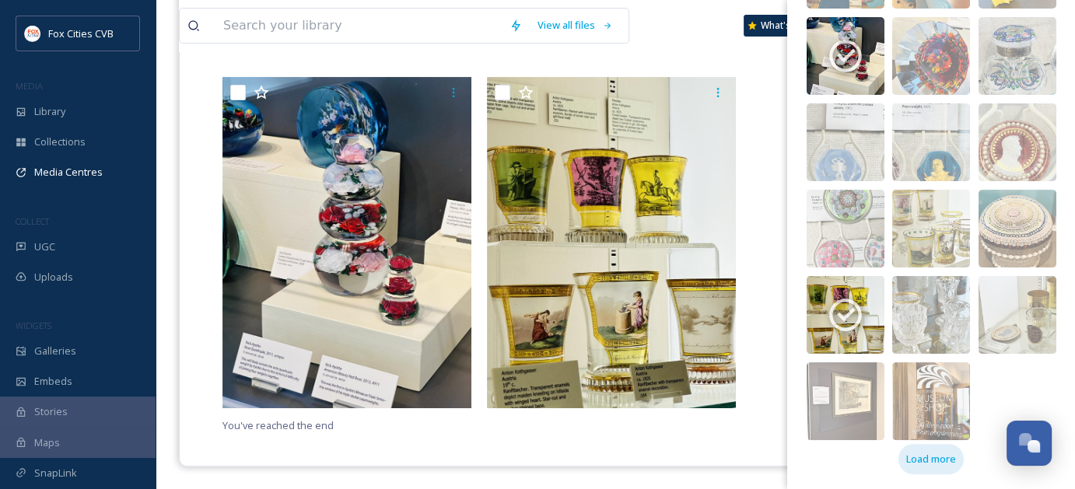
click at [909, 452] on span "Load more" at bounding box center [931, 459] width 50 height 15
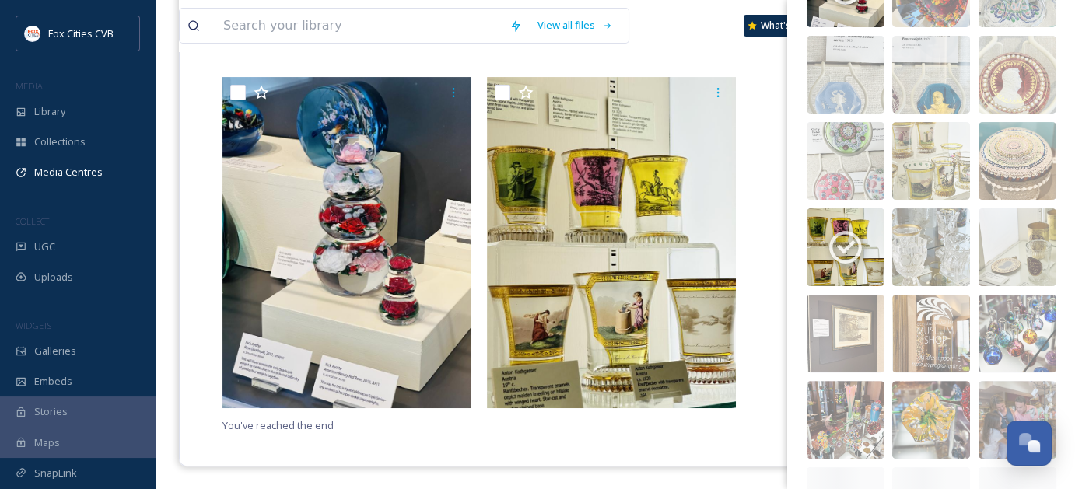
scroll to position [480, 0]
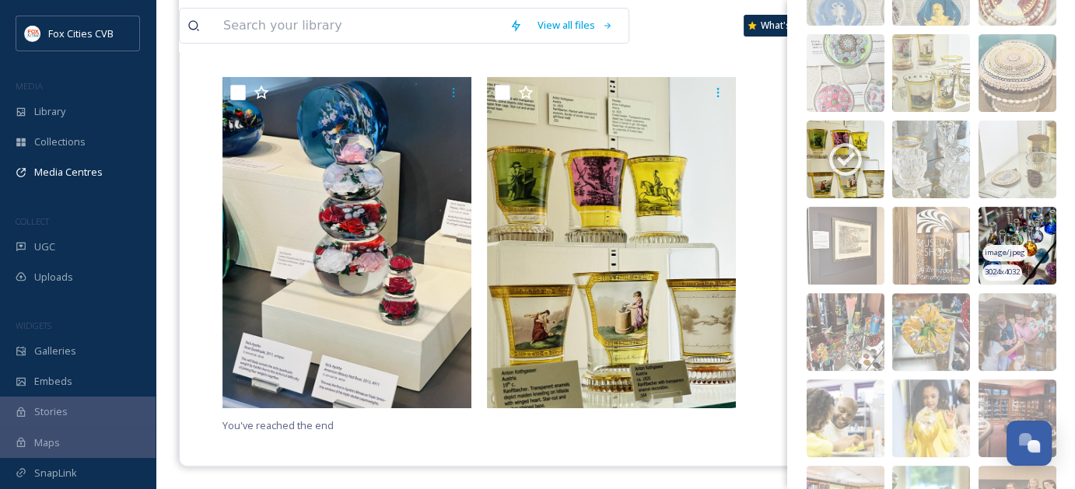
click at [1033, 240] on img at bounding box center [1018, 246] width 78 height 78
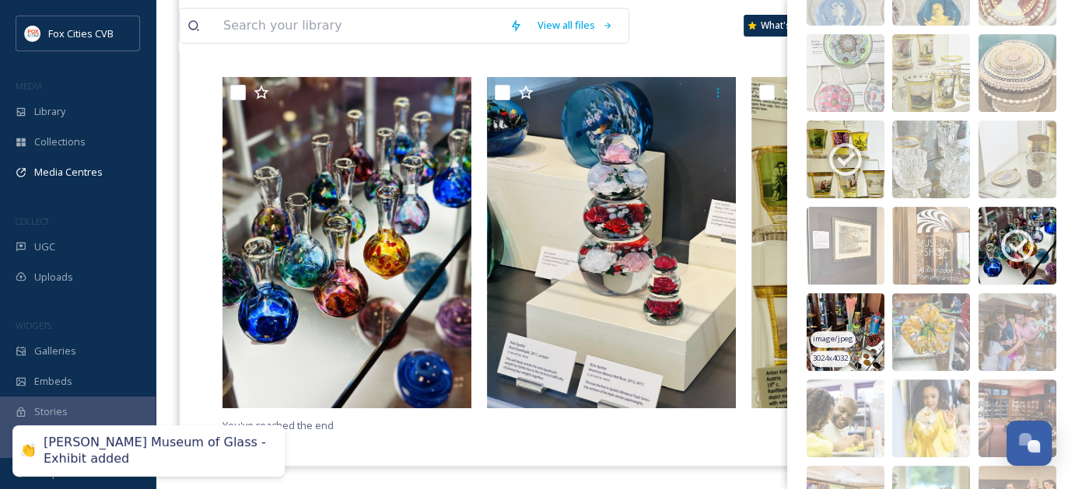
click at [861, 331] on img at bounding box center [846, 332] width 78 height 78
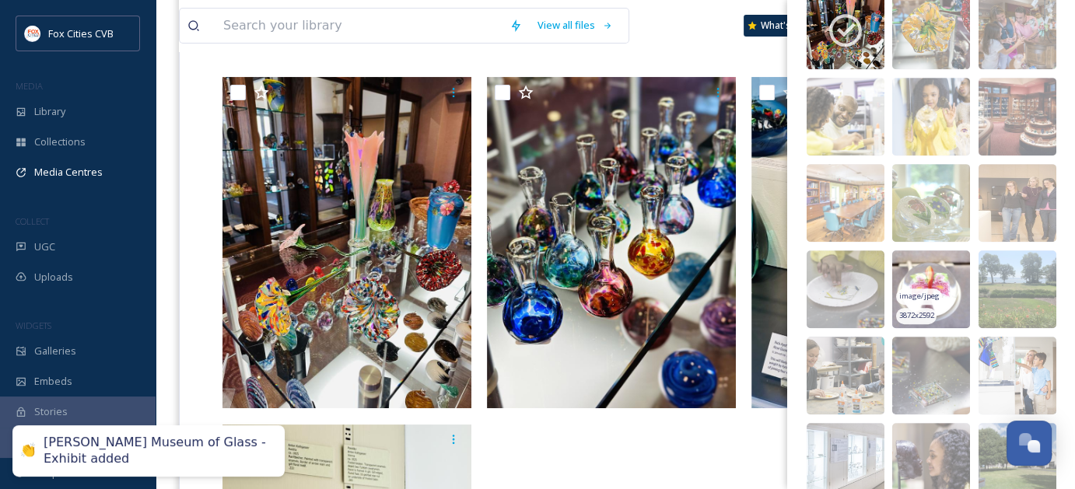
scroll to position [791, 0]
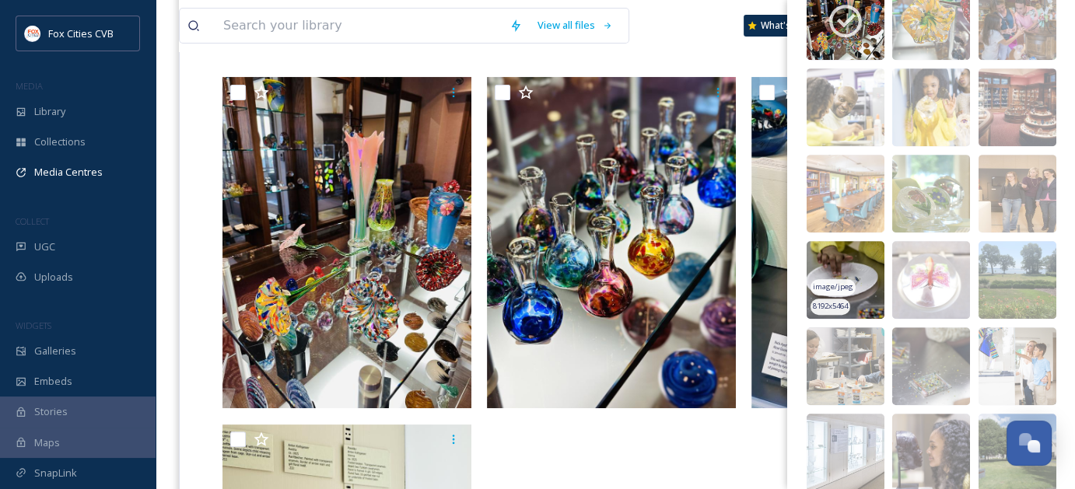
click at [856, 278] on img at bounding box center [846, 280] width 78 height 78
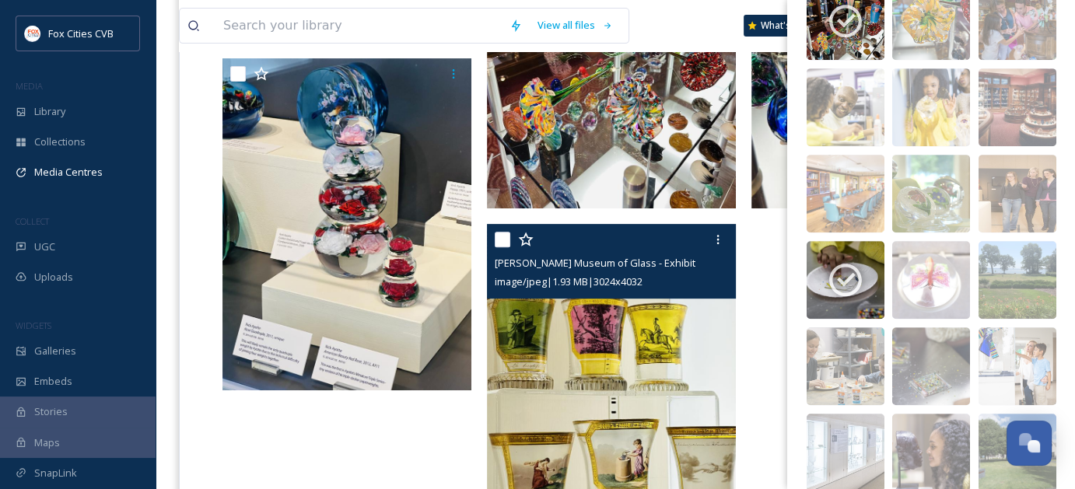
scroll to position [698, 0]
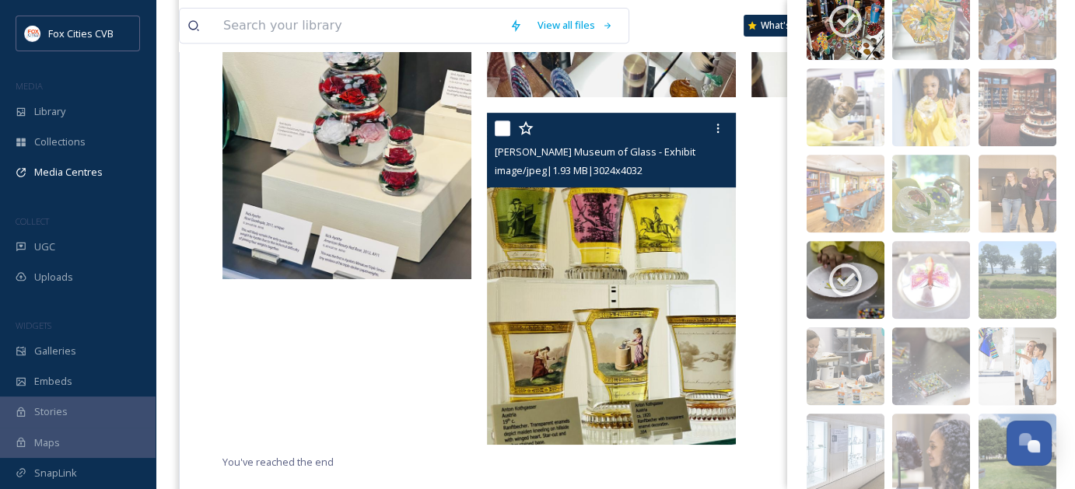
click at [499, 131] on input "checkbox" at bounding box center [503, 129] width 16 height 16
checkbox input "true"
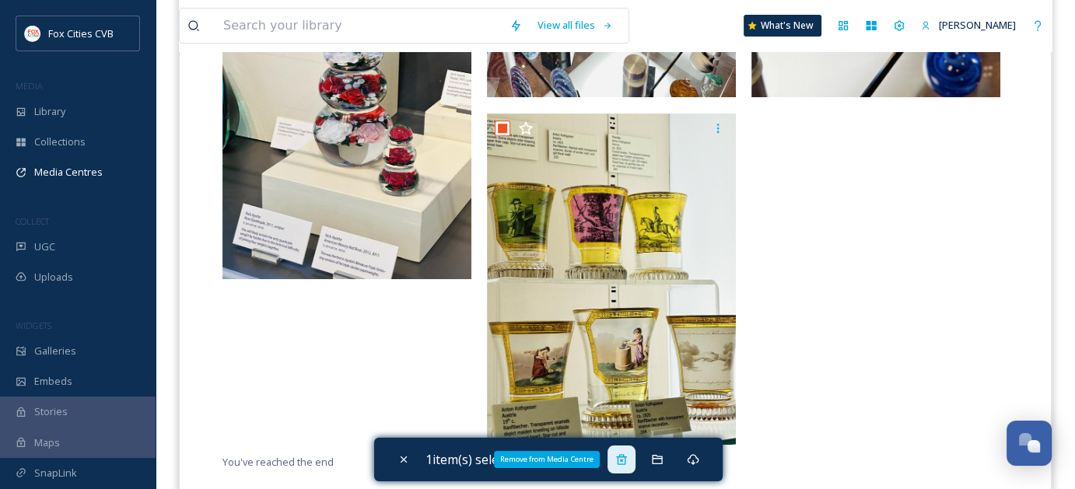
click at [628, 459] on icon at bounding box center [621, 460] width 12 height 12
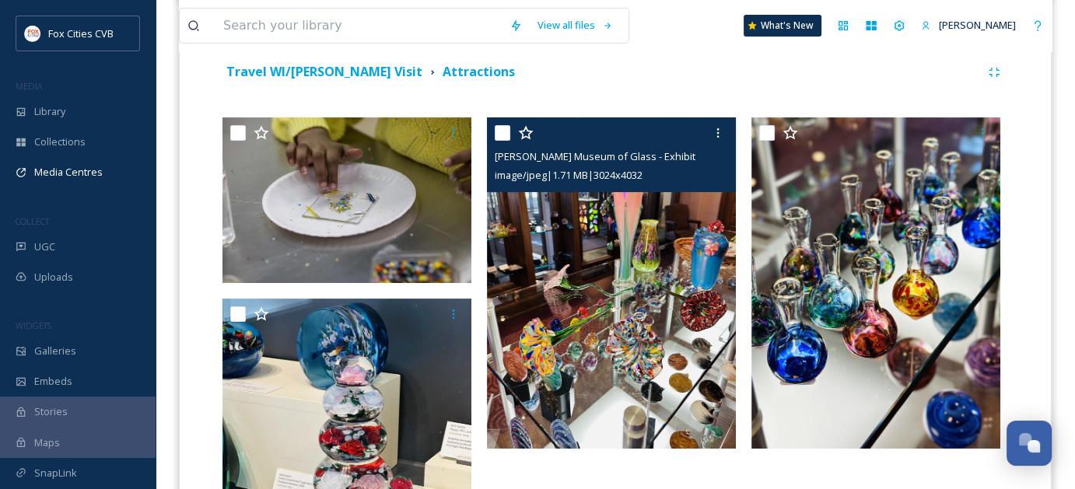
scroll to position [257, 0]
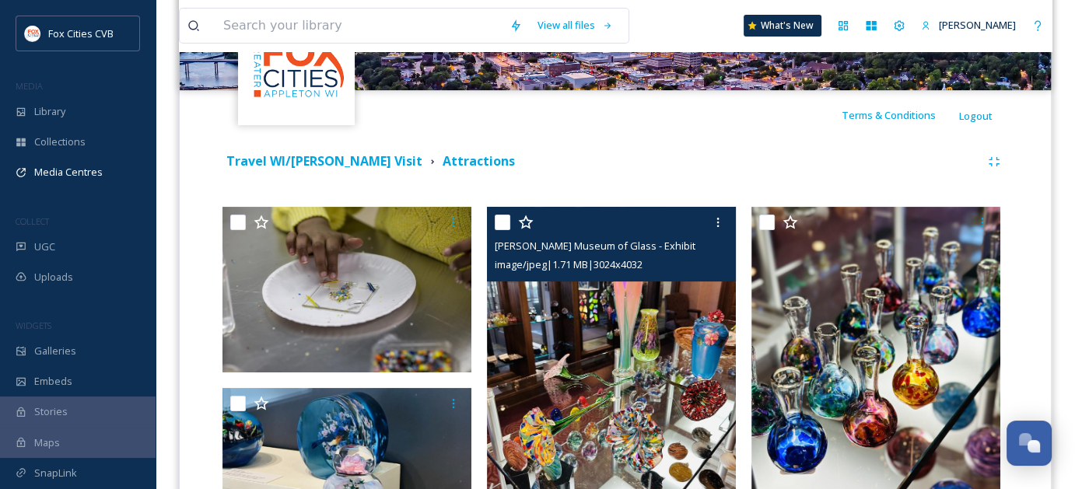
click at [504, 219] on input "checkbox" at bounding box center [503, 223] width 16 height 16
checkbox input "true"
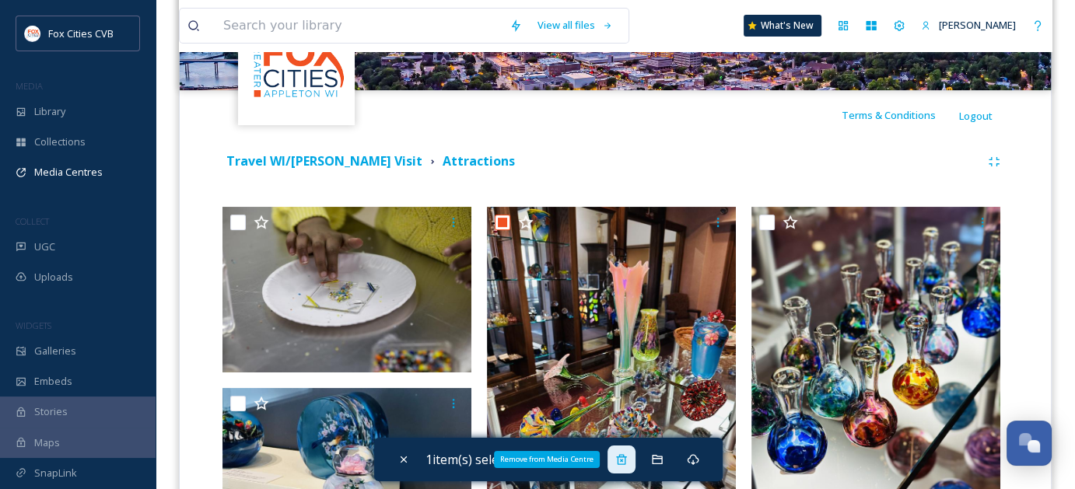
click at [624, 460] on icon at bounding box center [621, 460] width 12 height 12
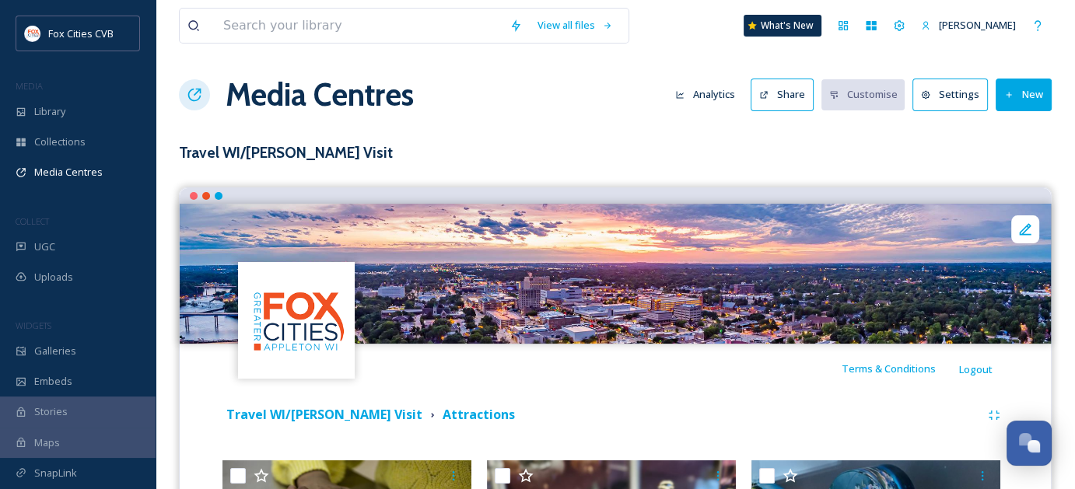
scroll to position [0, 0]
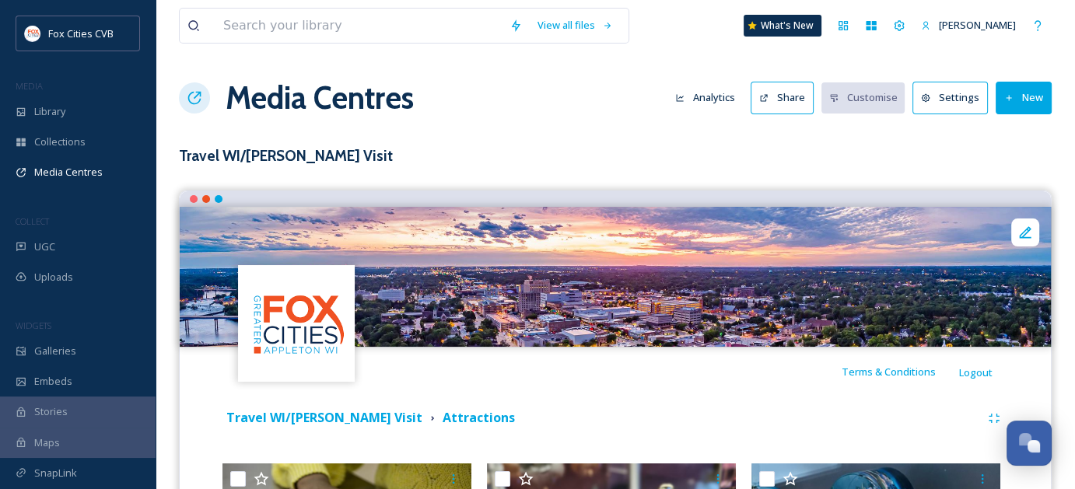
click at [1035, 106] on button "New" at bounding box center [1024, 98] width 56 height 32
click at [1023, 136] on span "Add Files" at bounding box center [1014, 134] width 42 height 15
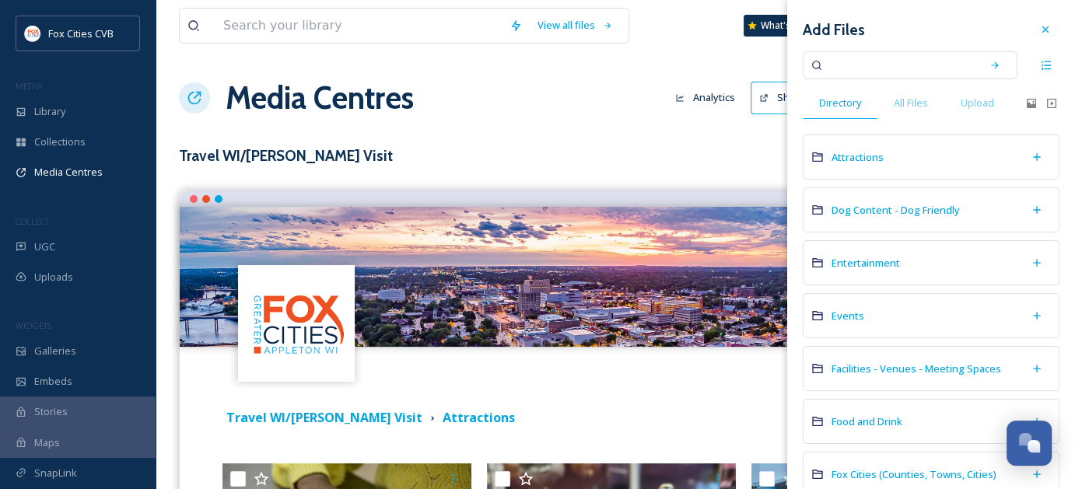
click at [905, 73] on input at bounding box center [899, 65] width 147 height 34
click at [989, 66] on icon at bounding box center [994, 65] width 11 height 11
drag, startPoint x: 891, startPoint y: 70, endPoint x: 845, endPoint y: 77, distance: 47.2
click at [853, 76] on input "pac" at bounding box center [899, 65] width 147 height 34
type input "performing"
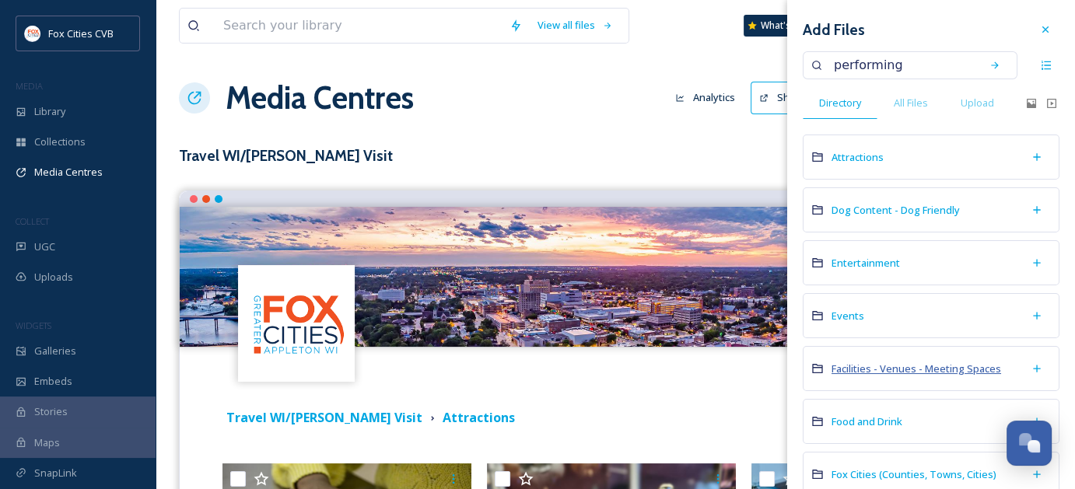
click at [902, 368] on span "Facilities - Venues - Meeting Spaces" at bounding box center [917, 369] width 170 height 14
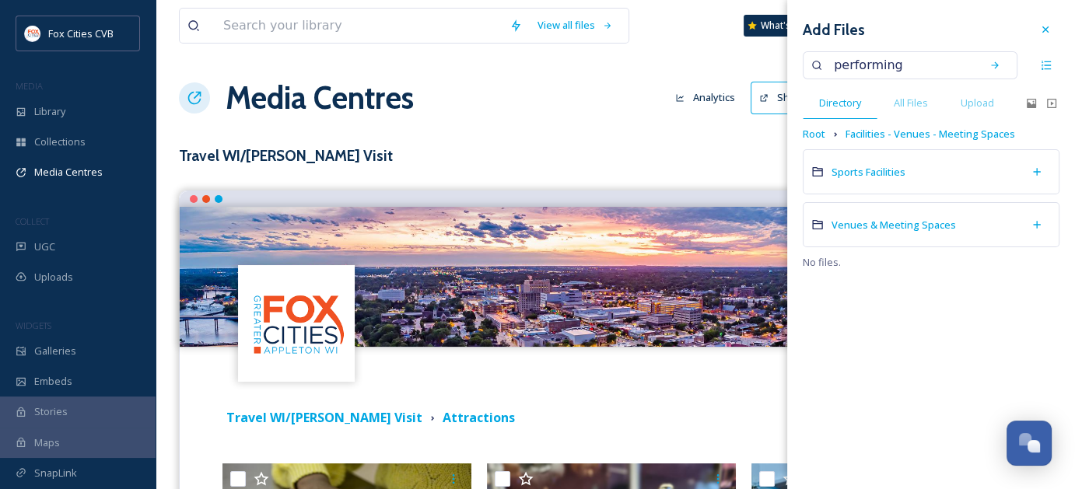
click at [963, 219] on div "Venues & Meeting Spaces" at bounding box center [931, 224] width 257 height 45
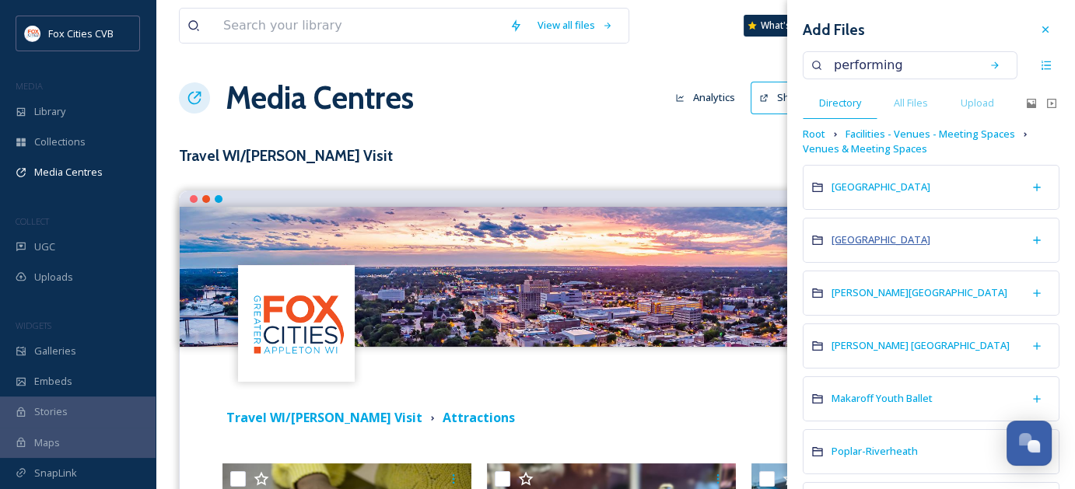
click at [930, 233] on span "[GEOGRAPHIC_DATA]" at bounding box center [881, 240] width 99 height 14
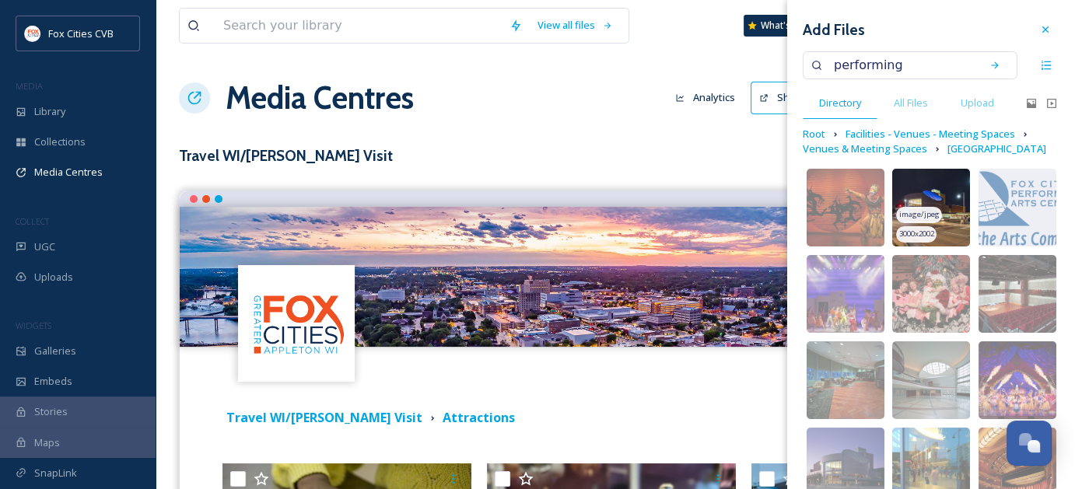
click at [943, 214] on img at bounding box center [931, 208] width 78 height 78
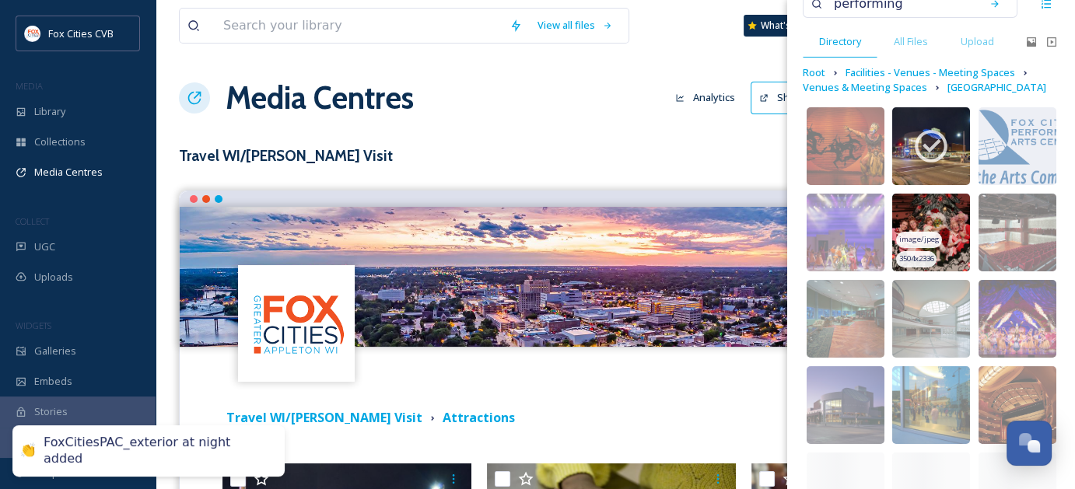
scroll to position [78, 0]
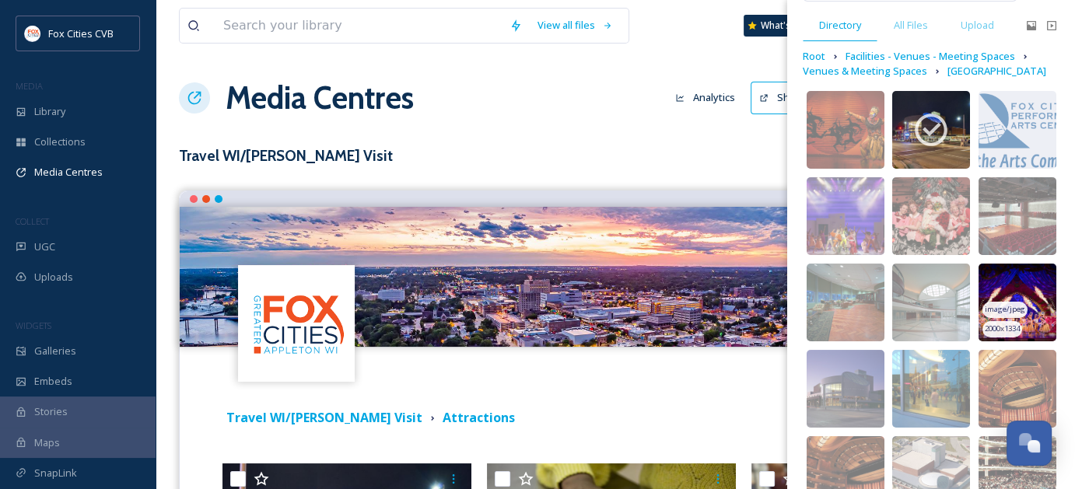
click at [1017, 305] on img at bounding box center [1018, 303] width 78 height 78
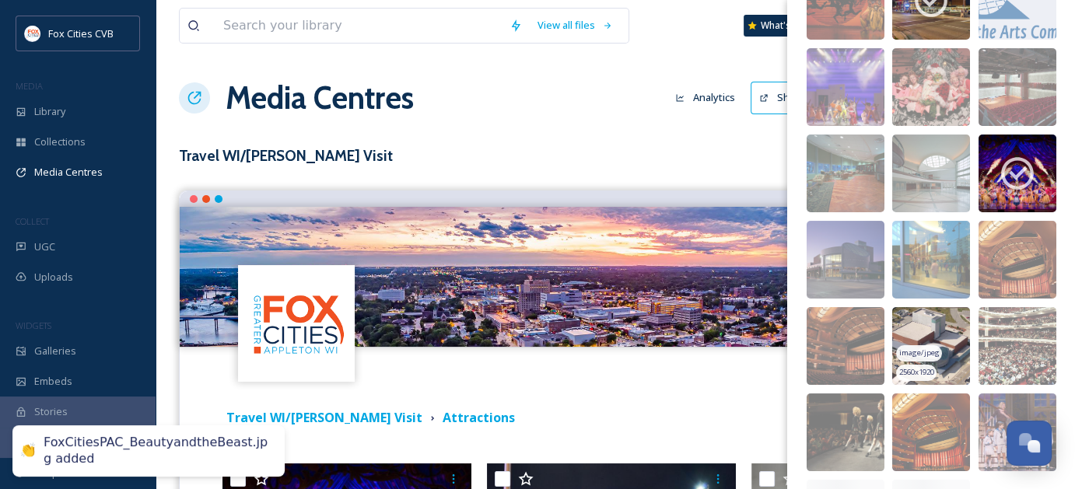
scroll to position [311, 0]
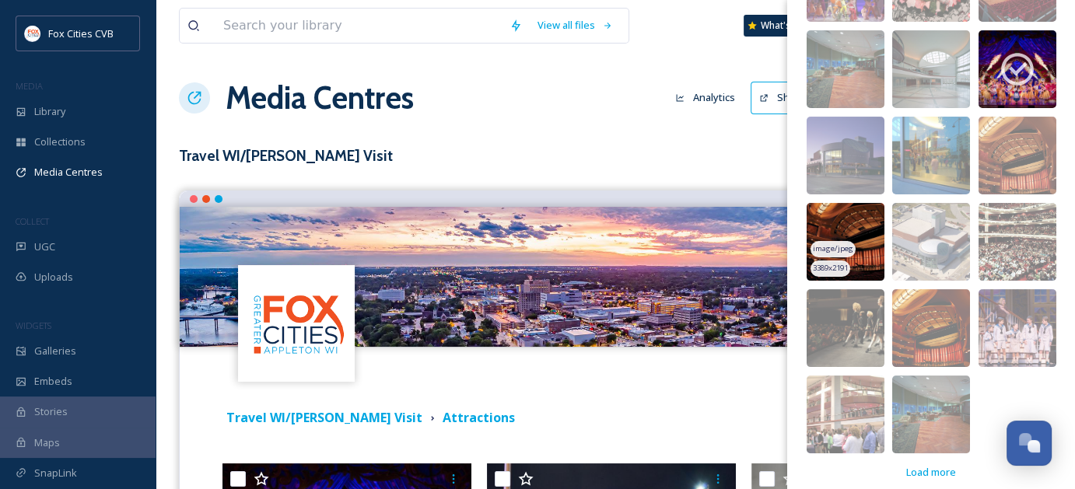
click at [873, 257] on img at bounding box center [846, 242] width 78 height 78
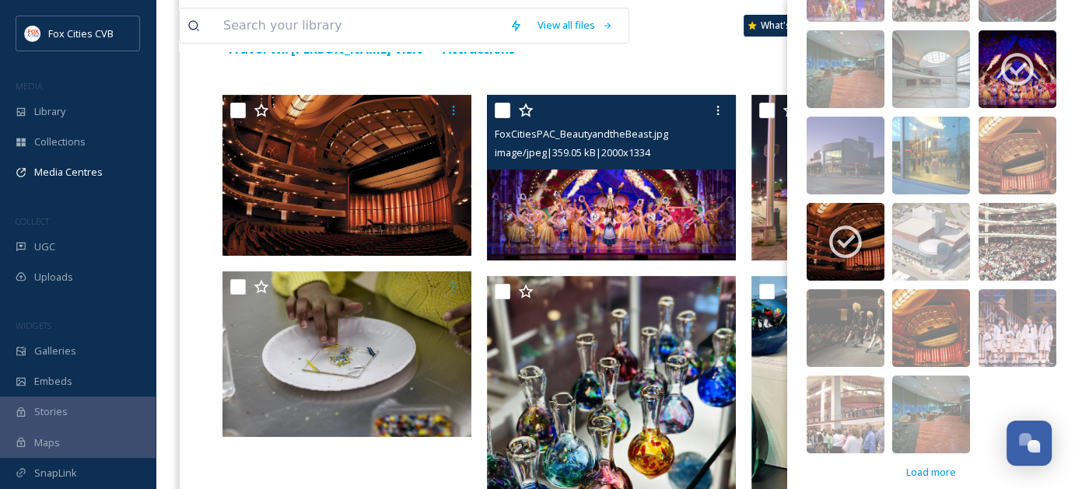
scroll to position [233, 0]
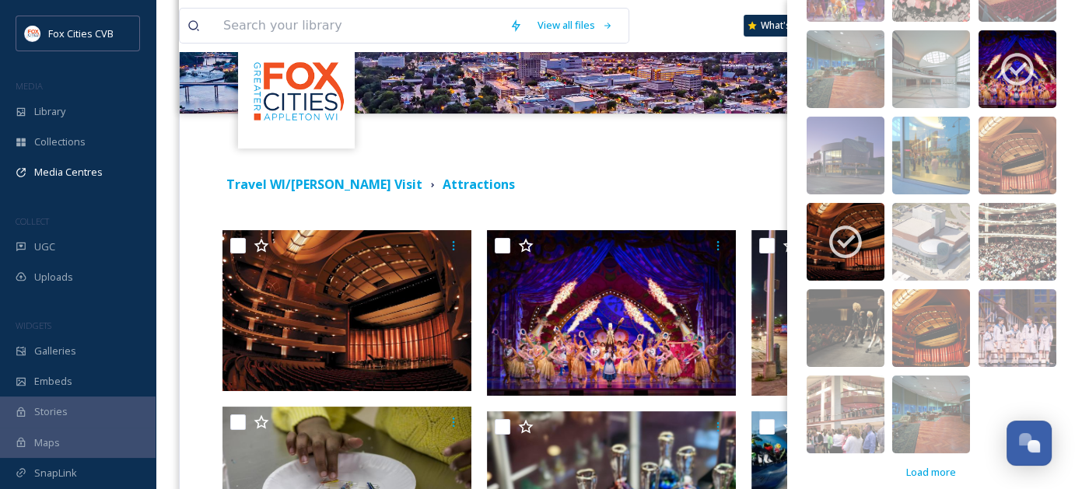
click at [695, 187] on div "Travel WI/[PERSON_NAME] Visit Attractions" at bounding box center [601, 184] width 758 height 19
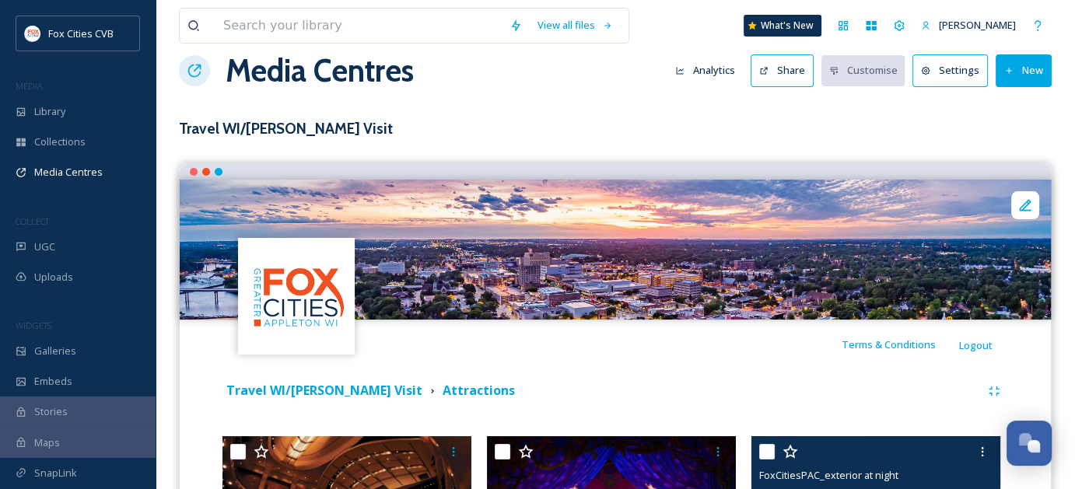
scroll to position [24, 0]
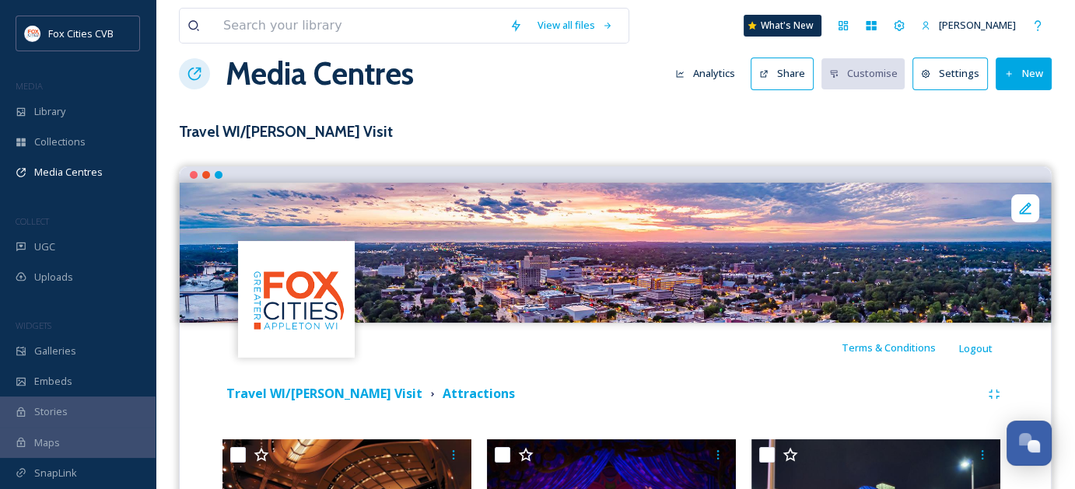
click at [1021, 84] on button "New" at bounding box center [1024, 74] width 56 height 32
click at [1017, 105] on span "Add Files" at bounding box center [1014, 110] width 42 height 15
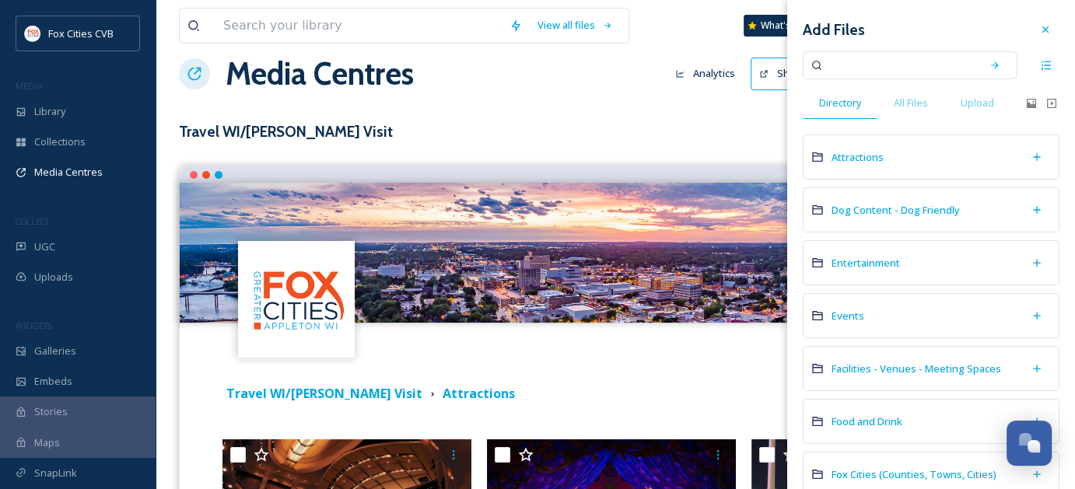
click at [926, 368] on span "Facilities - Venues - Meeting Spaces" at bounding box center [917, 369] width 170 height 14
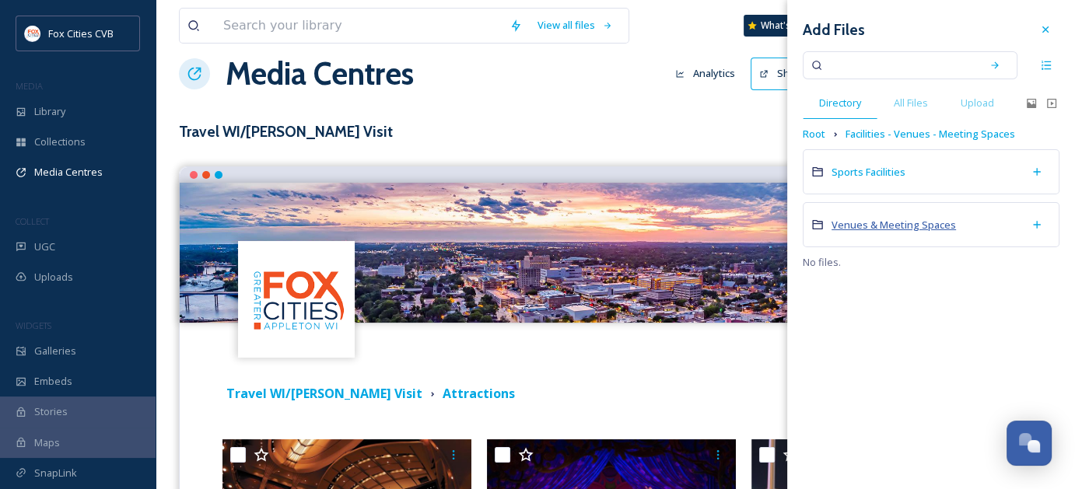
click at [919, 226] on span "Venues & Meeting Spaces" at bounding box center [894, 225] width 124 height 14
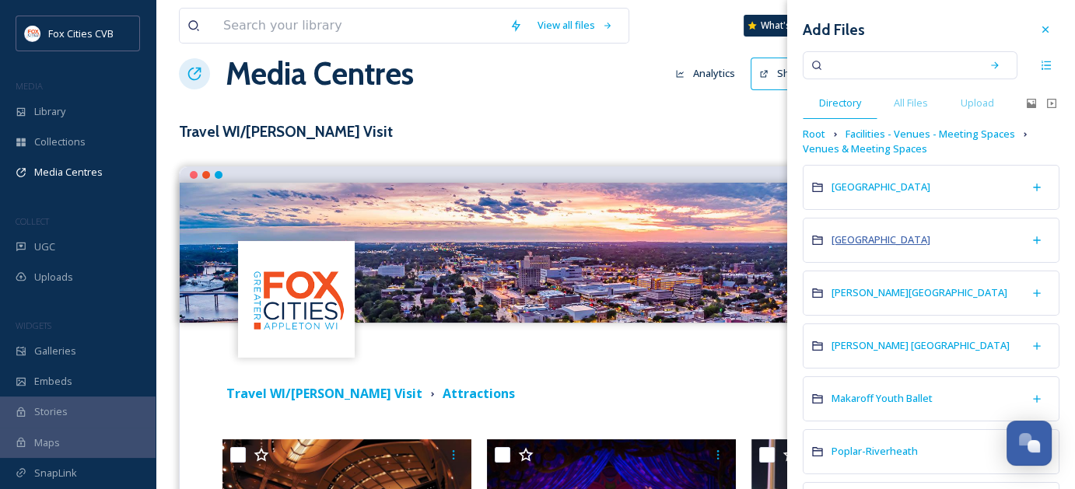
click at [930, 242] on span "[GEOGRAPHIC_DATA]" at bounding box center [881, 240] width 99 height 14
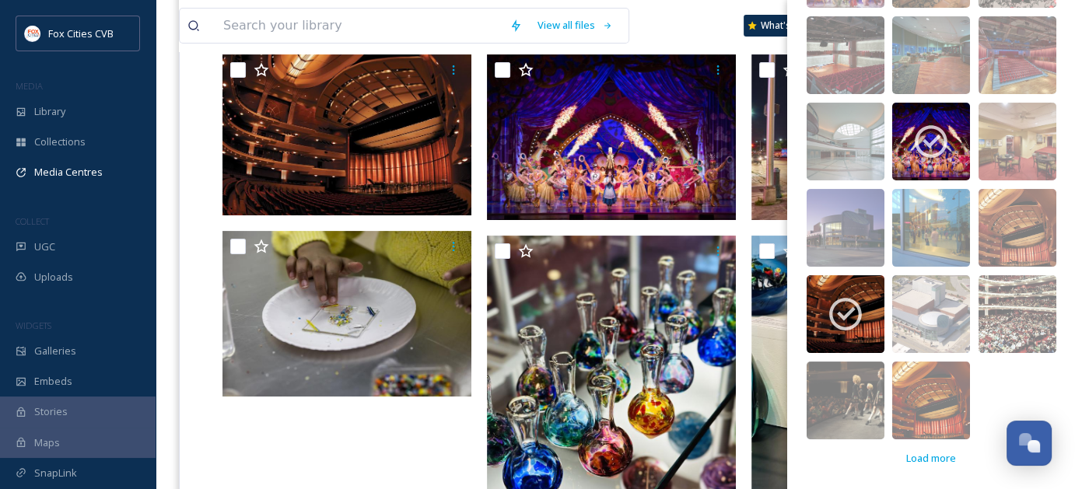
scroll to position [412, 0]
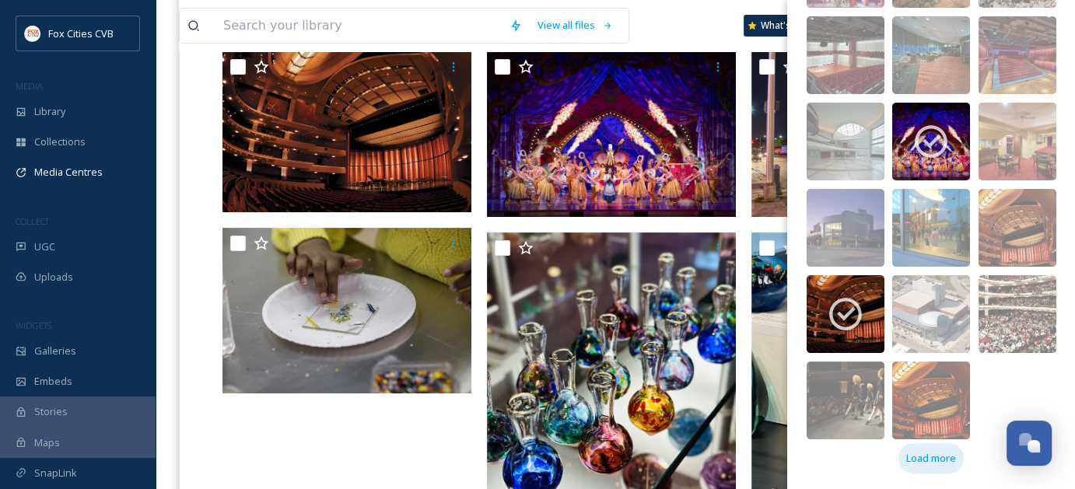
click at [933, 454] on span "Load more" at bounding box center [931, 458] width 50 height 15
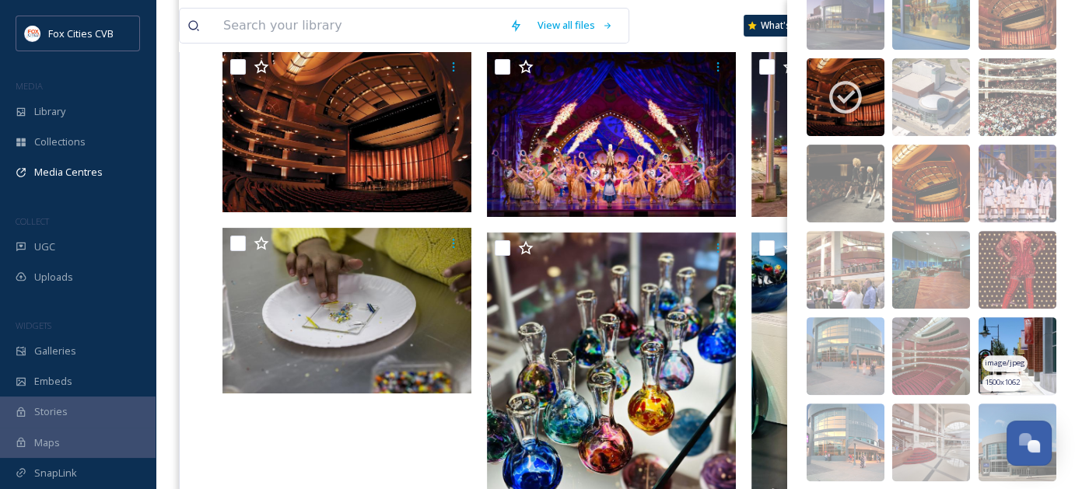
scroll to position [568, 0]
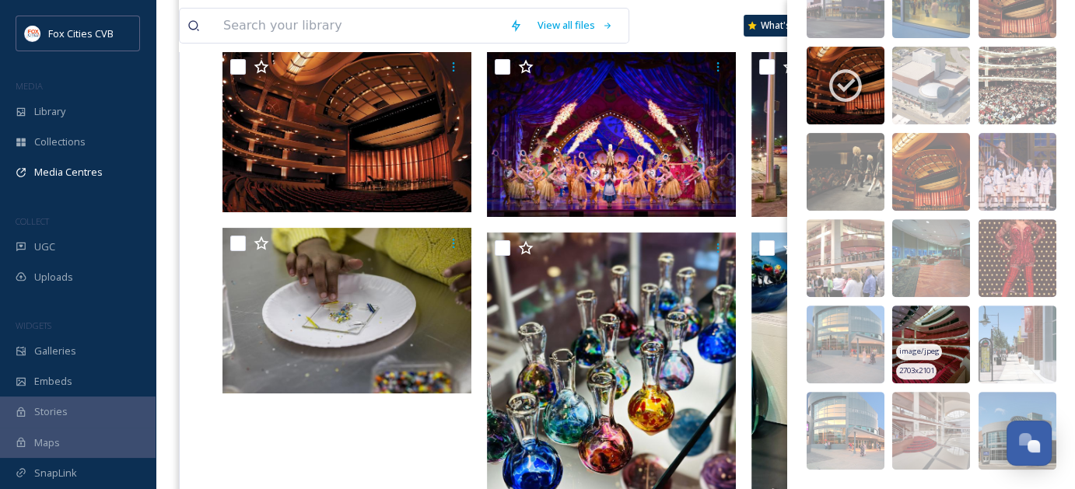
click at [941, 351] on img at bounding box center [931, 345] width 78 height 78
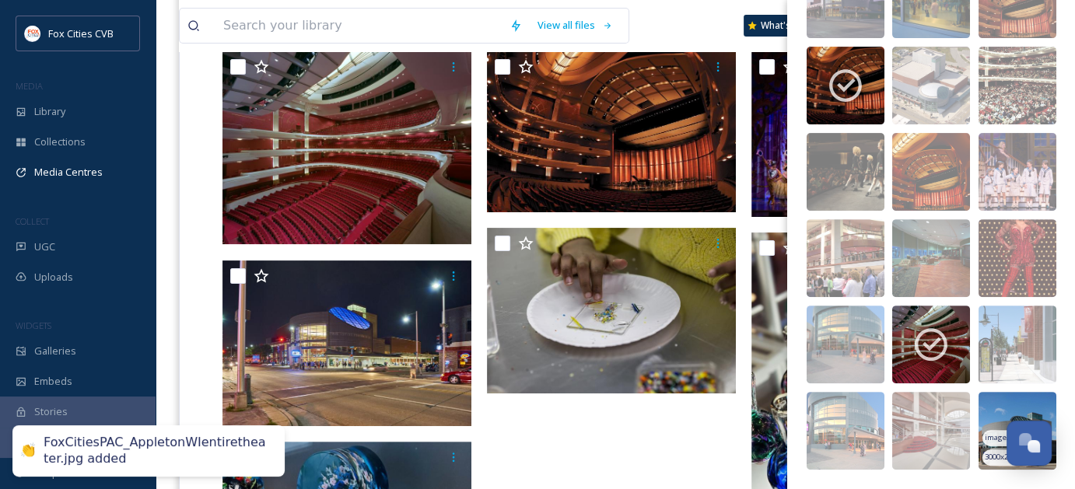
click at [991, 410] on img at bounding box center [1018, 431] width 78 height 78
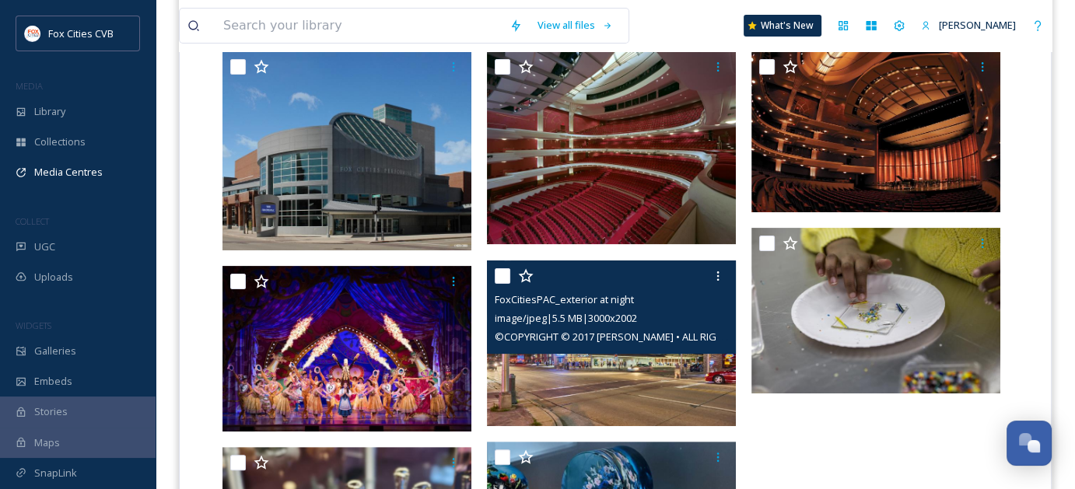
click at [502, 272] on input "checkbox" at bounding box center [503, 276] width 16 height 16
checkbox input "true"
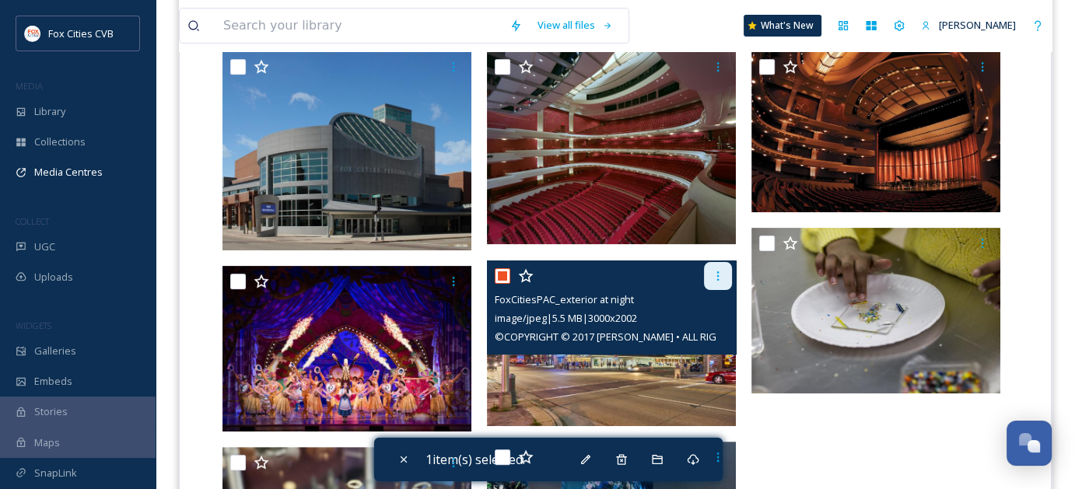
click at [717, 283] on div at bounding box center [718, 276] width 28 height 28
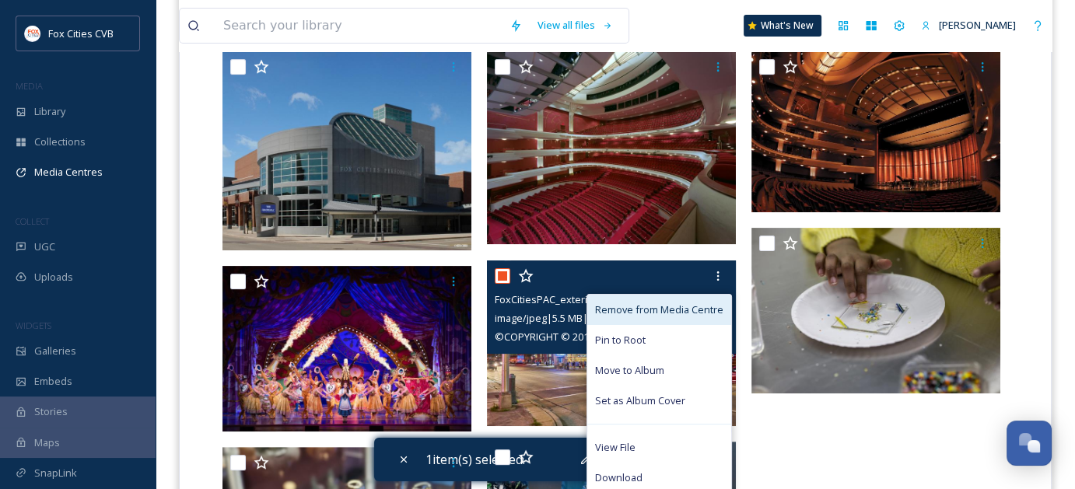
click at [658, 313] on span "Remove from Media Centre" at bounding box center [659, 310] width 128 height 15
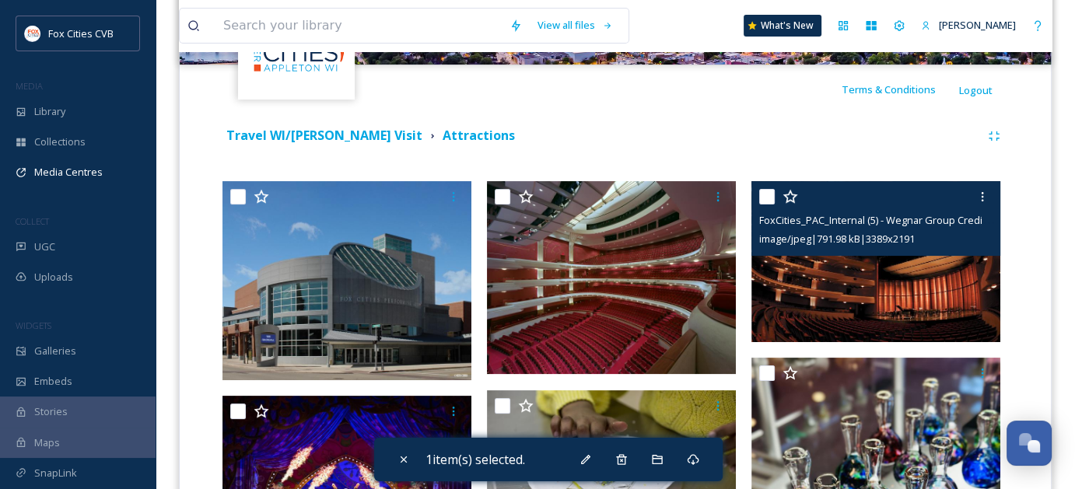
scroll to position [180, 0]
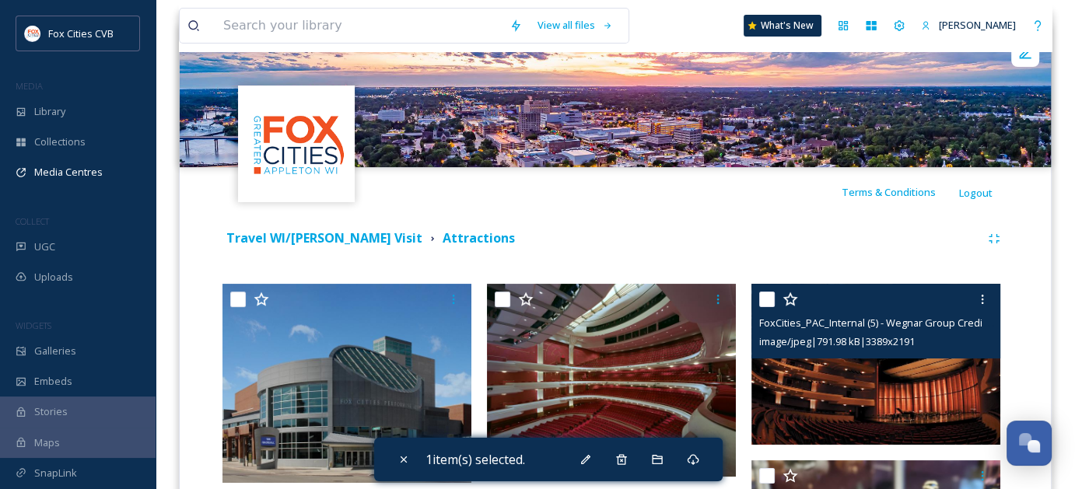
click at [773, 299] on input "checkbox" at bounding box center [767, 300] width 16 height 16
checkbox input "true"
click at [987, 299] on icon at bounding box center [982, 299] width 12 height 12
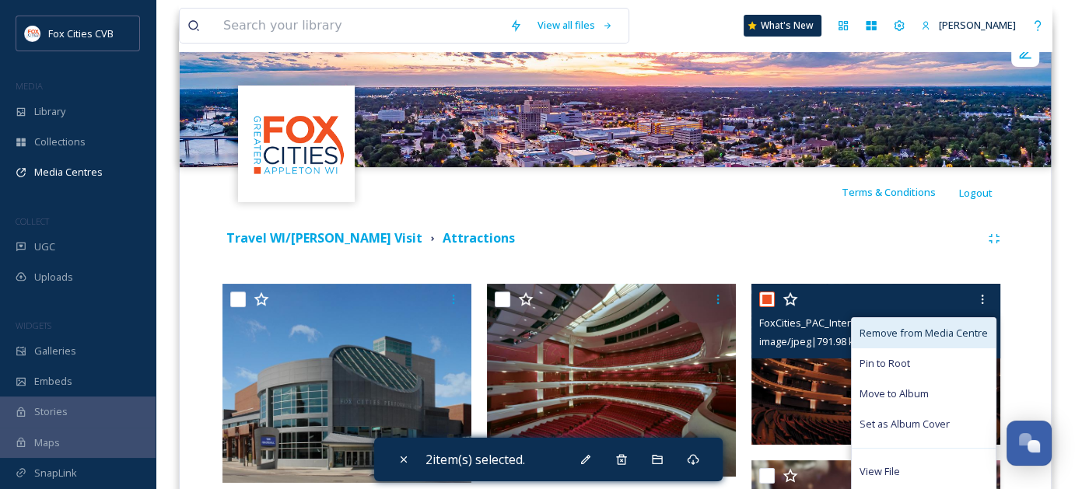
click at [927, 334] on span "Remove from Media Centre" at bounding box center [924, 333] width 128 height 15
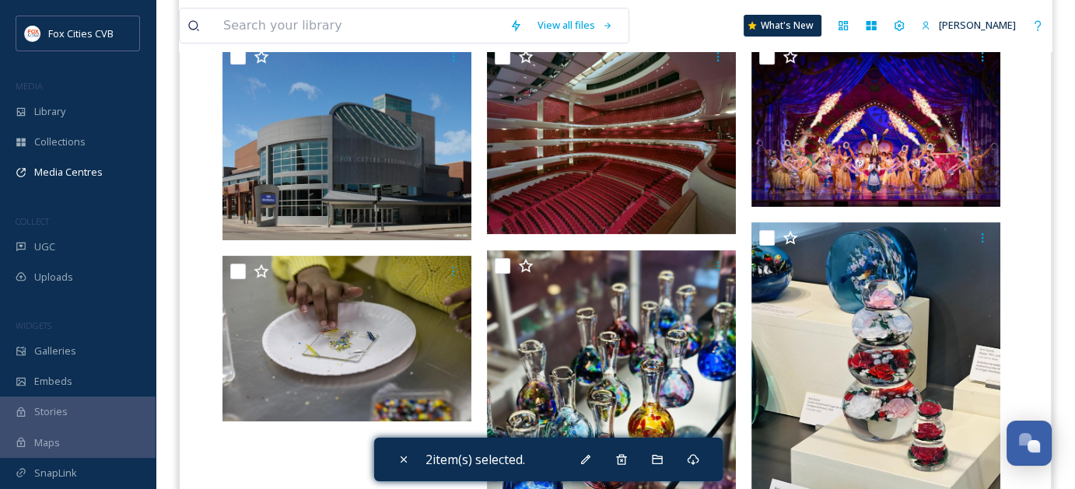
scroll to position [284, 0]
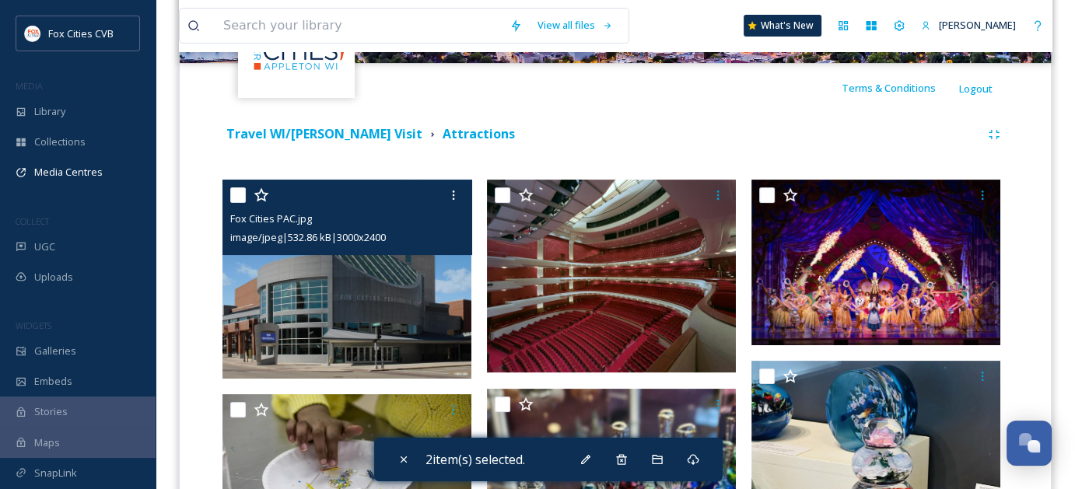
click at [239, 196] on input "checkbox" at bounding box center [238, 195] width 16 height 16
checkbox input "true"
click at [448, 198] on icon at bounding box center [453, 195] width 12 height 12
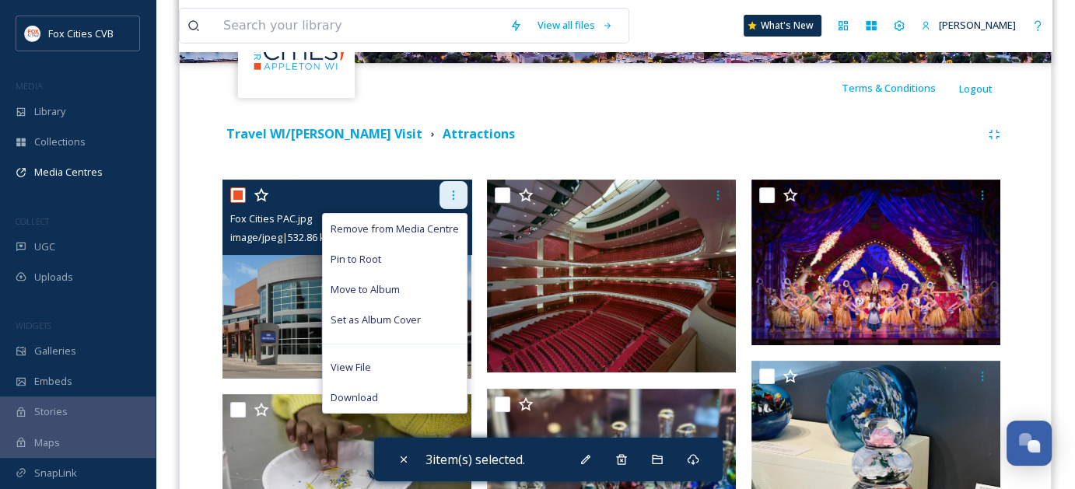
click at [458, 196] on icon at bounding box center [453, 195] width 12 height 12
click at [457, 196] on icon at bounding box center [453, 195] width 12 height 12
click at [453, 191] on icon at bounding box center [453, 195] width 12 height 12
click at [381, 198] on div "Remove from Media Centre Pin to Root Move to Album Set as Album Cover View File…" at bounding box center [348, 195] width 237 height 28
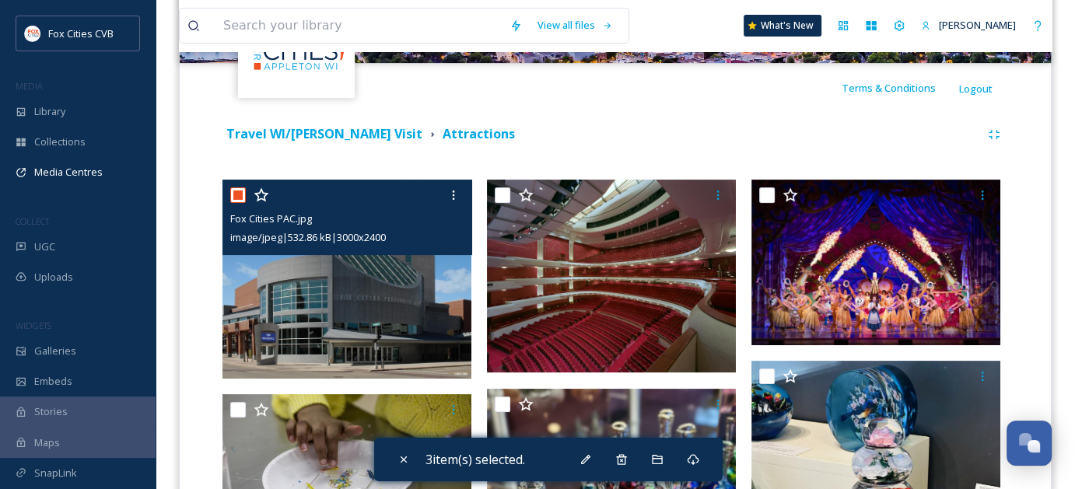
click at [381, 198] on div at bounding box center [348, 195] width 237 height 28
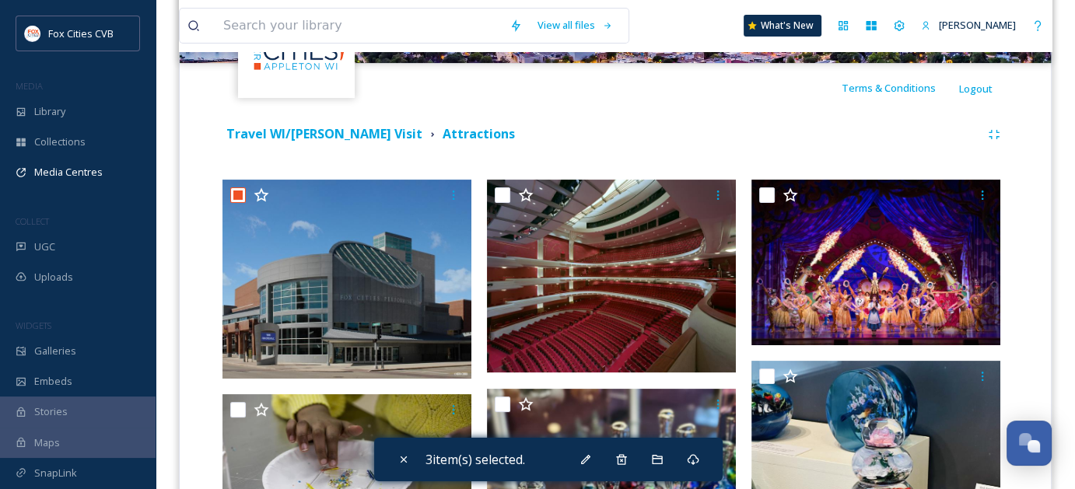
click at [335, 170] on div "Travel WI/[PERSON_NAME] Visit Attractions You've reached the end 3 item(s) sele…" at bounding box center [615, 434] width 848 height 642
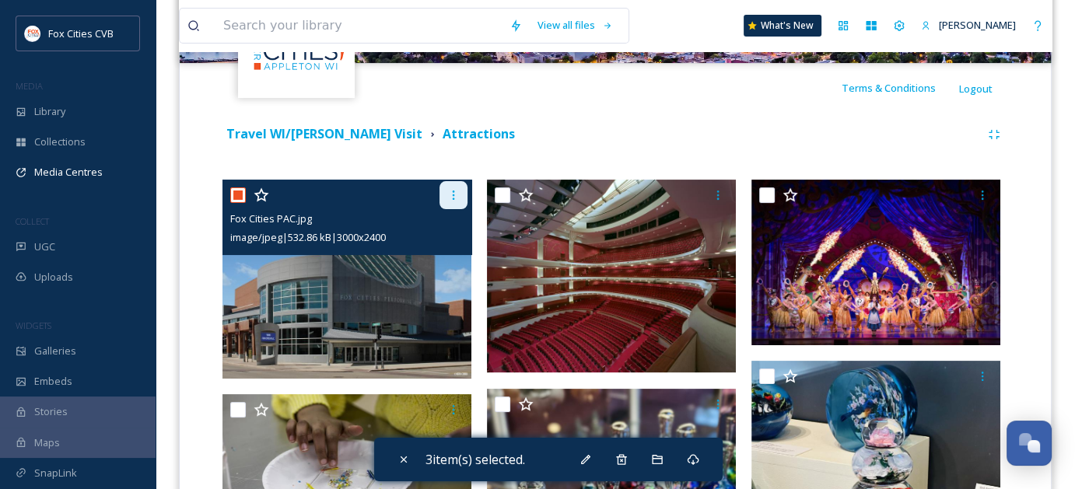
click at [452, 183] on div at bounding box center [454, 195] width 28 height 28
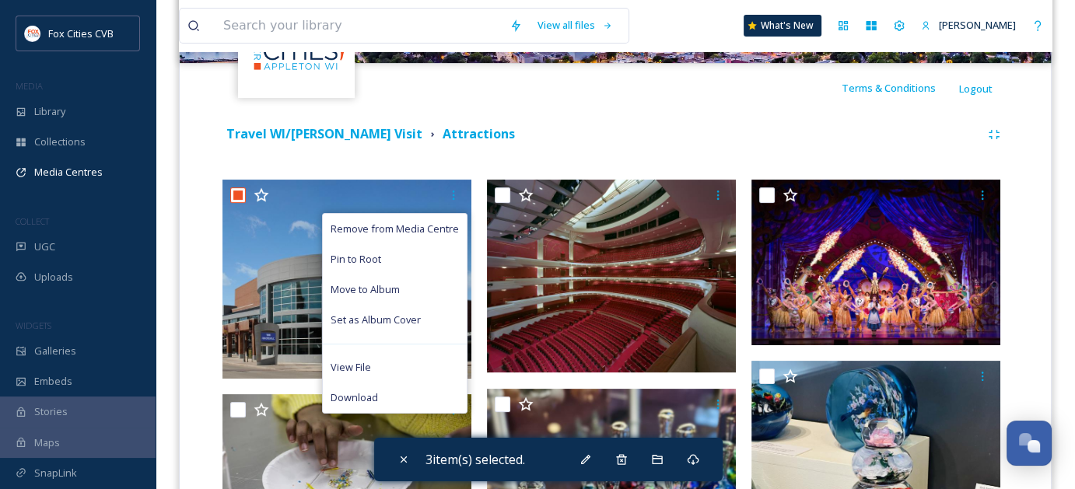
click at [535, 139] on div "Travel WI/[PERSON_NAME] Visit Attractions" at bounding box center [601, 133] width 758 height 19
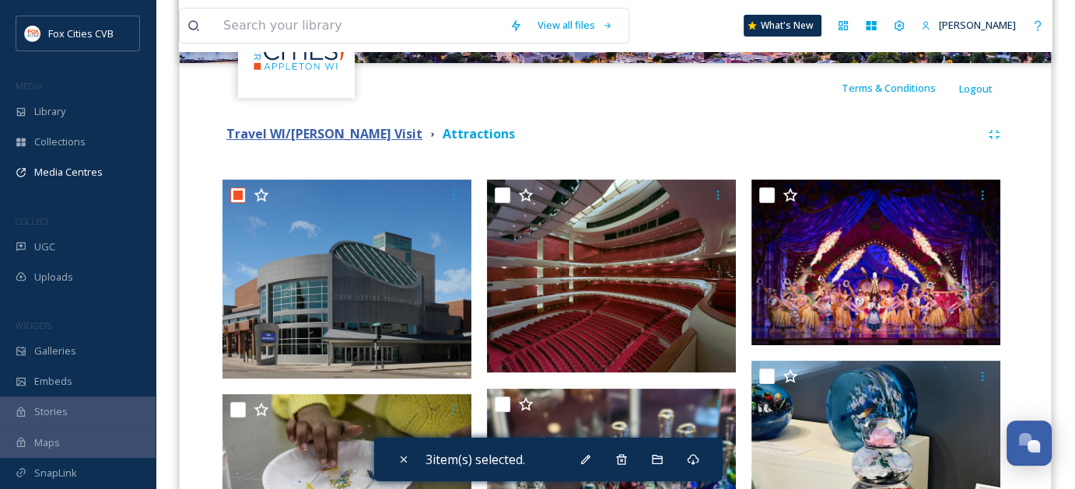
click at [333, 136] on strong "Travel WI/[PERSON_NAME] Visit" at bounding box center [324, 133] width 196 height 17
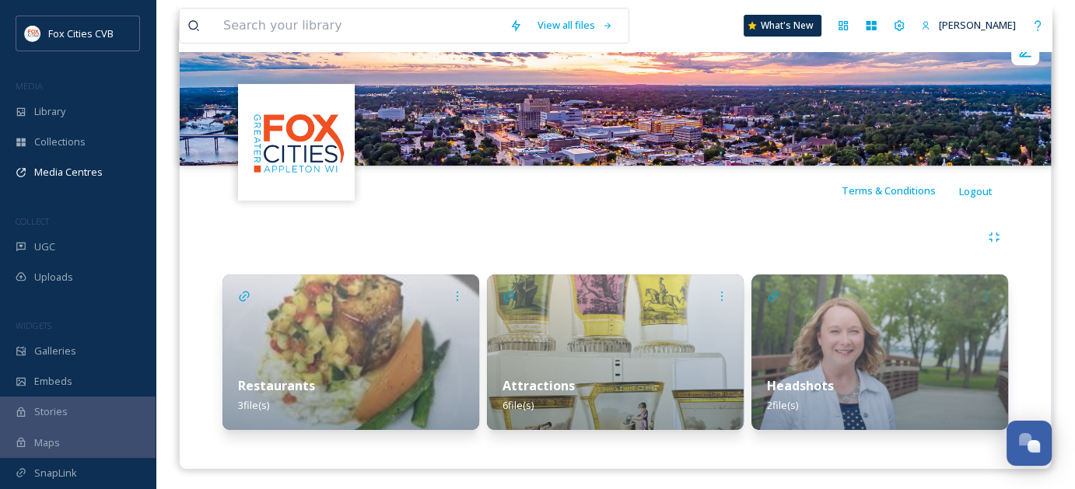
scroll to position [184, 0]
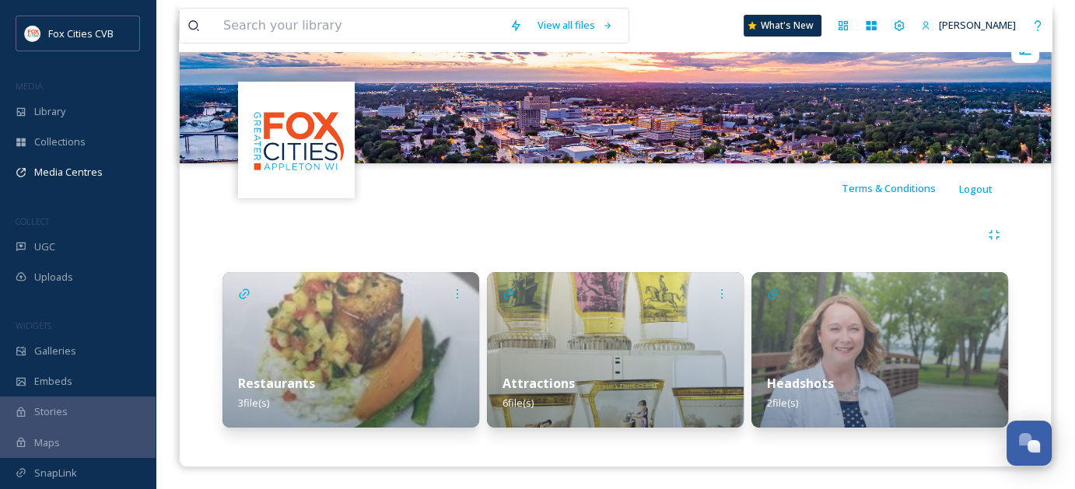
click at [602, 311] on img at bounding box center [615, 350] width 257 height 156
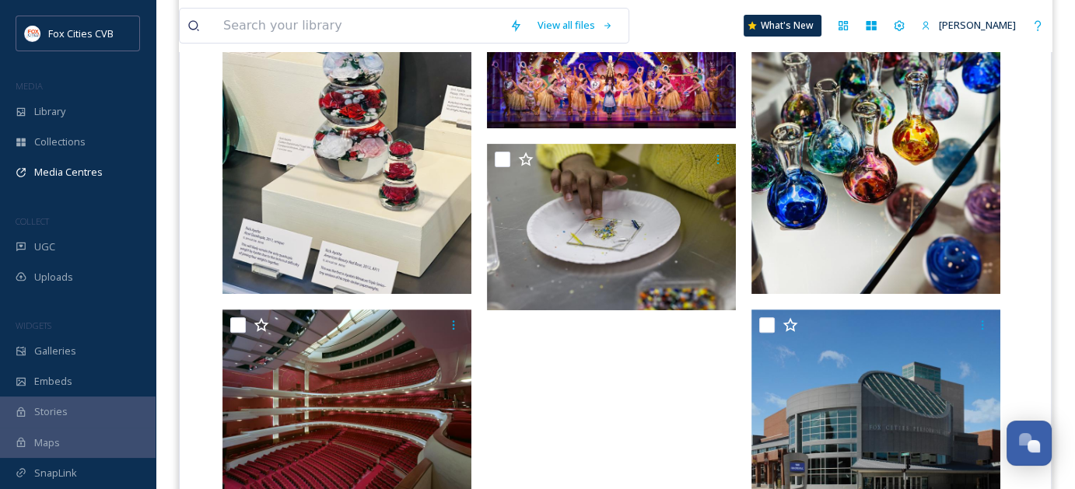
scroll to position [368, 0]
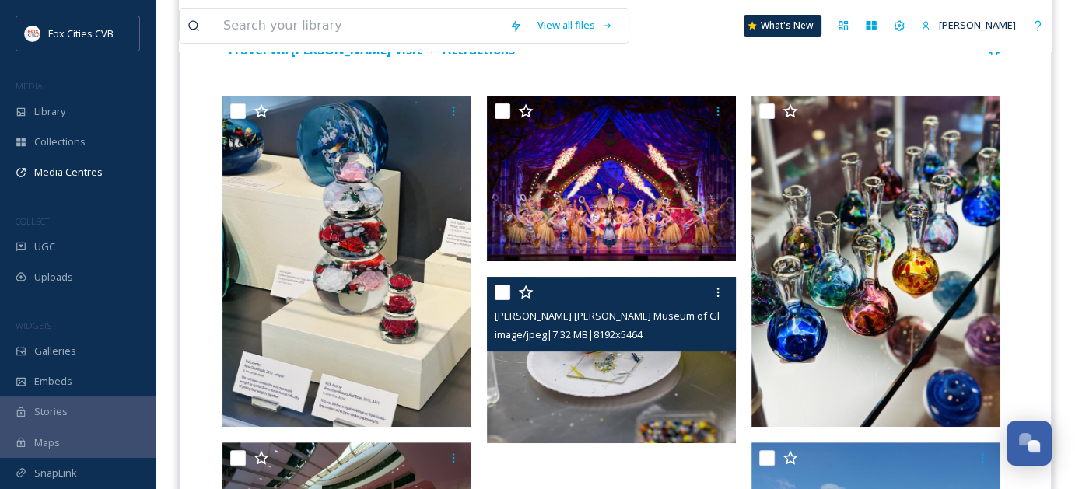
click at [507, 295] on input "checkbox" at bounding box center [503, 293] width 16 height 16
checkbox input "true"
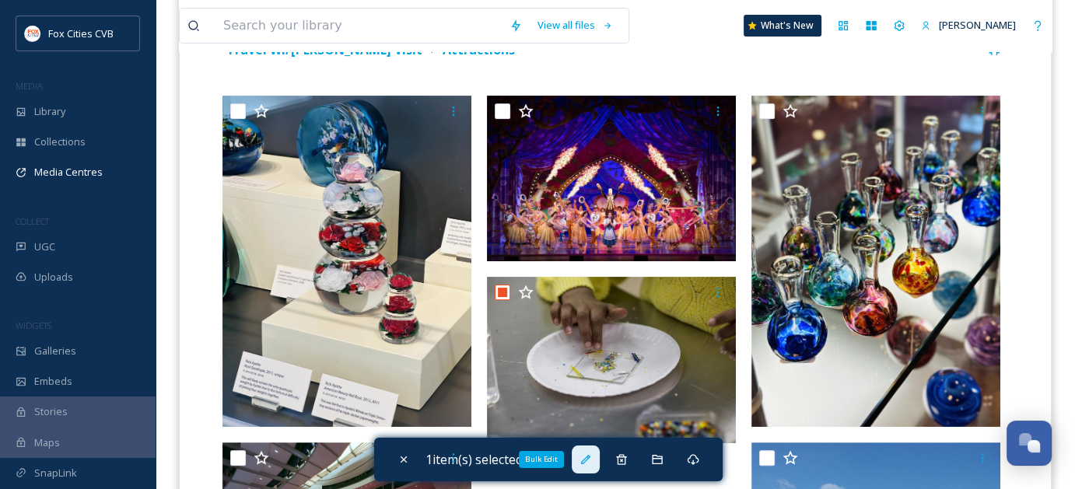
click at [590, 458] on icon at bounding box center [585, 459] width 9 height 9
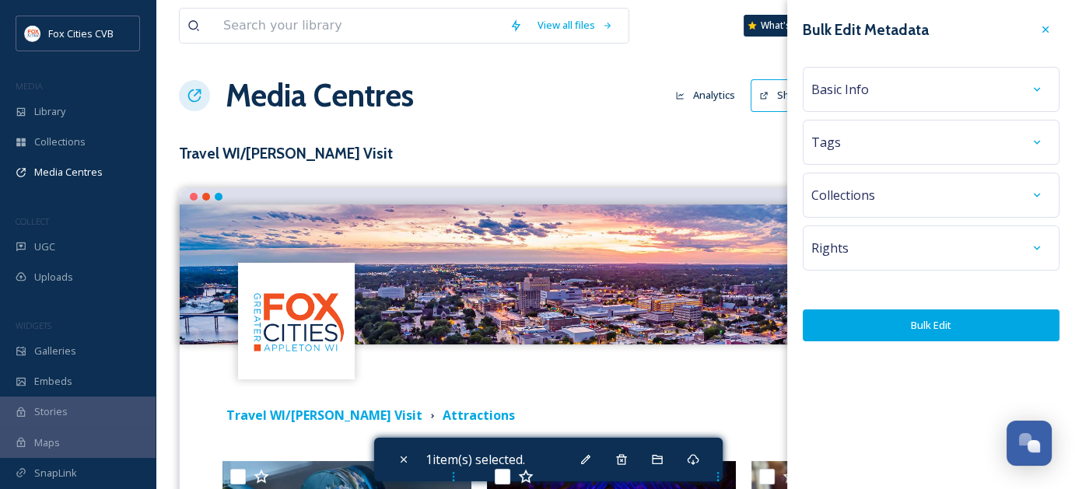
scroll to position [0, 0]
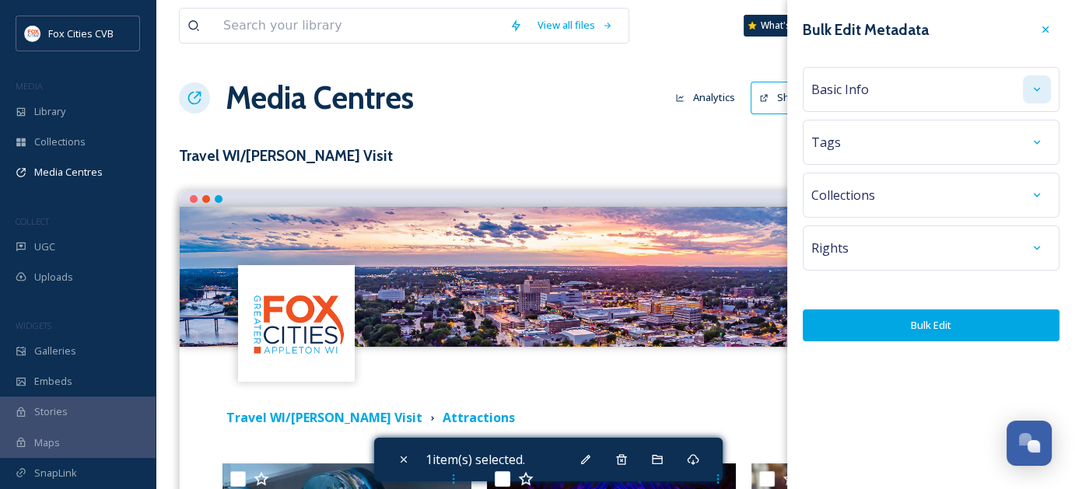
click at [1027, 93] on div at bounding box center [1037, 89] width 28 height 28
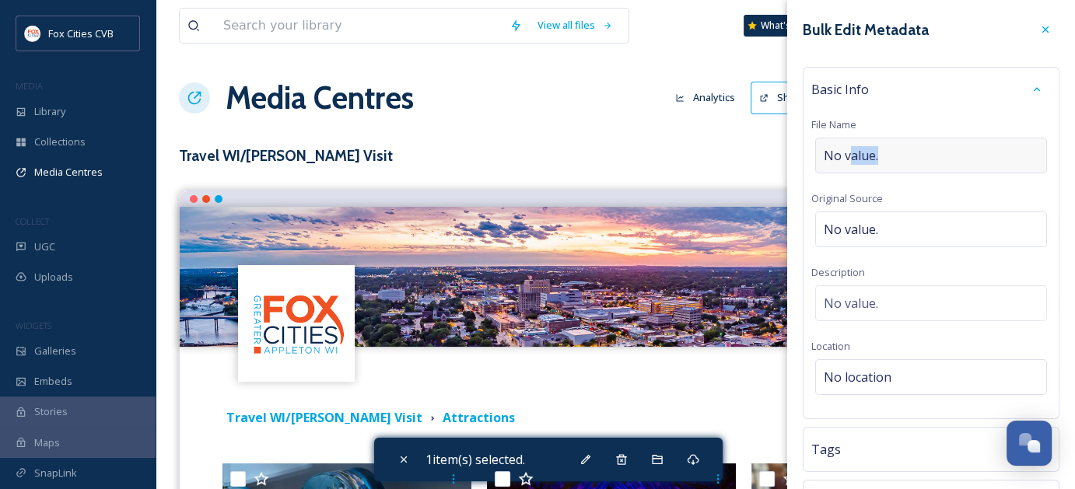
drag, startPoint x: 935, startPoint y: 158, endPoint x: 832, endPoint y: 146, distance: 104.1
click at [832, 146] on div "No value." at bounding box center [931, 156] width 232 height 36
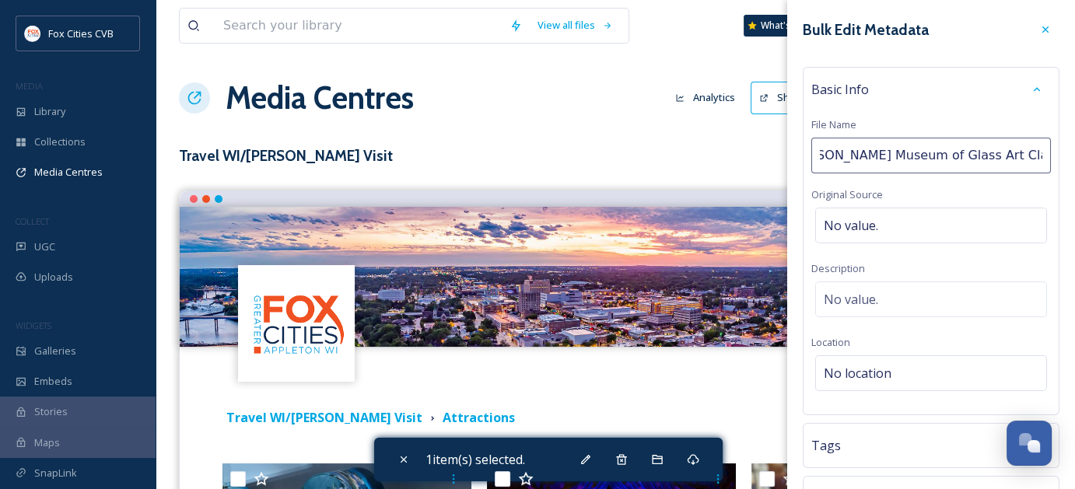
type input "[PERSON_NAME] Museum of Glass Art Class"
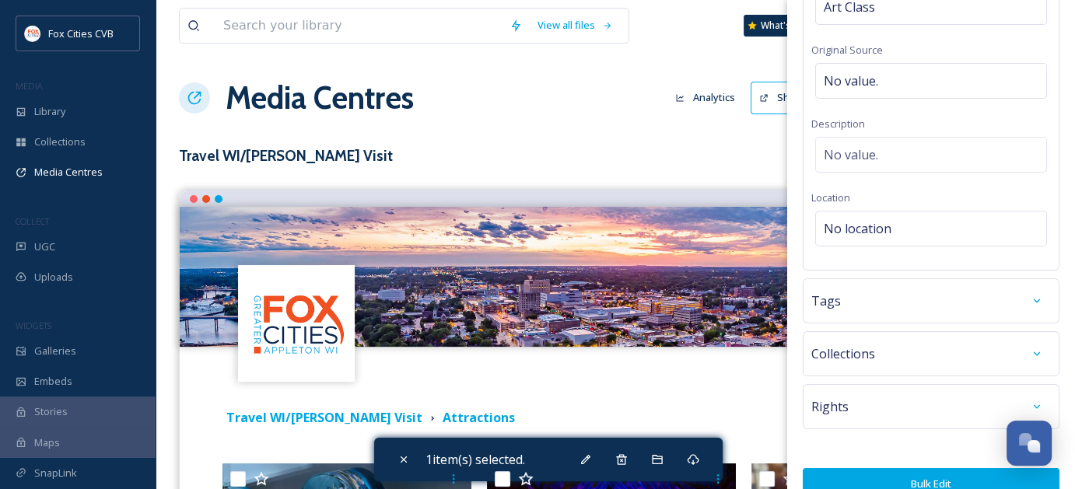
scroll to position [189, 0]
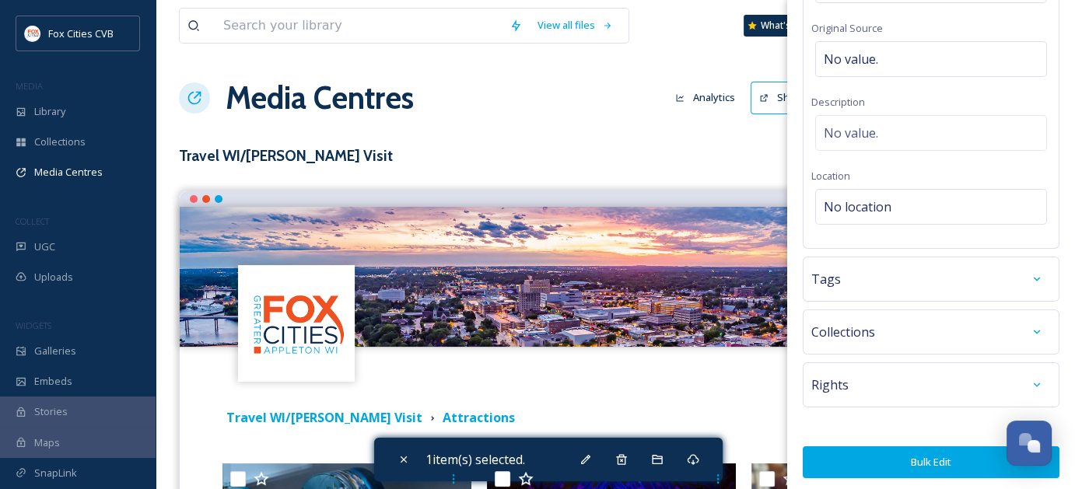
click at [944, 465] on button "Bulk Edit" at bounding box center [931, 463] width 257 height 32
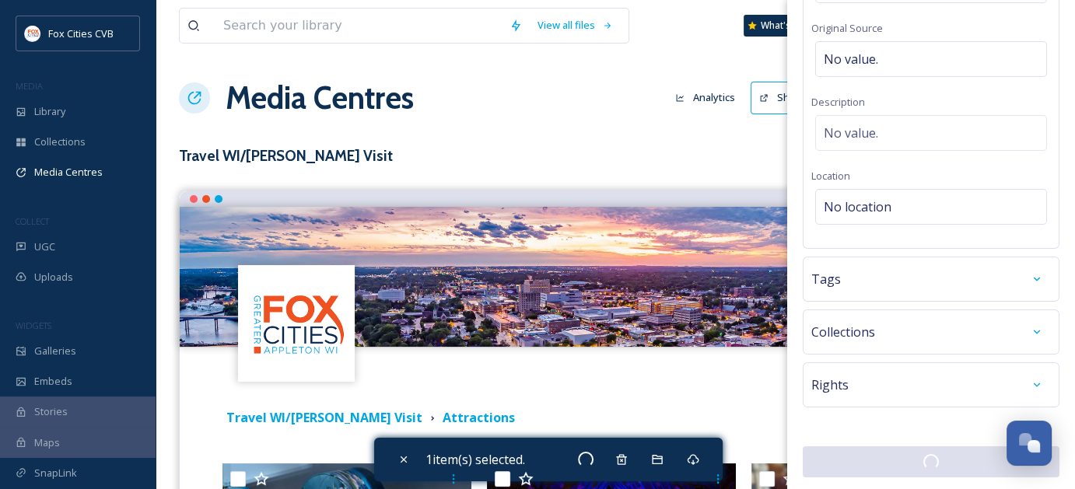
checkbox input "false"
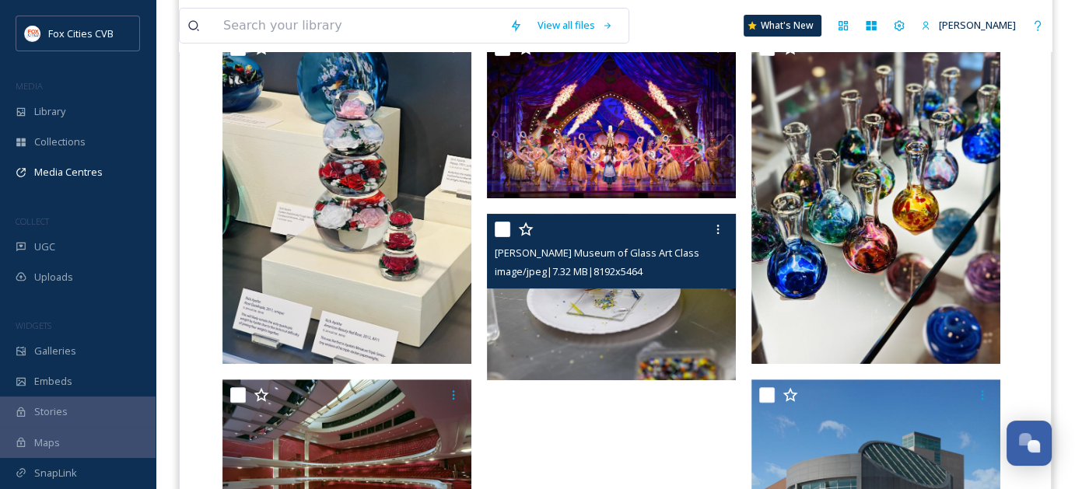
scroll to position [601, 0]
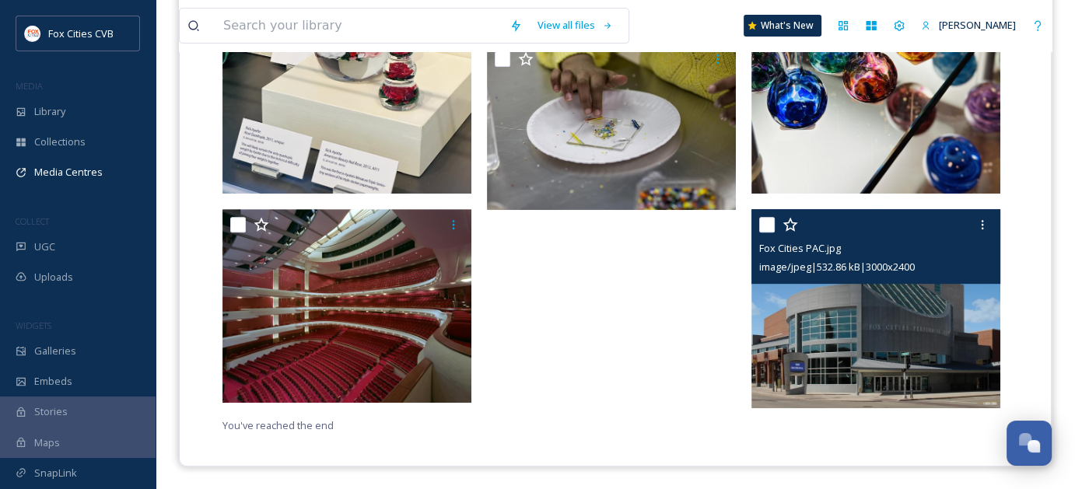
click at [765, 229] on input "checkbox" at bounding box center [767, 225] width 16 height 16
checkbox input "true"
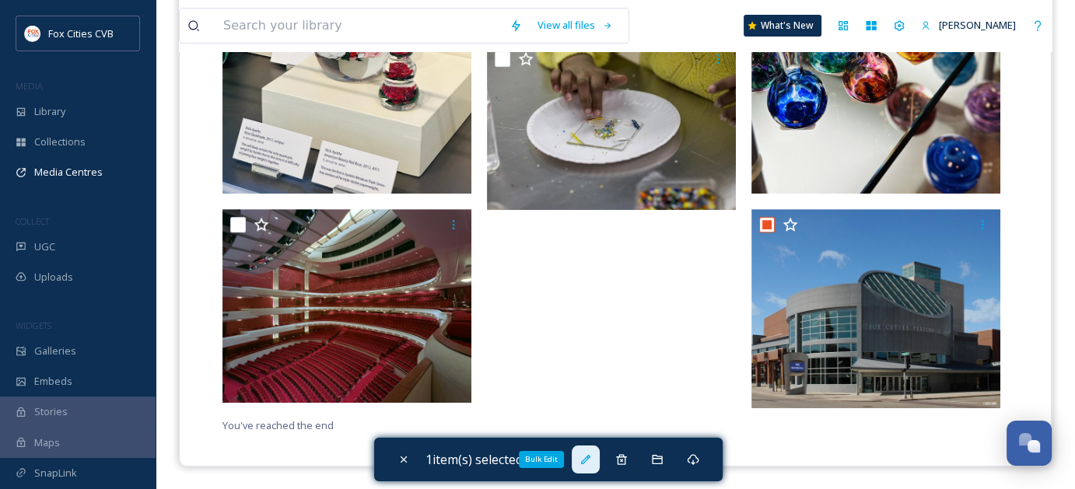
click at [592, 464] on icon at bounding box center [586, 460] width 12 height 12
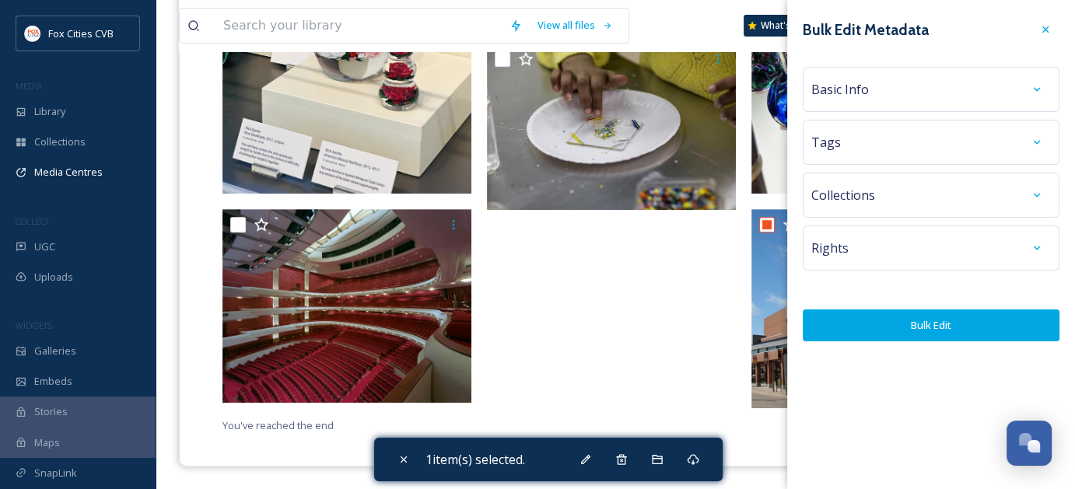
click at [949, 82] on div "Basic Info" at bounding box center [931, 89] width 240 height 28
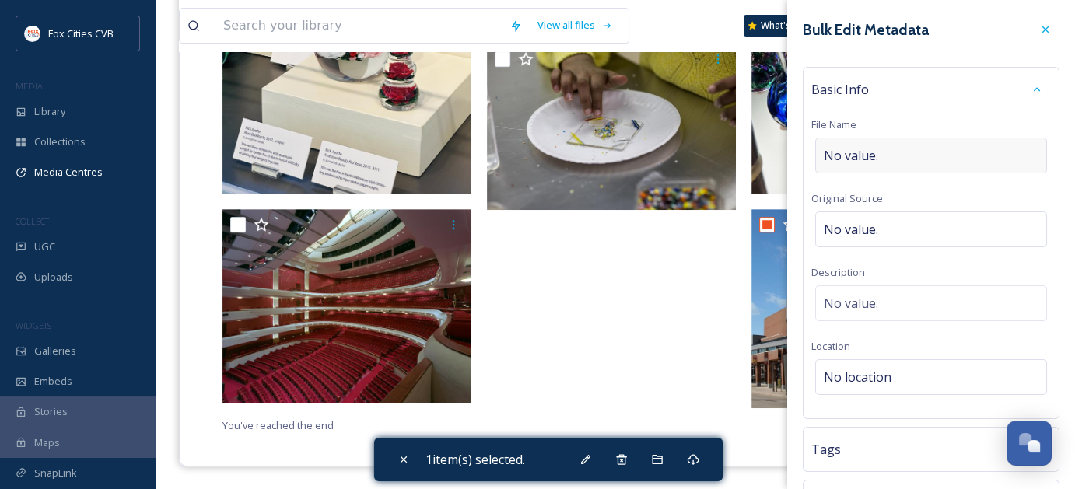
click at [923, 162] on div "No value." at bounding box center [931, 156] width 232 height 36
type input "Fox Cities Performing Arts Center Exterior"
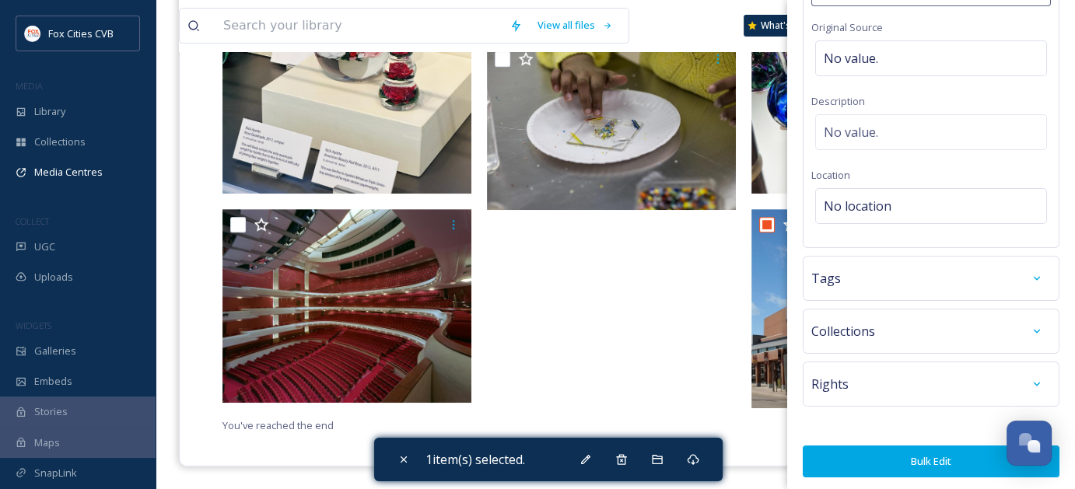
scroll to position [189, 0]
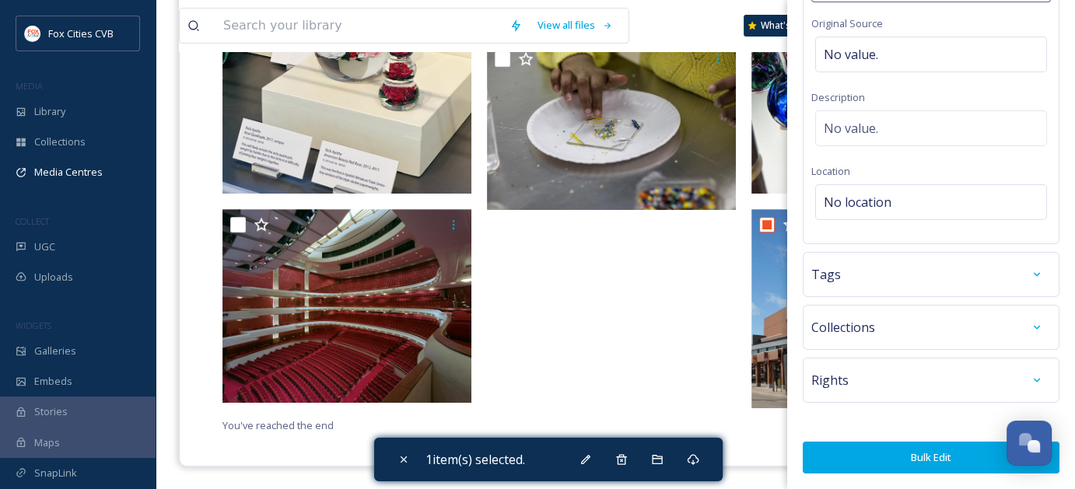
click at [945, 452] on button "Bulk Edit" at bounding box center [931, 458] width 257 height 32
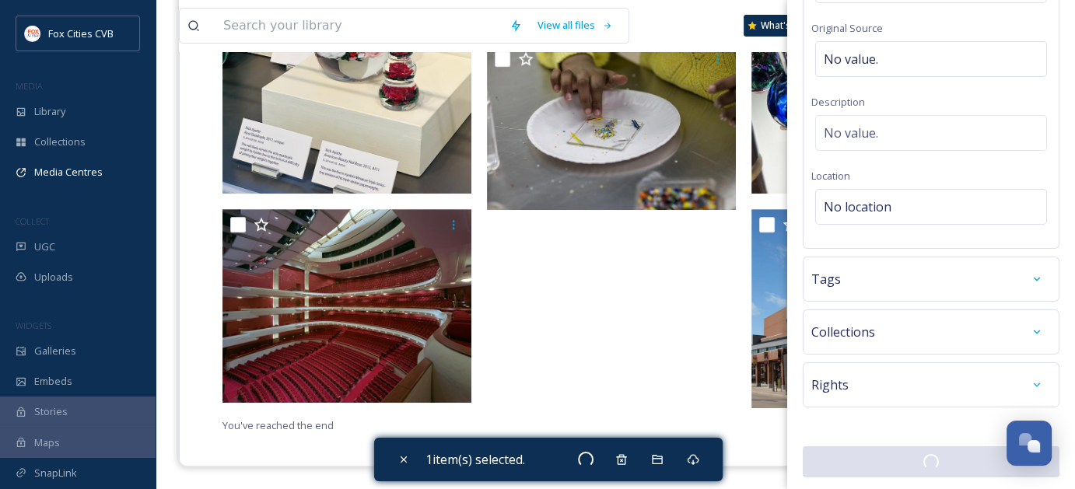
checkbox input "false"
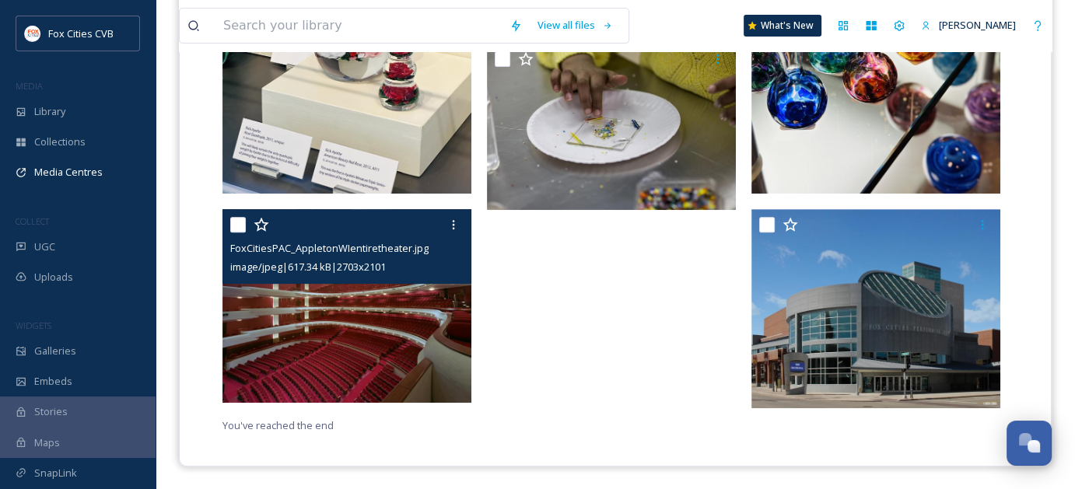
click at [243, 229] on input "checkbox" at bounding box center [238, 225] width 16 height 16
checkbox input "true"
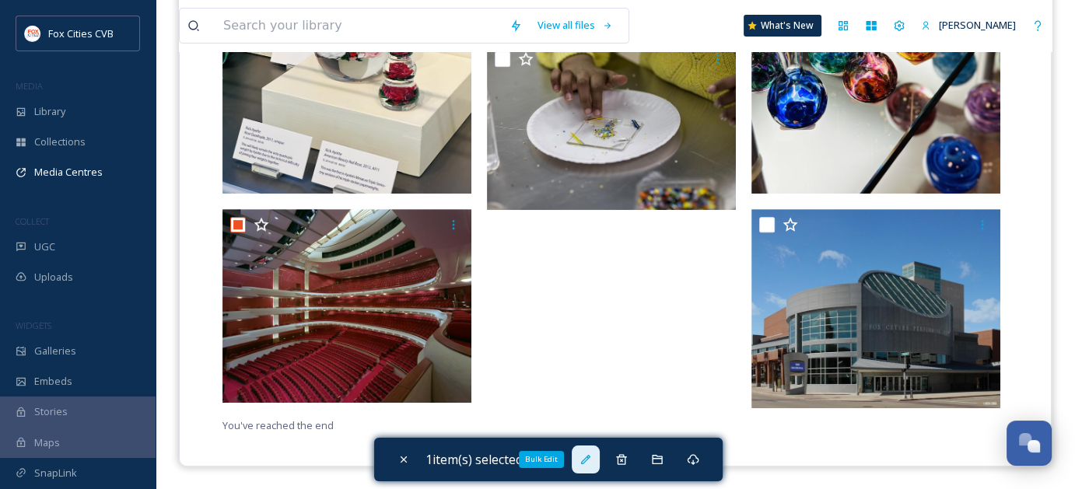
click at [590, 459] on icon at bounding box center [585, 459] width 9 height 9
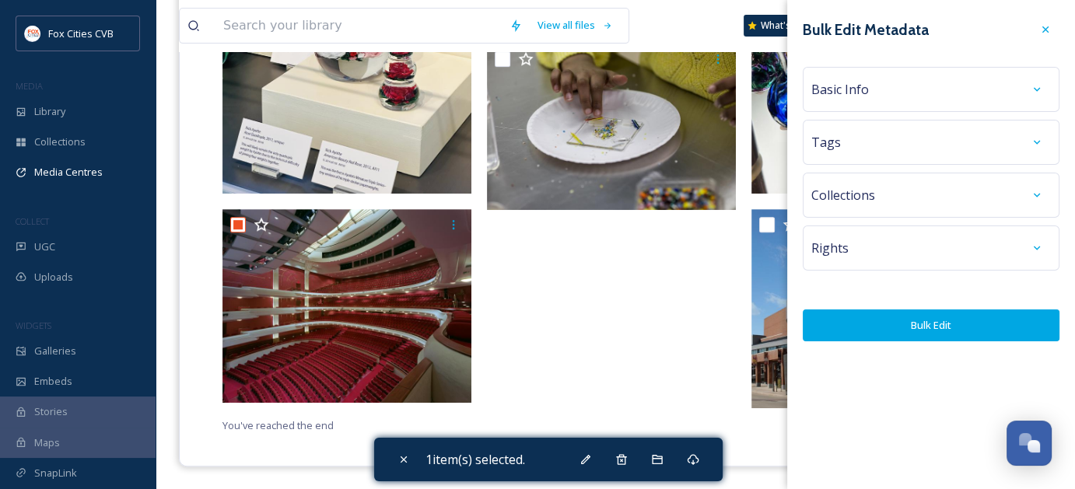
click at [967, 75] on div "Basic Info" at bounding box center [931, 89] width 240 height 28
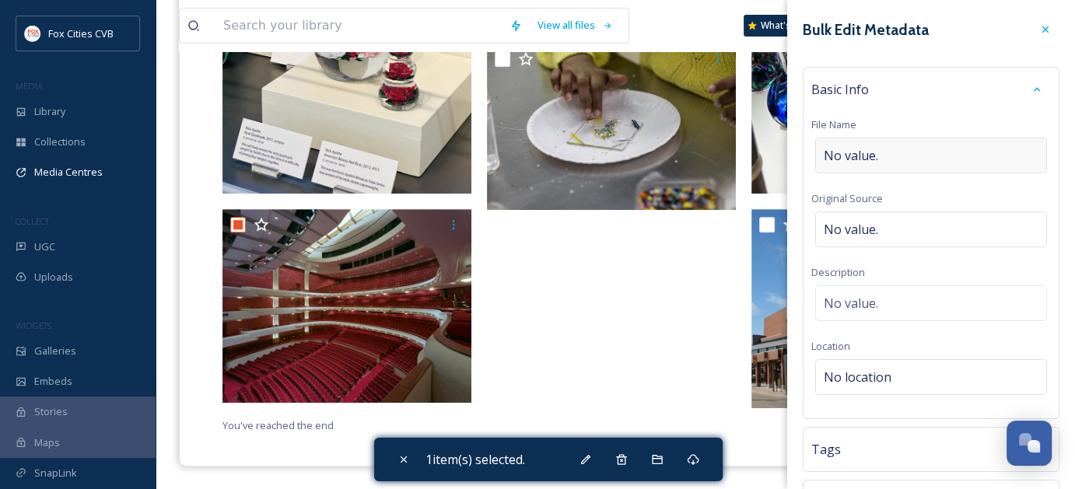
click at [929, 144] on div "No value." at bounding box center [931, 156] width 232 height 36
type input "Fox Cities Performing Arts Center Interior"
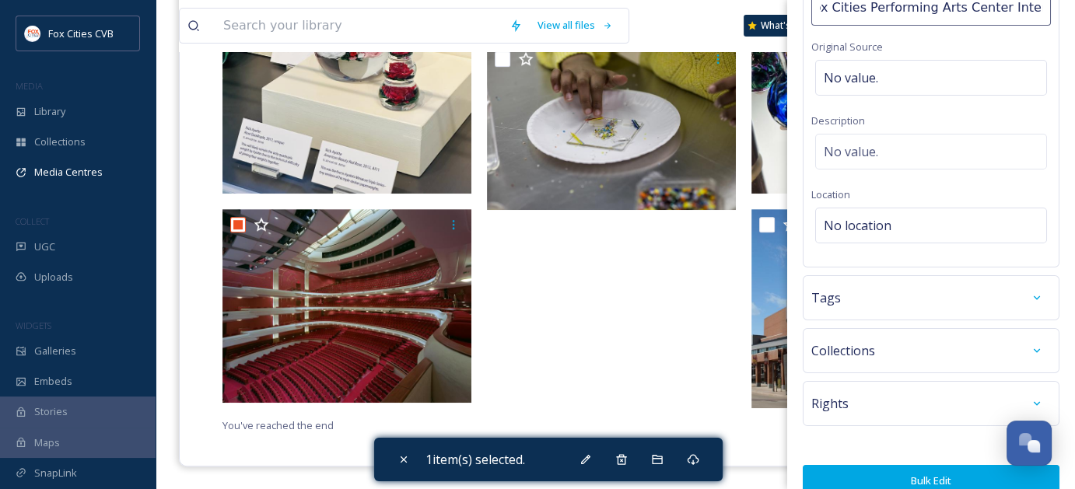
scroll to position [167, 0]
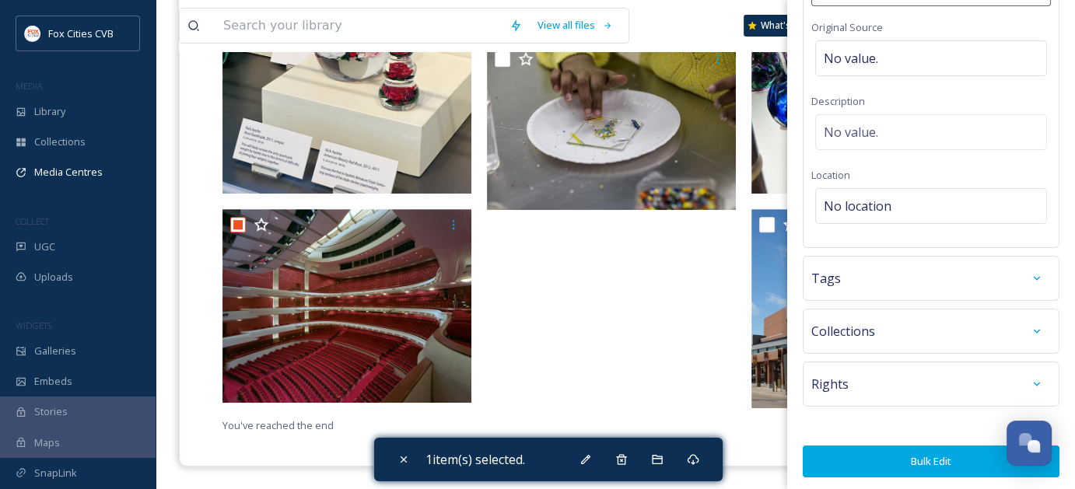
click at [934, 457] on button "Bulk Edit" at bounding box center [931, 462] width 257 height 32
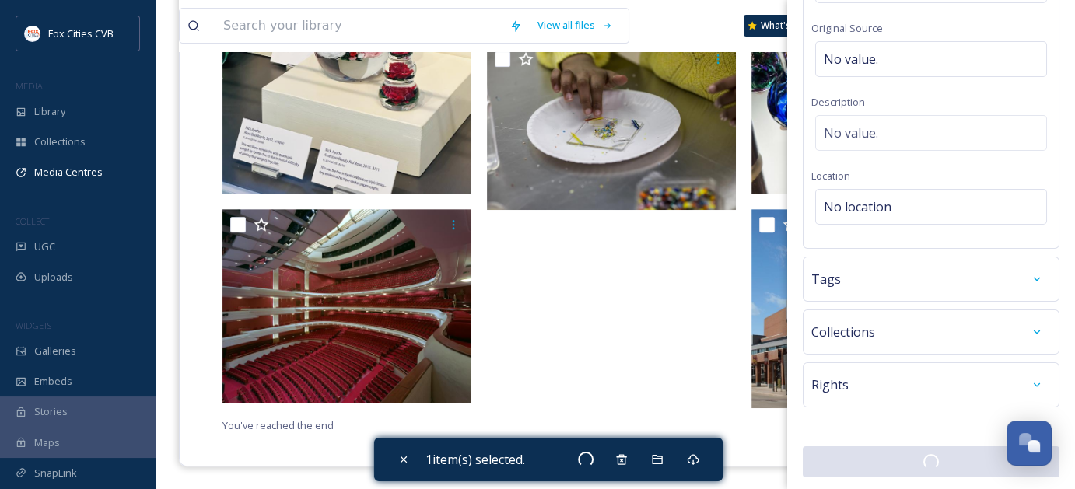
checkbox input "false"
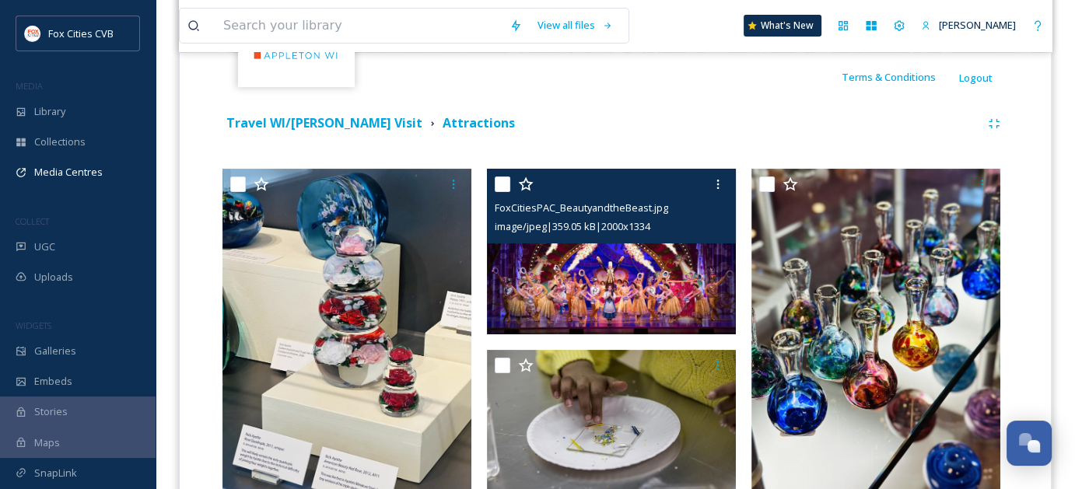
scroll to position [212, 0]
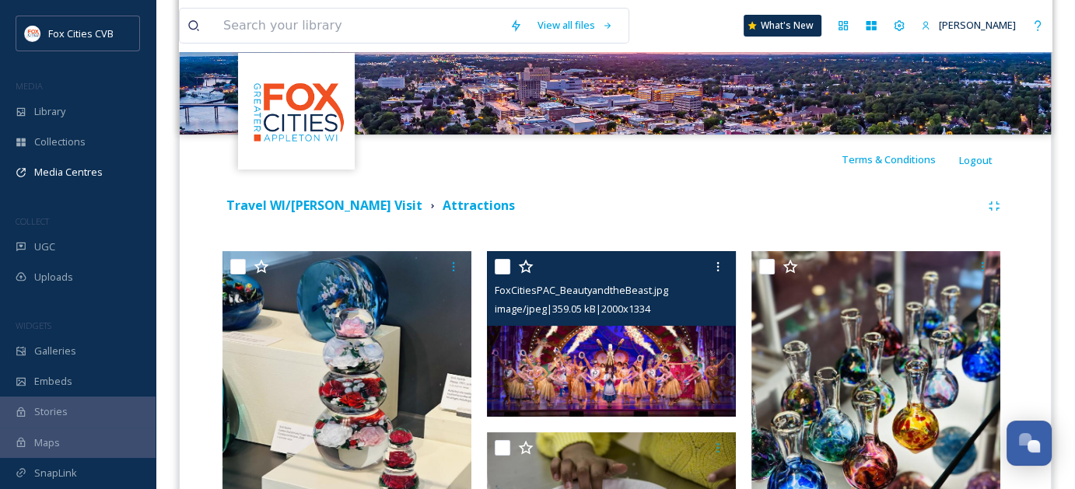
click at [502, 271] on input "checkbox" at bounding box center [503, 267] width 16 height 16
checkbox input "true"
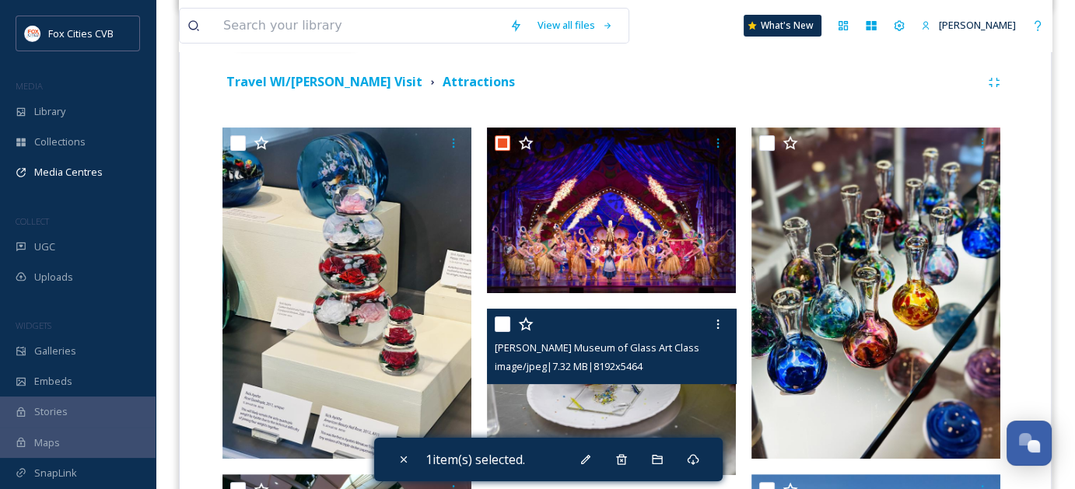
scroll to position [368, 0]
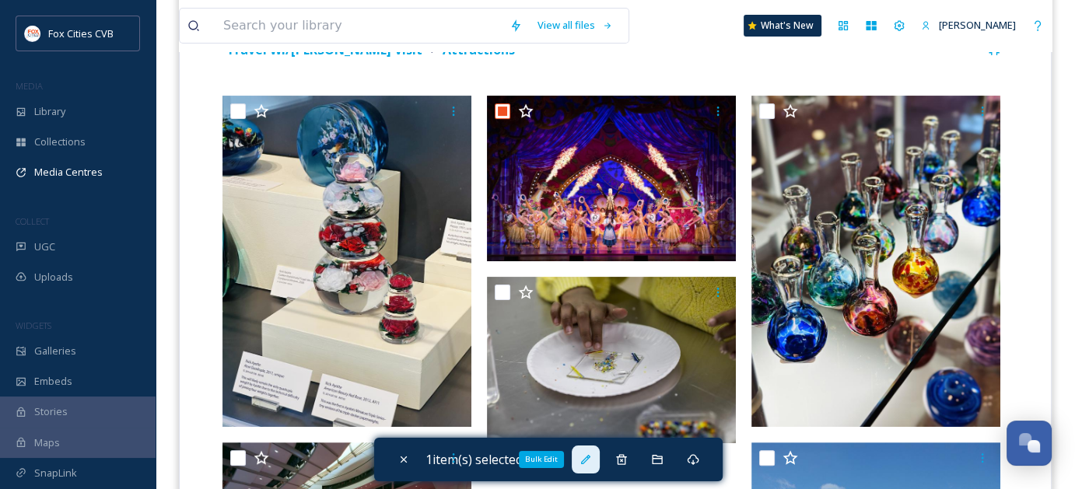
click at [593, 466] on div "Bulk Edit" at bounding box center [586, 460] width 28 height 28
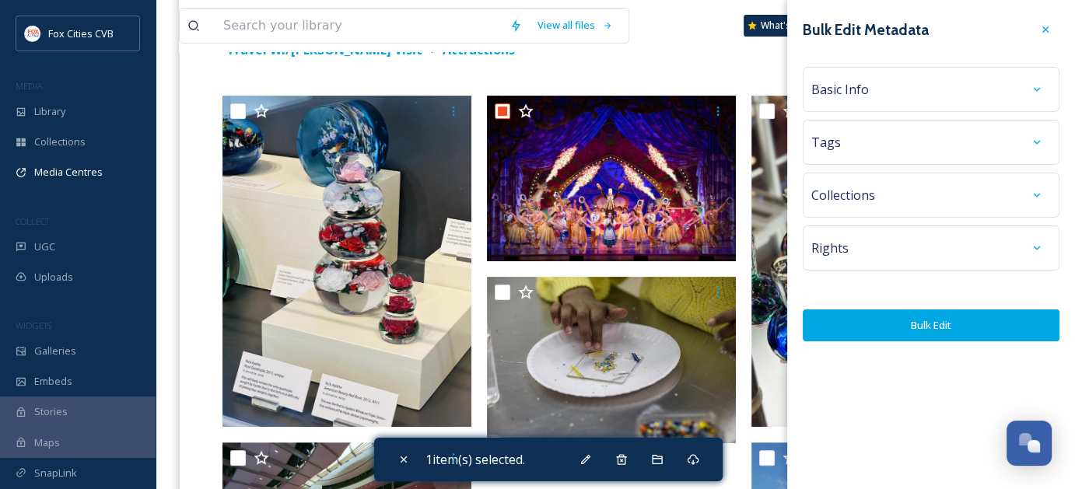
click at [922, 81] on div "Basic Info" at bounding box center [931, 89] width 240 height 28
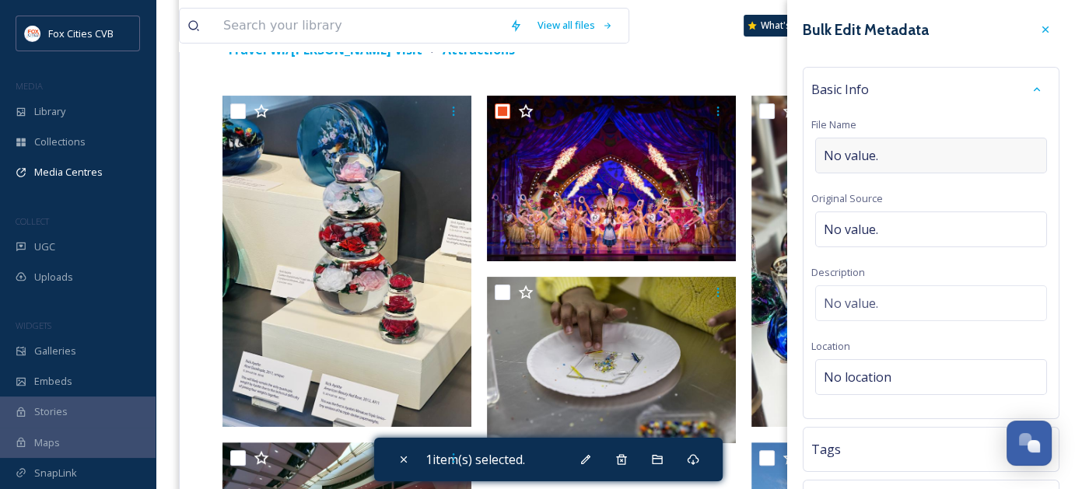
click at [940, 155] on div "No value." at bounding box center [931, 156] width 232 height 36
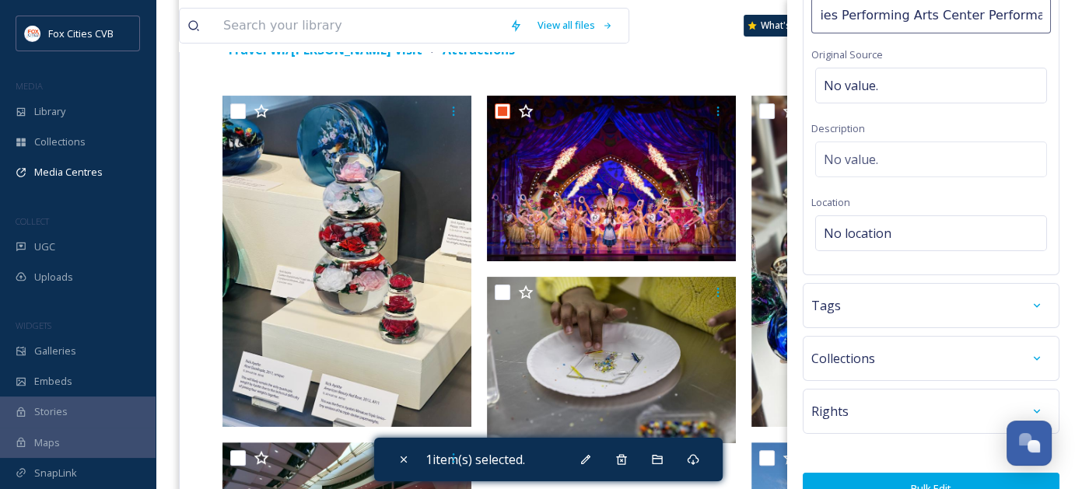
scroll to position [167, 0]
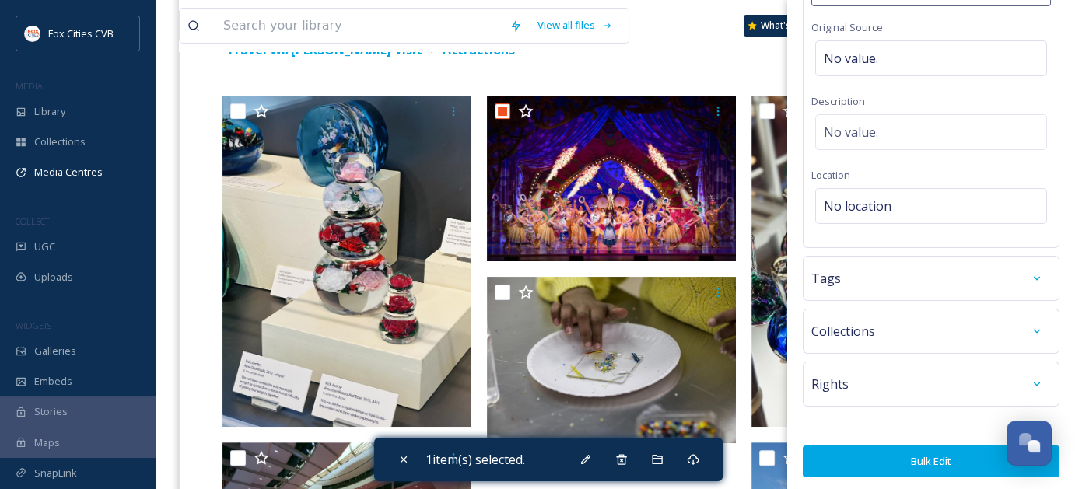
click at [927, 461] on button "Bulk Edit" at bounding box center [931, 462] width 257 height 32
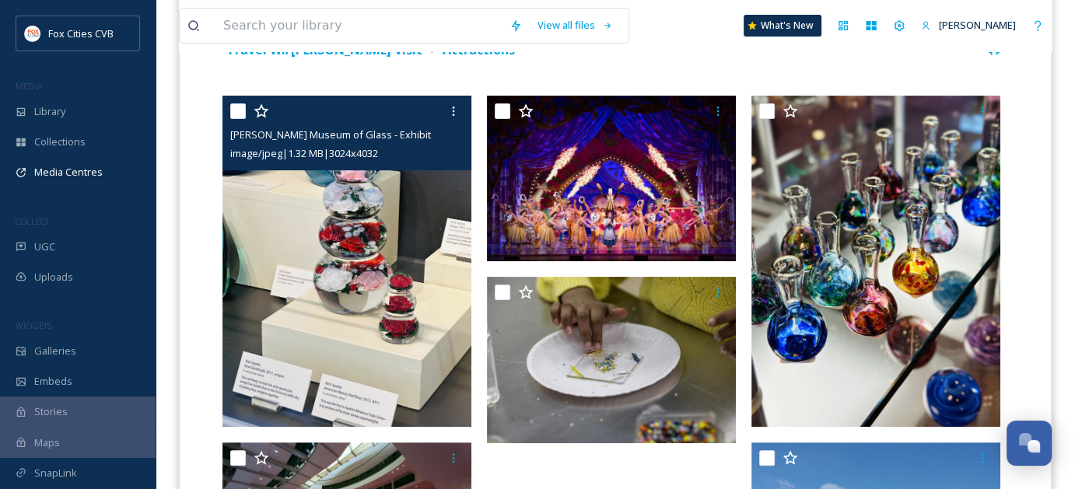
click at [242, 107] on input "checkbox" at bounding box center [238, 111] width 16 height 16
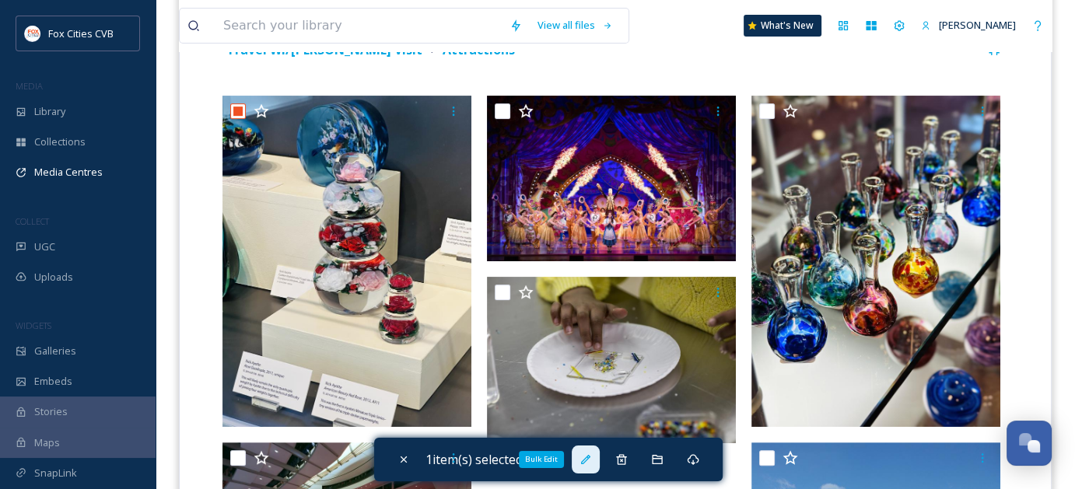
click at [581, 463] on div "Bulk Edit" at bounding box center [586, 460] width 28 height 28
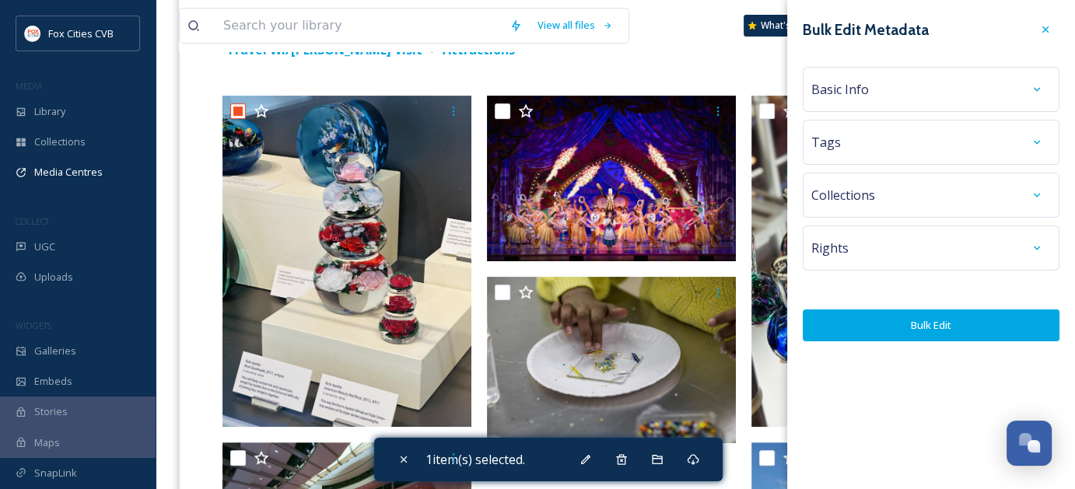
click at [975, 110] on div "Basic Info" at bounding box center [931, 89] width 257 height 45
click at [964, 102] on div "Basic Info" at bounding box center [931, 89] width 240 height 28
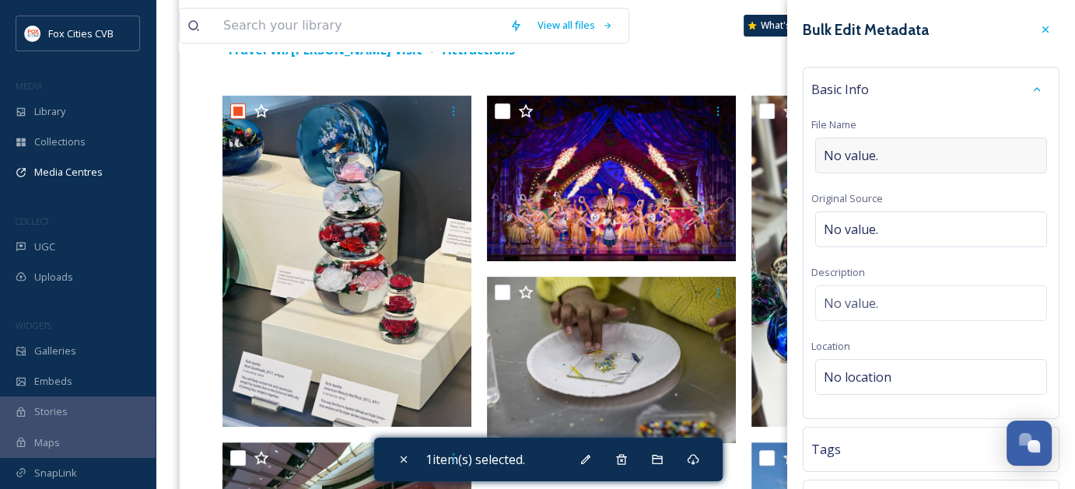
click at [919, 159] on div "No value." at bounding box center [931, 156] width 232 height 36
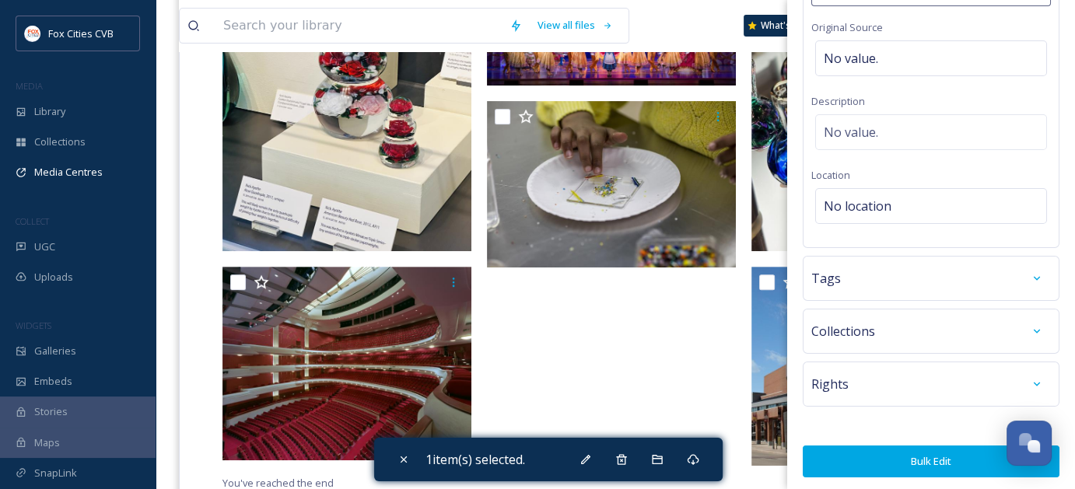
scroll to position [601, 0]
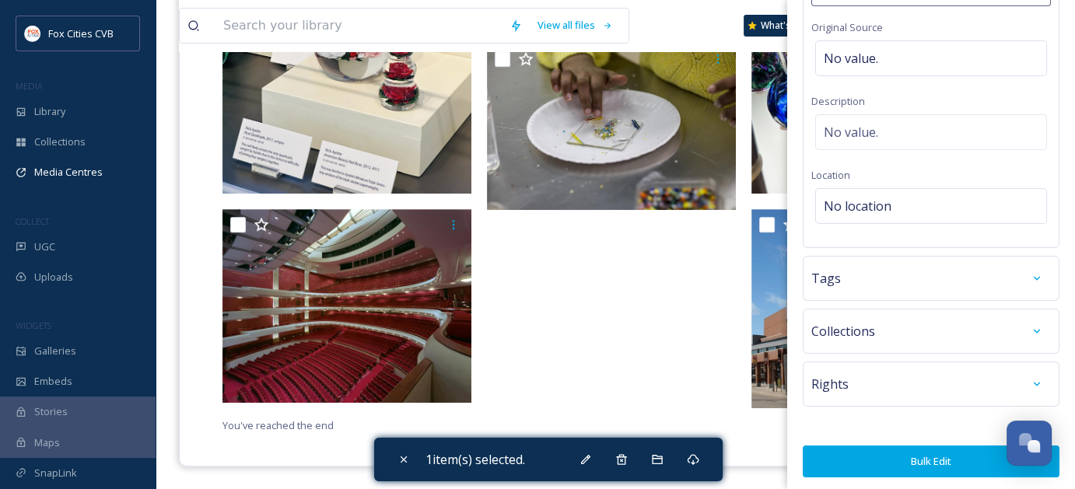
click at [921, 454] on button "Bulk Edit" at bounding box center [931, 462] width 257 height 32
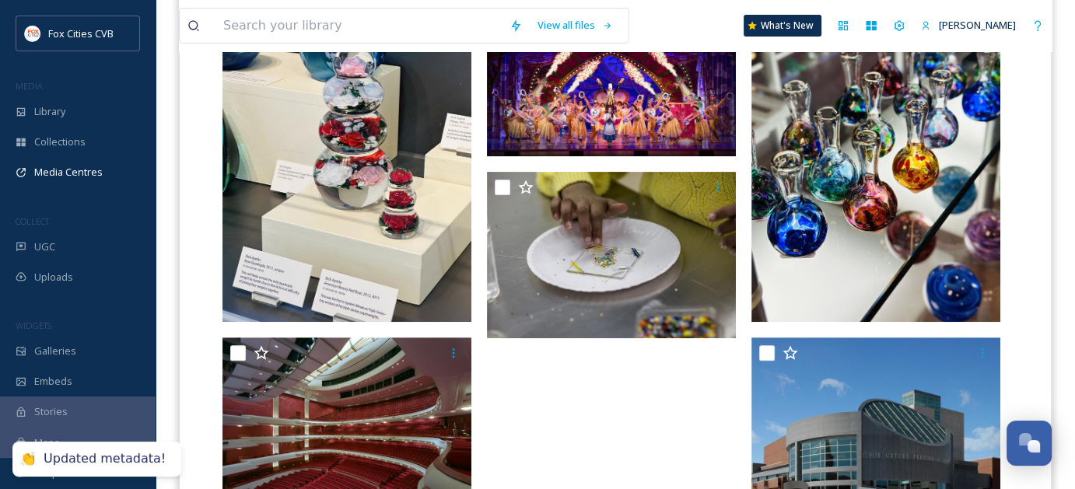
scroll to position [212, 0]
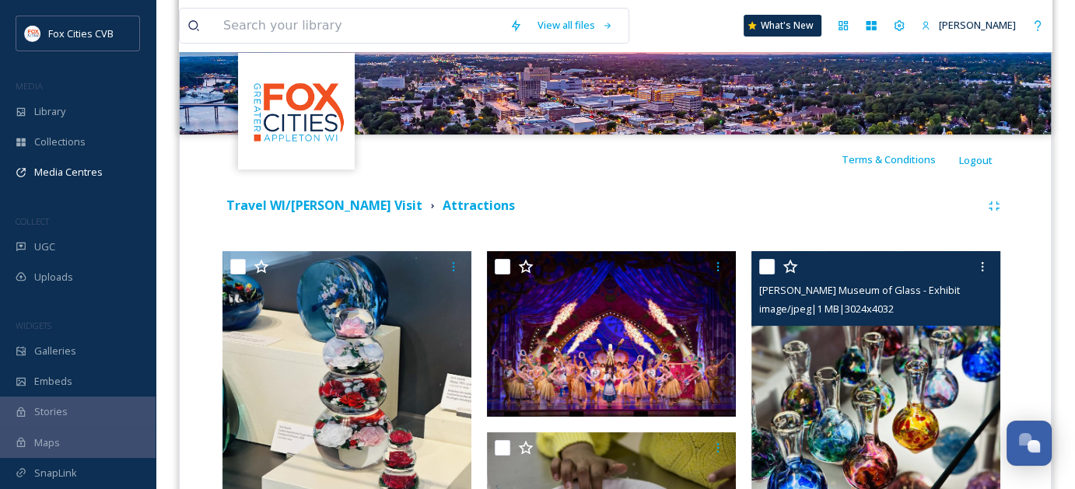
click at [765, 268] on input "checkbox" at bounding box center [767, 267] width 16 height 16
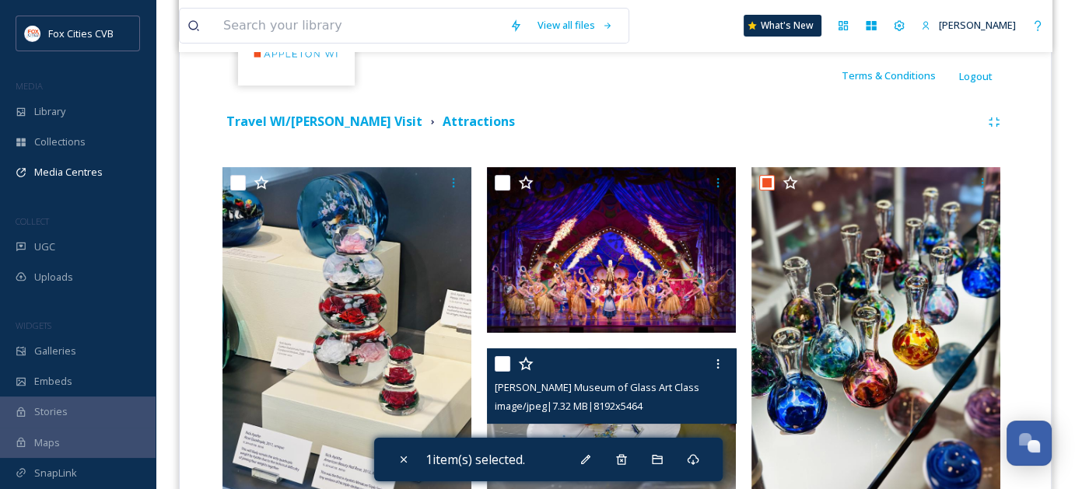
scroll to position [368, 0]
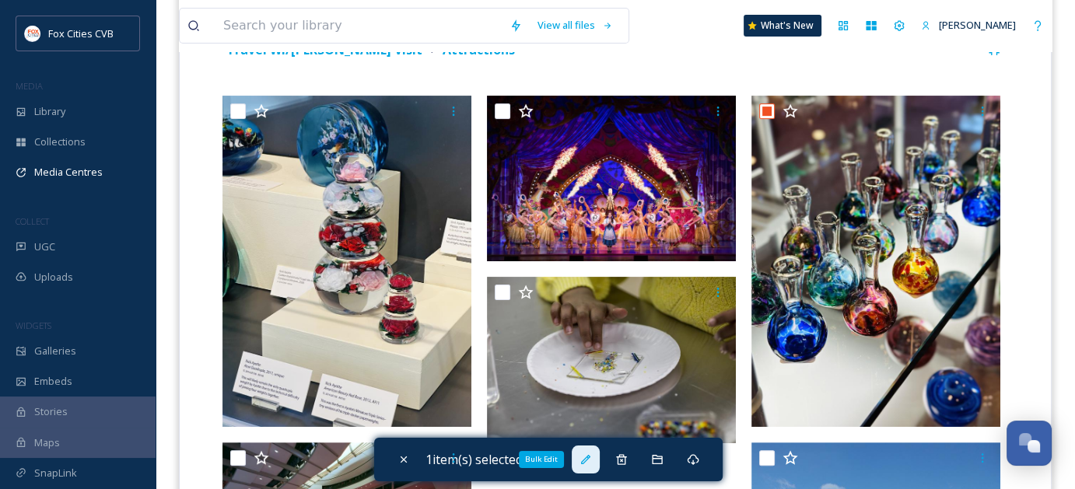
click at [587, 466] on icon at bounding box center [586, 460] width 12 height 12
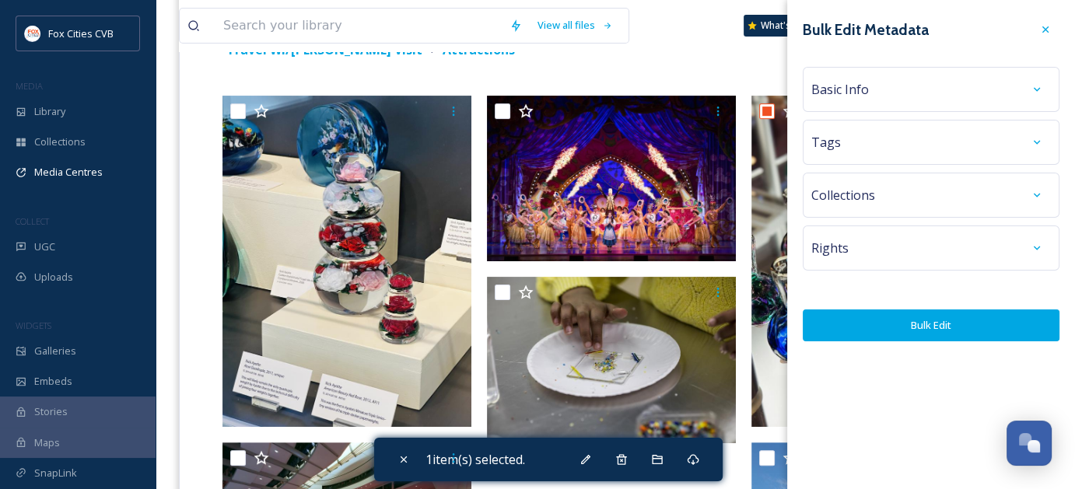
click at [875, 87] on div "Basic Info" at bounding box center [931, 89] width 240 height 28
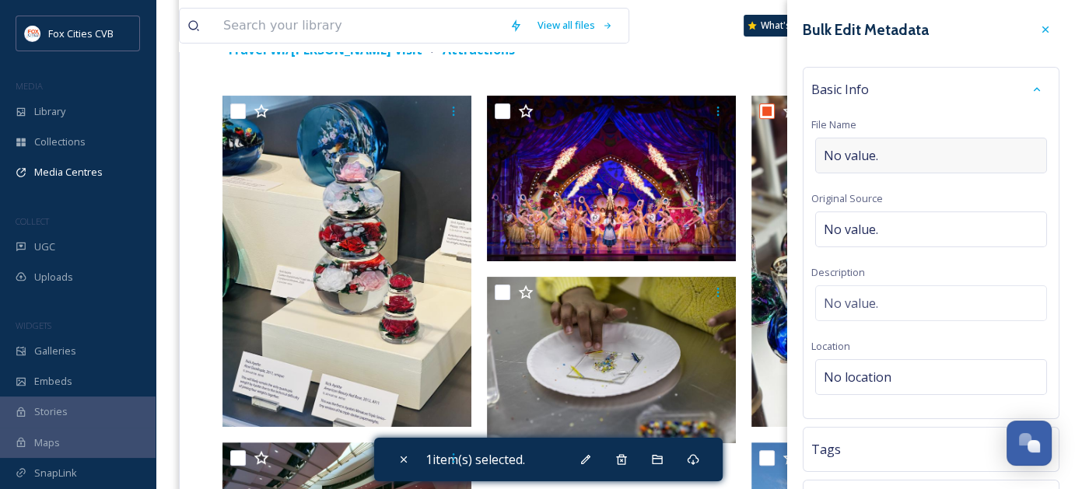
click at [868, 155] on span "No value." at bounding box center [851, 155] width 54 height 19
click at [906, 163] on div "[PERSON_NAME]-" at bounding box center [931, 156] width 232 height 36
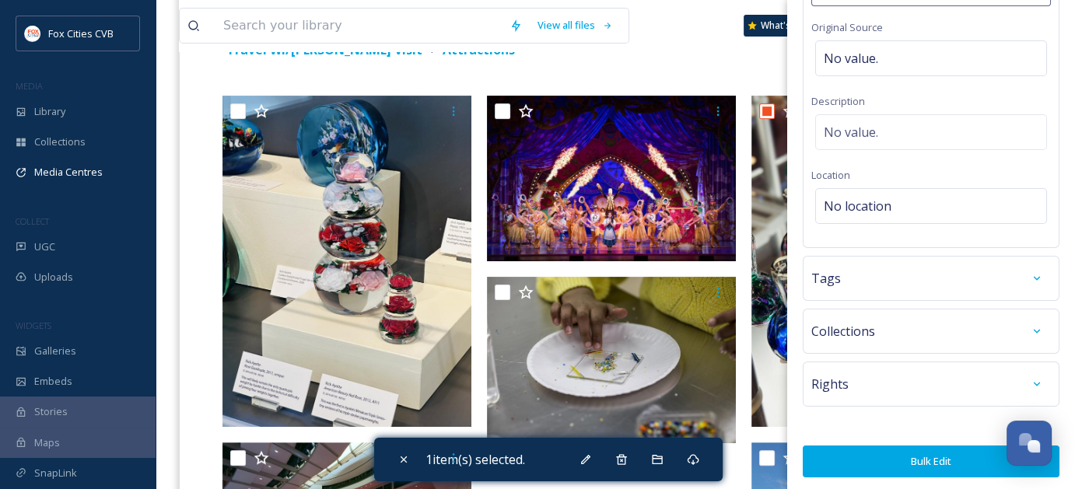
scroll to position [189, 0]
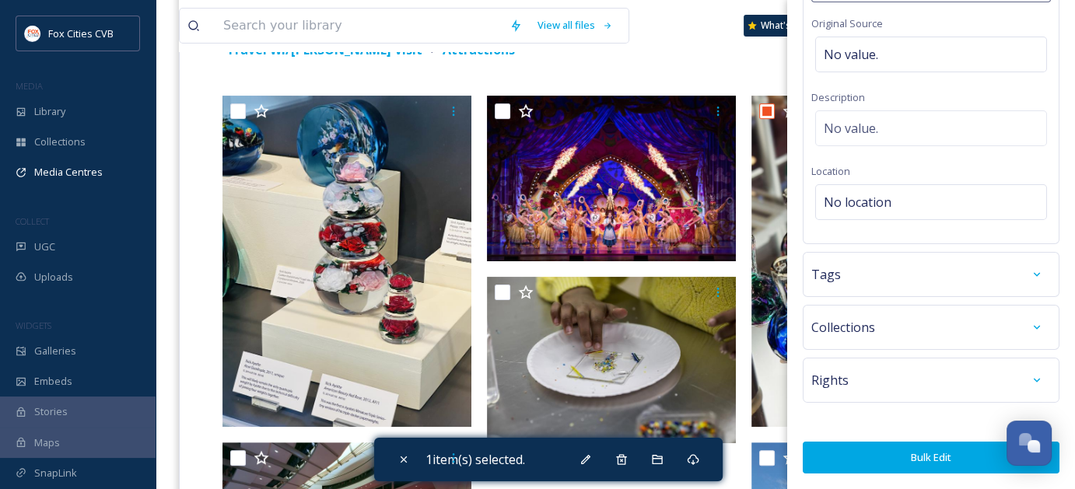
click at [911, 457] on button "Bulk Edit" at bounding box center [931, 458] width 257 height 32
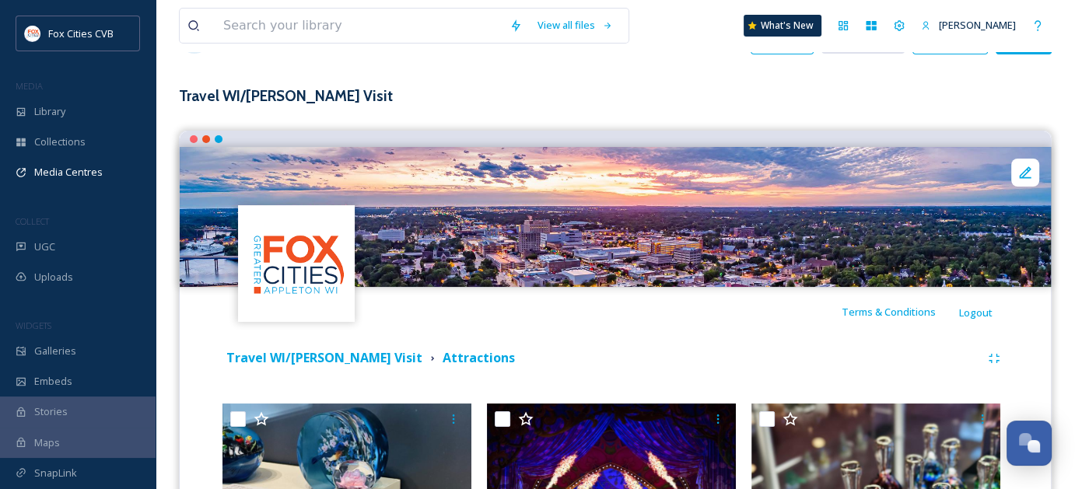
scroll to position [57, 0]
